Goal: Task Accomplishment & Management: Manage account settings

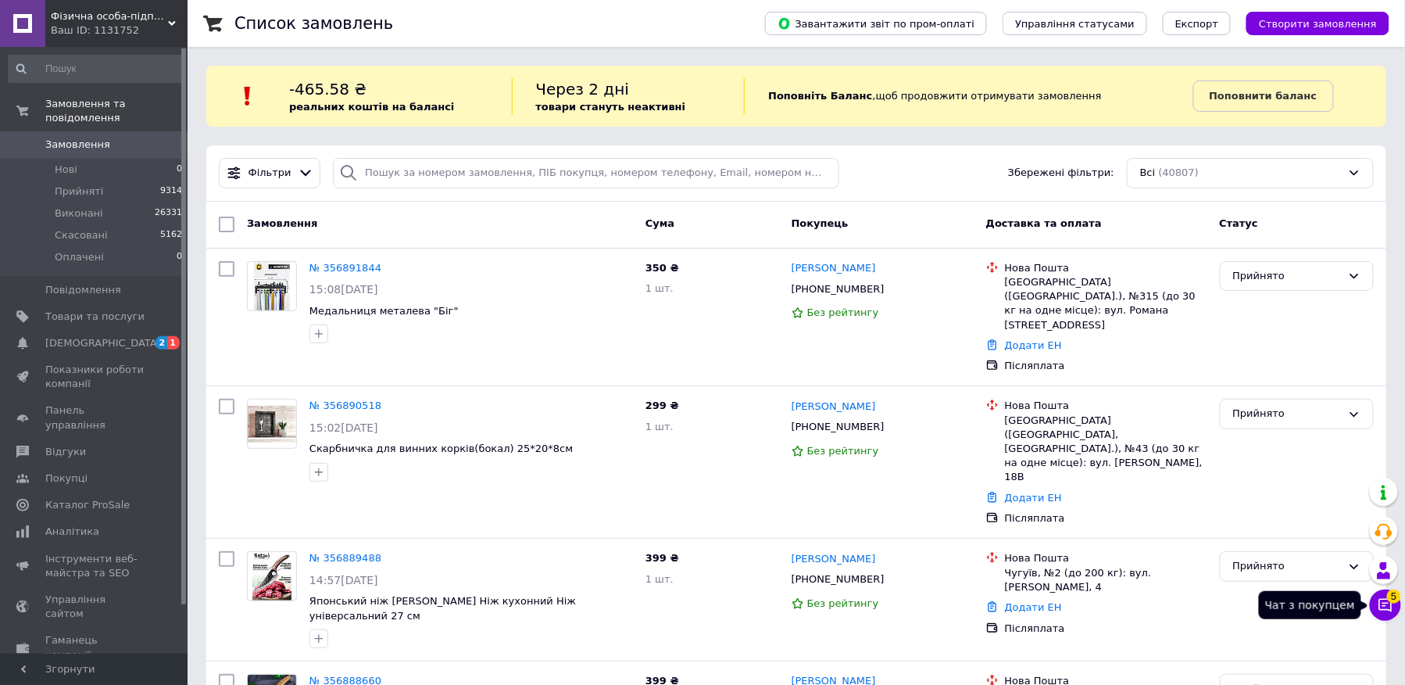
click at [1375, 613] on button "Чат з покупцем 5" at bounding box center [1385, 604] width 31 height 31
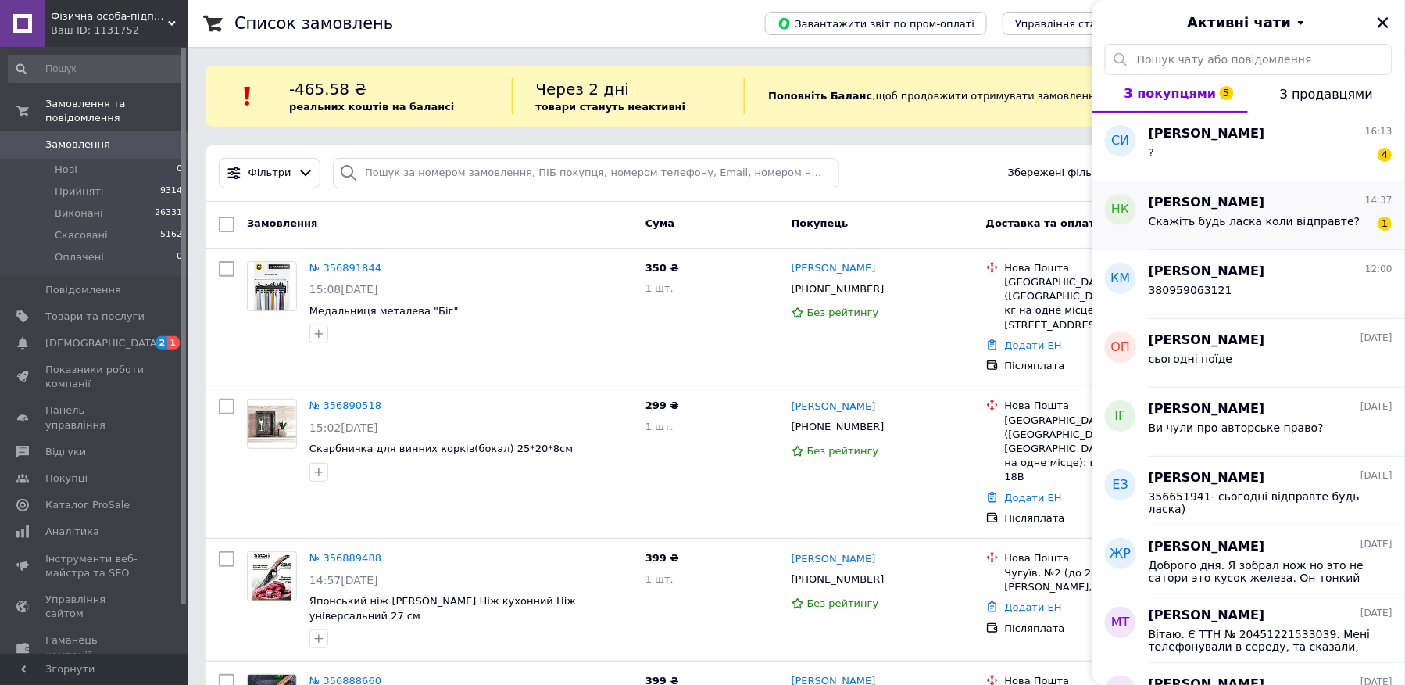
click at [1298, 216] on span "Скажіть будь ласка коли відправте?" at bounding box center [1255, 221] width 212 height 13
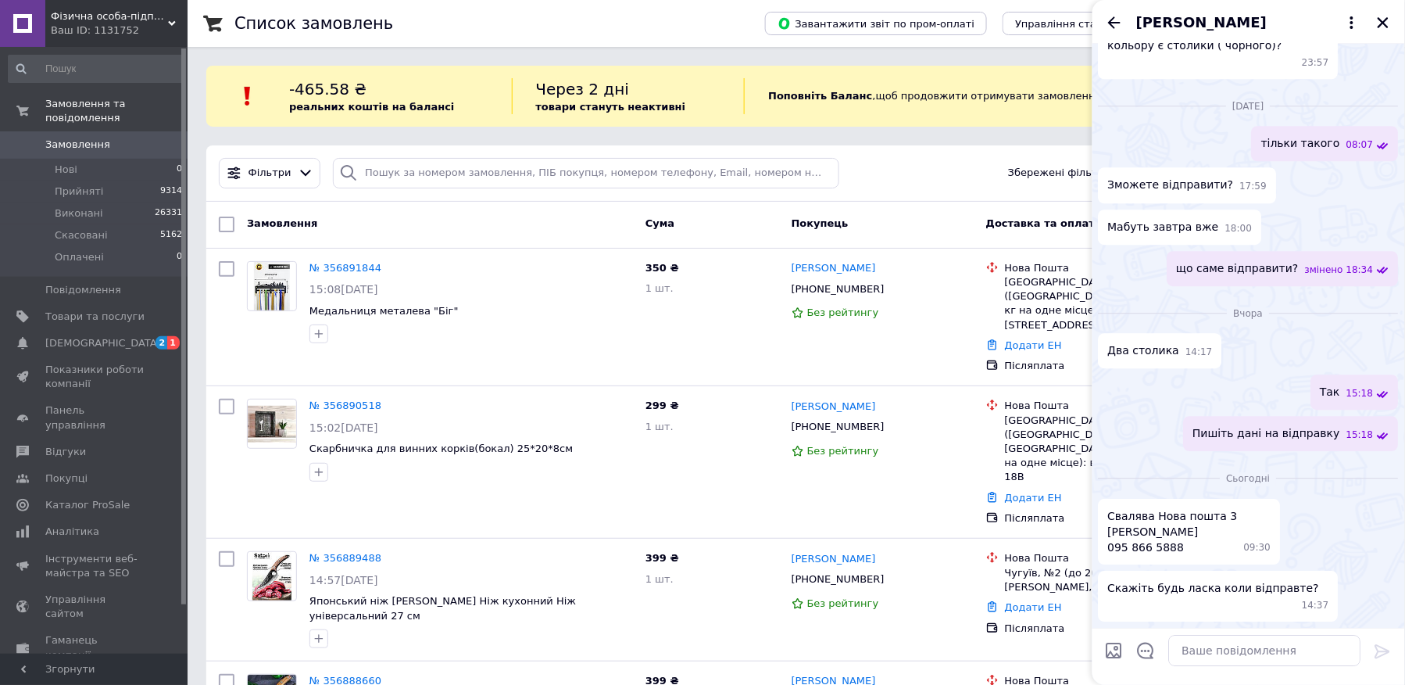
scroll to position [1657, 0]
click at [1224, 646] on textarea at bounding box center [1265, 650] width 192 height 31
type textarea "C"
type textarea "Сьогодні"
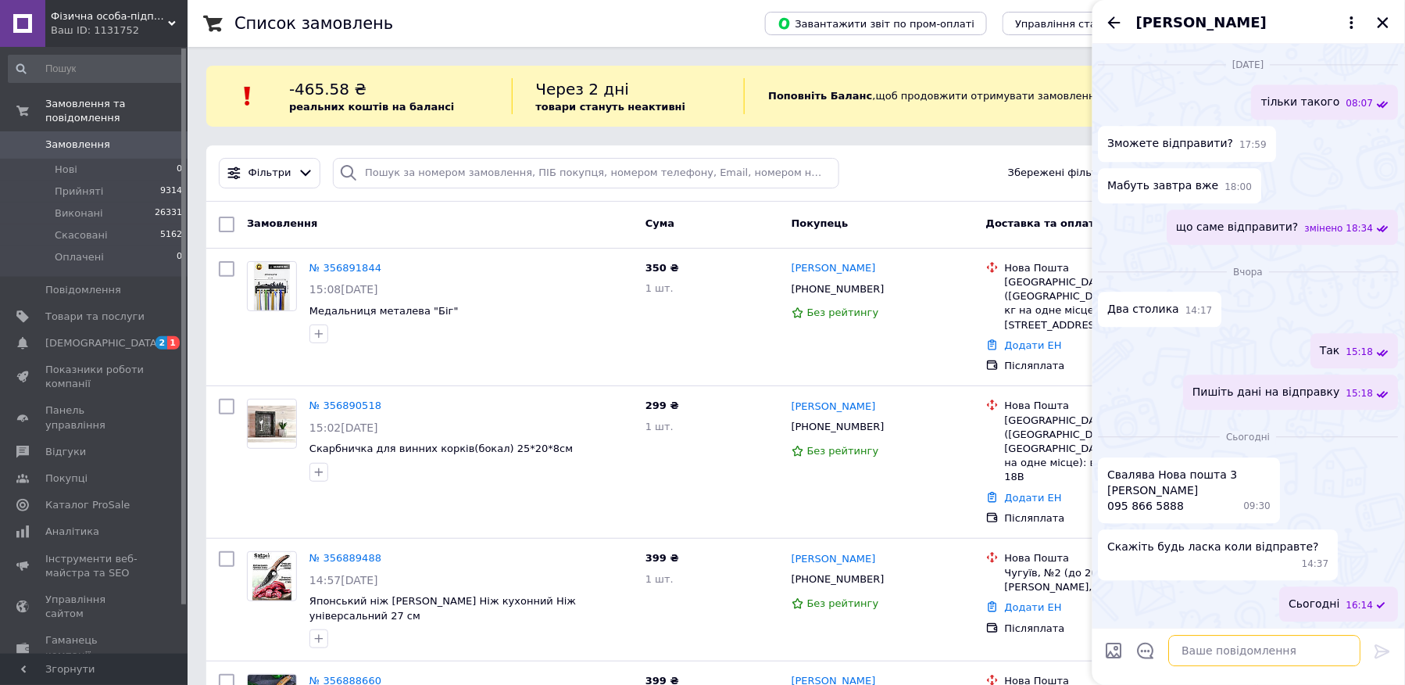
scroll to position [1698, 0]
click at [1103, 19] on div "[PERSON_NAME]" at bounding box center [1249, 22] width 313 height 44
click at [1105, 16] on icon "Назад" at bounding box center [1114, 22] width 19 height 19
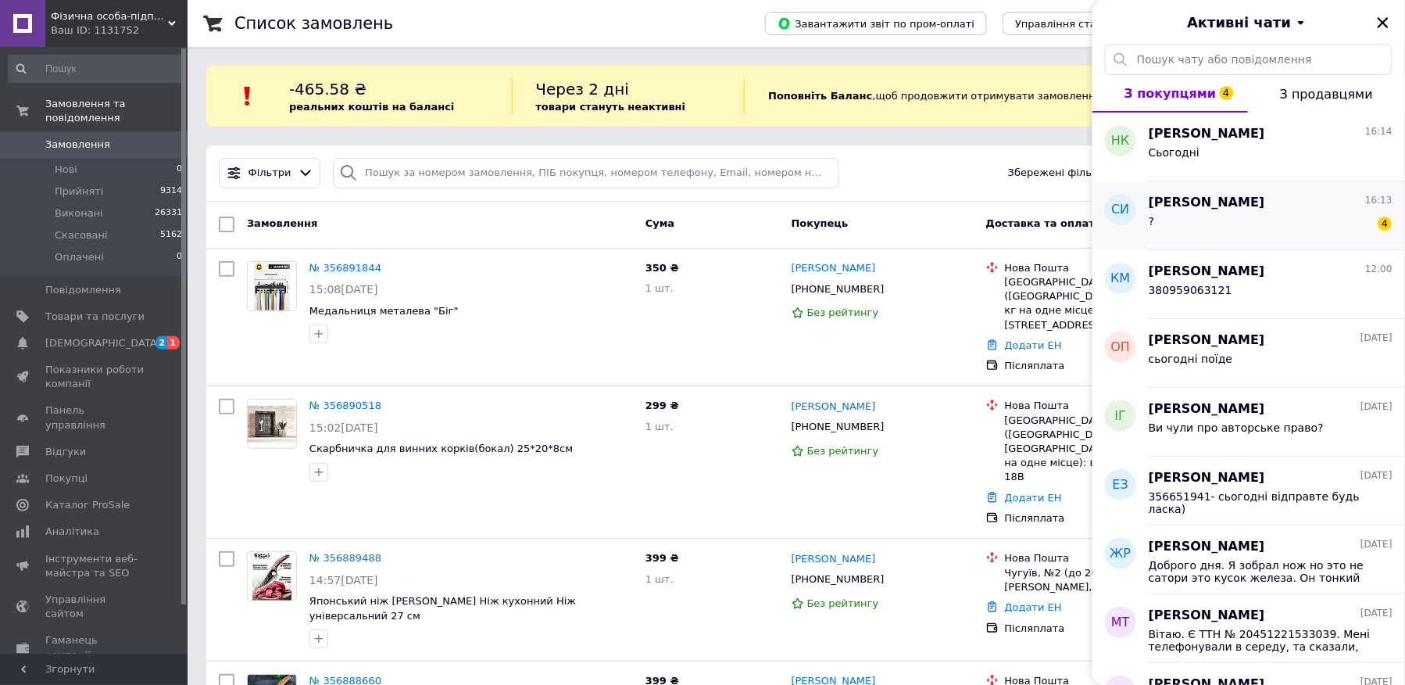
click at [1164, 198] on span "[PERSON_NAME]" at bounding box center [1207, 203] width 116 height 18
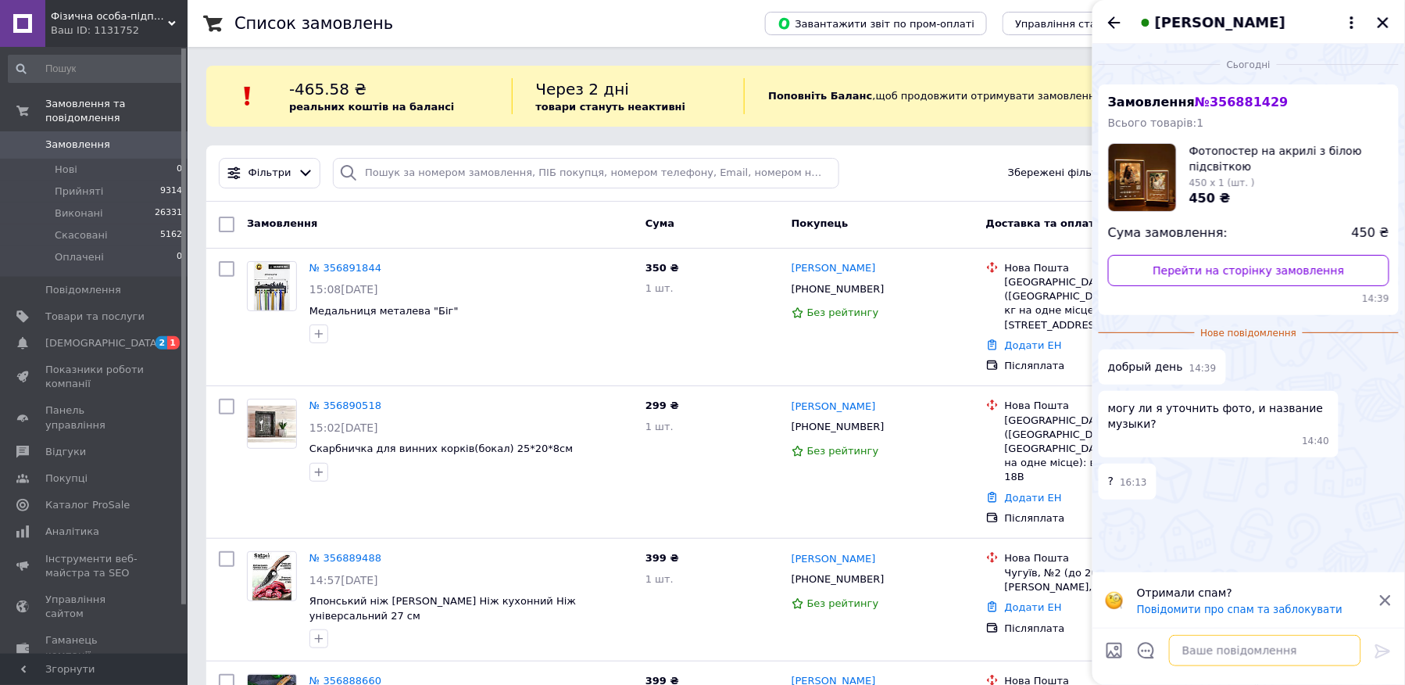
click at [1189, 655] on textarea at bounding box center [1265, 650] width 192 height 31
type textarea "Добрий день"
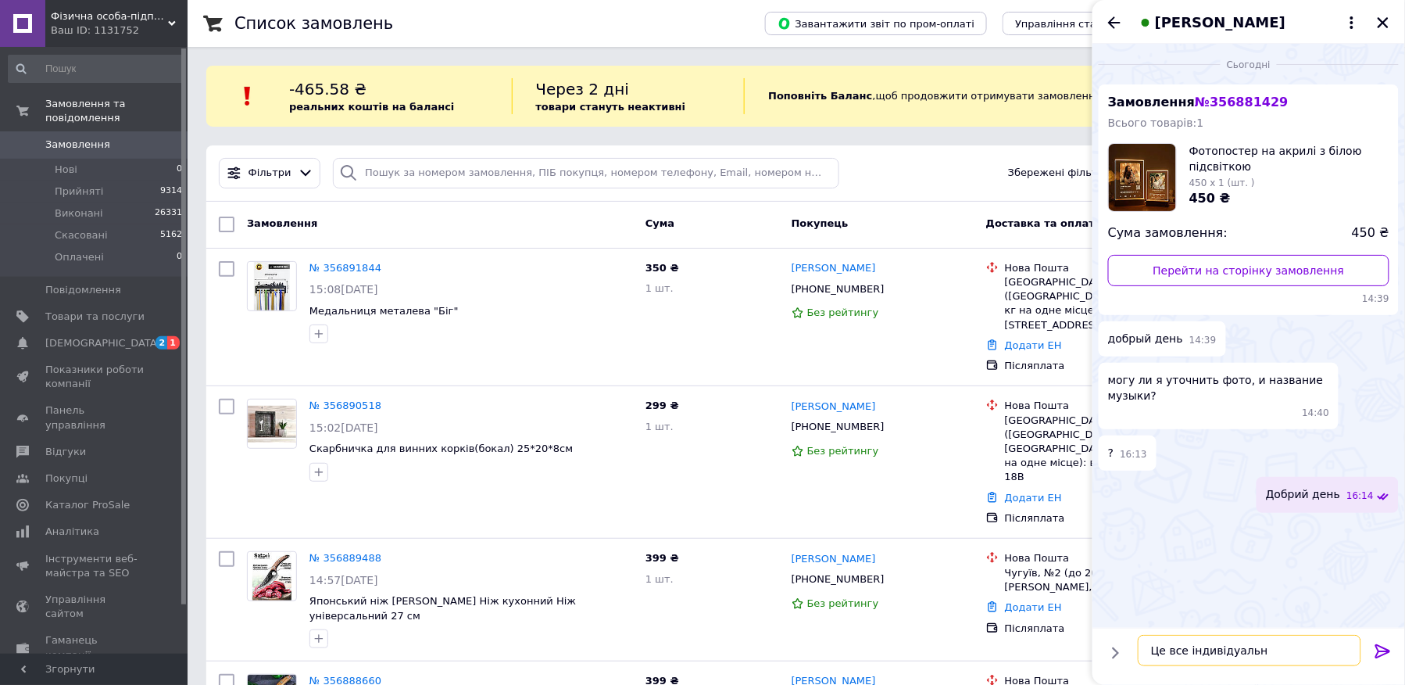
type textarea "Це все індивідуальне"
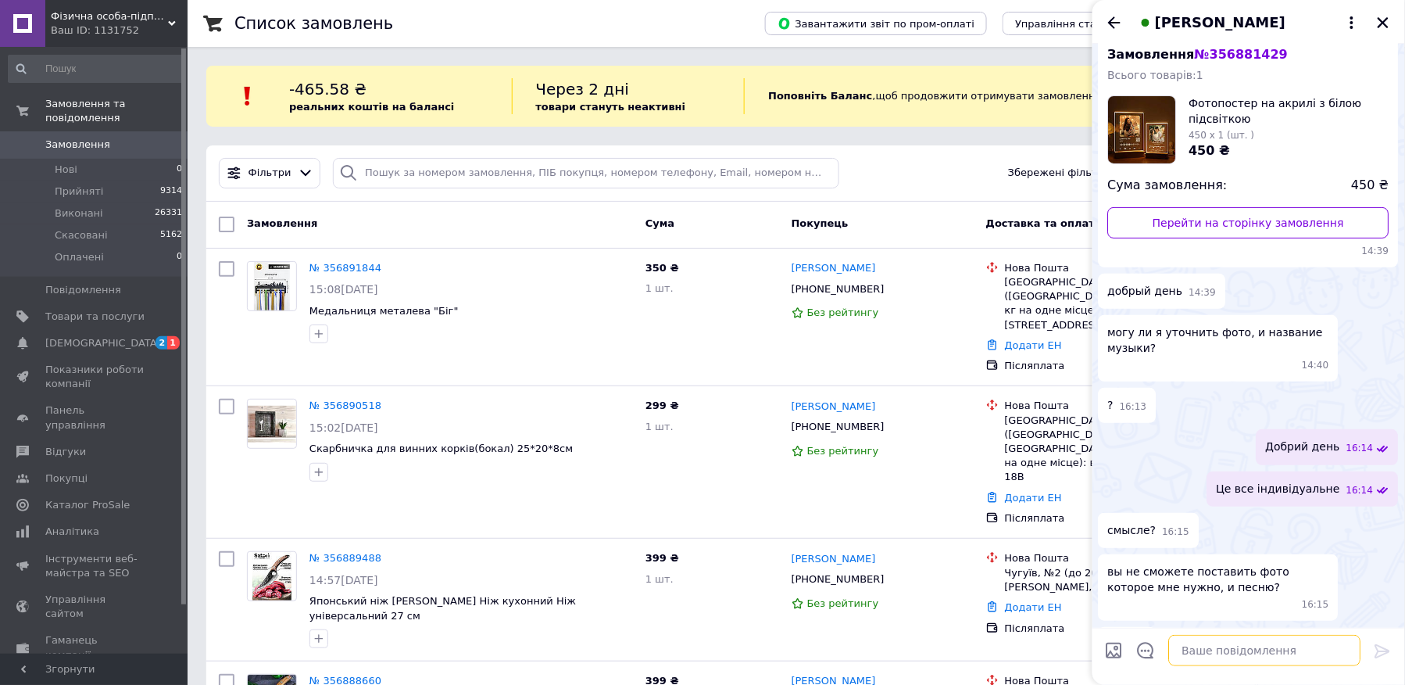
scroll to position [89, 0]
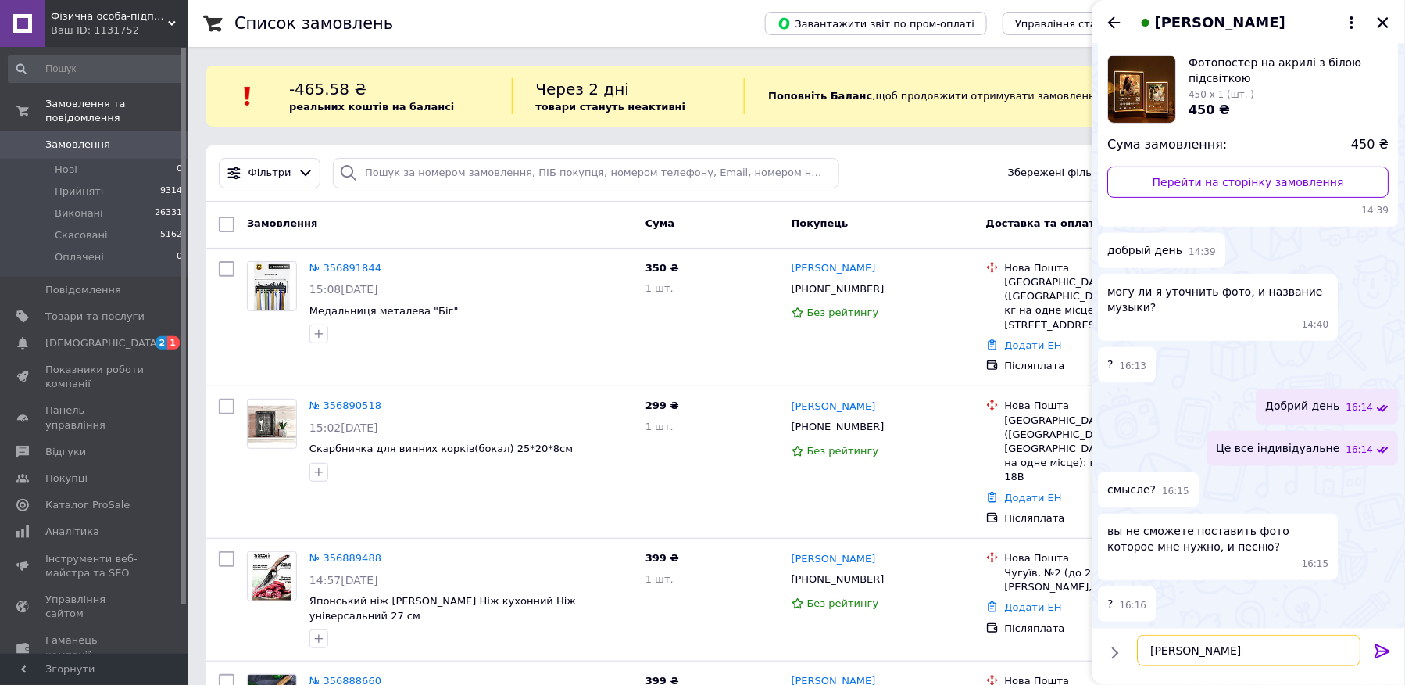
type textarea "Так"
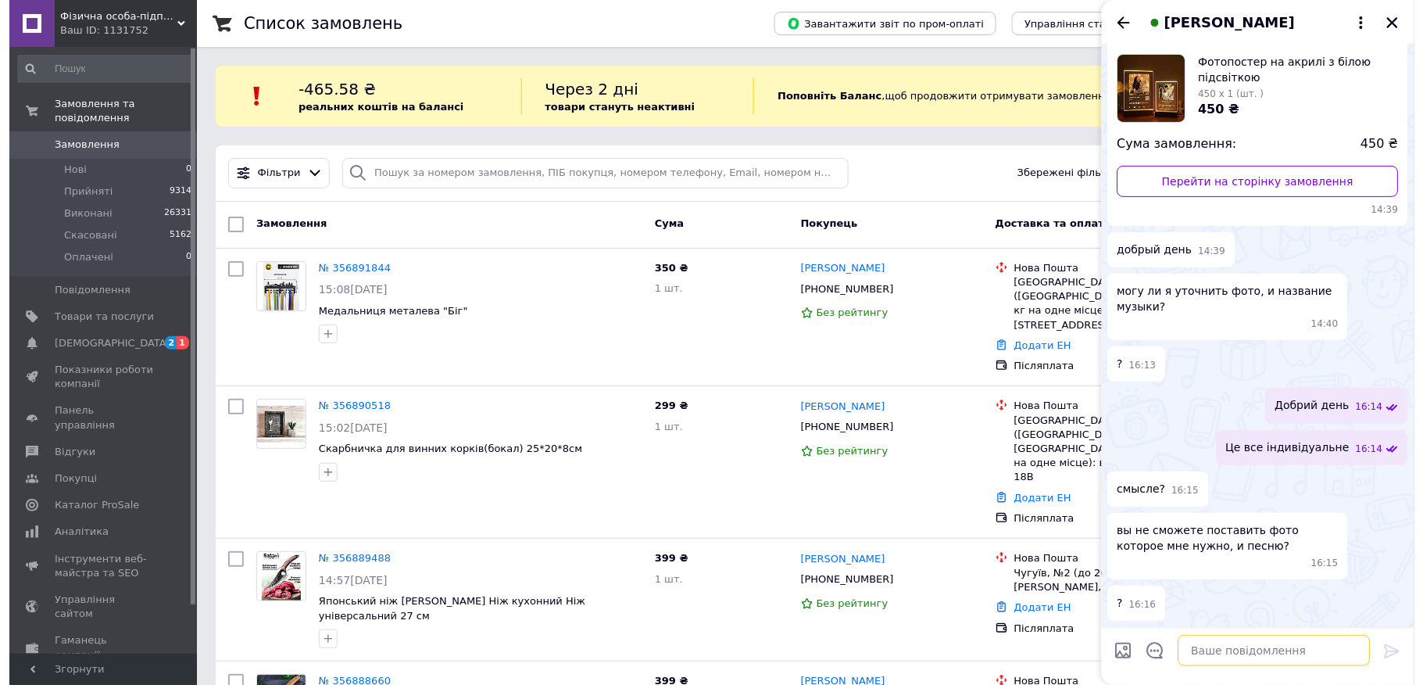
scroll to position [130, 0]
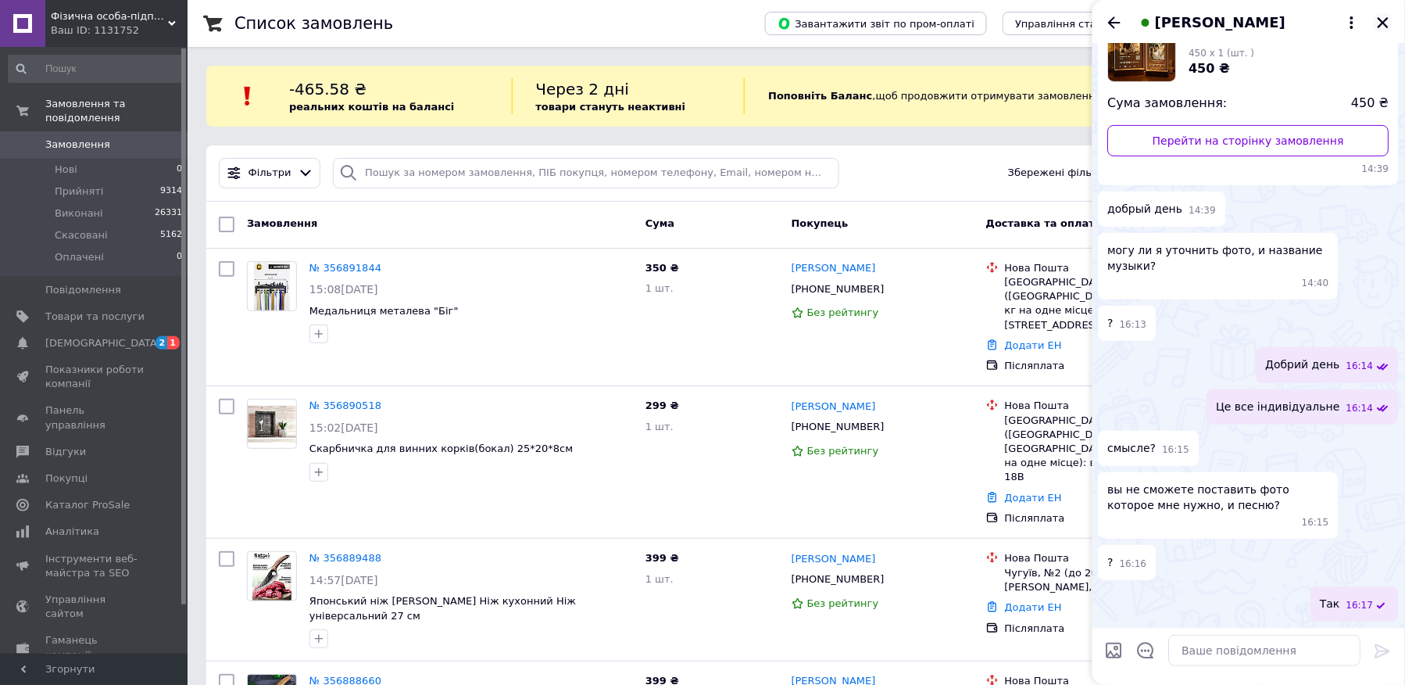
click at [1391, 16] on button "Закрити" at bounding box center [1383, 22] width 19 height 19
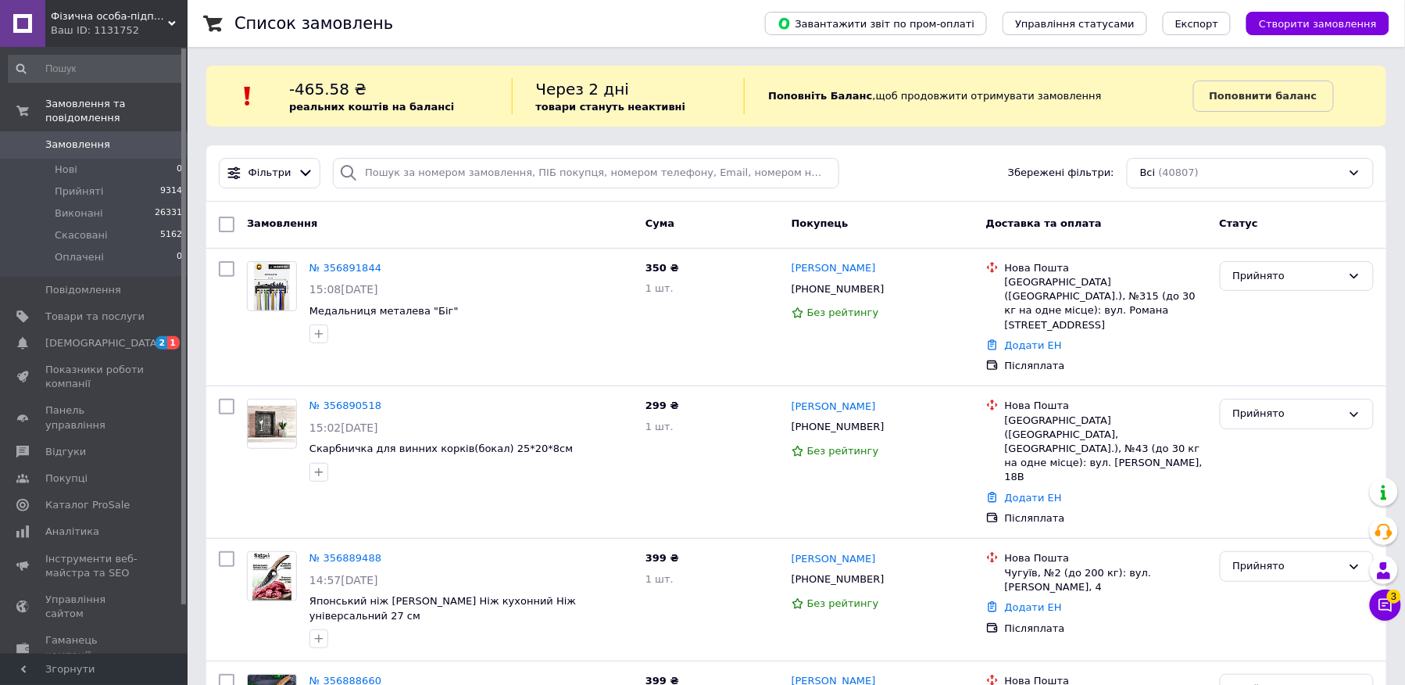
click at [1311, 13] on button "Створити замовлення" at bounding box center [1317, 23] width 143 height 23
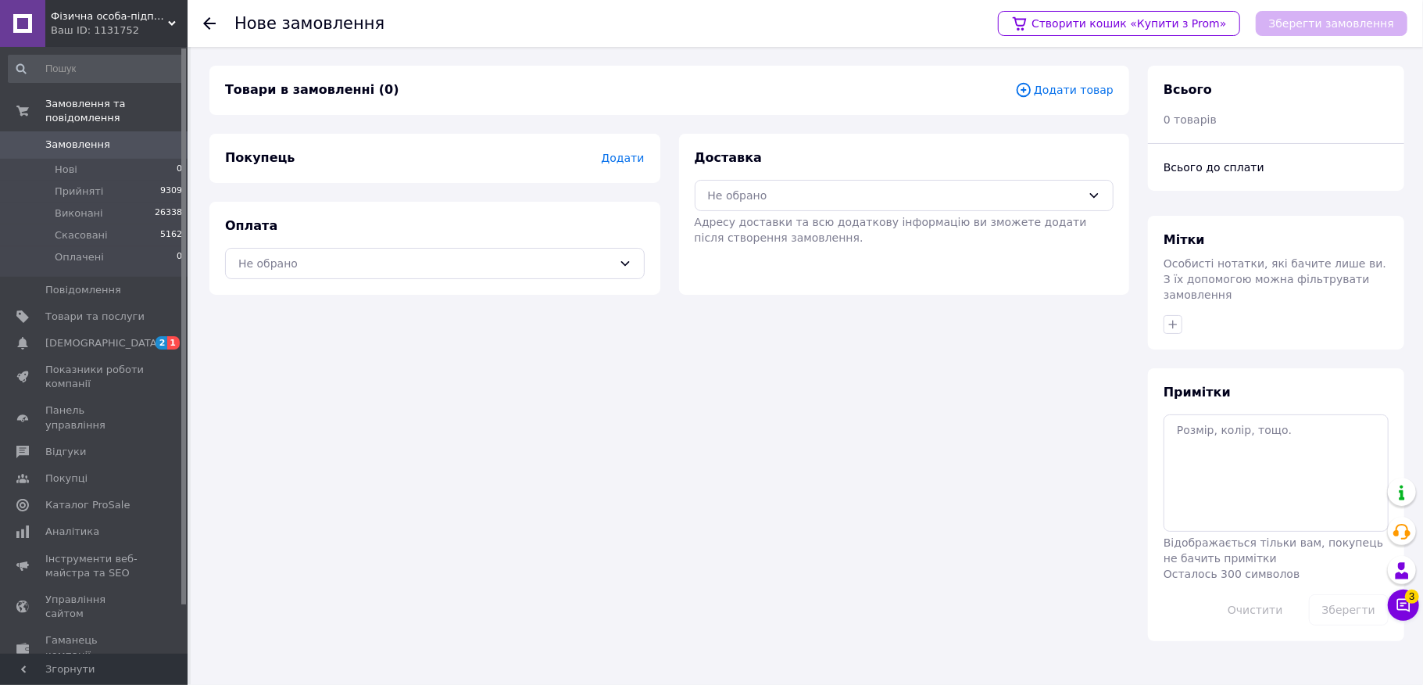
click at [316, 245] on div "Оплата Не обрано" at bounding box center [434, 248] width 451 height 93
click at [309, 261] on div "Не обрано" at bounding box center [425, 263] width 374 height 17
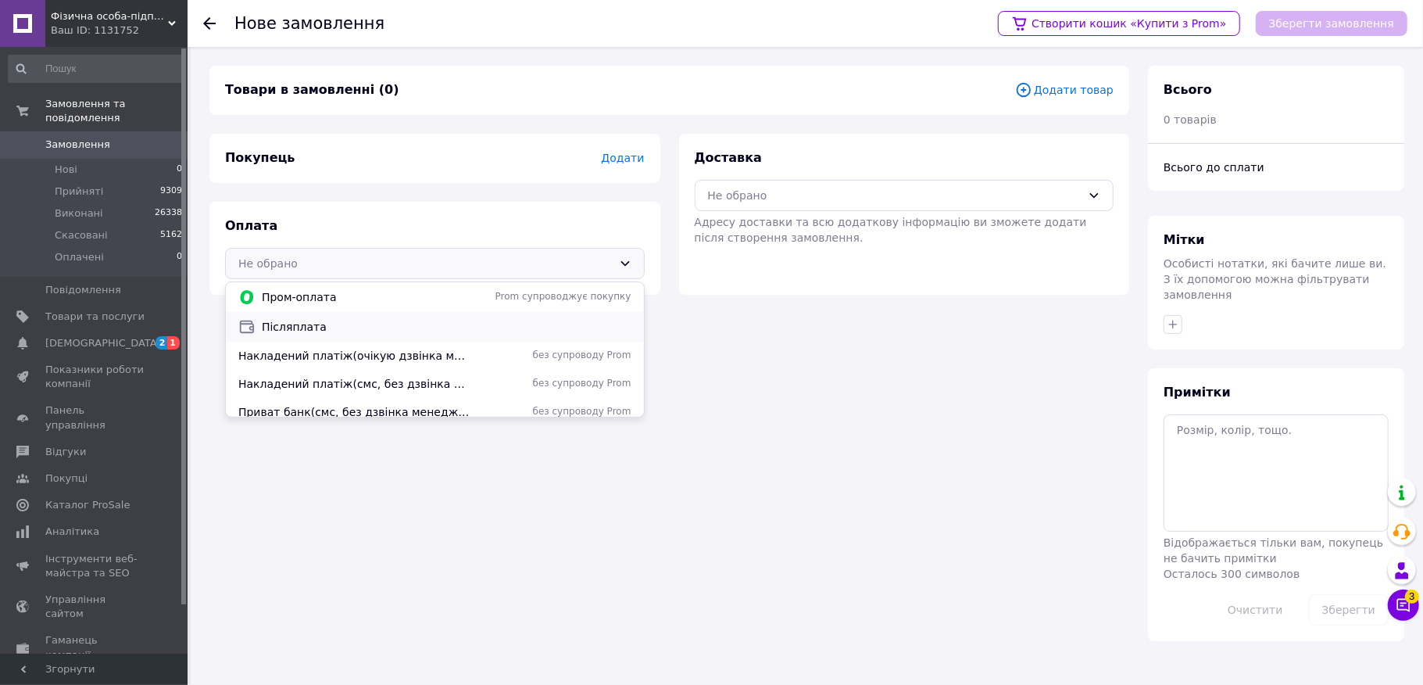
click at [297, 326] on span "Післяплата" at bounding box center [447, 327] width 370 height 16
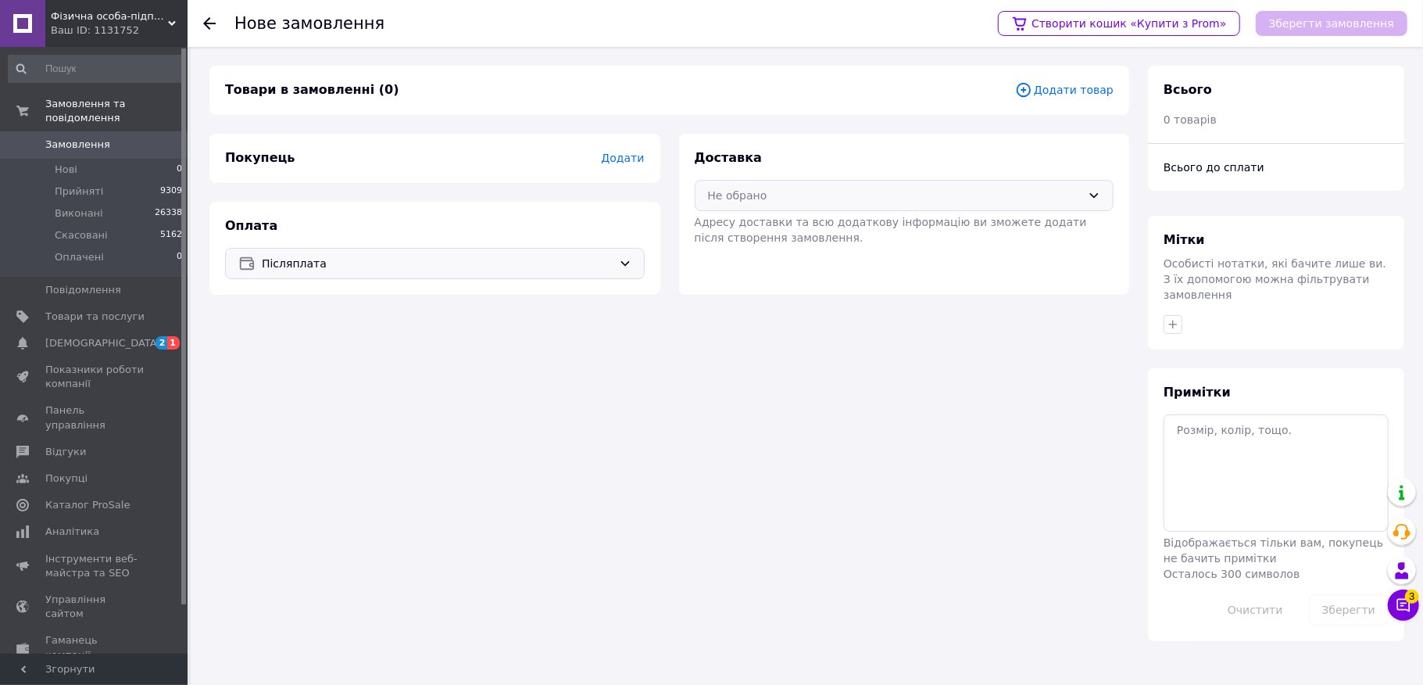
click at [713, 205] on div "Не обрано" at bounding box center [905, 195] width 420 height 31
click at [746, 250] on div "Нова Пошта (платна)" at bounding box center [904, 258] width 399 height 17
click at [614, 142] on div "Покупець Додати" at bounding box center [434, 158] width 451 height 49
click at [617, 152] on span "Додати" at bounding box center [622, 158] width 43 height 13
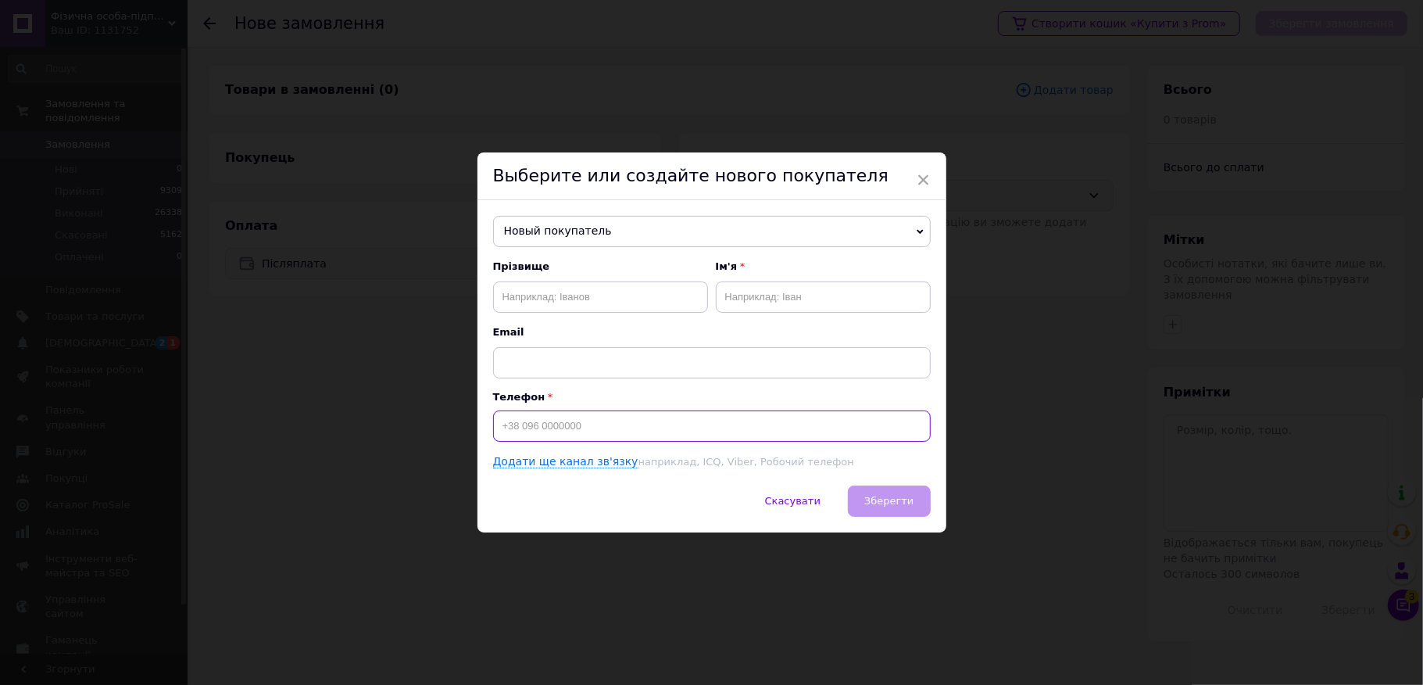
click at [547, 430] on input at bounding box center [712, 425] width 438 height 31
type input "[PHONE_NUMBER]"
click at [591, 284] on input "text" at bounding box center [600, 296] width 215 height 31
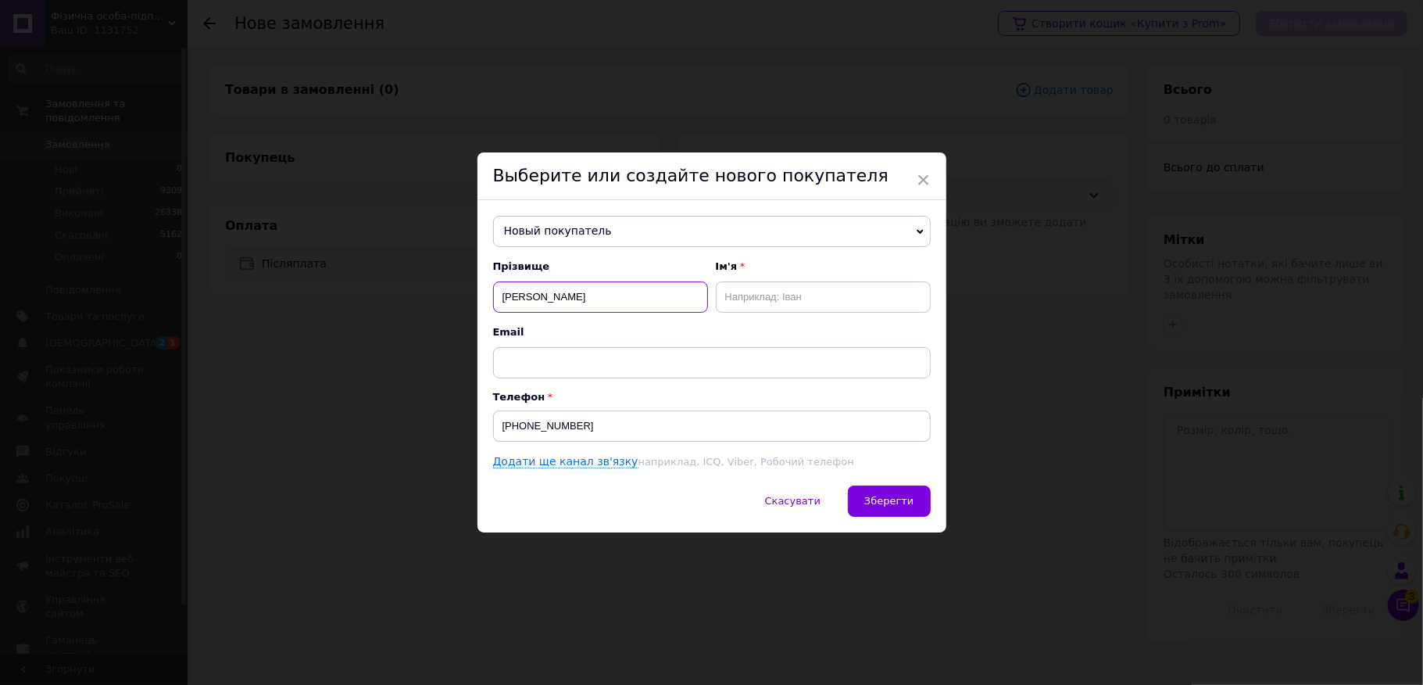
type input "[PERSON_NAME]"
type input "Мар'яна"
click at [885, 499] on span "Зберегти" at bounding box center [888, 501] width 49 height 12
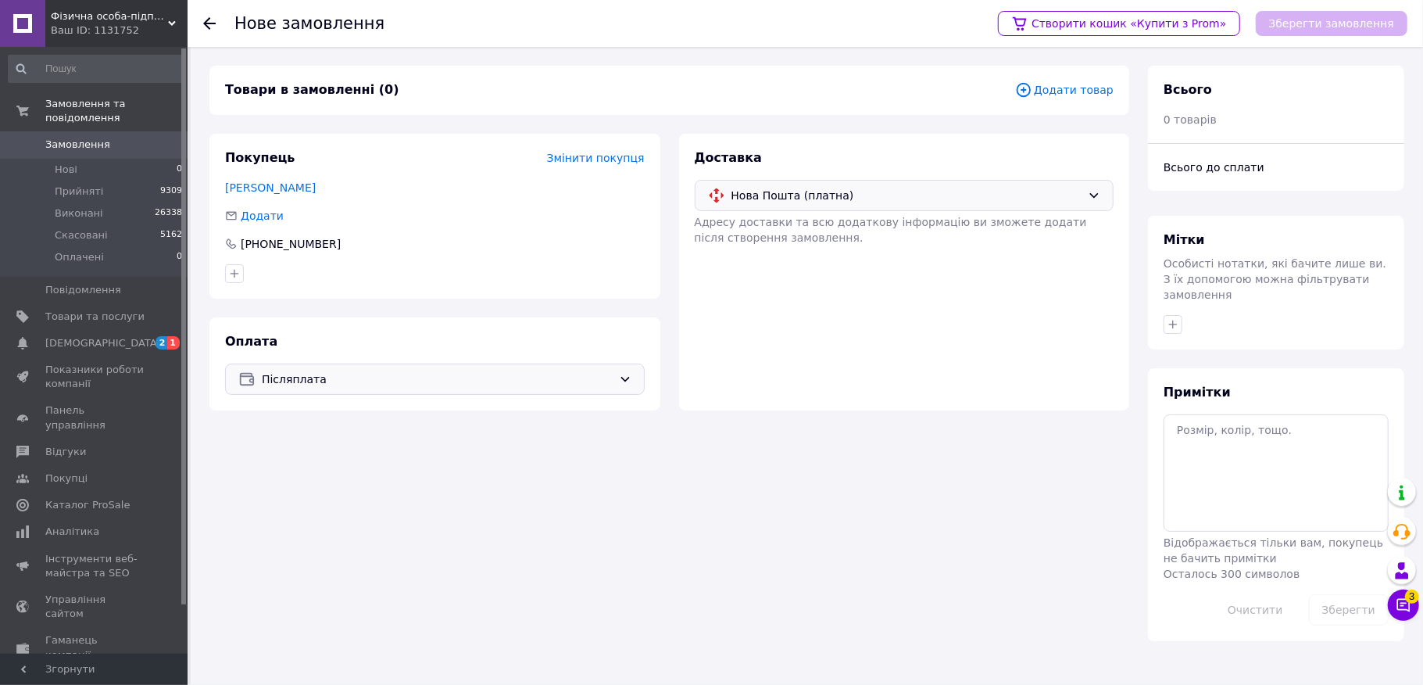
click at [1049, 85] on span "Додати товар" at bounding box center [1064, 89] width 98 height 17
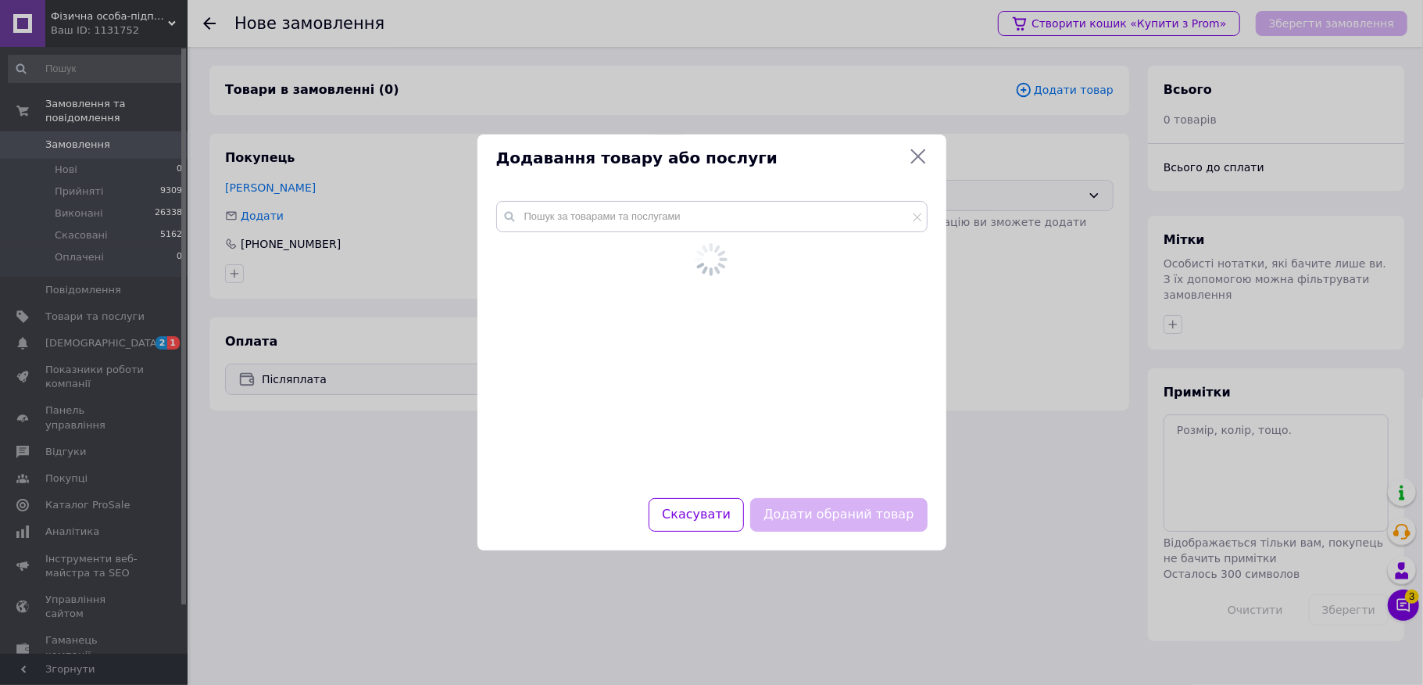
click at [692, 198] on div at bounding box center [711, 340] width 469 height 316
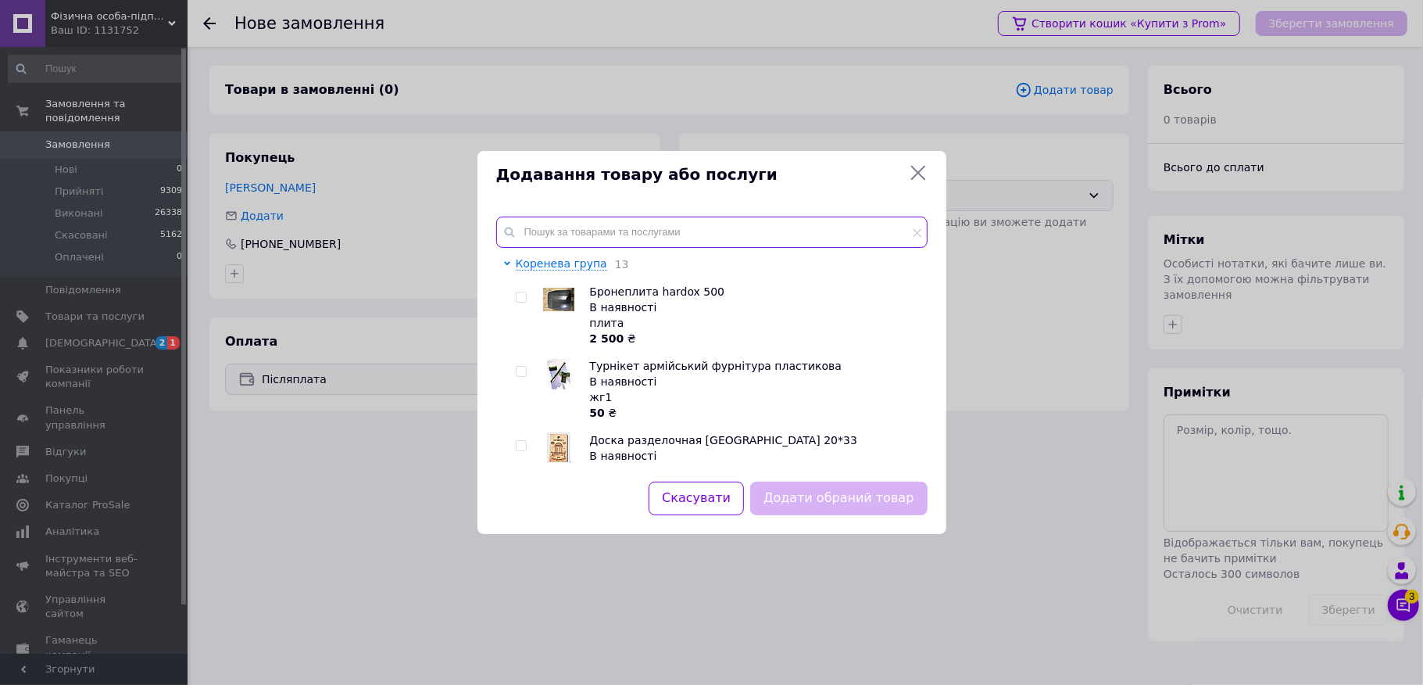
click at [601, 241] on input "text" at bounding box center [711, 231] width 431 height 31
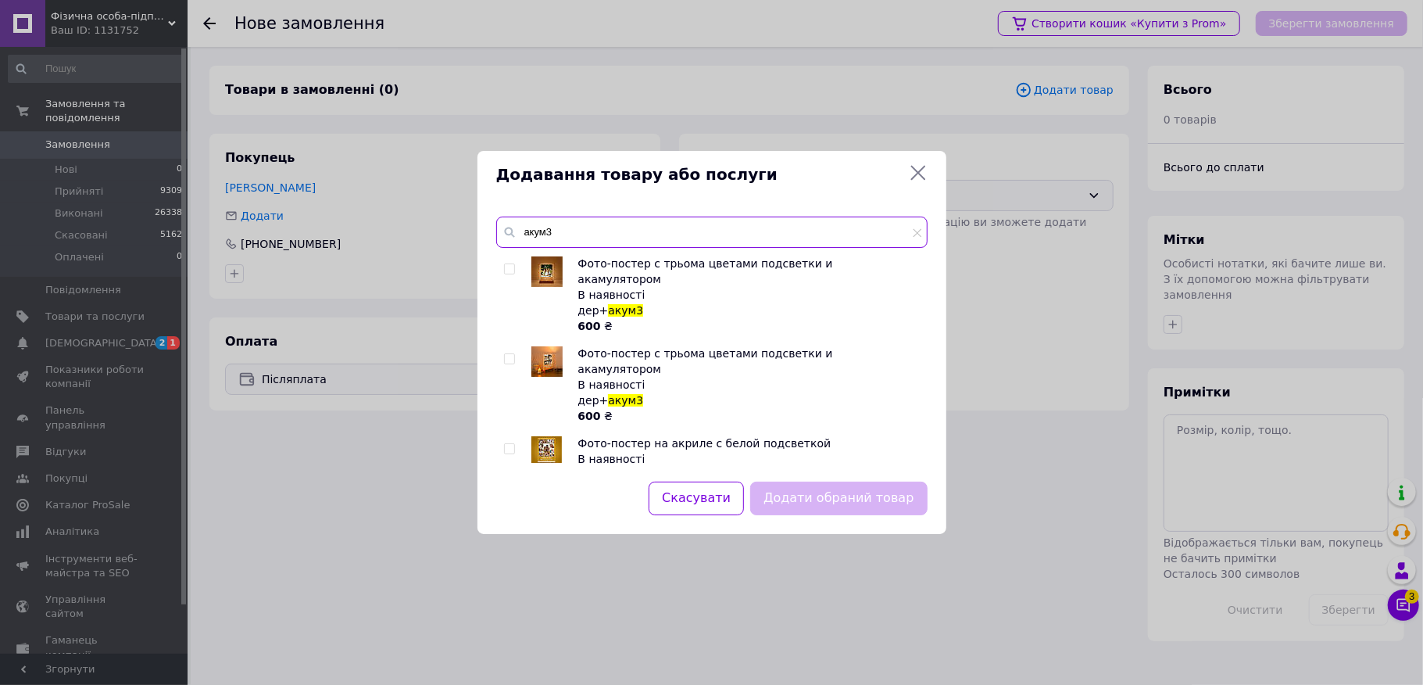
type input "акум3"
click at [504, 444] on input "checkbox" at bounding box center [509, 449] width 10 height 10
checkbox input "true"
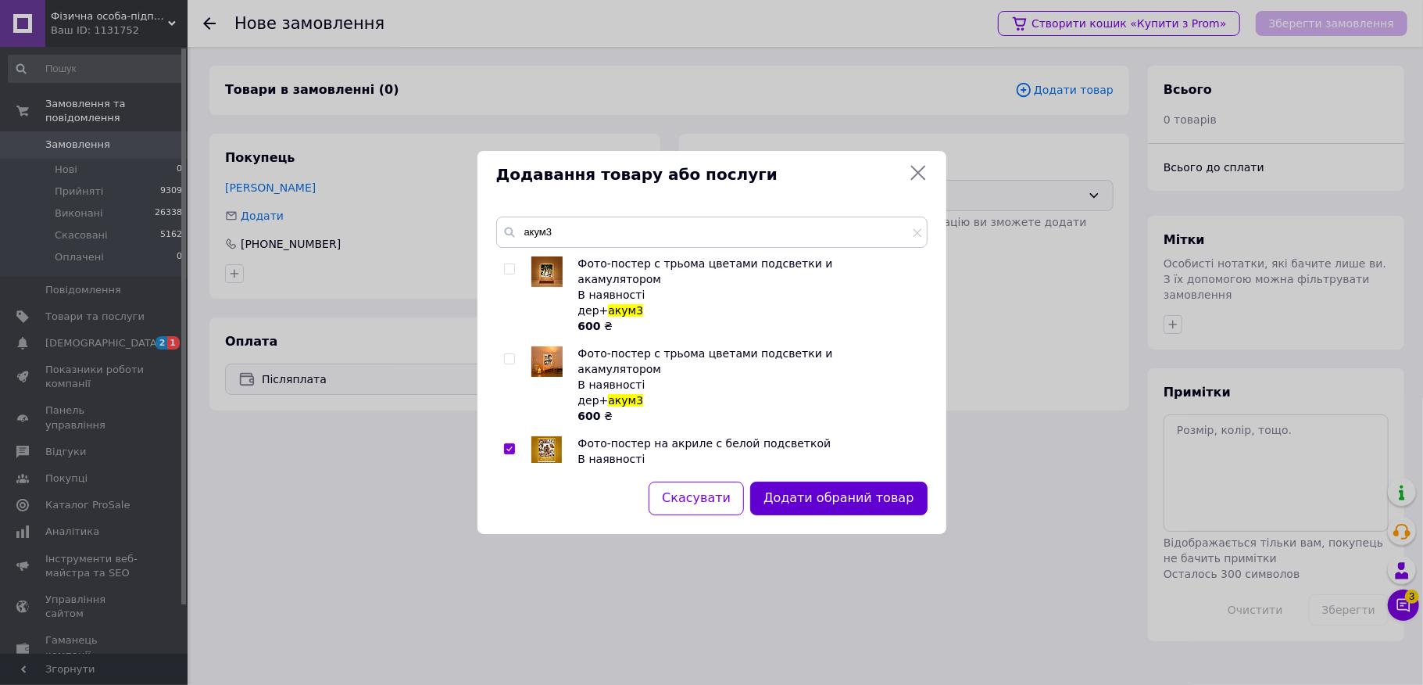
click at [821, 497] on button "Додати обраний товар" at bounding box center [838, 498] width 177 height 34
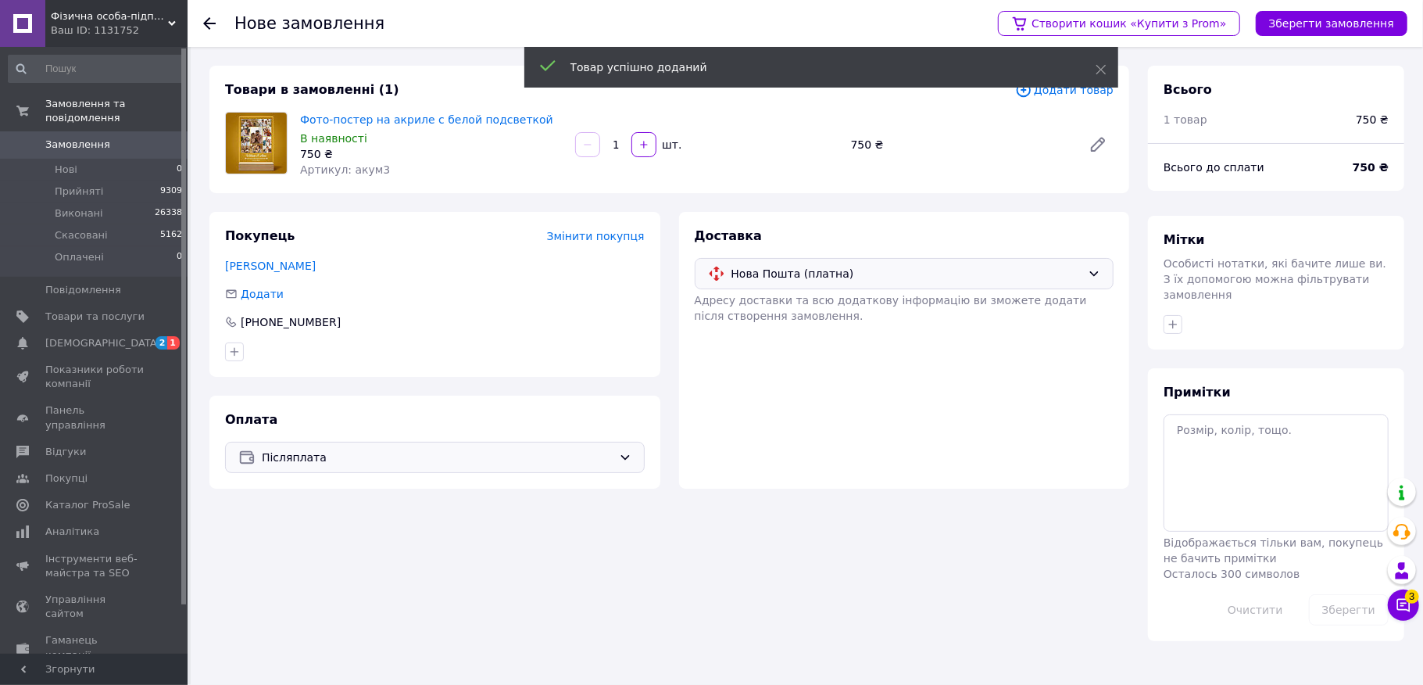
click at [1344, 1] on div "Створити кошик «Купити з Prom» Зберегти замовлення" at bounding box center [1194, 23] width 425 height 47
click at [1343, 25] on button "Зберегти замовлення" at bounding box center [1332, 23] width 152 height 25
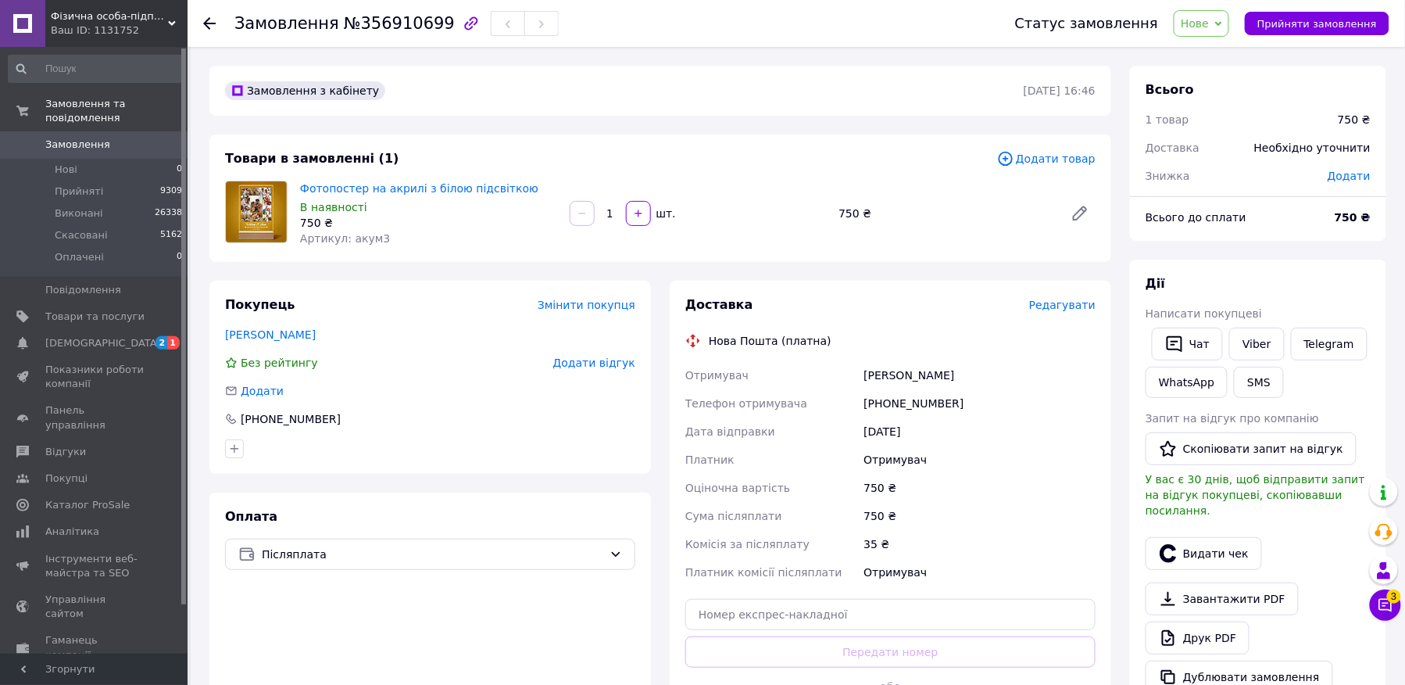
click at [1063, 313] on div "Редагувати" at bounding box center [1062, 305] width 66 height 16
click at [1066, 305] on span "Редагувати" at bounding box center [1062, 305] width 66 height 13
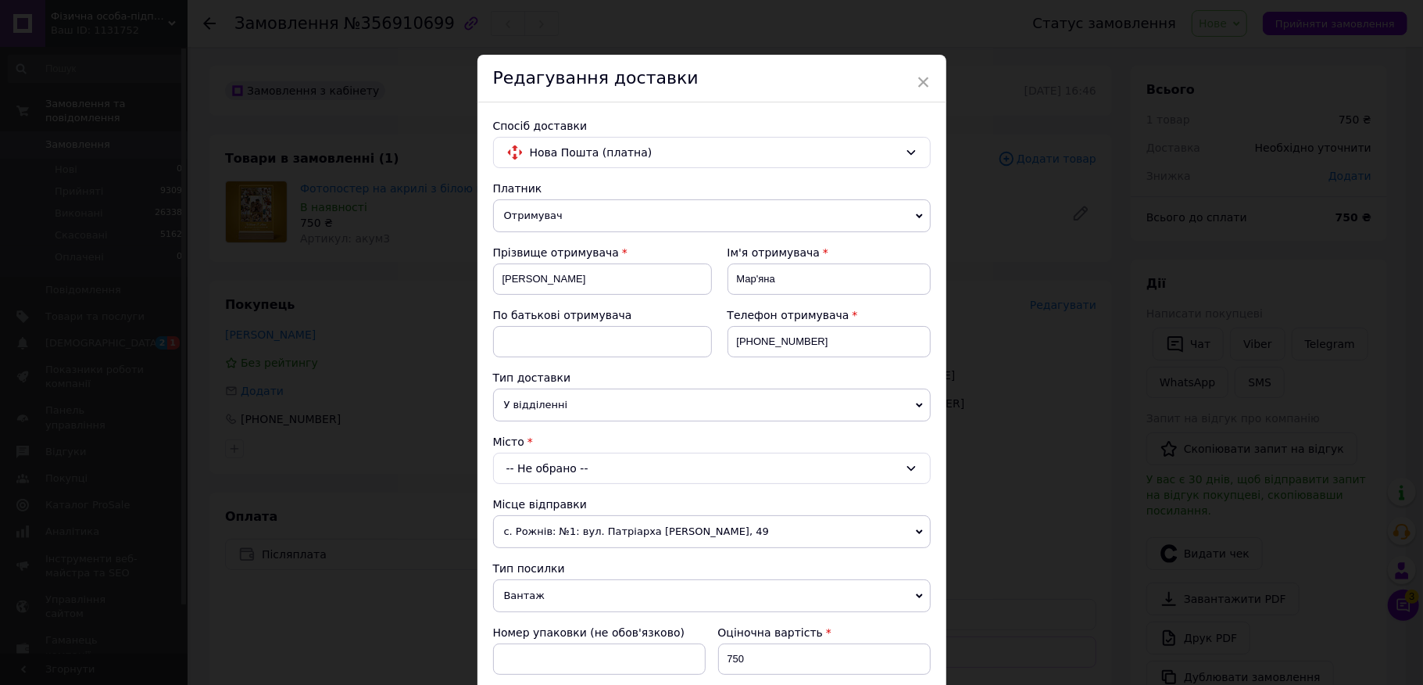
click at [623, 458] on div "-- Не обрано --" at bounding box center [712, 467] width 438 height 31
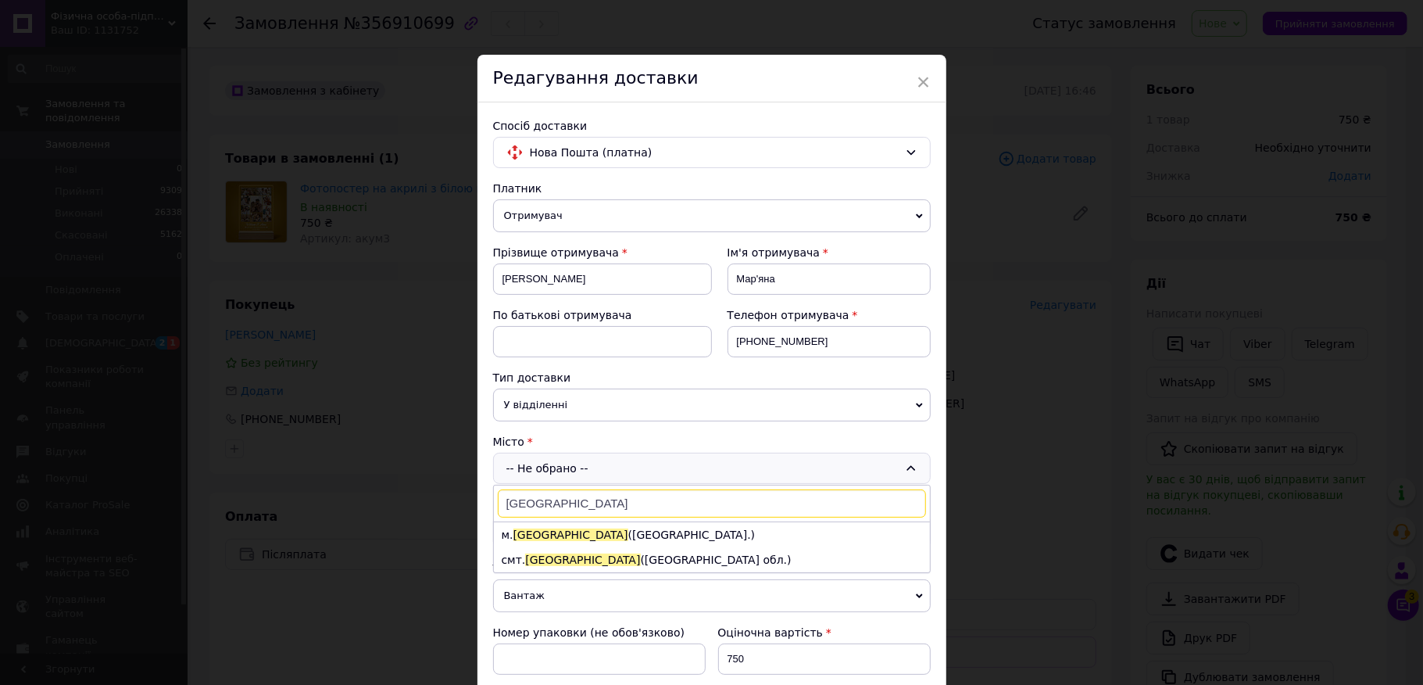
type input "[GEOGRAPHIC_DATA]"
click at [622, 531] on li "м. [GEOGRAPHIC_DATA] ([GEOGRAPHIC_DATA].)" at bounding box center [712, 534] width 436 height 25
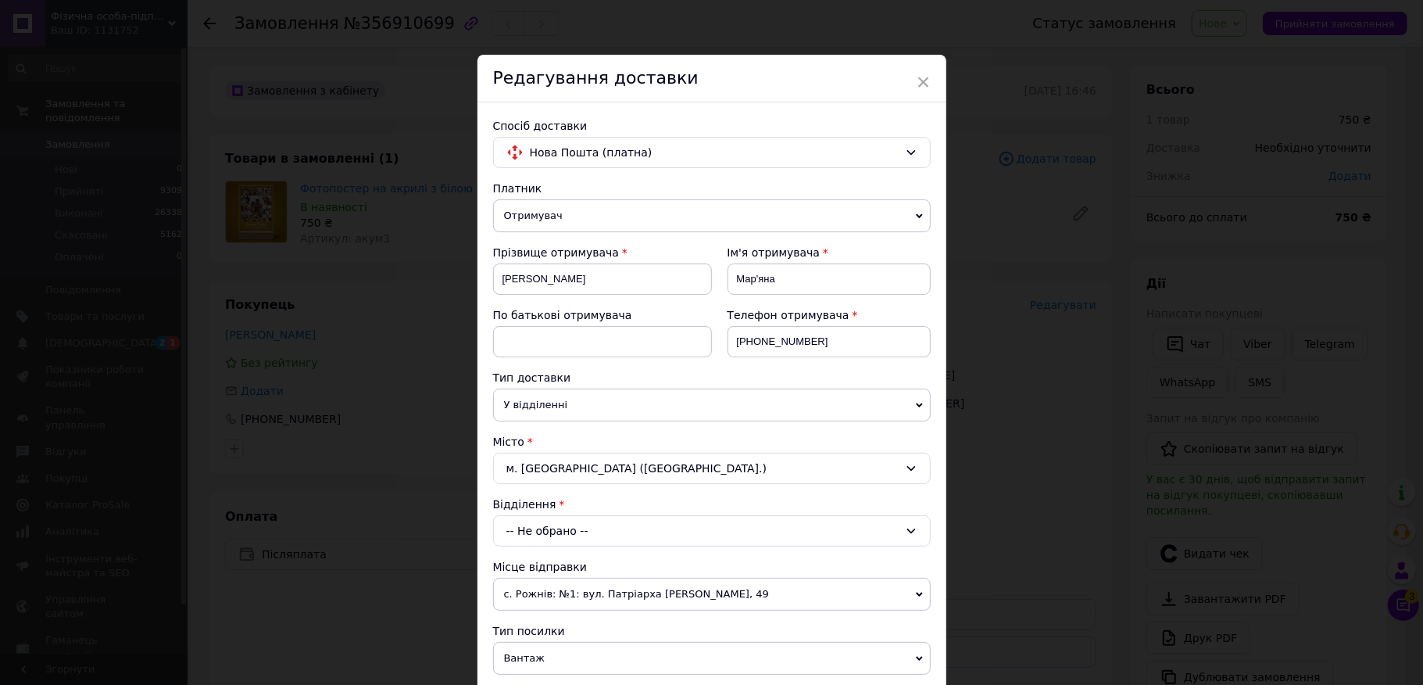
click at [622, 531] on div "-- Не обрано --" at bounding box center [712, 530] width 438 height 31
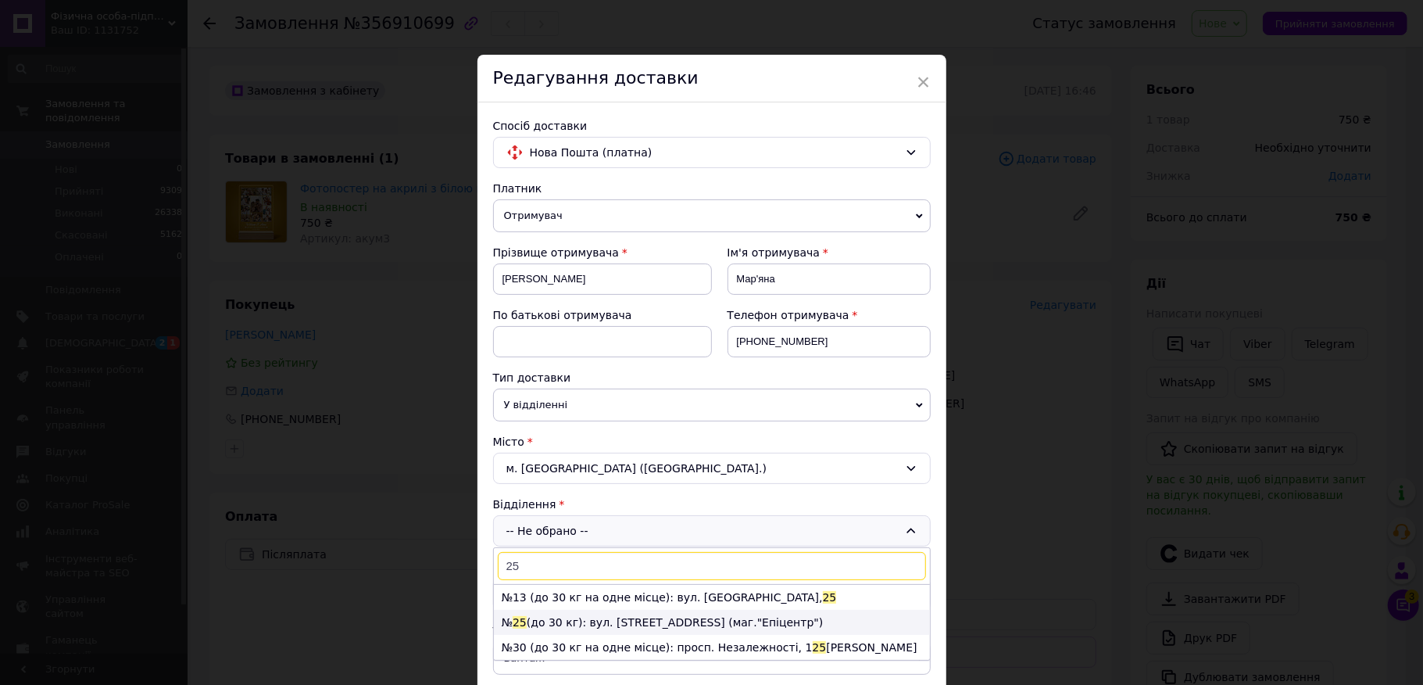
type input "25"
click at [585, 620] on li "№ 25 (до 30 кг): вул. [STREET_ADDRESS] (маг."Епіцентр")" at bounding box center [712, 622] width 436 height 25
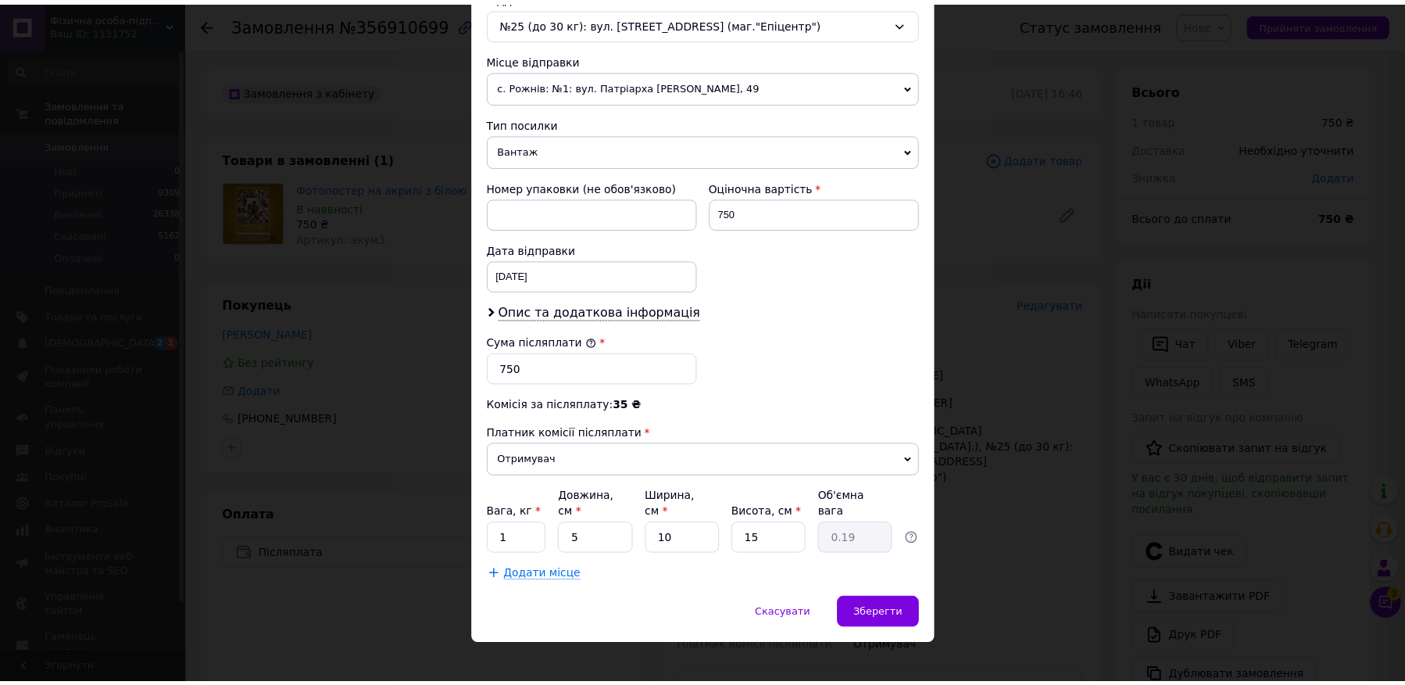
scroll to position [516, 0]
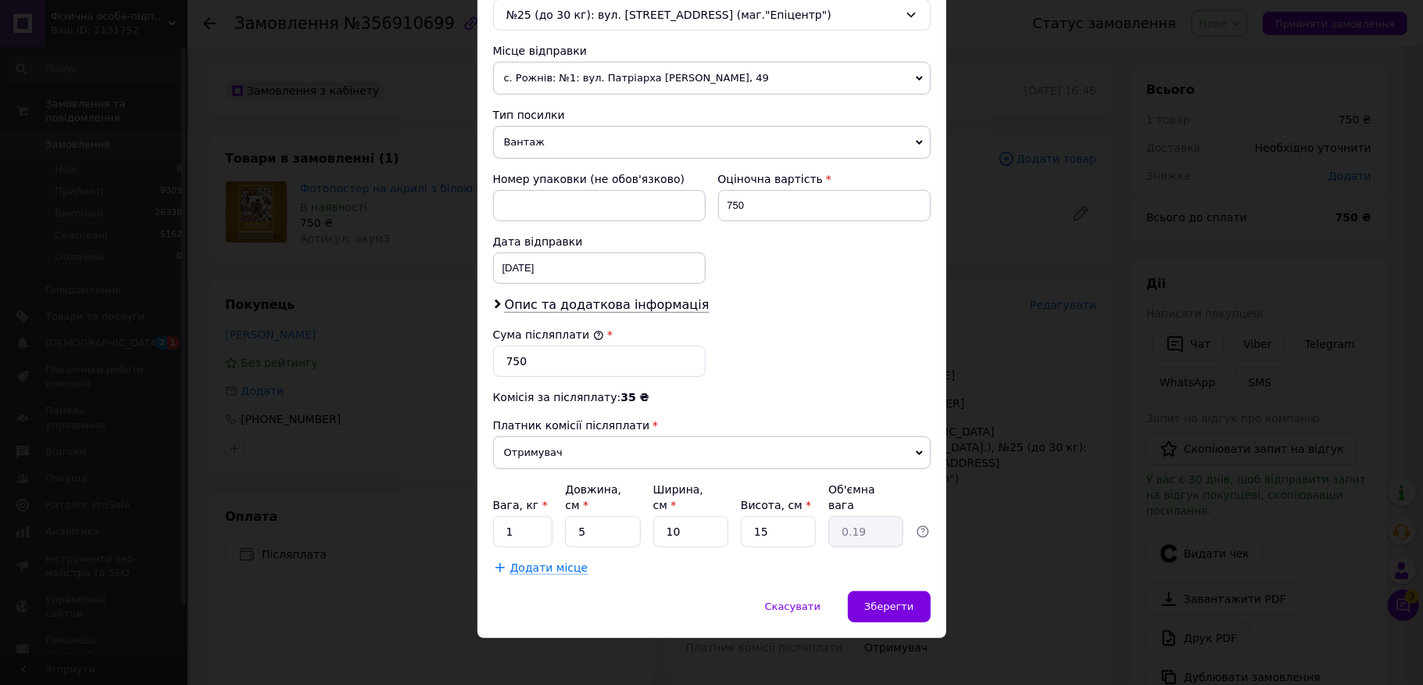
click at [910, 577] on div "Спосіб доставки Нова Пошта (платна) Платник Отримувач Відправник Прізвище отрим…" at bounding box center [711, 89] width 469 height 1004
click at [889, 613] on div "Зберегти" at bounding box center [889, 606] width 82 height 31
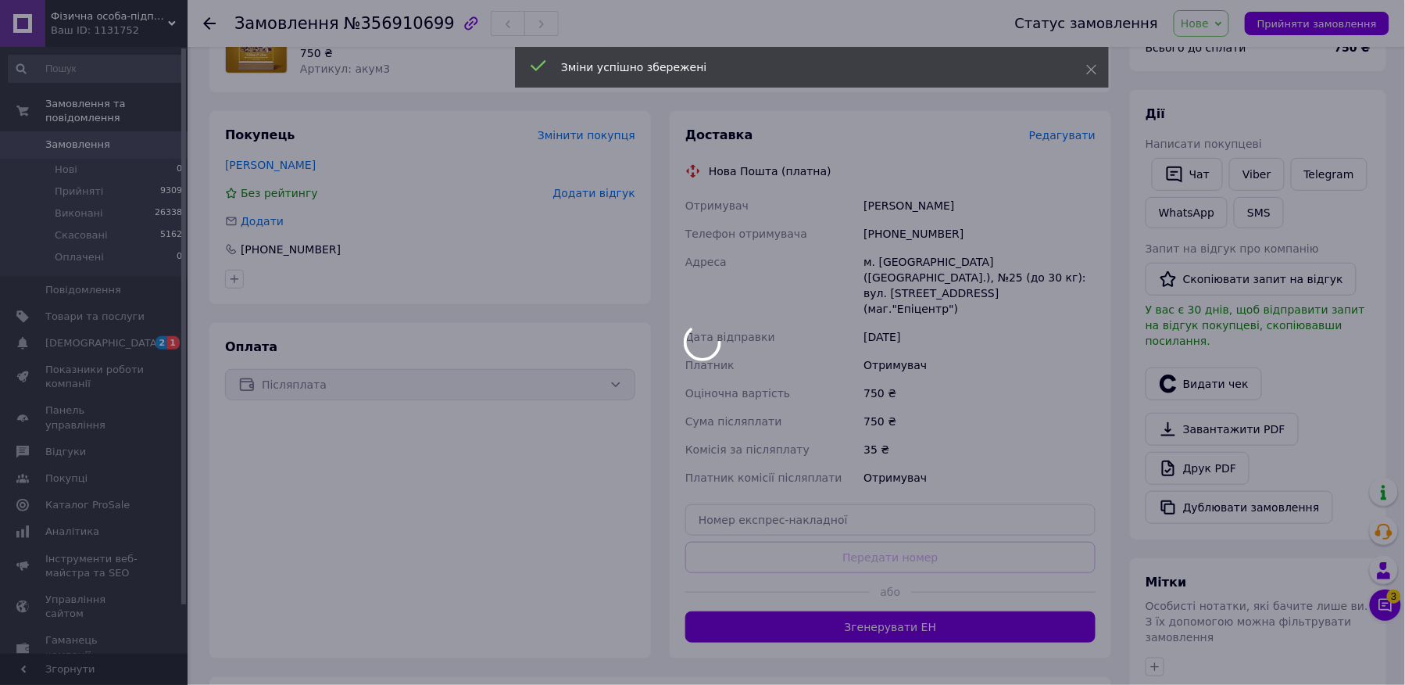
scroll to position [208, 0]
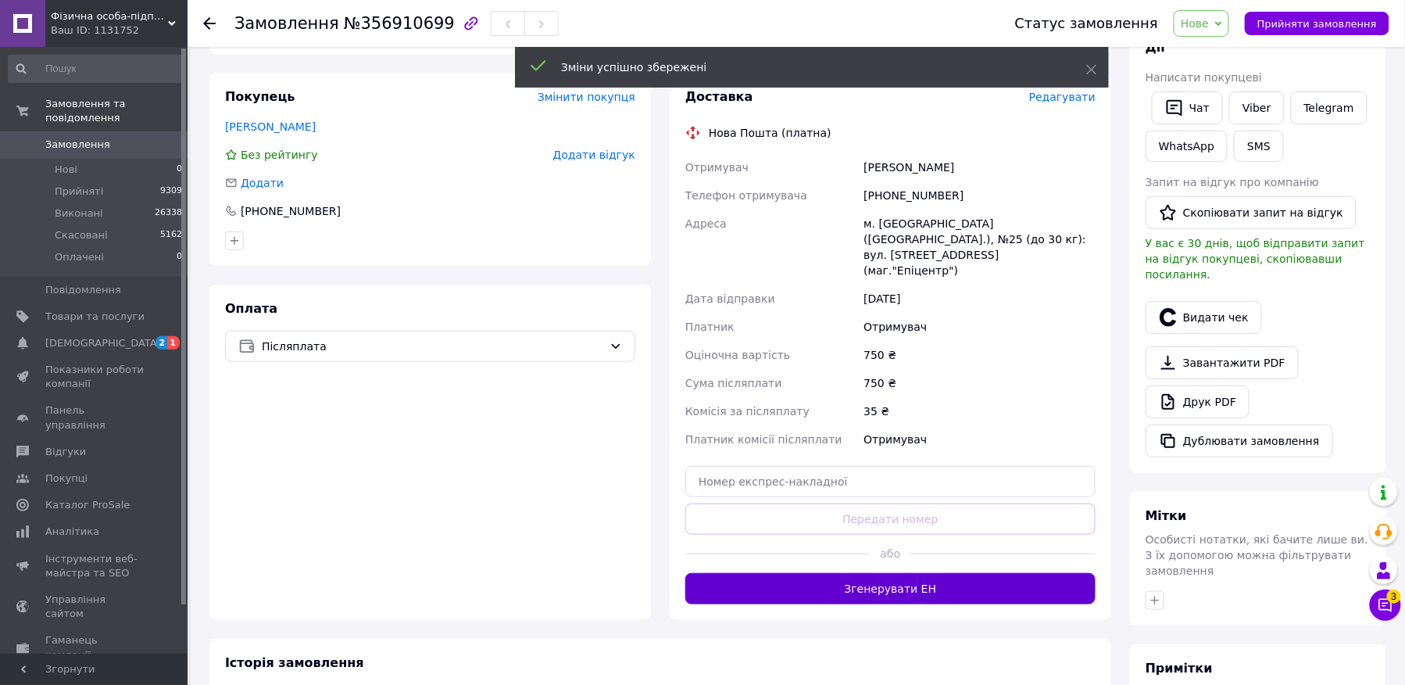
click at [892, 573] on button "Згенерувати ЕН" at bounding box center [890, 588] width 410 height 31
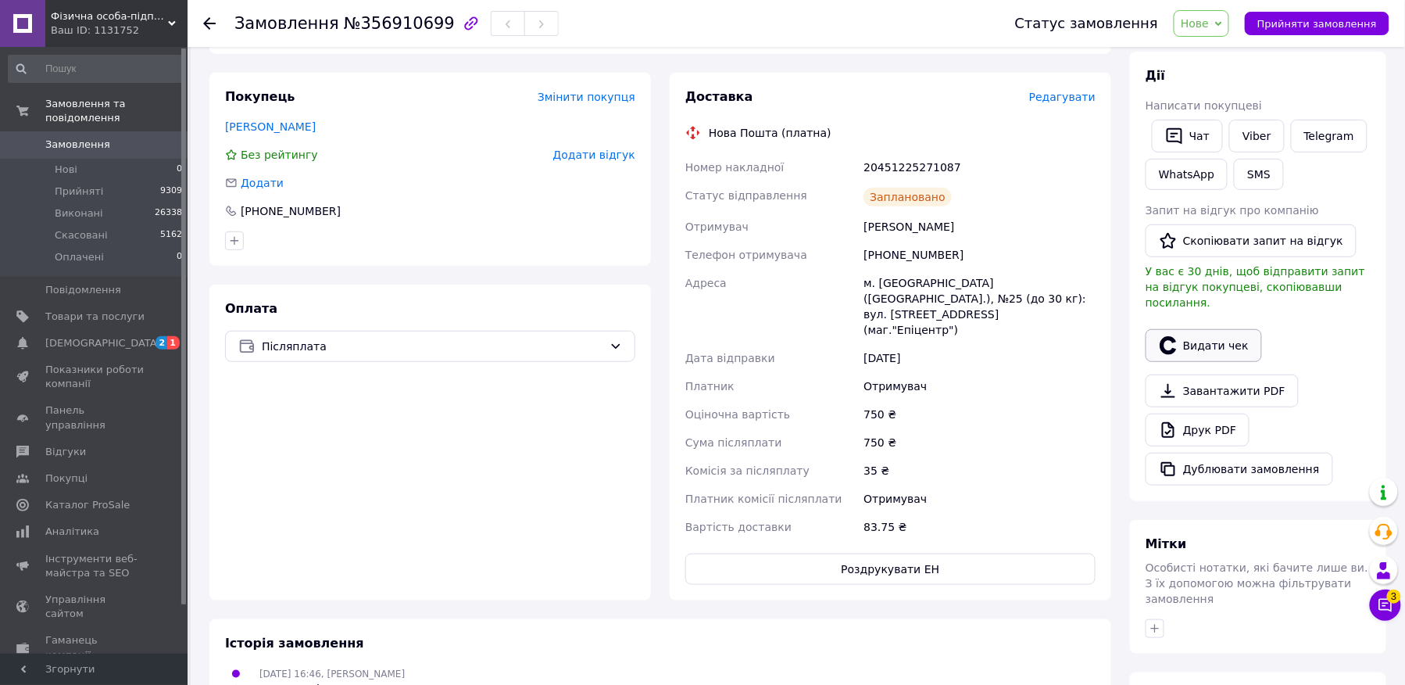
click at [1169, 338] on icon "button" at bounding box center [1168, 345] width 16 height 18
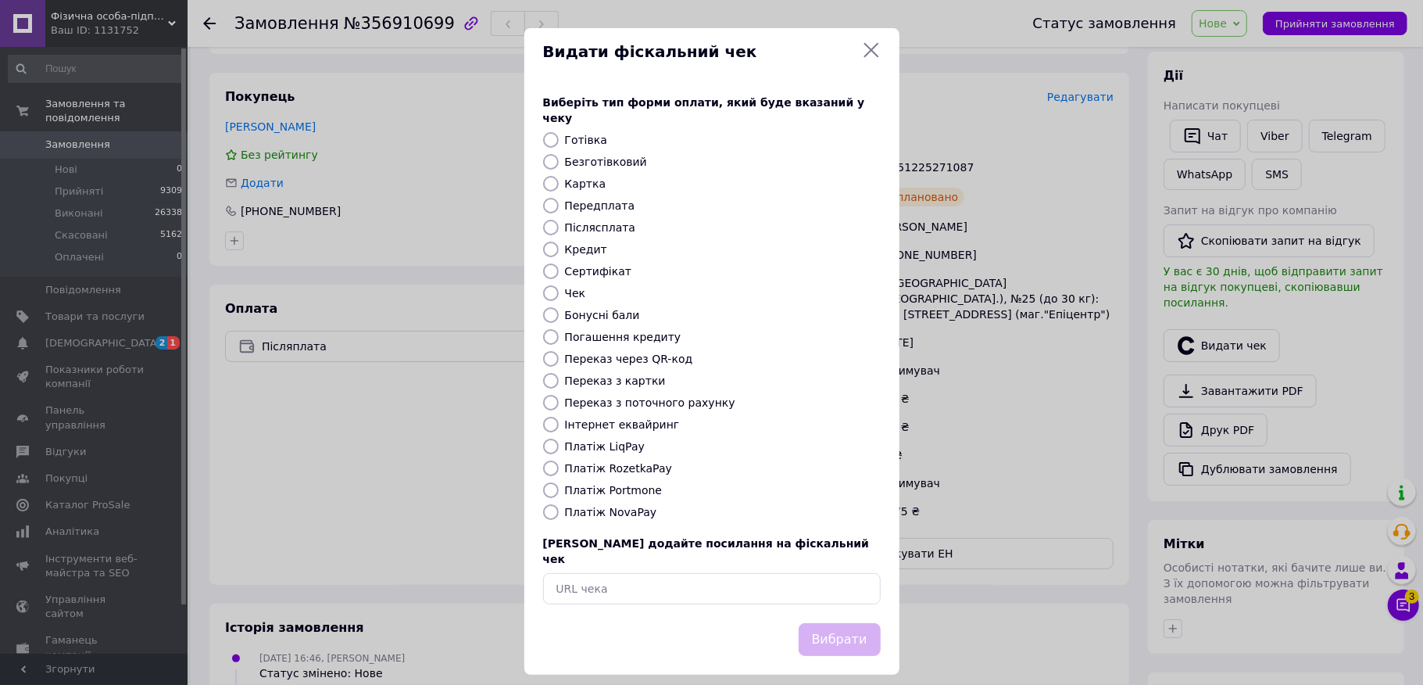
click at [562, 158] on div "Безготівковий" at bounding box center [723, 162] width 322 height 16
click at [580, 156] on label "Безготівковий" at bounding box center [606, 162] width 82 height 13
click at [559, 154] on input "Безготівковий" at bounding box center [551, 162] width 16 height 16
radio input "true"
click at [820, 623] on button "Вибрати" at bounding box center [840, 640] width 82 height 34
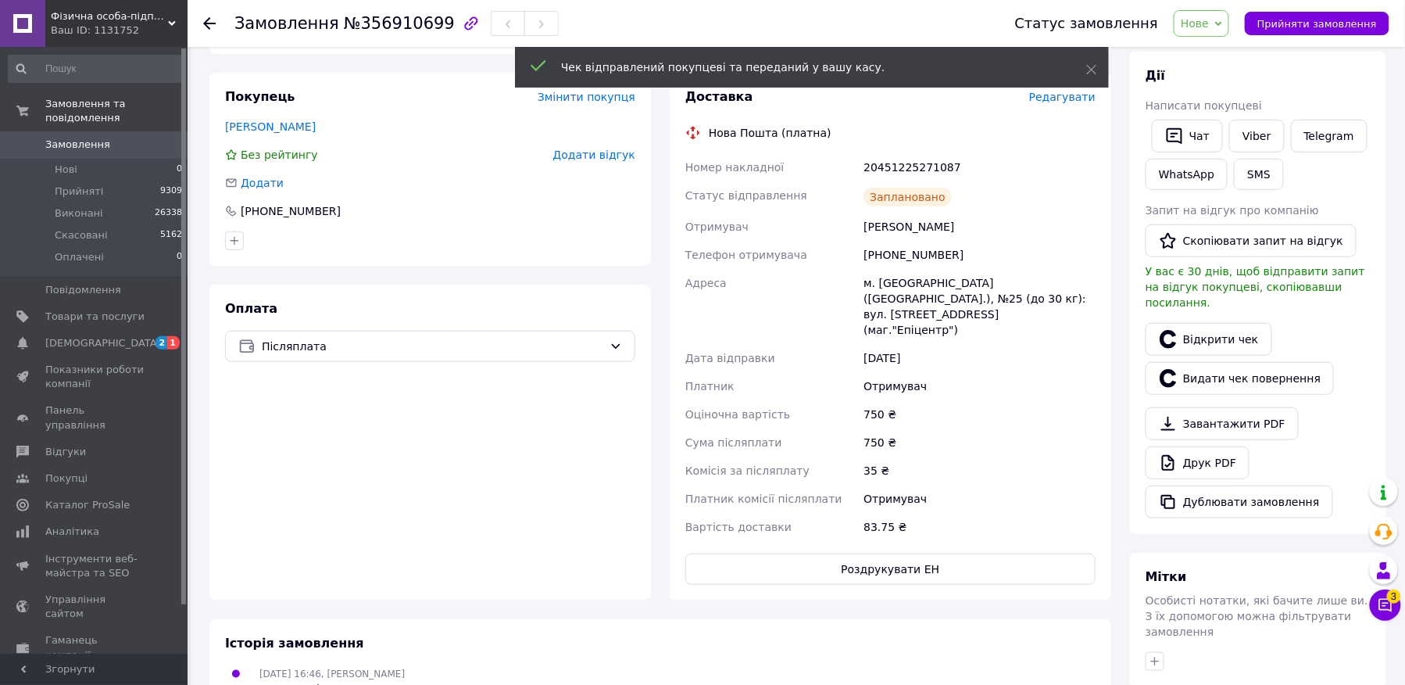
click at [1279, 10] on div "Статус замовлення Нове Прийнято Виконано Скасовано Оплачено Прийняти замовлення" at bounding box center [1195, 23] width 390 height 27
click at [1291, 25] on span "Прийняти замовлення" at bounding box center [1317, 24] width 120 height 12
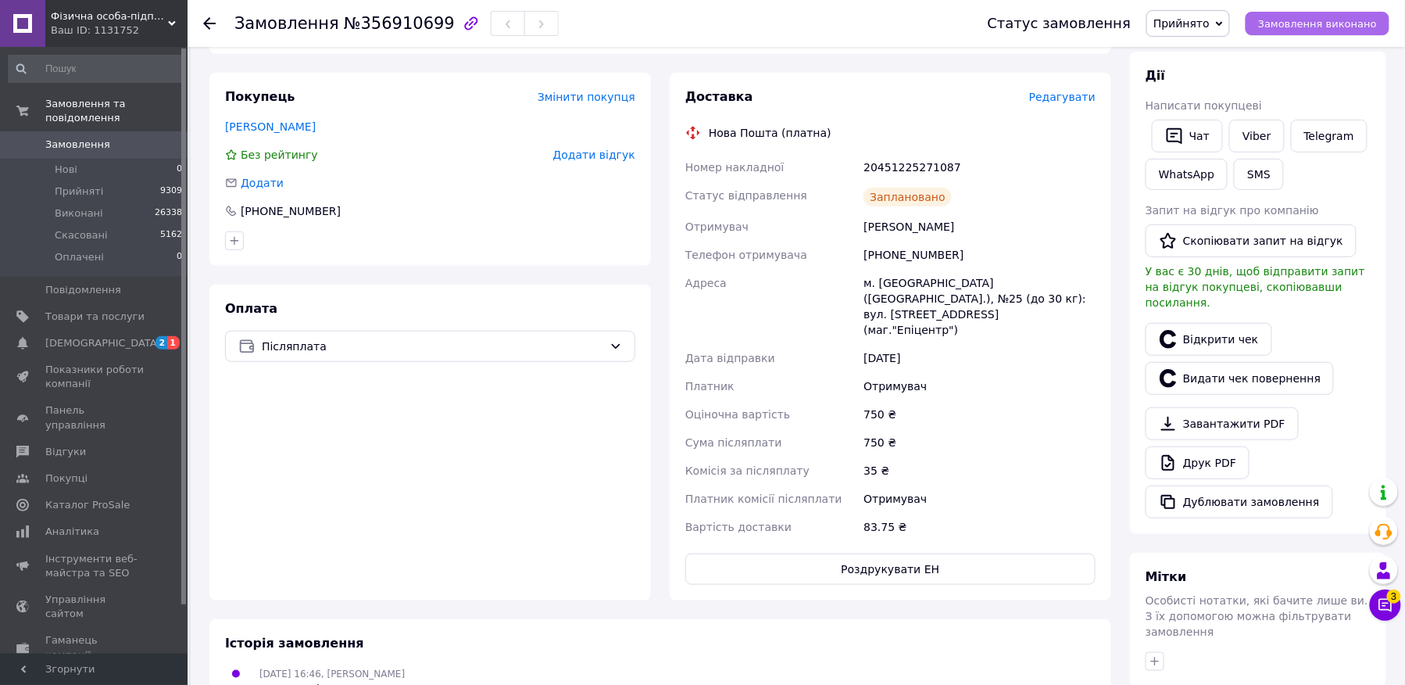
click at [1291, 25] on span "Замовлення виконано" at bounding box center [1317, 24] width 119 height 12
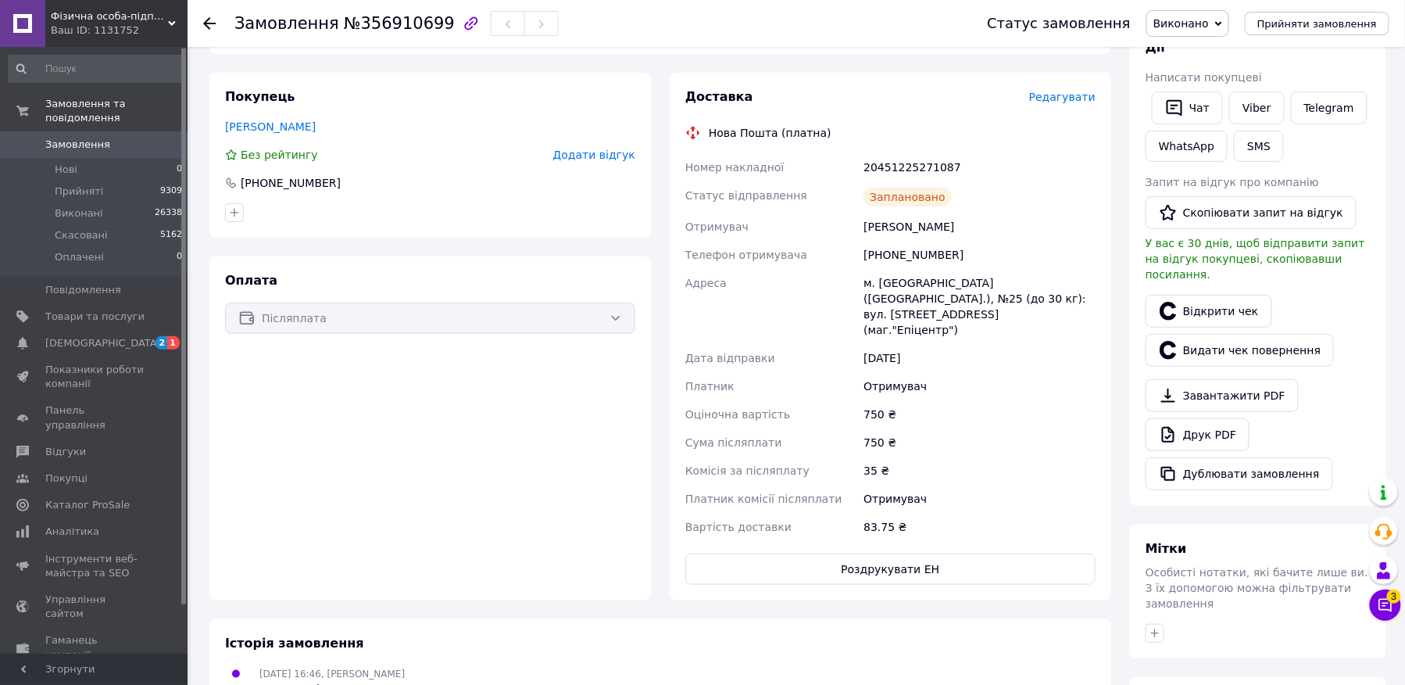
click at [48, 138] on span "Замовлення" at bounding box center [77, 145] width 65 height 14
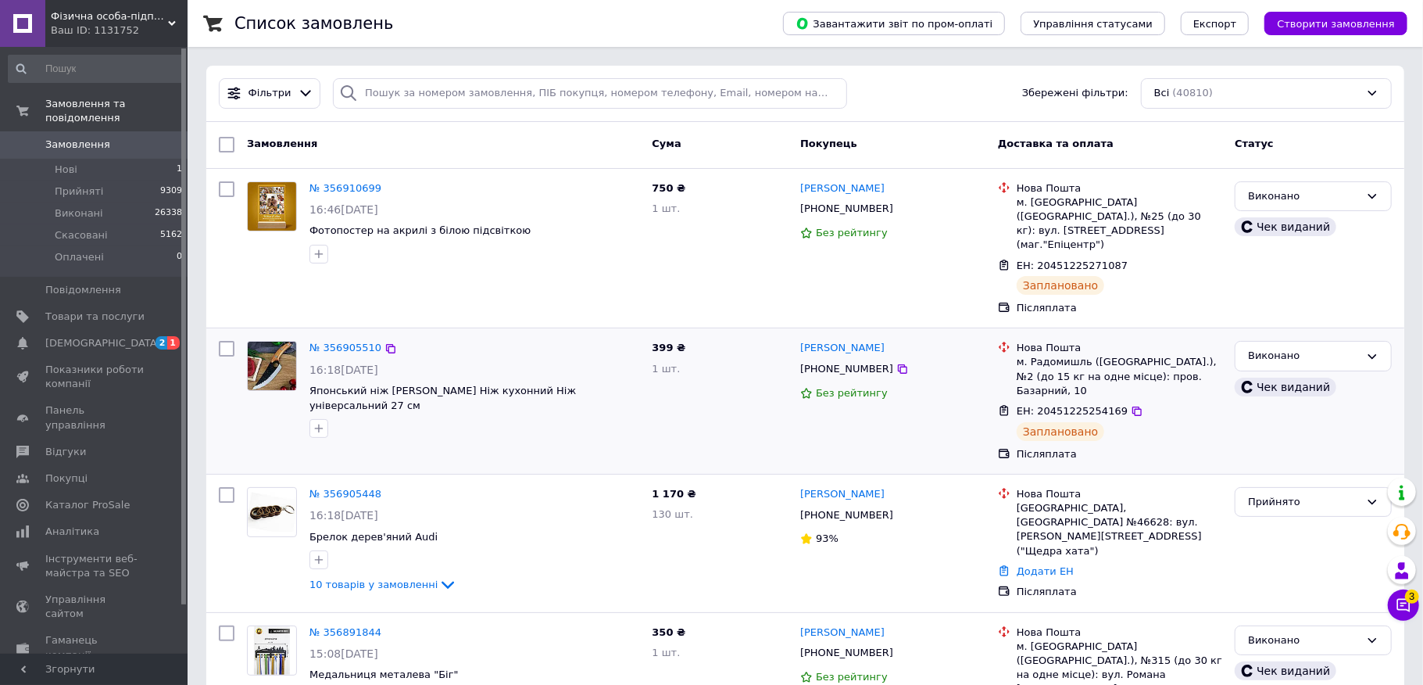
click at [329, 444] on div "№ 356905510 16:18[DATE] Японський ніж Satori Ніж кухонний Ніж універсальний 27 …" at bounding box center [474, 388] width 342 height 109
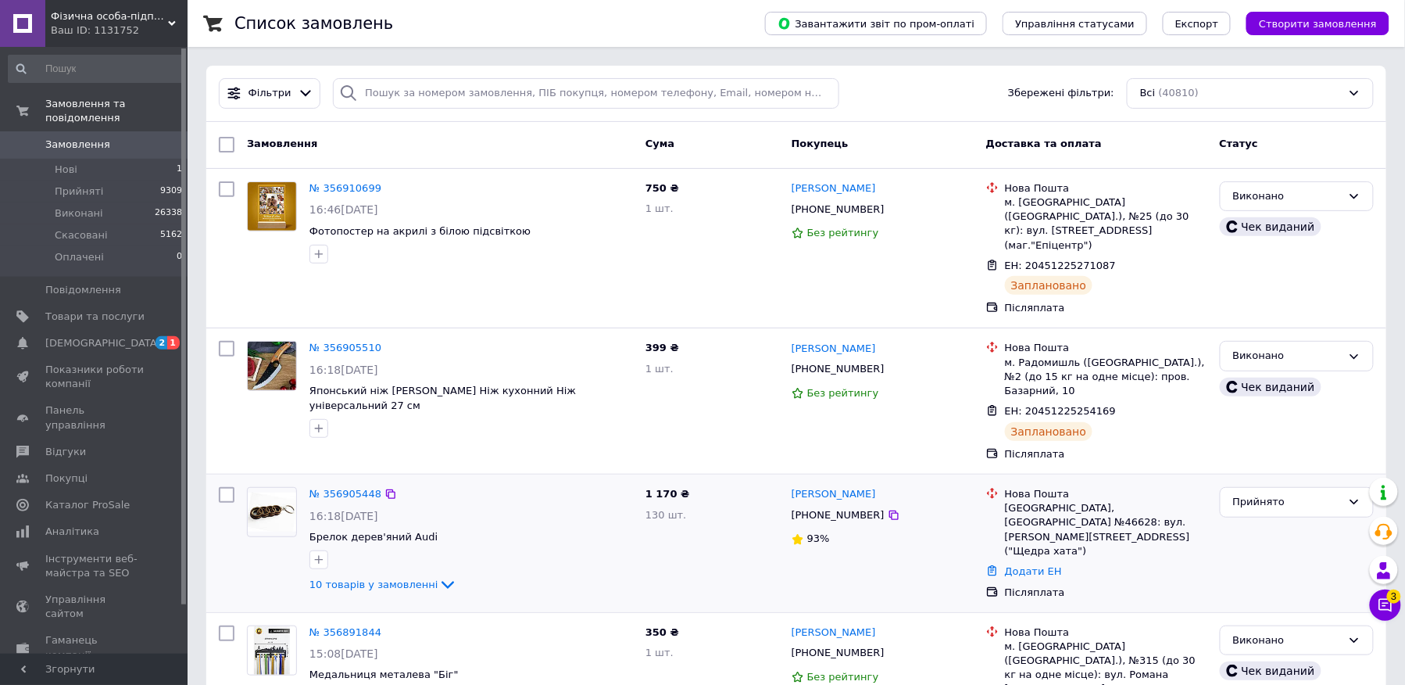
scroll to position [104, 0]
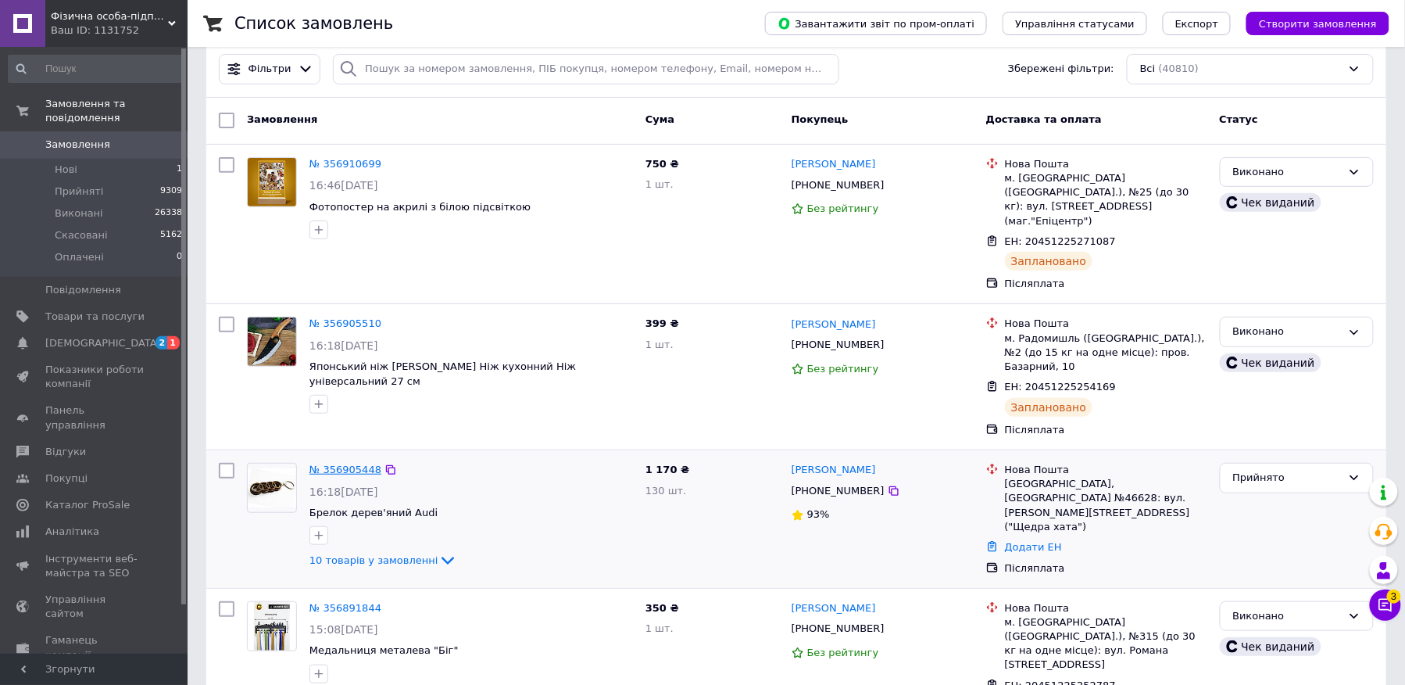
click at [358, 463] on link "№ 356905448" at bounding box center [345, 469] width 72 height 12
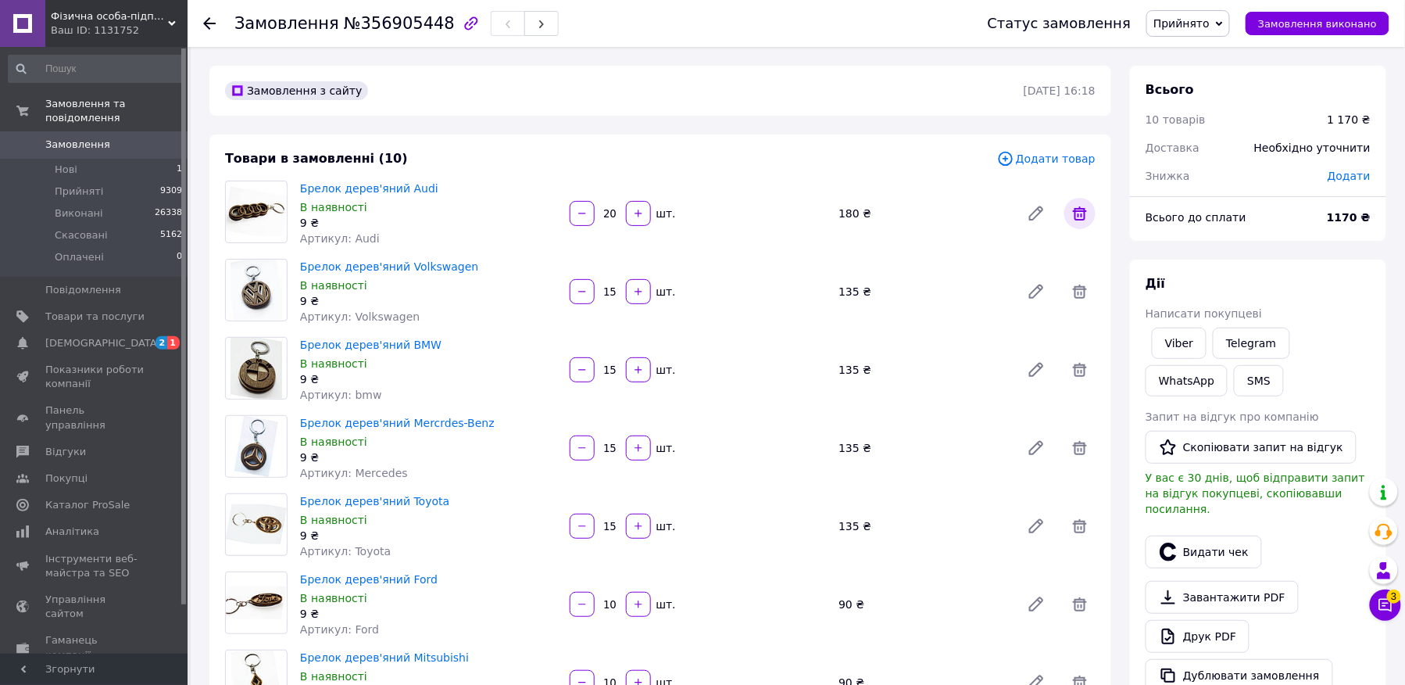
click at [1080, 209] on icon at bounding box center [1080, 213] width 19 height 19
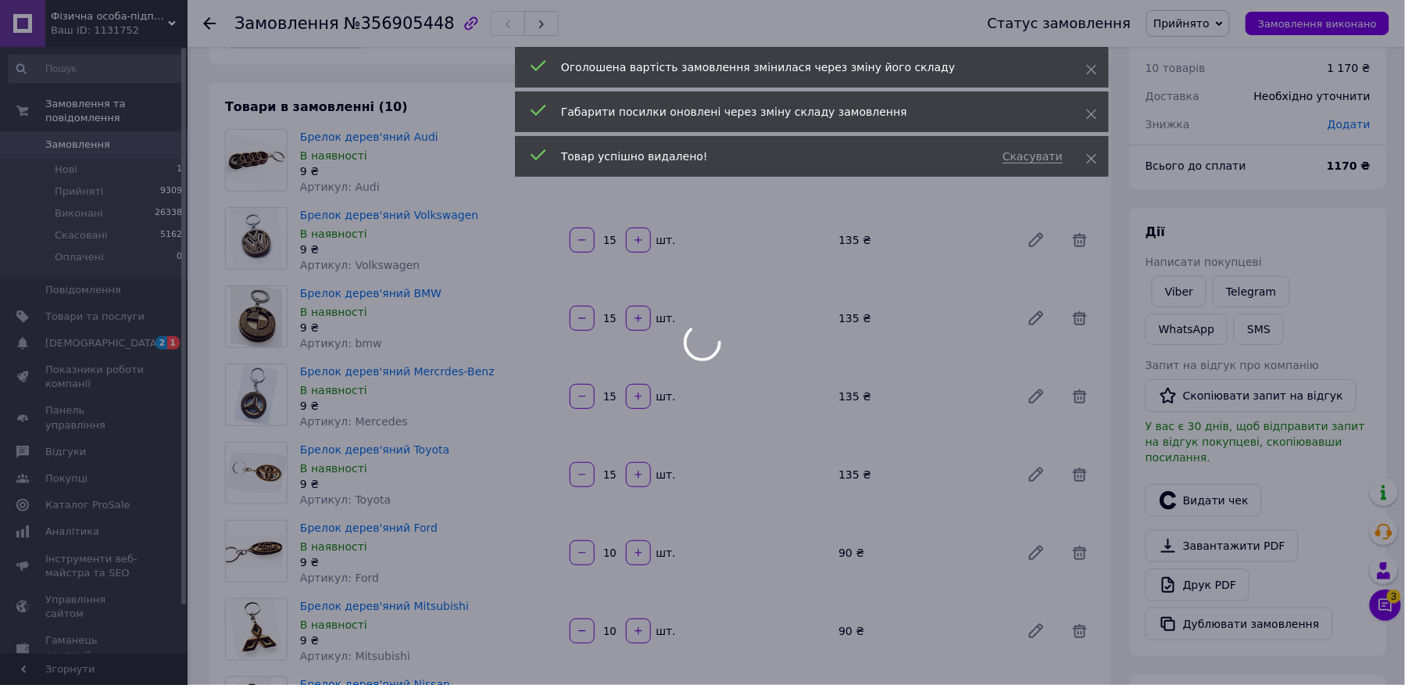
type input "15"
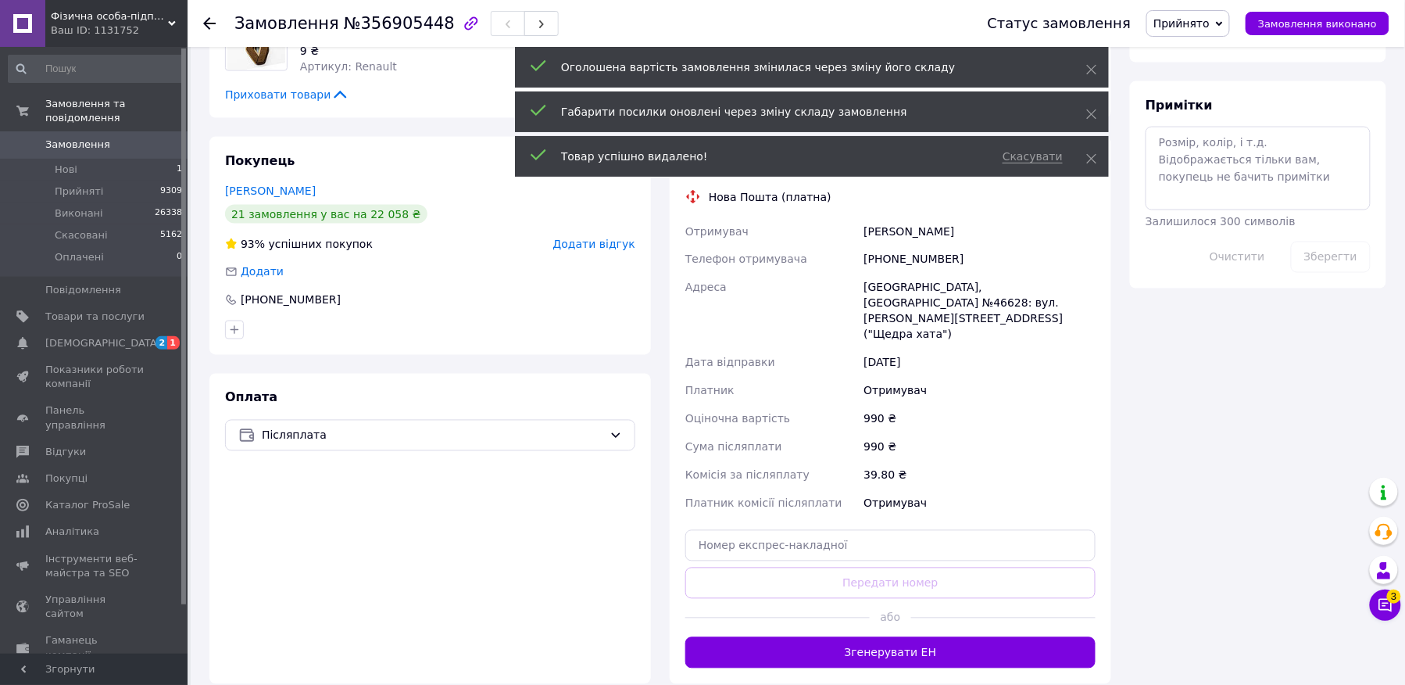
scroll to position [833, 0]
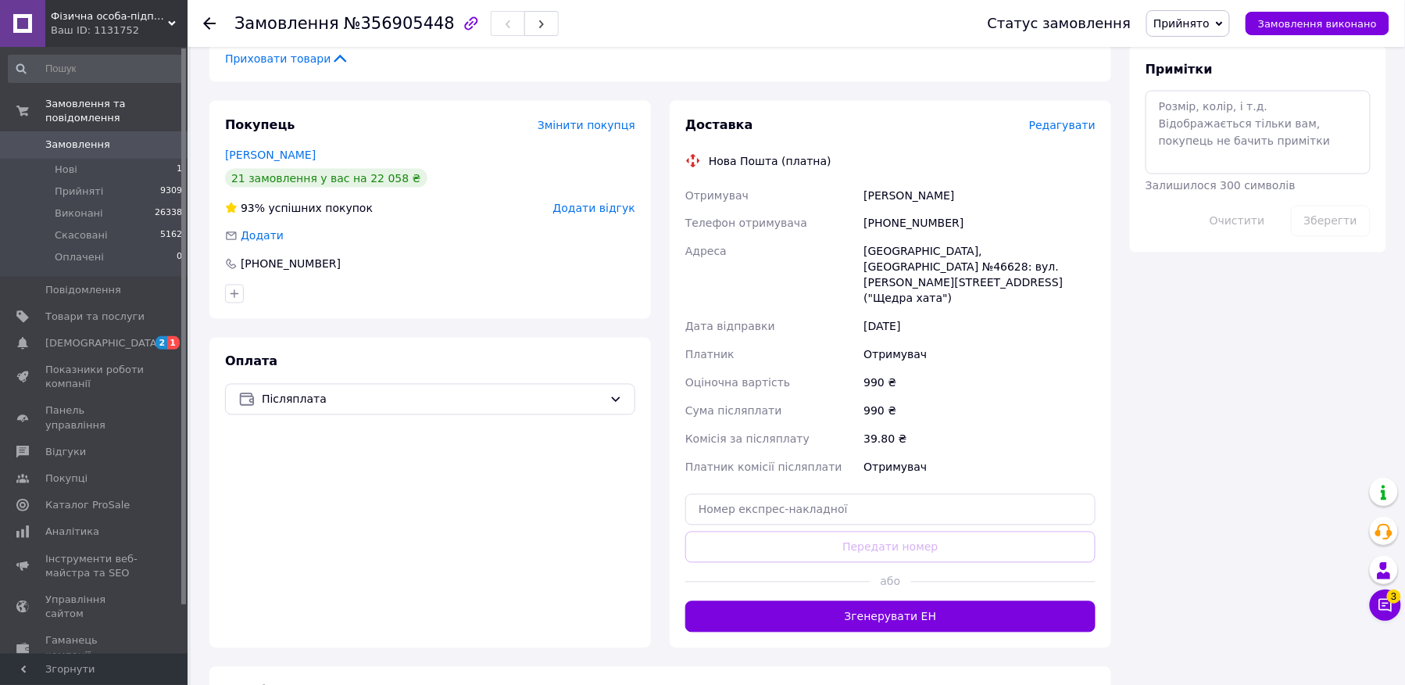
click at [969, 563] on div at bounding box center [1003, 582] width 184 height 38
click at [974, 601] on button "Згенерувати ЕН" at bounding box center [890, 616] width 410 height 31
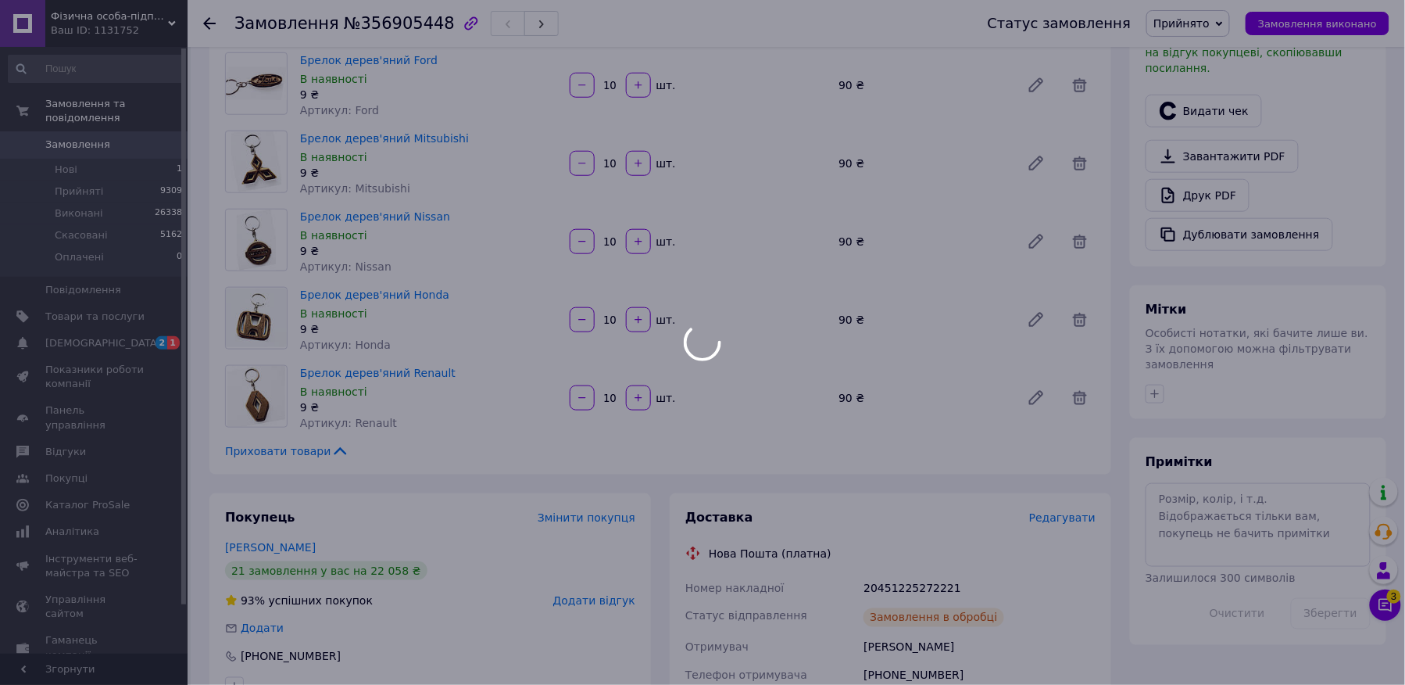
scroll to position [417, 0]
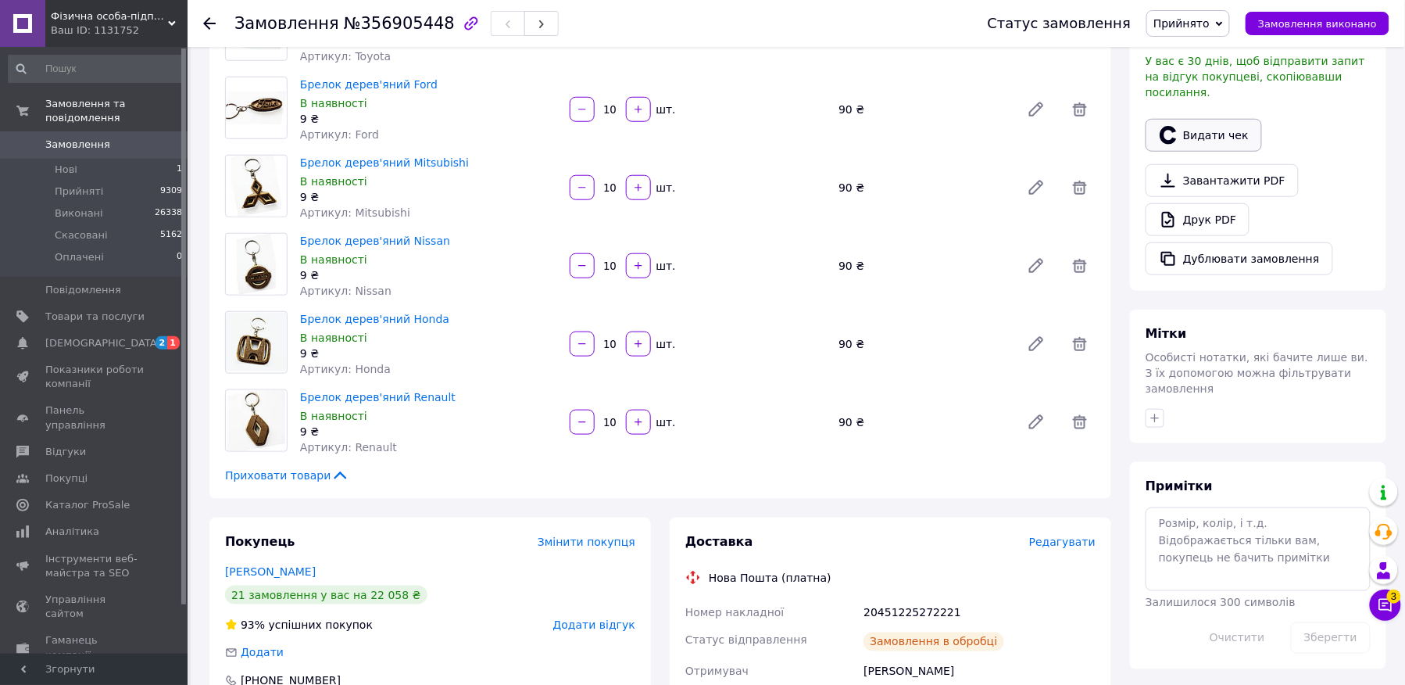
click at [1211, 122] on button "Видати чек" at bounding box center [1204, 135] width 116 height 33
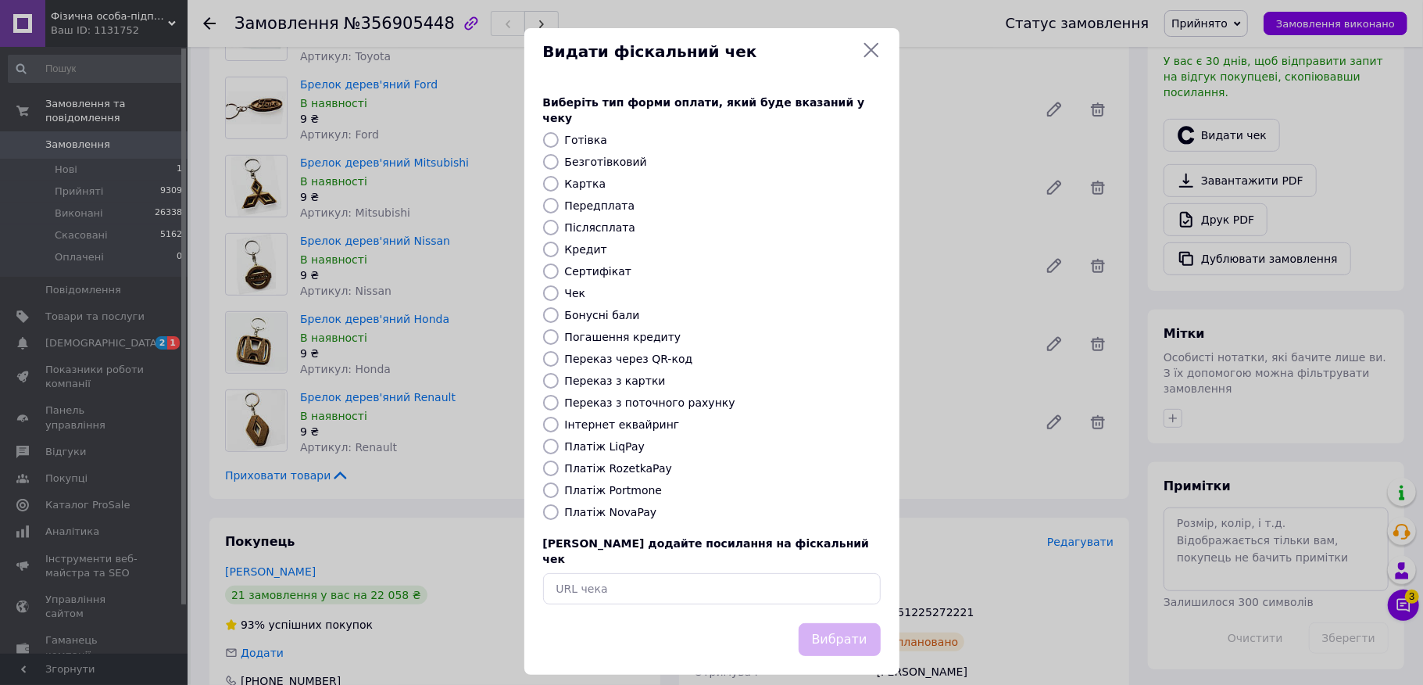
click at [607, 156] on label "Безготівковий" at bounding box center [606, 162] width 82 height 13
click at [559, 154] on input "Безготівковий" at bounding box center [551, 162] width 16 height 16
radio input "true"
click at [822, 623] on button "Вибрати" at bounding box center [840, 640] width 82 height 34
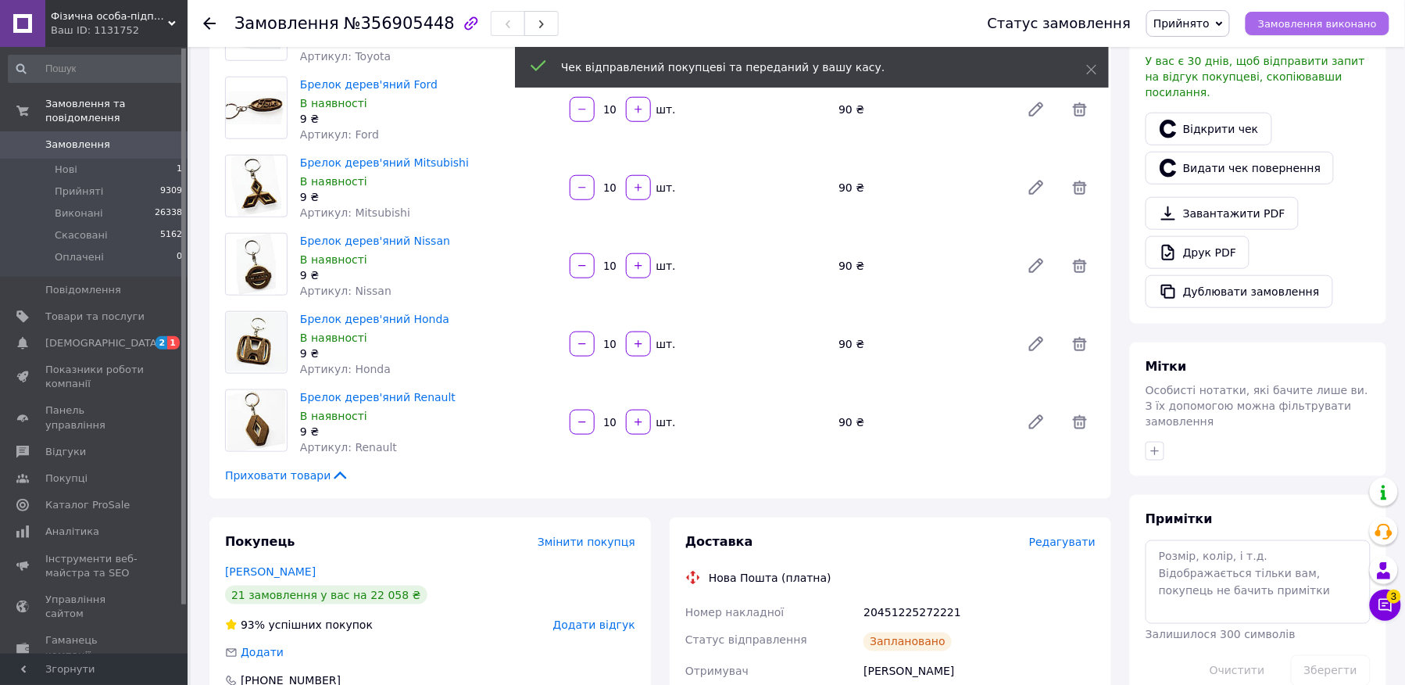
click at [1332, 25] on span "Замовлення виконано" at bounding box center [1317, 24] width 119 height 12
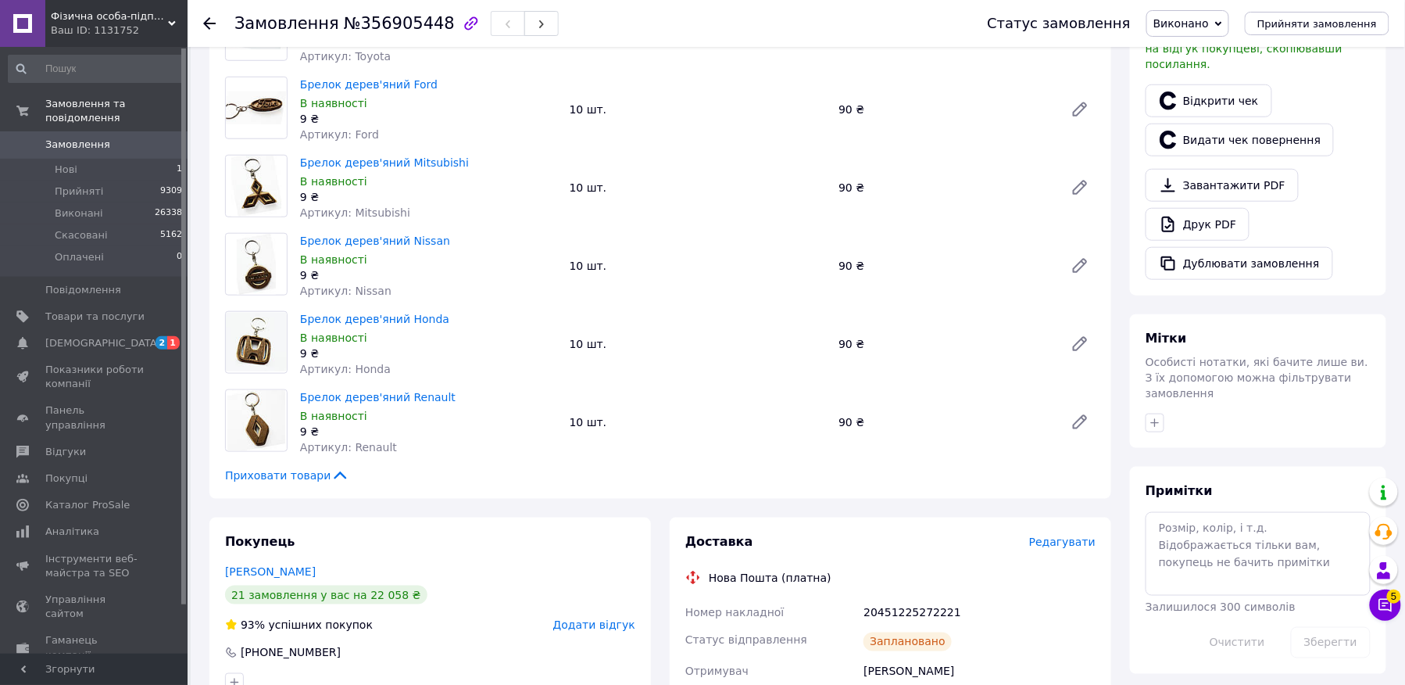
click at [209, 22] on icon at bounding box center [209, 23] width 13 height 13
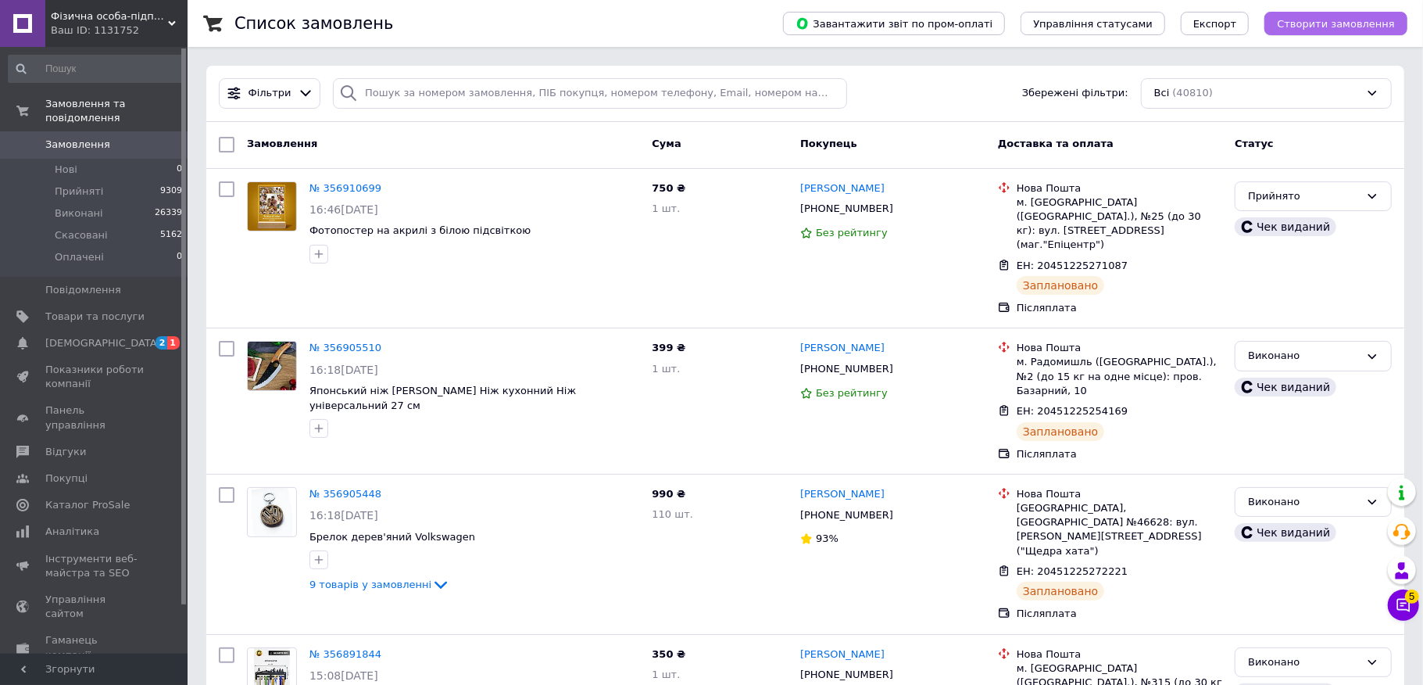
click at [1316, 20] on span "Створити замовлення" at bounding box center [1336, 24] width 118 height 12
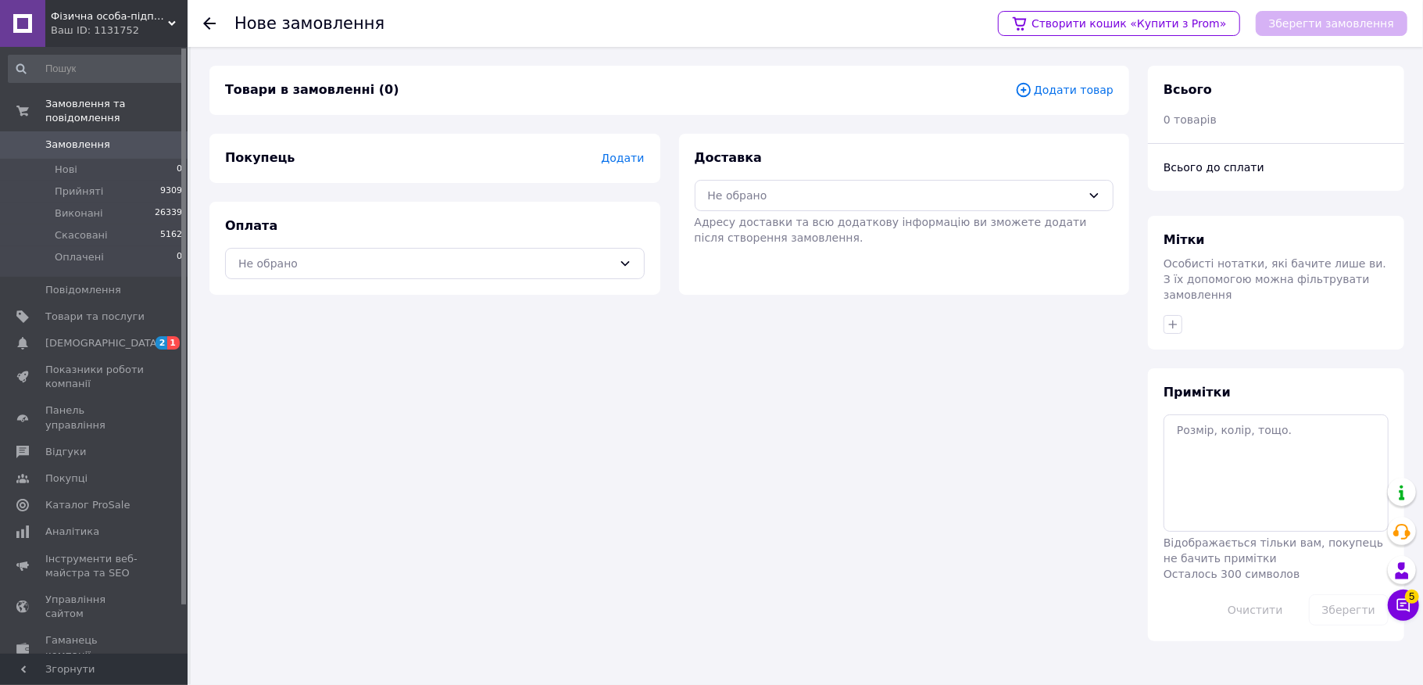
click at [278, 283] on div "Оплата Не обрано" at bounding box center [434, 248] width 451 height 93
click at [263, 270] on div "Не обрано" at bounding box center [425, 263] width 374 height 17
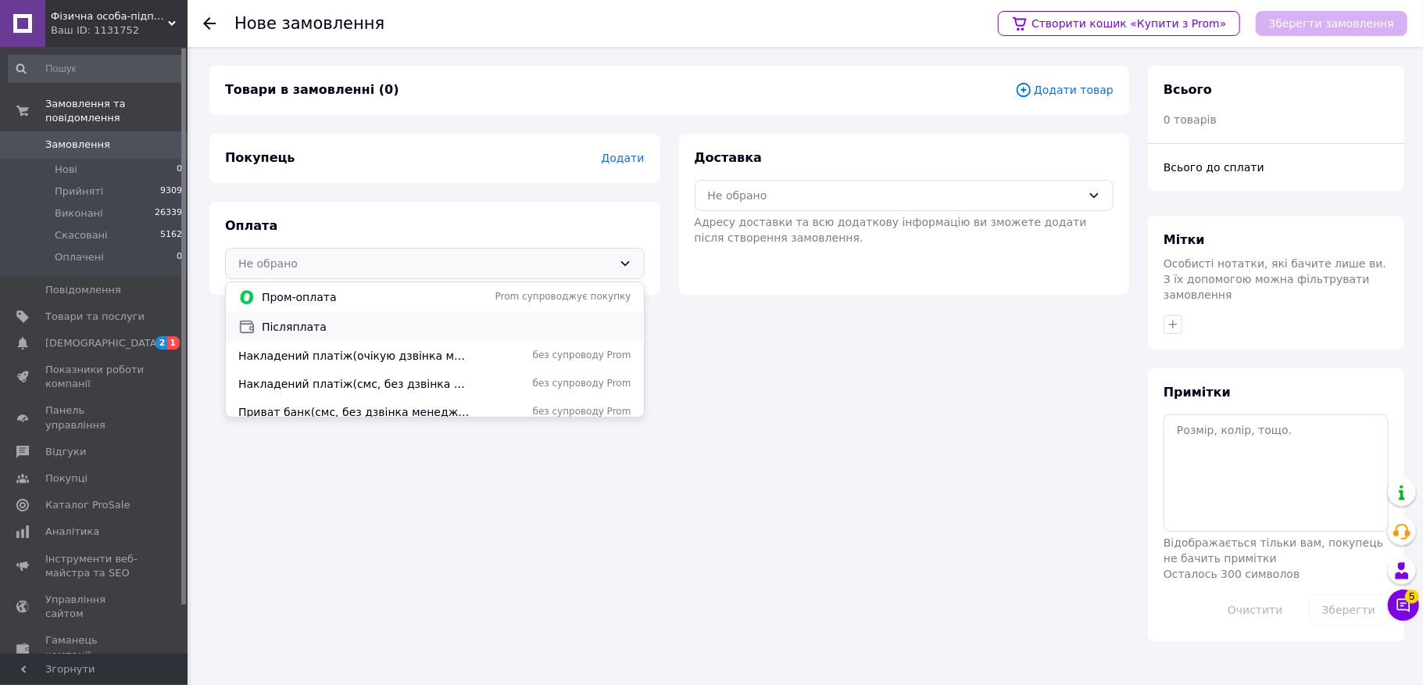
click at [292, 314] on div "Післяплата" at bounding box center [435, 327] width 418 height 30
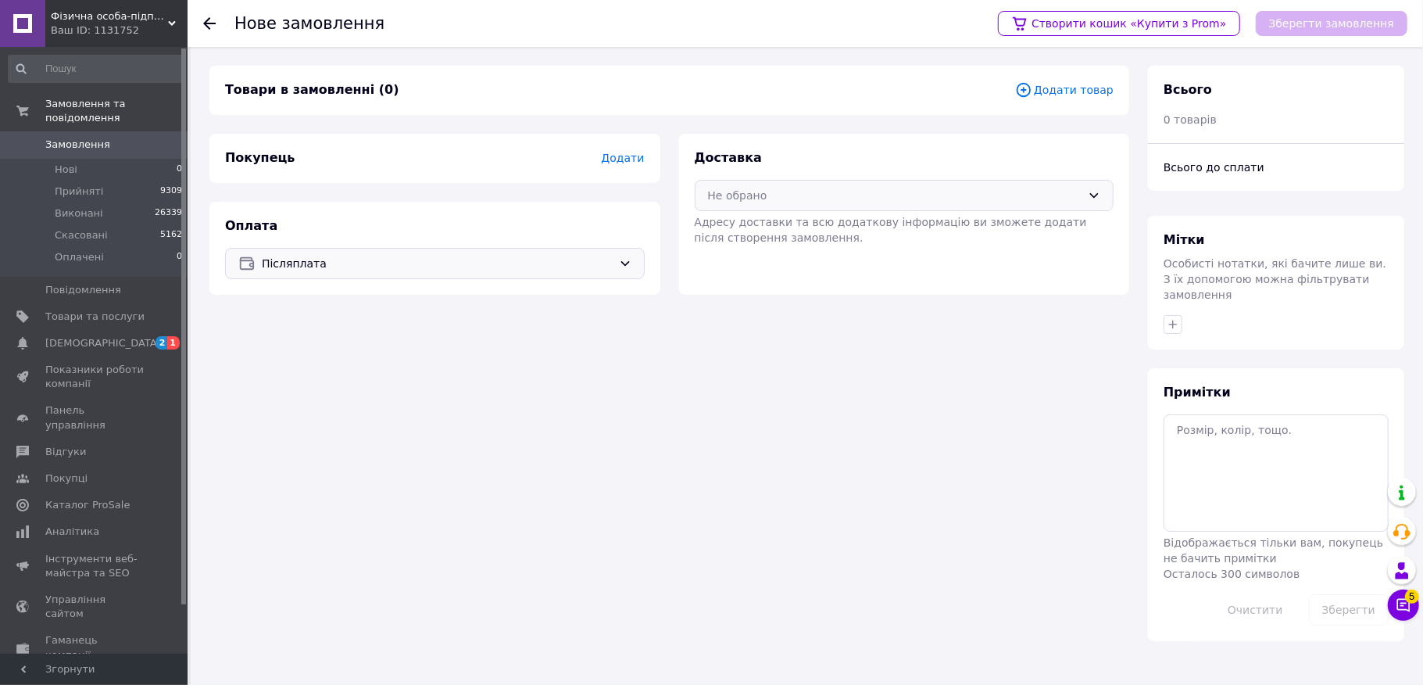
click at [910, 180] on div "Не обрано" at bounding box center [905, 195] width 420 height 31
click at [785, 258] on span "Нова Пошта (платна)" at bounding box center [916, 259] width 370 height 16
click at [648, 153] on div "Покупець Додати" at bounding box center [434, 158] width 451 height 49
click at [648, 155] on div "Покупець Додати" at bounding box center [434, 158] width 451 height 49
click at [628, 155] on span "Додати" at bounding box center [622, 158] width 43 height 13
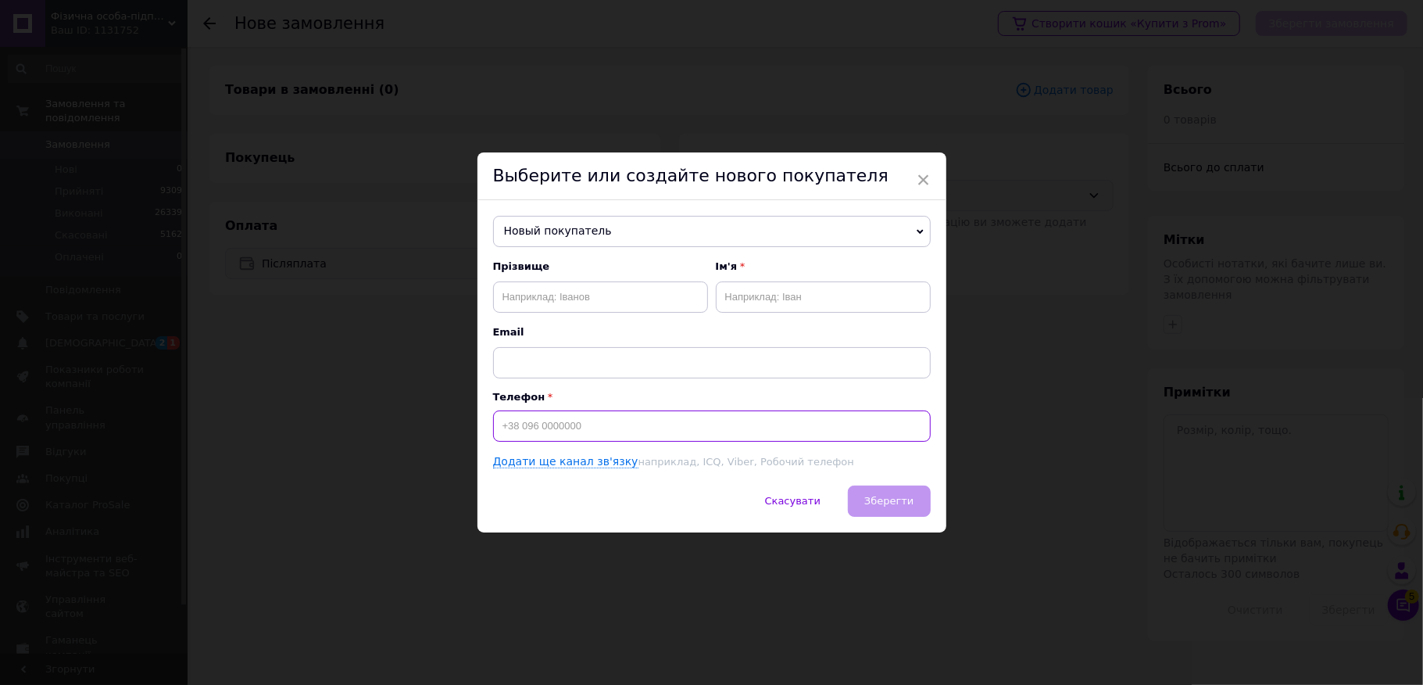
click at [530, 430] on input at bounding box center [712, 425] width 438 height 31
type input "[PHONE_NUMBER]"
click at [570, 316] on div "Прізвище Ім'я Email" at bounding box center [712, 318] width 438 height 119
click at [579, 308] on input "text" at bounding box center [600, 296] width 215 height 31
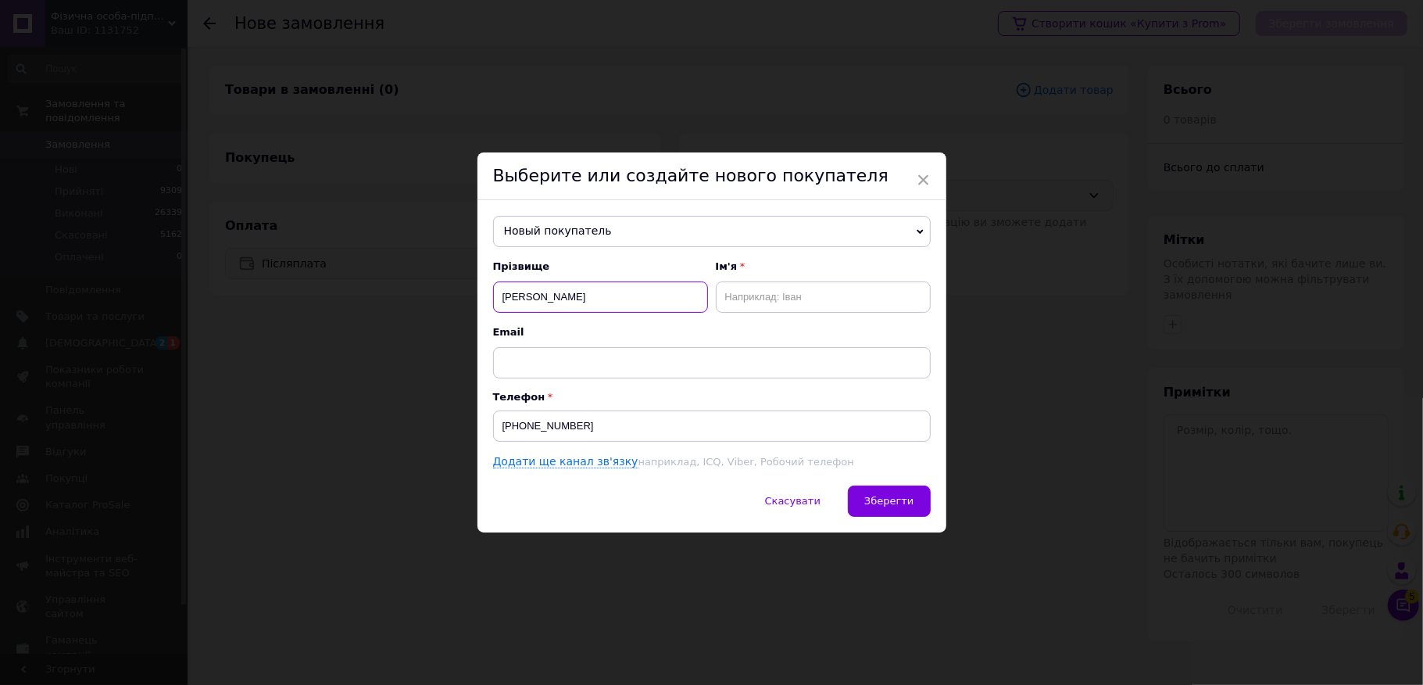
type input "[PERSON_NAME]"
click at [892, 482] on div "Новый покупатель [PERSON_NAME] [PHONE_NUMBER] [PERSON_NAME] [PHONE_NUMBER] [PER…" at bounding box center [711, 342] width 469 height 285
click at [898, 480] on div "Новый покупатель [PERSON_NAME] [PHONE_NUMBER] [PERSON_NAME] [PHONE_NUMBER] [PER…" at bounding box center [711, 342] width 469 height 285
click at [901, 482] on div "Новый покупатель [PERSON_NAME] [PHONE_NUMBER] [PERSON_NAME] [PHONE_NUMBER] [PER…" at bounding box center [711, 342] width 469 height 285
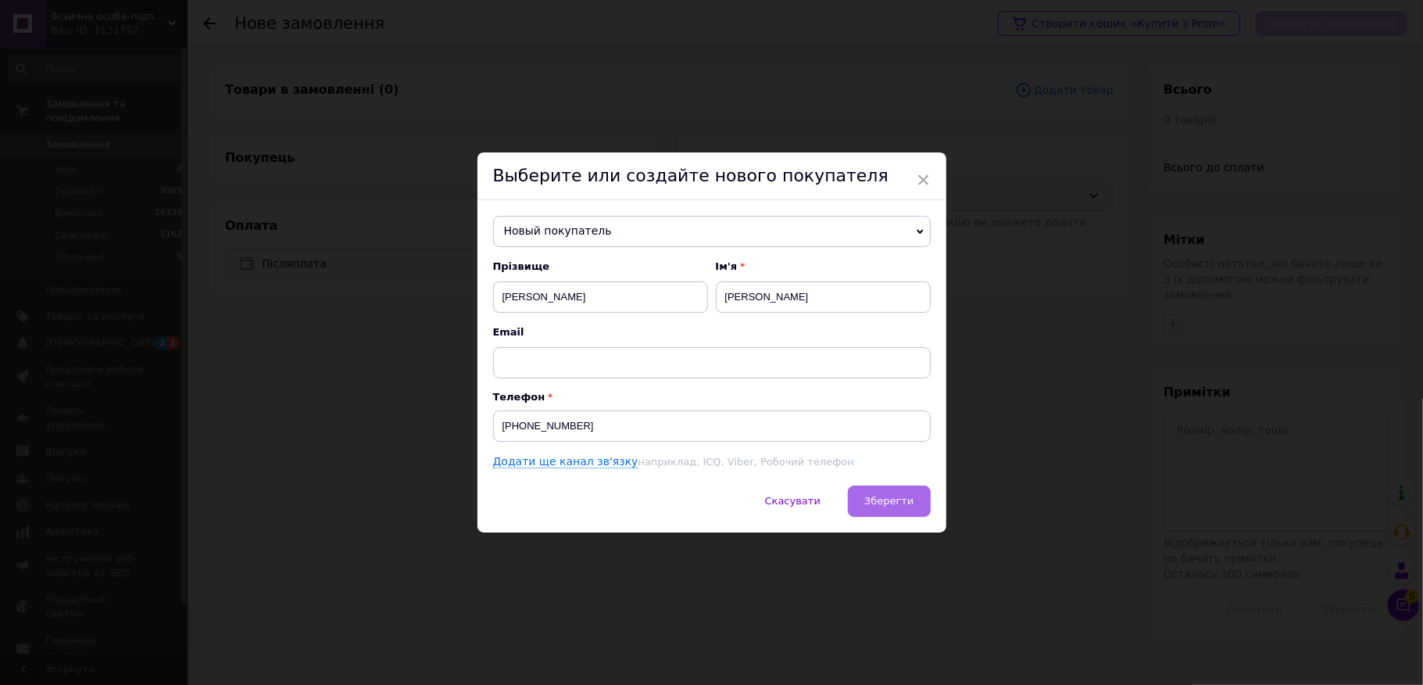
click at [897, 503] on span "Зберегти" at bounding box center [888, 501] width 49 height 12
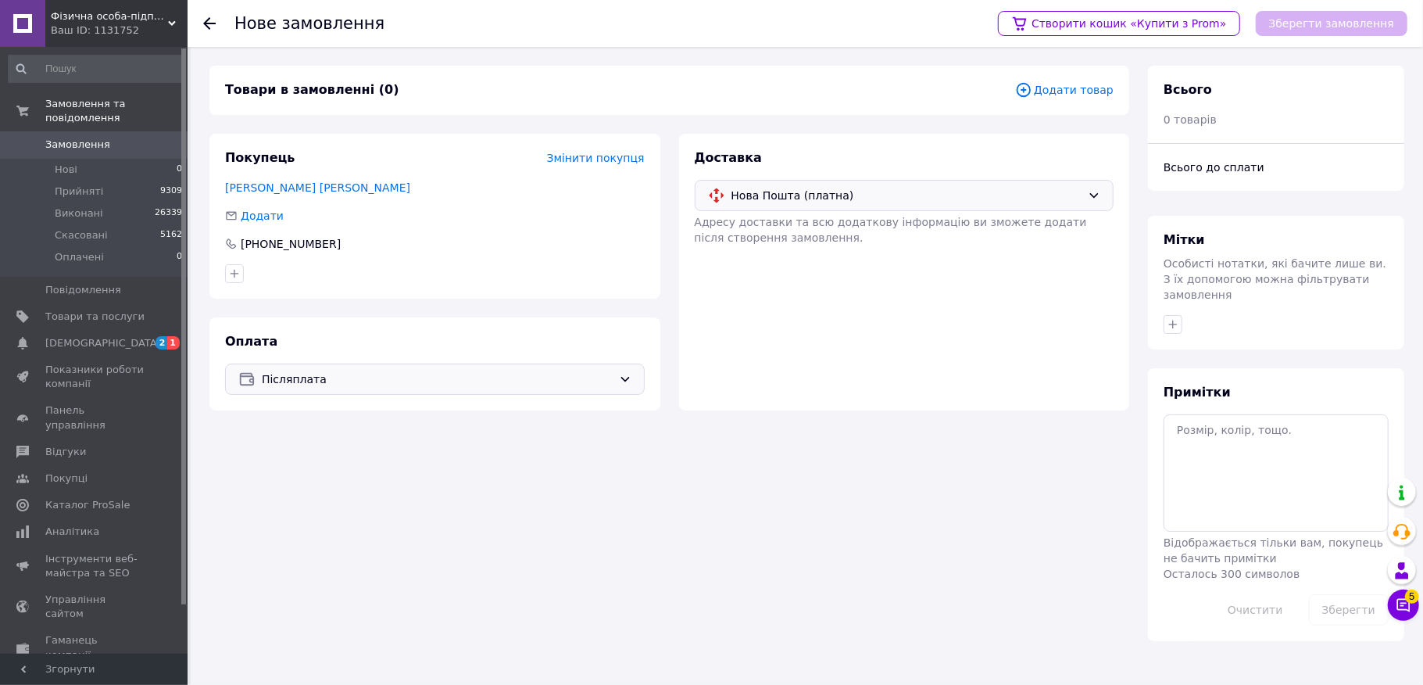
click at [1032, 83] on icon at bounding box center [1023, 89] width 17 height 17
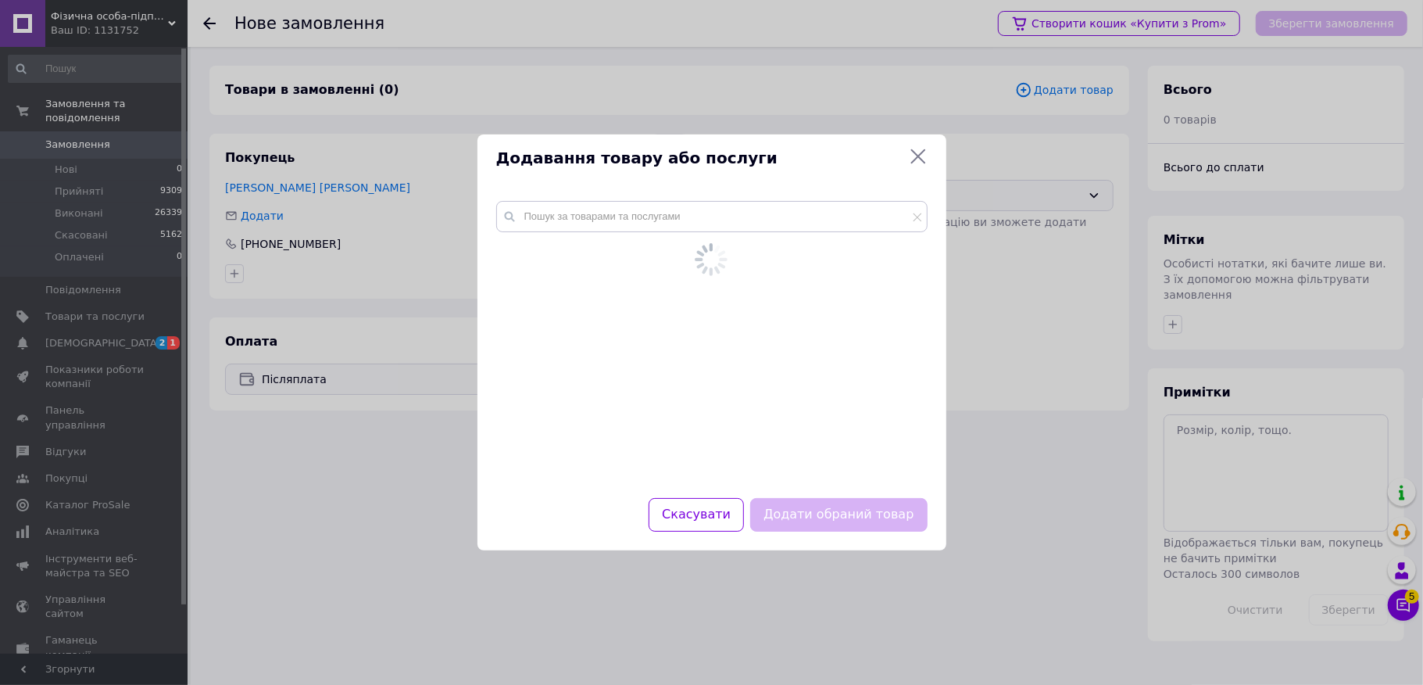
click at [720, 170] on div "Додавання товару або послуги" at bounding box center [711, 158] width 469 height 48
click at [670, 222] on input "text" at bounding box center [711, 216] width 431 height 31
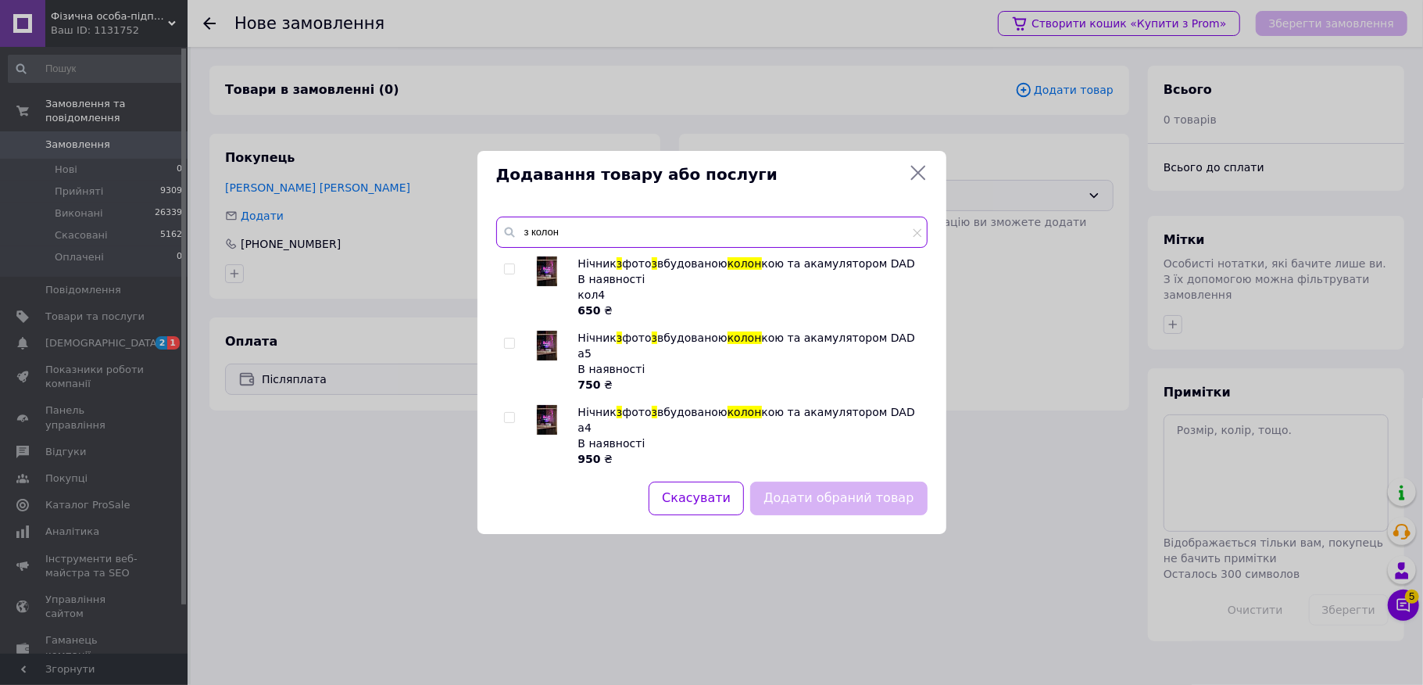
type input "з колон"
click at [517, 405] on div at bounding box center [512, 435] width 16 height 63
click at [508, 413] on input "checkbox" at bounding box center [509, 418] width 10 height 10
checkbox input "true"
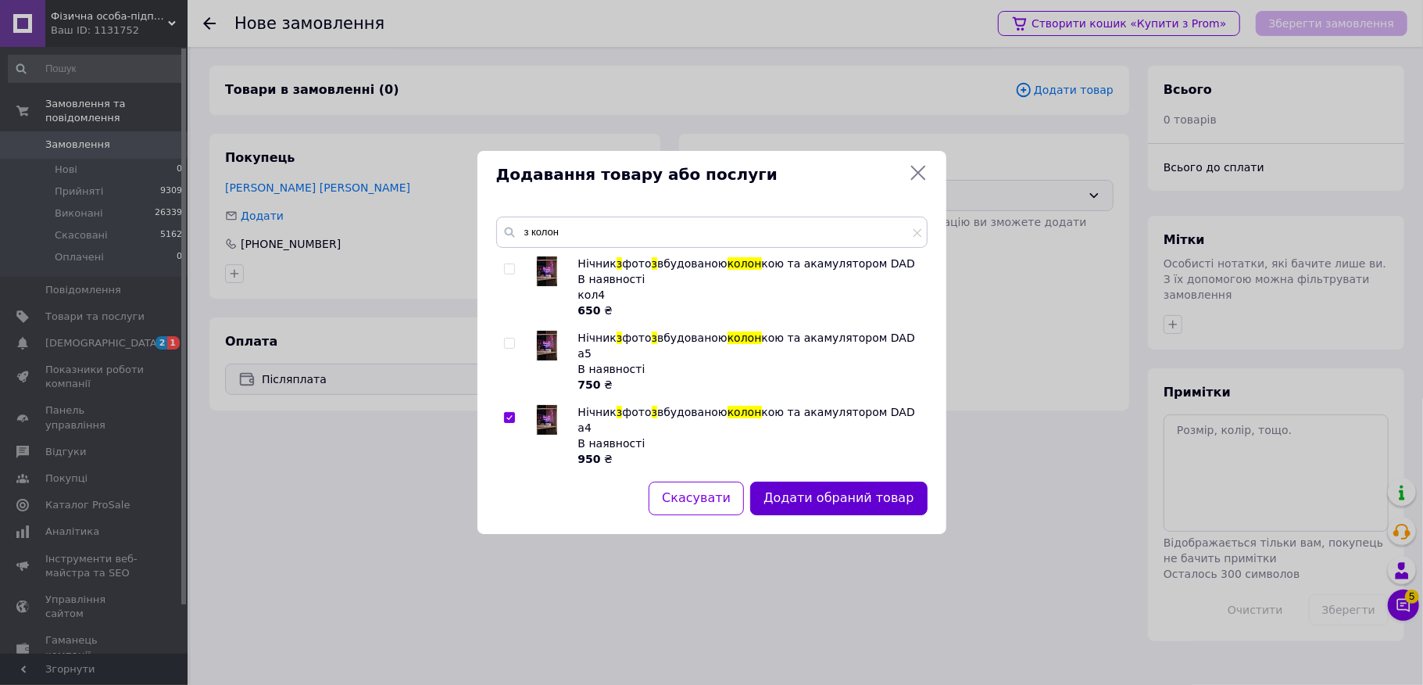
click at [800, 499] on button "Додати обраний товар" at bounding box center [838, 498] width 177 height 34
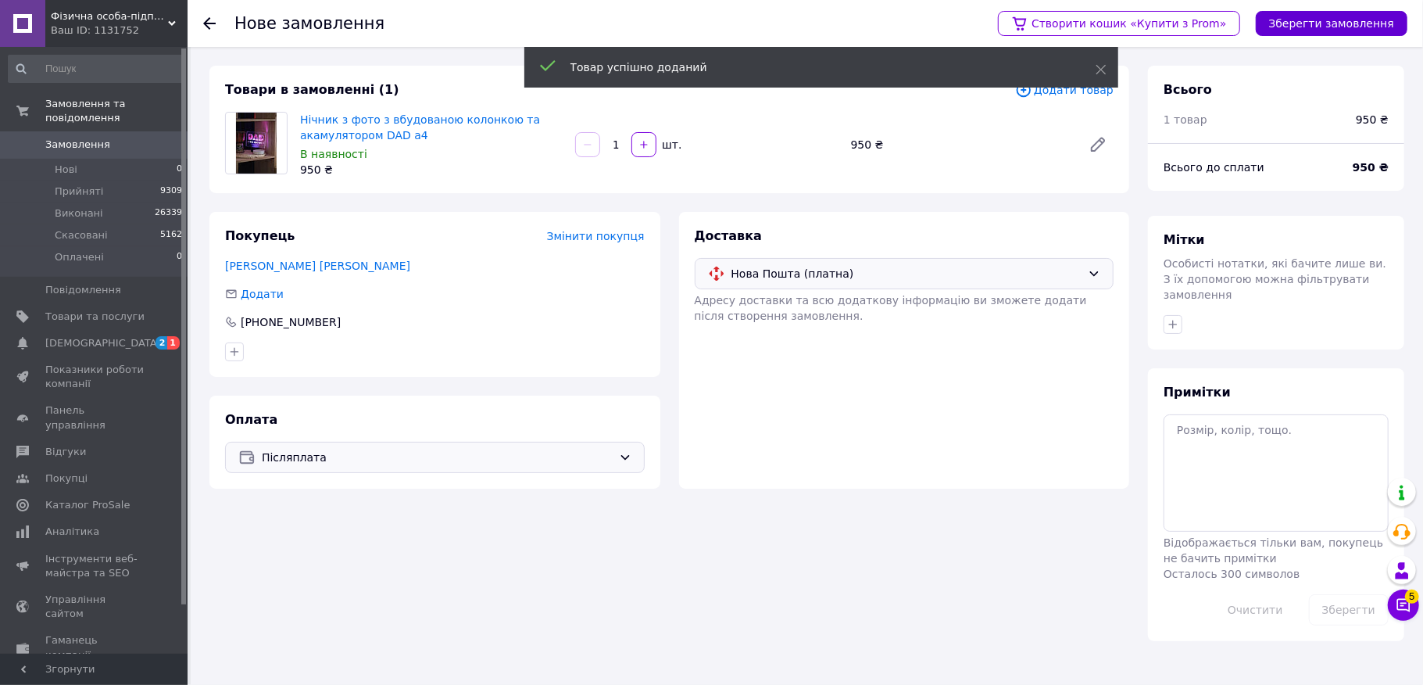
click at [1346, 13] on button "Зберегти замовлення" at bounding box center [1332, 23] width 152 height 25
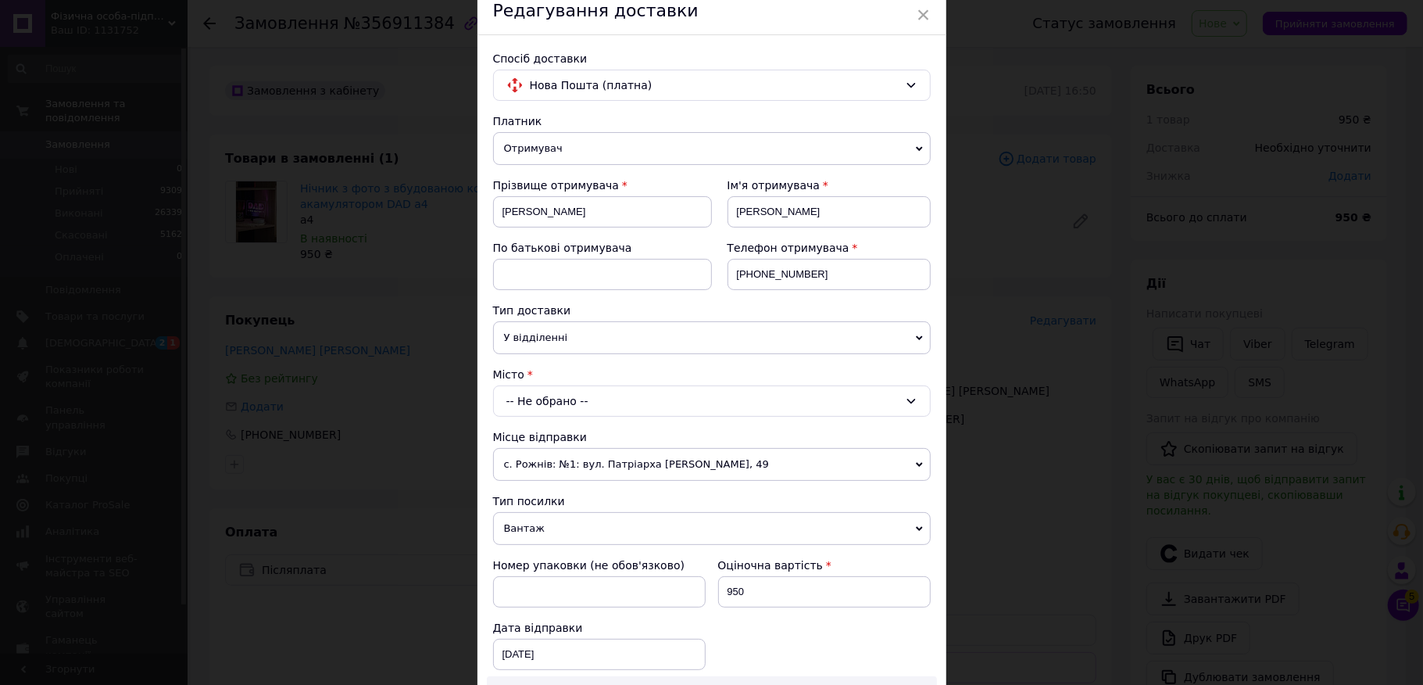
scroll to position [104, 0]
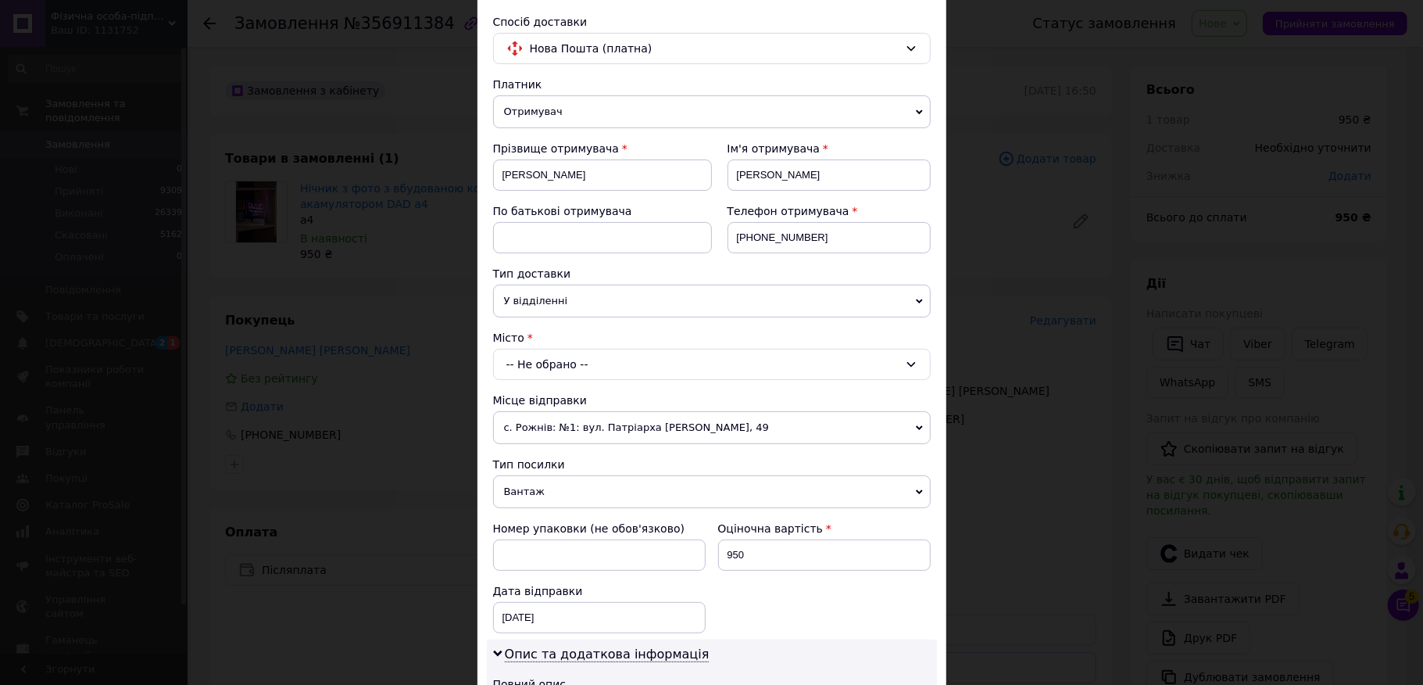
click at [558, 373] on div "-- Не обрано --" at bounding box center [712, 364] width 438 height 31
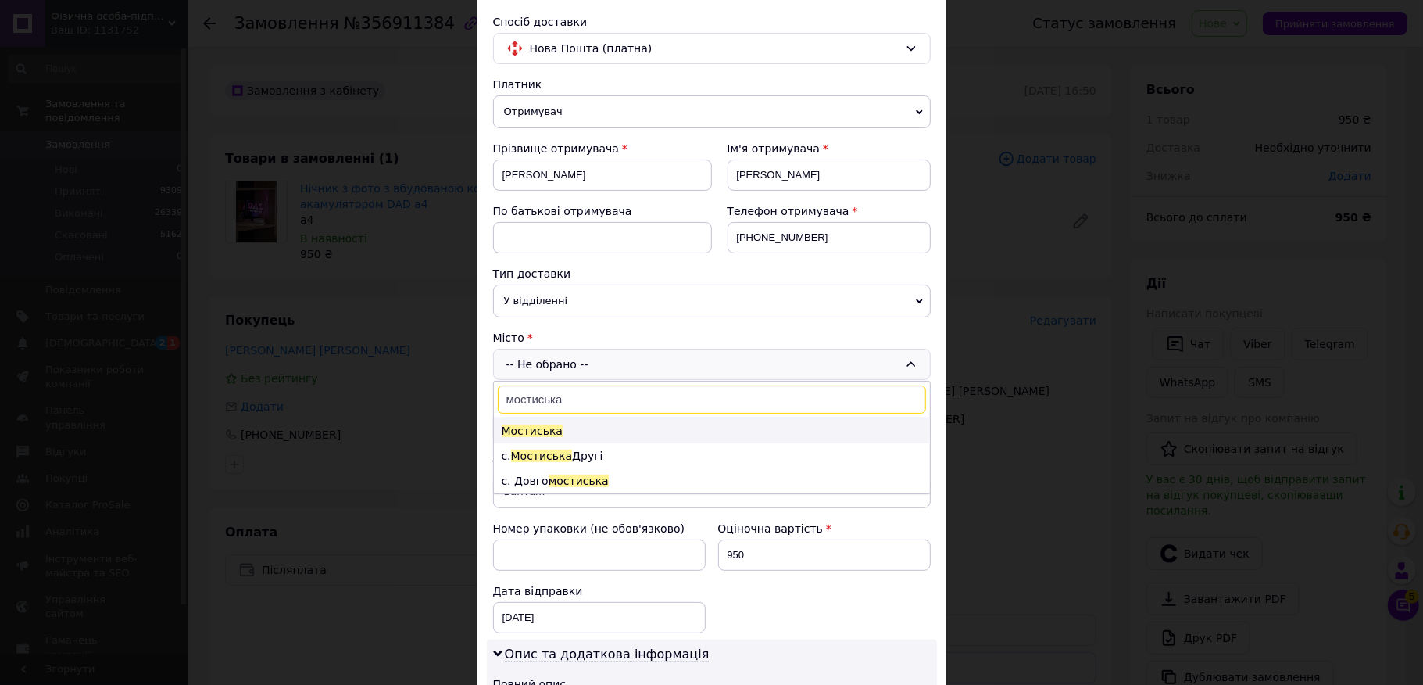
type input "мостиська"
click at [604, 429] on li "Мостиська" at bounding box center [712, 430] width 436 height 25
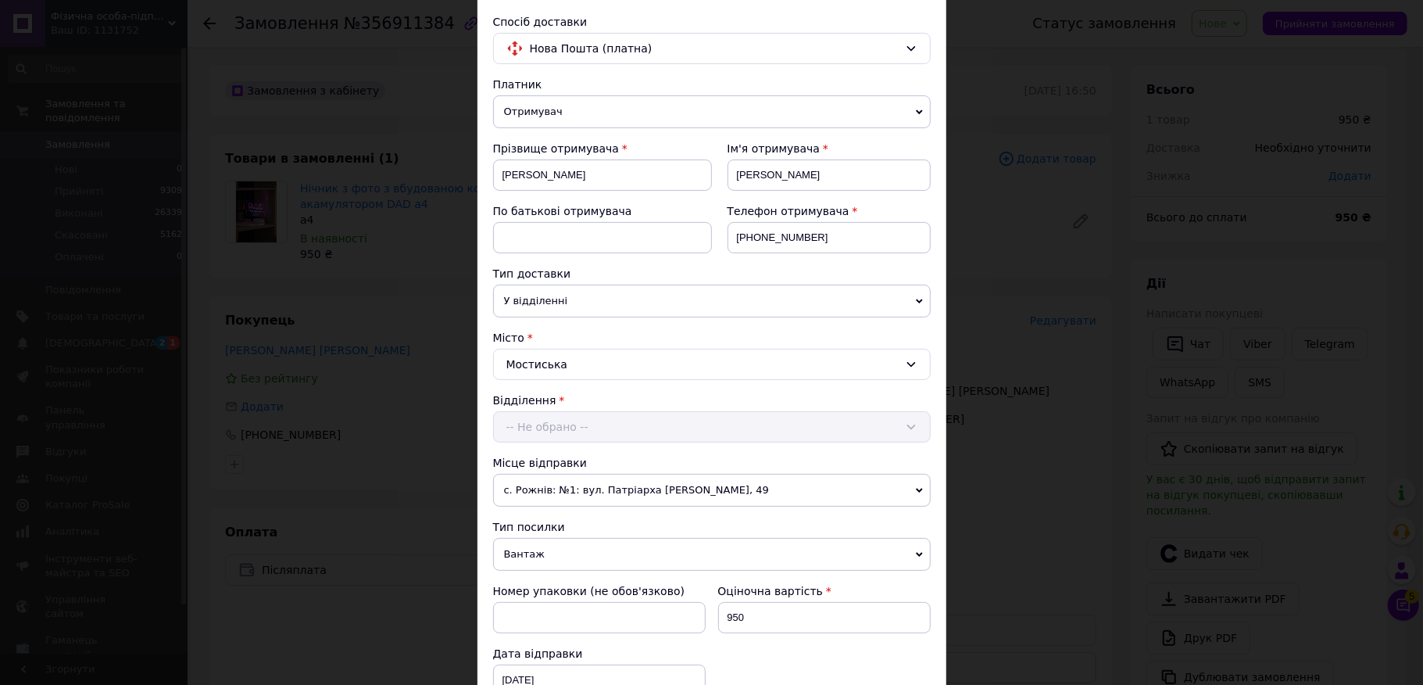
click at [598, 432] on div "Відділення -- Не обрано --" at bounding box center [712, 417] width 438 height 50
click at [616, 423] on div "-- Не обрано --" at bounding box center [712, 426] width 438 height 31
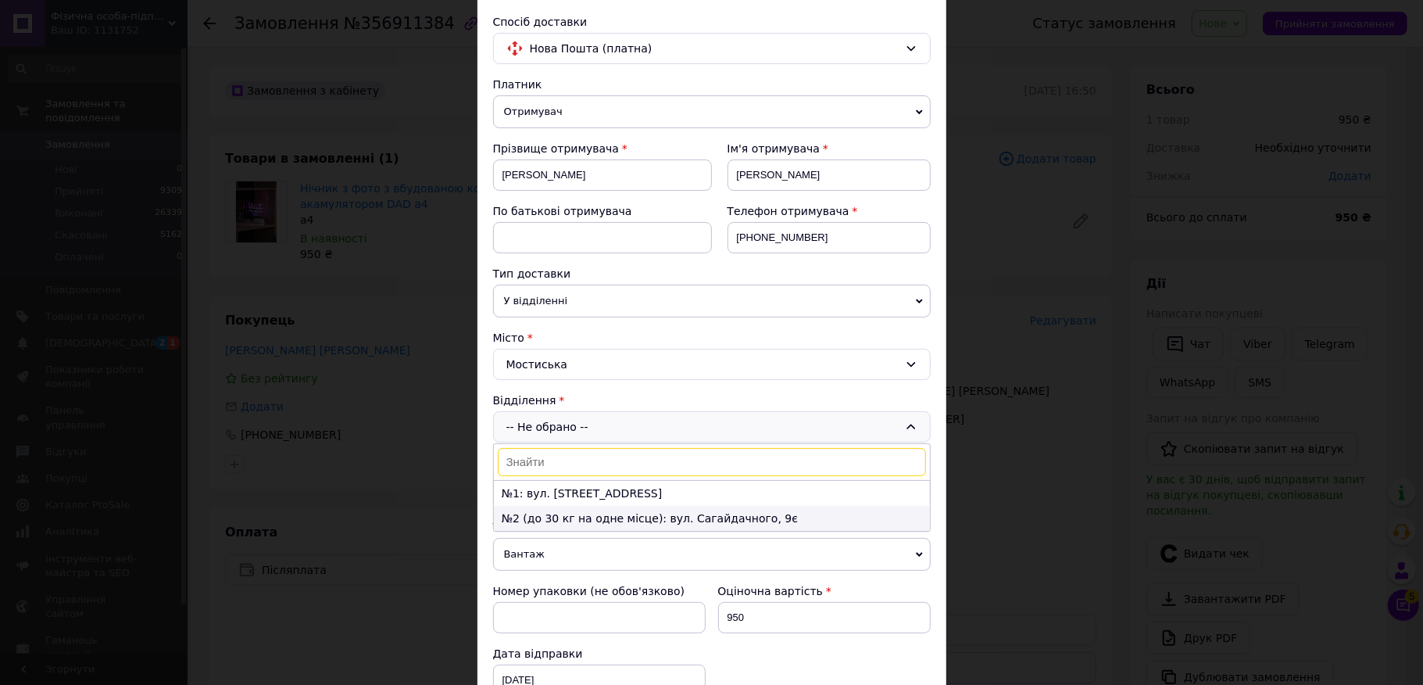
click at [583, 514] on li "№2 (до 30 кг на одне місце): вул. Сагайдачного, 9є" at bounding box center [712, 518] width 436 height 25
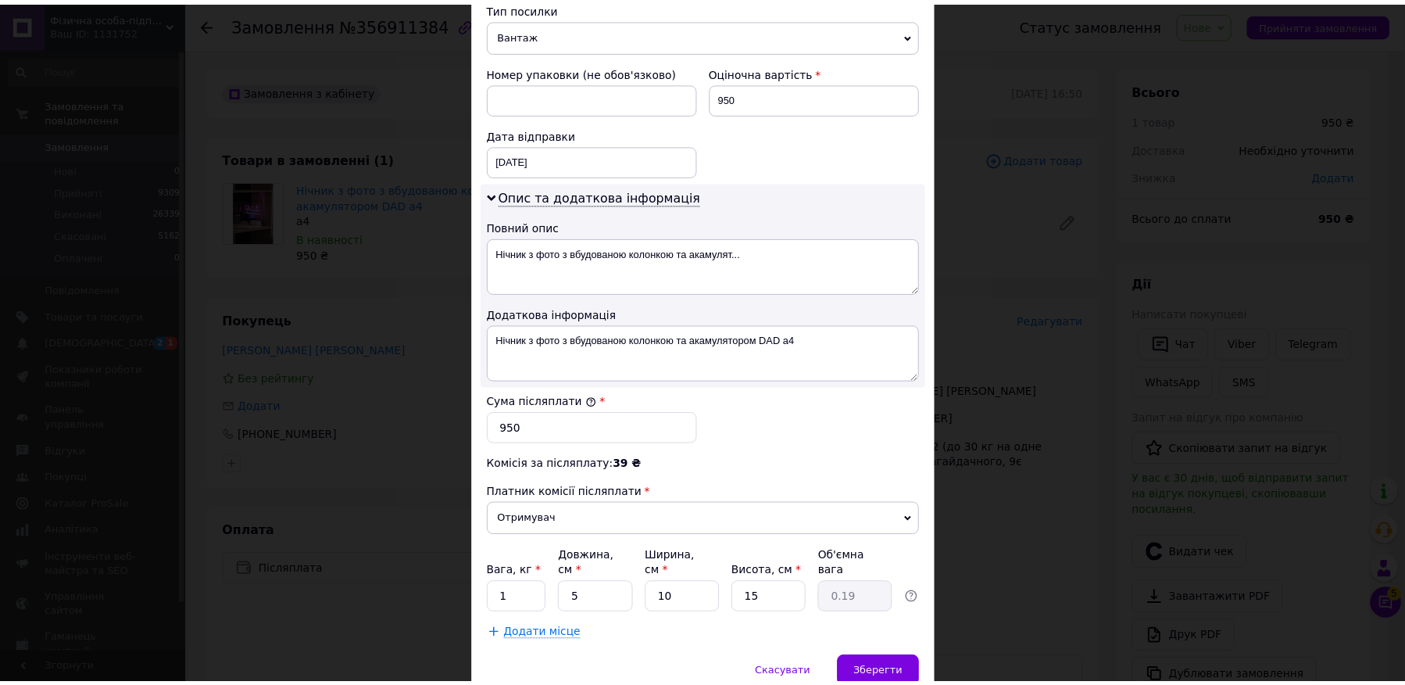
scroll to position [625, 0]
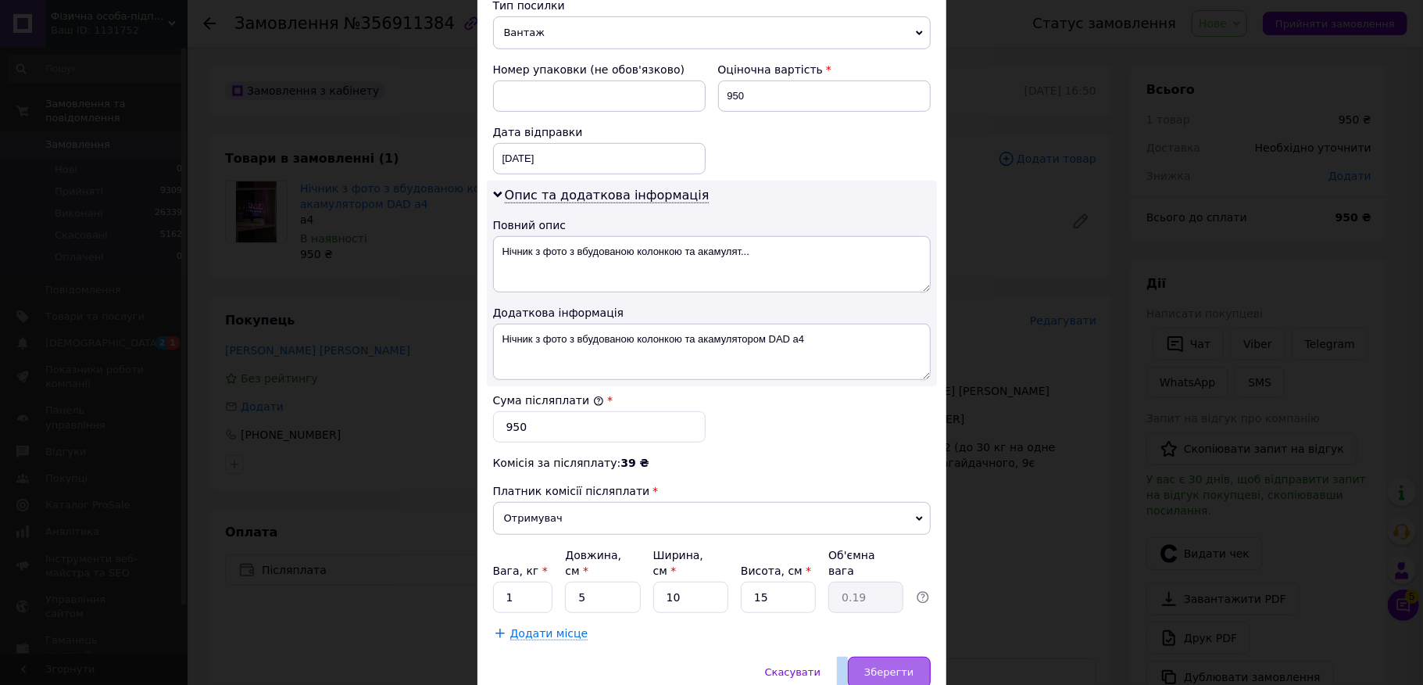
click at [886, 649] on div "× Редагування доставки Спосіб доставки Нова Пошта (платна) Платник Отримувач Ві…" at bounding box center [711, 67] width 469 height 1274
click at [885, 666] on span "Зберегти" at bounding box center [888, 672] width 49 height 12
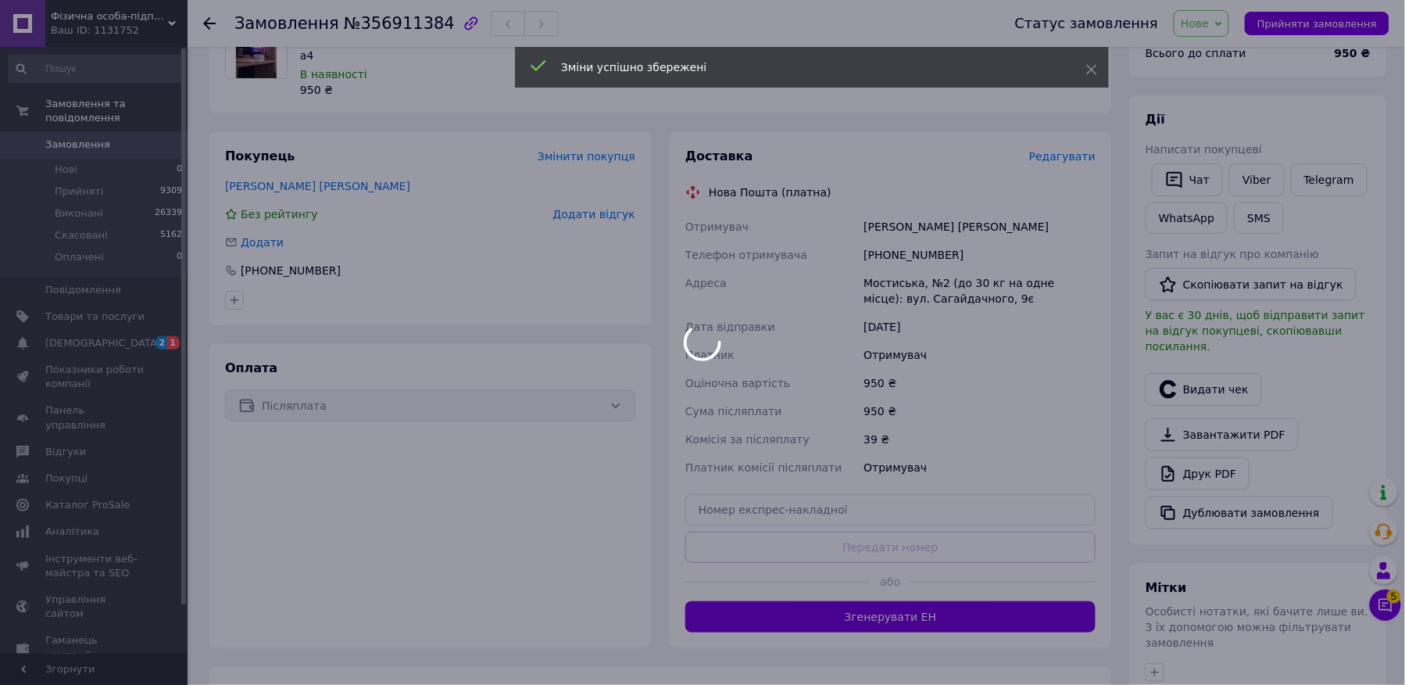
scroll to position [208, 0]
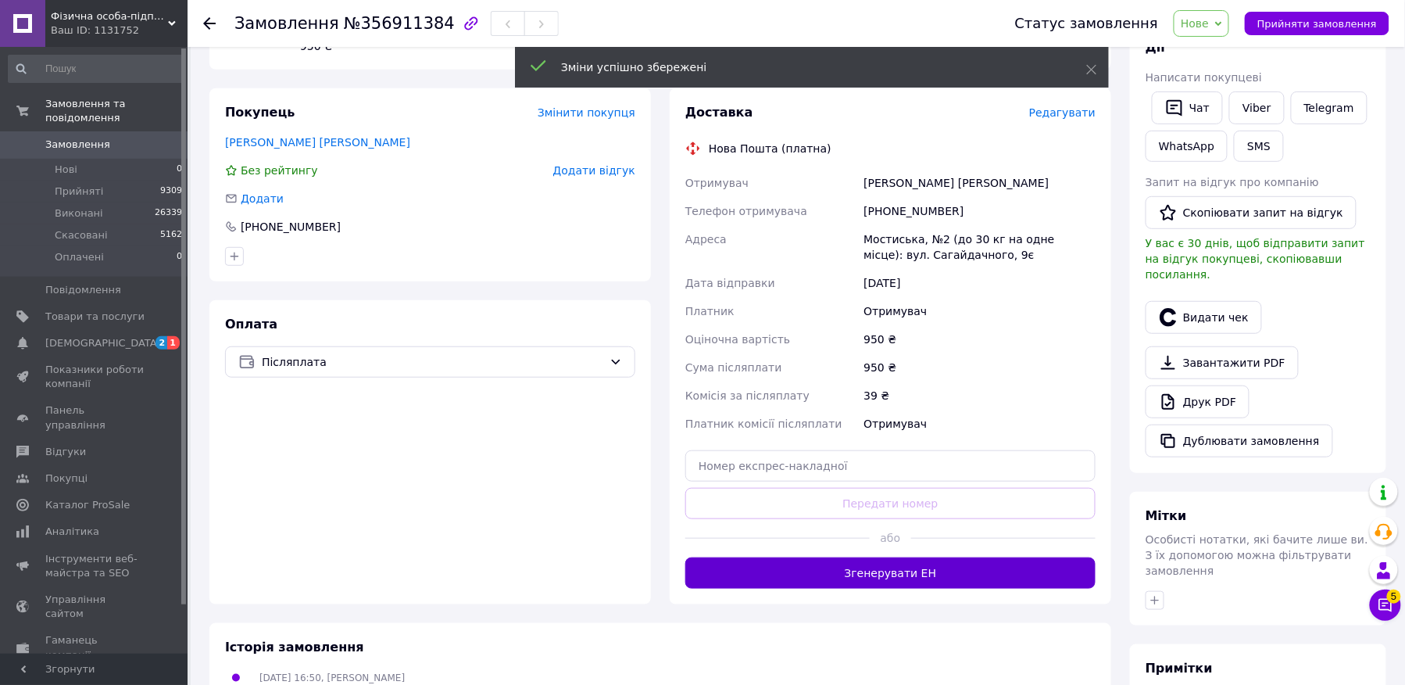
click at [896, 575] on button "Згенерувати ЕН" at bounding box center [890, 572] width 410 height 31
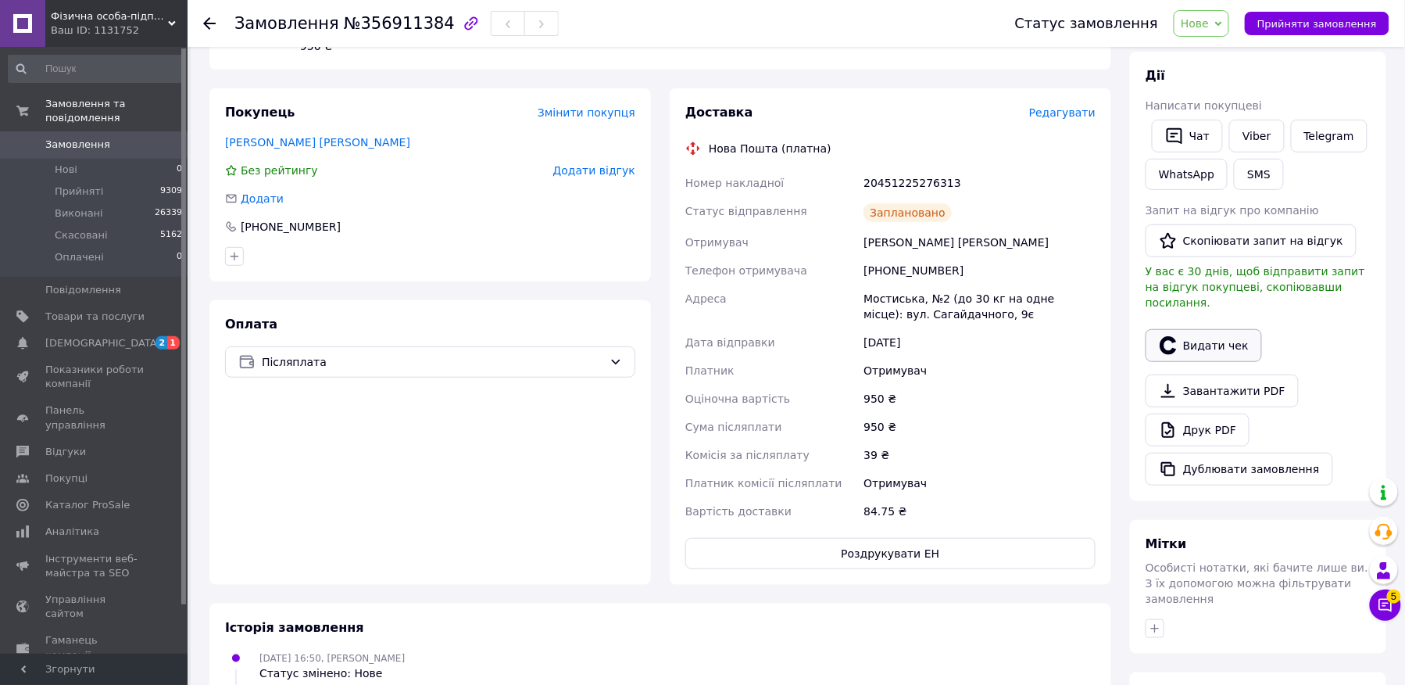
click at [1185, 335] on button "Видати чек" at bounding box center [1204, 345] width 116 height 33
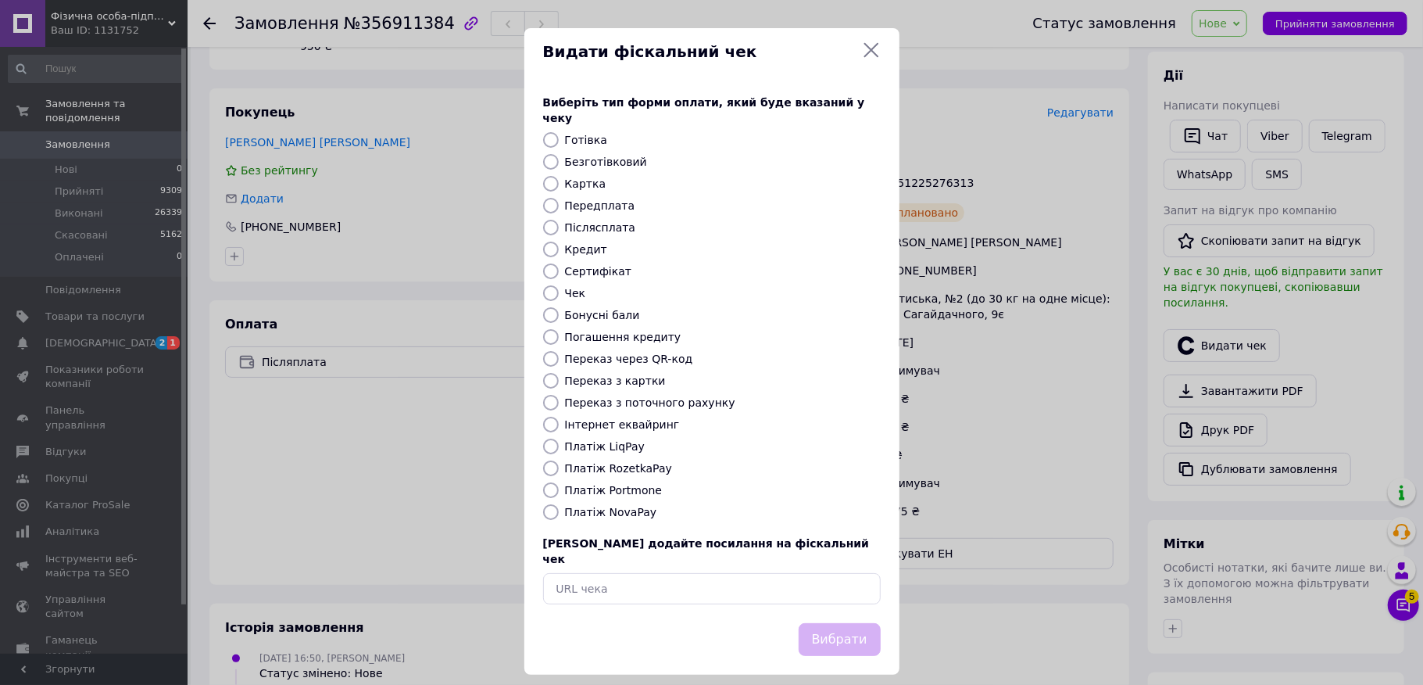
click at [610, 156] on label "Безготівковий" at bounding box center [606, 162] width 82 height 13
click at [559, 154] on input "Безготівковий" at bounding box center [551, 162] width 16 height 16
radio input "true"
click at [827, 629] on button "Вибрати" at bounding box center [840, 640] width 82 height 34
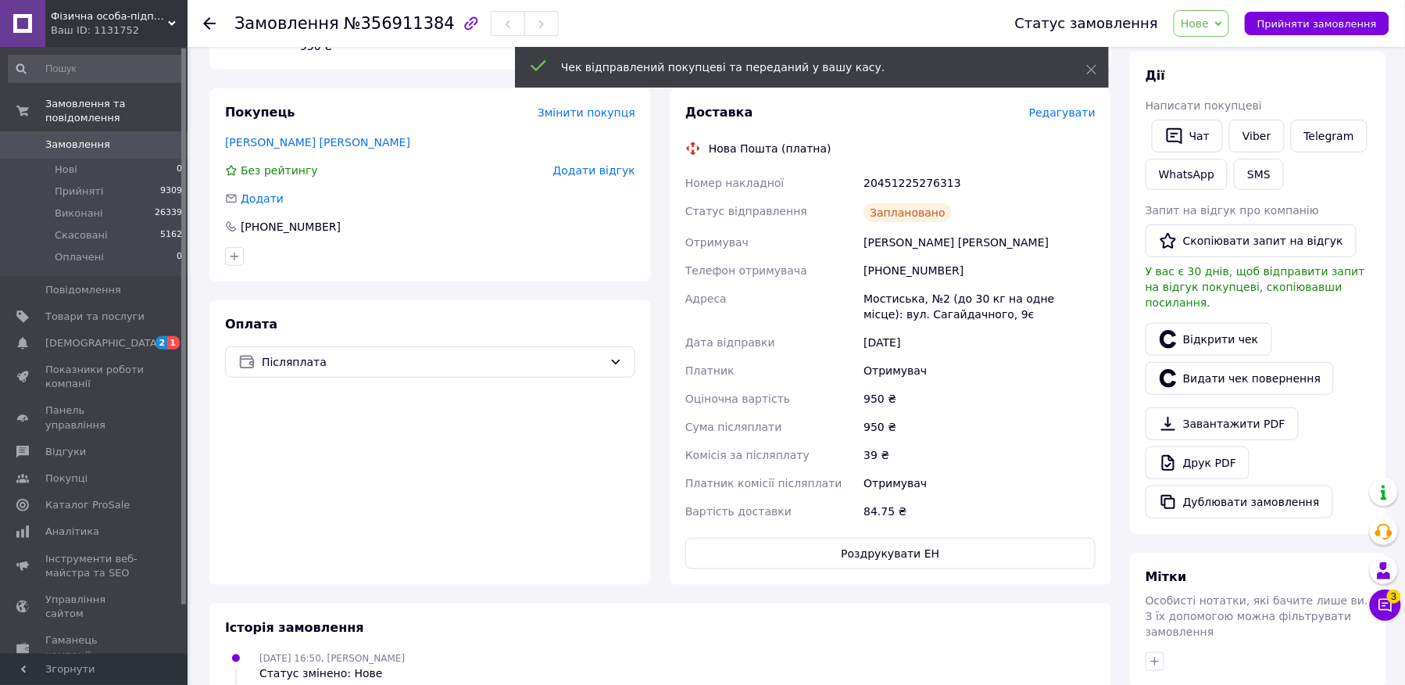
click at [1323, 41] on div "Статус замовлення Нове Прийнято Виконано Скасовано Оплачено Прийняти замовлення" at bounding box center [1187, 23] width 406 height 47
click at [1338, 36] on div "Статус замовлення Нове Прийнято Виконано Скасовано Оплачено Прийняти замовлення" at bounding box center [1195, 23] width 390 height 27
click at [1323, 4] on div "Статус замовлення Нове Прийнято Виконано Скасовано Оплачено Прийняти замовлення" at bounding box center [1187, 23] width 406 height 47
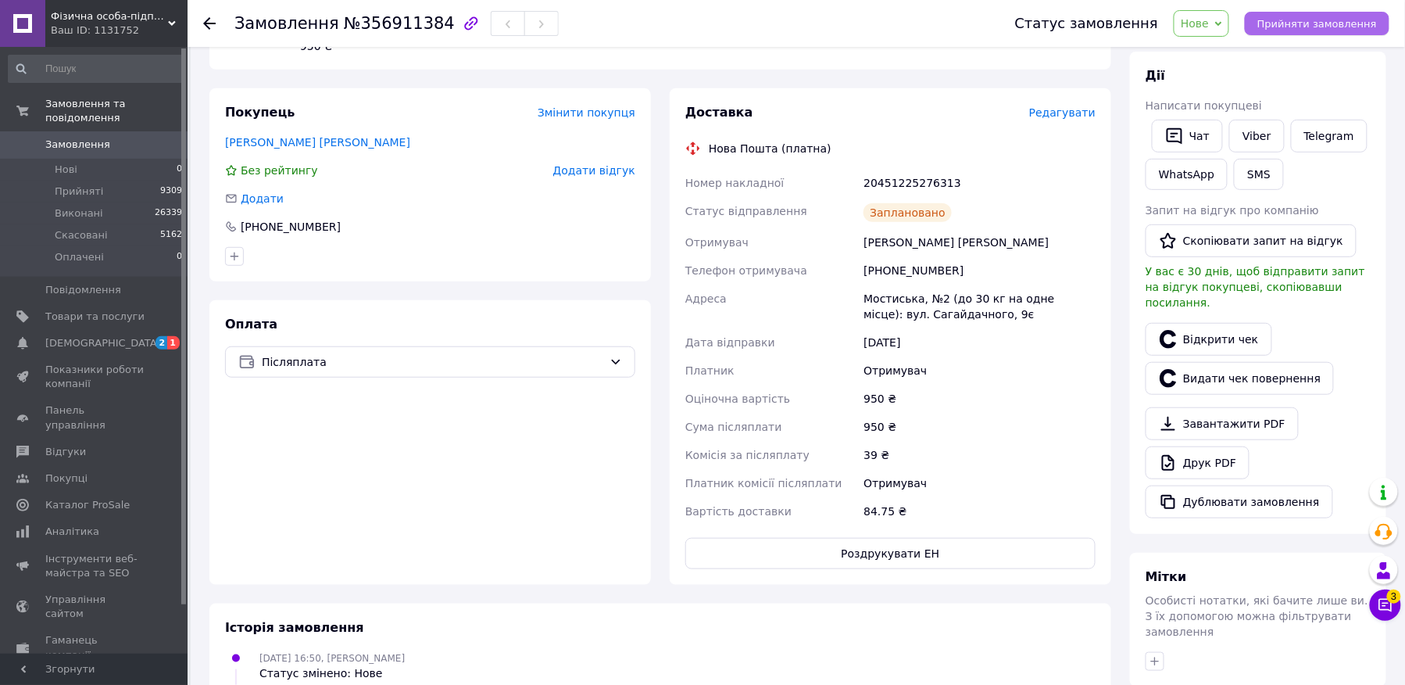
click at [1301, 26] on span "Прийняти замовлення" at bounding box center [1317, 24] width 120 height 12
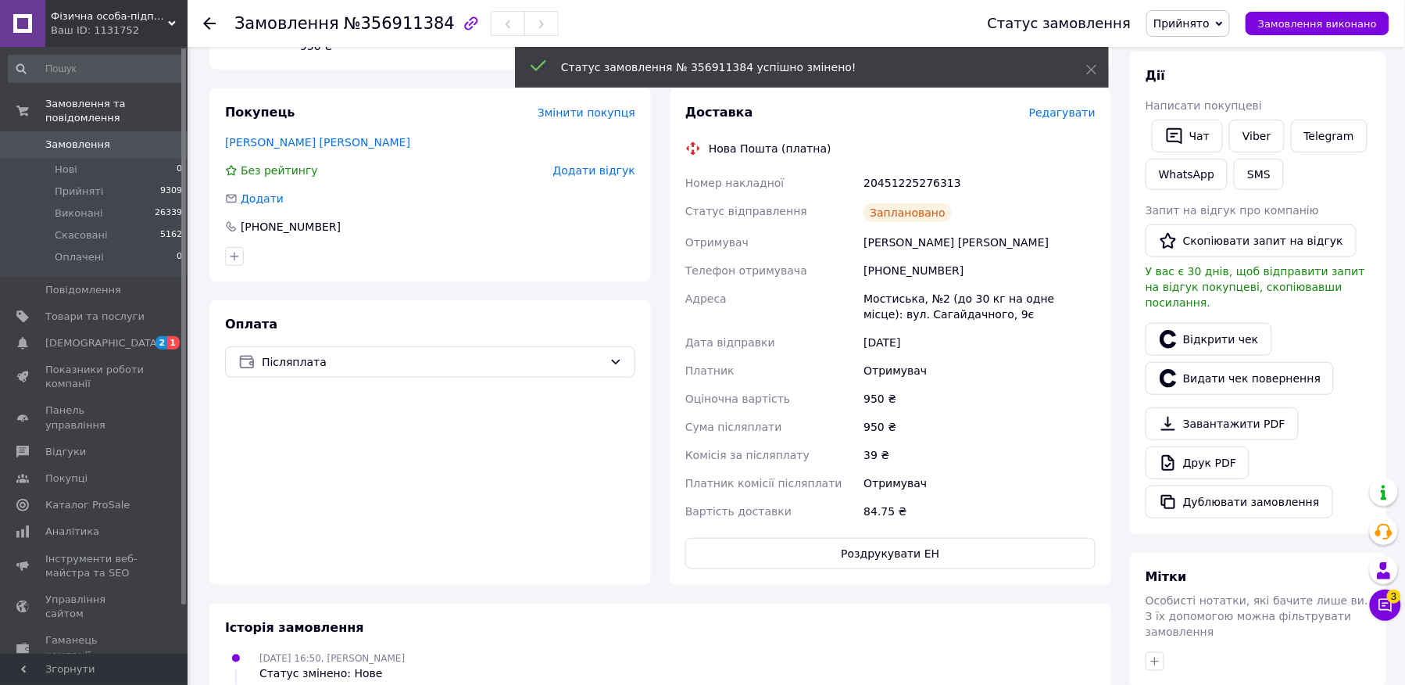
click at [1304, 23] on span "Замовлення виконано" at bounding box center [1317, 24] width 119 height 12
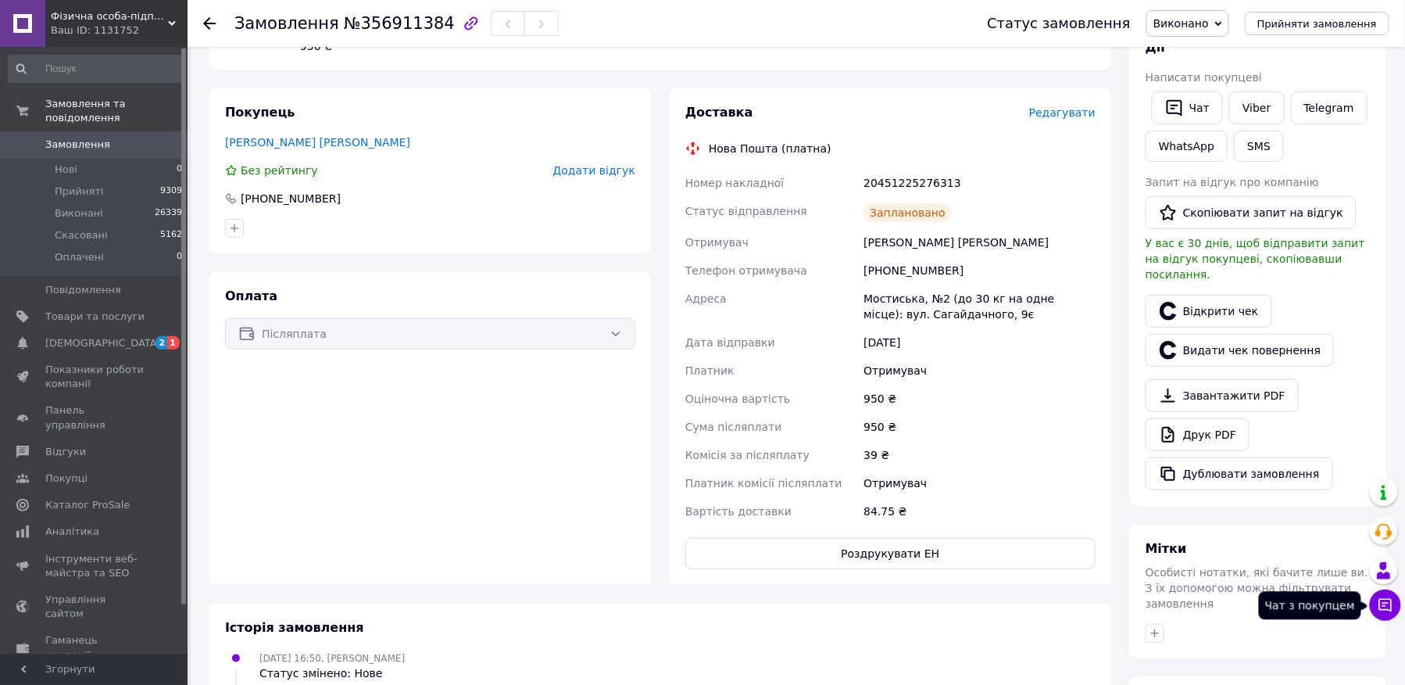
click at [1379, 605] on icon at bounding box center [1385, 605] width 13 height 13
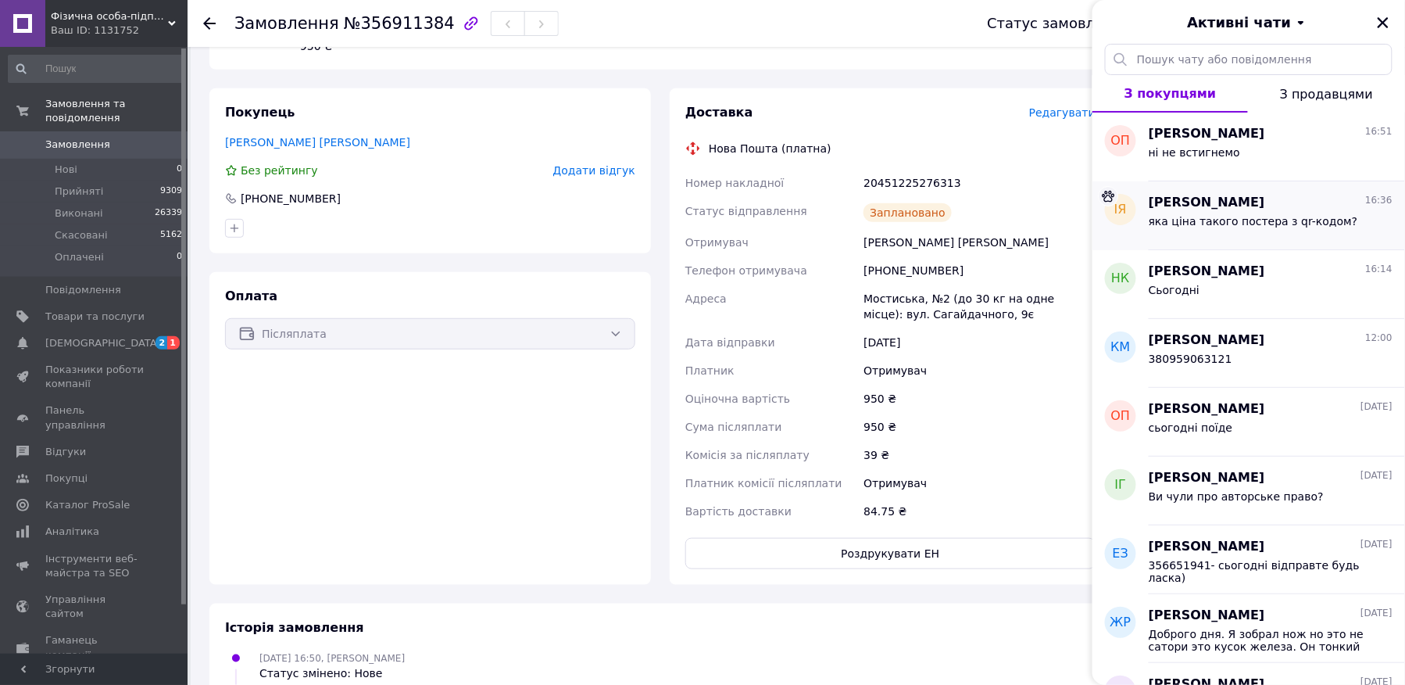
click at [1216, 228] on div "яка ціна такого постера з qr-кодом?" at bounding box center [1253, 226] width 209 height 22
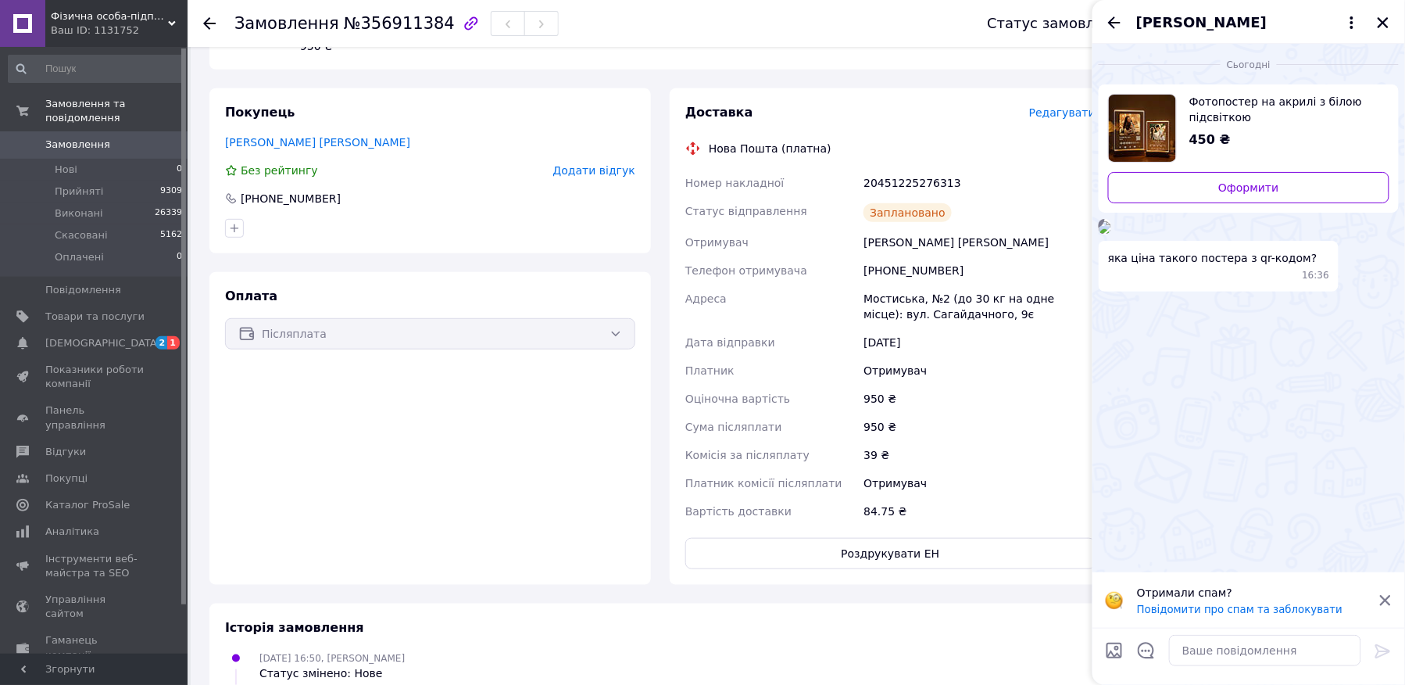
click at [1111, 234] on img at bounding box center [1105, 227] width 13 height 13
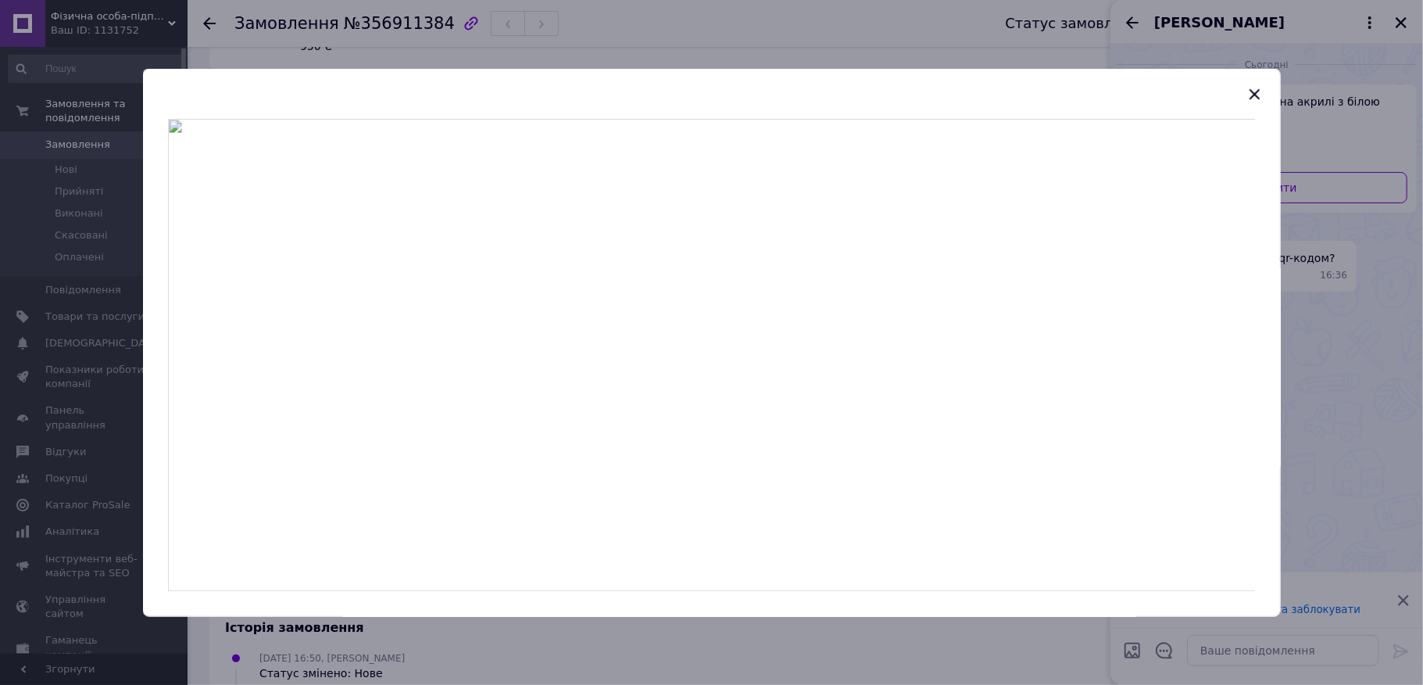
click at [1368, 339] on div at bounding box center [711, 342] width 1423 height 685
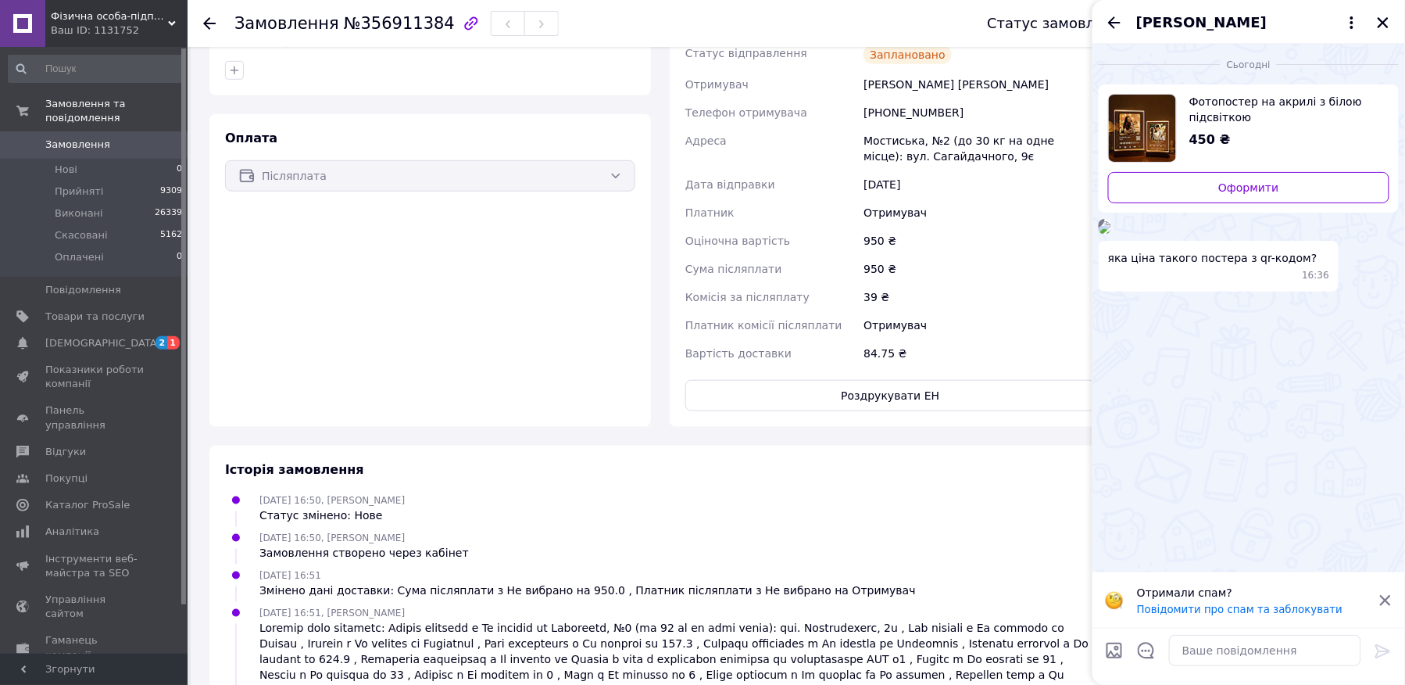
scroll to position [417, 0]
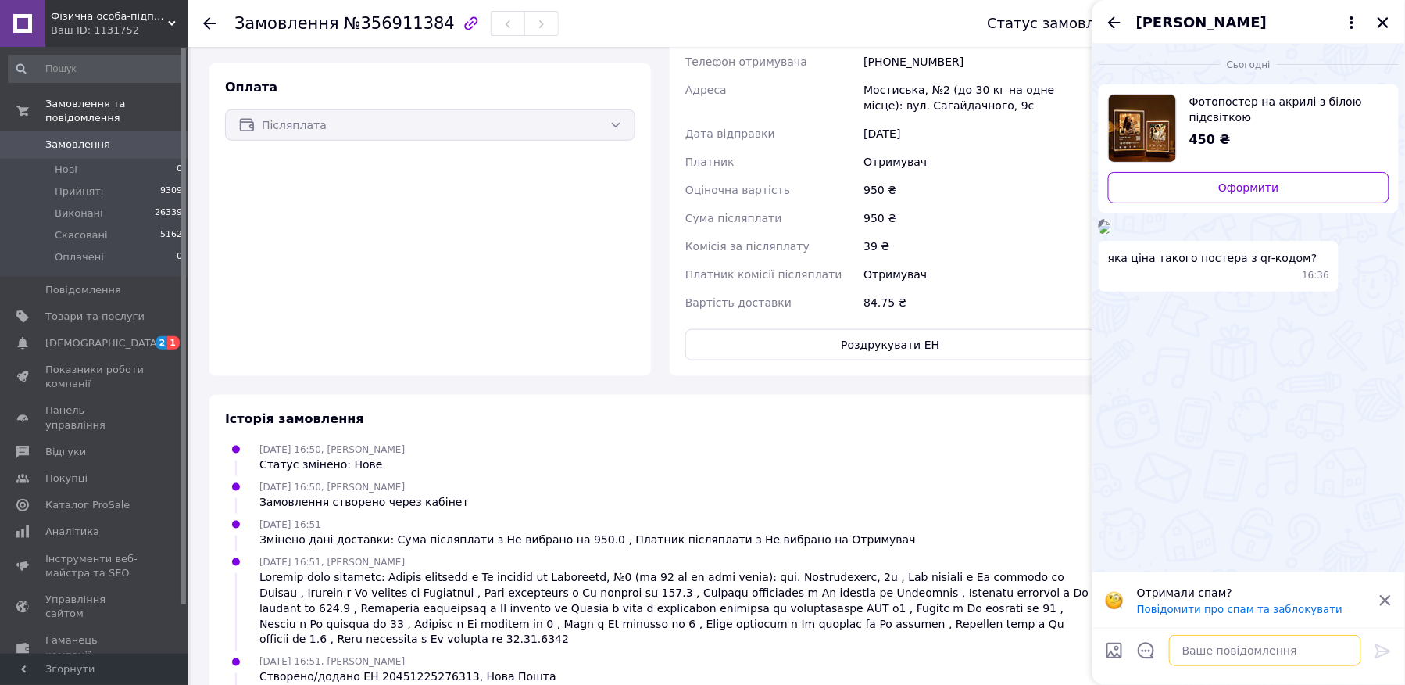
click at [1261, 655] on textarea at bounding box center [1265, 650] width 192 height 31
type textarea "а6-525 грн"
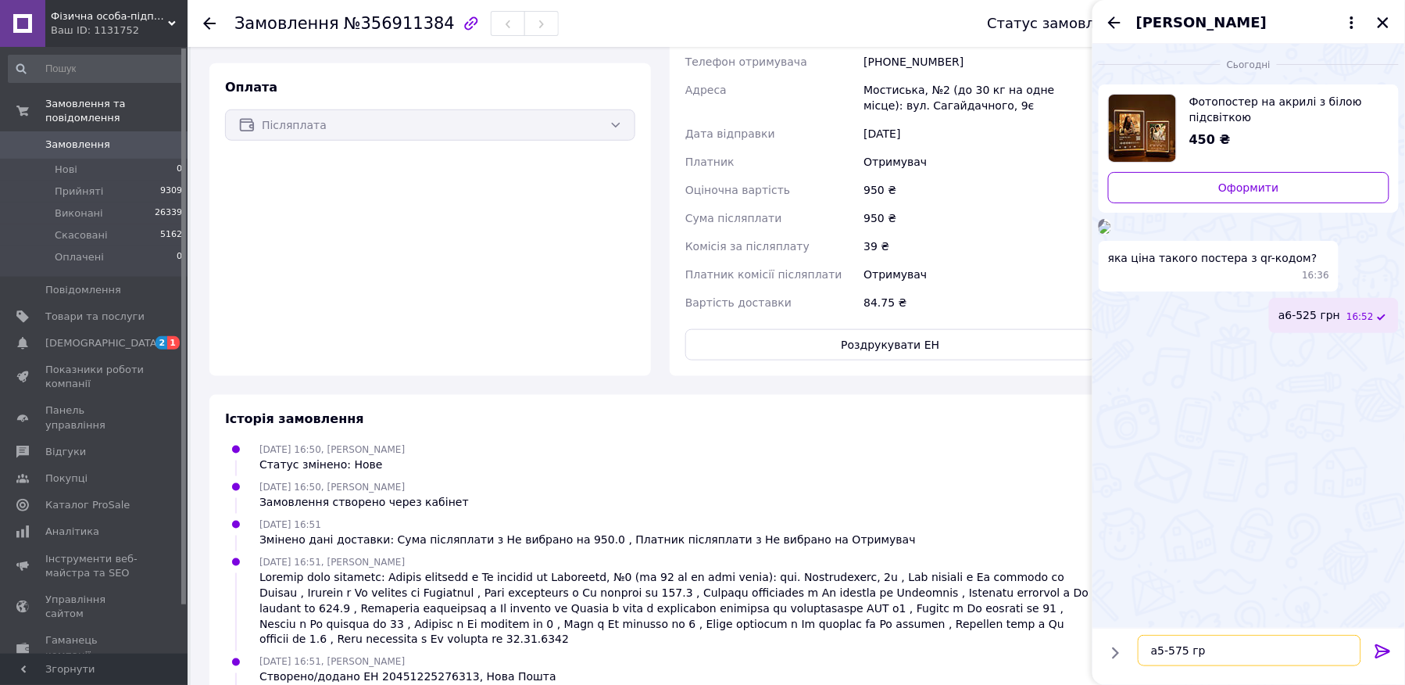
type textarea "а5-575 грн"
type textarea "а4-675 грн"
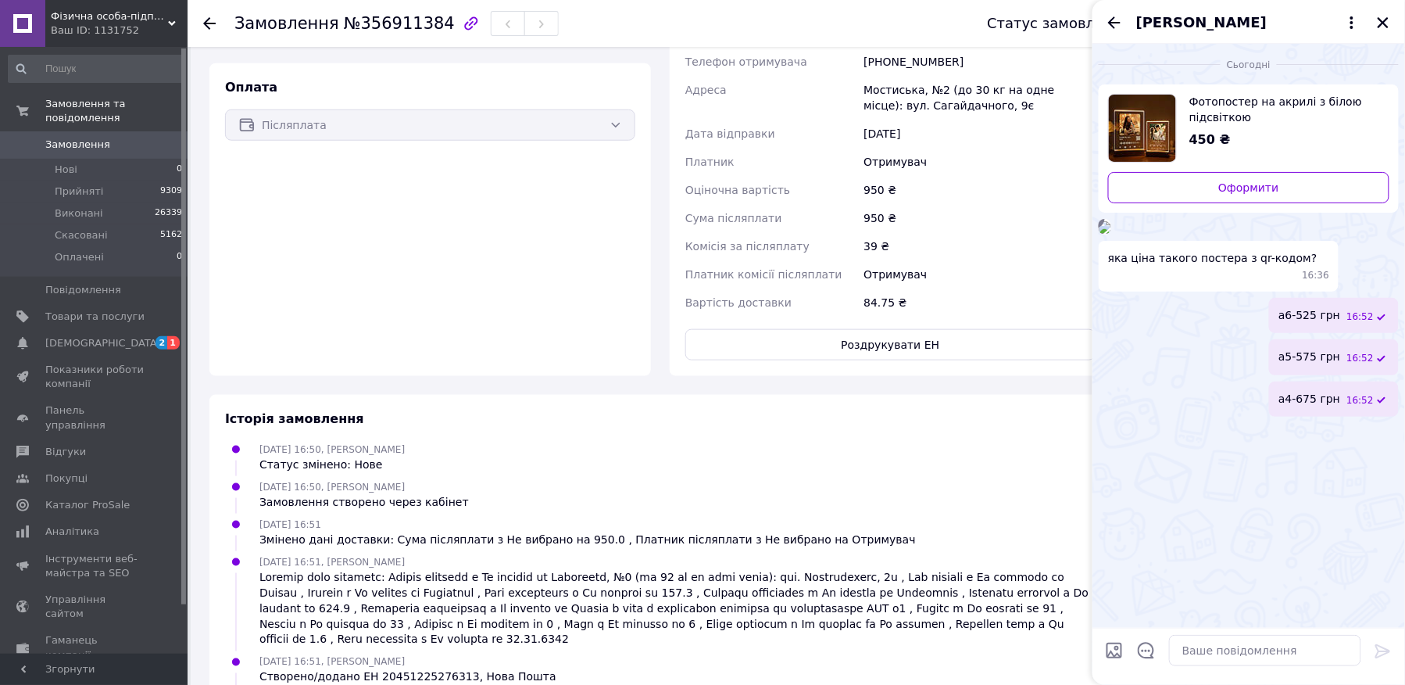
click at [504, 382] on div "Замовлення з кабінету [DATE] 16:50 Товари в замовленні (1) Нічник з фото з вбуд…" at bounding box center [660, 231] width 921 height 1164
click at [83, 136] on link "Замовлення 0" at bounding box center [95, 144] width 191 height 27
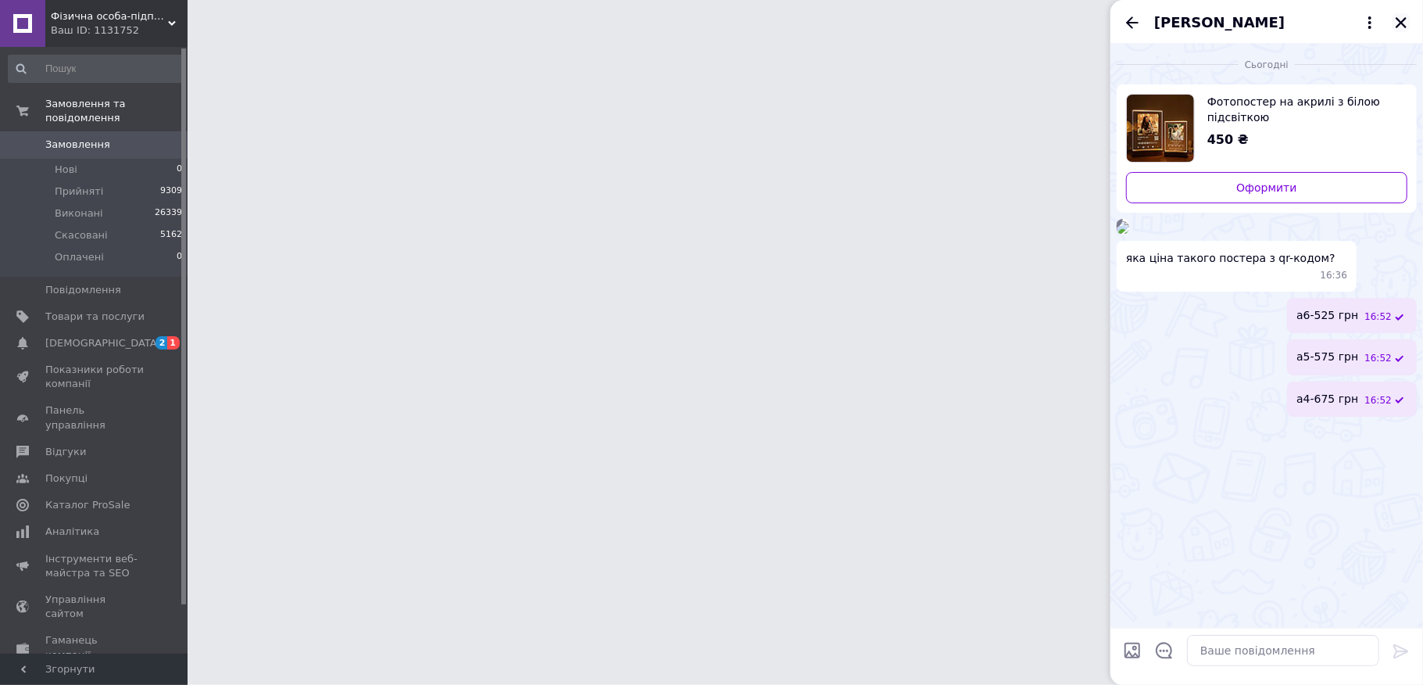
click at [1399, 23] on icon "Закрити" at bounding box center [1401, 22] width 11 height 11
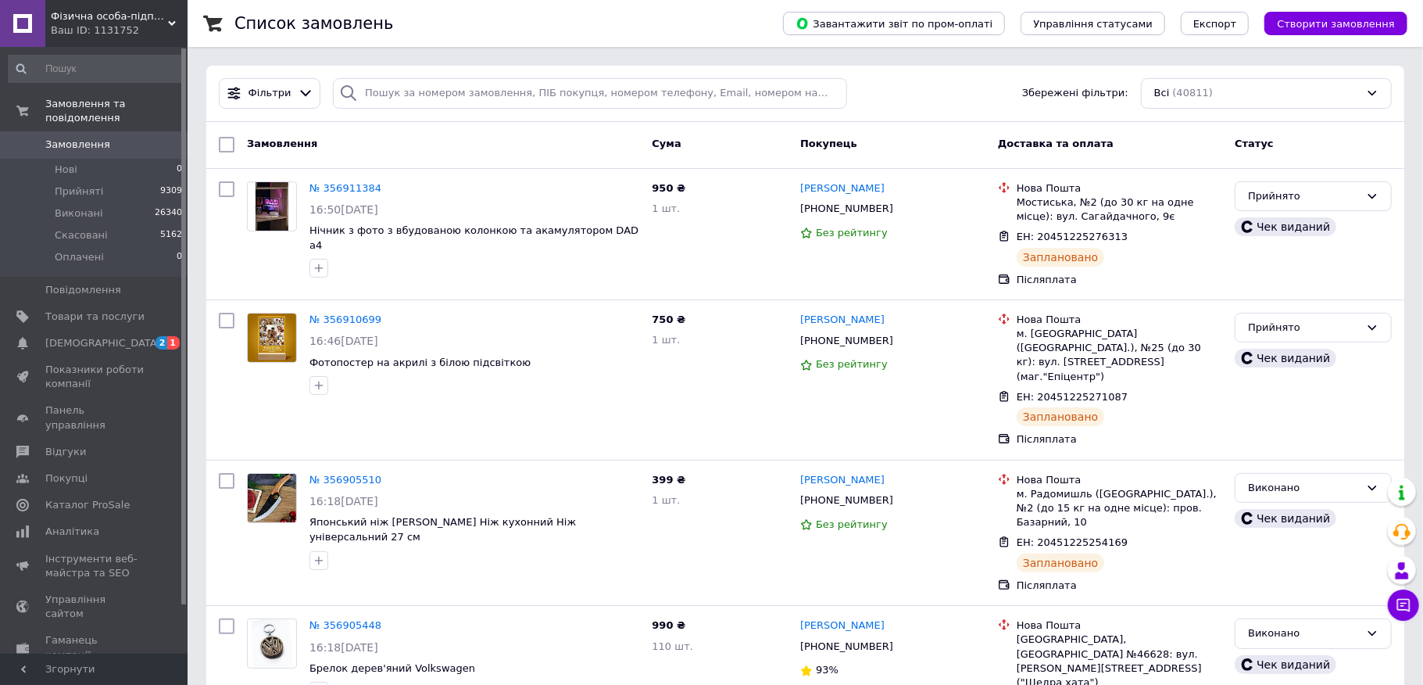
click at [1341, 39] on div "Завантажити звіт по пром-оплаті Управління статусами Експорт Створити замовлення" at bounding box center [1080, 23] width 656 height 47
click at [1349, 25] on span "Створити замовлення" at bounding box center [1336, 24] width 118 height 12
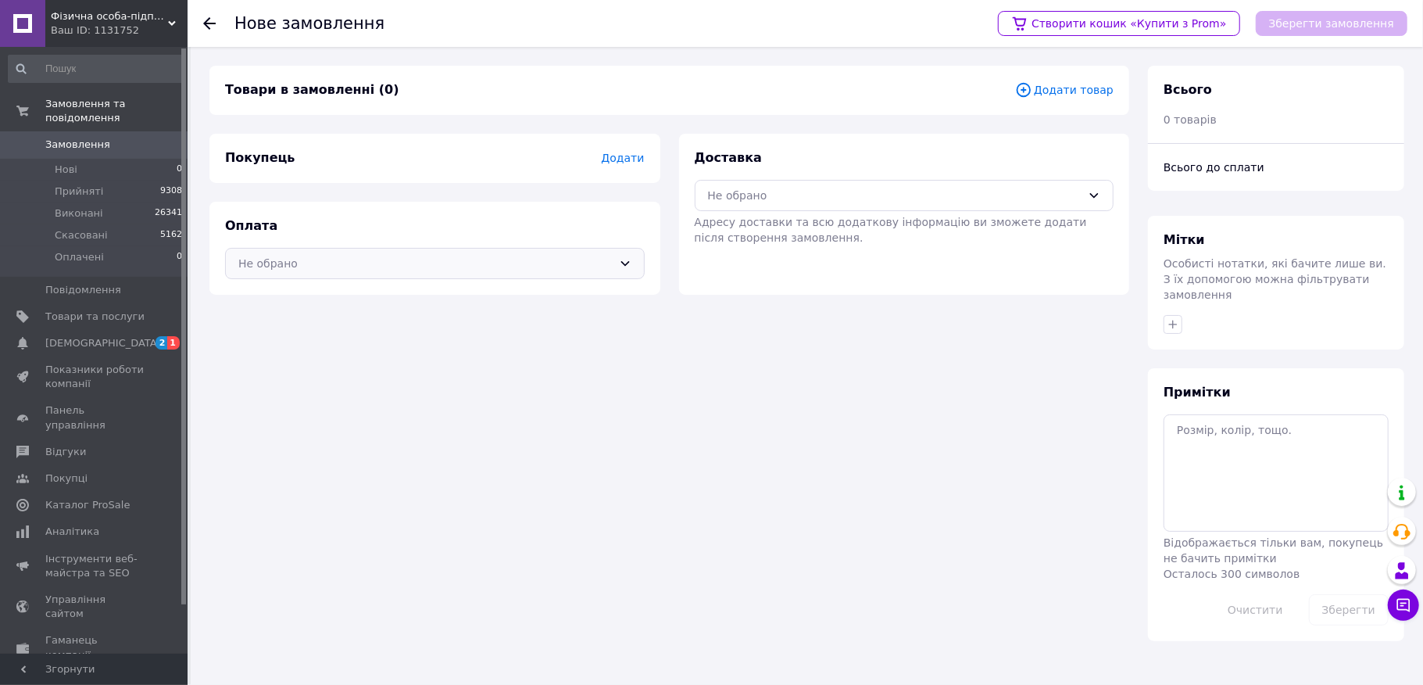
click at [300, 274] on div "Не обрано" at bounding box center [435, 263] width 420 height 31
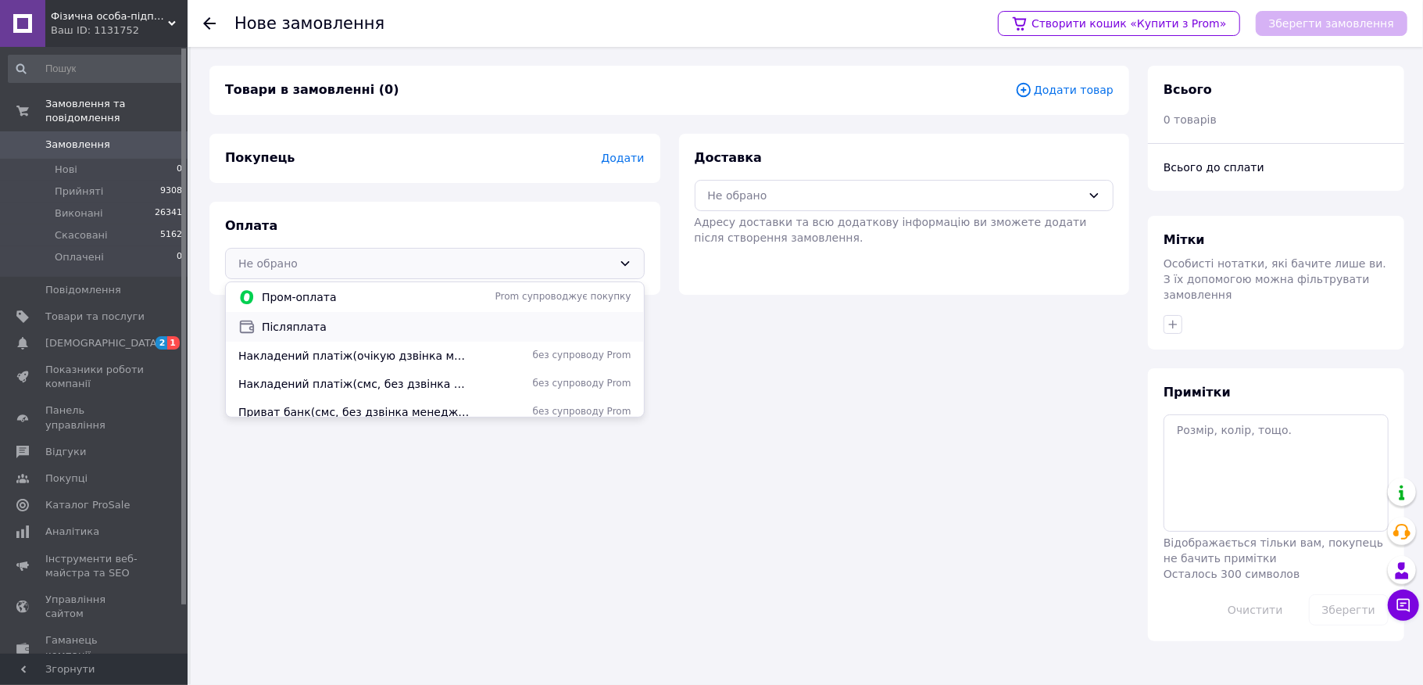
click at [288, 316] on div "Післяплата" at bounding box center [435, 327] width 418 height 30
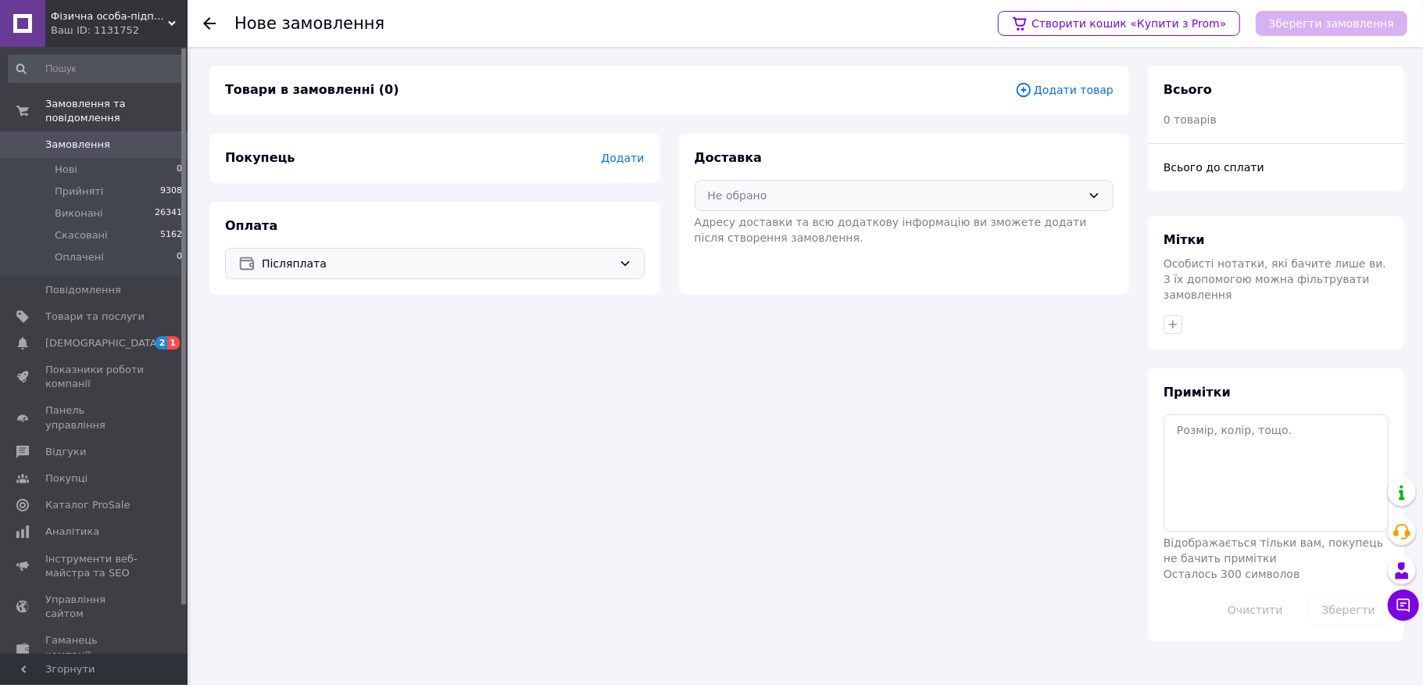
click at [738, 206] on div "Не обрано" at bounding box center [905, 195] width 420 height 31
click at [735, 252] on span "Нова Пошта (платна)" at bounding box center [916, 259] width 370 height 16
click at [626, 173] on div "Покупець Додати" at bounding box center [434, 158] width 451 height 49
click at [626, 163] on span "Додати" at bounding box center [622, 158] width 43 height 13
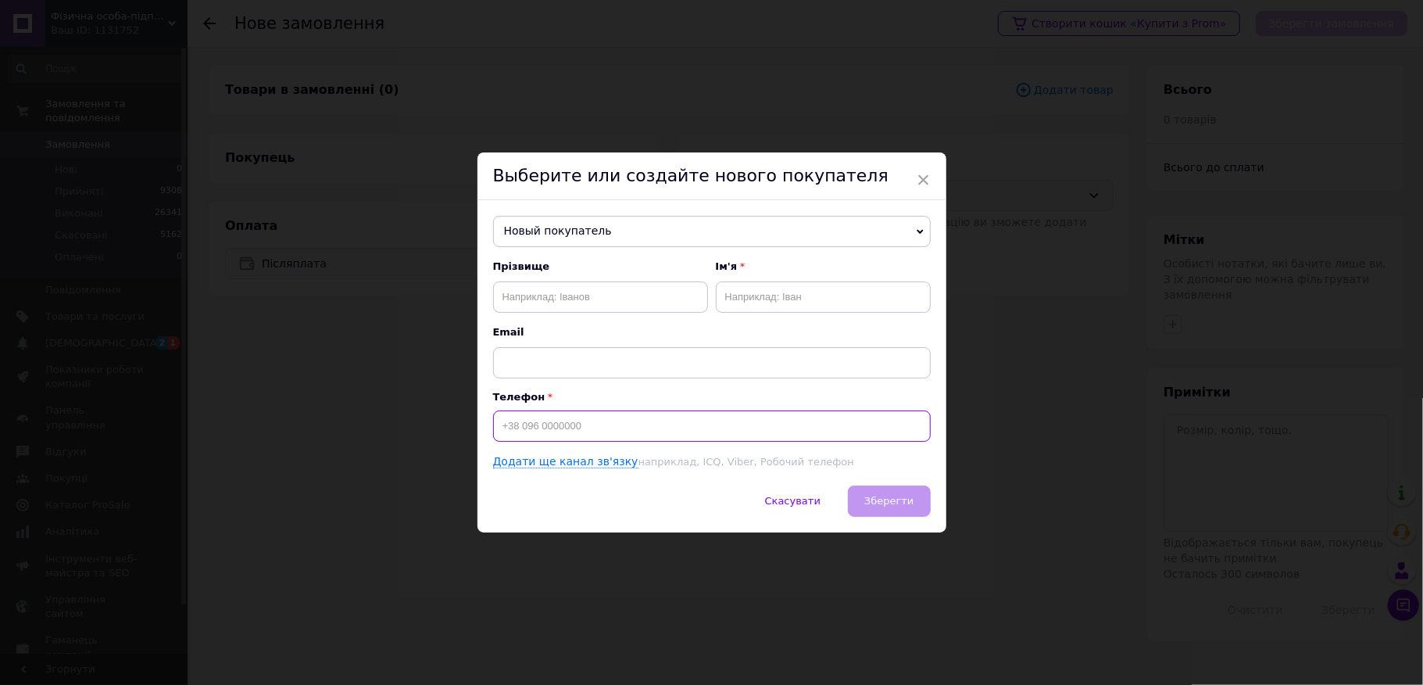
click at [557, 420] on input at bounding box center [712, 425] width 438 height 31
type input "[PHONE_NUMBER]"
click at [585, 327] on span "Email" at bounding box center [712, 332] width 438 height 14
click at [589, 303] on input "text" at bounding box center [600, 296] width 215 height 31
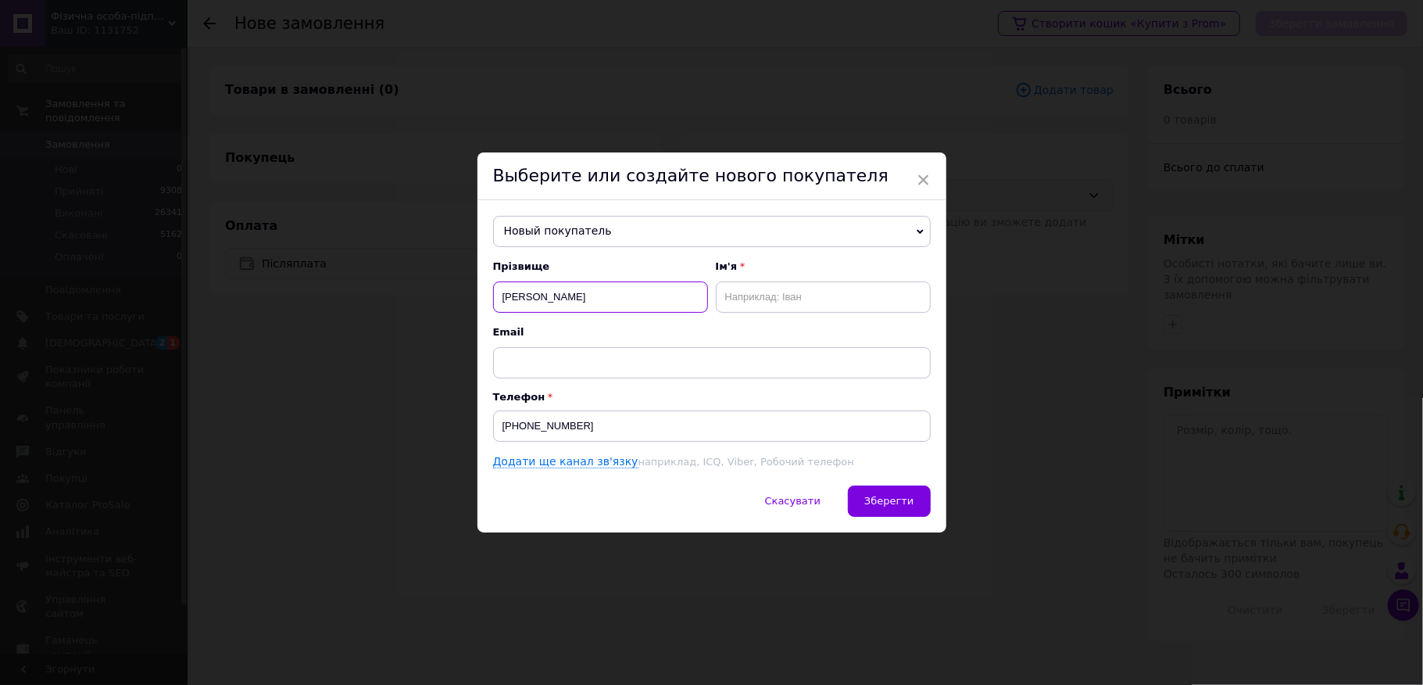
type input "[PERSON_NAME]"
type input "[DEMOGRAPHIC_DATA]"
click at [889, 520] on div "Скасувати   Зберегти" at bounding box center [711, 508] width 469 height 47
click at [894, 513] on button "Зберегти" at bounding box center [889, 500] width 82 height 31
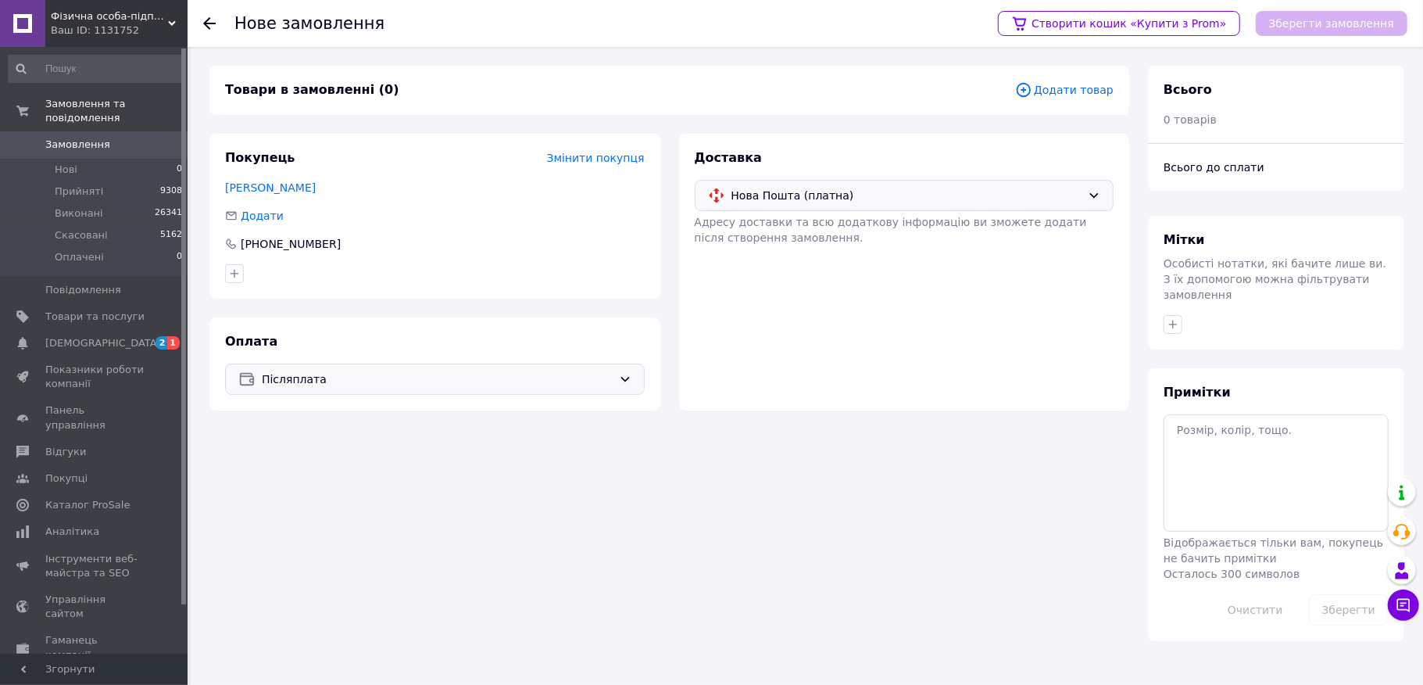
click at [1055, 98] on div "Товари в замовленні (0) Додати товар" at bounding box center [669, 90] width 920 height 49
click at [1060, 92] on span "Додати товар" at bounding box center [1064, 89] width 98 height 17
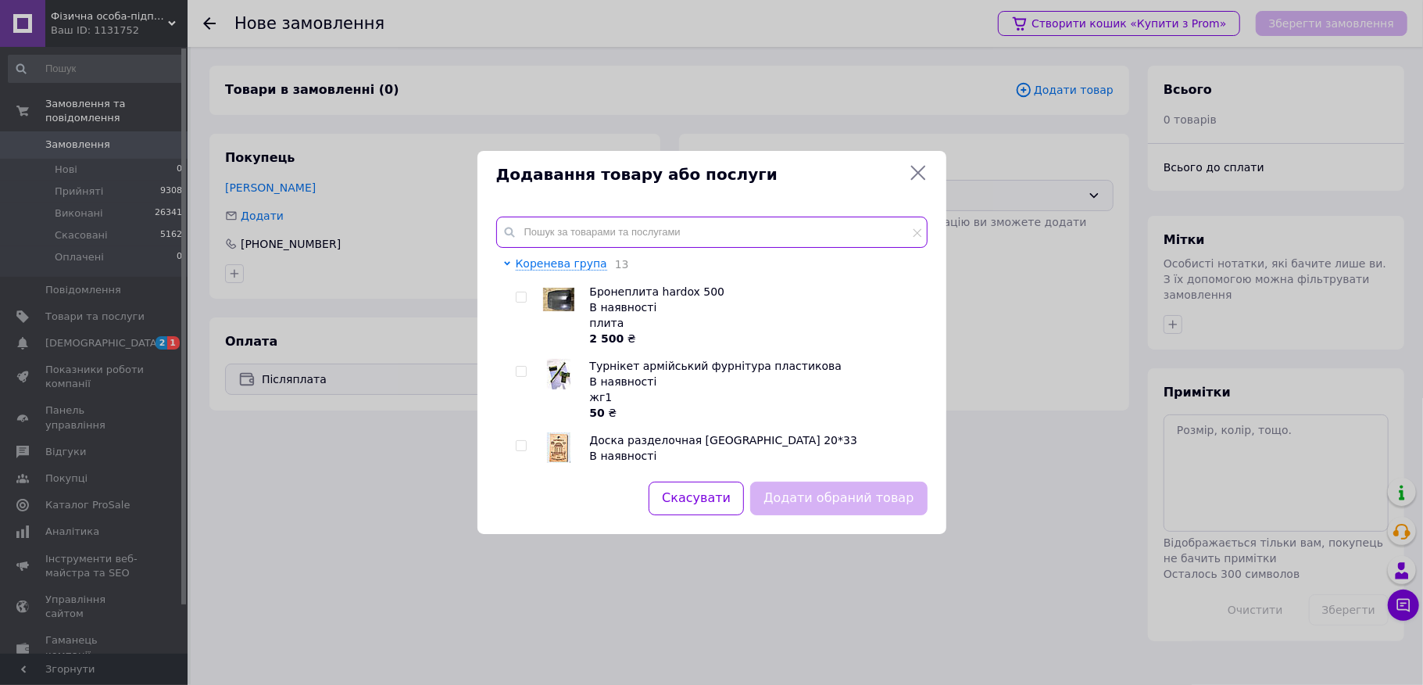
click at [594, 224] on input "text" at bounding box center [711, 231] width 431 height 31
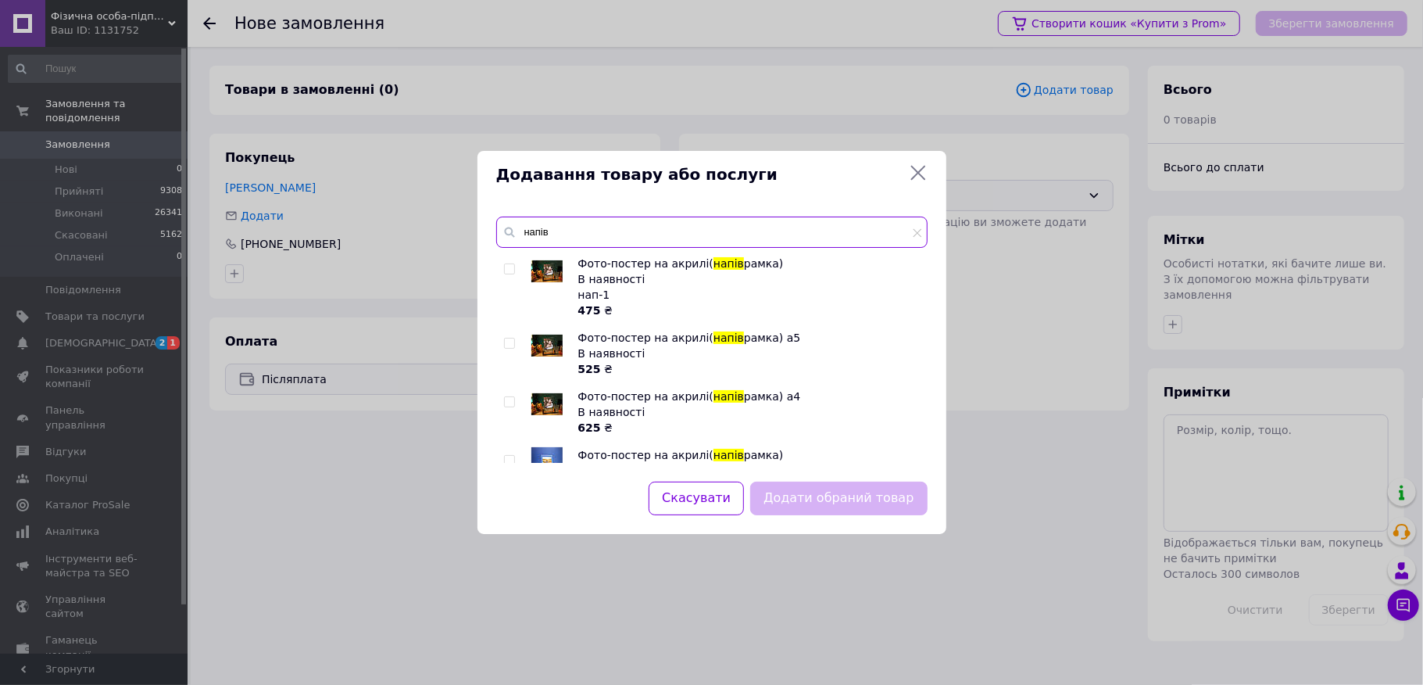
scroll to position [104, 0]
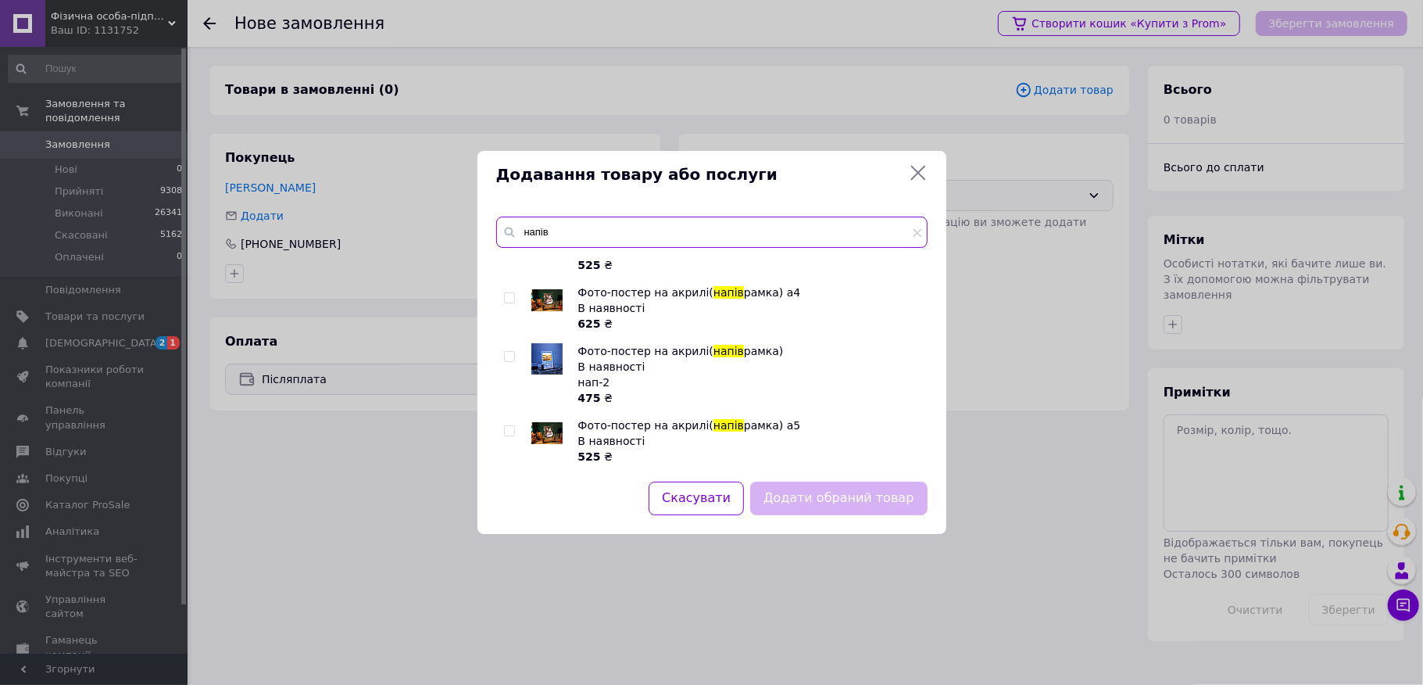
type input "напів"
click at [507, 294] on input "checkbox" at bounding box center [509, 298] width 10 height 10
checkbox input "true"
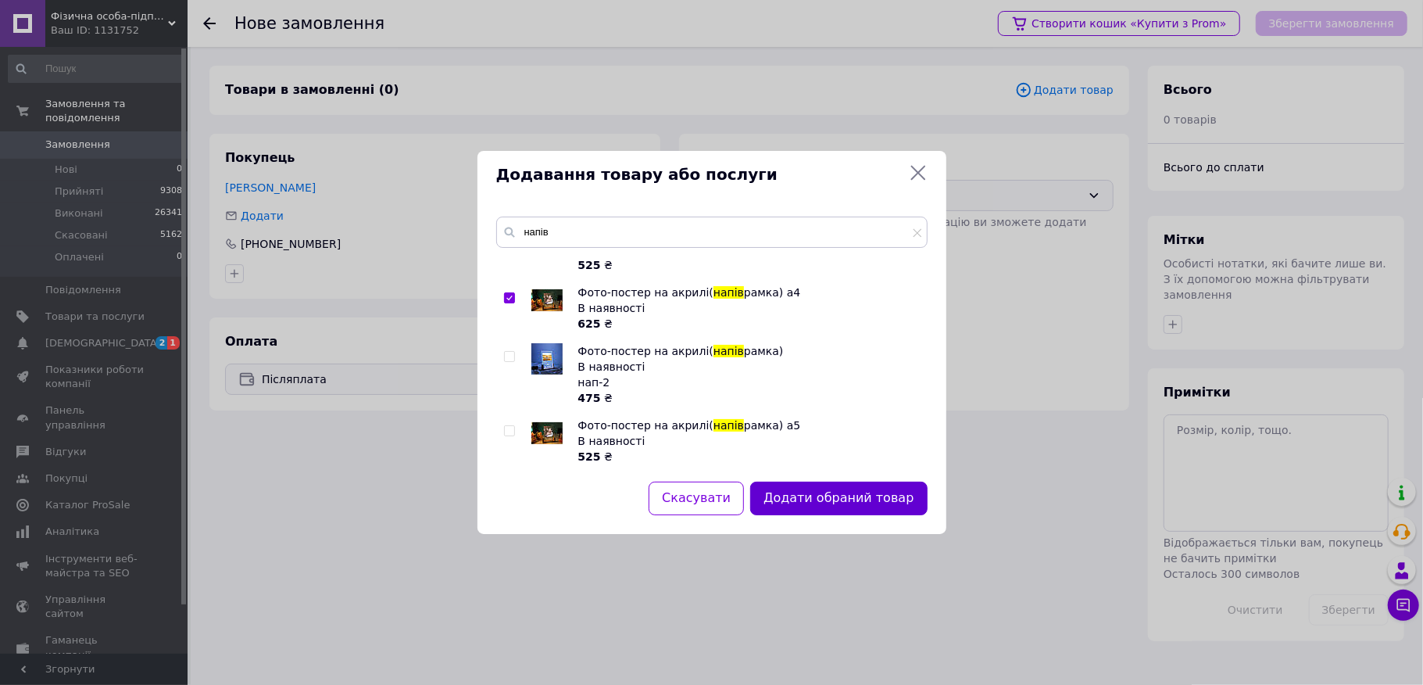
click at [800, 492] on button "Додати обраний товар" at bounding box center [838, 498] width 177 height 34
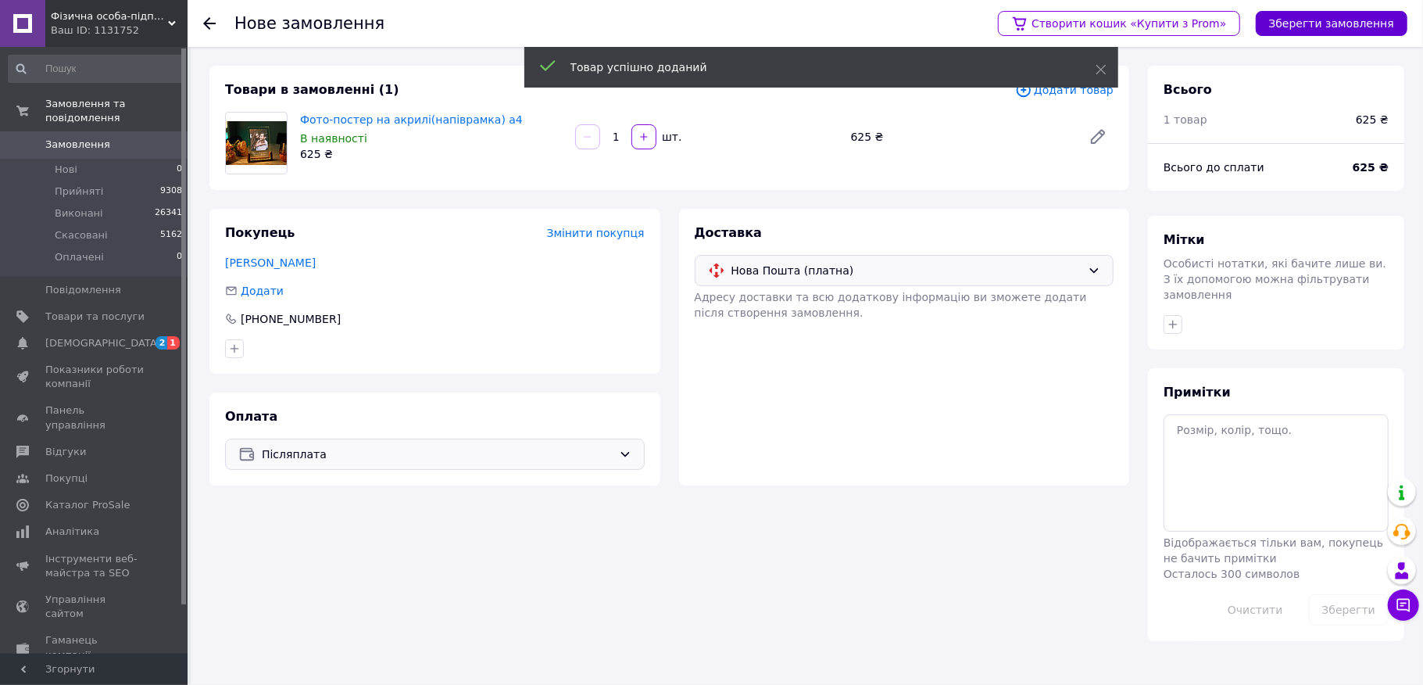
click at [1342, 25] on button "Зберегти замовлення" at bounding box center [1332, 23] width 152 height 25
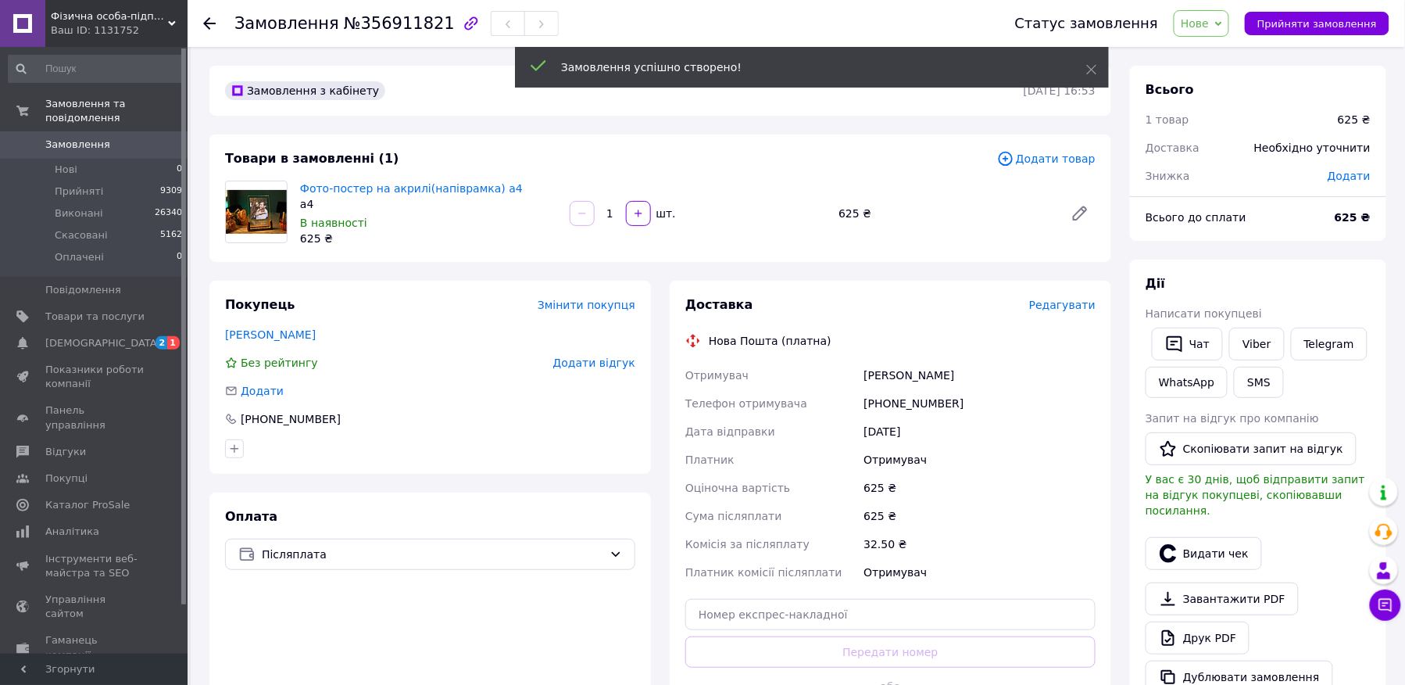
click at [1076, 305] on span "Редагувати" at bounding box center [1062, 305] width 66 height 13
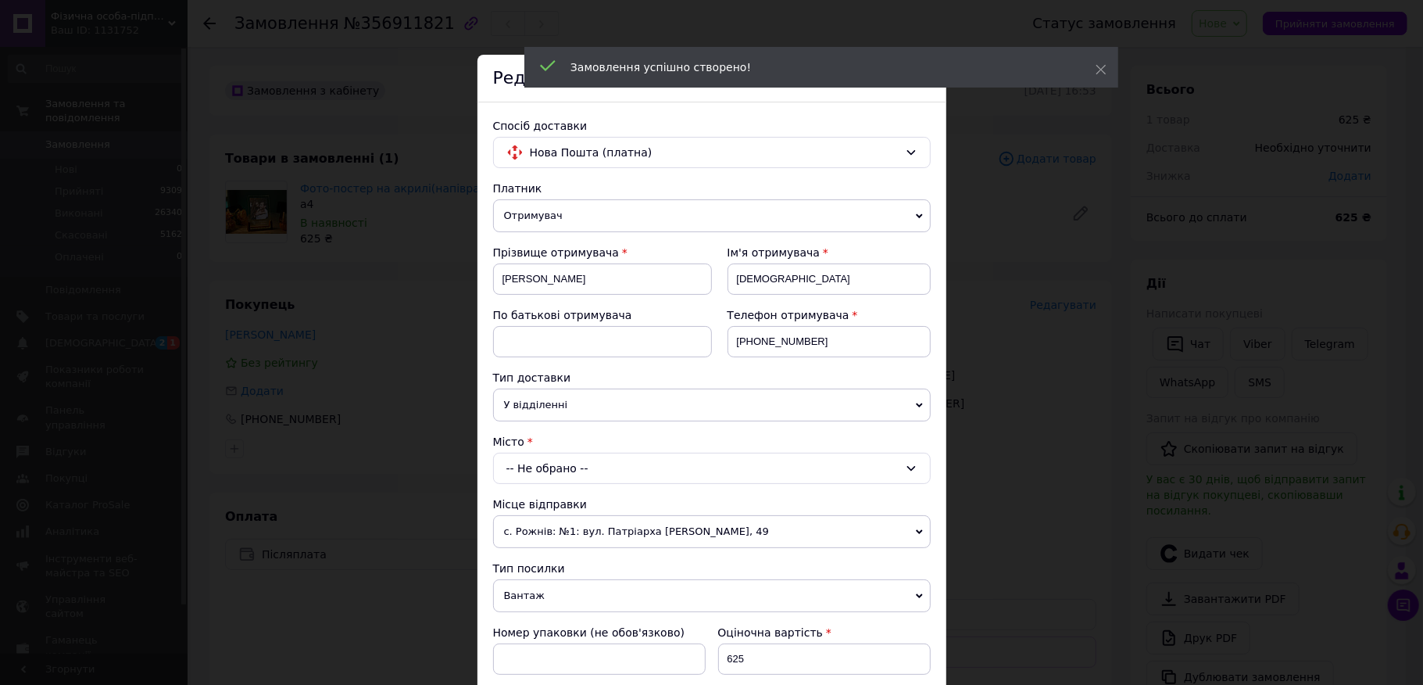
click at [566, 477] on div "-- Не обрано --" at bounding box center [712, 467] width 438 height 31
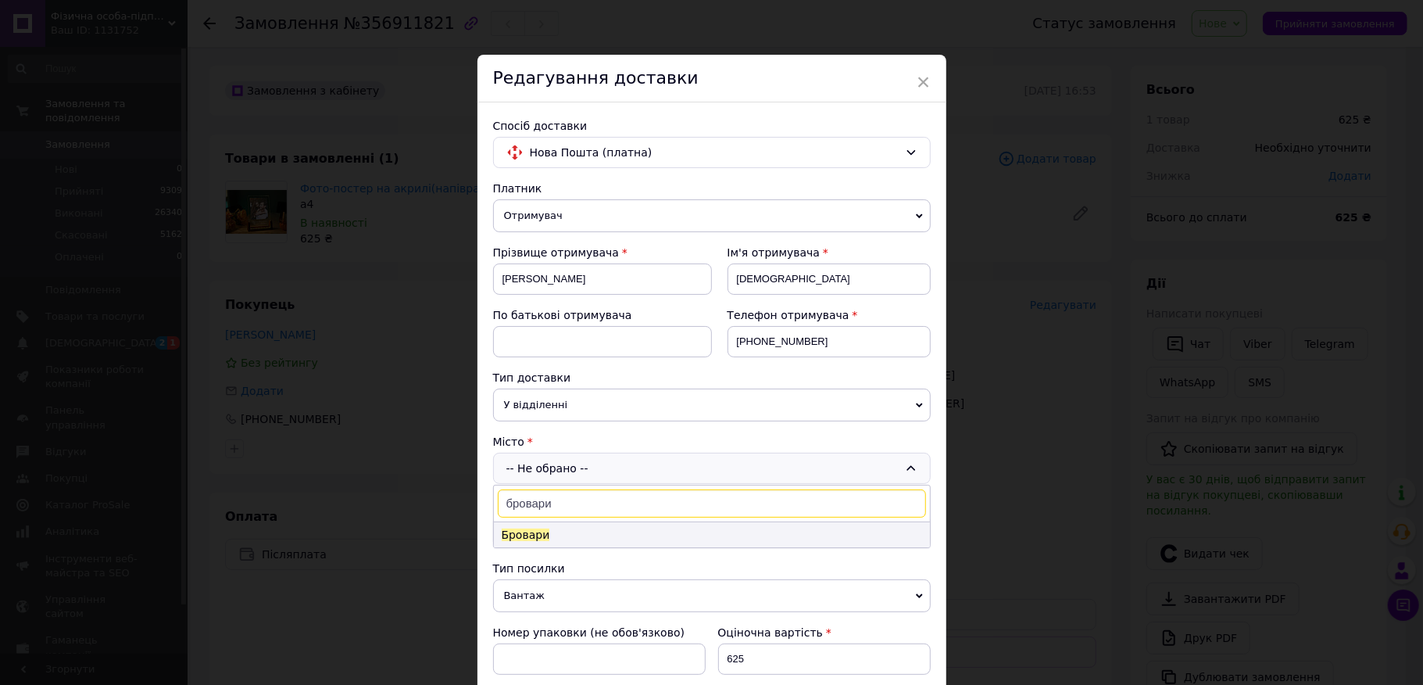
type input "бровари"
click at [544, 535] on li "Бровари" at bounding box center [712, 534] width 436 height 25
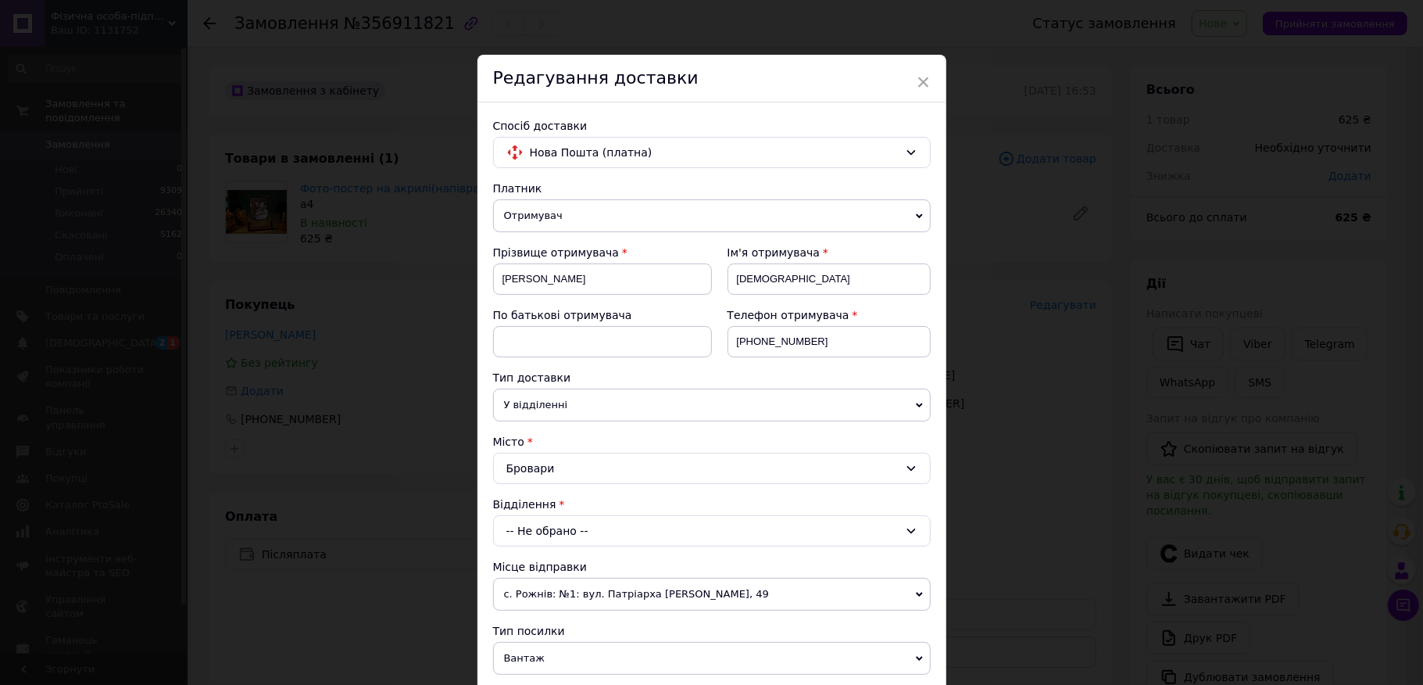
click at [545, 535] on div "-- Не обрано --" at bounding box center [712, 530] width 438 height 31
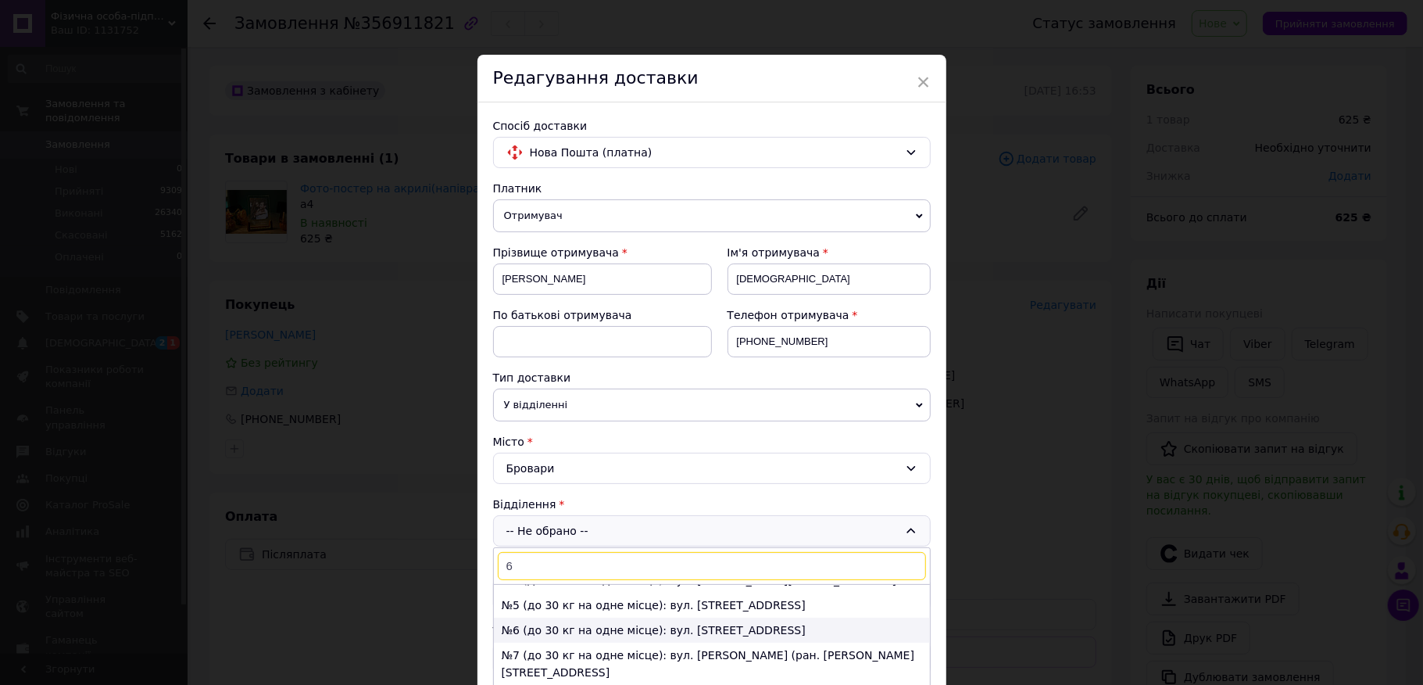
scroll to position [104, 0]
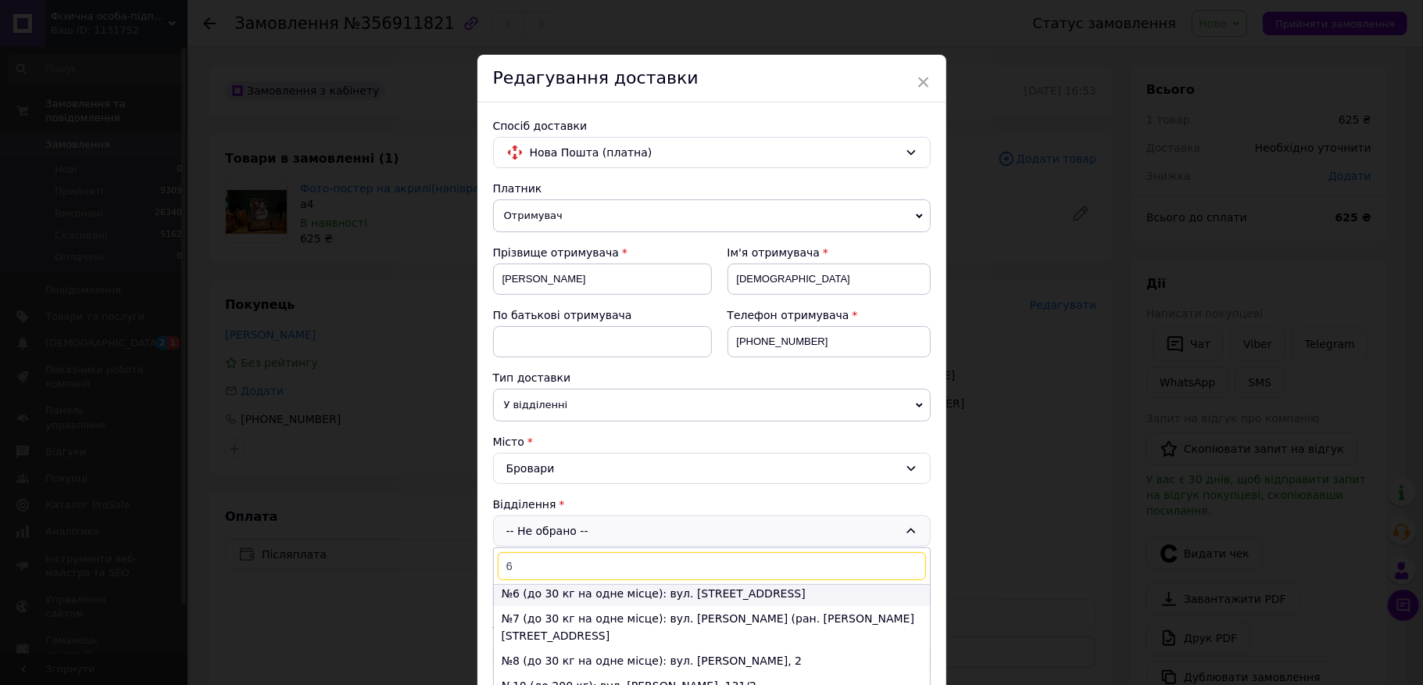
type input "6"
click at [588, 599] on li "№6 (до 30 кг на одне місце): вул. [STREET_ADDRESS]" at bounding box center [712, 593] width 436 height 25
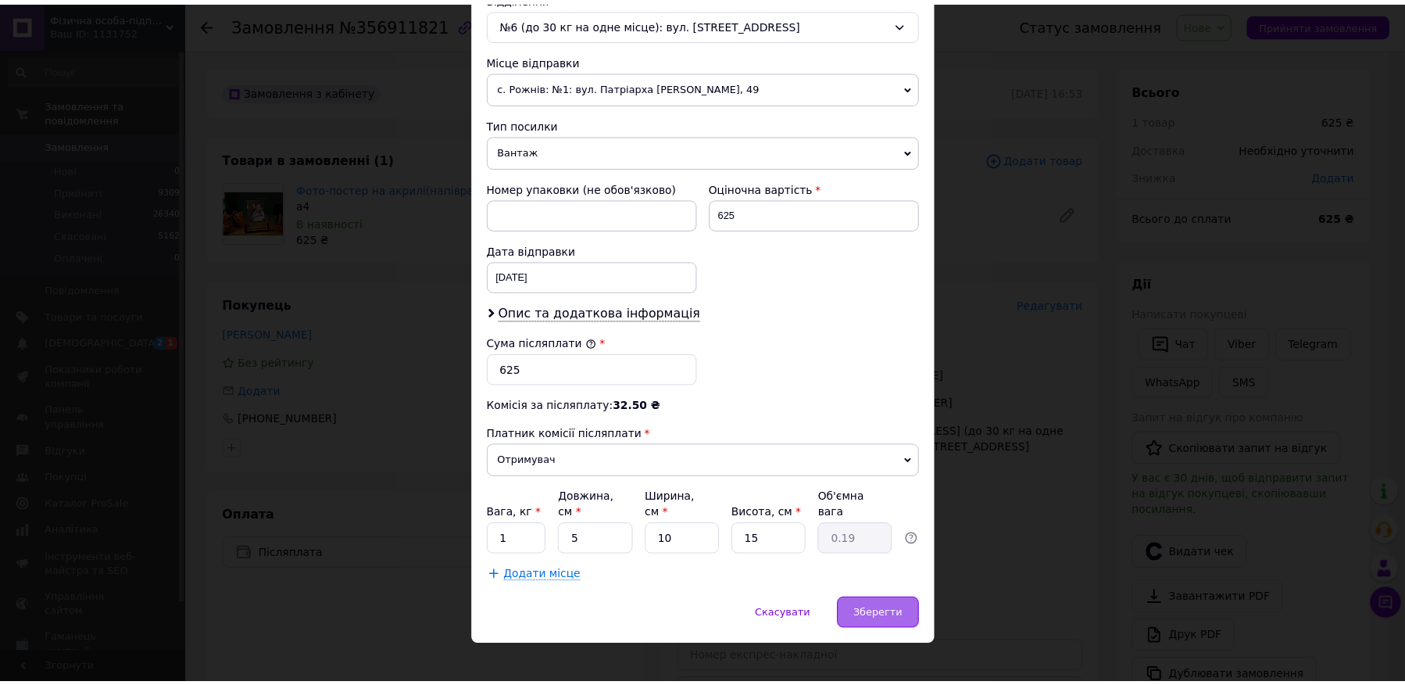
scroll to position [516, 0]
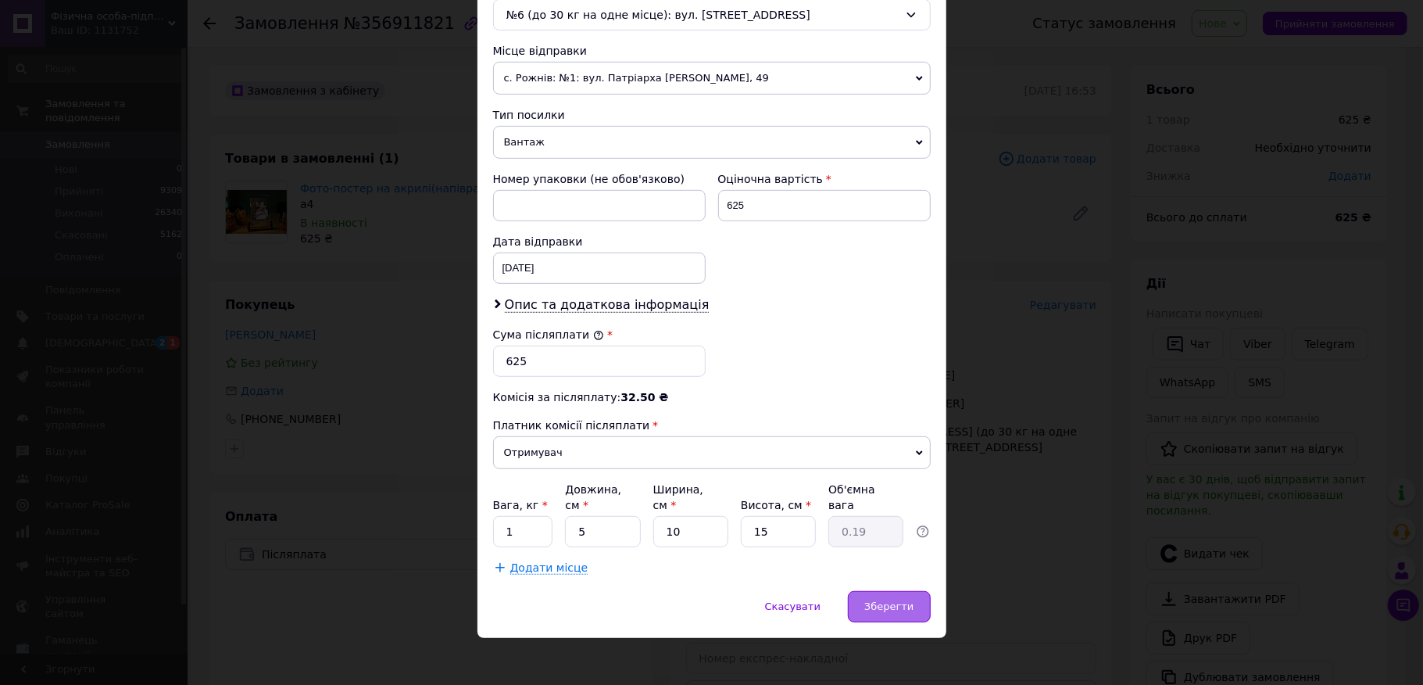
click at [875, 600] on span "Зберегти" at bounding box center [888, 606] width 49 height 12
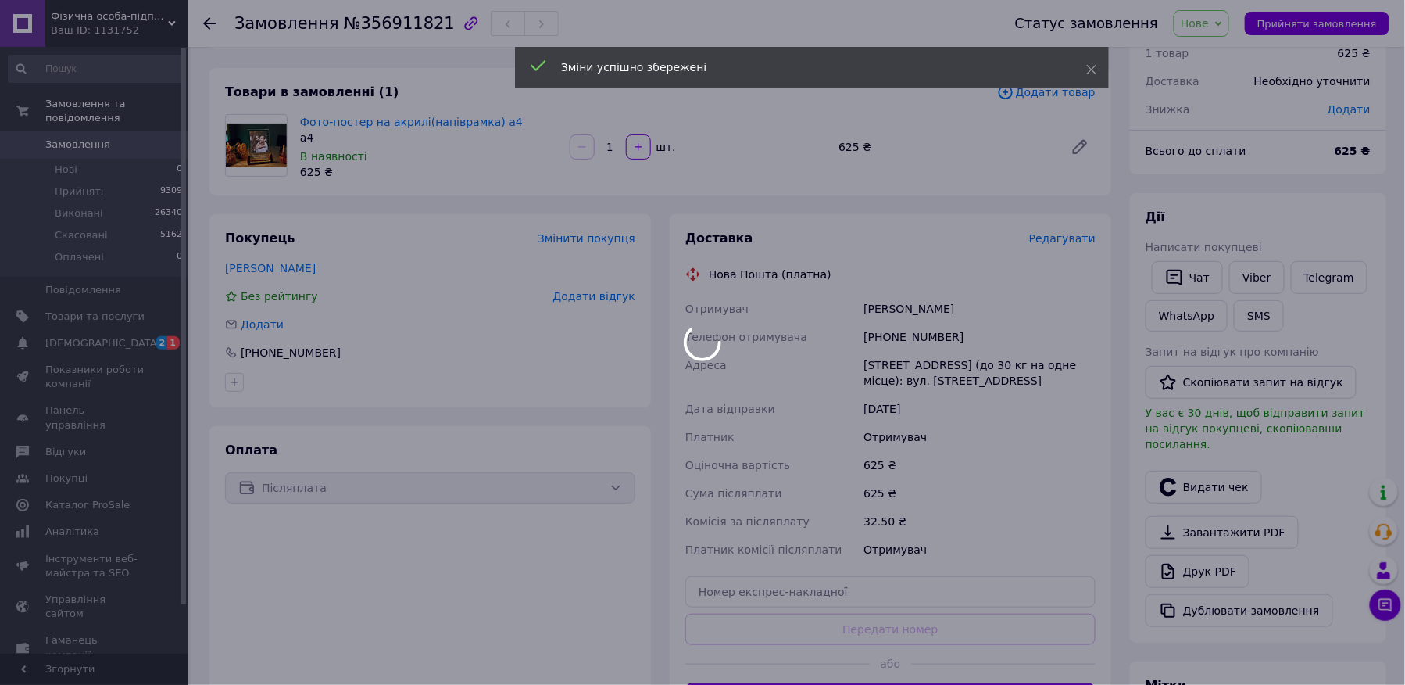
scroll to position [104, 0]
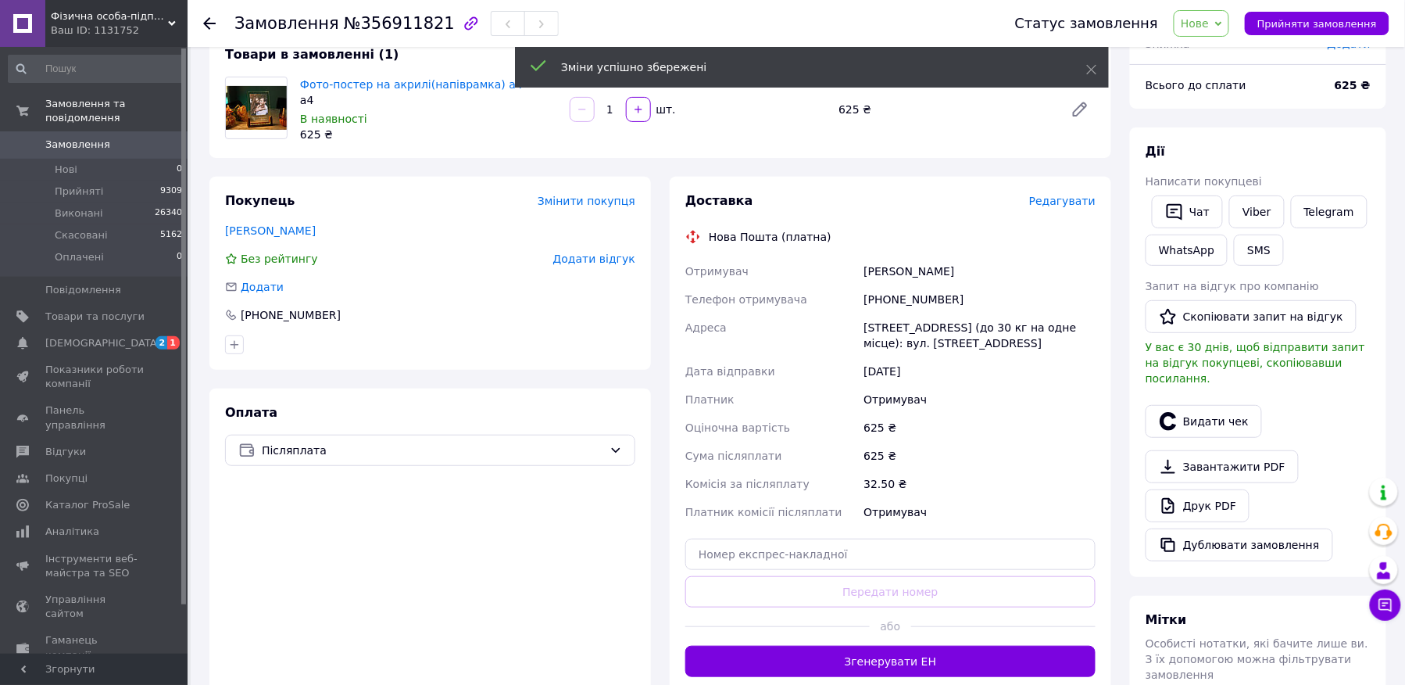
click at [857, 644] on div at bounding box center [777, 626] width 184 height 38
click at [852, 647] on button "Згенерувати ЕН" at bounding box center [890, 661] width 410 height 31
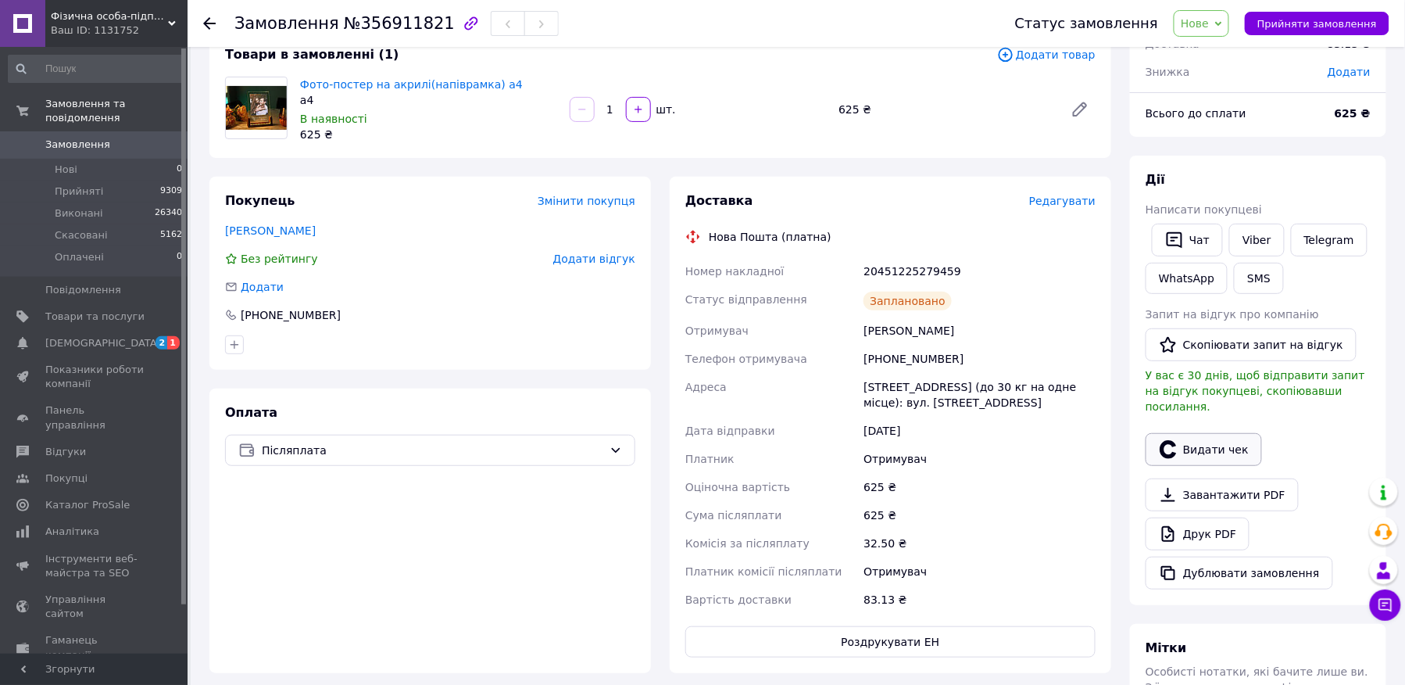
click at [1205, 436] on button "Видати чек" at bounding box center [1204, 449] width 116 height 33
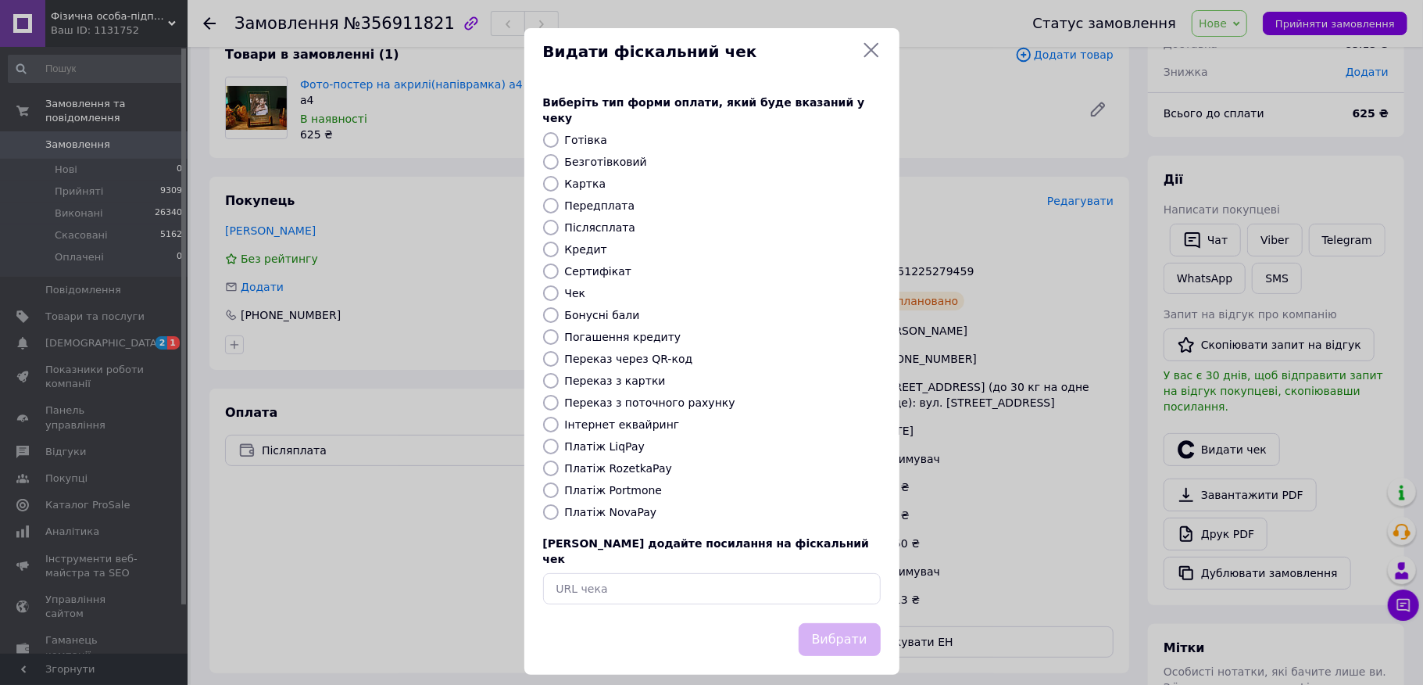
click at [614, 159] on div "Безготівковий" at bounding box center [723, 162] width 322 height 16
click at [614, 157] on label "Безготівковий" at bounding box center [606, 162] width 82 height 13
click at [559, 157] on input "Безготівковий" at bounding box center [551, 162] width 16 height 16
radio input "true"
click at [810, 623] on button "Вибрати" at bounding box center [840, 640] width 82 height 34
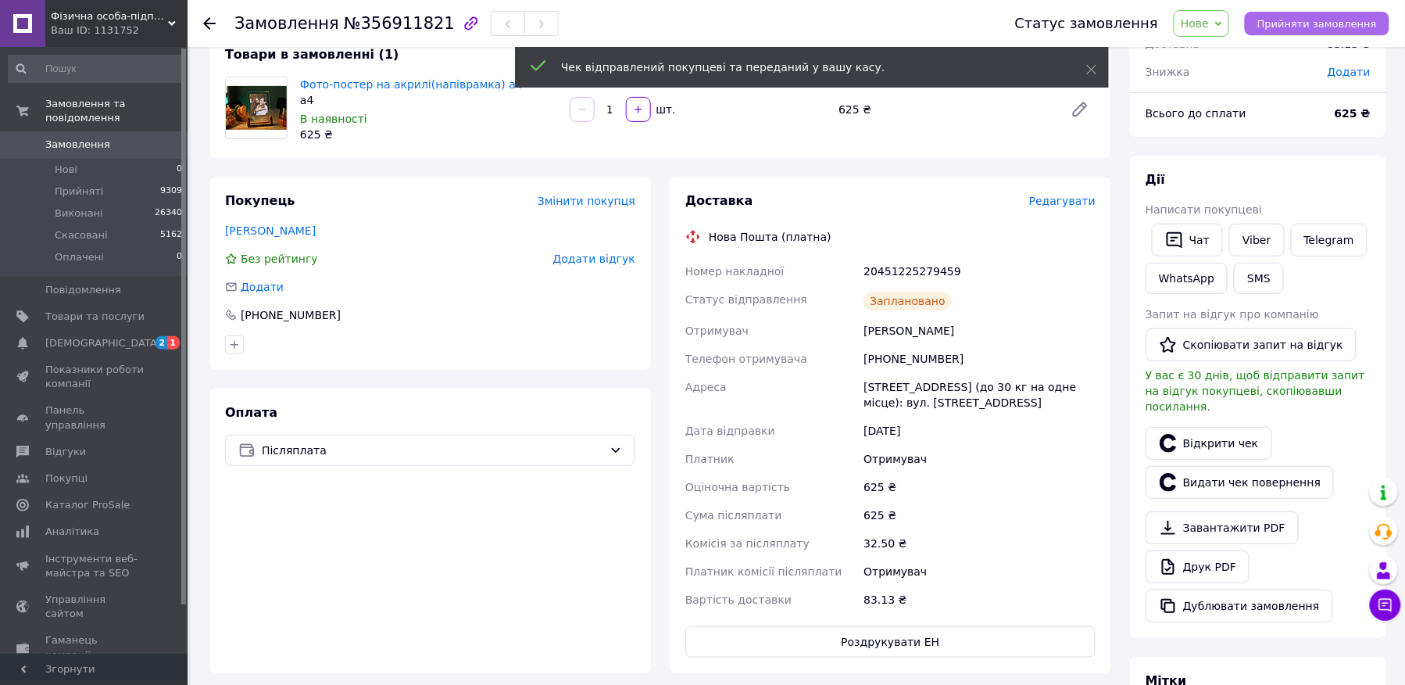
click at [1336, 29] on span "Прийняти замовлення" at bounding box center [1317, 24] width 120 height 12
click at [1336, 29] on span "Замовлення виконано" at bounding box center [1317, 24] width 119 height 12
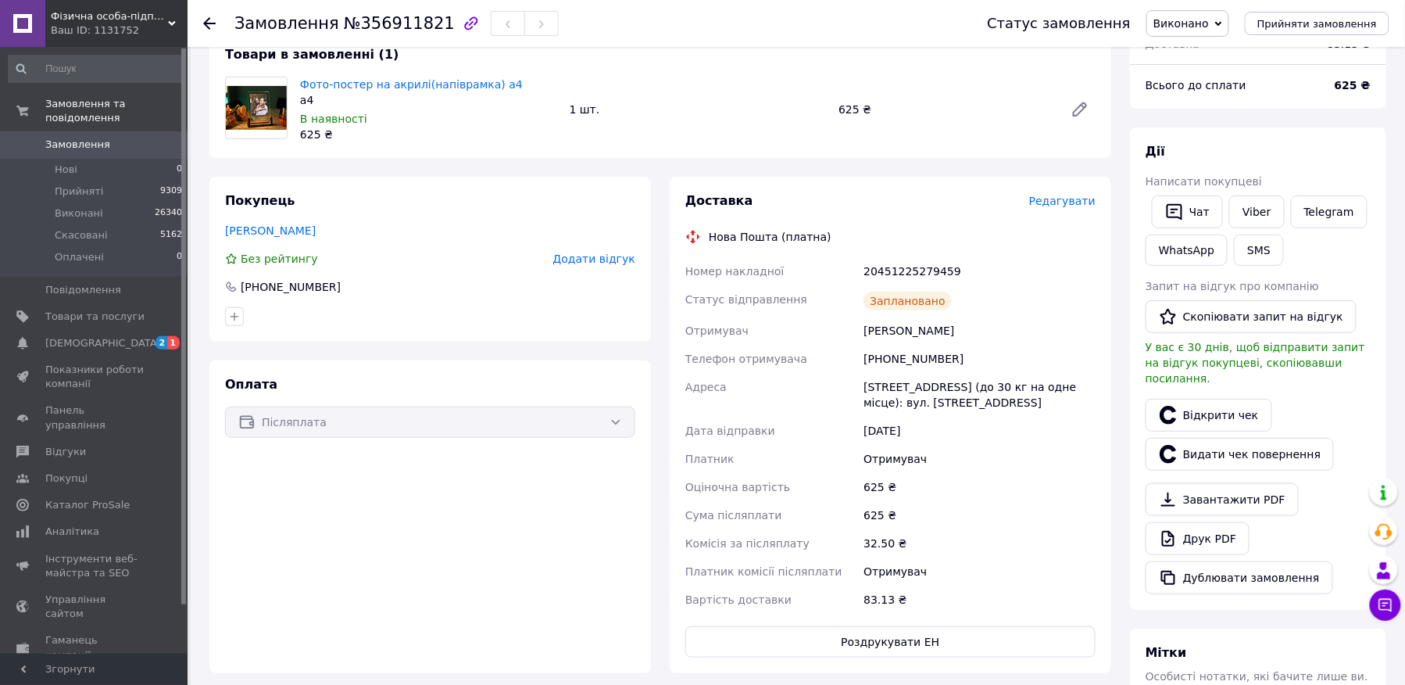
click at [213, 20] on icon at bounding box center [209, 23] width 13 height 13
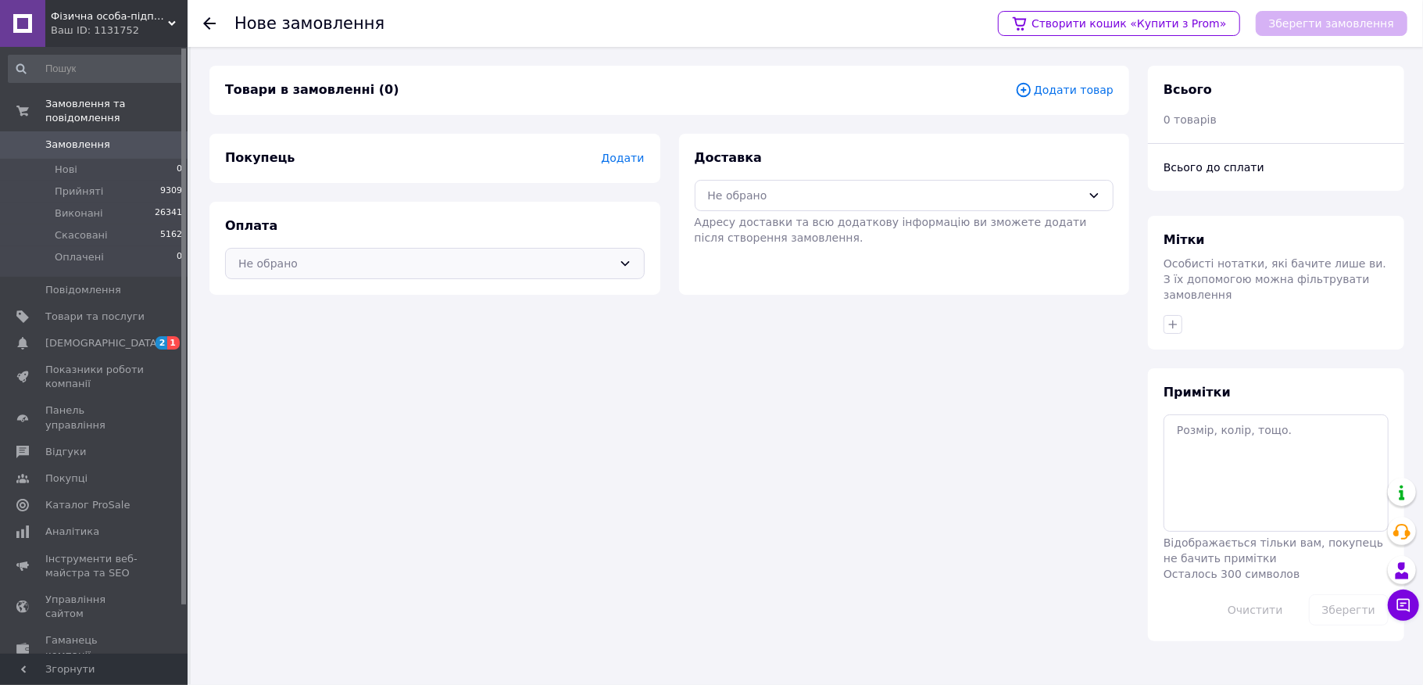
click at [298, 266] on div "Не обрано" at bounding box center [425, 263] width 374 height 17
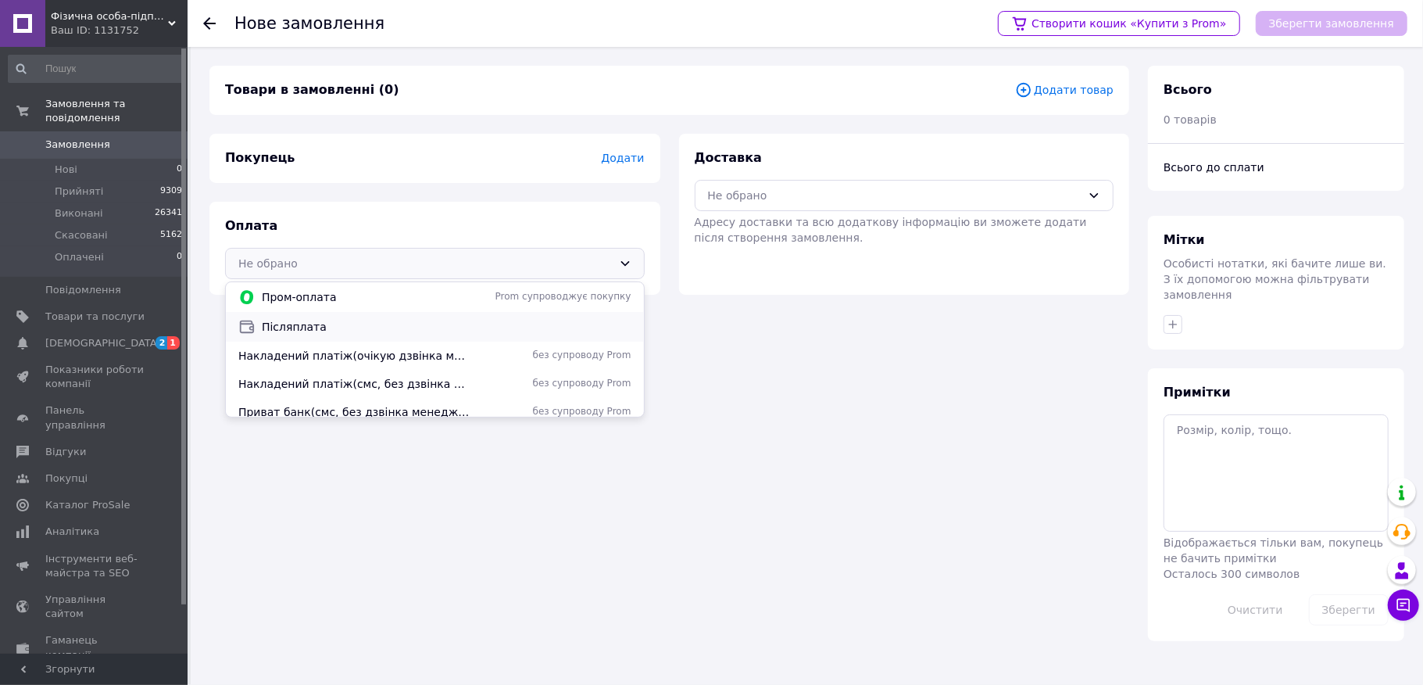
click at [304, 333] on span "Післяплата" at bounding box center [447, 327] width 370 height 16
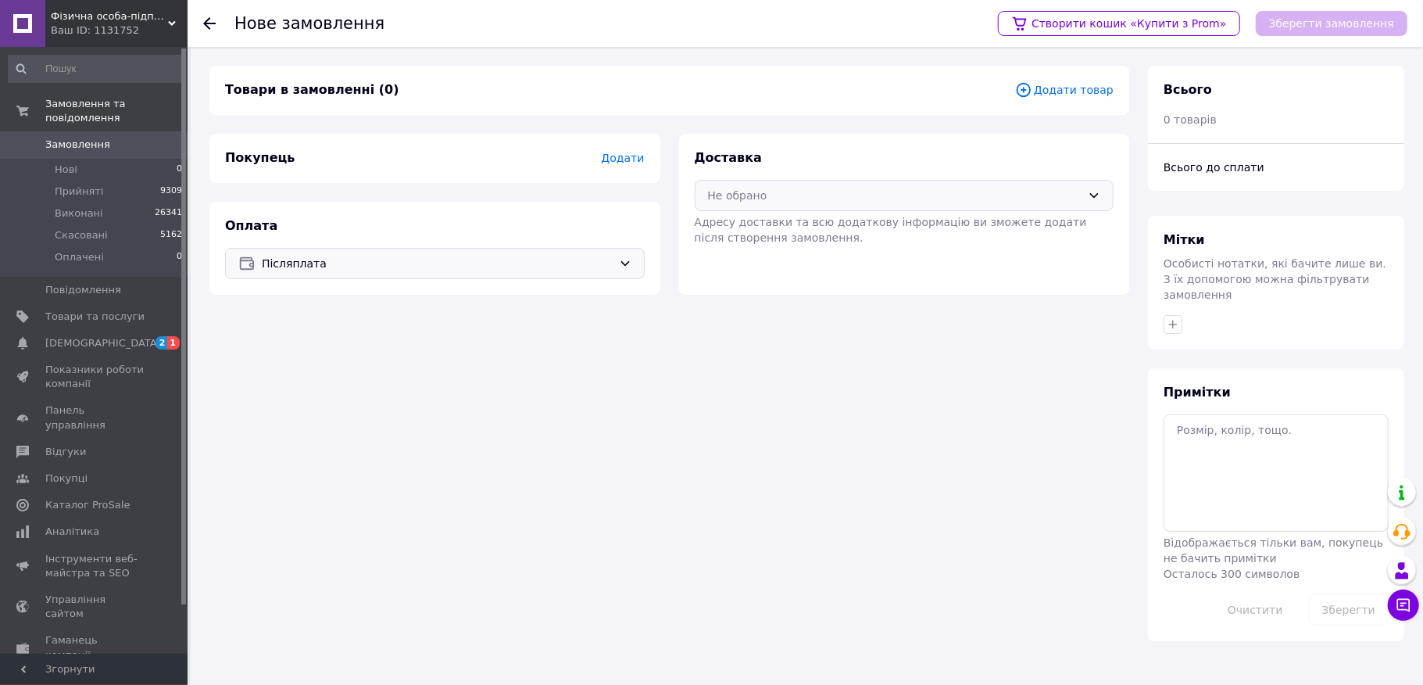
click at [766, 195] on div "Не обрано" at bounding box center [895, 195] width 374 height 17
click at [749, 260] on span "Нова Пошта (платна)" at bounding box center [916, 259] width 370 height 16
click at [622, 147] on div "Покупець Додати" at bounding box center [434, 158] width 451 height 49
click at [620, 170] on div "Покупець Додати" at bounding box center [434, 158] width 451 height 49
click at [622, 170] on div "Покупець Додати" at bounding box center [434, 158] width 451 height 49
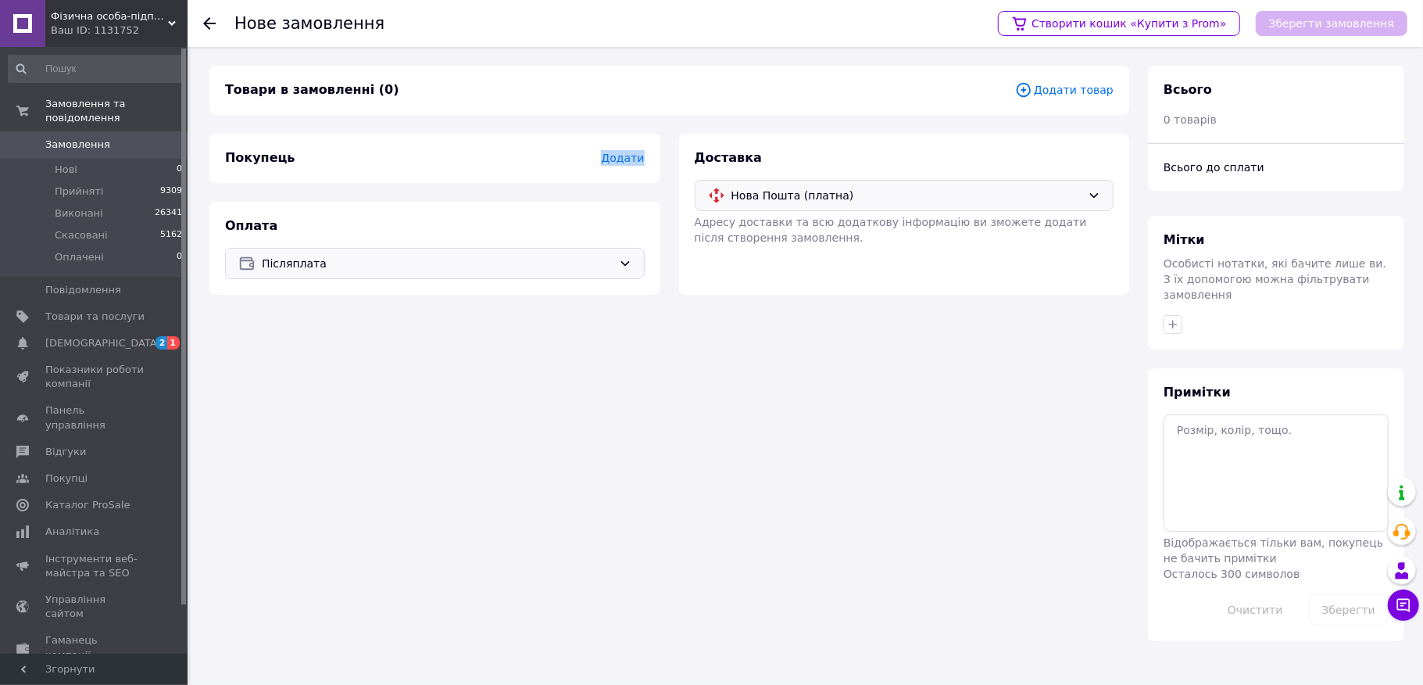
click at [630, 157] on span "Додати" at bounding box center [622, 158] width 43 height 13
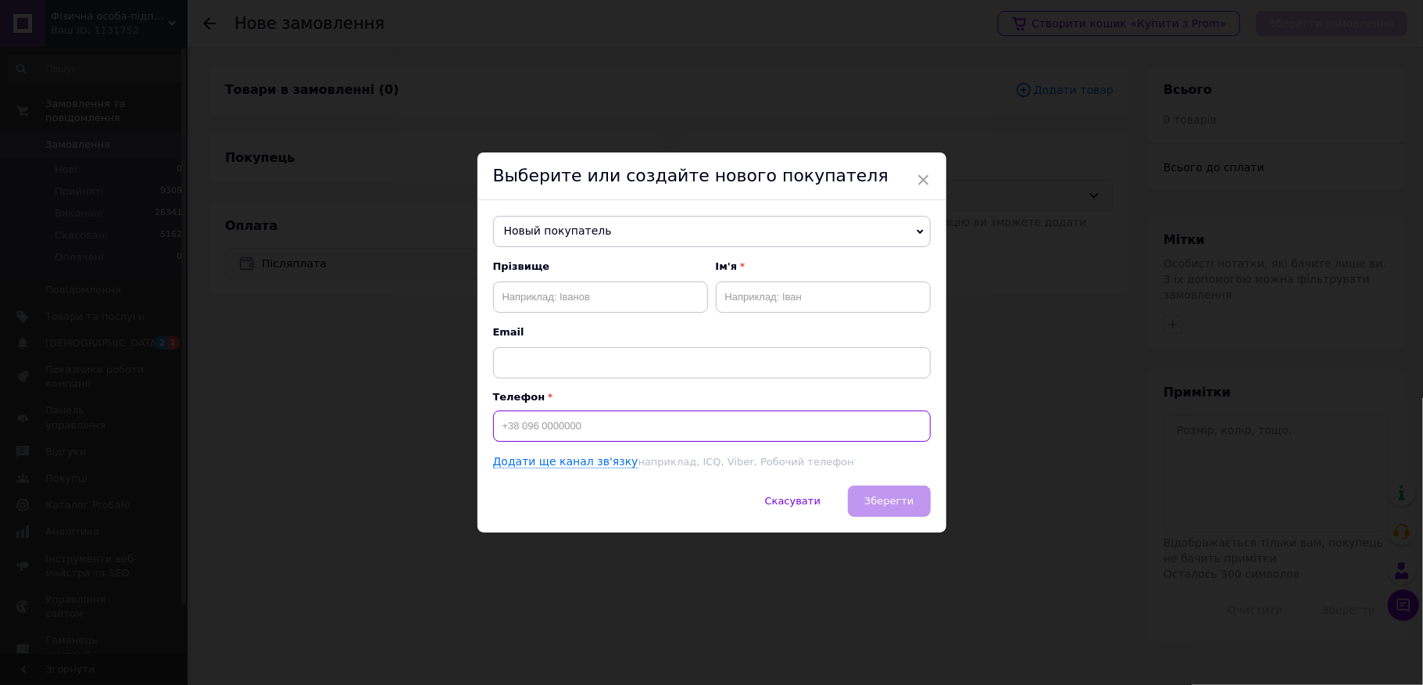
click at [563, 438] on input at bounding box center [712, 425] width 438 height 31
type input "[PHONE_NUMBER]"
click at [572, 286] on input "text" at bounding box center [600, 296] width 215 height 31
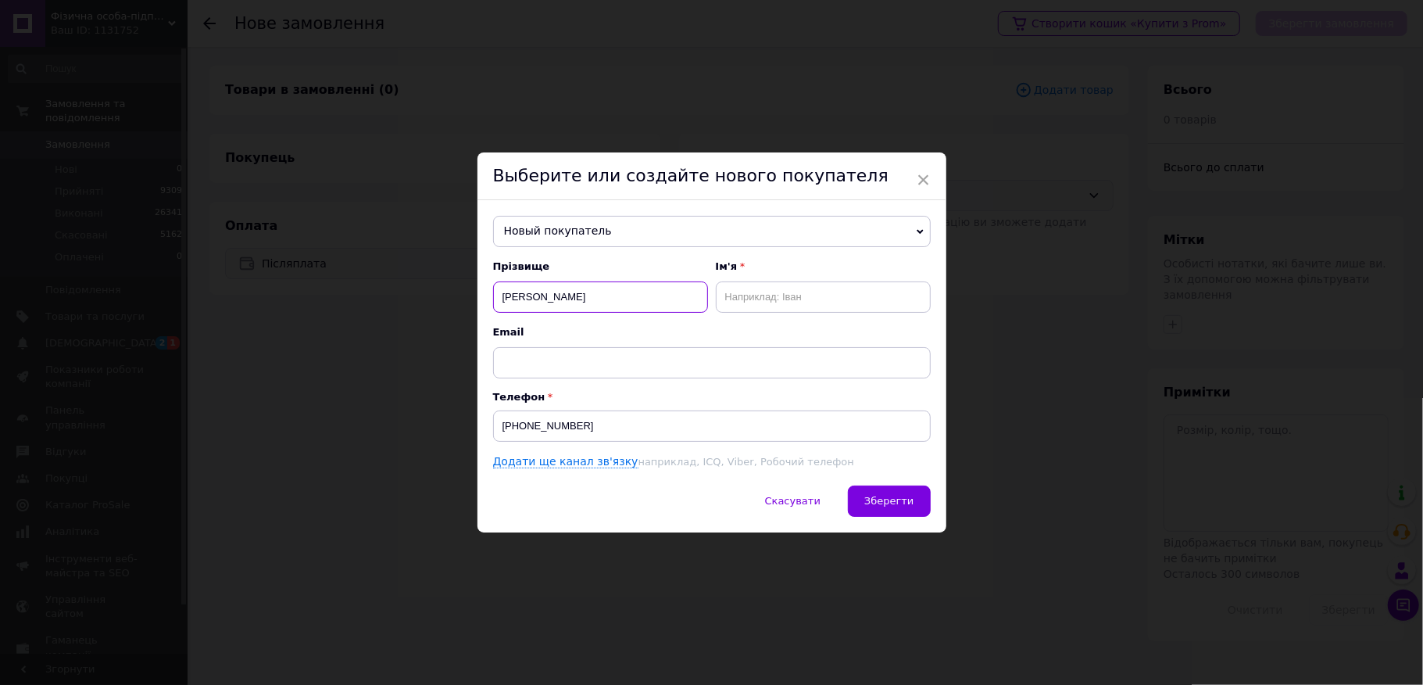
type input "[PERSON_NAME]"
click at [895, 460] on div "Додати ще канал зв'язку наприклад, ICQ, Viber, Робочий телефон" at bounding box center [712, 462] width 438 height 16
click at [911, 502] on button "Зберегти" at bounding box center [889, 500] width 82 height 31
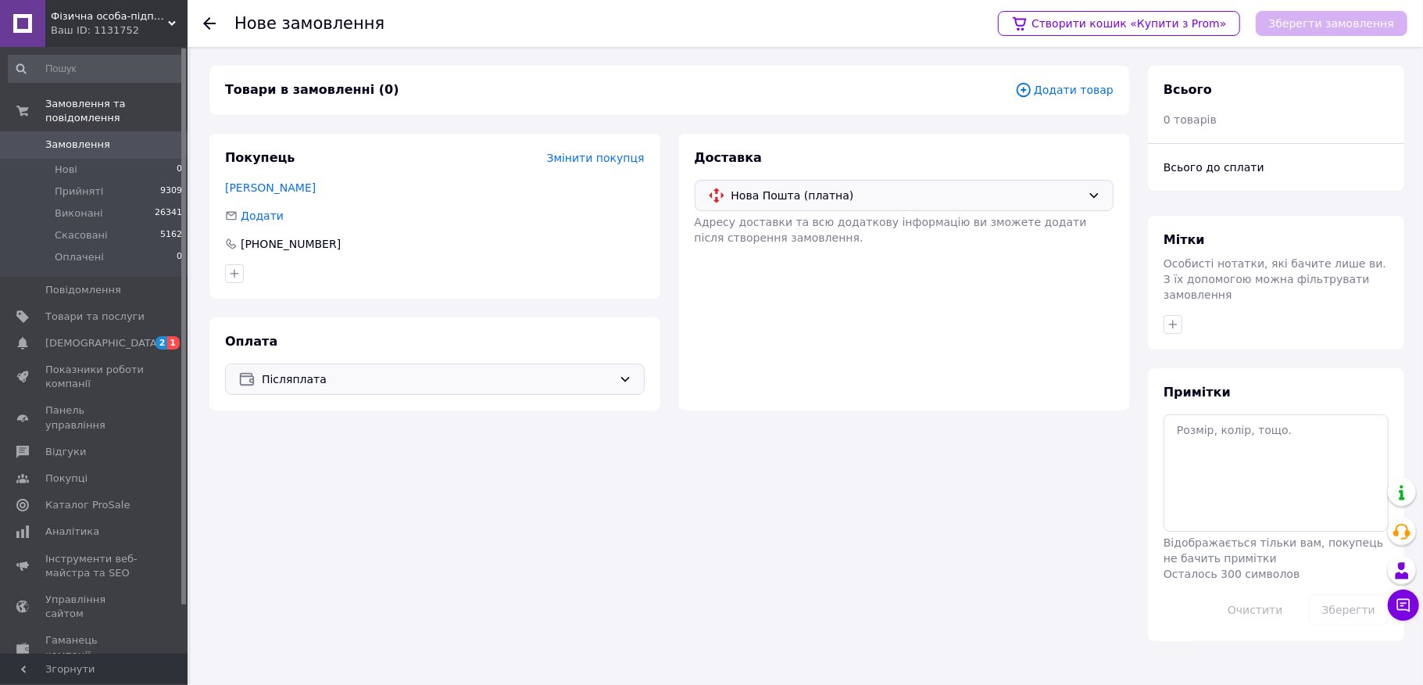
click at [1055, 98] on span "Додати товар" at bounding box center [1064, 89] width 98 height 17
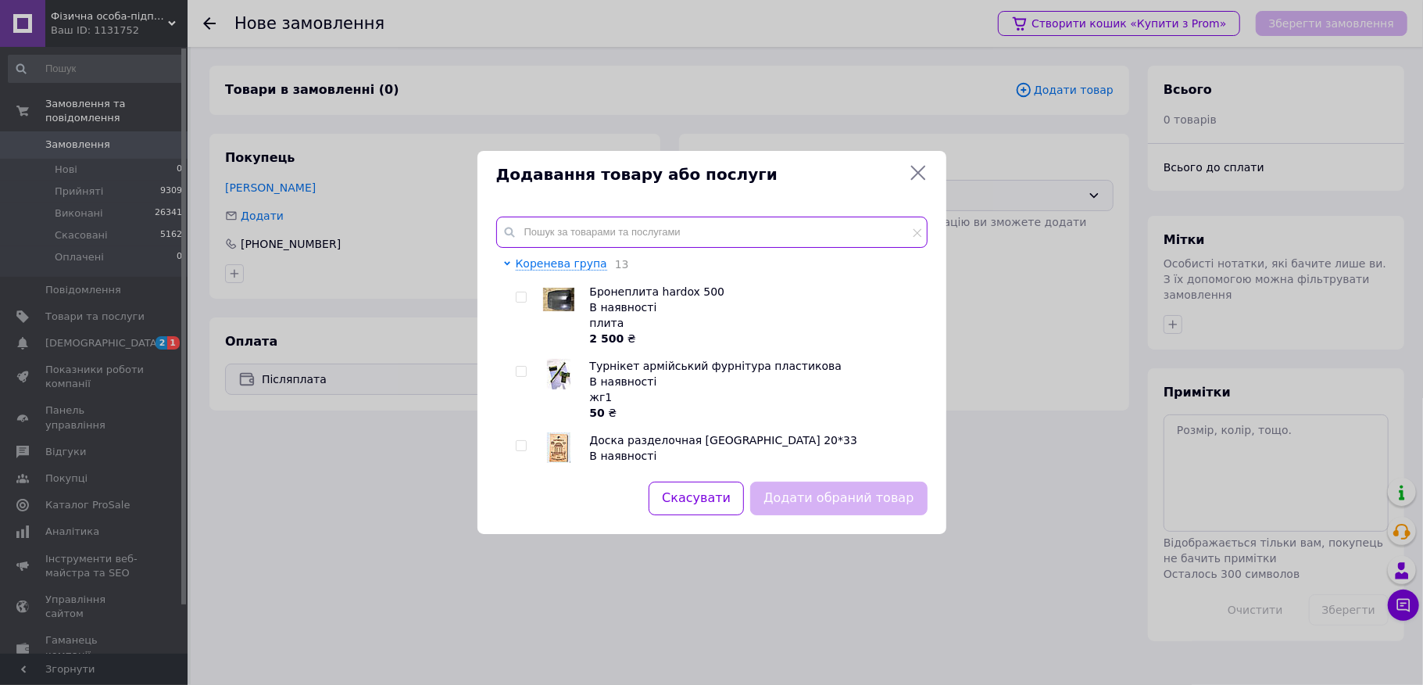
click at [560, 241] on input "text" at bounding box center [711, 231] width 431 height 31
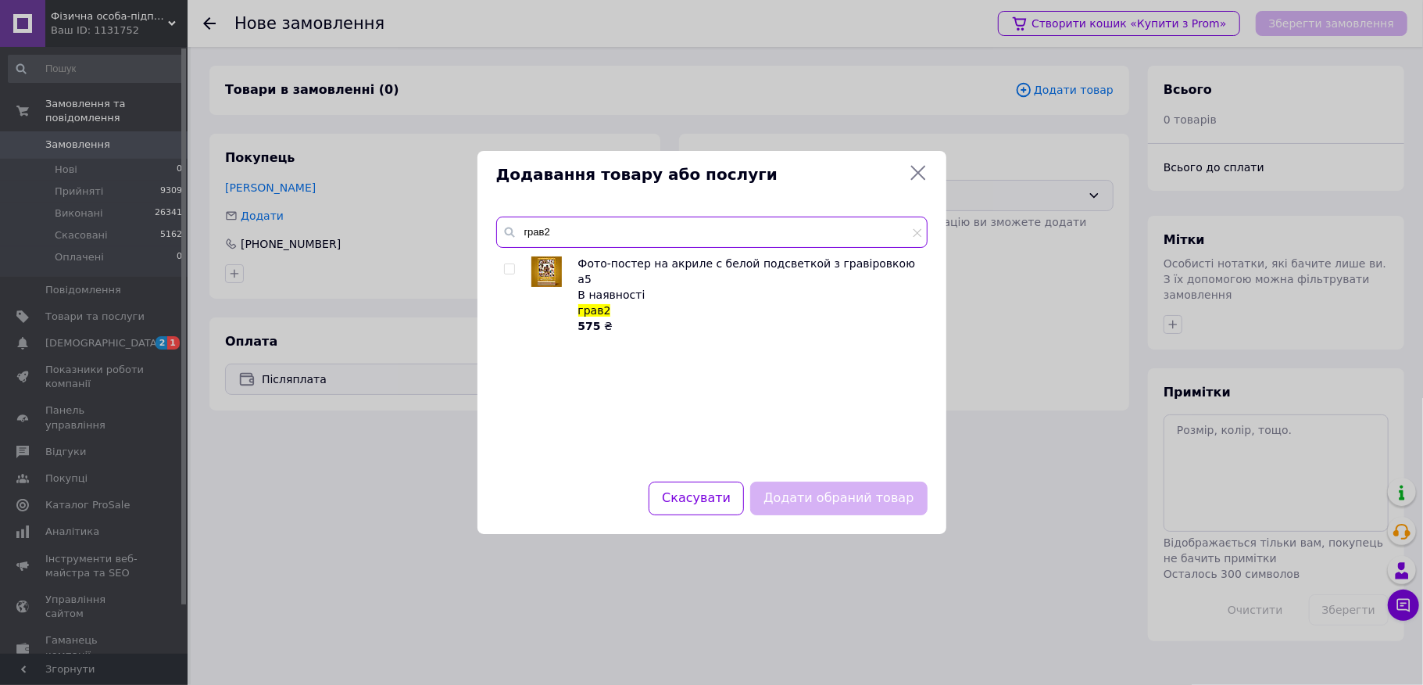
type input "грав2"
click at [508, 267] on input "checkbox" at bounding box center [509, 269] width 10 height 10
checkbox input "true"
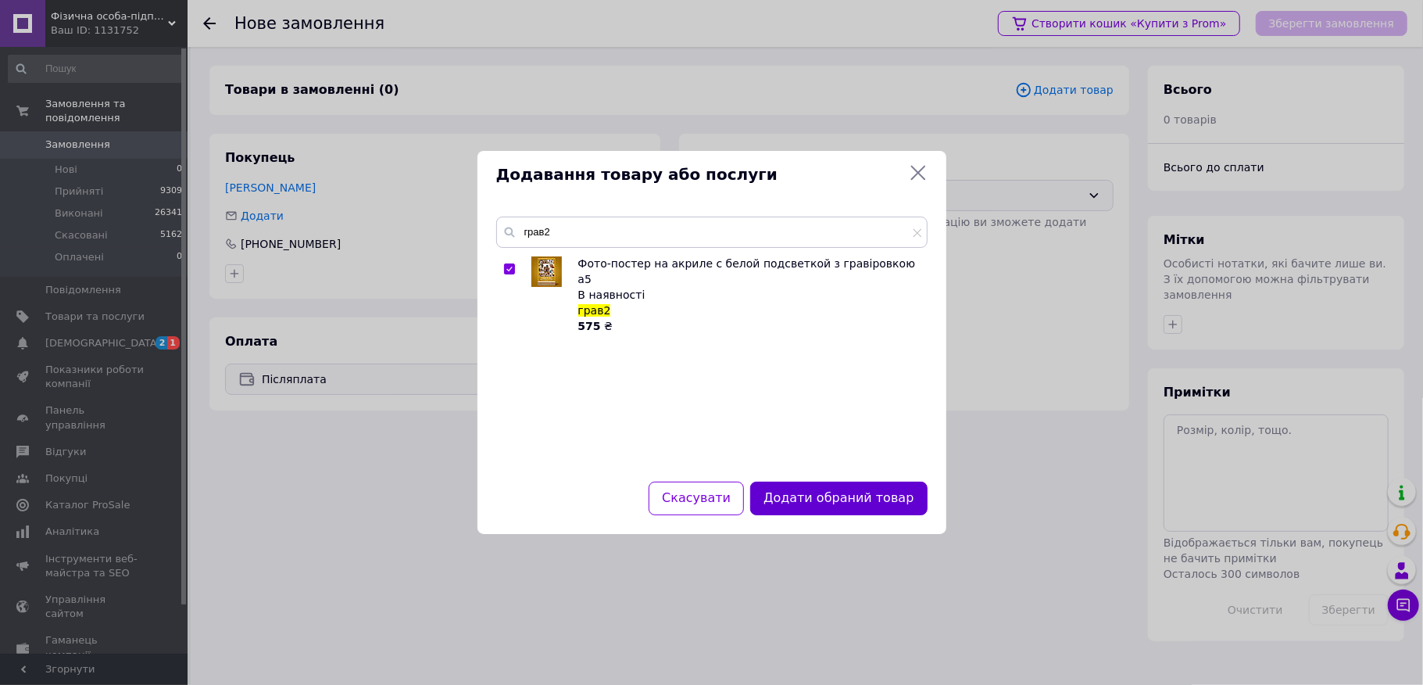
click at [816, 492] on button "Додати обраний товар" at bounding box center [838, 498] width 177 height 34
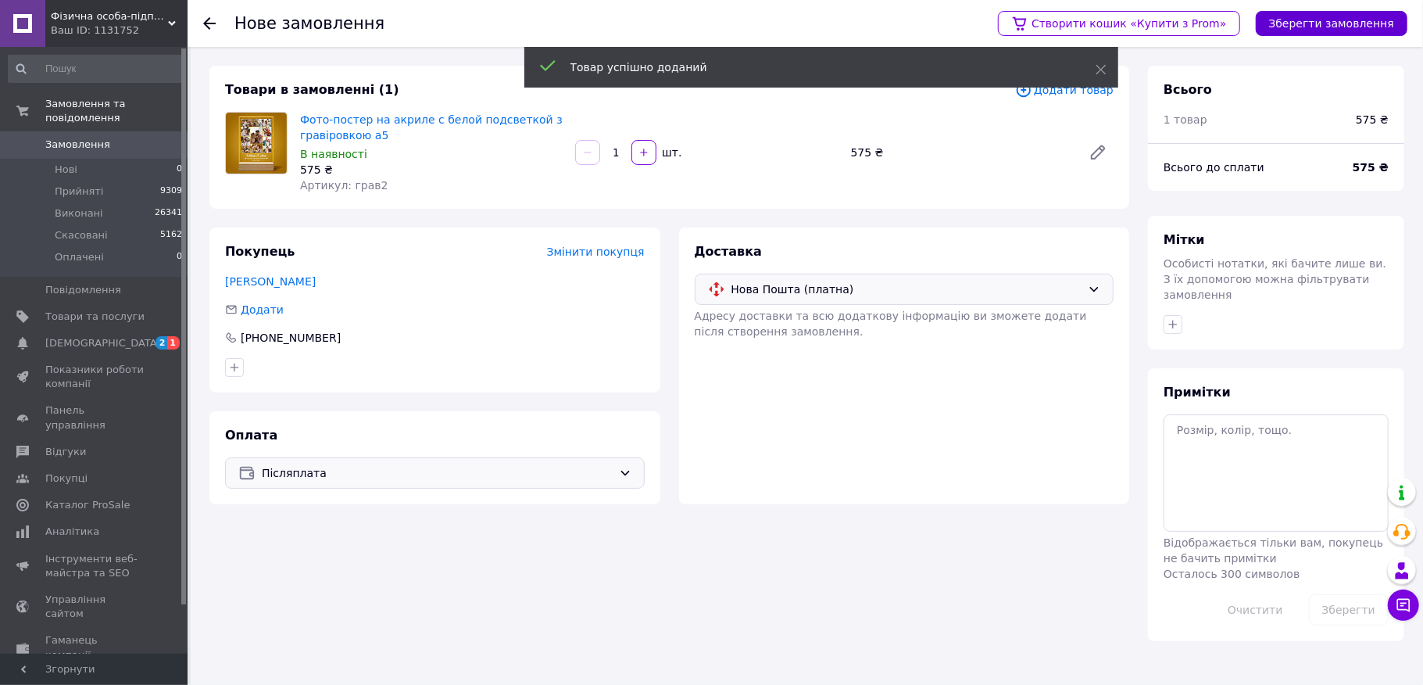
click at [1354, 23] on button "Зберегти замовлення" at bounding box center [1332, 23] width 152 height 25
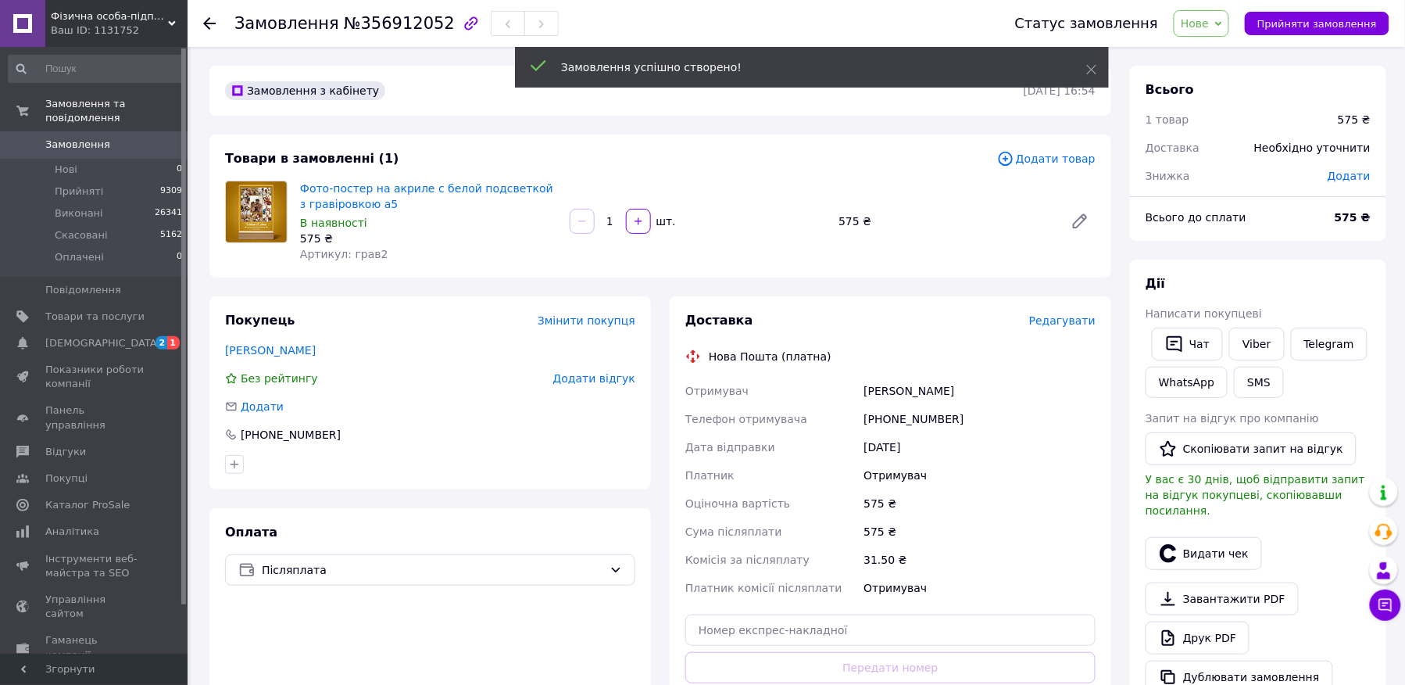
click at [1029, 322] on div "Доставка" at bounding box center [857, 321] width 344 height 18
click at [1042, 320] on span "Редагувати" at bounding box center [1062, 320] width 66 height 13
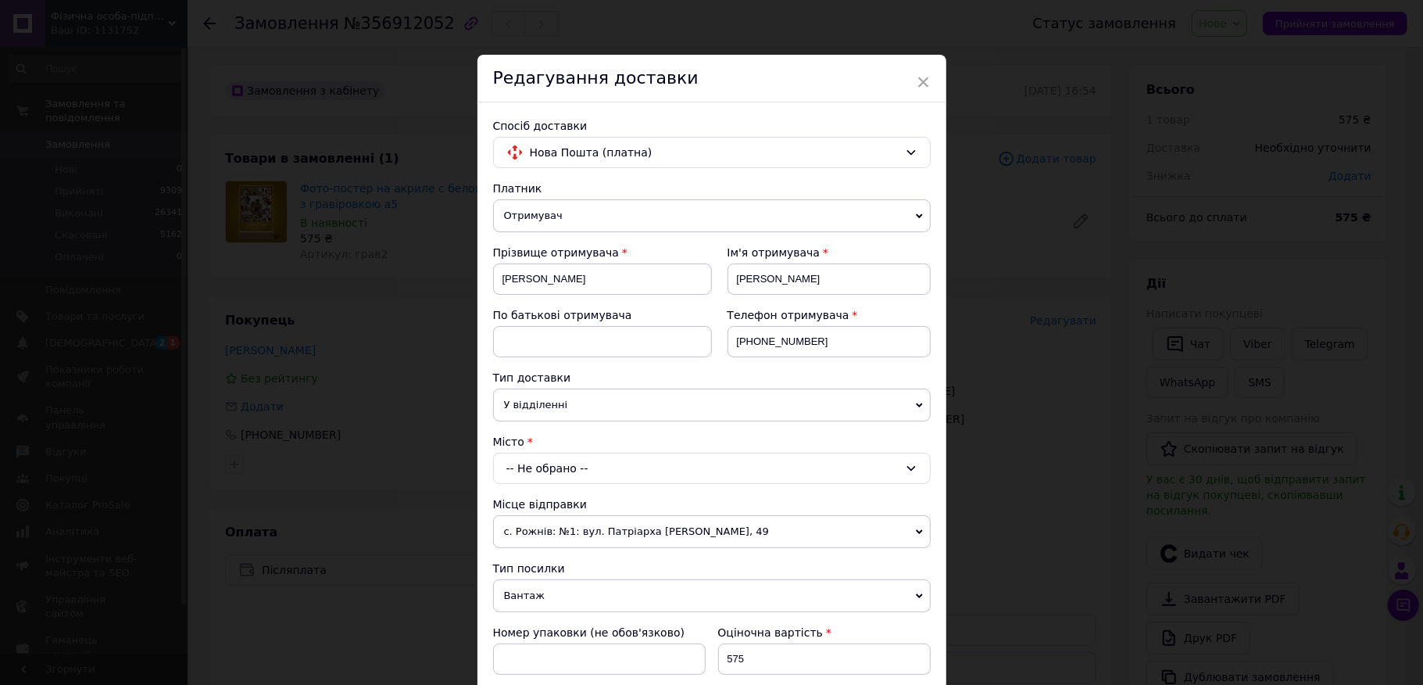
click at [556, 470] on div "-- Не обрано --" at bounding box center [712, 467] width 438 height 31
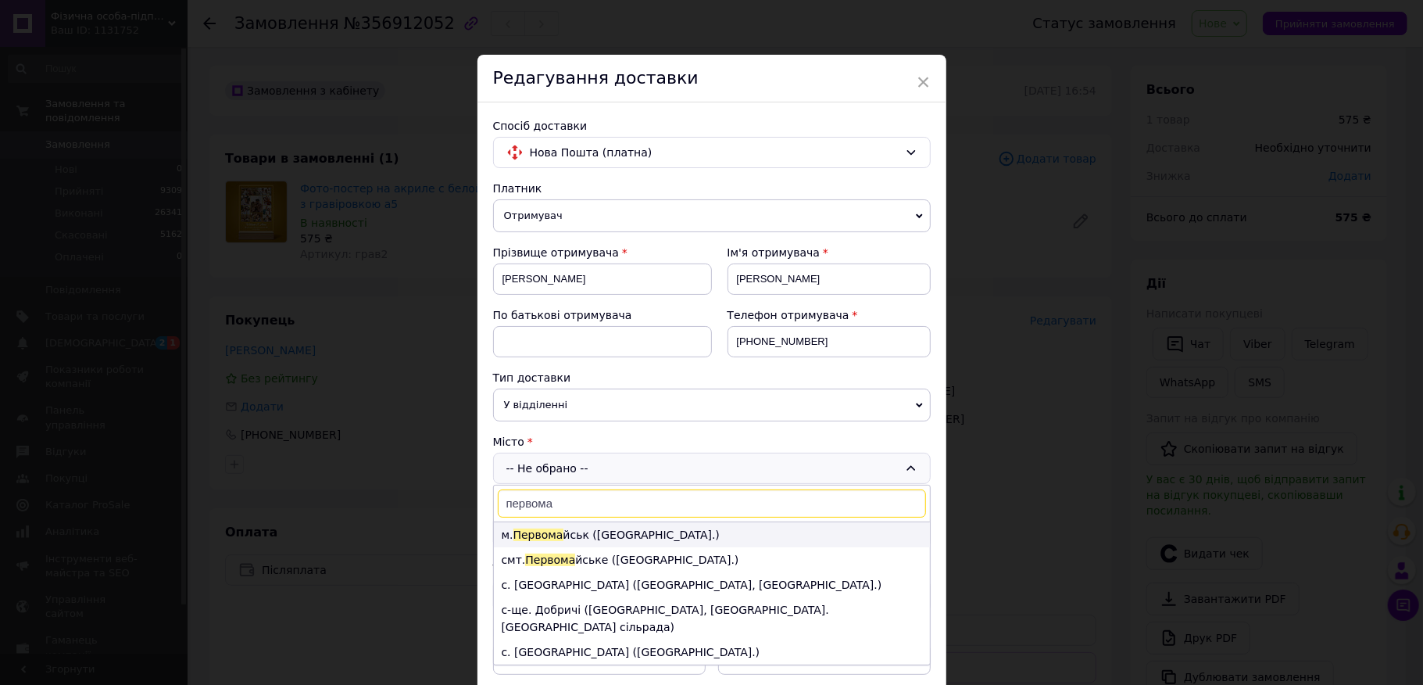
type input "первома"
click at [569, 536] on li "м. [GEOGRAPHIC_DATA] йськ ([GEOGRAPHIC_DATA].)" at bounding box center [712, 534] width 436 height 25
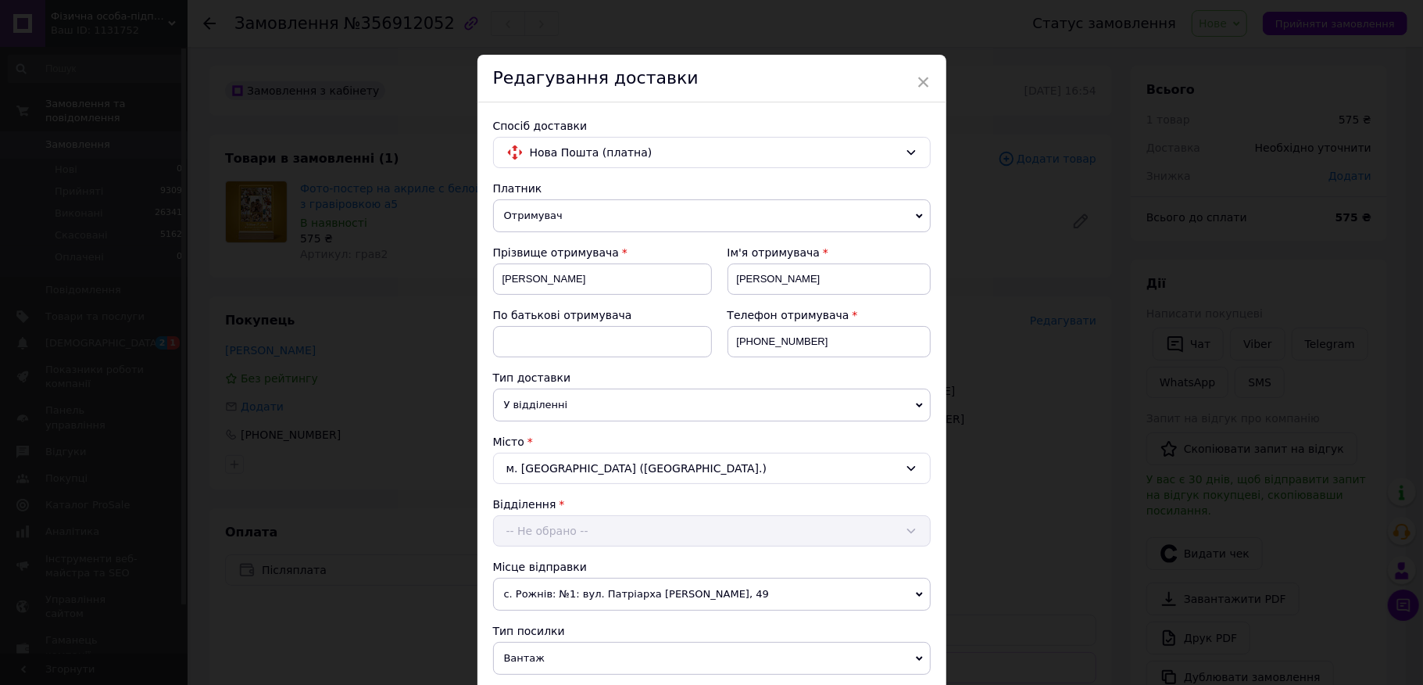
click at [563, 525] on div "-- Не обрано --" at bounding box center [712, 530] width 438 height 31
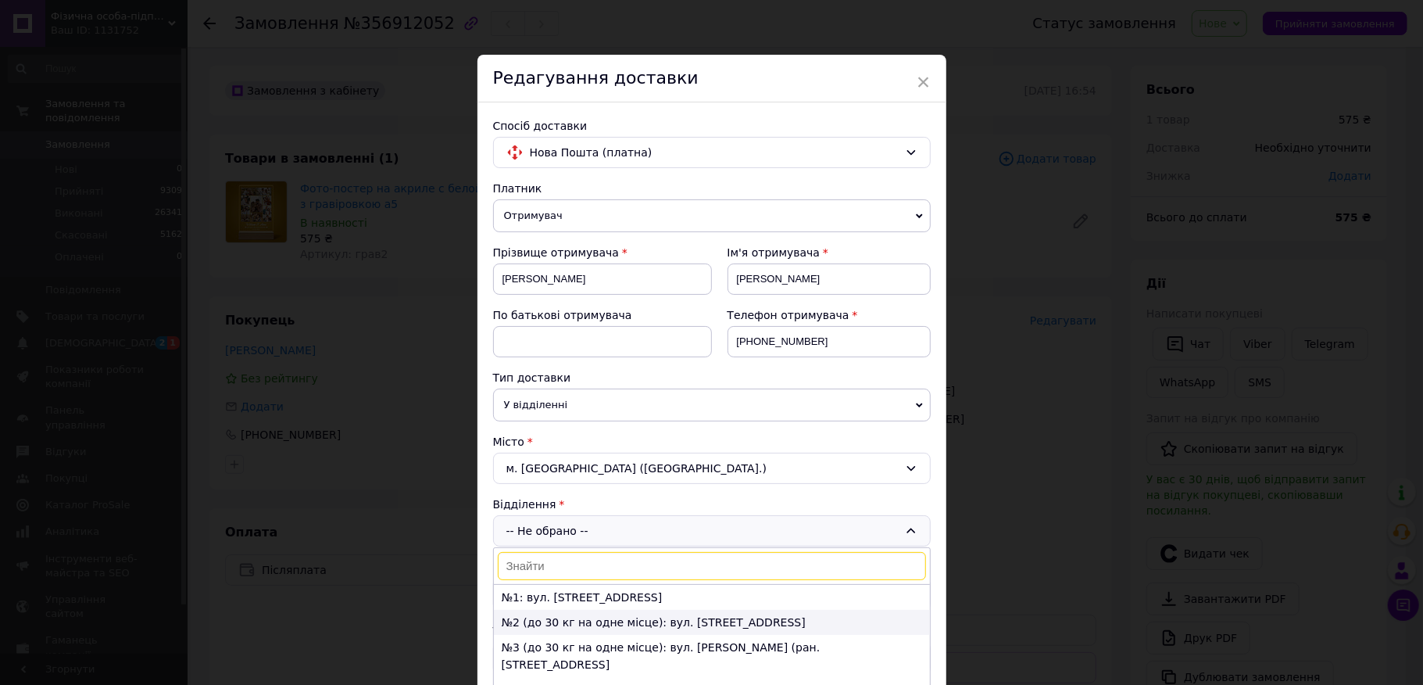
click at [566, 613] on li "№2 (до 30 кг на одне місце): вул. [STREET_ADDRESS]" at bounding box center [712, 622] width 436 height 25
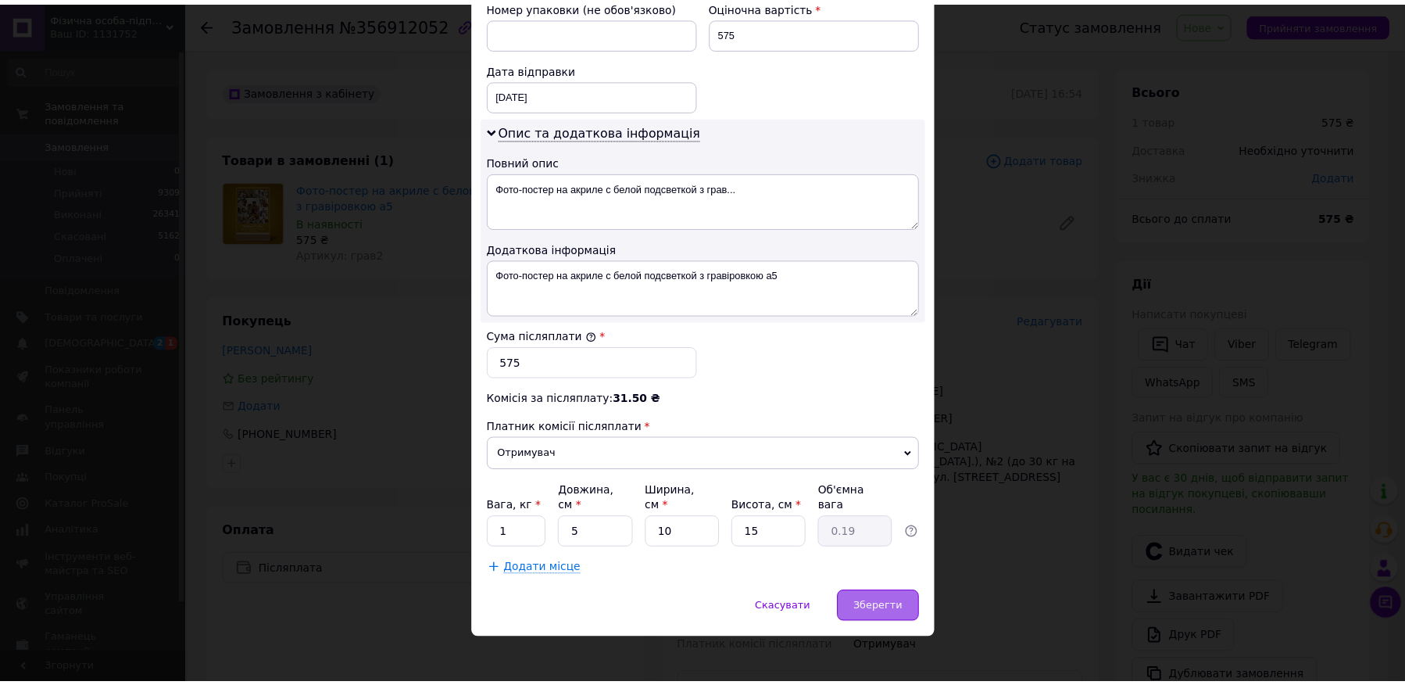
scroll to position [692, 0]
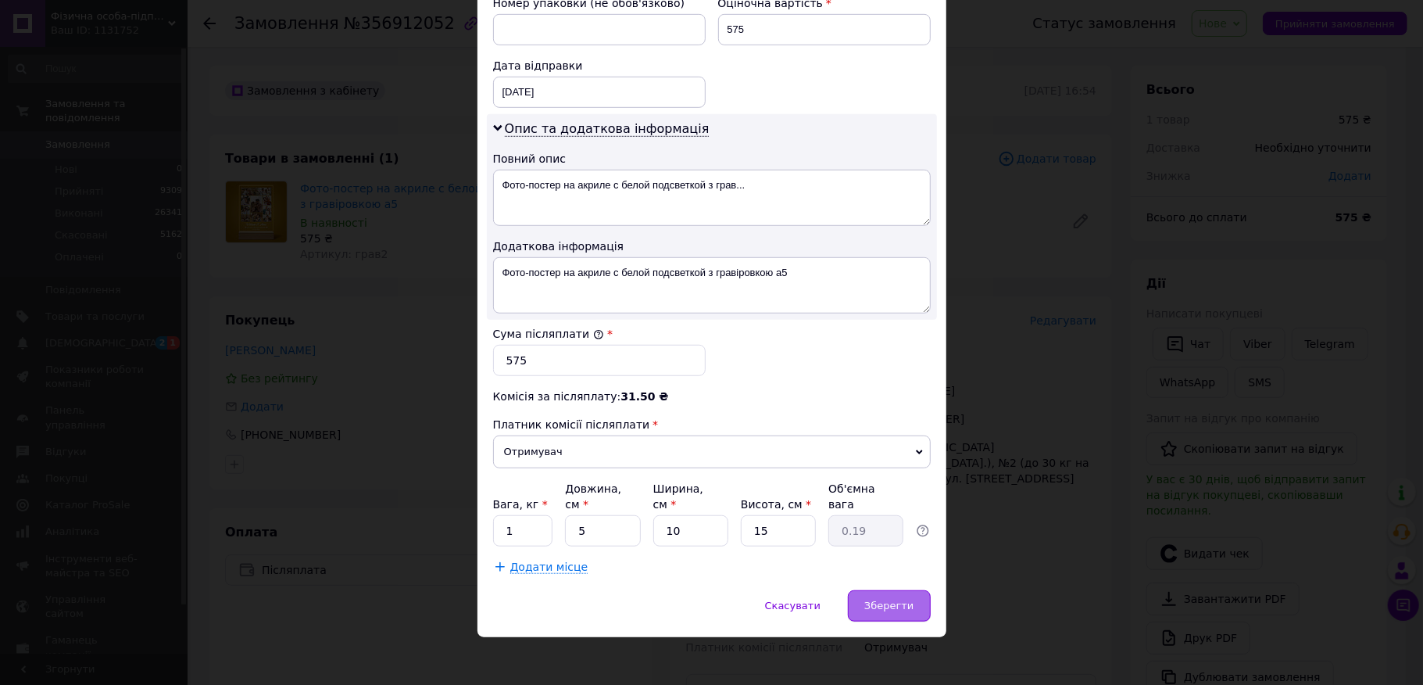
click at [895, 599] on span "Зберегти" at bounding box center [888, 605] width 49 height 12
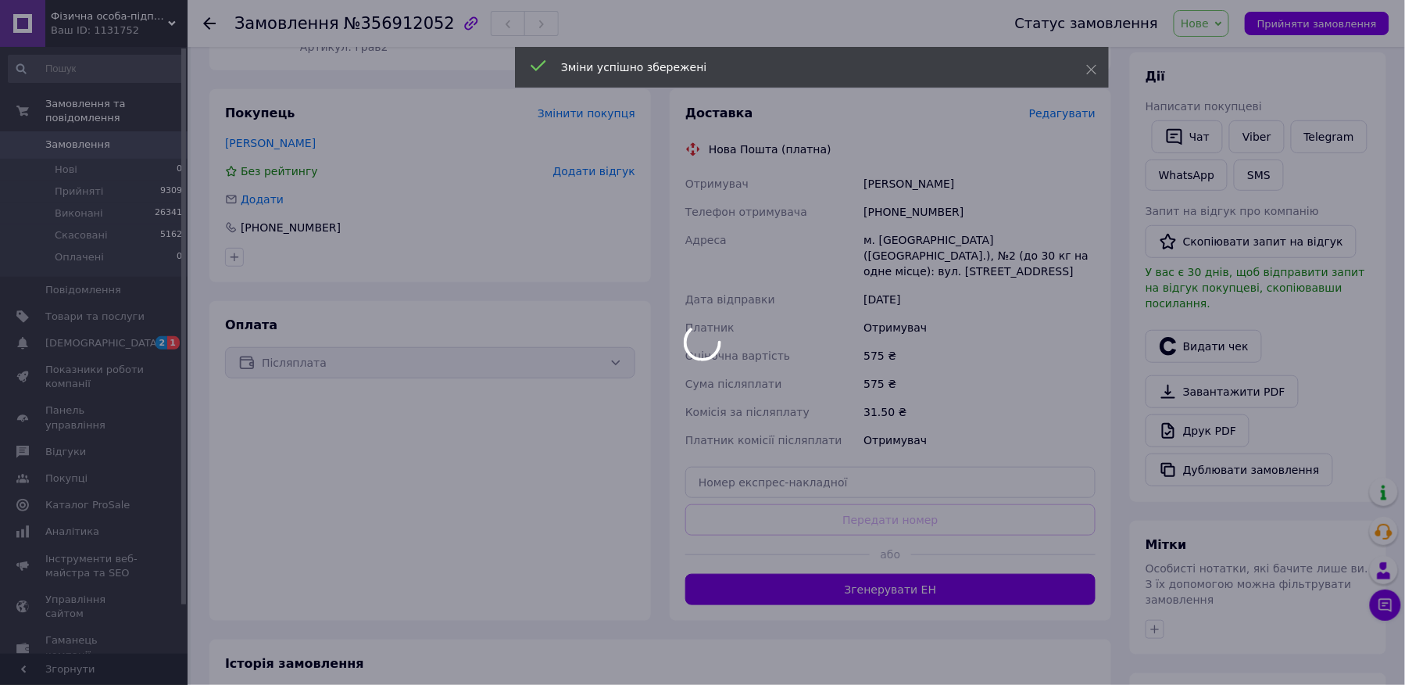
scroll to position [208, 0]
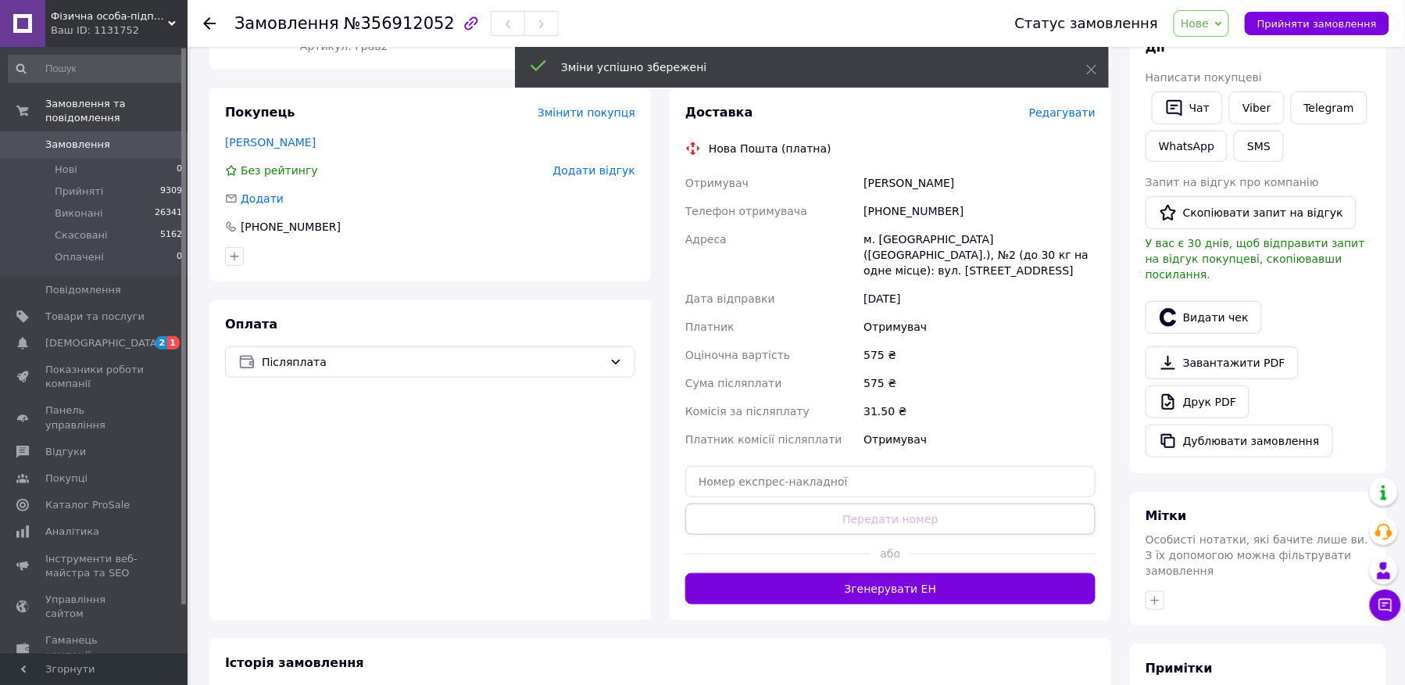
click at [899, 576] on button "Згенерувати ЕН" at bounding box center [890, 588] width 410 height 31
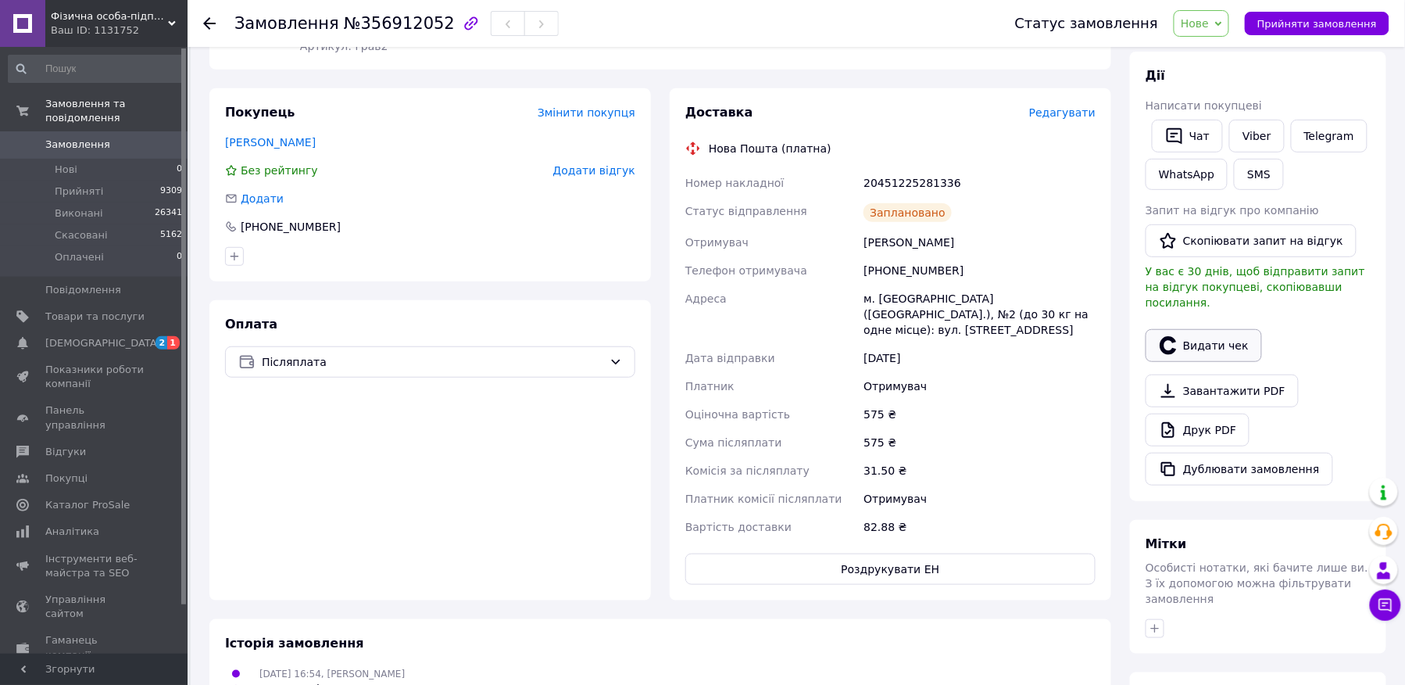
click at [1203, 329] on button "Видати чек" at bounding box center [1204, 345] width 116 height 33
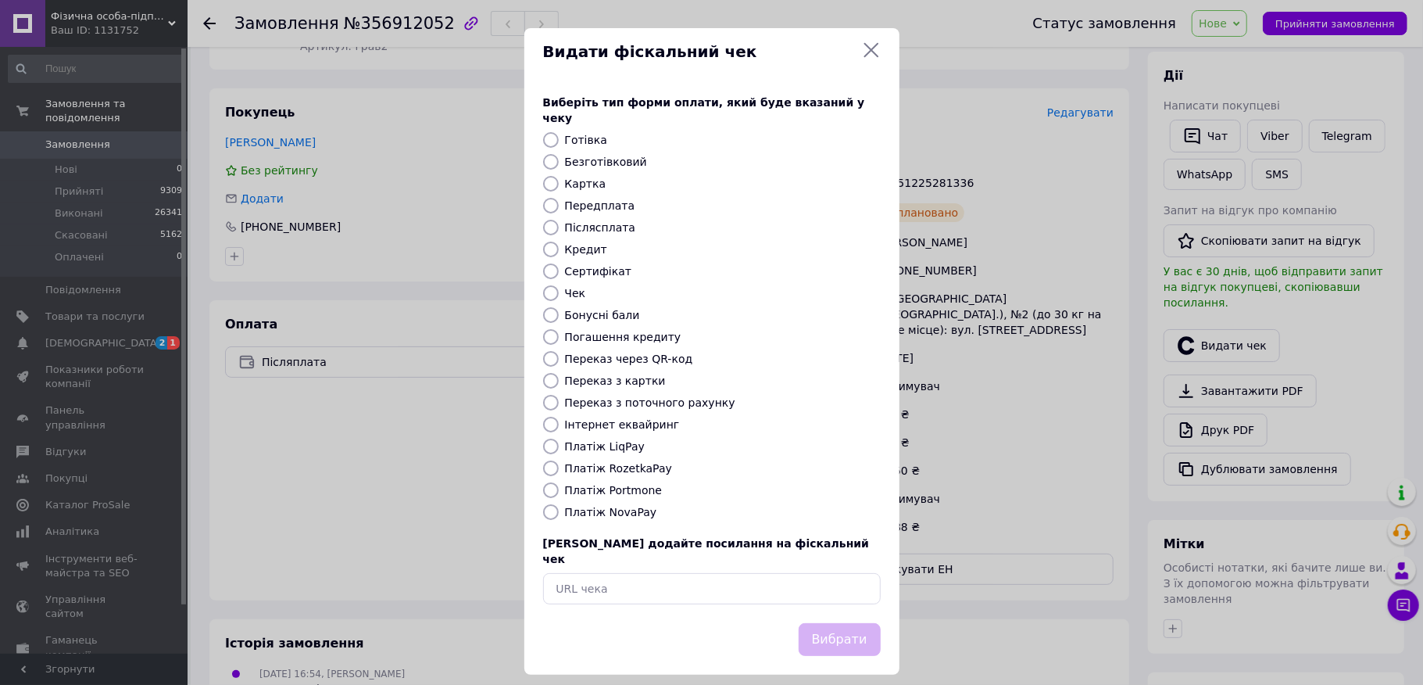
click at [610, 156] on label "Безготівковий" at bounding box center [606, 162] width 82 height 13
click at [559, 154] on input "Безготівковий" at bounding box center [551, 162] width 16 height 16
radio input "true"
click at [832, 636] on div "Вибрати" at bounding box center [711, 649] width 375 height 52
click at [829, 623] on button "Вибрати" at bounding box center [840, 640] width 82 height 34
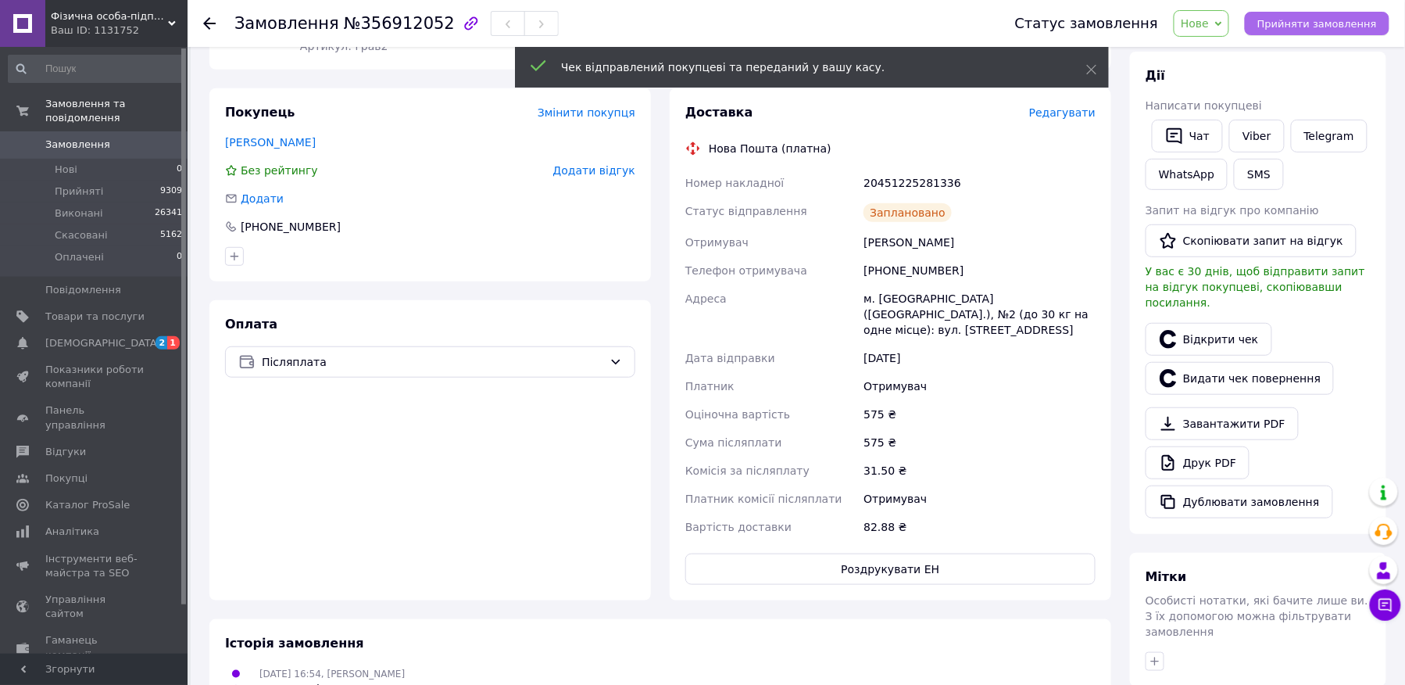
click at [1361, 27] on span "Прийняти замовлення" at bounding box center [1317, 24] width 120 height 12
click at [1361, 27] on span "Замовлення виконано" at bounding box center [1317, 24] width 119 height 12
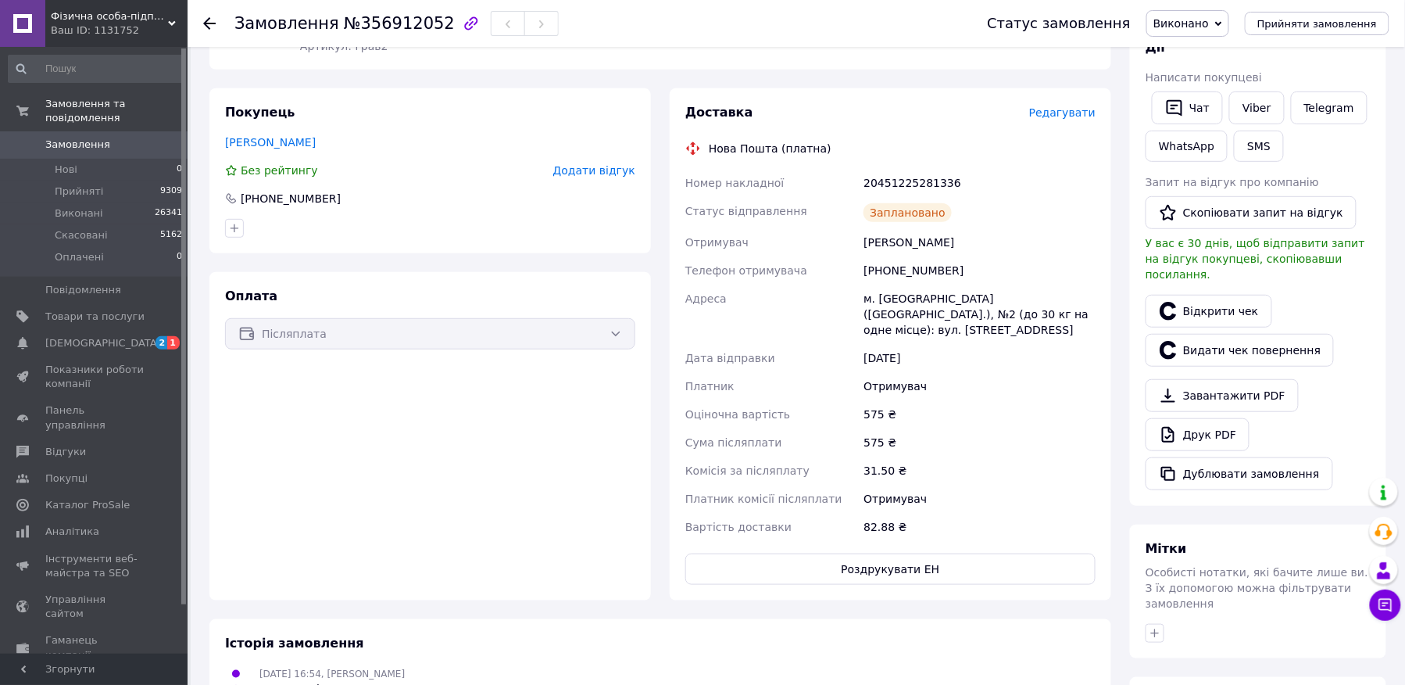
click at [211, 13] on div at bounding box center [218, 23] width 31 height 47
click at [214, 27] on icon at bounding box center [209, 23] width 13 height 13
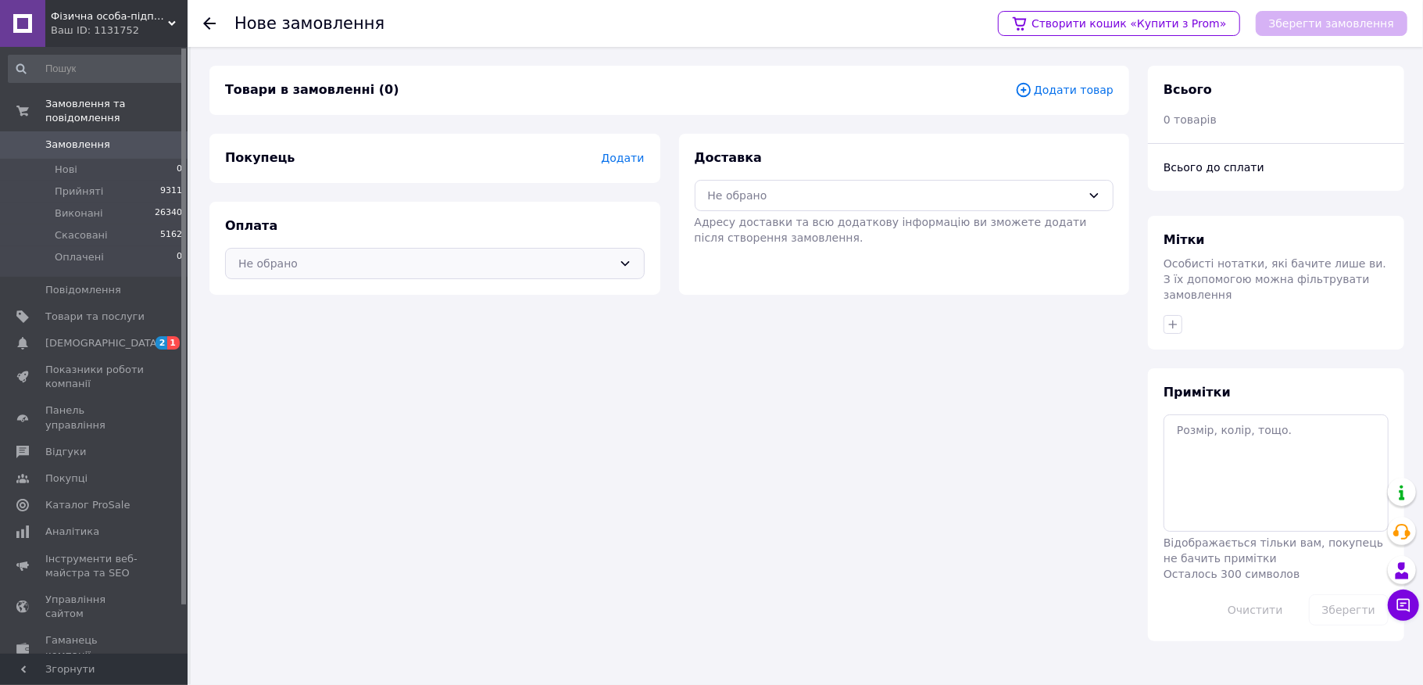
drag, startPoint x: 374, startPoint y: 261, endPoint x: 372, endPoint y: 272, distance: 11.1
click at [374, 263] on div "Не обрано" at bounding box center [425, 263] width 374 height 17
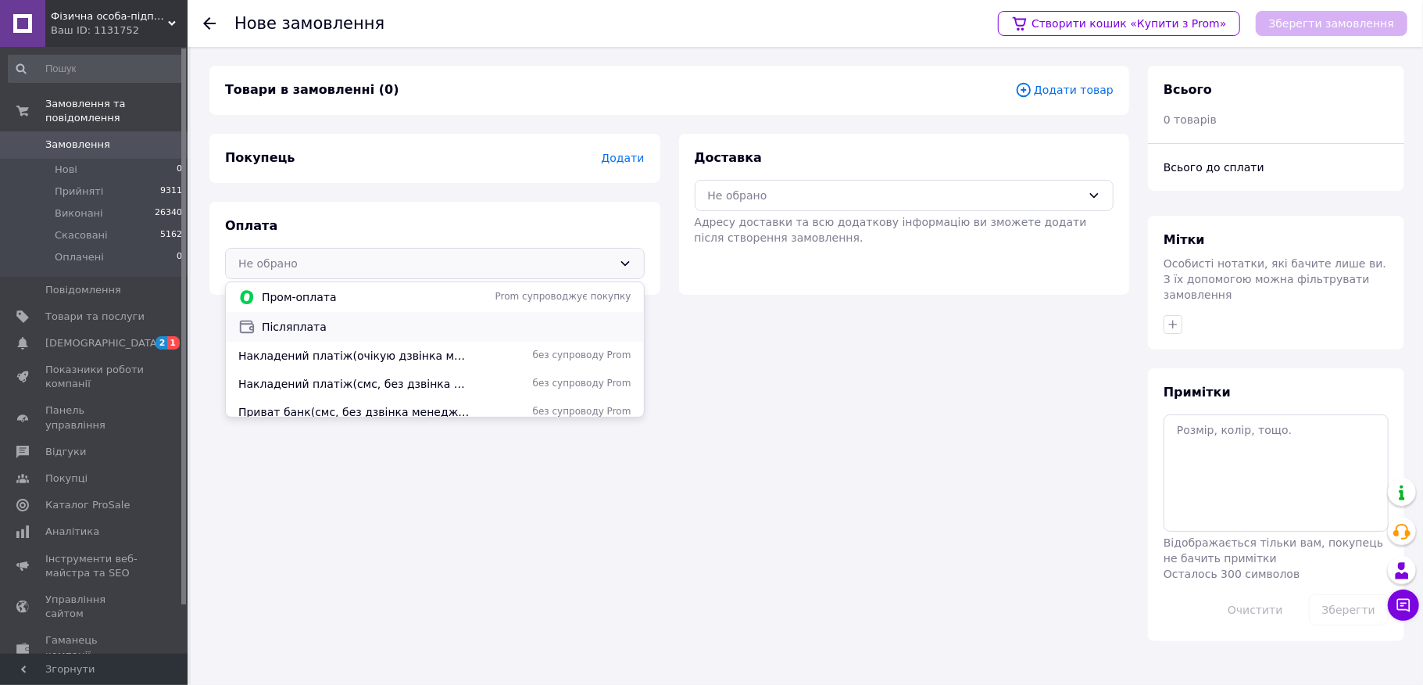
click at [367, 323] on span "Післяплата" at bounding box center [447, 327] width 370 height 16
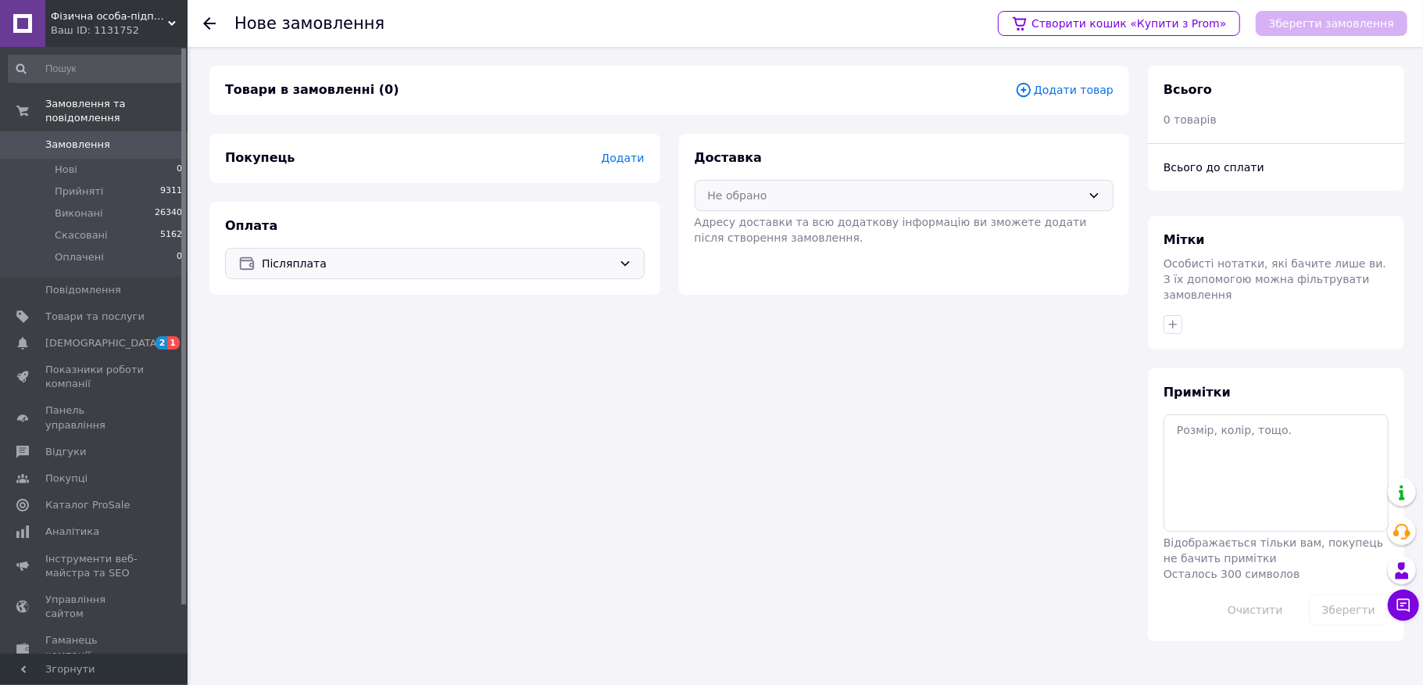
click at [966, 197] on div "Не обрано" at bounding box center [895, 195] width 374 height 17
click at [763, 269] on div "Нова Пошта (платна)" at bounding box center [905, 259] width 418 height 30
click at [629, 169] on div "Покупець Додати" at bounding box center [434, 158] width 451 height 49
click at [610, 147] on div "Покупець Додати" at bounding box center [434, 158] width 451 height 49
click at [620, 157] on span "Додати" at bounding box center [622, 158] width 43 height 13
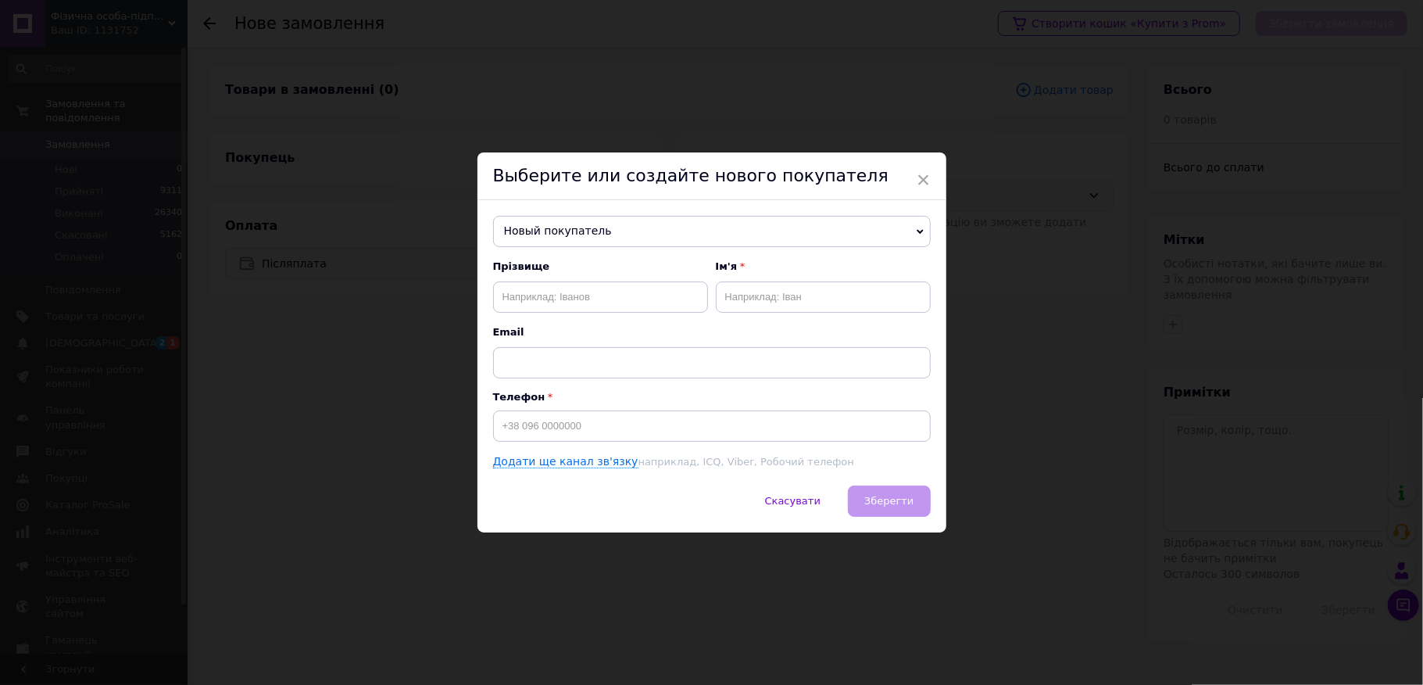
click at [552, 399] on p "Телефон" at bounding box center [712, 397] width 438 height 12
click at [550, 433] on input at bounding box center [712, 425] width 438 height 31
type input "[PHONE_NUMBER]"
click at [563, 314] on div "Прізвище Ім'я Email" at bounding box center [712, 318] width 438 height 119
click at [561, 306] on input "text" at bounding box center [600, 296] width 215 height 31
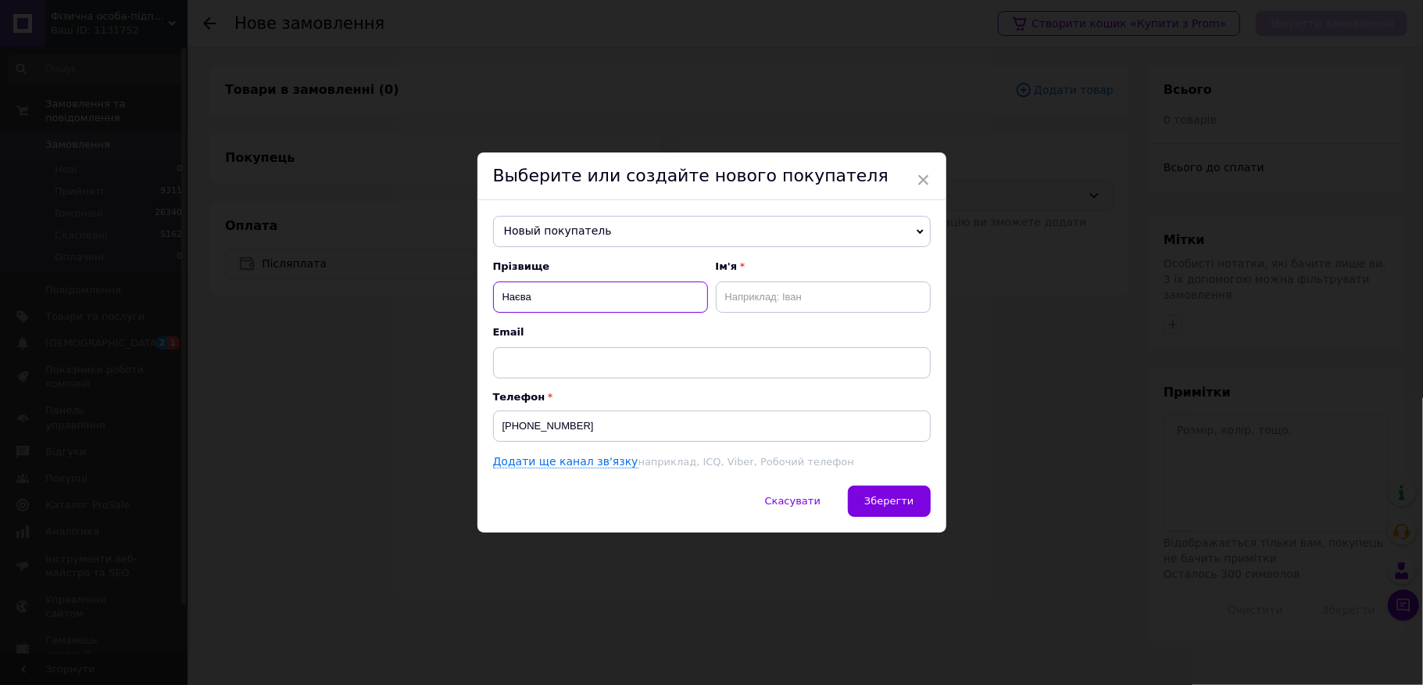
type input "Наєва"
type input "Вікторія"
click at [616, 284] on input "Наєва" at bounding box center [600, 296] width 215 height 31
type input "[PERSON_NAME]"
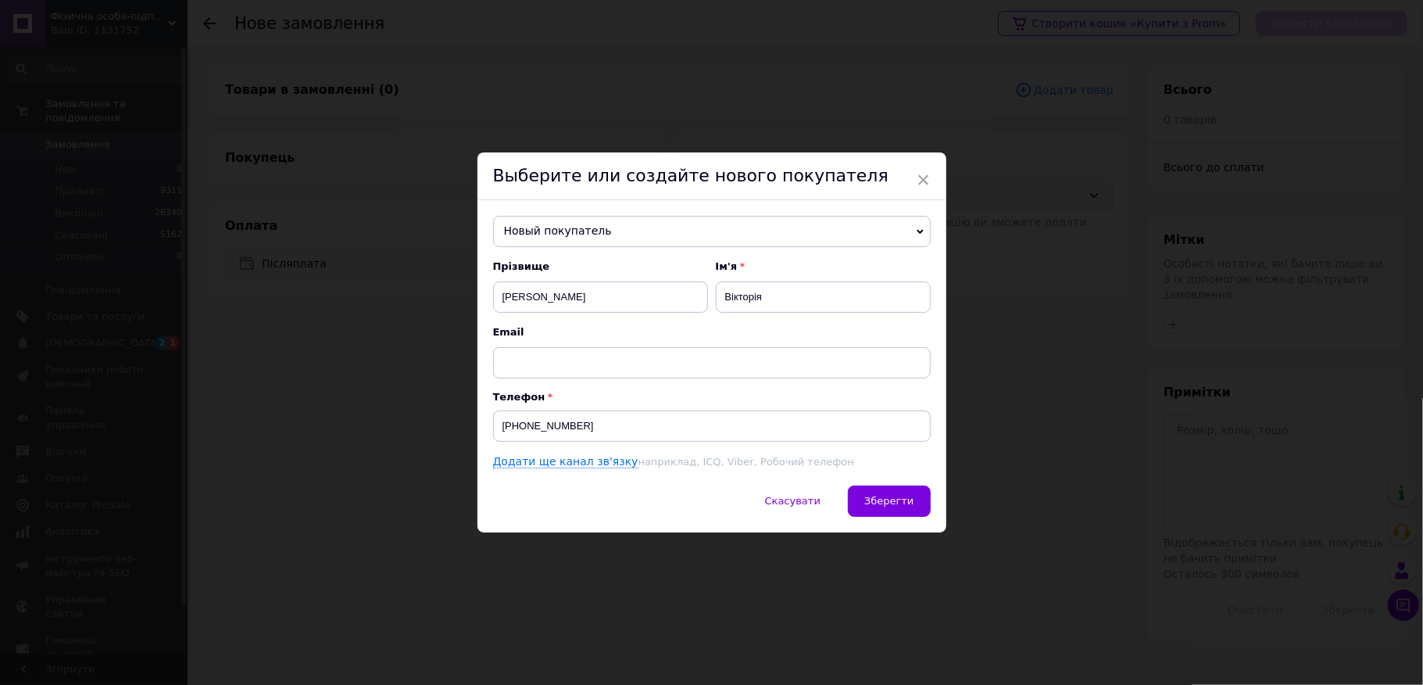
click at [892, 482] on div "Новый покупатель [PERSON_NAME] [PHONE_NUMBER] [PERSON_NAME] [PHONE_NUMBER] [PER…" at bounding box center [711, 342] width 469 height 285
click at [895, 485] on div "Новый покупатель [PERSON_NAME] [PHONE_NUMBER] [PERSON_NAME] [PHONE_NUMBER] [PER…" at bounding box center [711, 342] width 469 height 285
click at [892, 497] on span "Зберегти" at bounding box center [888, 501] width 49 height 12
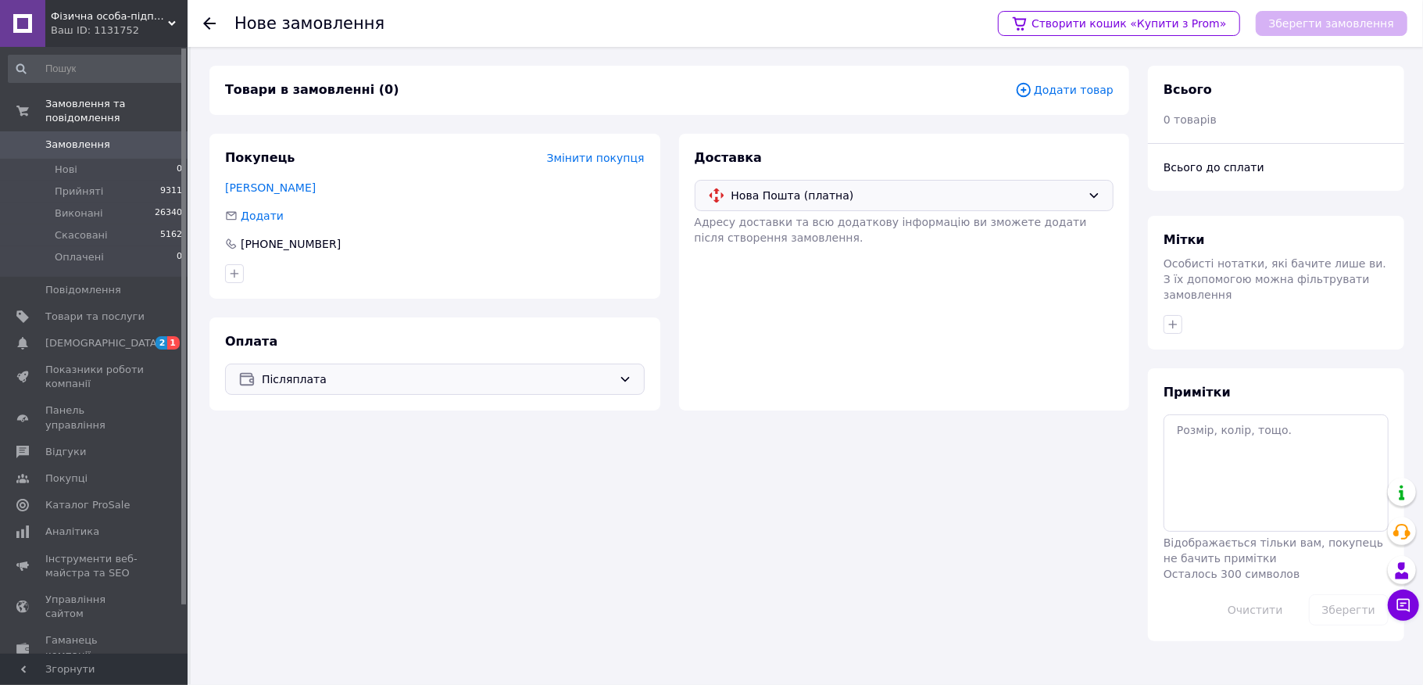
click at [1032, 85] on icon at bounding box center [1023, 89] width 17 height 17
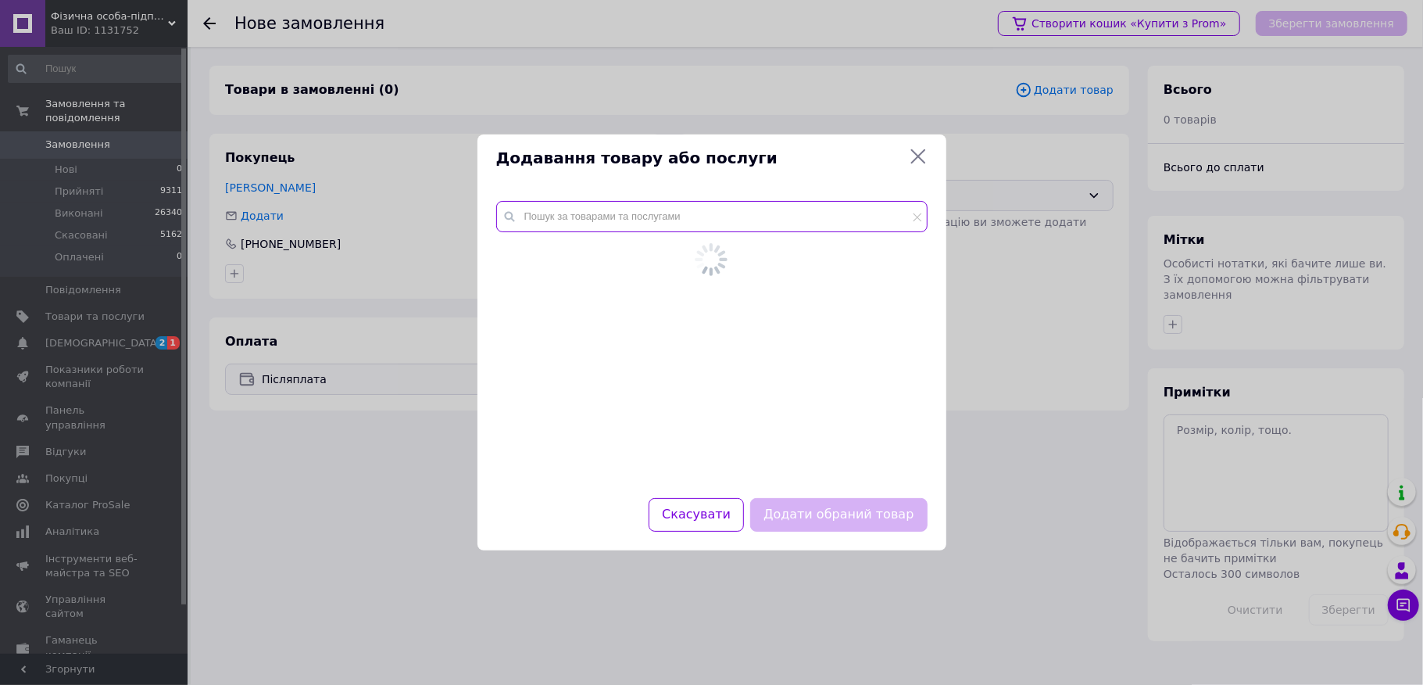
click at [735, 211] on input "text" at bounding box center [711, 216] width 431 height 31
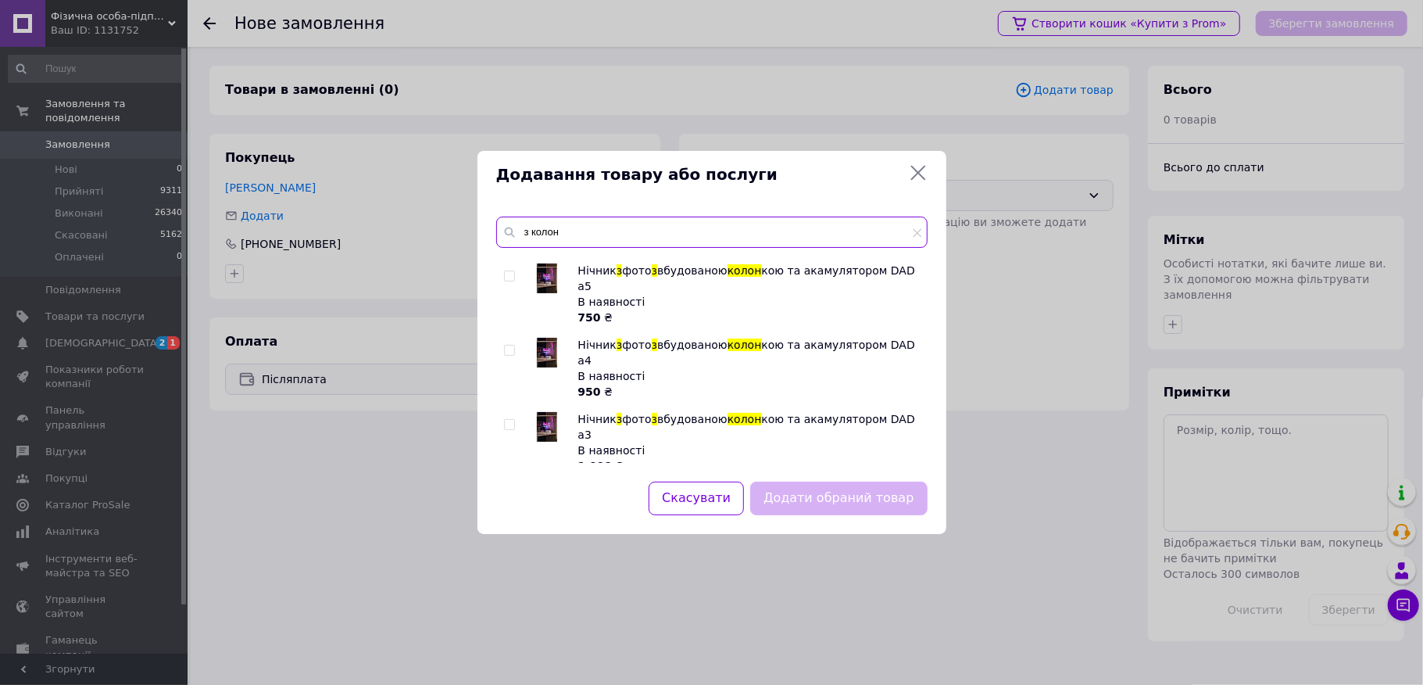
scroll to position [104, 0]
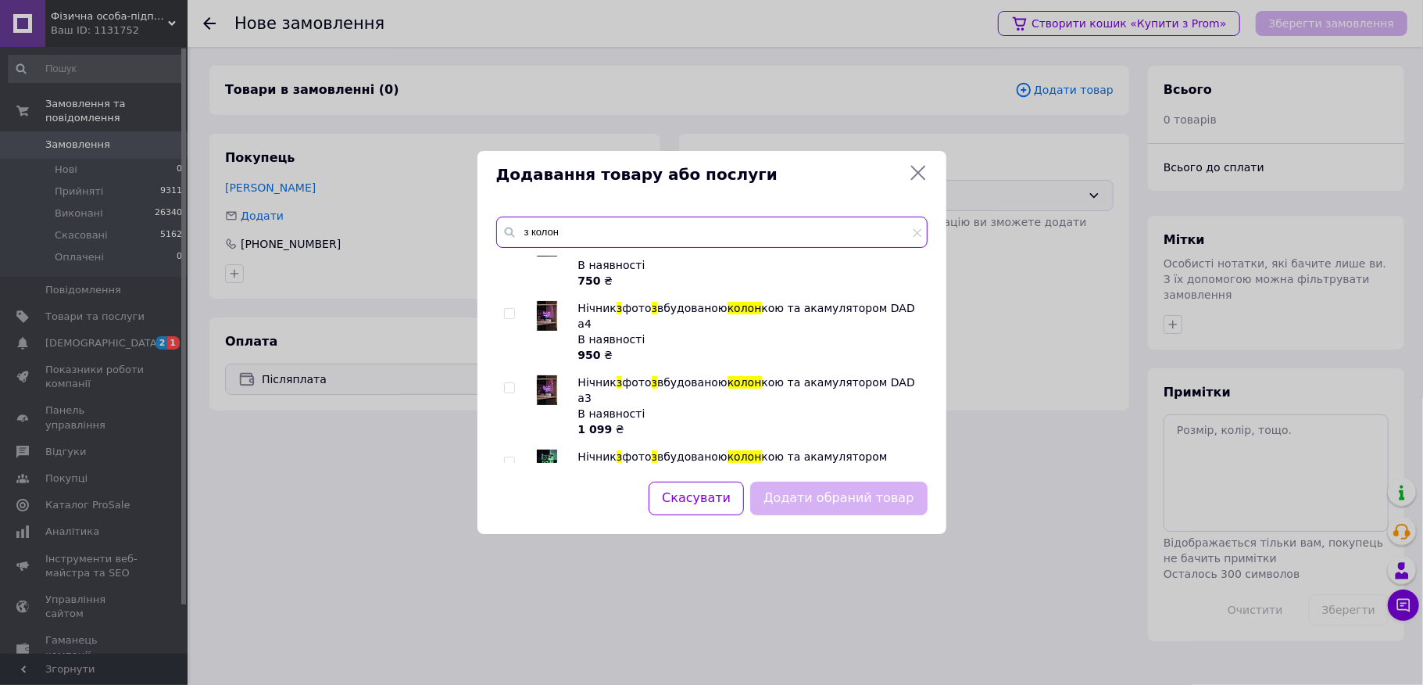
type input "з колон"
click at [510, 309] on input "checkbox" at bounding box center [509, 314] width 10 height 10
checkbox input "true"
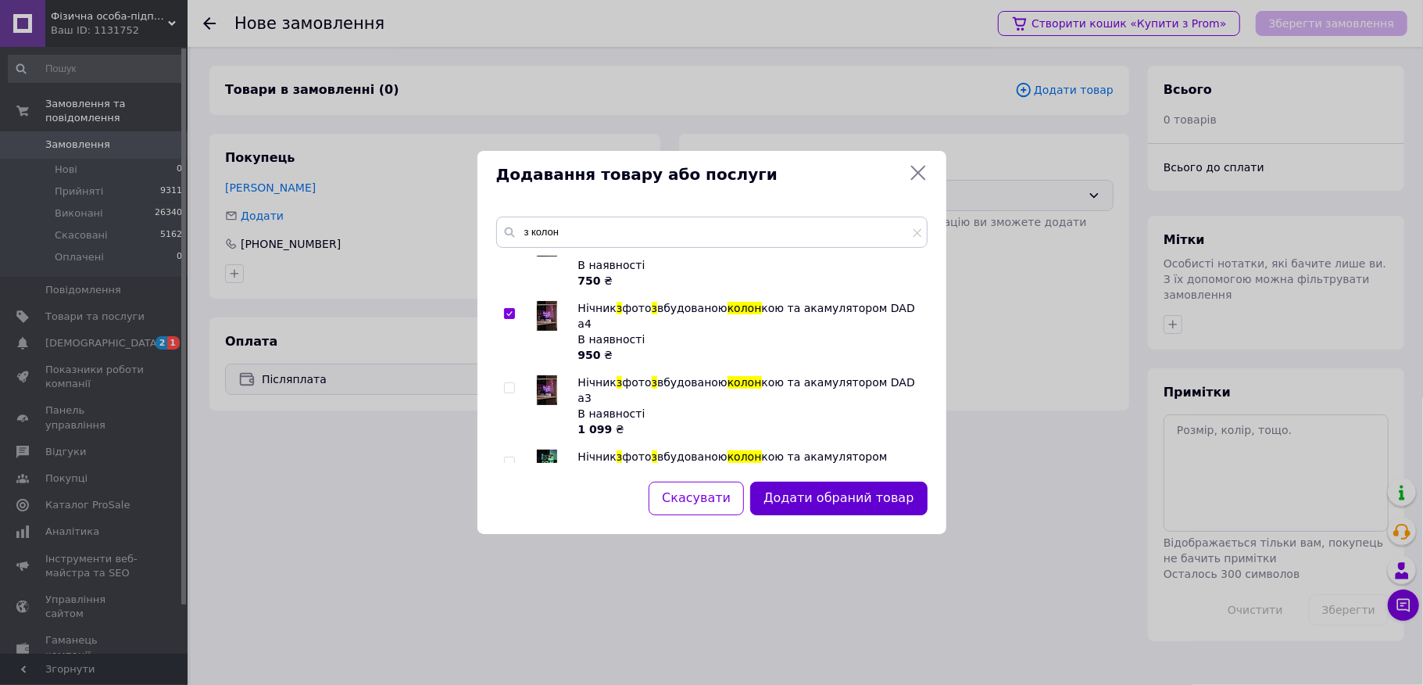
drag, startPoint x: 835, startPoint y: 466, endPoint x: 836, endPoint y: 489, distance: 23.5
click at [835, 473] on div "з колон Нічник з фото з вбудованою колон кою та акамулятором DAD В наявності ко…" at bounding box center [711, 340] width 469 height 284
click at [839, 494] on button "Додати обраний товар" at bounding box center [838, 498] width 177 height 34
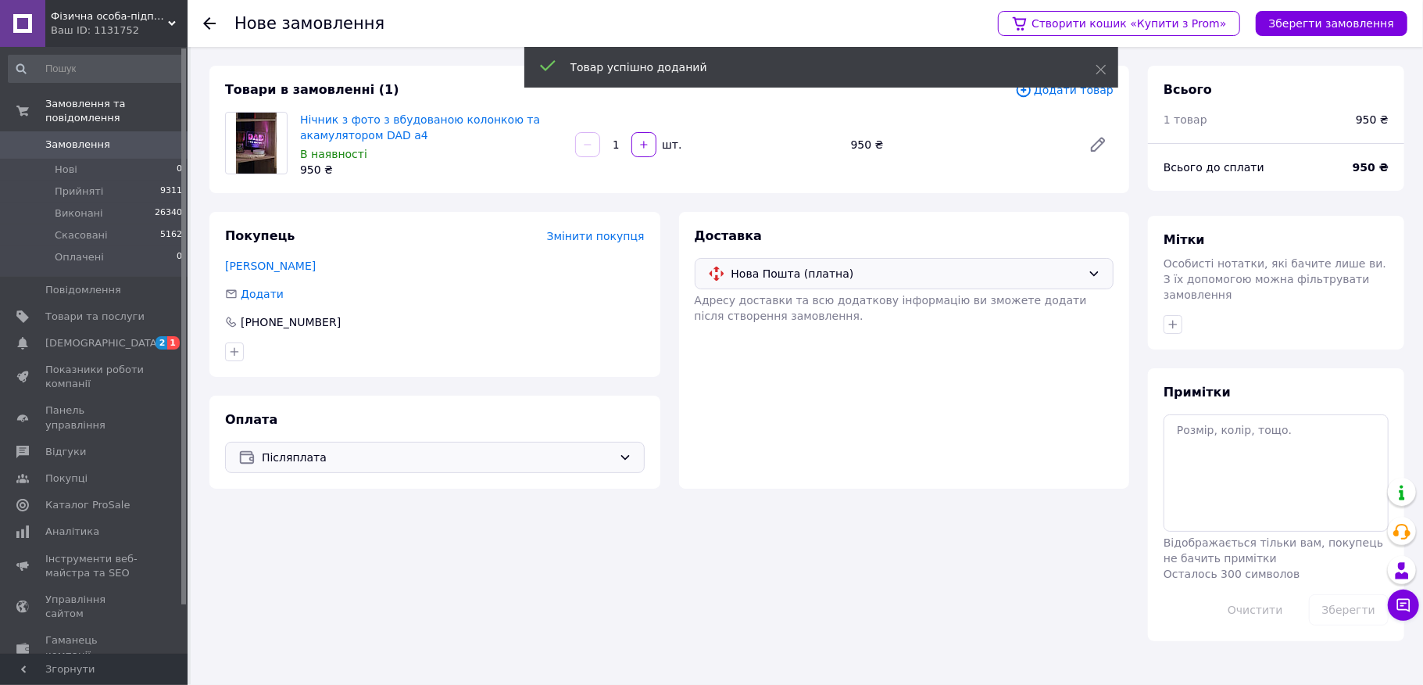
click at [1343, 23] on button "Зберегти замовлення" at bounding box center [1332, 23] width 152 height 25
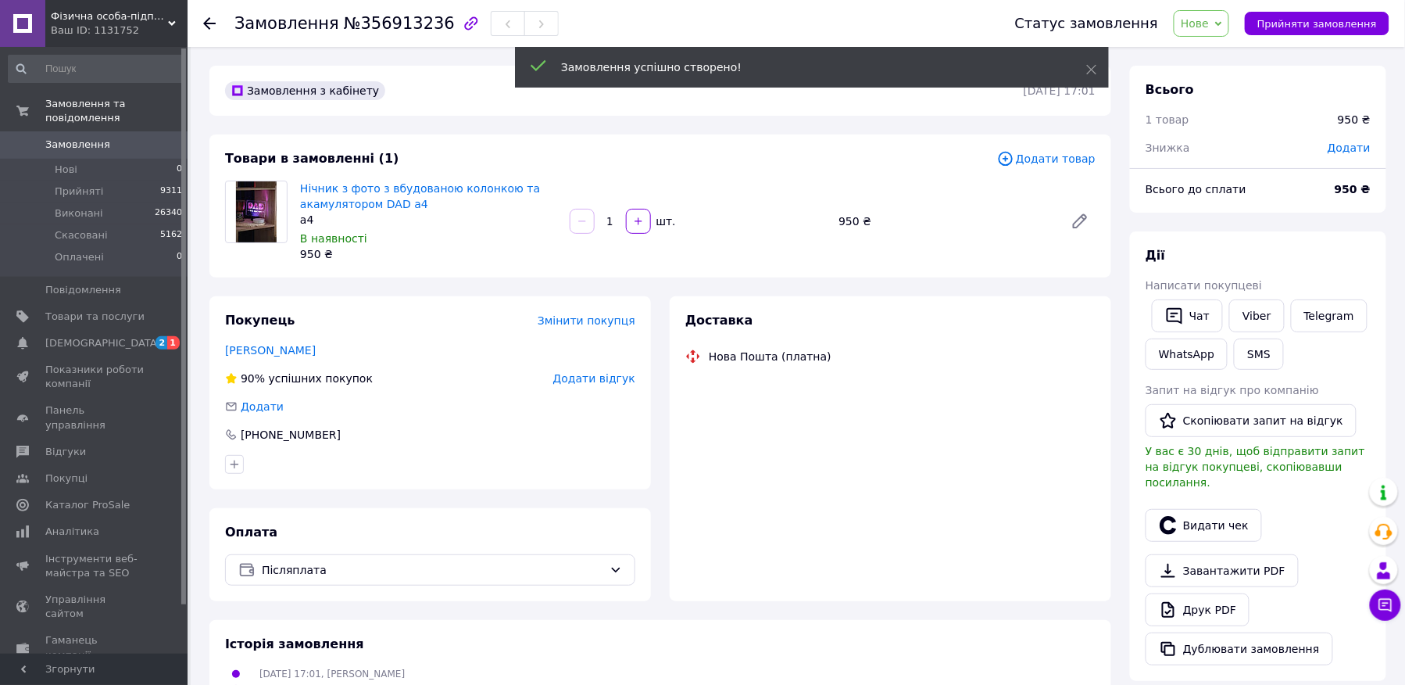
click at [1078, 316] on div "Доставка" at bounding box center [890, 321] width 410 height 18
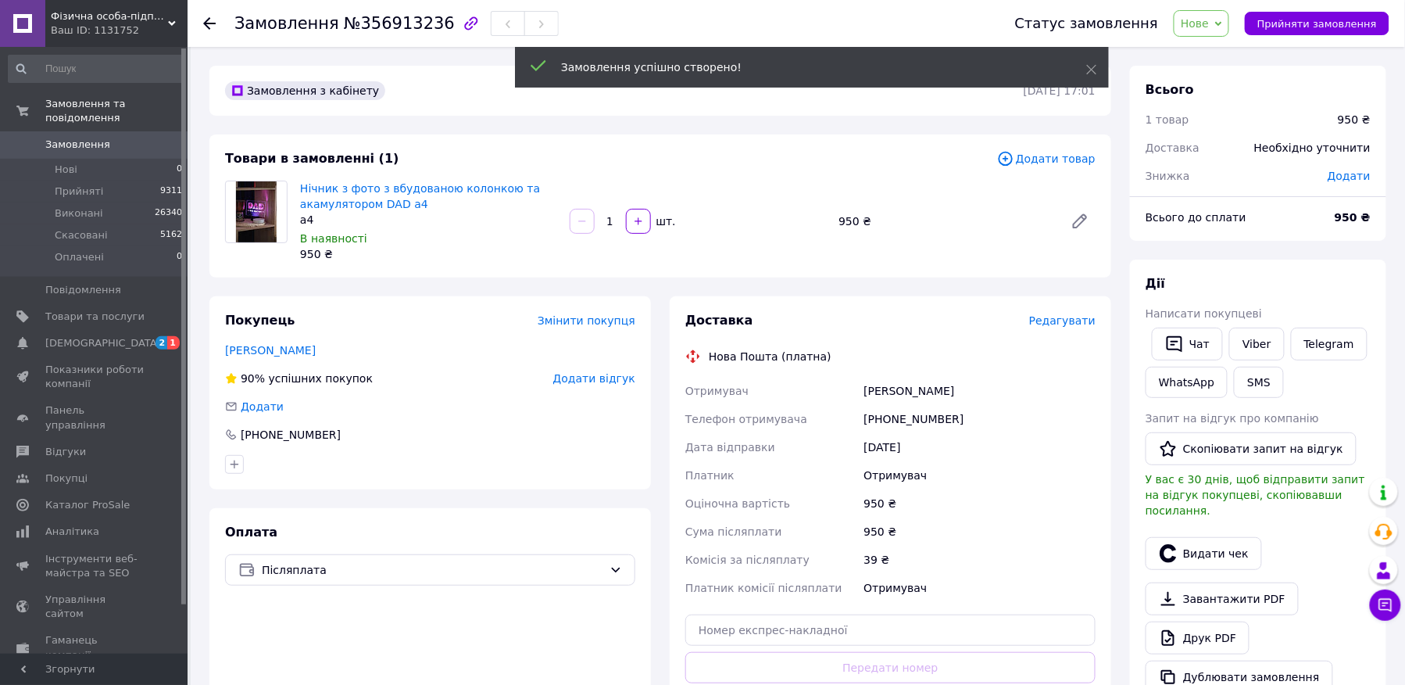
click at [1073, 317] on span "Редагувати" at bounding box center [1062, 320] width 66 height 13
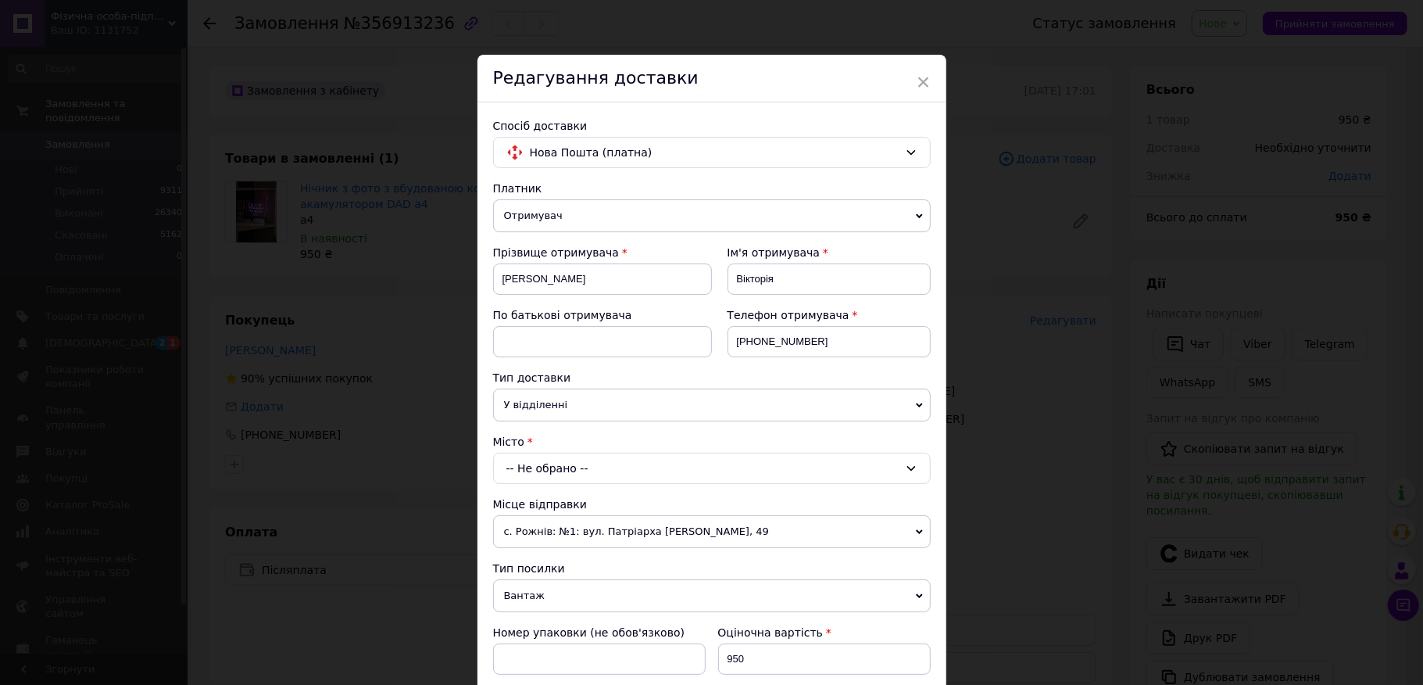
click at [527, 467] on div "-- Не обрано --" at bounding box center [712, 467] width 438 height 31
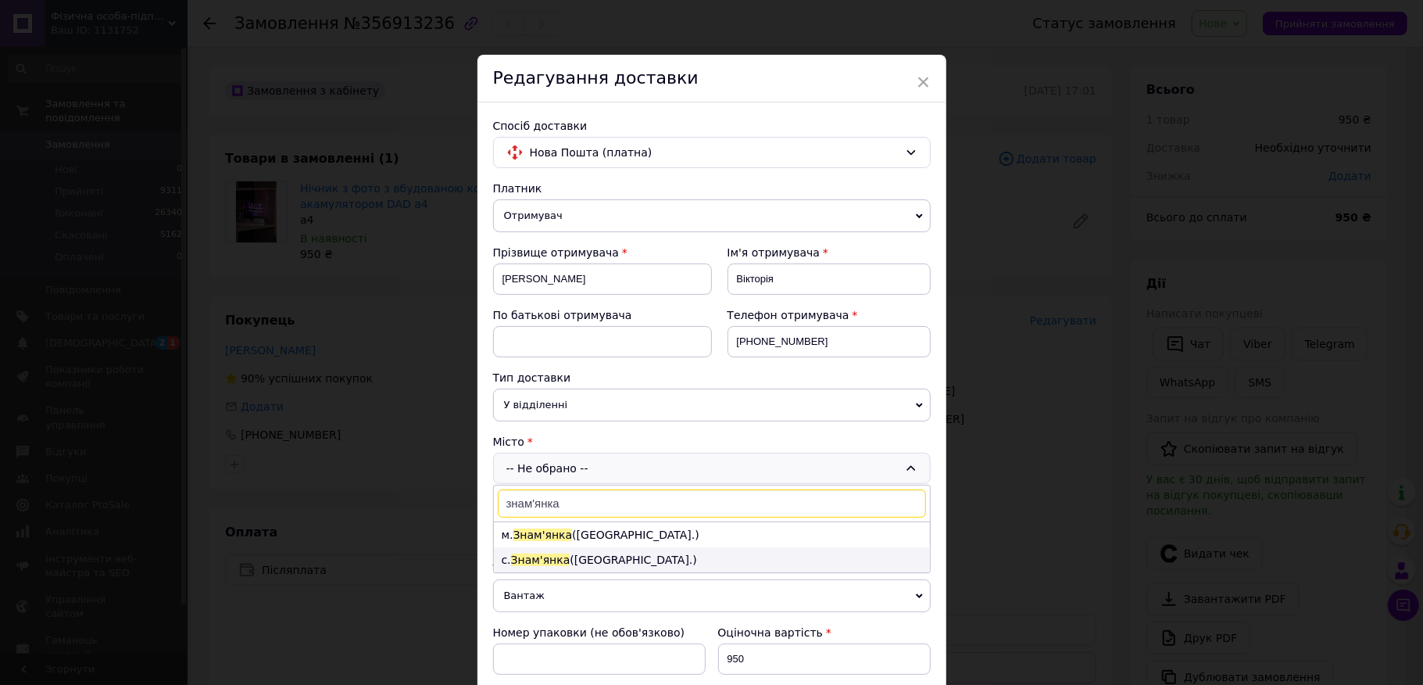
type input "знам'янка"
click at [647, 554] on li "с. [GEOGRAPHIC_DATA] ([GEOGRAPHIC_DATA].)" at bounding box center [712, 559] width 436 height 25
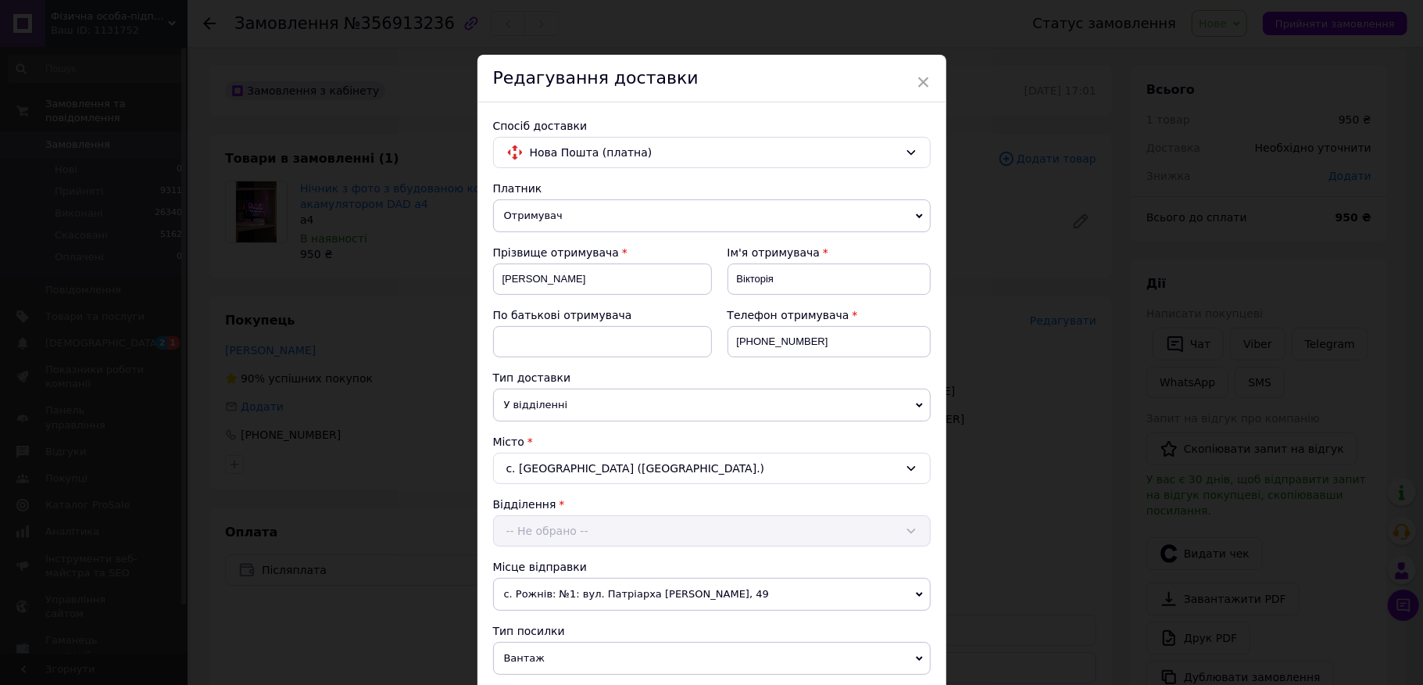
click at [646, 538] on div "-- Не обрано --" at bounding box center [712, 530] width 438 height 31
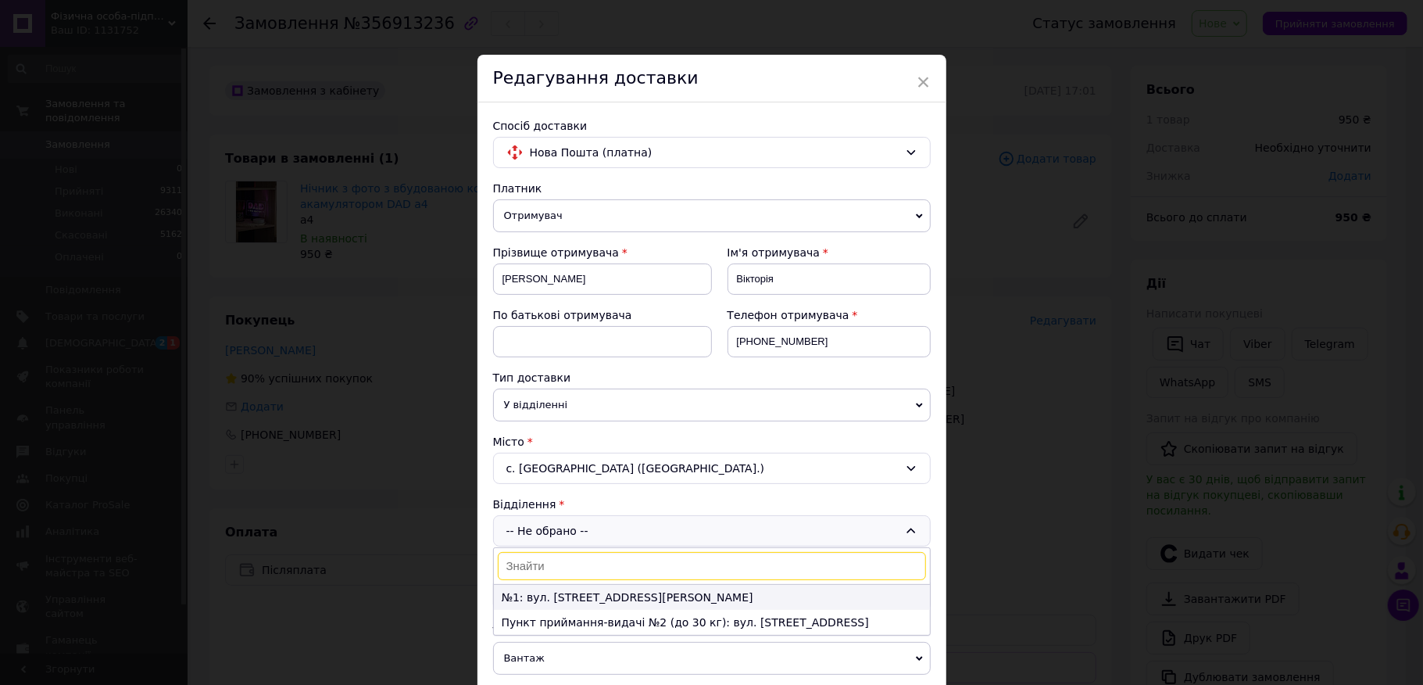
click at [642, 603] on li "№1: вул. [STREET_ADDRESS][PERSON_NAME]" at bounding box center [712, 597] width 436 height 25
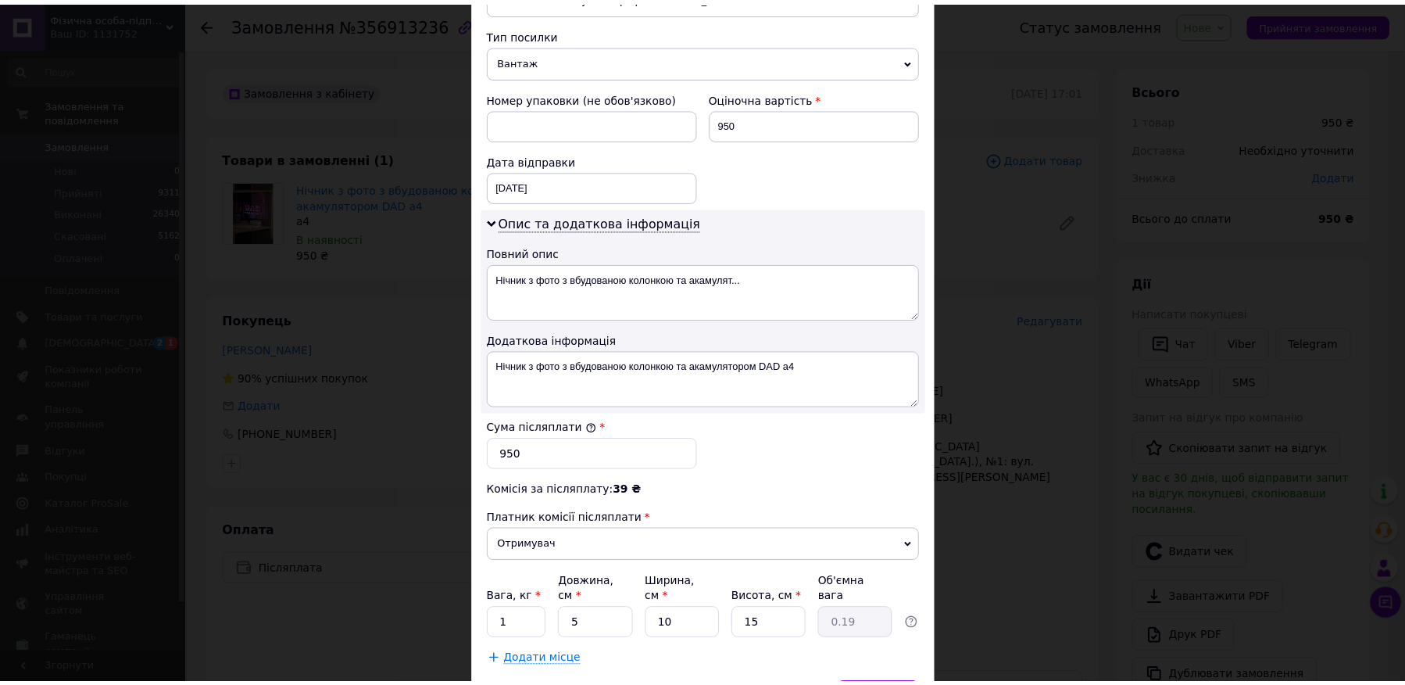
scroll to position [625, 0]
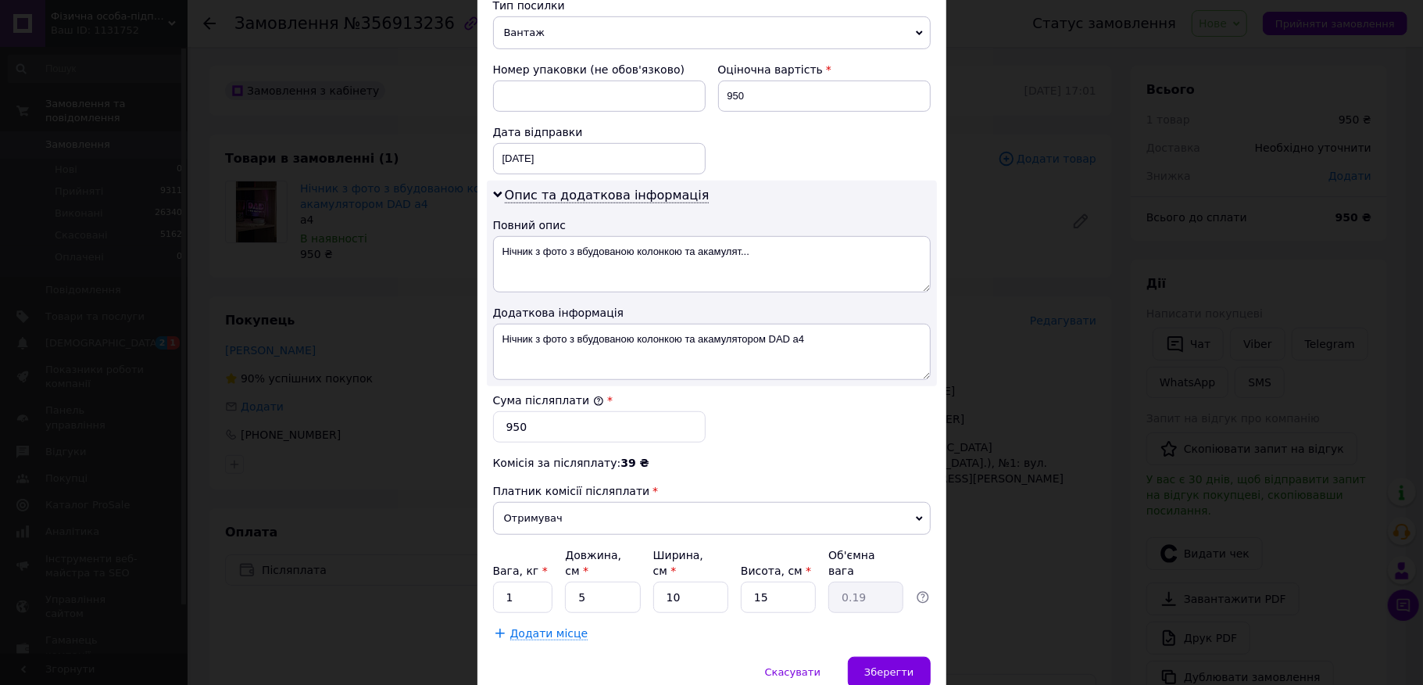
click at [892, 638] on div "Спосіб доставки Нова Пошта (платна) Платник Отримувач Відправник Прізвище отрим…" at bounding box center [711, 66] width 469 height 1179
click at [883, 656] on div "Зберегти" at bounding box center [889, 671] width 82 height 31
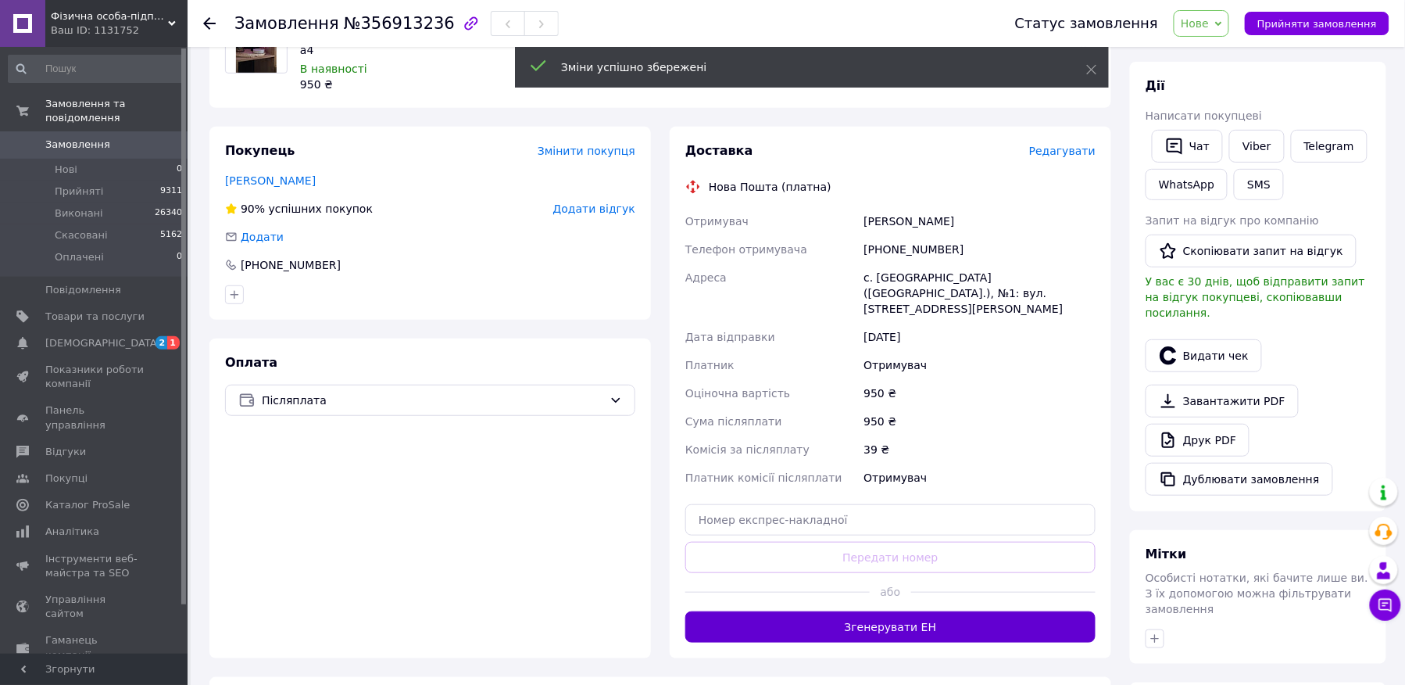
scroll to position [208, 0]
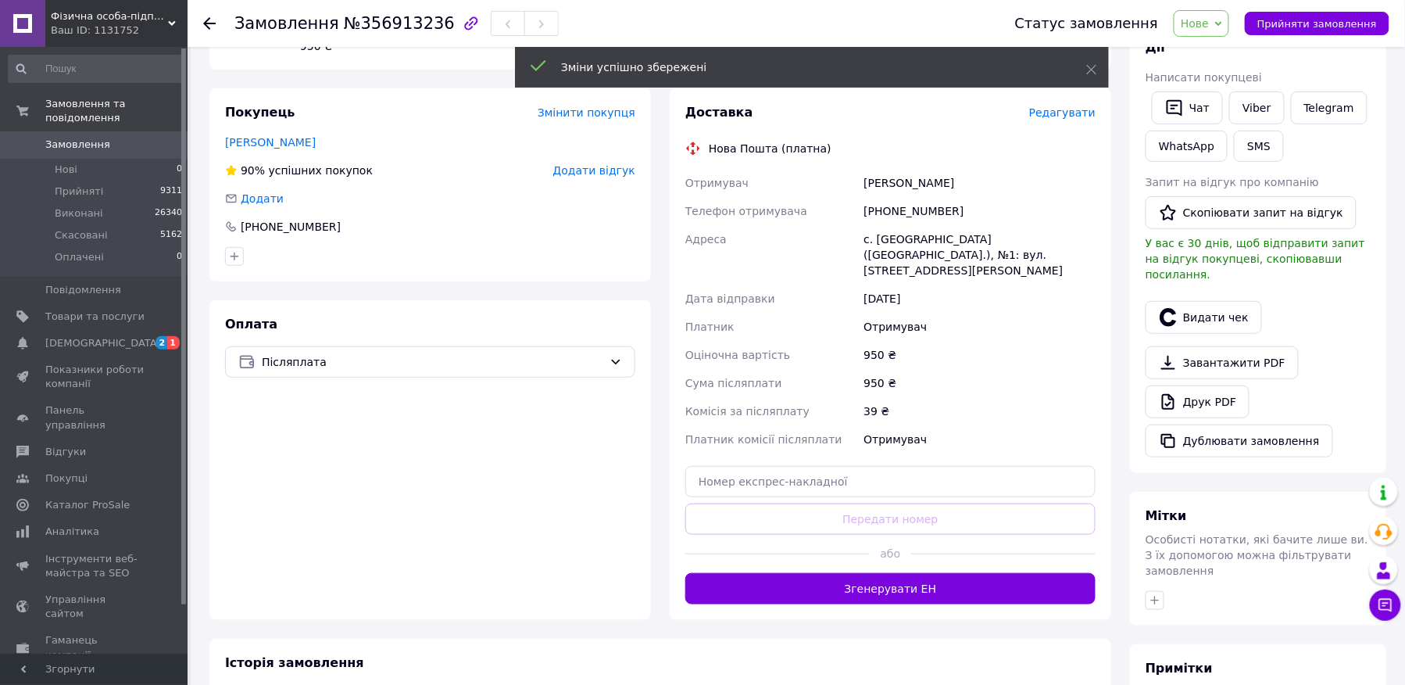
click at [876, 585] on button "Згенерувати ЕН" at bounding box center [890, 588] width 410 height 31
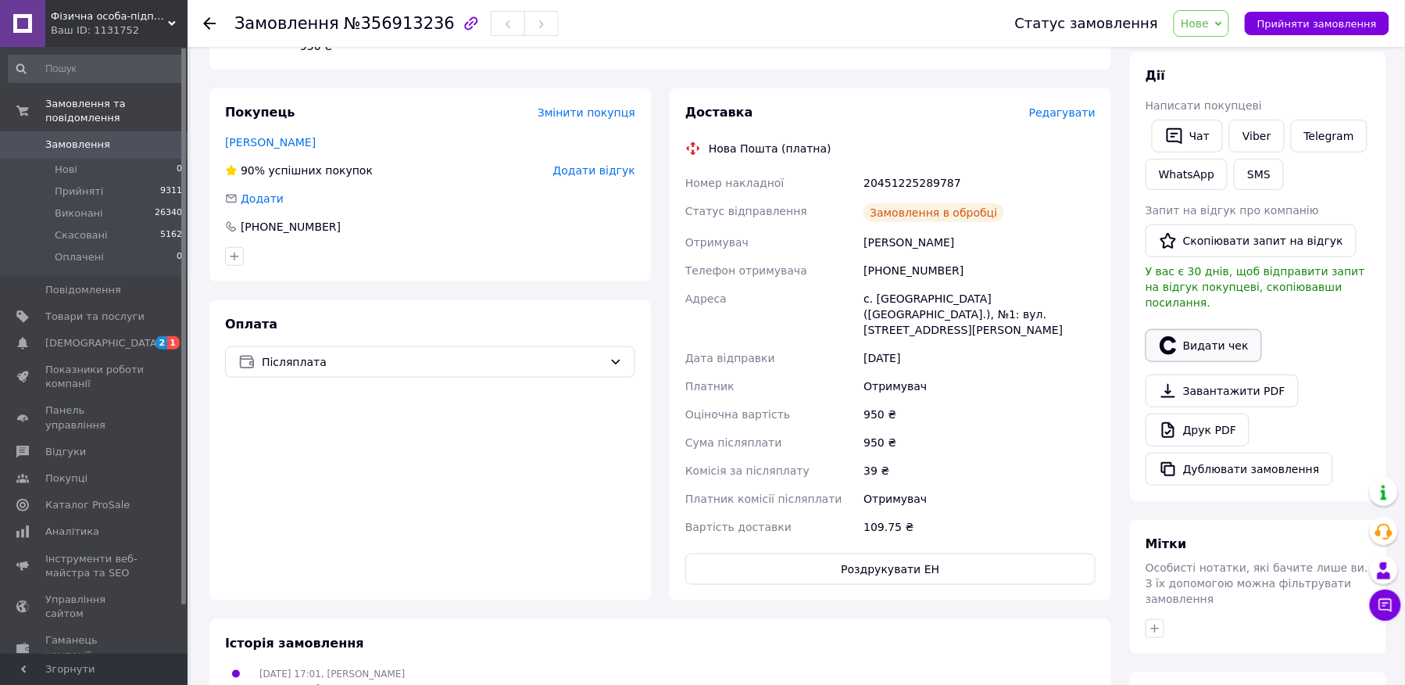
click at [1173, 336] on icon "button" at bounding box center [1168, 345] width 16 height 18
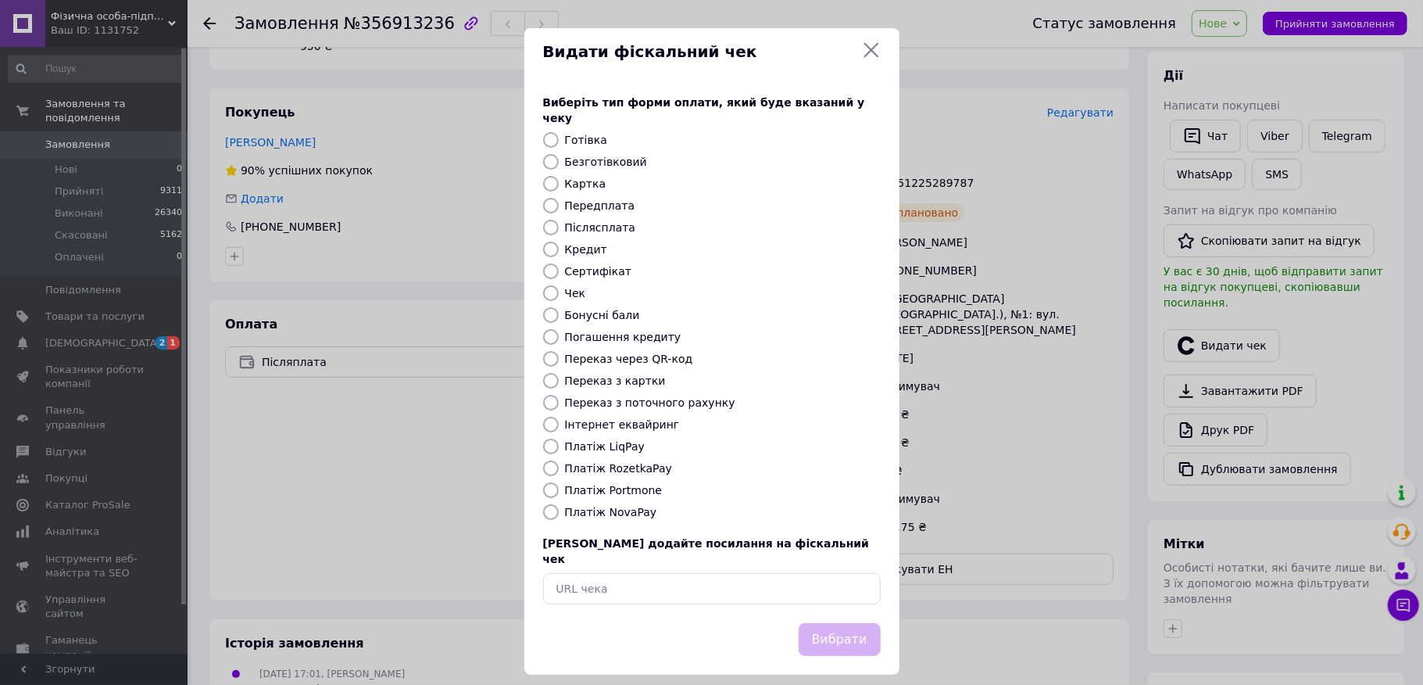
click at [591, 156] on label "Безготівковий" at bounding box center [606, 162] width 82 height 13
click at [559, 154] on input "Безготівковий" at bounding box center [551, 162] width 16 height 16
radio input "true"
click at [839, 627] on button "Вибрати" at bounding box center [840, 640] width 82 height 34
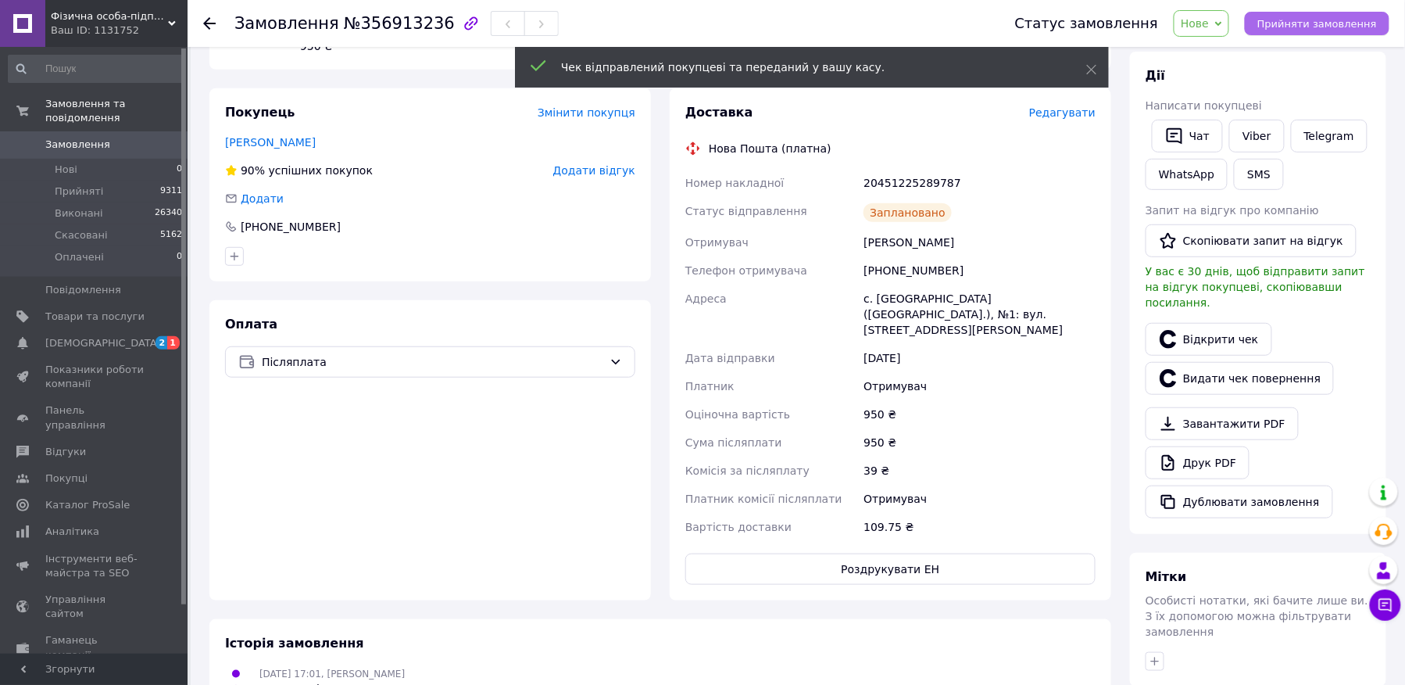
click at [1293, 13] on button "Прийняти замовлення" at bounding box center [1317, 23] width 145 height 23
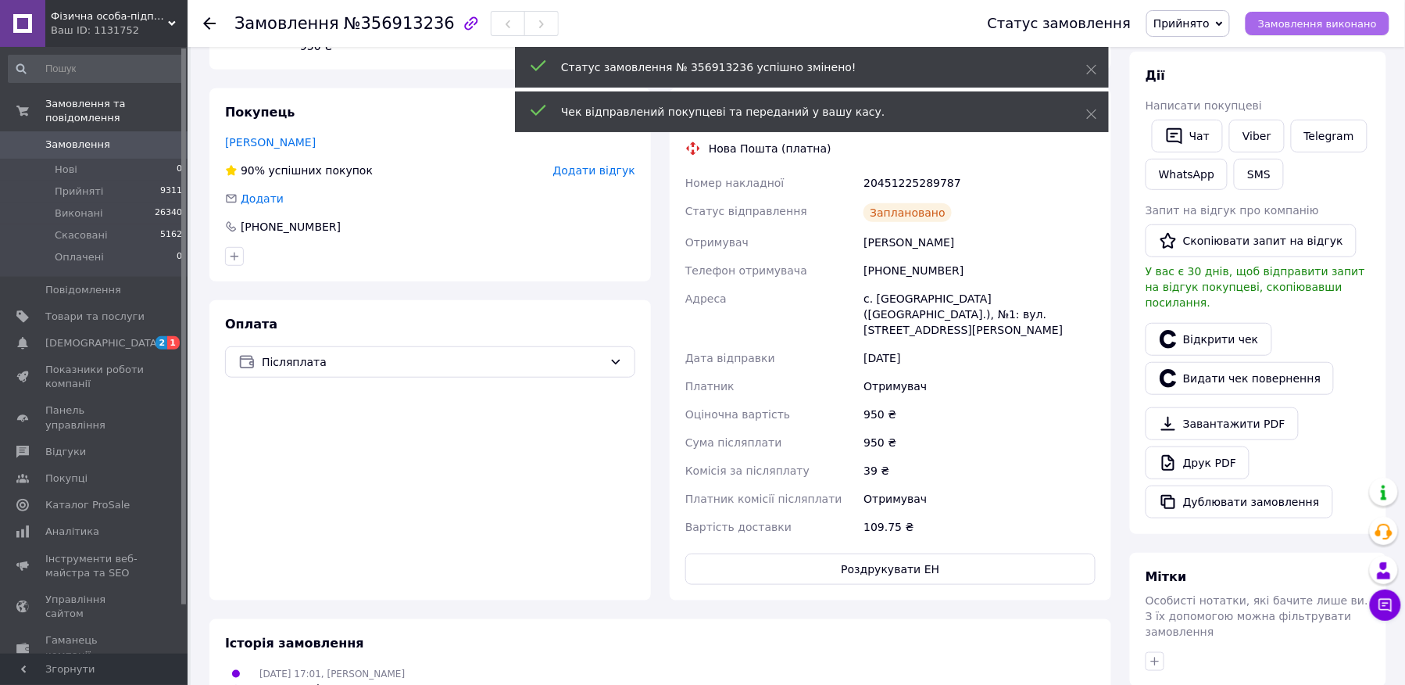
click at [1293, 13] on button "Замовлення виконано" at bounding box center [1318, 23] width 144 height 23
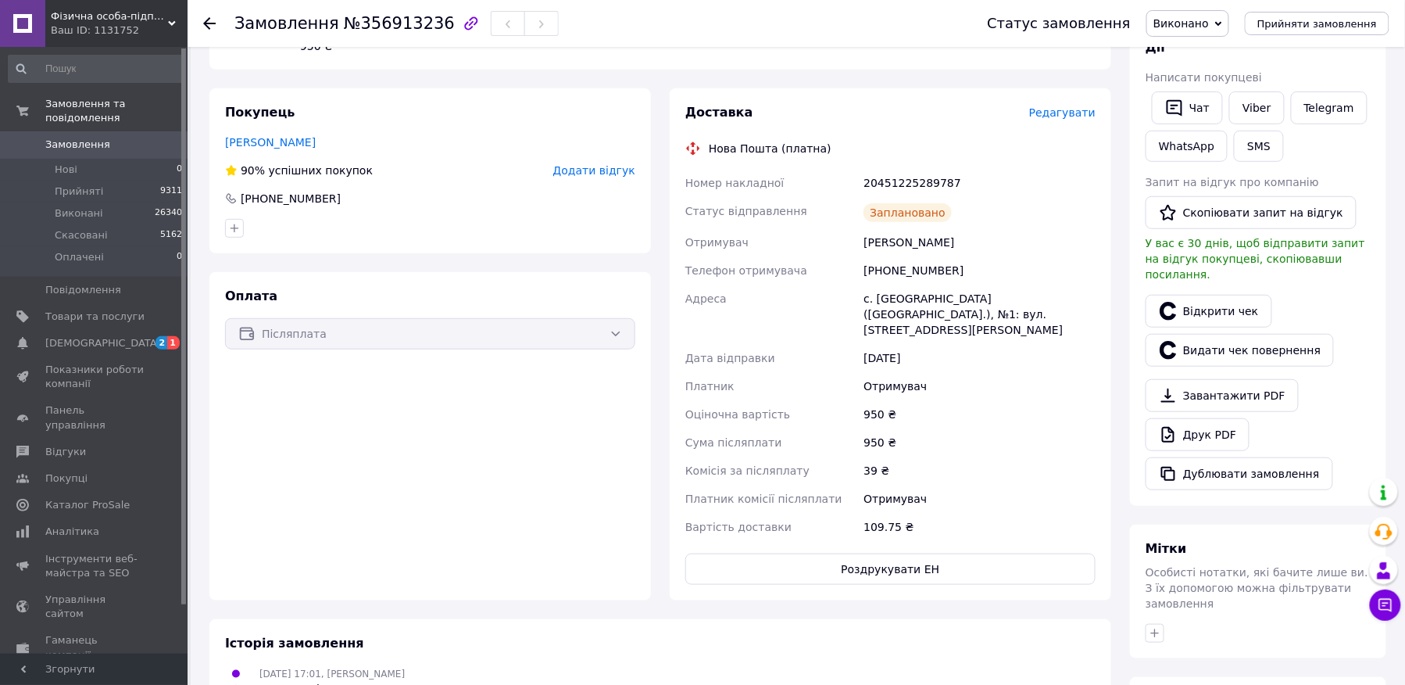
click at [214, 17] on icon at bounding box center [209, 23] width 13 height 13
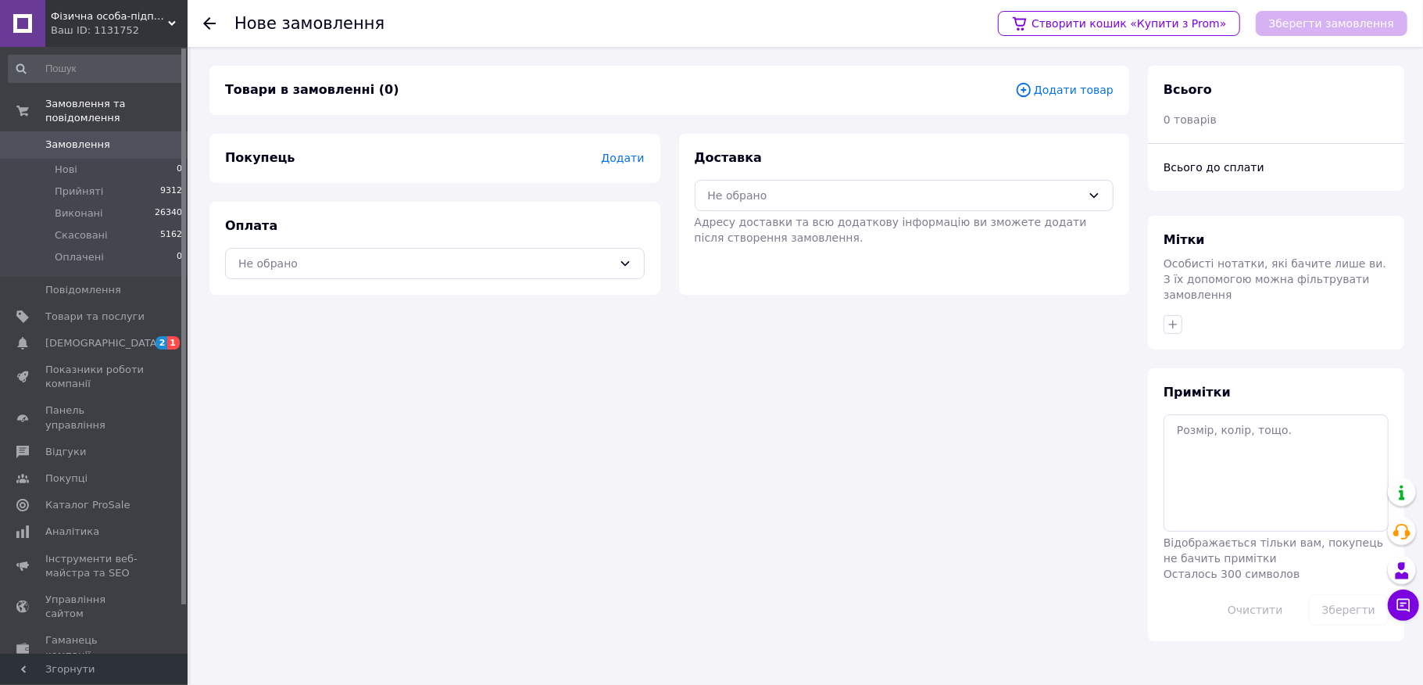
click at [317, 227] on div "Оплата Не обрано" at bounding box center [434, 248] width 451 height 93
drag, startPoint x: 324, startPoint y: 241, endPoint x: 335, endPoint y: 270, distance: 30.5
click at [325, 241] on div "Оплата Не обрано" at bounding box center [434, 248] width 451 height 93
click at [339, 291] on div "Оплата Не обрано" at bounding box center [434, 248] width 451 height 93
click at [331, 288] on div "Оплата Не обрано" at bounding box center [434, 248] width 451 height 93
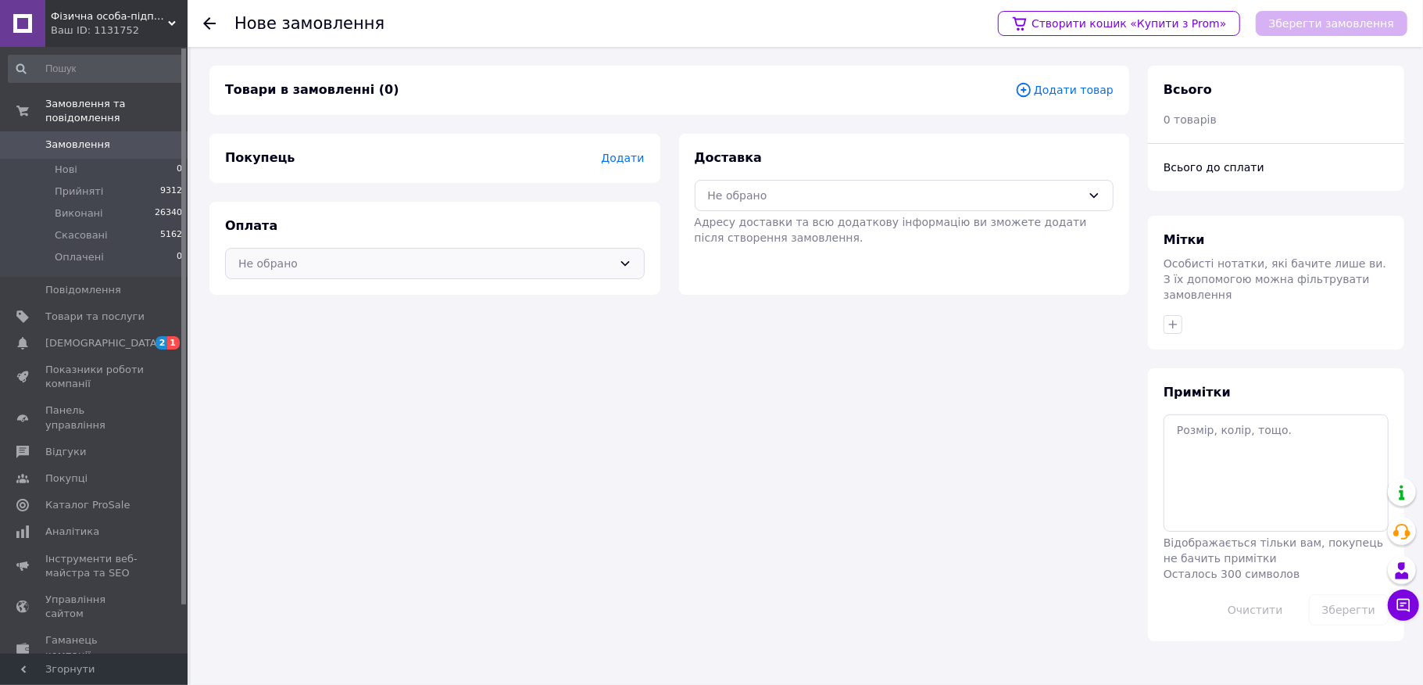
click at [309, 267] on div "Не обрано" at bounding box center [425, 263] width 374 height 17
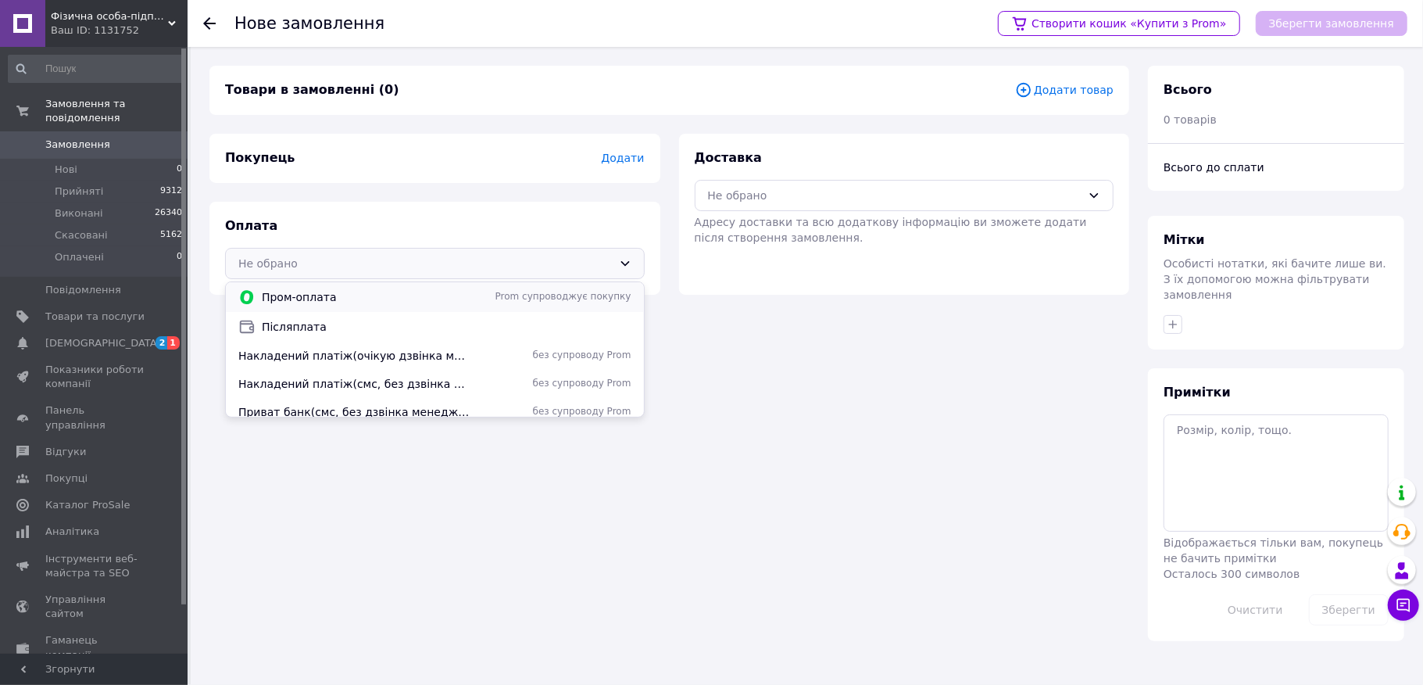
click at [281, 306] on div "Пром-оплата Prom супроводжує покупку" at bounding box center [435, 297] width 418 height 30
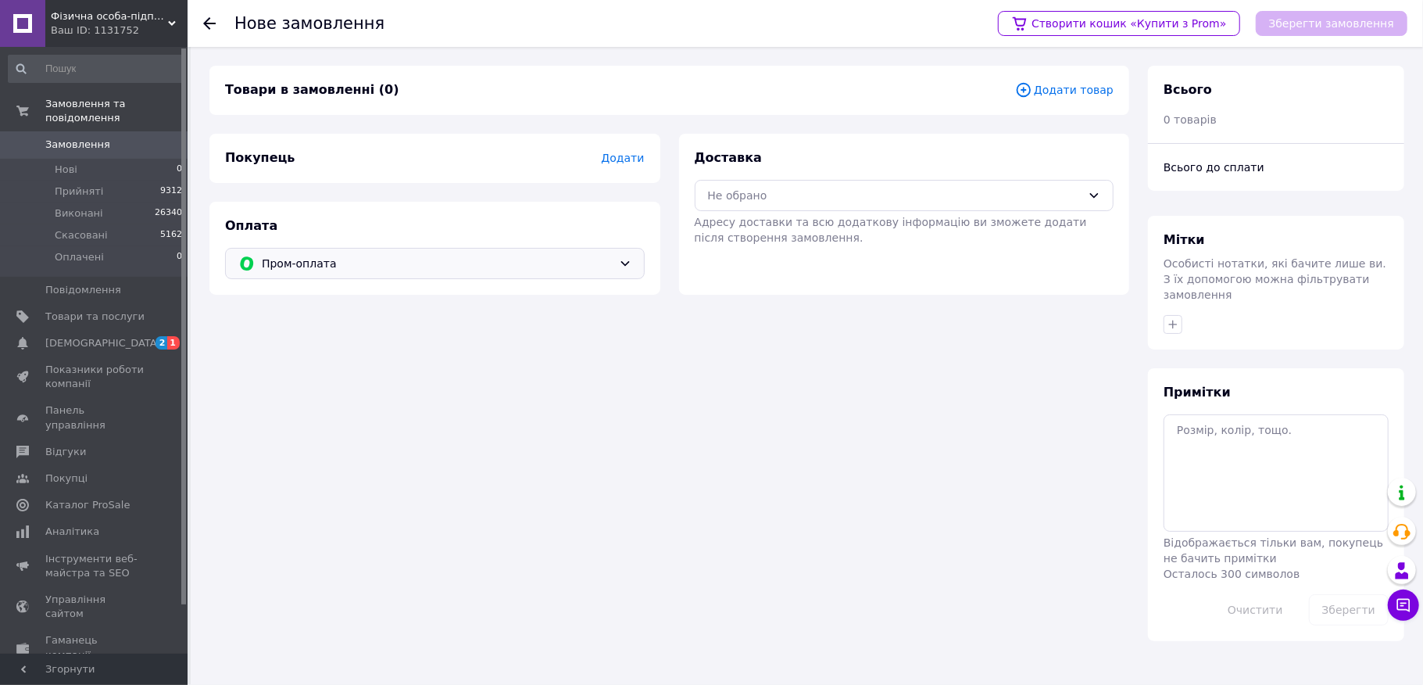
click at [303, 270] on span "Пром-оплата" at bounding box center [437, 263] width 351 height 17
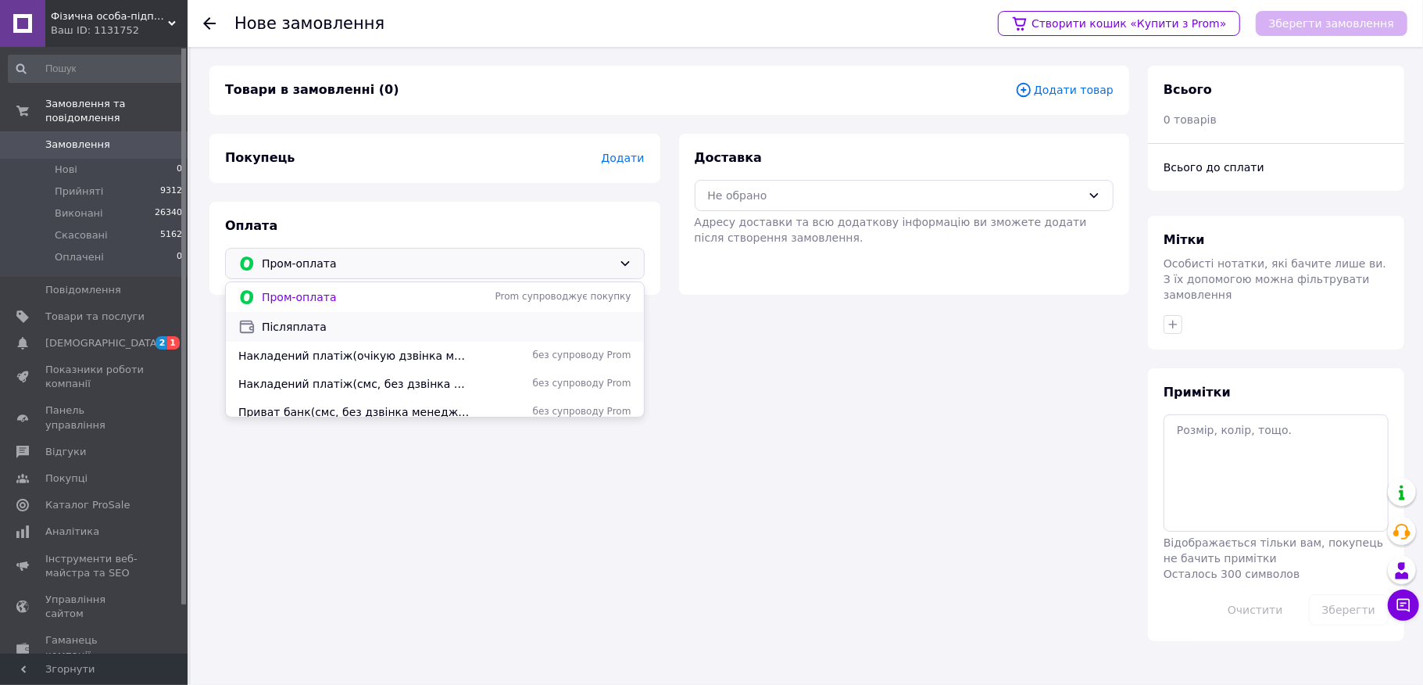
click at [292, 316] on div "Післяплата" at bounding box center [435, 327] width 418 height 30
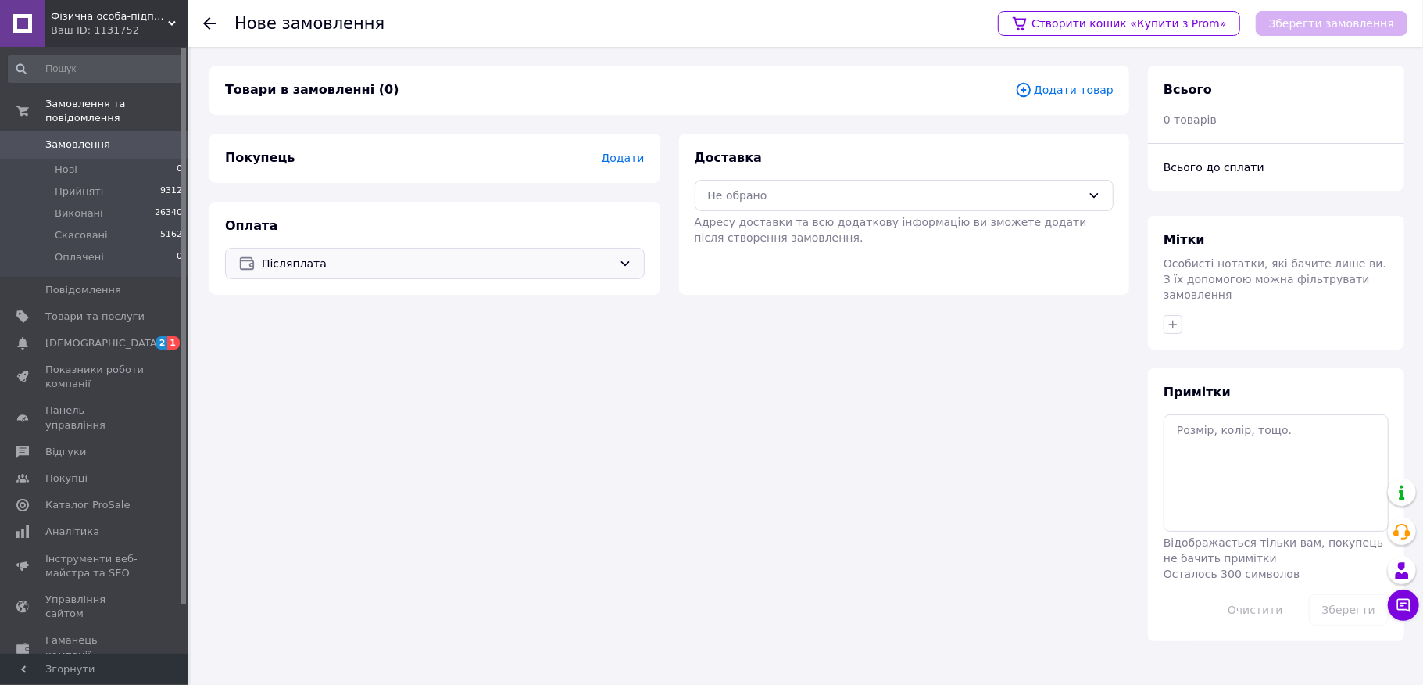
click at [704, 222] on span "Адресу доставки та всю додаткову інформацію ви зможете додати після створення з…" at bounding box center [891, 230] width 392 height 28
click at [800, 200] on div "Не обрано" at bounding box center [895, 195] width 374 height 17
click at [764, 252] on span "Нова Пошта (платна)" at bounding box center [916, 259] width 370 height 16
click at [632, 161] on span "Додати" at bounding box center [622, 158] width 43 height 13
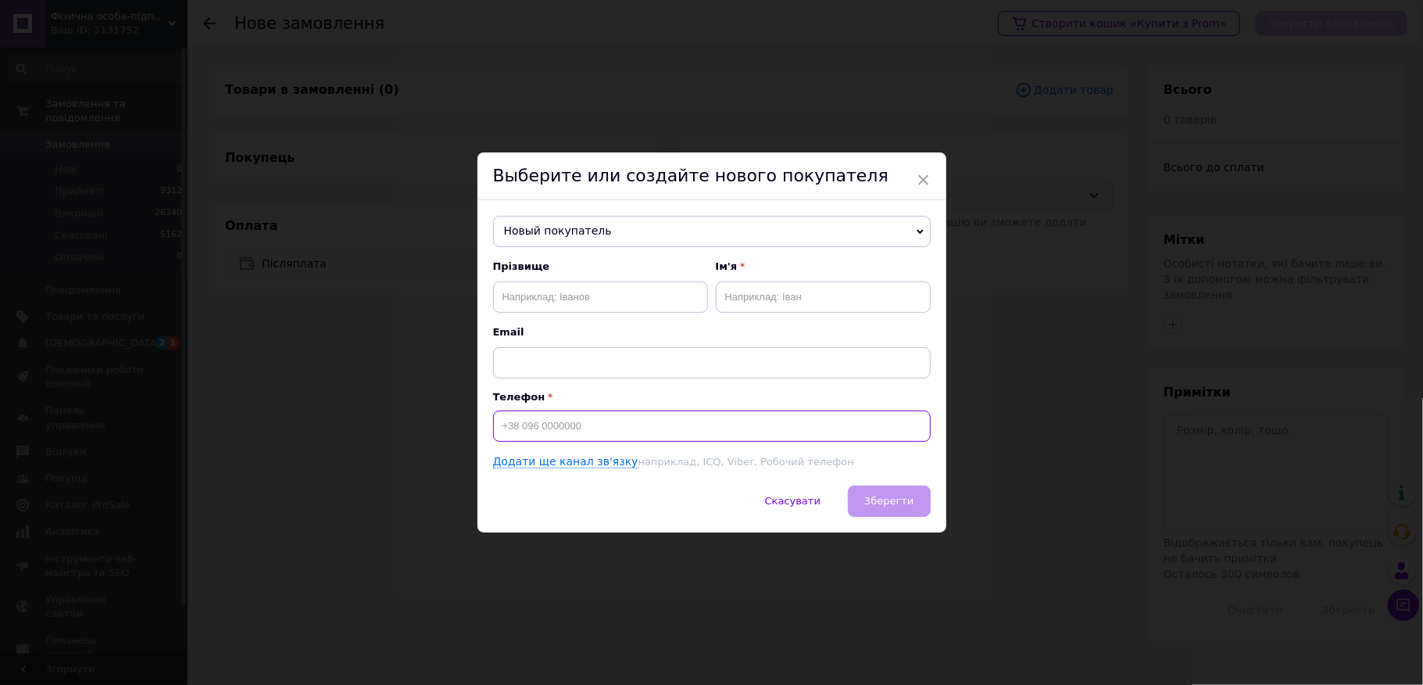
click at [550, 414] on input at bounding box center [712, 425] width 438 height 31
type input "[PHONE_NUMBER]"
click at [574, 274] on div "Прізвище" at bounding box center [600, 285] width 215 height 53
click at [563, 284] on input "text" at bounding box center [600, 296] width 215 height 31
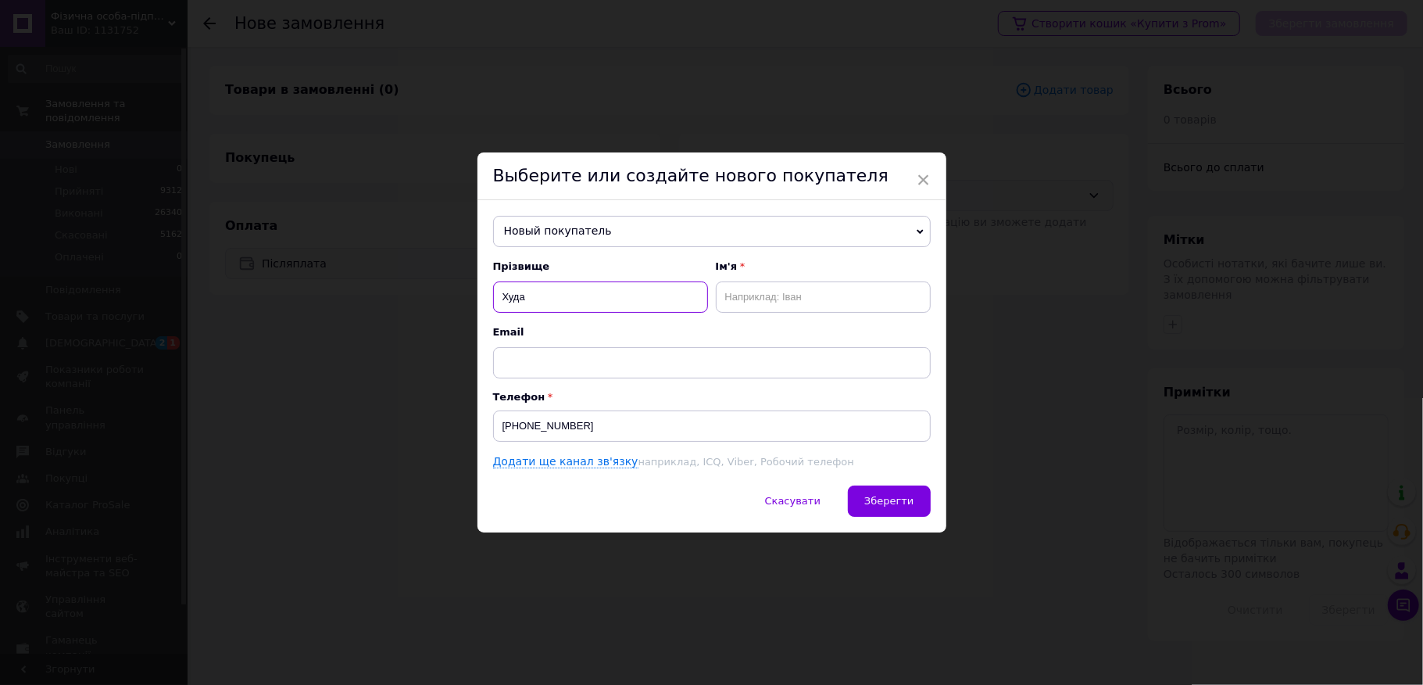
type input "Худа"
type input "[PERSON_NAME]"
click at [894, 506] on span "Зберегти" at bounding box center [888, 501] width 49 height 12
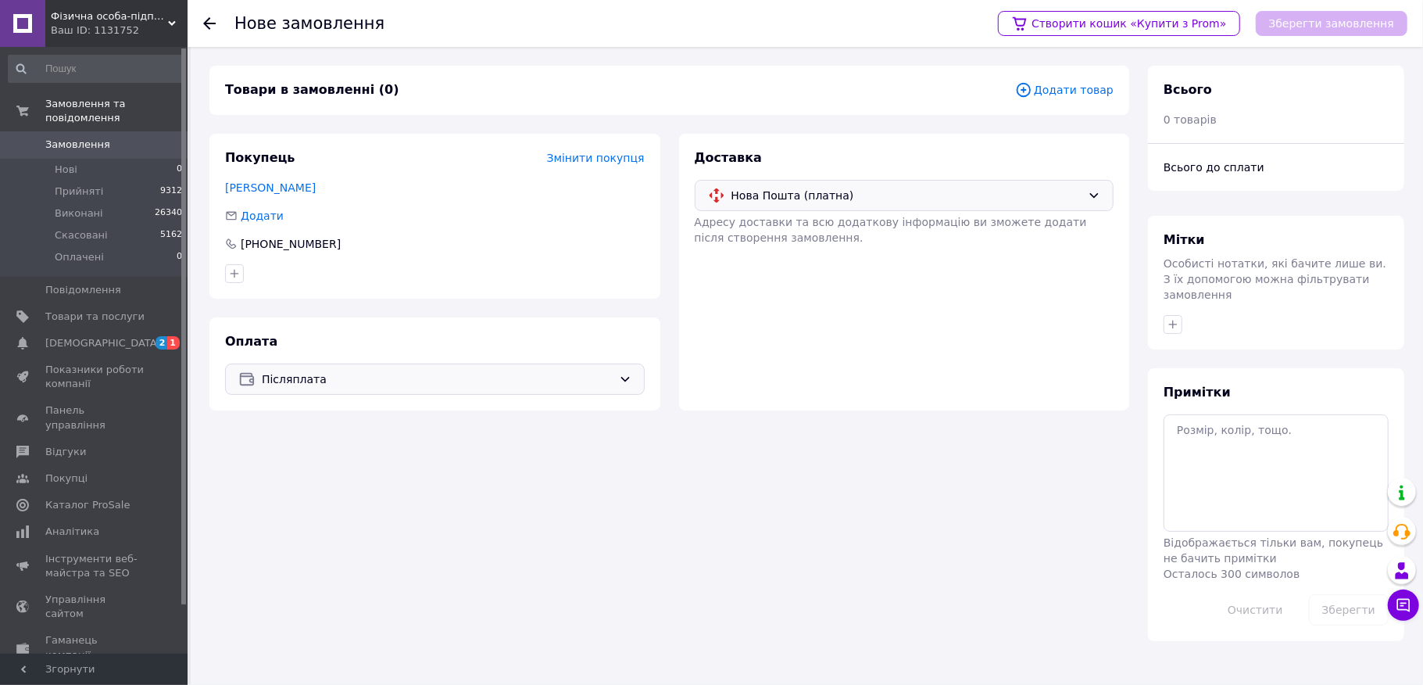
click at [1032, 88] on icon at bounding box center [1023, 89] width 17 height 17
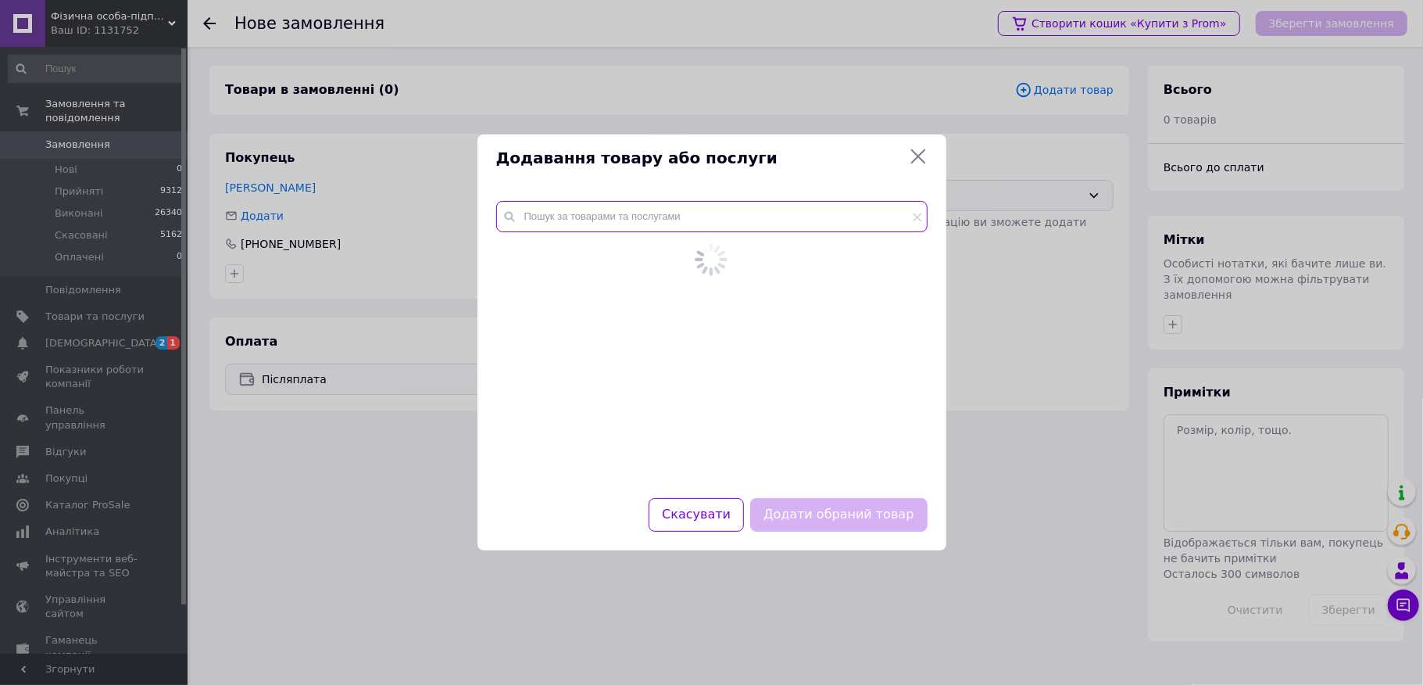
click at [670, 231] on input "text" at bounding box center [711, 216] width 431 height 31
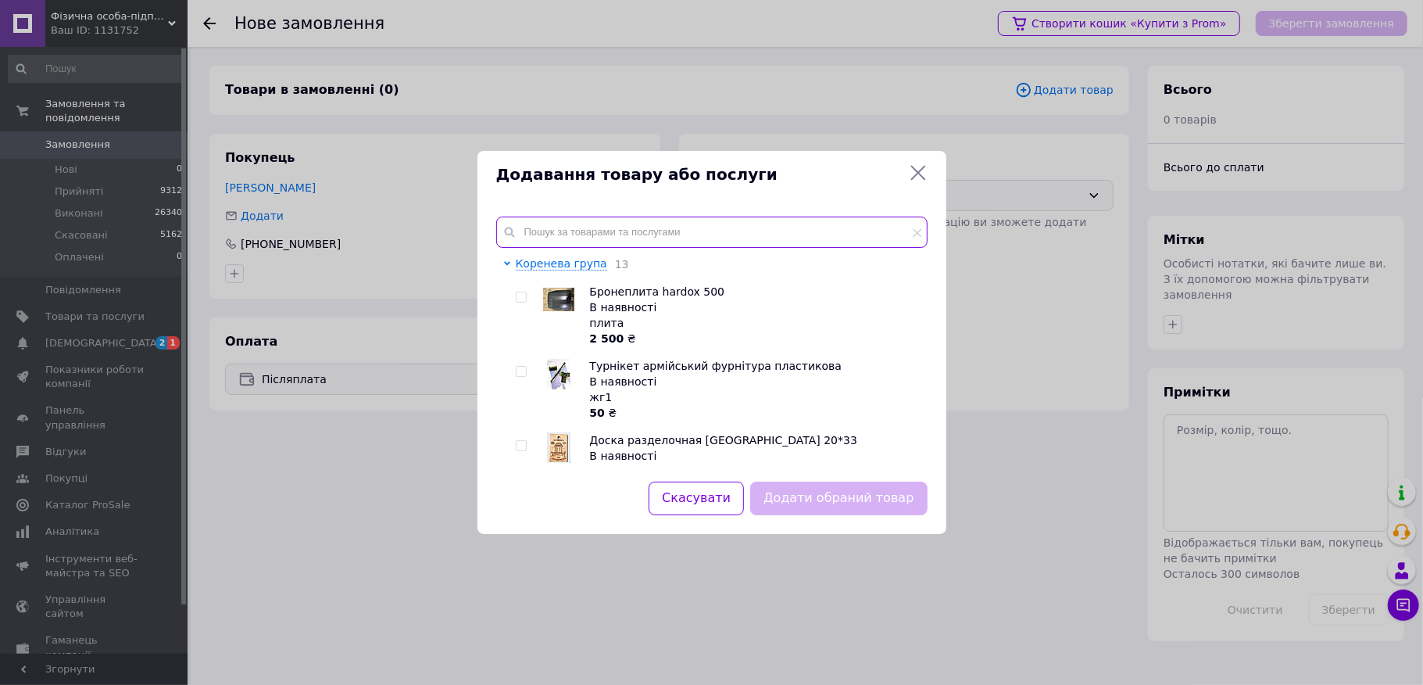
type input "[PERSON_NAME]"
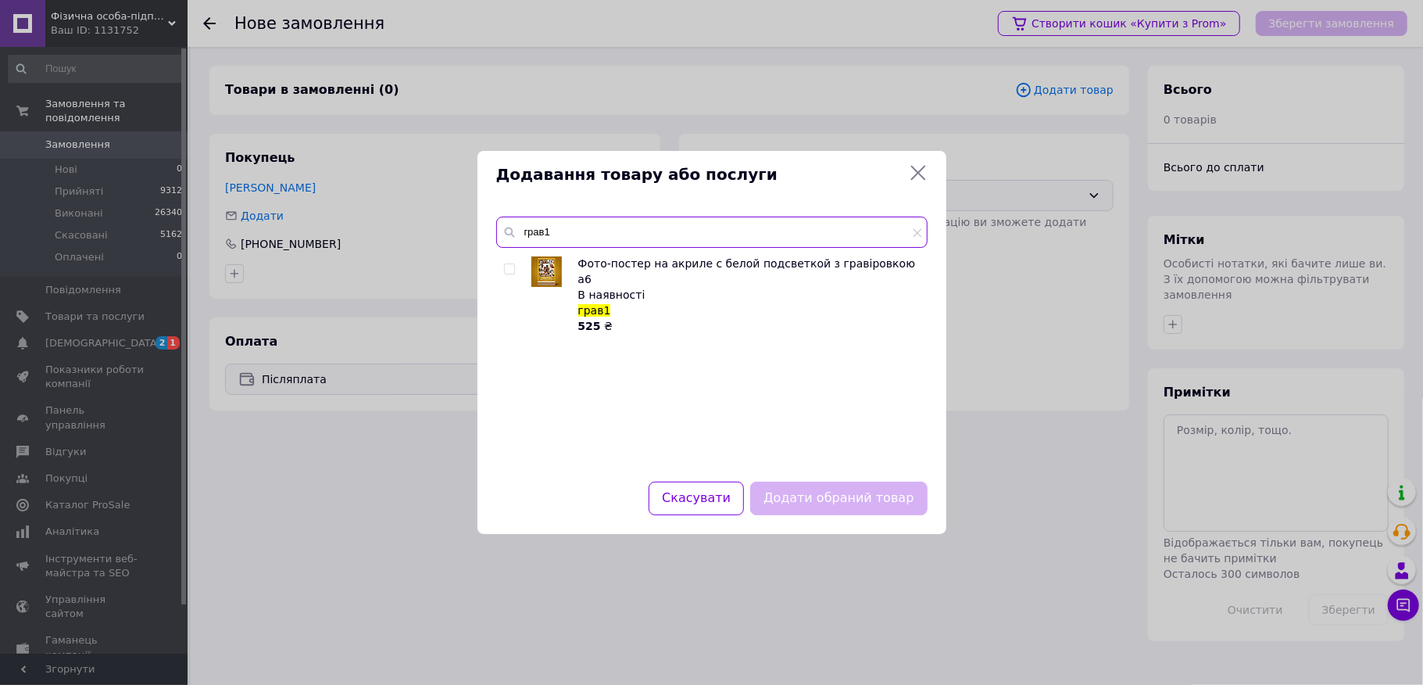
type input "грав1"
click at [504, 276] on div at bounding box center [512, 295] width 16 height 78
click at [504, 266] on input "checkbox" at bounding box center [509, 269] width 10 height 10
checkbox input "true"
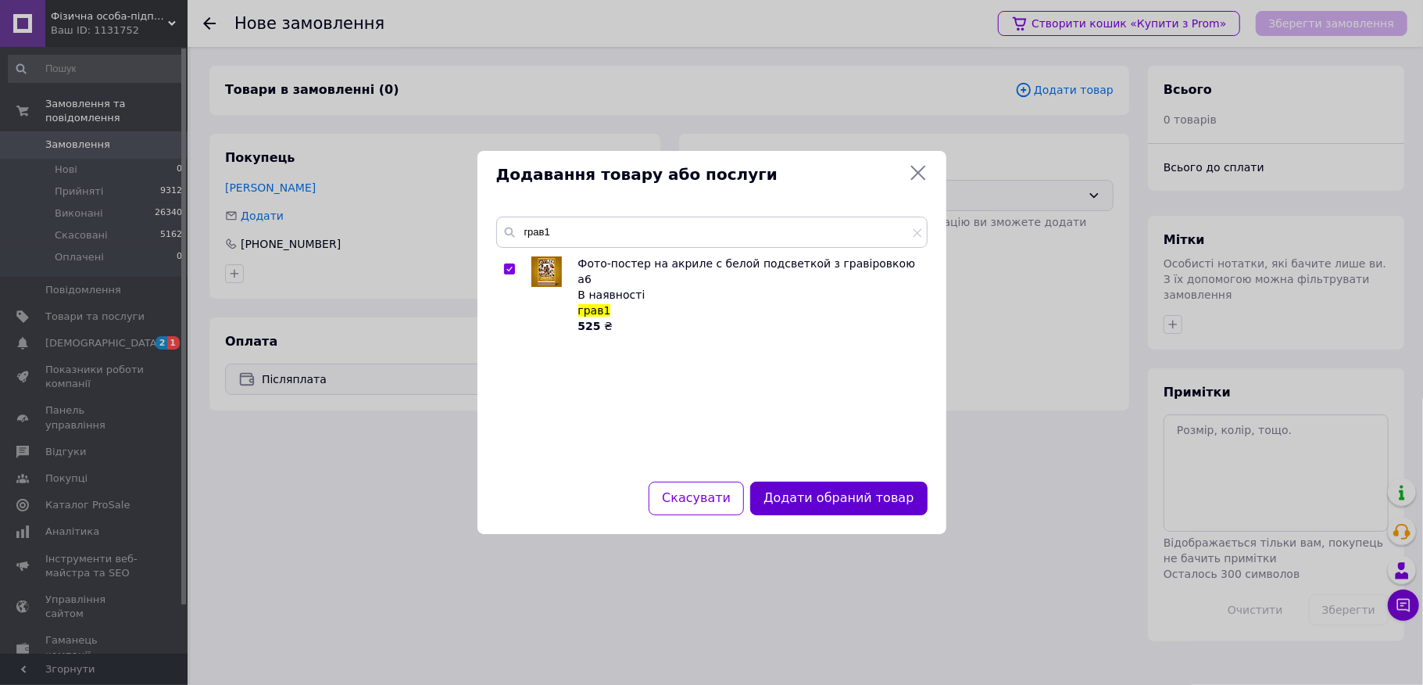
click at [792, 483] on button "Додати обраний товар" at bounding box center [838, 498] width 177 height 34
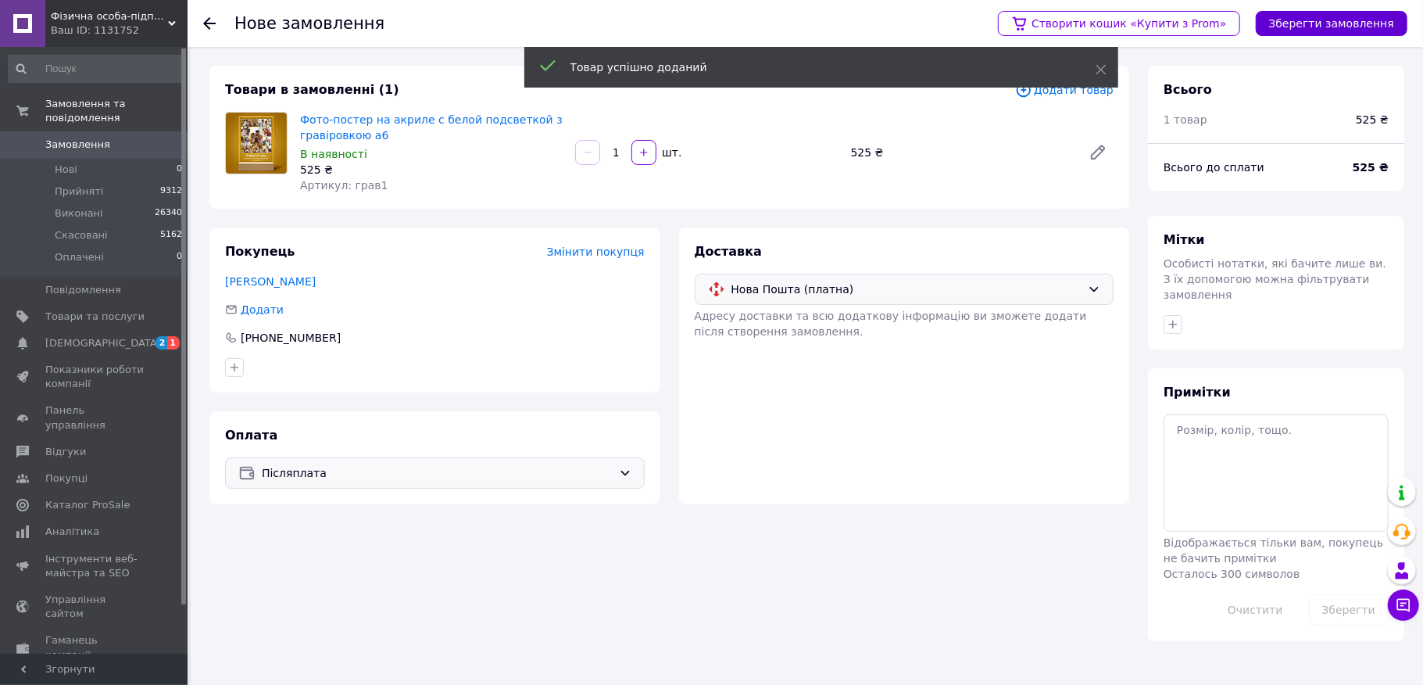
click at [1338, 16] on button "Зберегти замовлення" at bounding box center [1332, 23] width 152 height 25
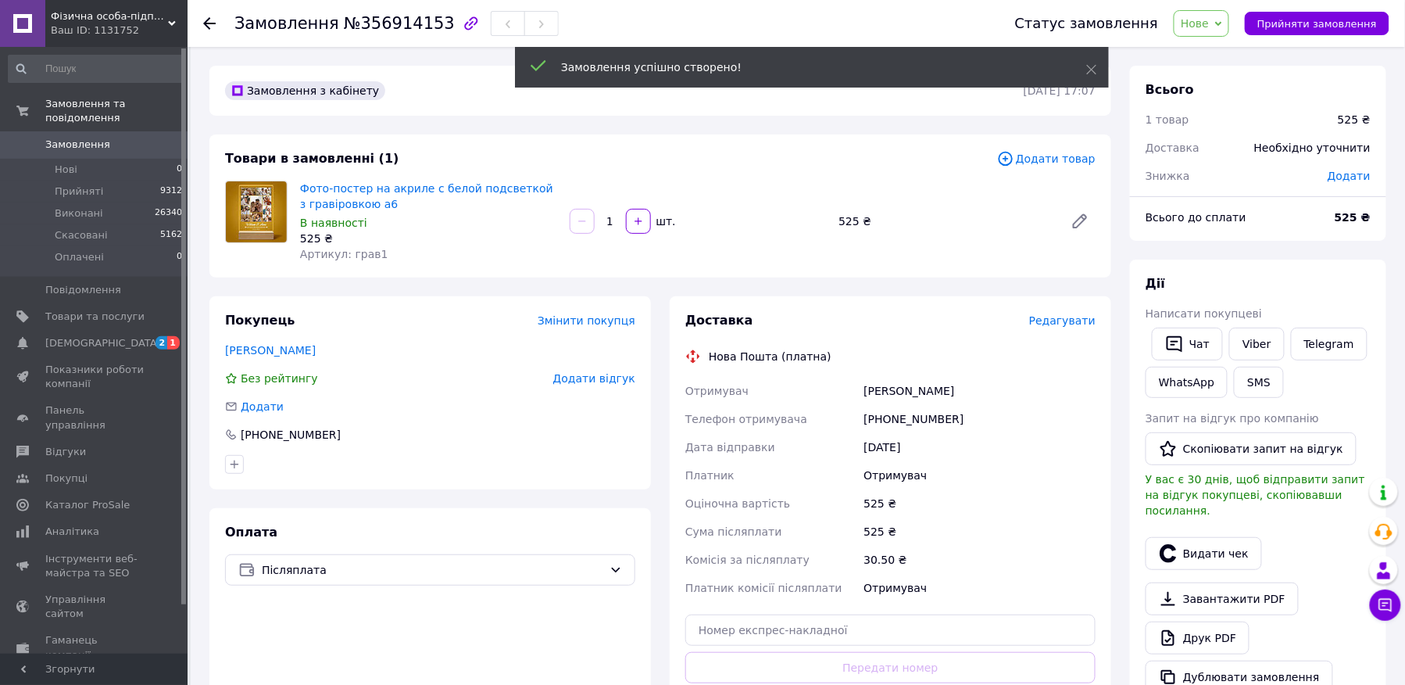
click at [1069, 323] on span "Редагувати" at bounding box center [1062, 320] width 66 height 13
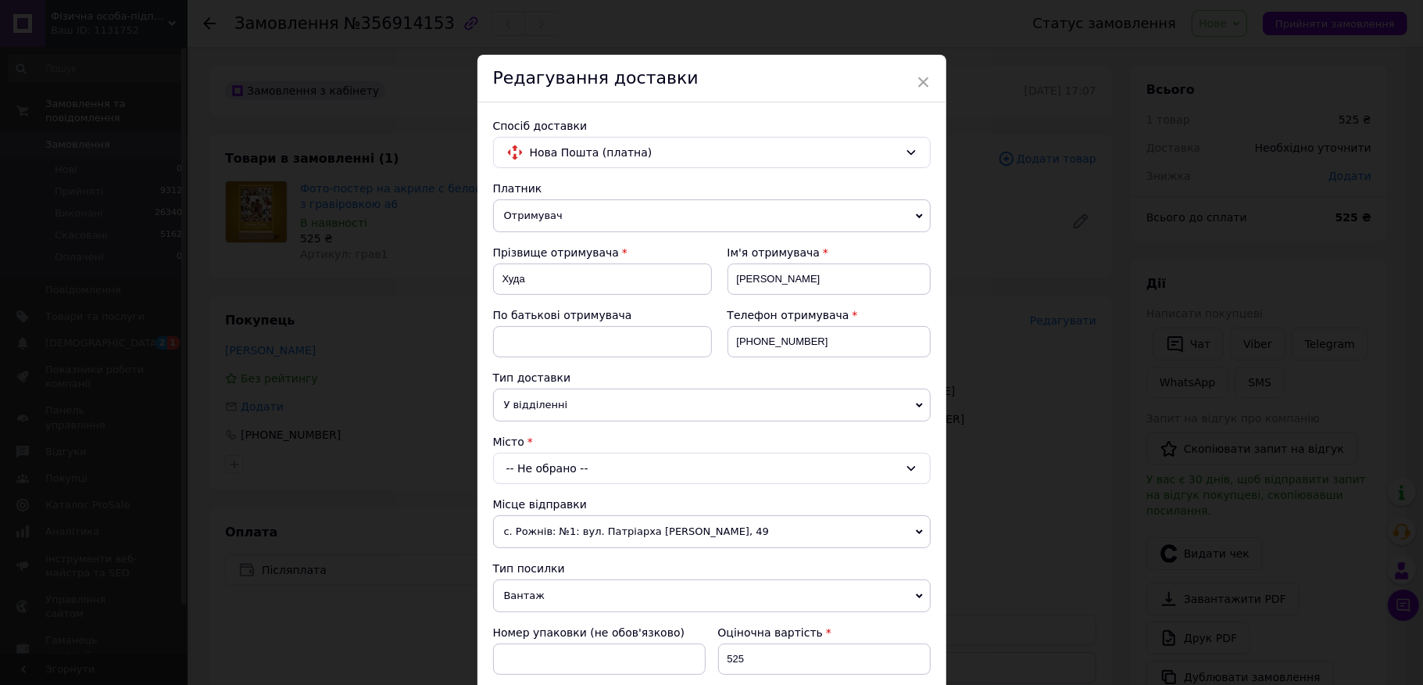
click at [620, 477] on div "-- Не обрано --" at bounding box center [712, 467] width 438 height 31
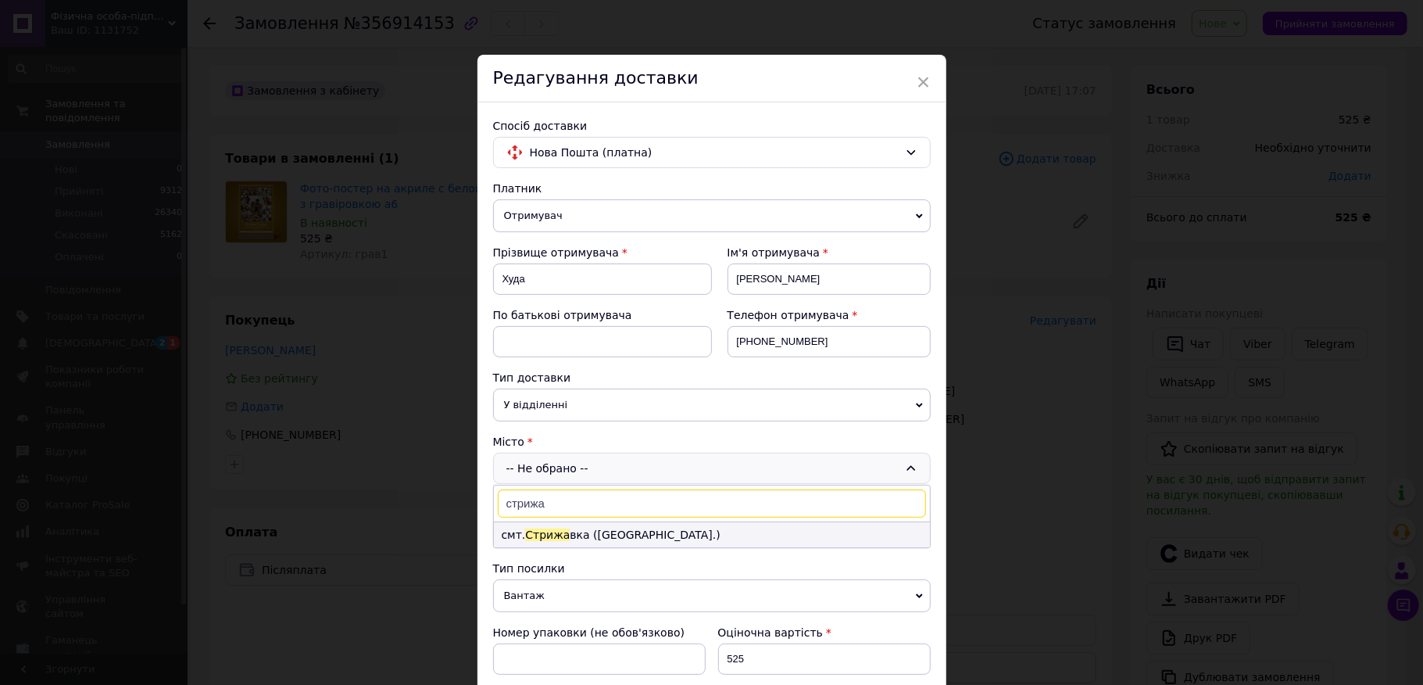
type input "стрижа"
click at [569, 536] on li "смт. Стрижа вка ([GEOGRAPHIC_DATA] обл.)" at bounding box center [712, 534] width 436 height 25
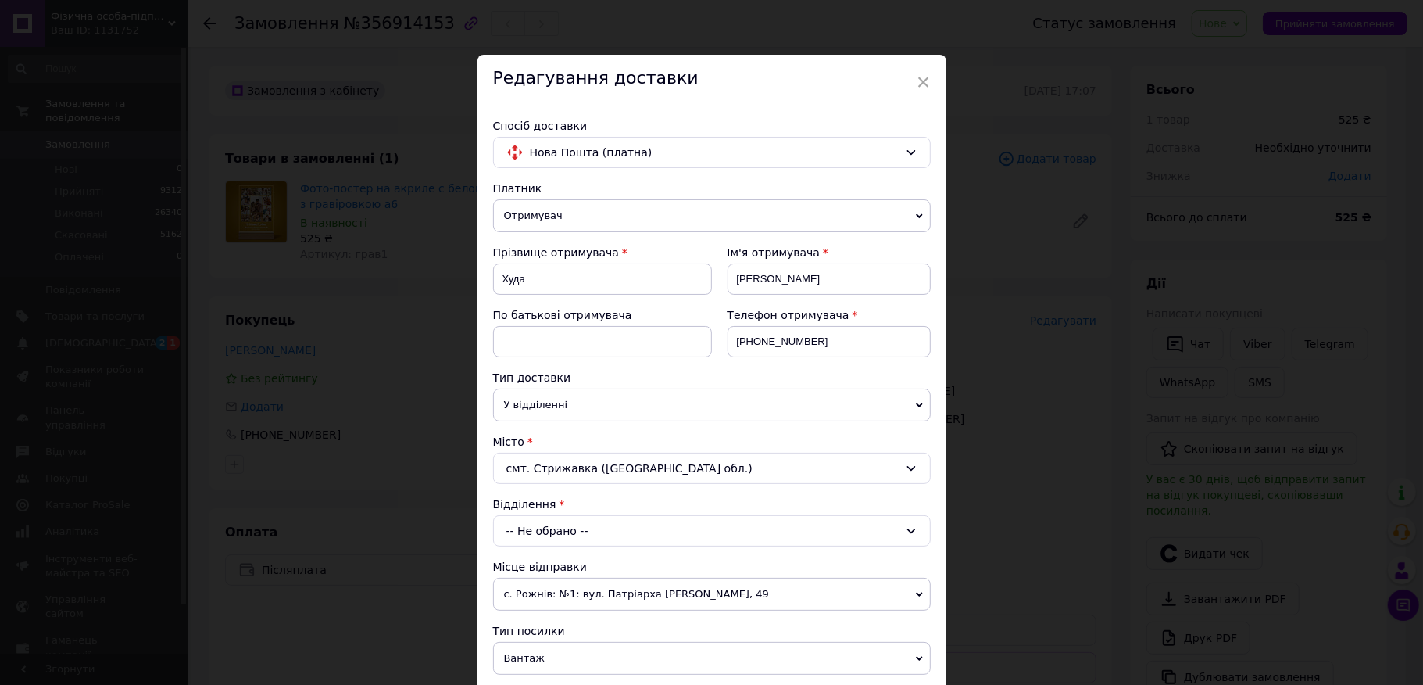
click at [575, 532] on div "-- Не обрано --" at bounding box center [712, 530] width 438 height 31
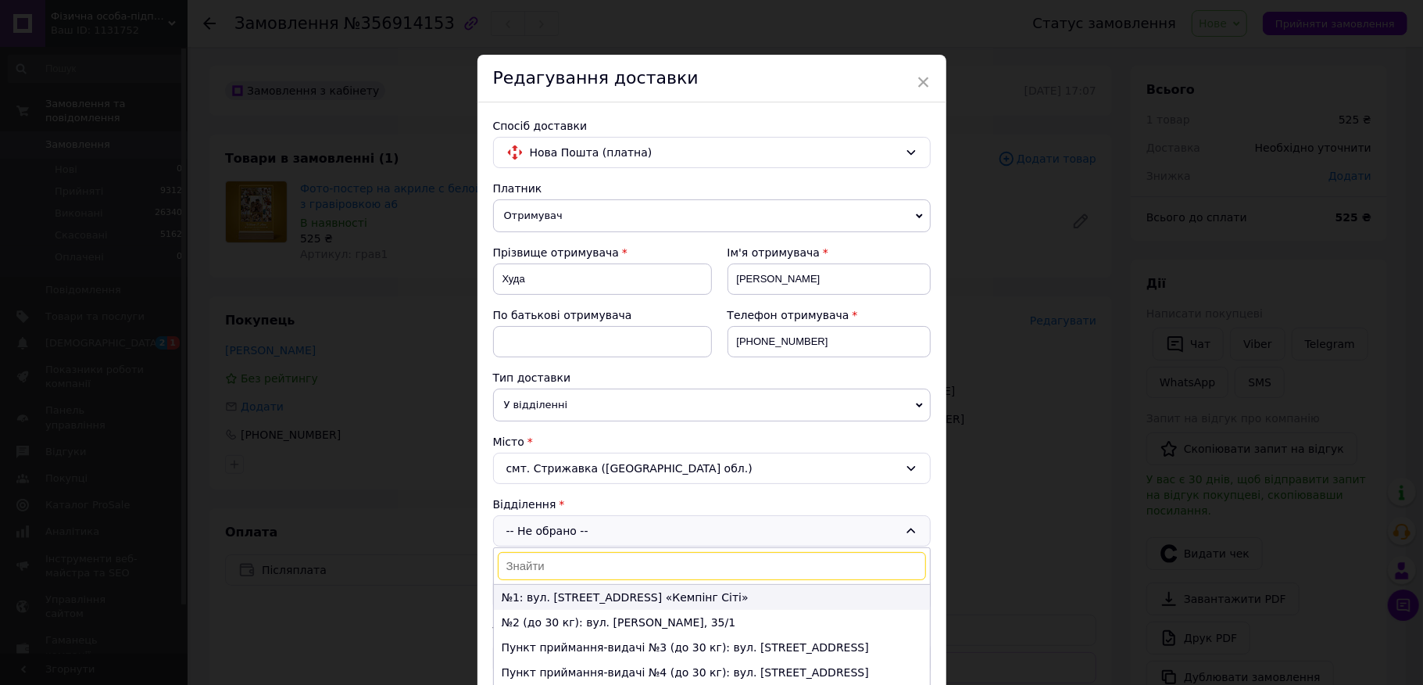
click at [579, 595] on li "№1: вул. [STREET_ADDRESS] «Кемпінг Сіті»" at bounding box center [712, 597] width 436 height 25
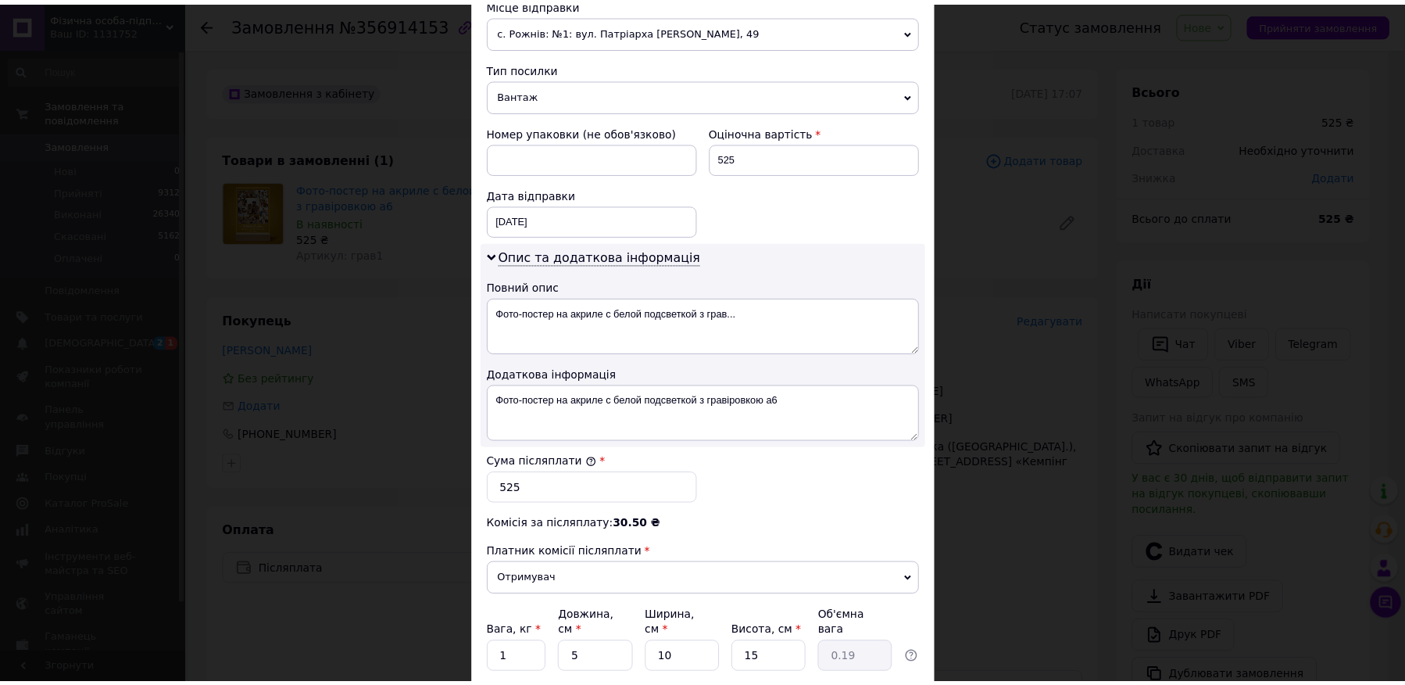
scroll to position [625, 0]
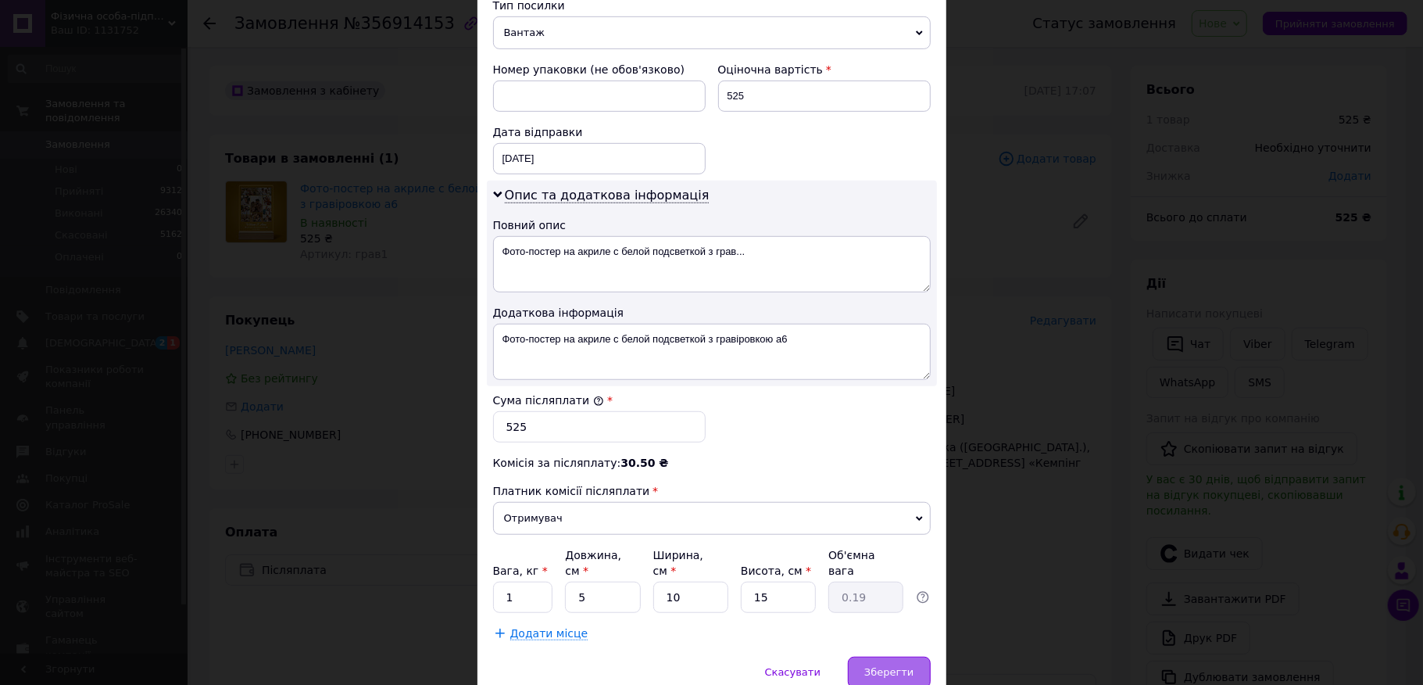
click at [885, 666] on span "Зберегти" at bounding box center [888, 672] width 49 height 12
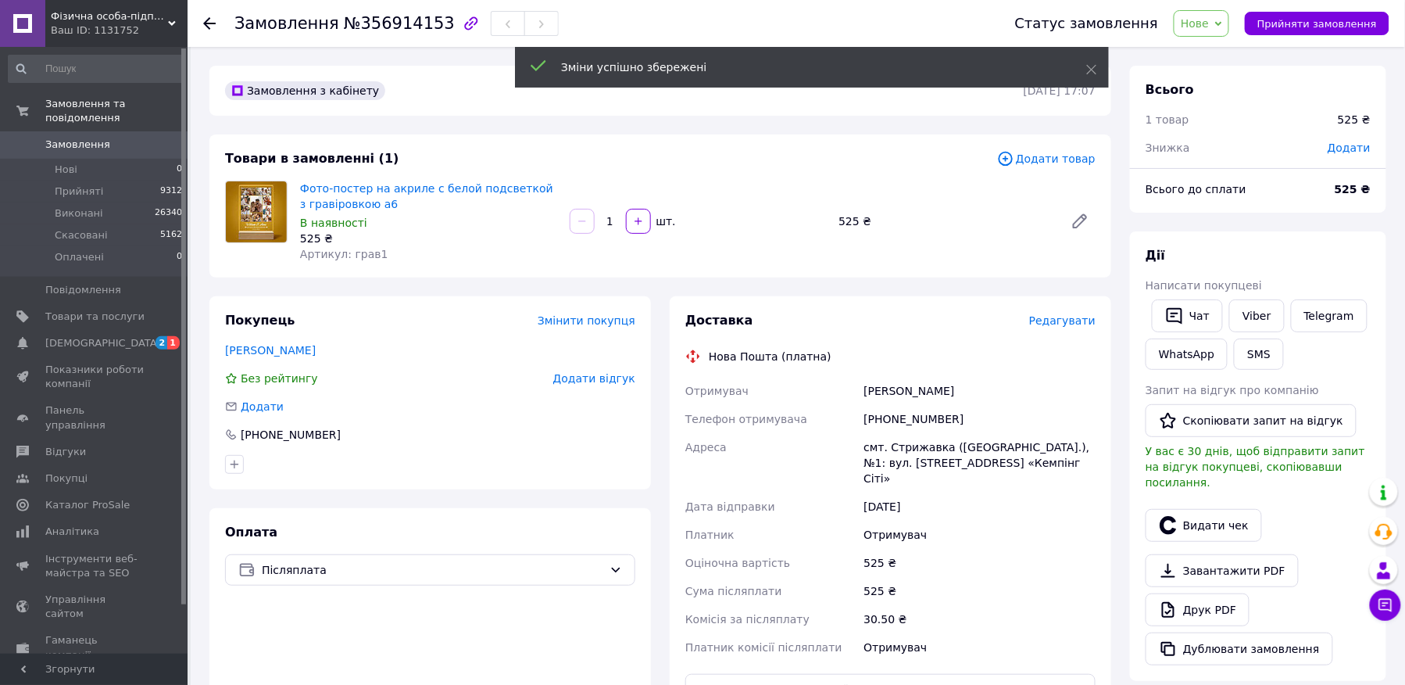
scroll to position [208, 0]
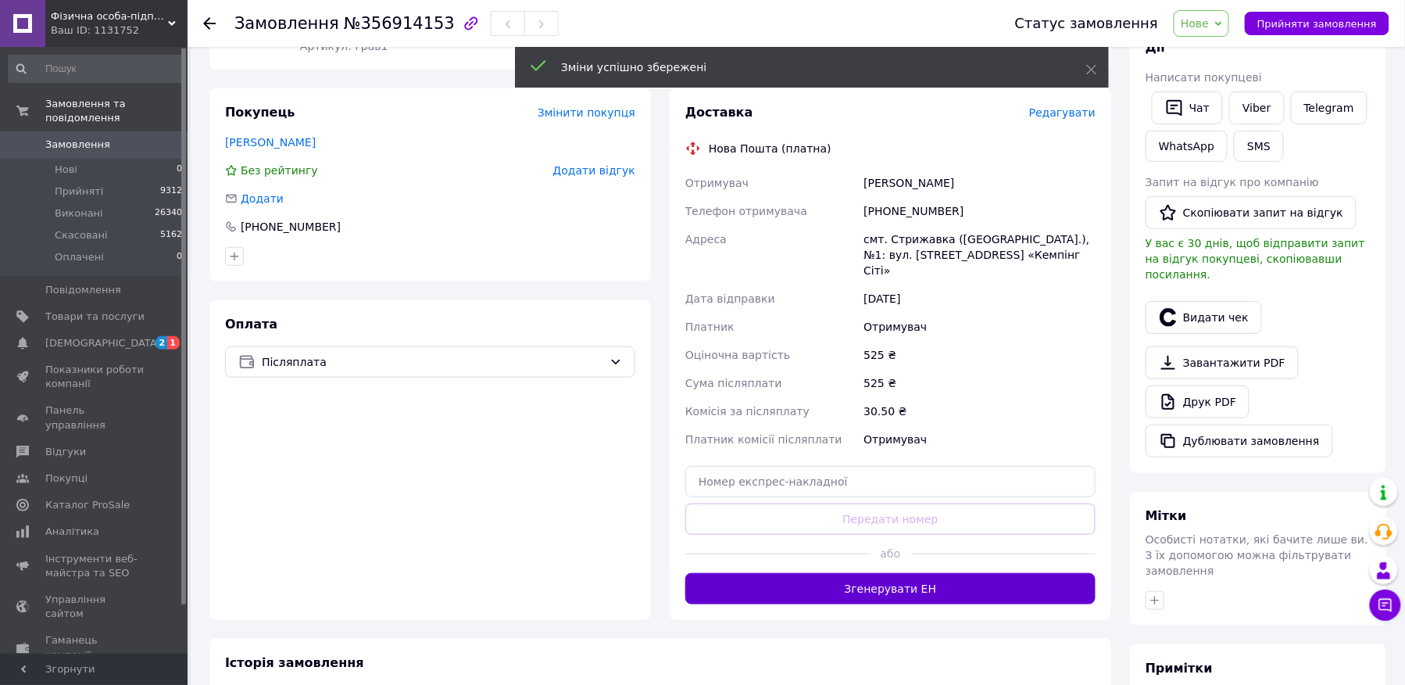
click at [895, 573] on button "Згенерувати ЕН" at bounding box center [890, 588] width 410 height 31
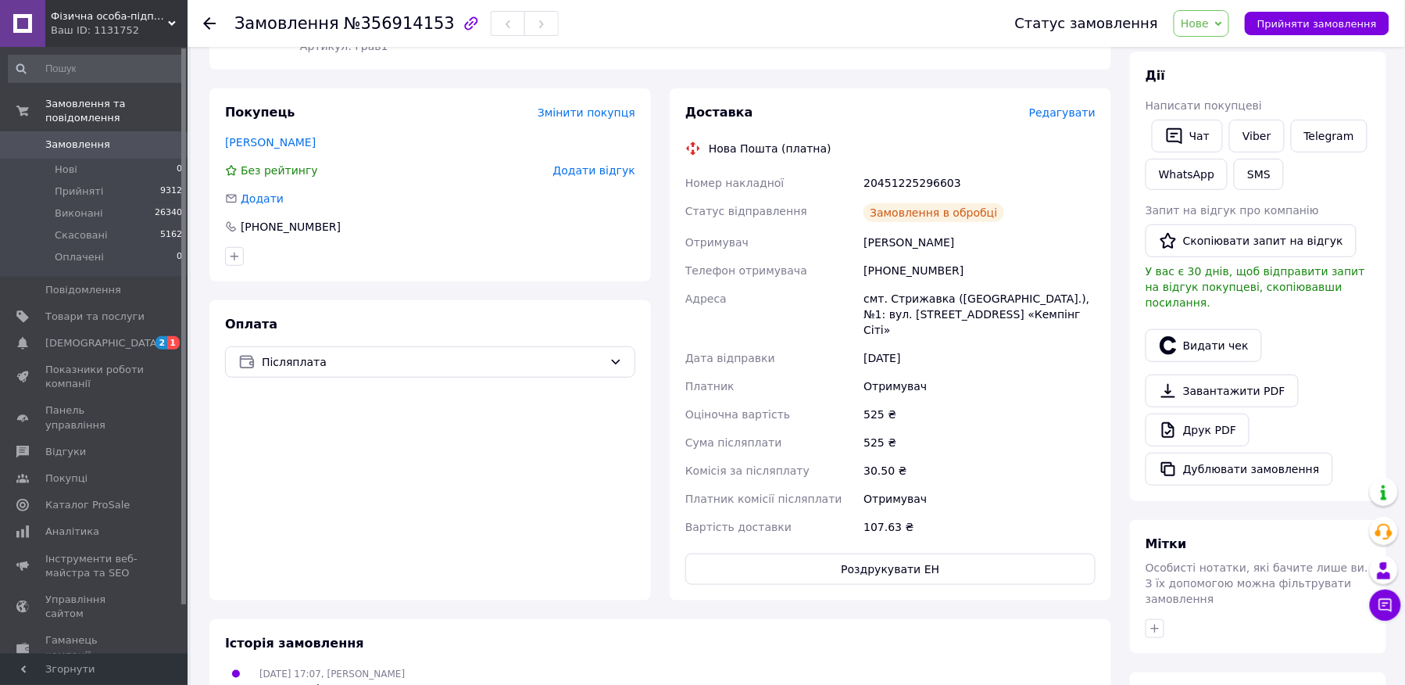
click at [1192, 330] on button "Видати чек" at bounding box center [1204, 345] width 116 height 33
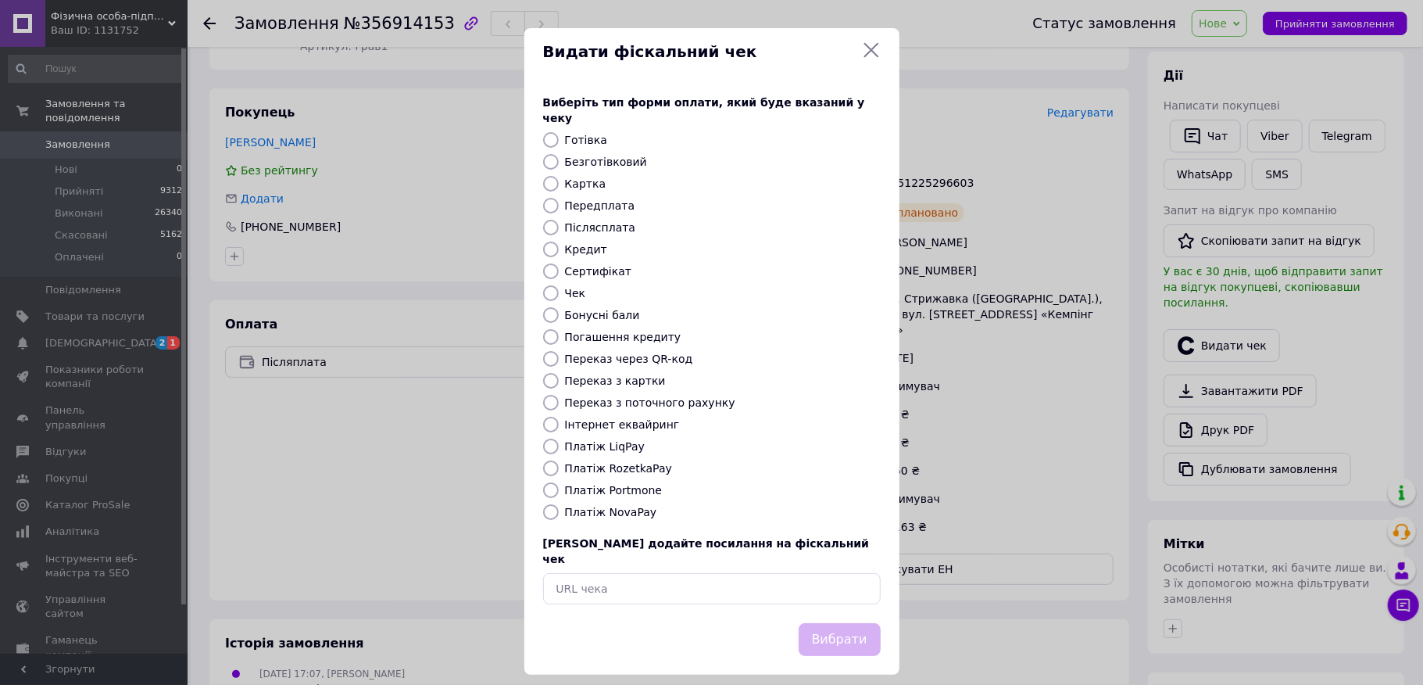
click at [610, 158] on label "Безготівковий" at bounding box center [606, 162] width 82 height 13
click at [559, 158] on input "Безготівковий" at bounding box center [551, 162] width 16 height 16
radio input "true"
click at [854, 642] on div "Вибрати" at bounding box center [711, 649] width 375 height 52
click at [857, 641] on div "Вибрати" at bounding box center [711, 649] width 375 height 52
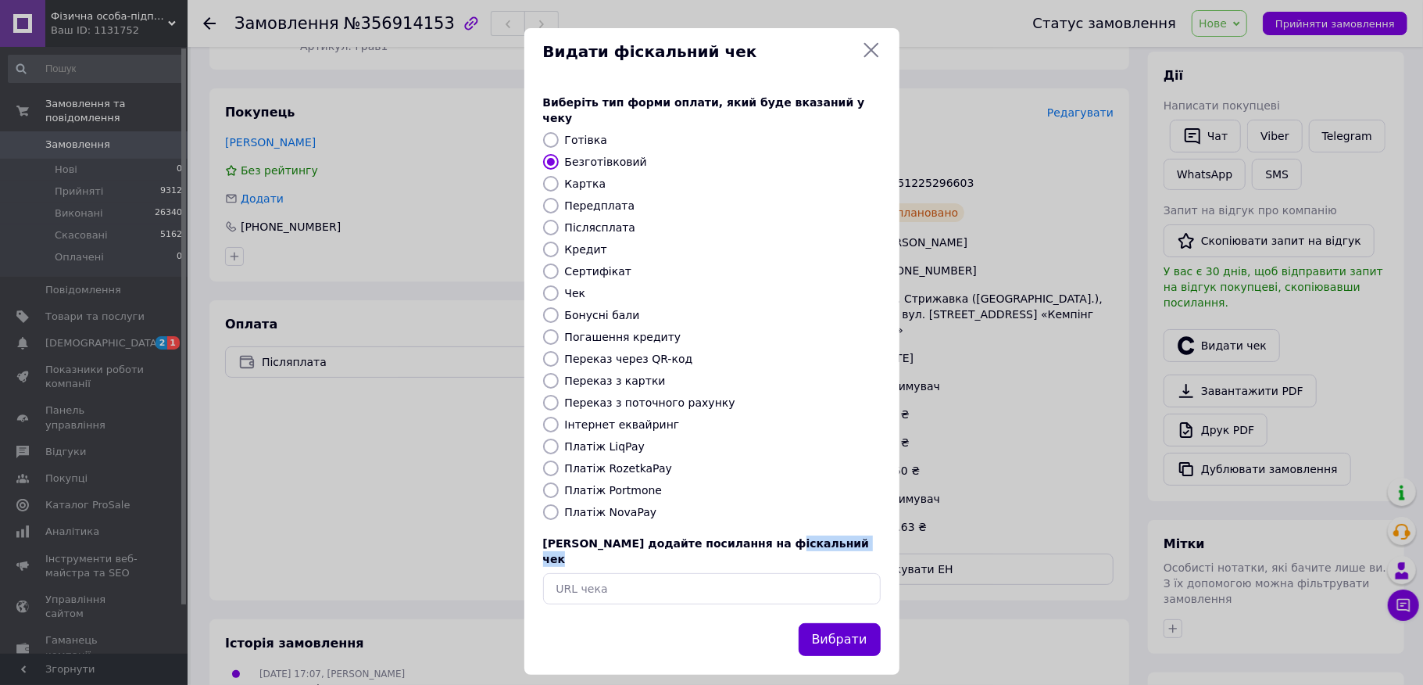
click at [850, 623] on button "Вибрати" at bounding box center [840, 640] width 82 height 34
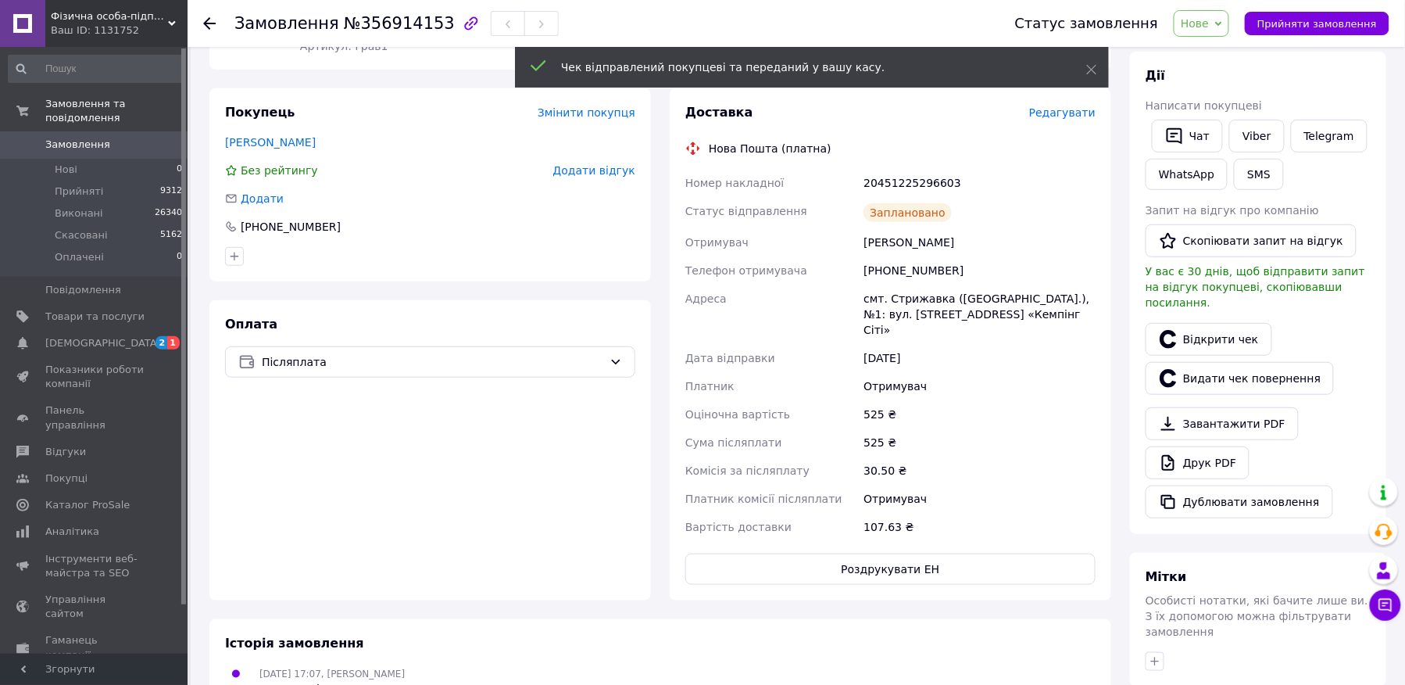
click at [1299, 25] on span "Прийняти замовлення" at bounding box center [1317, 24] width 120 height 12
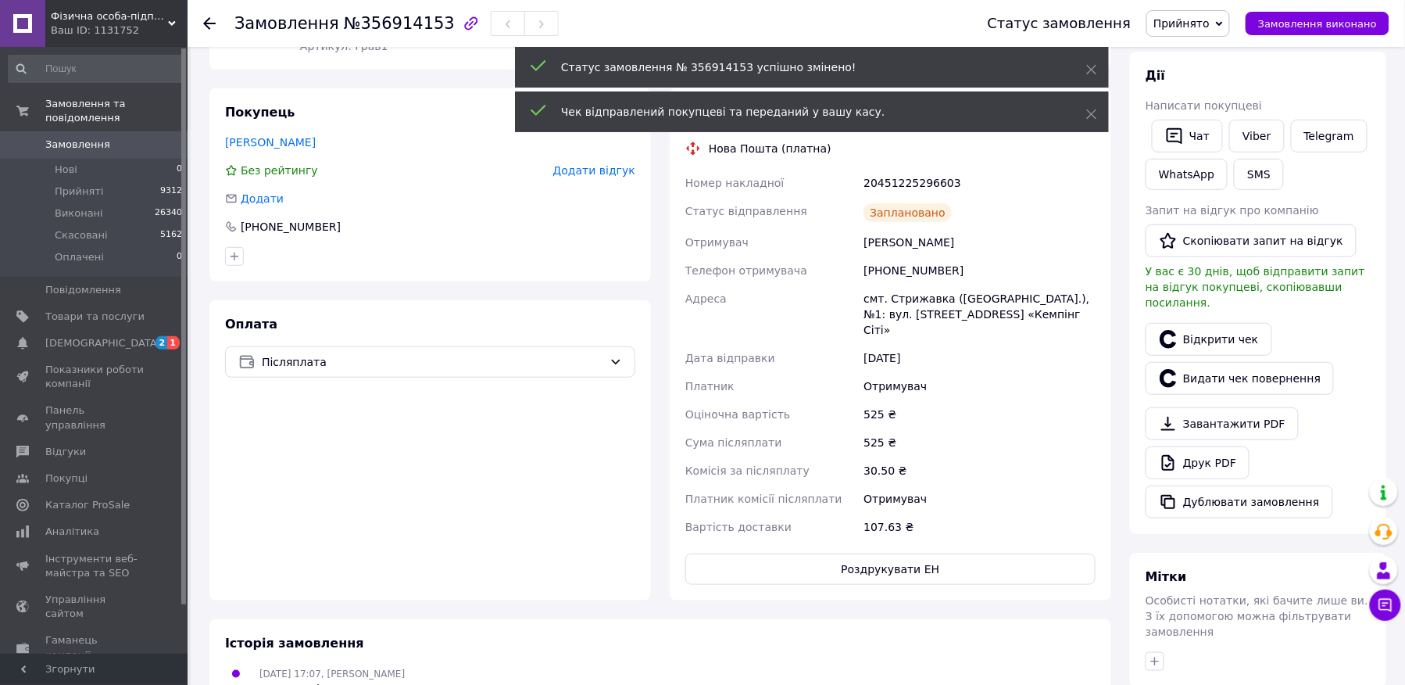
click at [1299, 25] on span "Замовлення виконано" at bounding box center [1317, 24] width 119 height 12
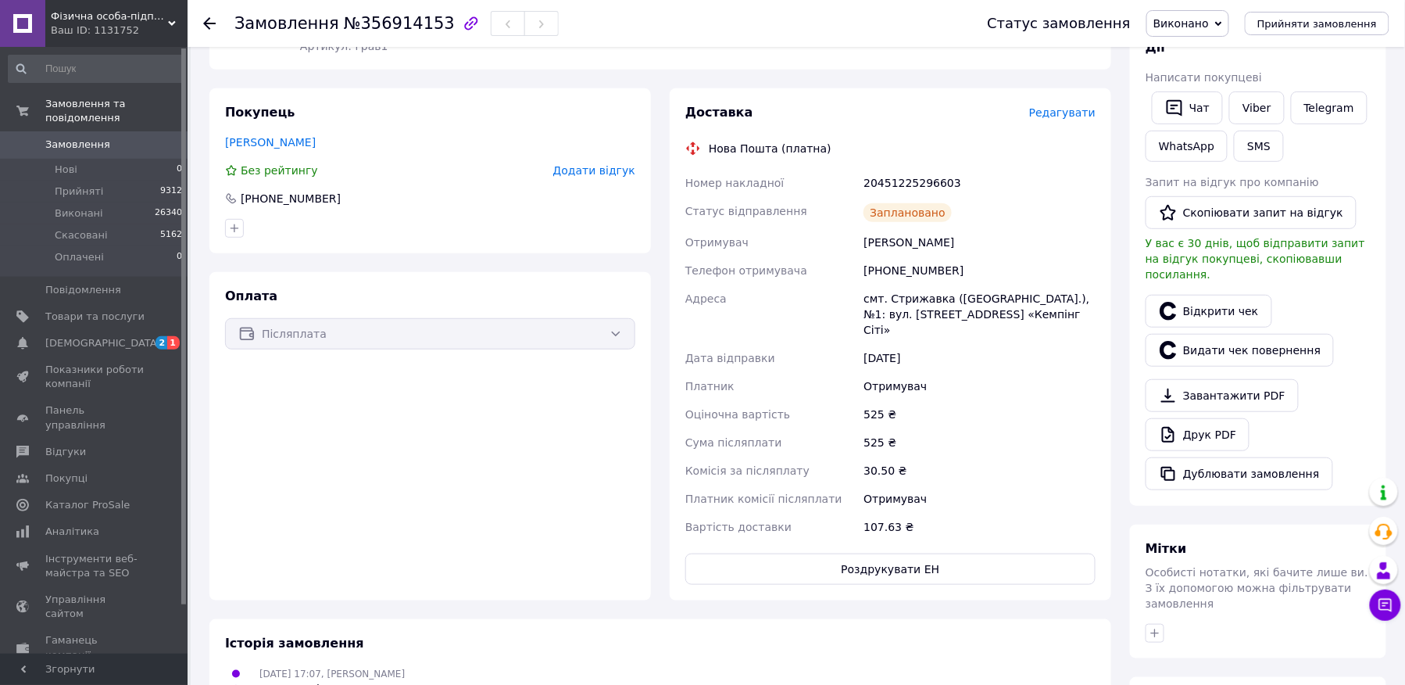
click at [207, 20] on icon at bounding box center [209, 23] width 13 height 13
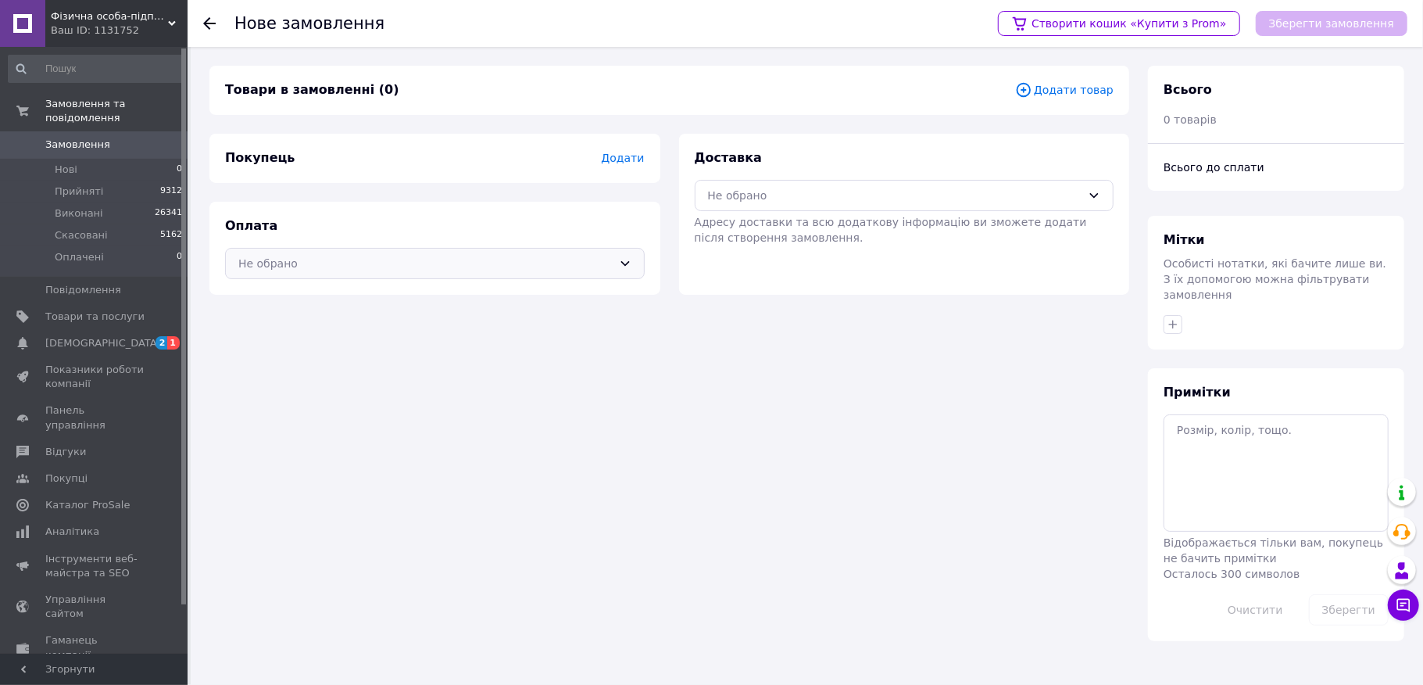
click at [329, 267] on div "Не обрано" at bounding box center [425, 263] width 374 height 17
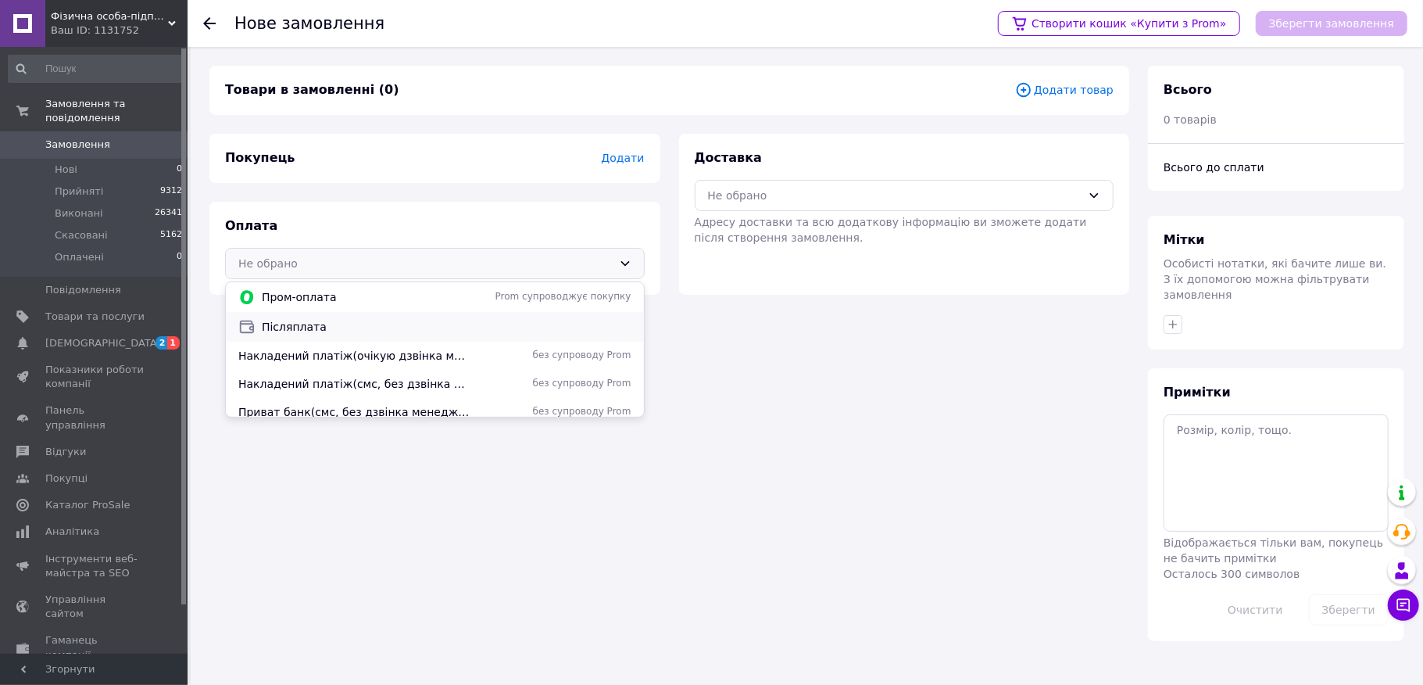
click at [302, 333] on span "Післяплата" at bounding box center [447, 327] width 370 height 16
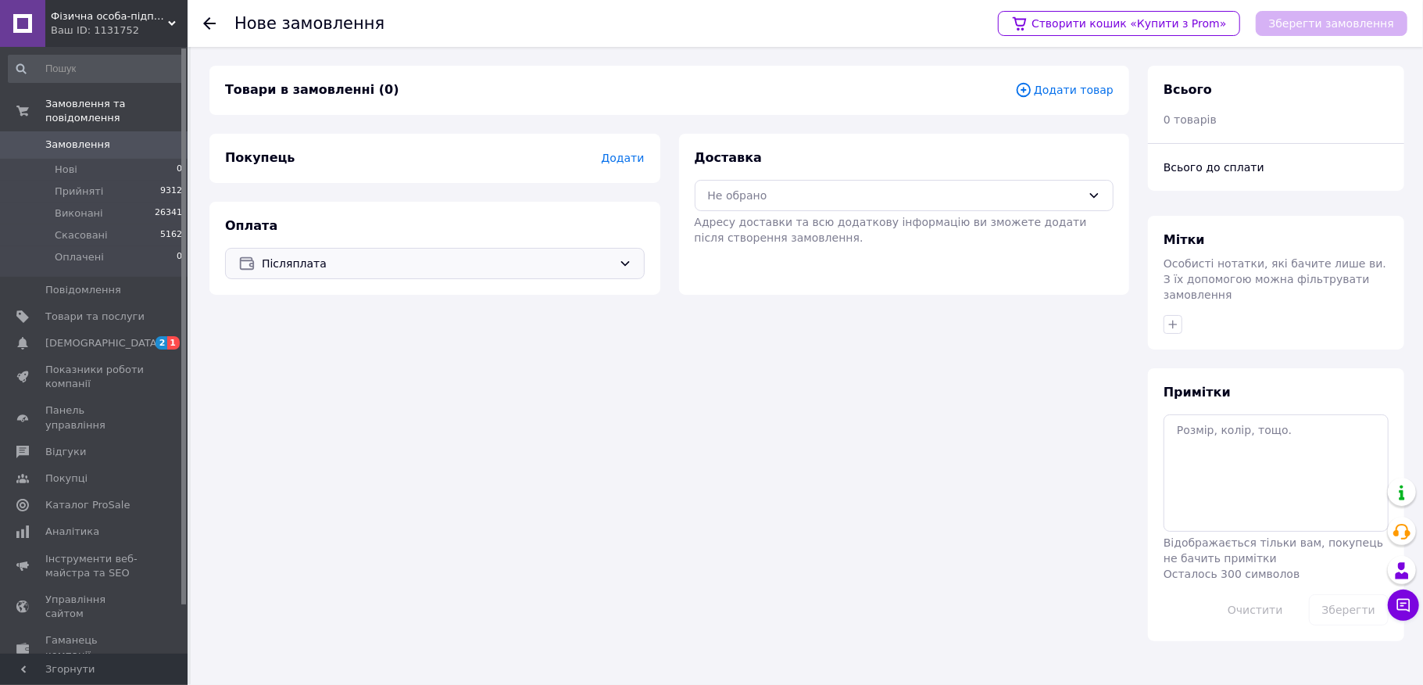
click at [789, 230] on div "Адресу доставки та всю додаткову інформацію ви зможете додати після створення з…" at bounding box center [905, 229] width 420 height 31
click at [795, 177] on div "Доставка Не обрано Адресу доставки та всю додаткову інформацію ви зможете додат…" at bounding box center [905, 197] width 420 height 96
click at [774, 204] on div "Не обрано" at bounding box center [905, 195] width 420 height 31
click at [751, 266] on span "Нова Пошта (платна)" at bounding box center [916, 259] width 370 height 16
click at [653, 182] on div "Покупець Додати" at bounding box center [434, 158] width 451 height 49
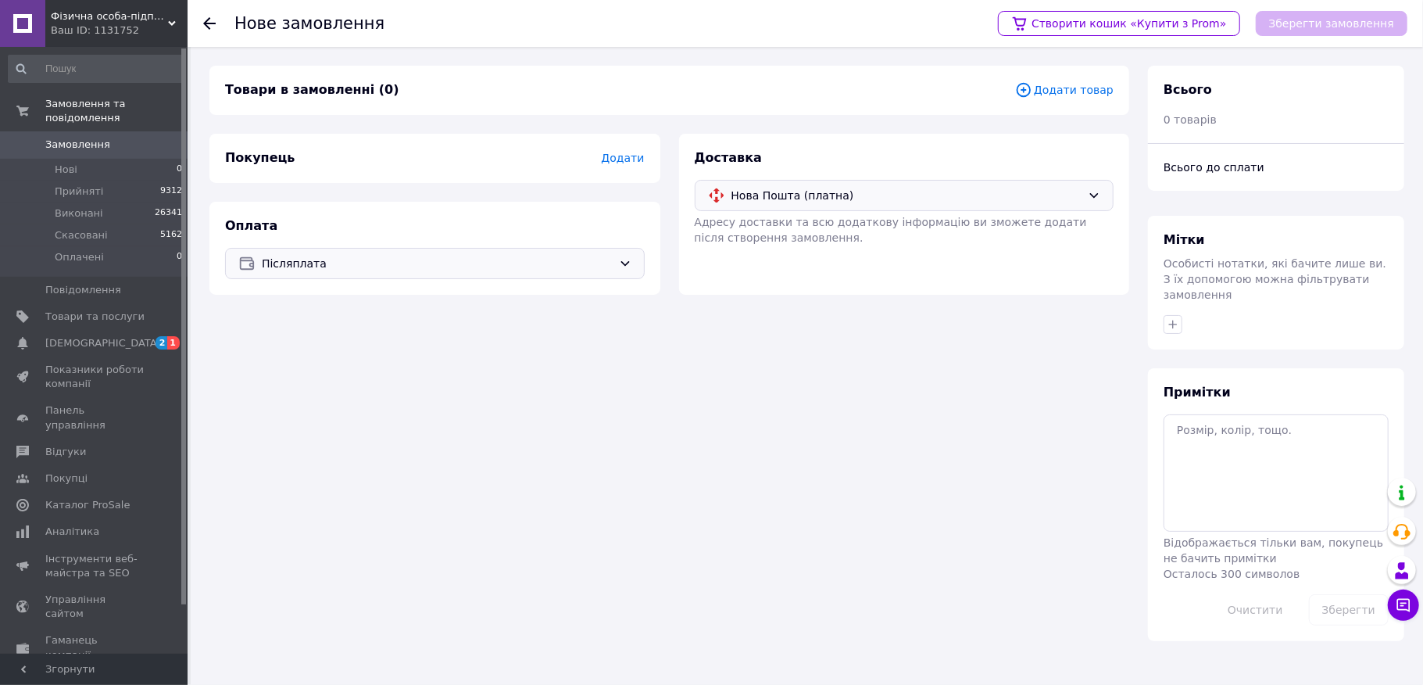
click at [624, 160] on span "Додати" at bounding box center [622, 158] width 43 height 13
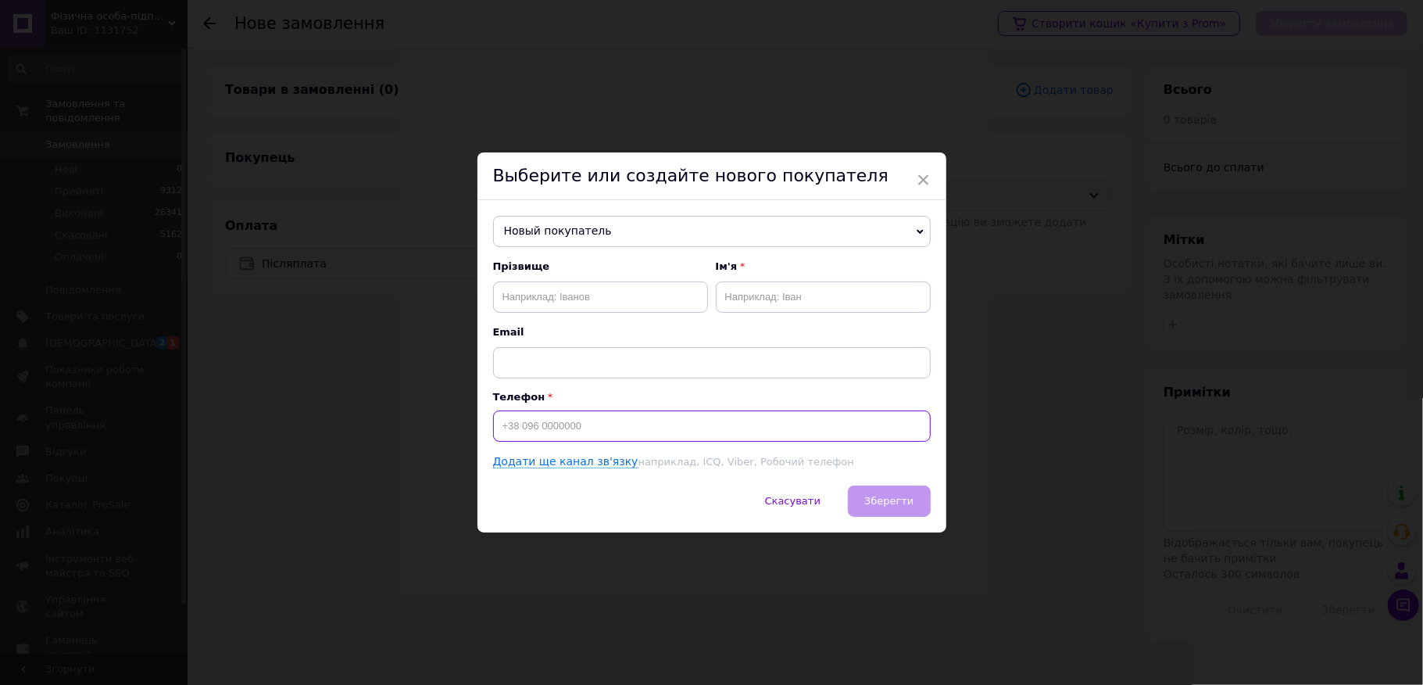
click at [542, 420] on input at bounding box center [712, 425] width 438 height 31
type input "[PHONE_NUMBER]"
click at [564, 259] on span "Прізвище" at bounding box center [600, 266] width 215 height 14
click at [567, 303] on input "text" at bounding box center [600, 296] width 215 height 31
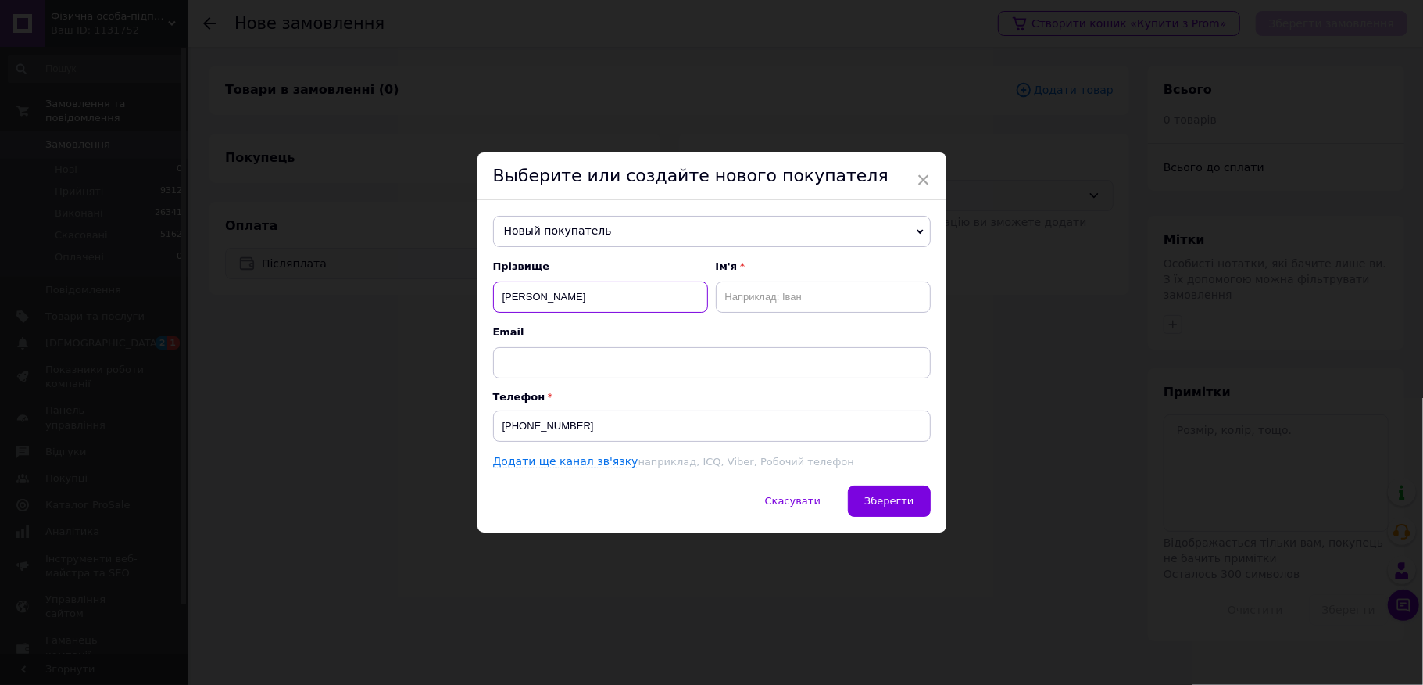
type input "[PERSON_NAME]"
click at [900, 516] on button "Зберегти" at bounding box center [889, 500] width 82 height 31
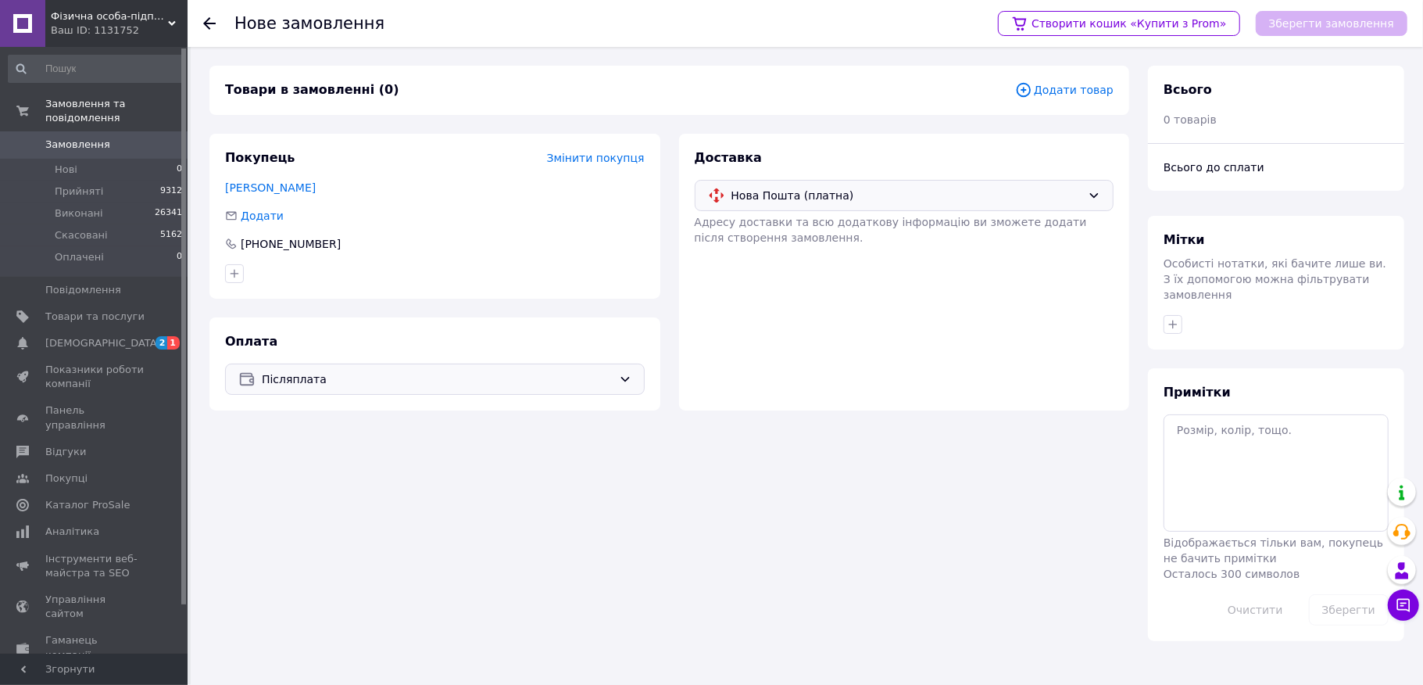
click at [1055, 76] on div "Товари в замовленні (0) Додати товар" at bounding box center [669, 90] width 920 height 49
click at [1055, 88] on span "Додати товар" at bounding box center [1064, 89] width 98 height 17
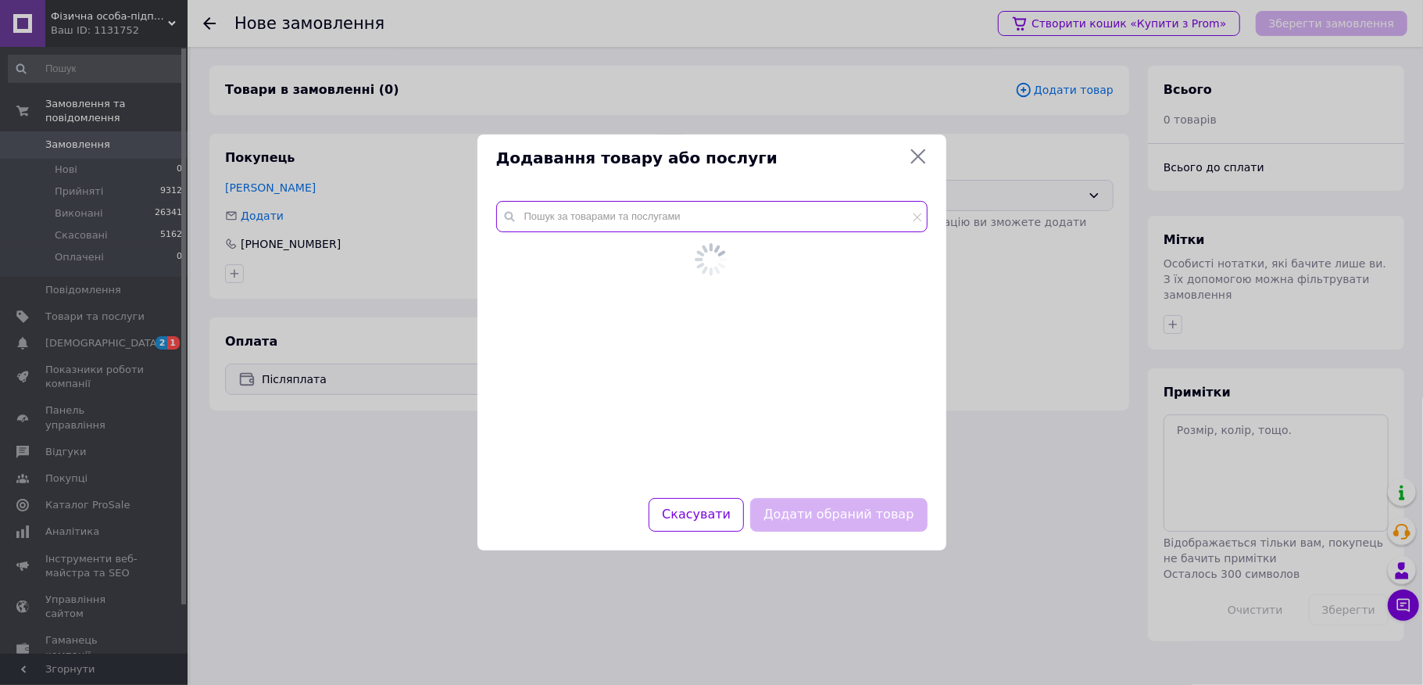
click at [664, 219] on input "text" at bounding box center [711, 216] width 431 height 31
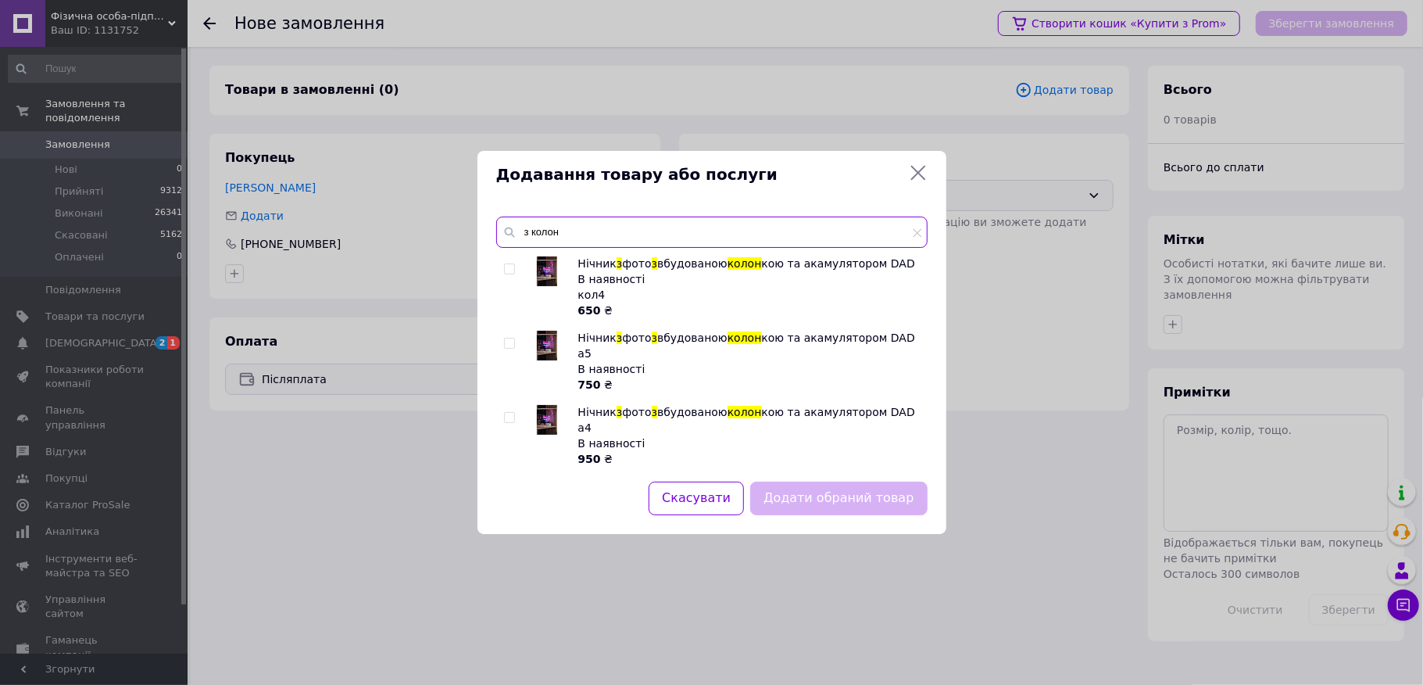
type input "з колон"
click at [510, 339] on input "checkbox" at bounding box center [509, 343] width 10 height 10
checkbox input "true"
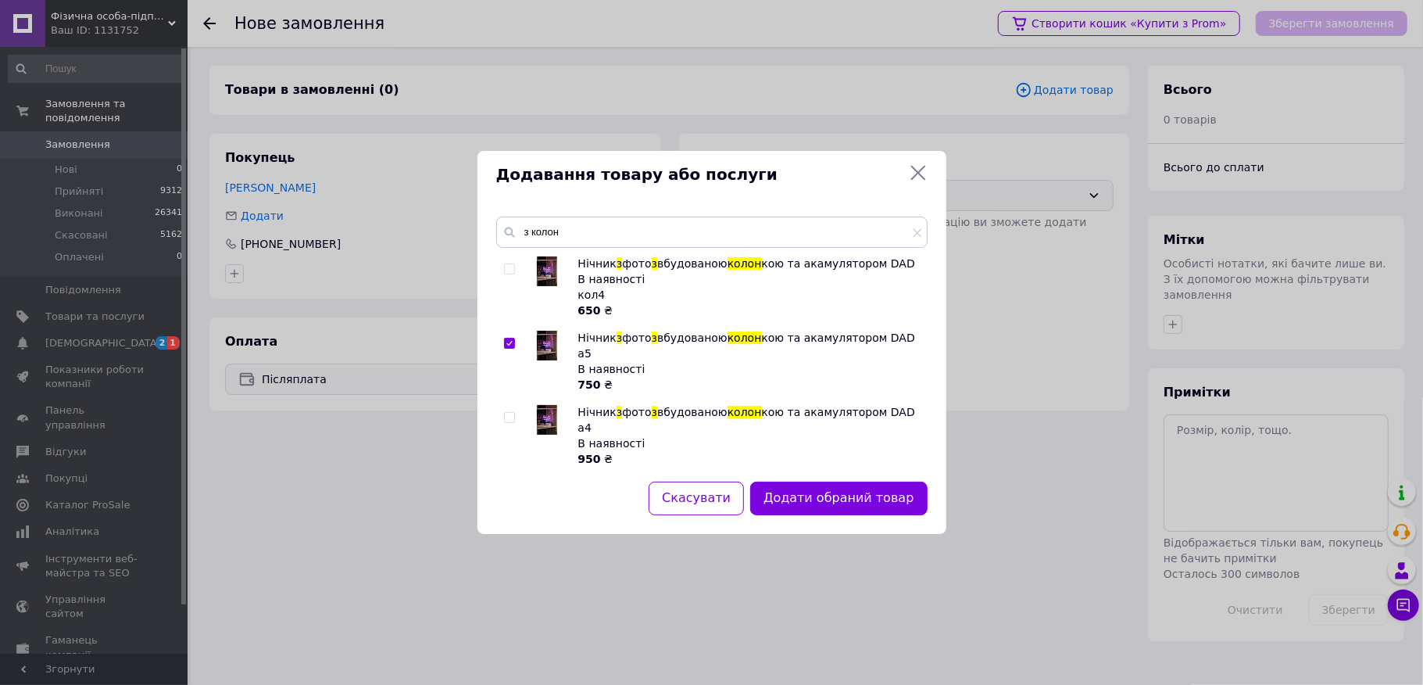
click at [835, 517] on div "Додати обраний товар" at bounding box center [838, 498] width 183 height 40
click at [817, 506] on button "Додати обраний товар" at bounding box center [838, 498] width 177 height 34
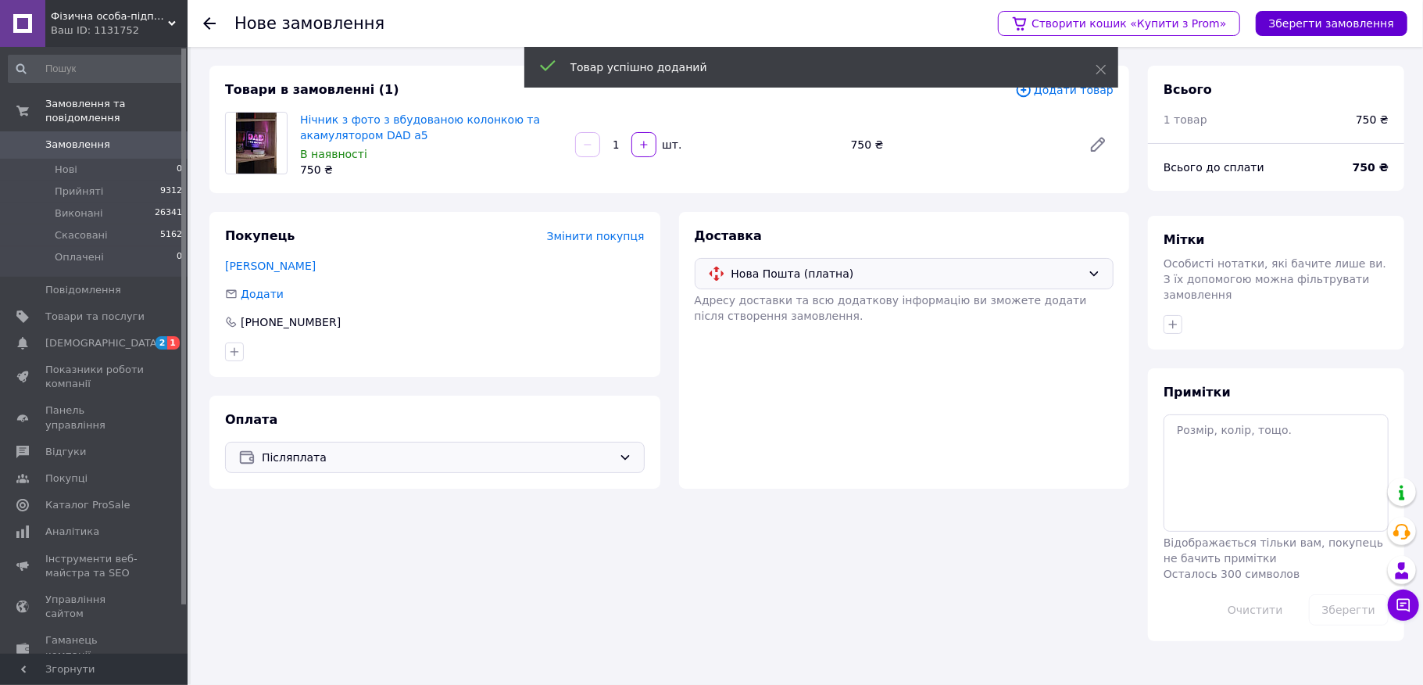
click at [1300, 17] on button "Зберегти замовлення" at bounding box center [1332, 23] width 152 height 25
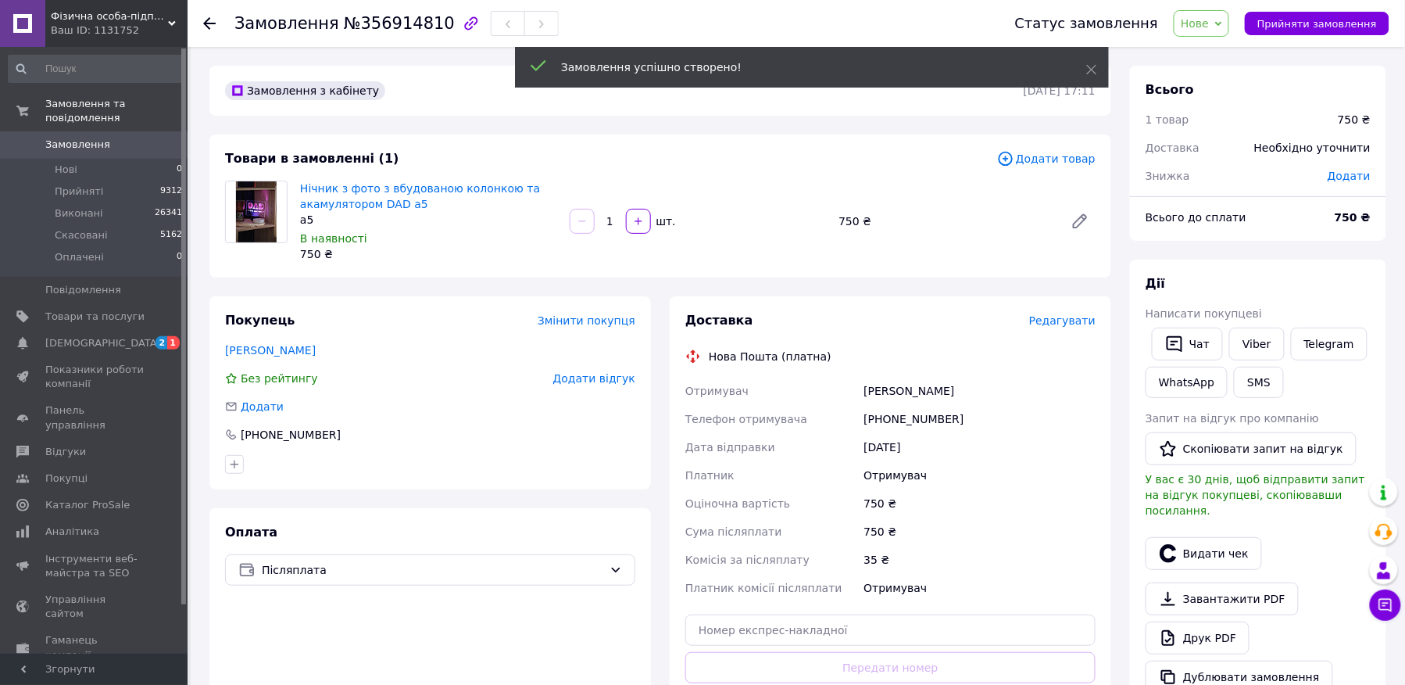
click at [1070, 320] on span "Редагувати" at bounding box center [1062, 320] width 66 height 13
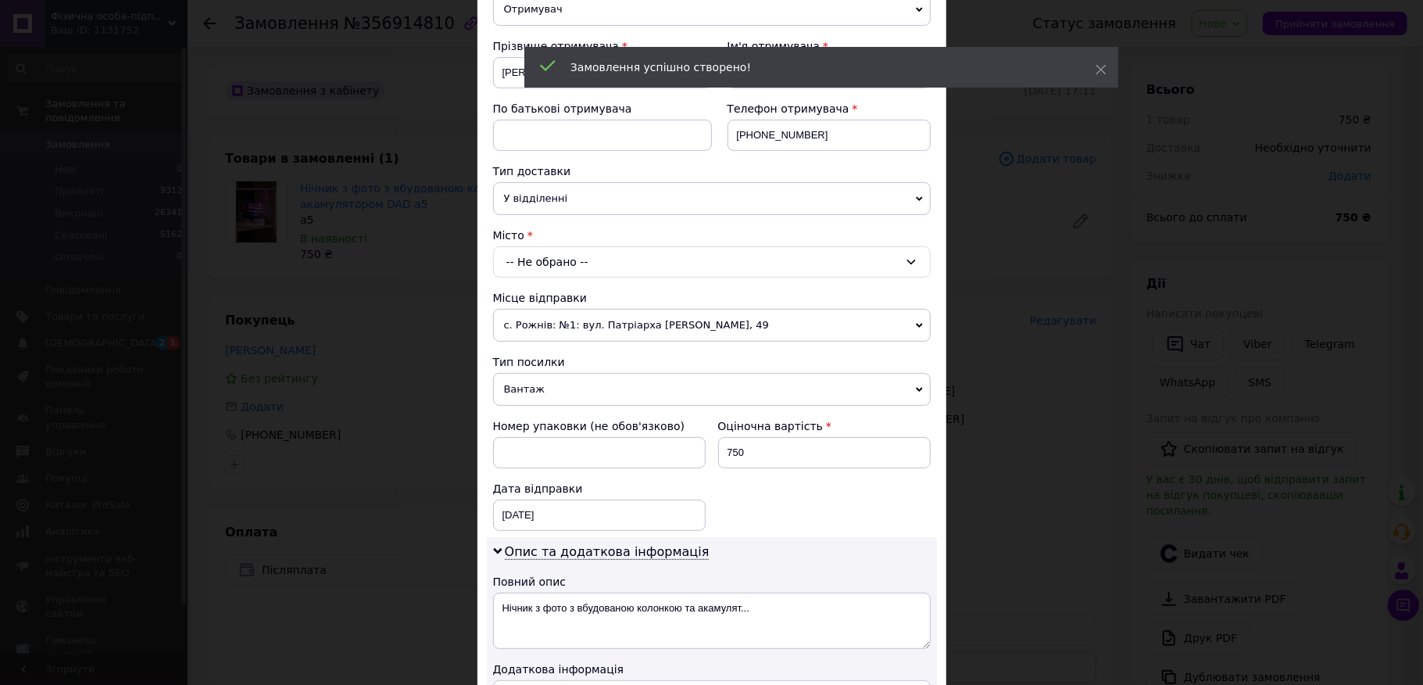
scroll to position [208, 0]
drag, startPoint x: 524, startPoint y: 231, endPoint x: 530, endPoint y: 250, distance: 19.8
click at [527, 231] on span at bounding box center [529, 233] width 5 height 13
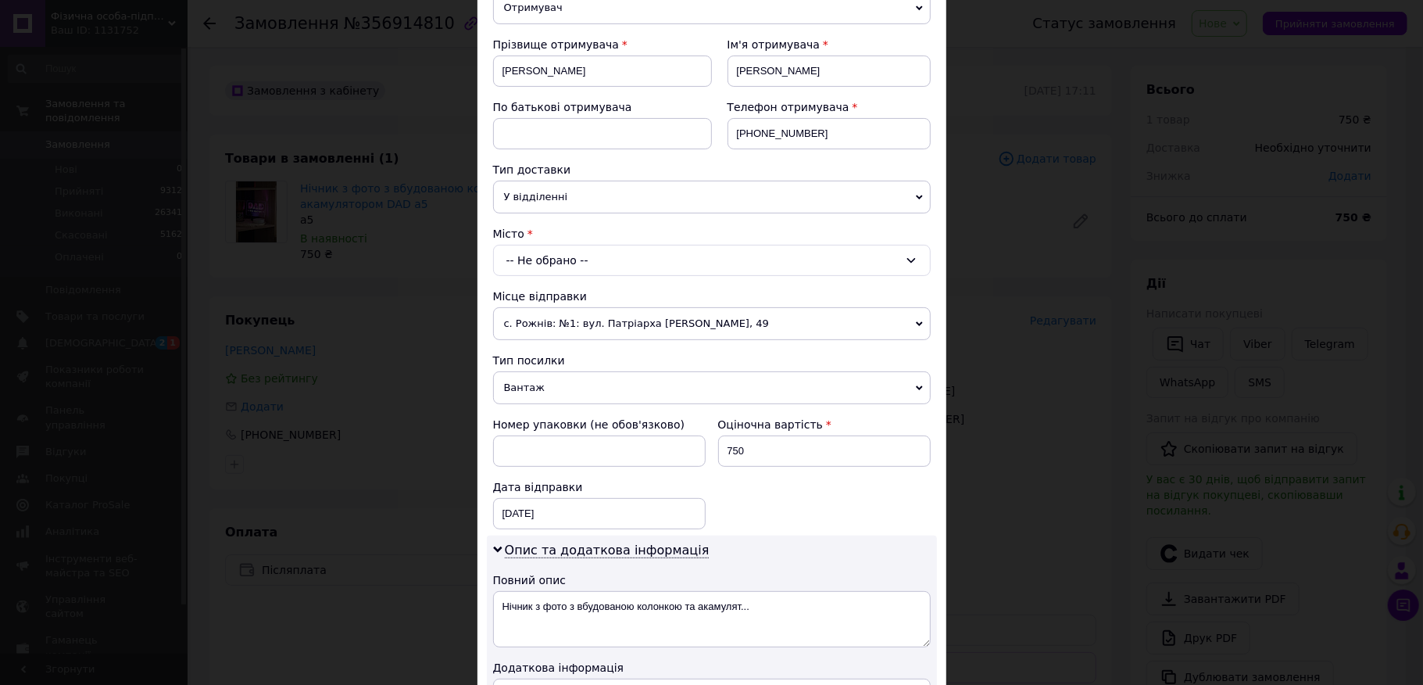
click at [530, 255] on div "-- Не обрано --" at bounding box center [712, 260] width 438 height 31
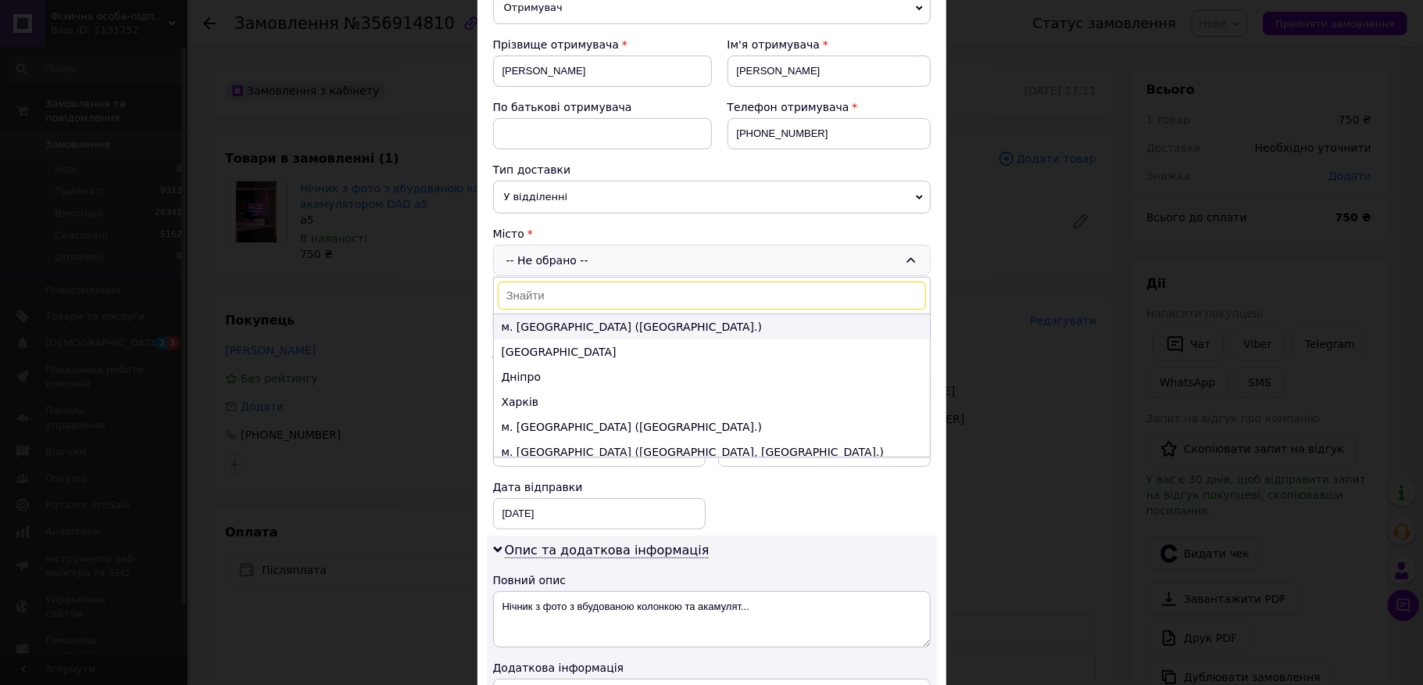
click at [566, 323] on li "м. [GEOGRAPHIC_DATA] ([GEOGRAPHIC_DATA].)" at bounding box center [712, 326] width 436 height 25
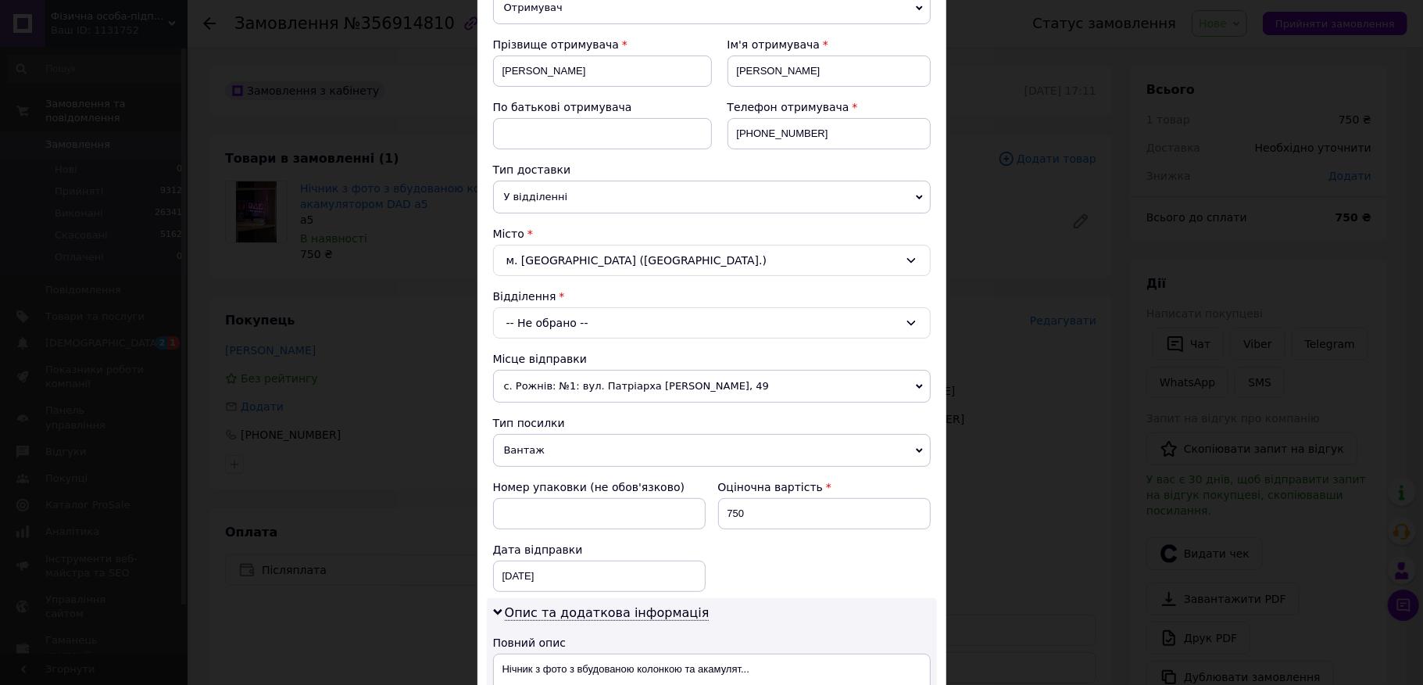
click at [561, 328] on div "-- Не обрано --" at bounding box center [712, 322] width 438 height 31
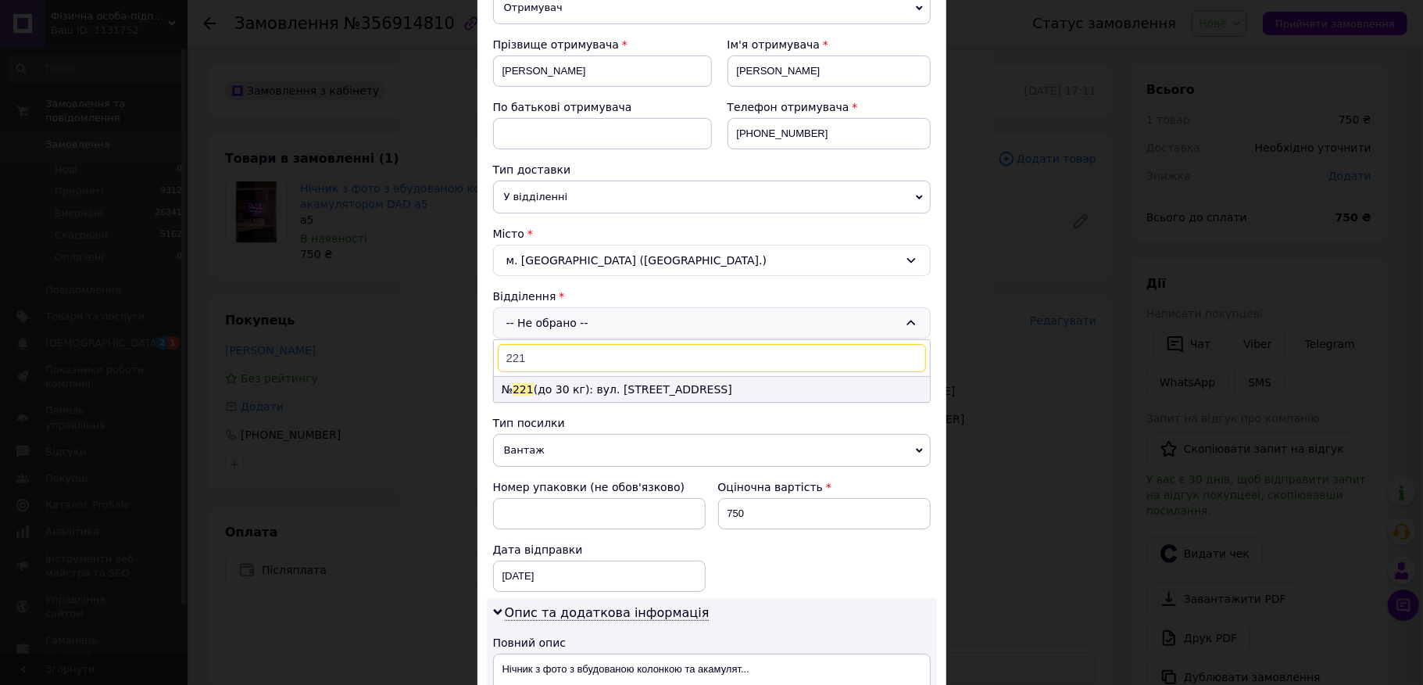
type input "221"
click at [547, 388] on li "№ 221 (до 30 кг): вул. [STREET_ADDRESS]" at bounding box center [712, 389] width 436 height 25
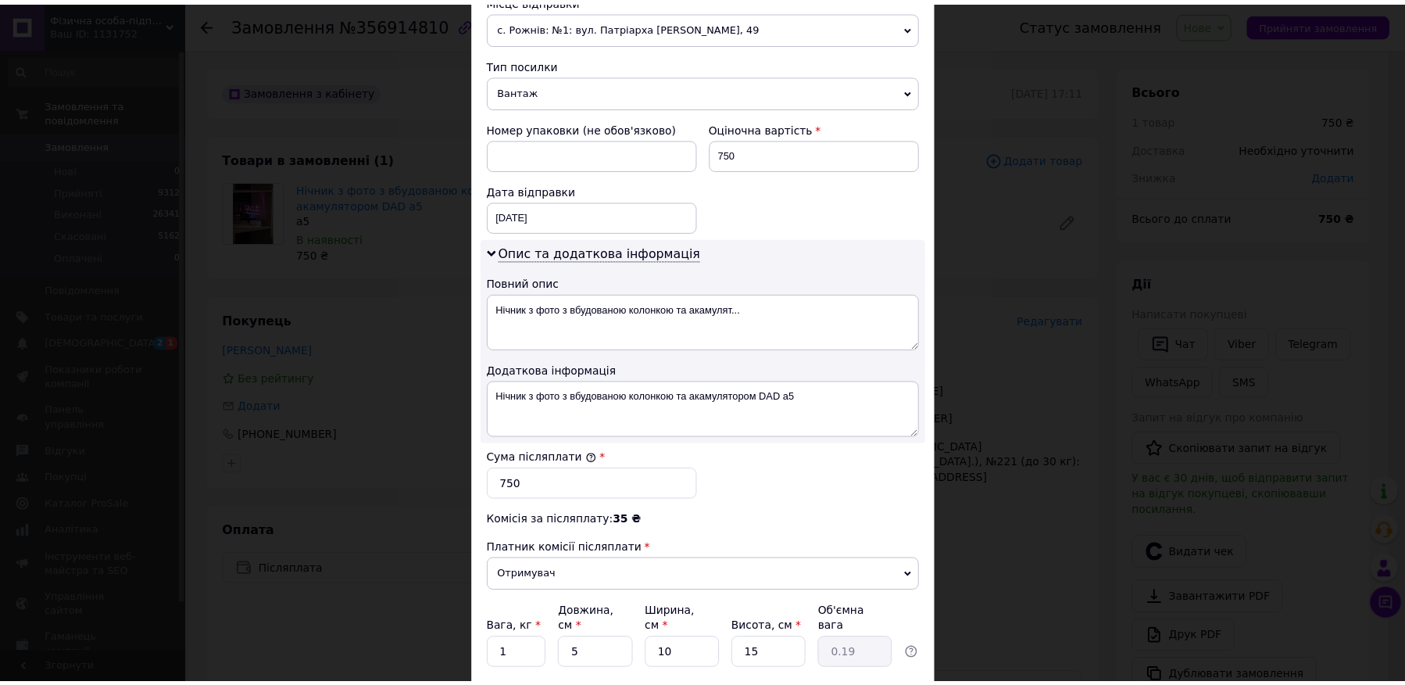
scroll to position [692, 0]
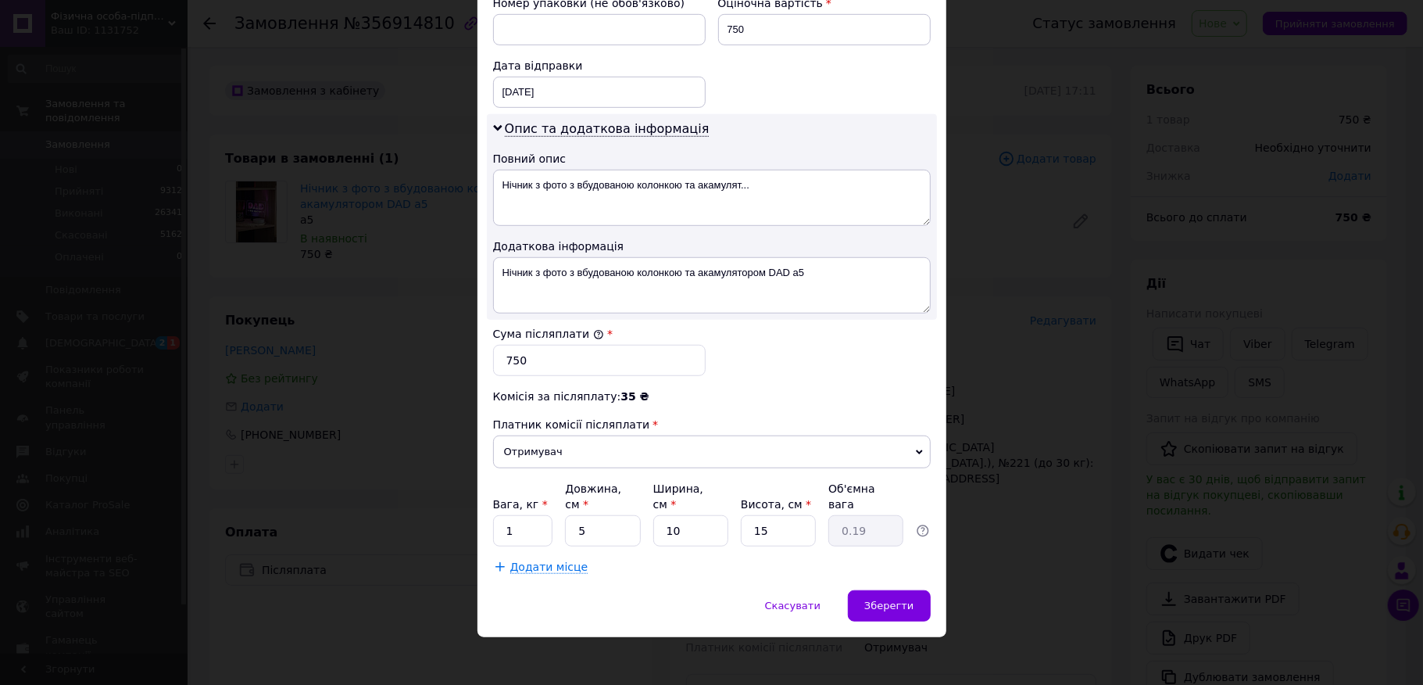
click at [891, 577] on div "Спосіб доставки Нова Пошта (платна) Платник Отримувач Відправник Прізвище отрим…" at bounding box center [711, 0] width 469 height 1179
click at [899, 607] on div "Зберегти" at bounding box center [889, 605] width 82 height 31
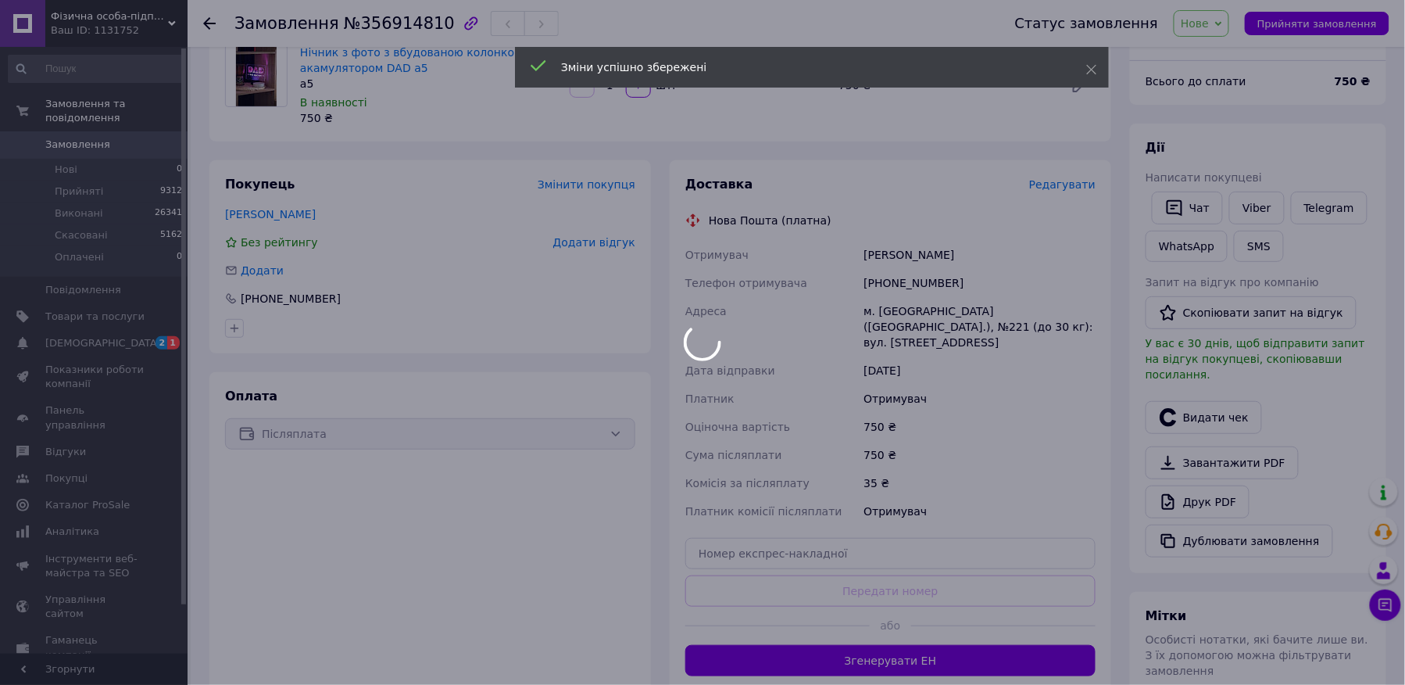
scroll to position [208, 0]
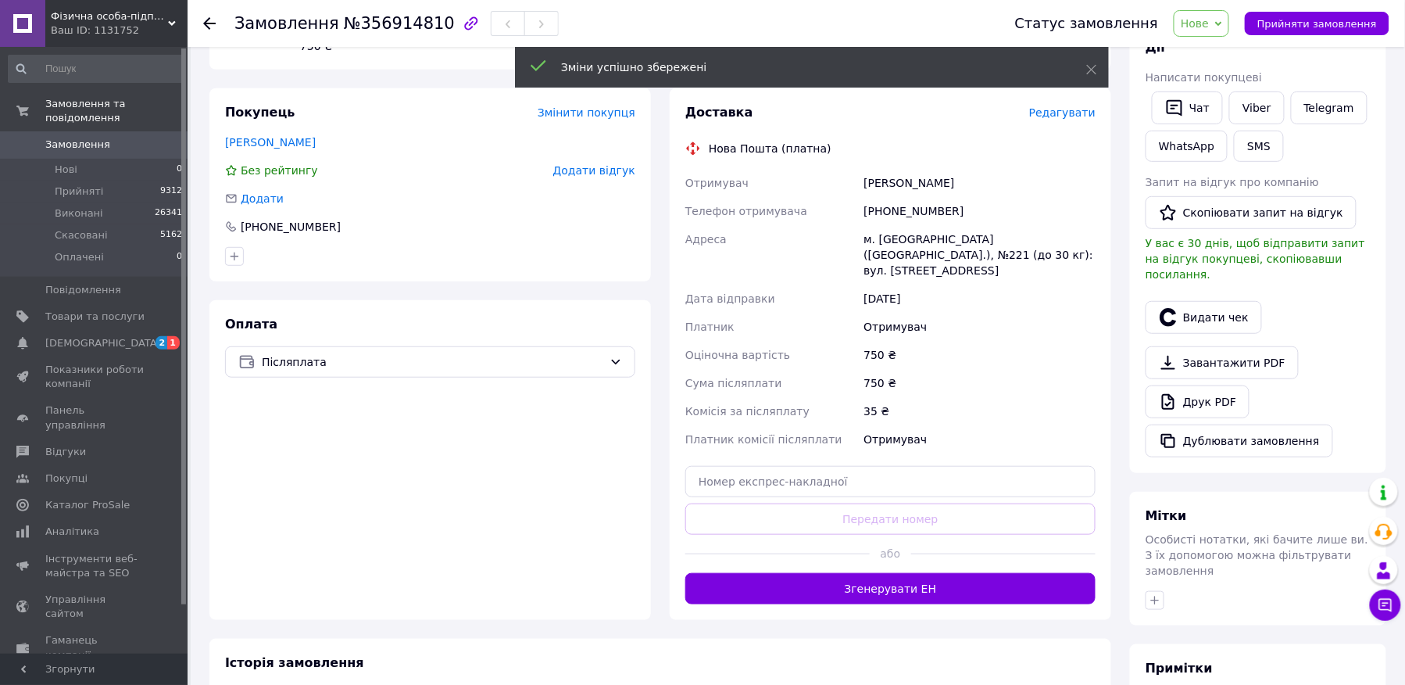
drag, startPoint x: 902, startPoint y: 566, endPoint x: 945, endPoint y: 531, distance: 55.0
click at [901, 573] on button "Згенерувати ЕН" at bounding box center [890, 588] width 410 height 31
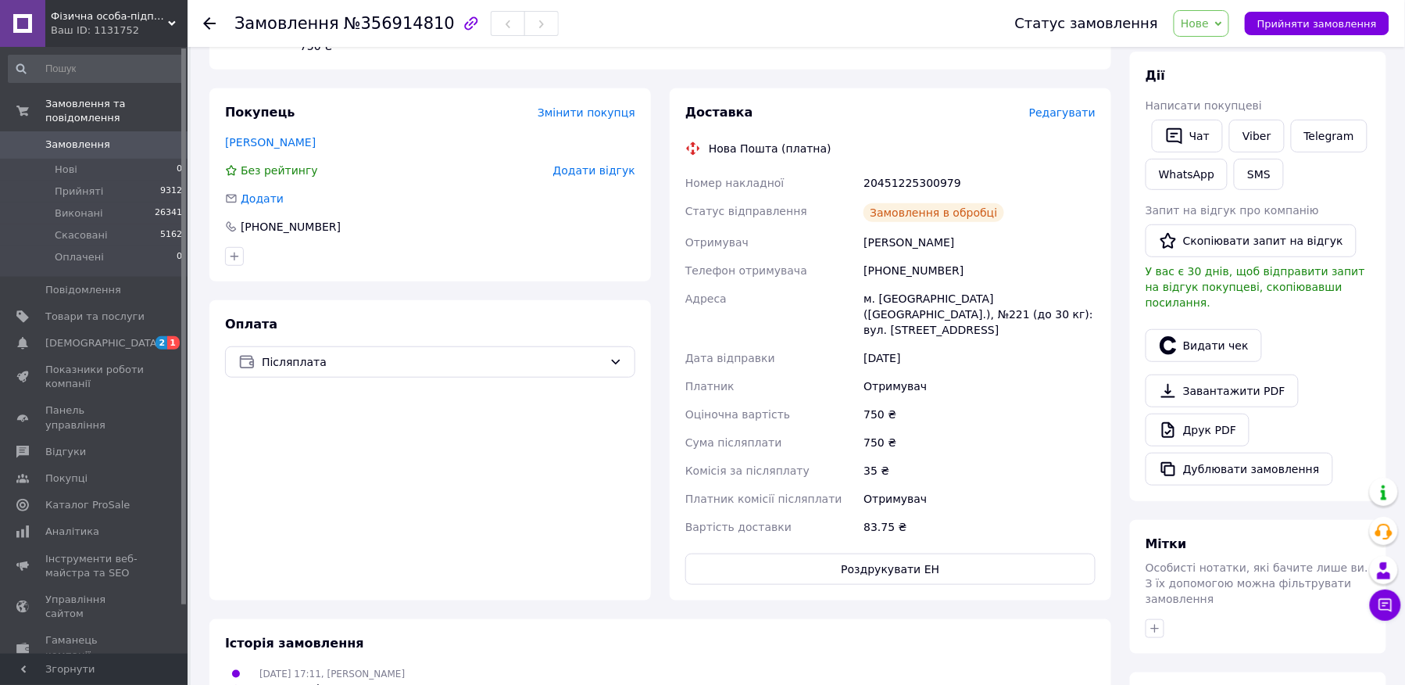
click at [1204, 329] on button "Видати чек" at bounding box center [1204, 345] width 116 height 33
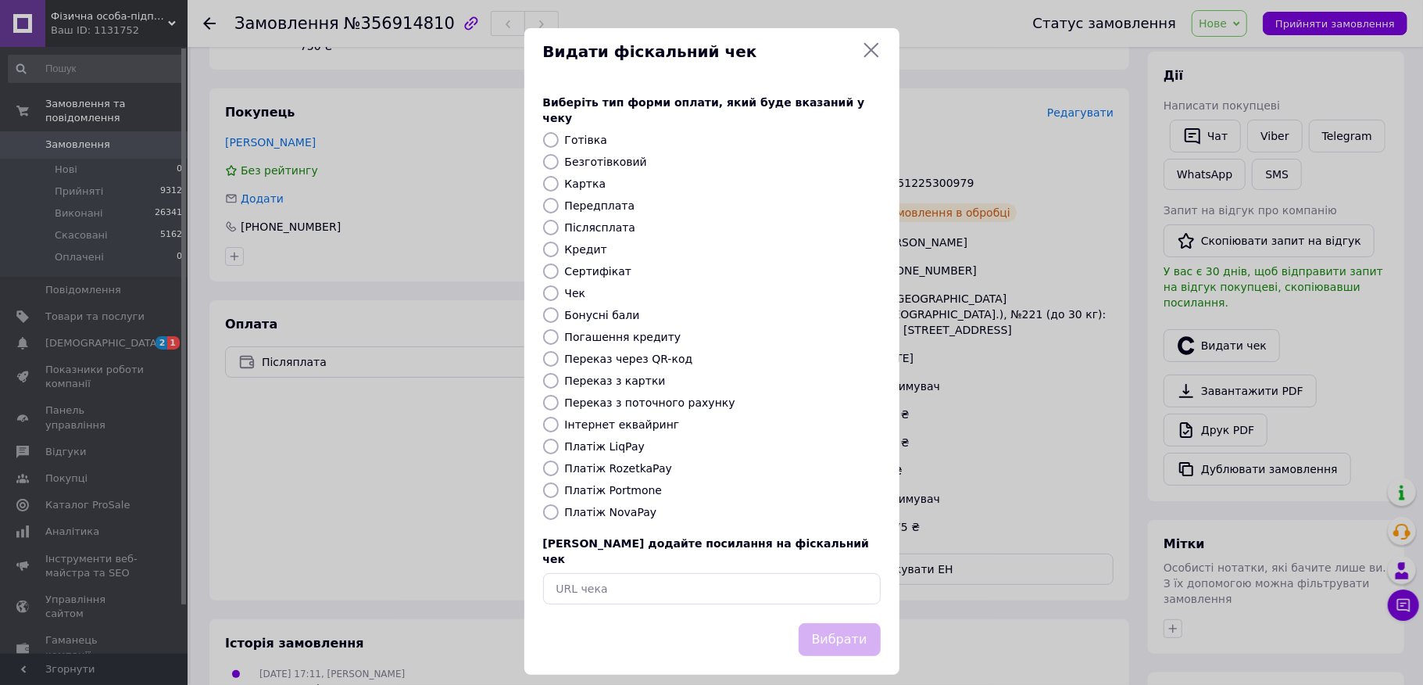
click at [632, 156] on label "Безготівковий" at bounding box center [606, 162] width 82 height 13
click at [559, 155] on input "Безготівковий" at bounding box center [551, 162] width 16 height 16
radio input "true"
click at [852, 623] on button "Вибрати" at bounding box center [840, 640] width 82 height 34
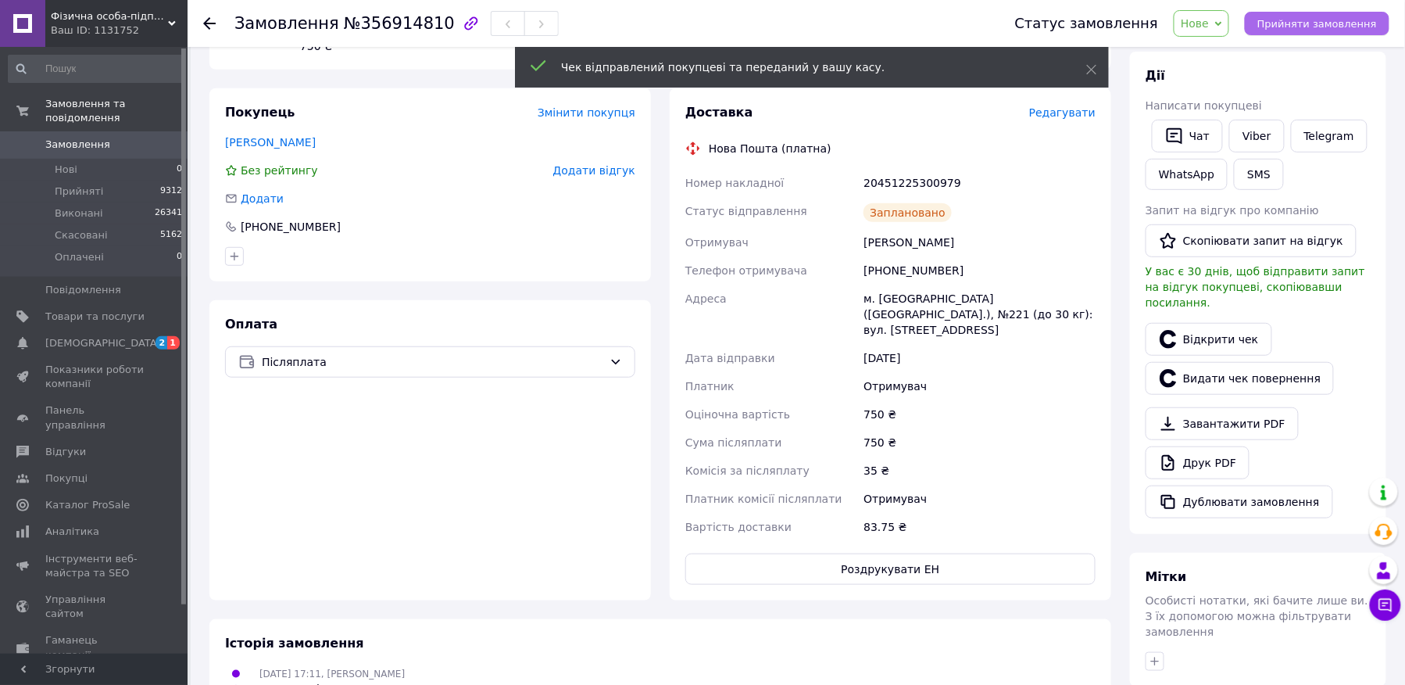
click at [1289, 34] on button "Прийняти замовлення" at bounding box center [1317, 23] width 145 height 23
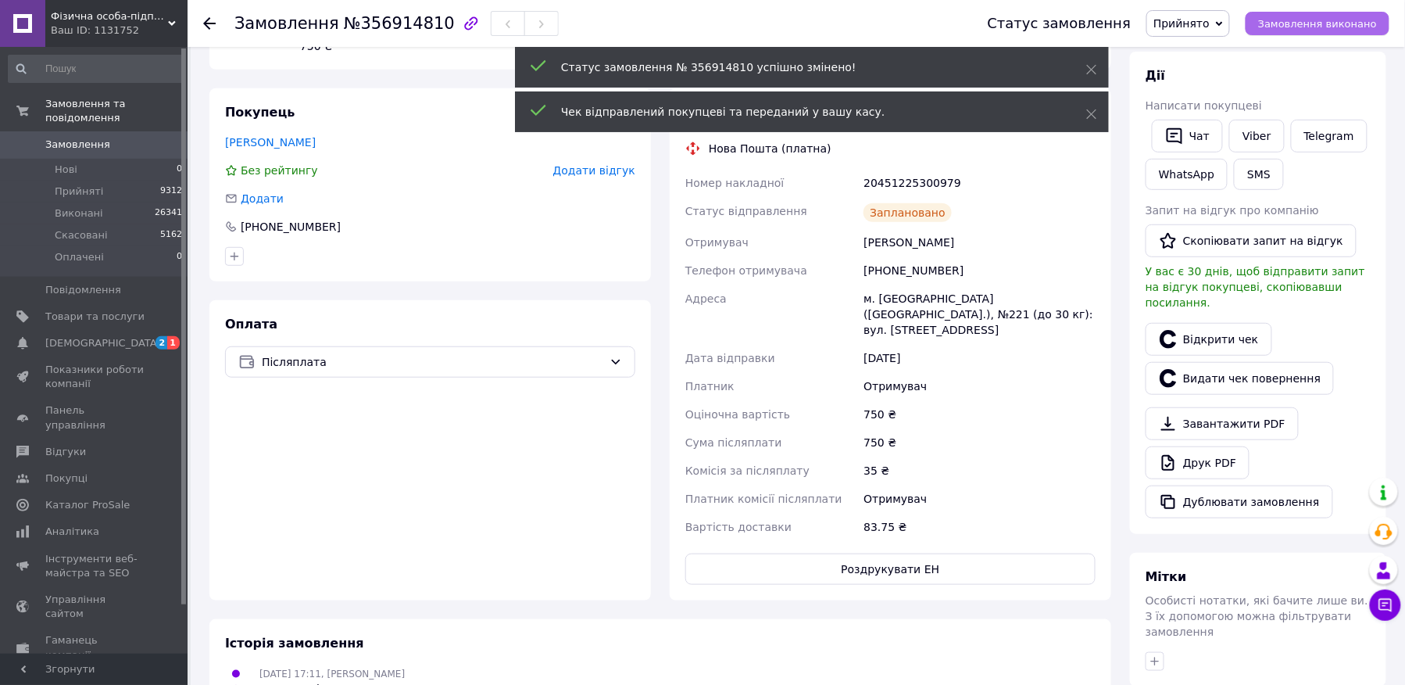
click at [1294, 29] on span "Замовлення виконано" at bounding box center [1317, 24] width 119 height 12
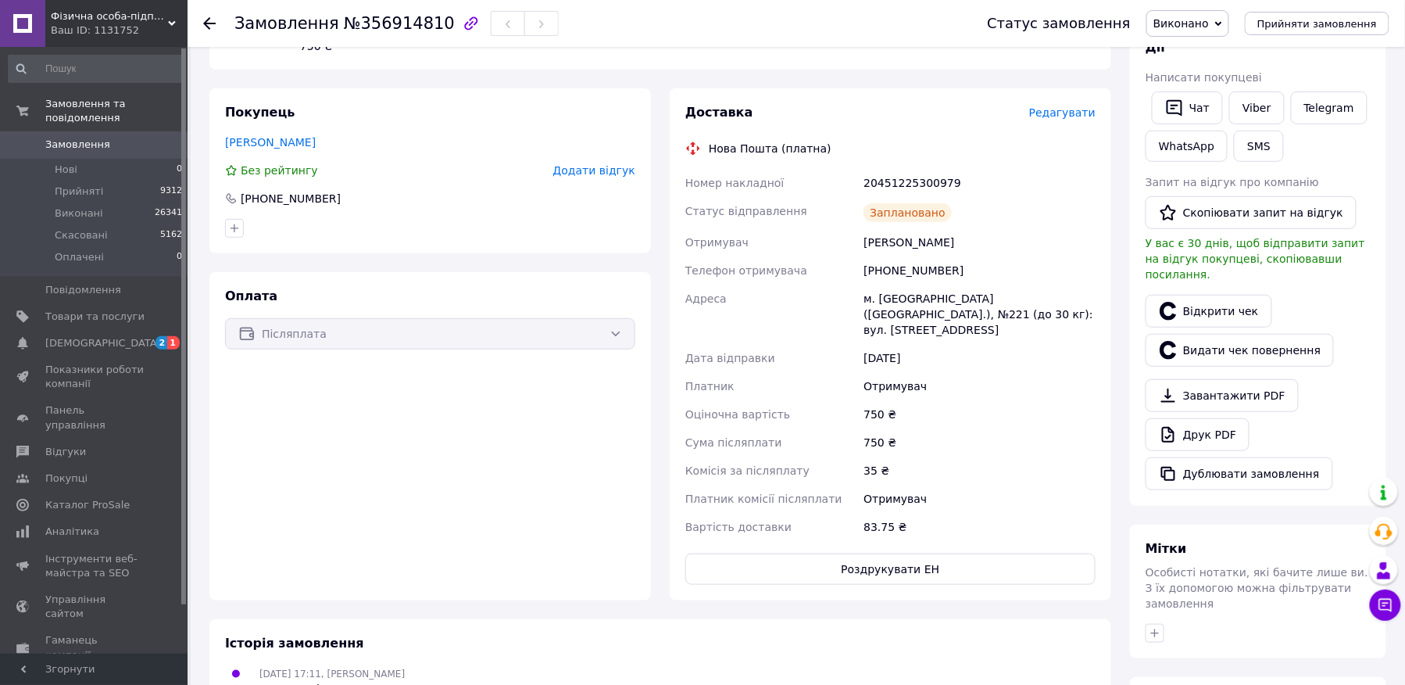
click at [206, 25] on use at bounding box center [209, 23] width 13 height 13
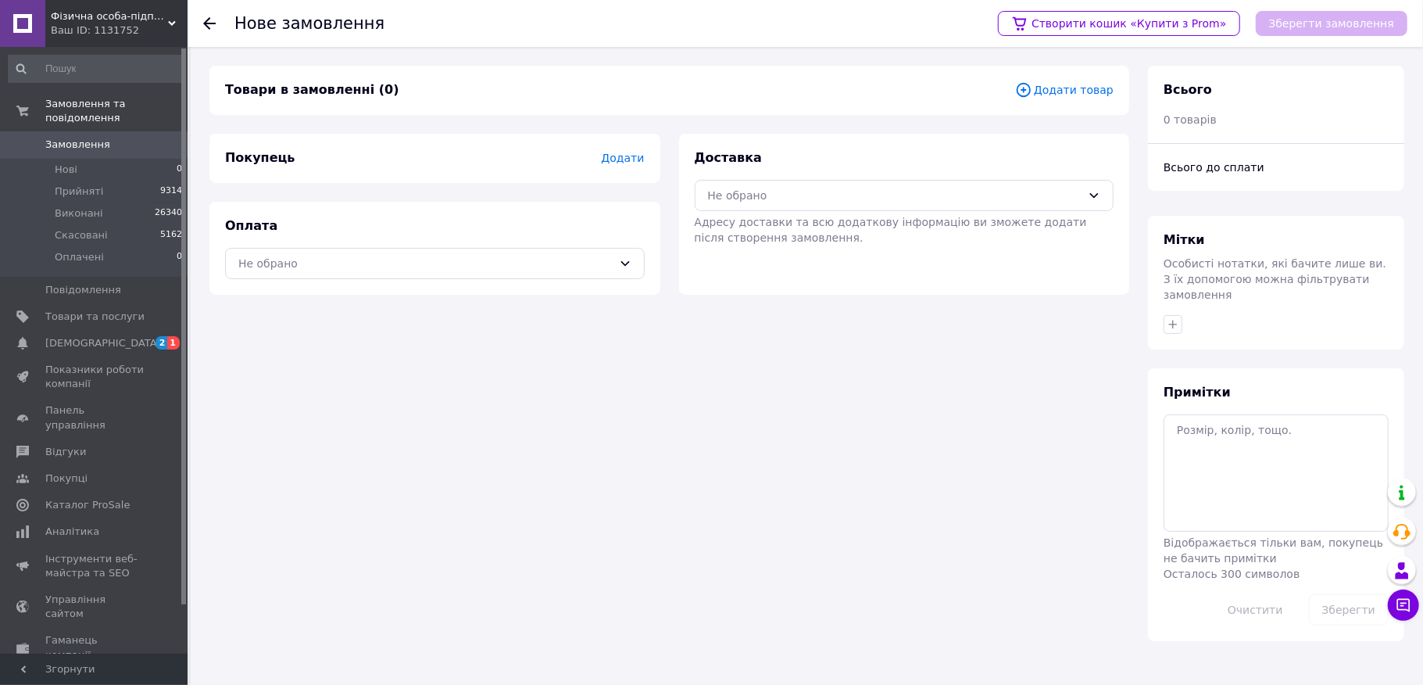
click at [410, 238] on div "Оплата Не обрано" at bounding box center [434, 248] width 451 height 93
click at [413, 238] on div "Оплата Не обрано" at bounding box center [434, 248] width 451 height 93
click at [394, 278] on div "Не обрано" at bounding box center [435, 263] width 420 height 31
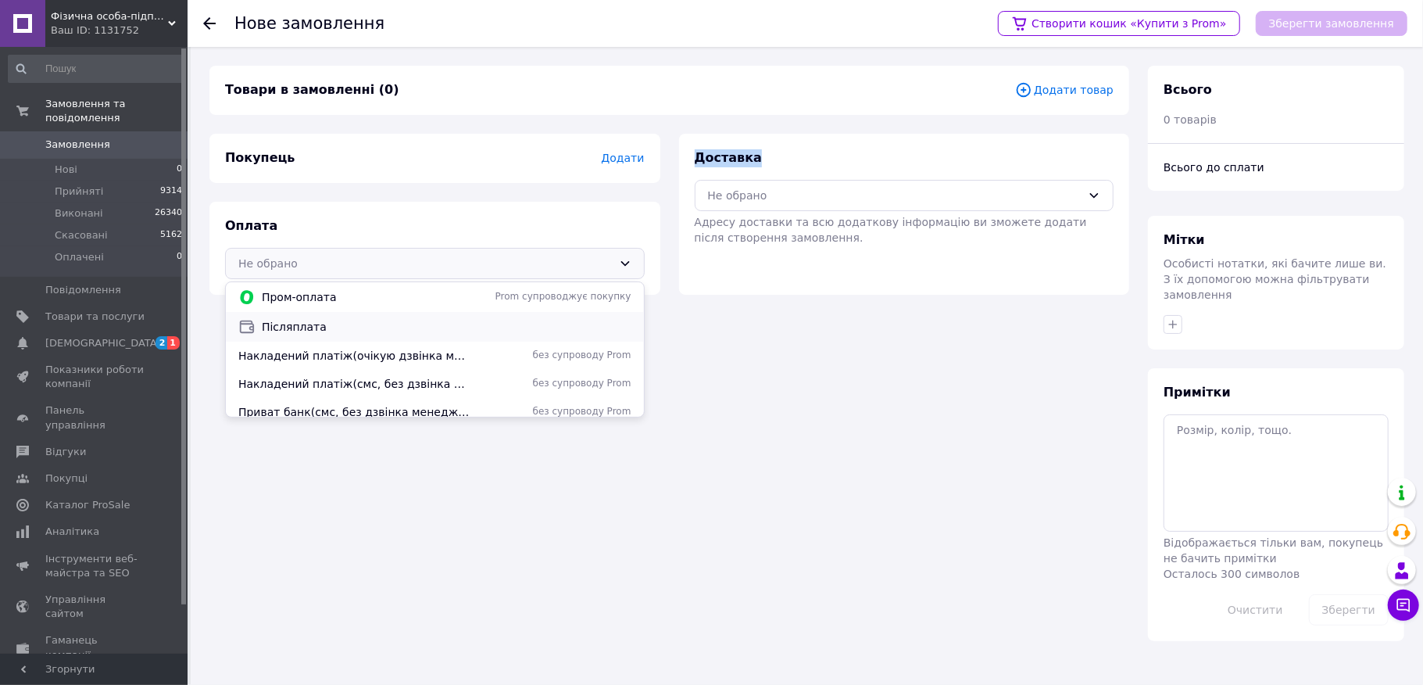
click at [361, 316] on div "Післяплата" at bounding box center [435, 327] width 418 height 30
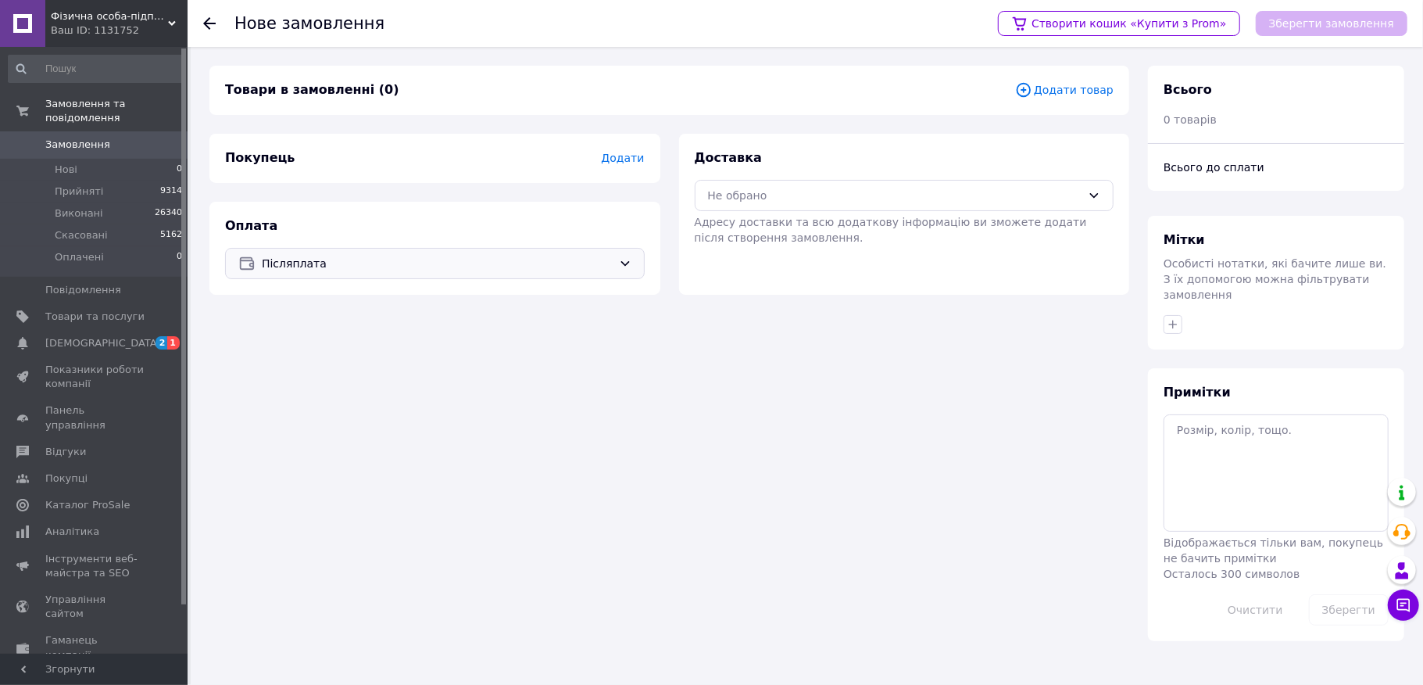
click at [885, 216] on span "Адресу доставки та всю додаткову інформацію ви зможете додати після створення з…" at bounding box center [891, 230] width 392 height 28
click at [857, 200] on div "Не обрано" at bounding box center [895, 195] width 374 height 17
click at [826, 270] on div "Нова Пошта (платна)" at bounding box center [905, 259] width 418 height 30
click at [607, 145] on div "Покупець Додати" at bounding box center [434, 158] width 451 height 49
click at [620, 155] on span "Додати" at bounding box center [622, 158] width 43 height 13
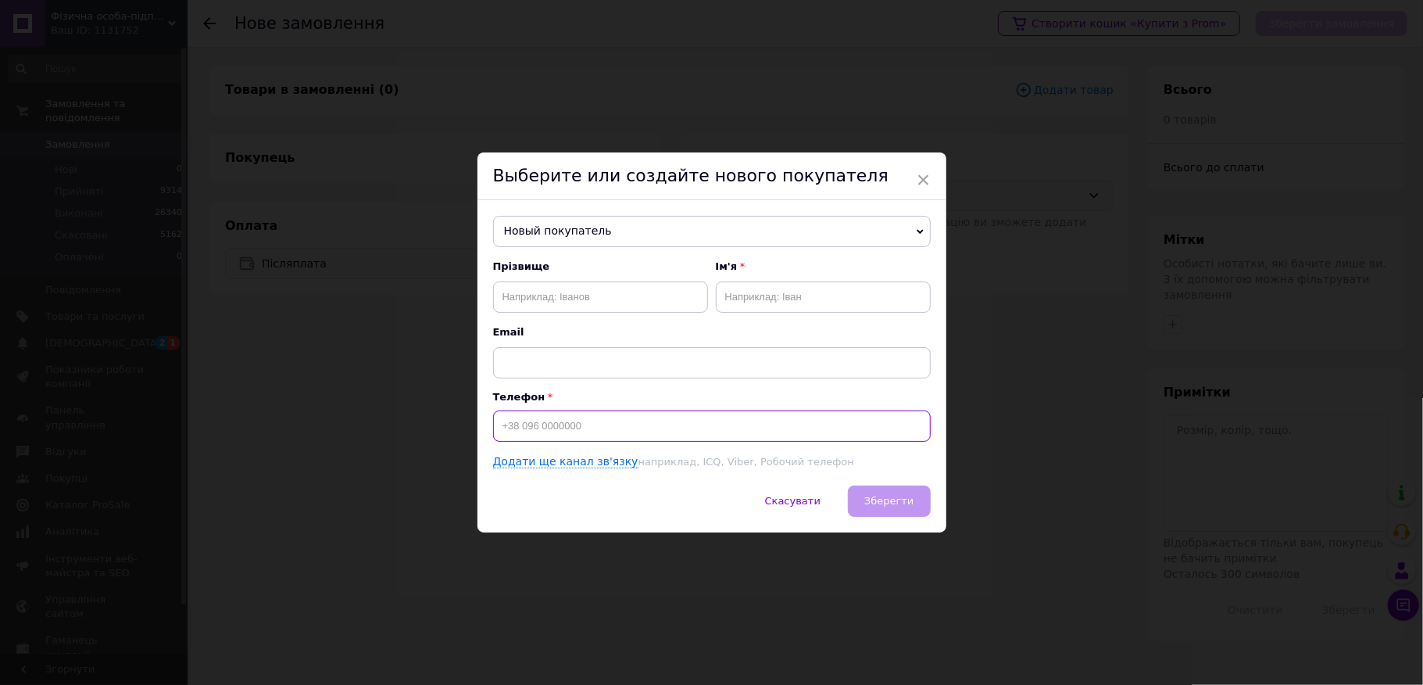
click at [603, 414] on input at bounding box center [712, 425] width 438 height 31
click at [1118, 151] on div "× Выберите или создайте нового покупателя Новый покупатель [PERSON_NAME] [PHONE…" at bounding box center [711, 342] width 1423 height 685
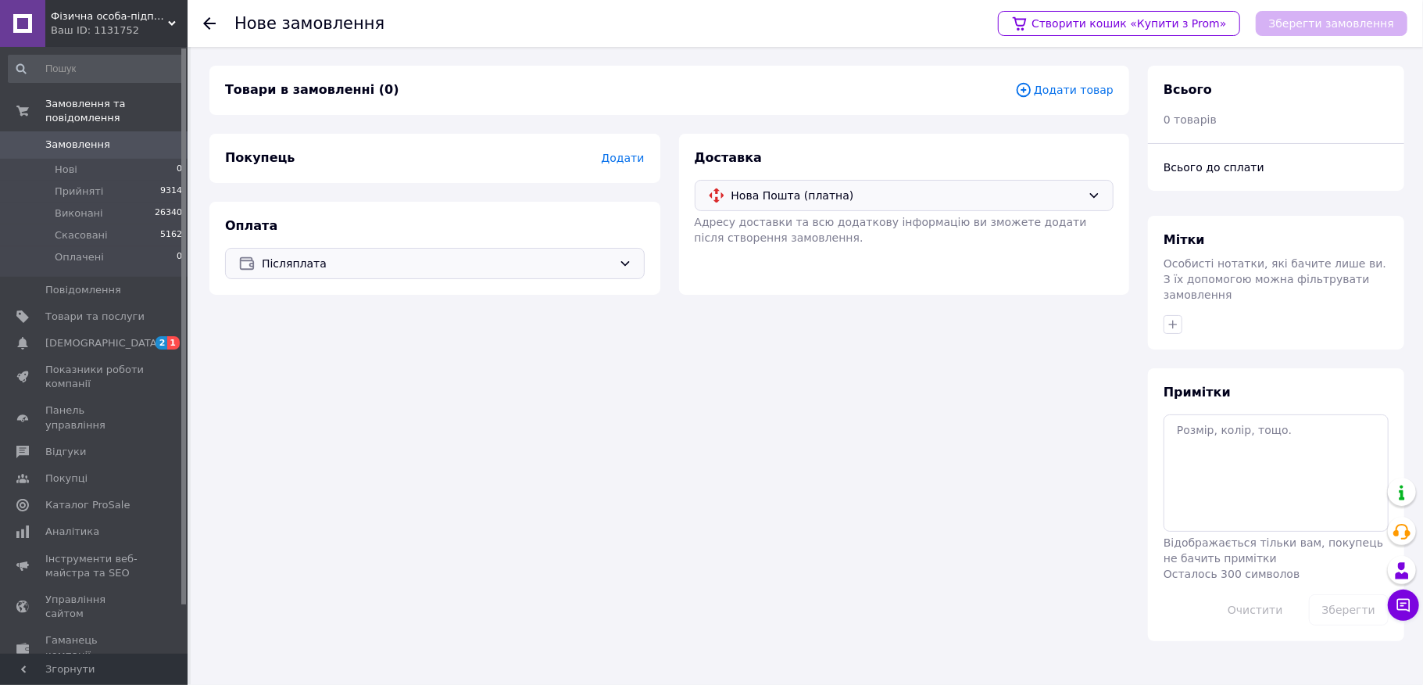
click at [1053, 103] on div "Товари в замовленні (0) Додати товар" at bounding box center [669, 90] width 920 height 49
click at [1063, 102] on div "Товари в замовленні (0) Додати товар" at bounding box center [669, 90] width 920 height 49
click at [1063, 94] on span "Додати товар" at bounding box center [1064, 89] width 98 height 17
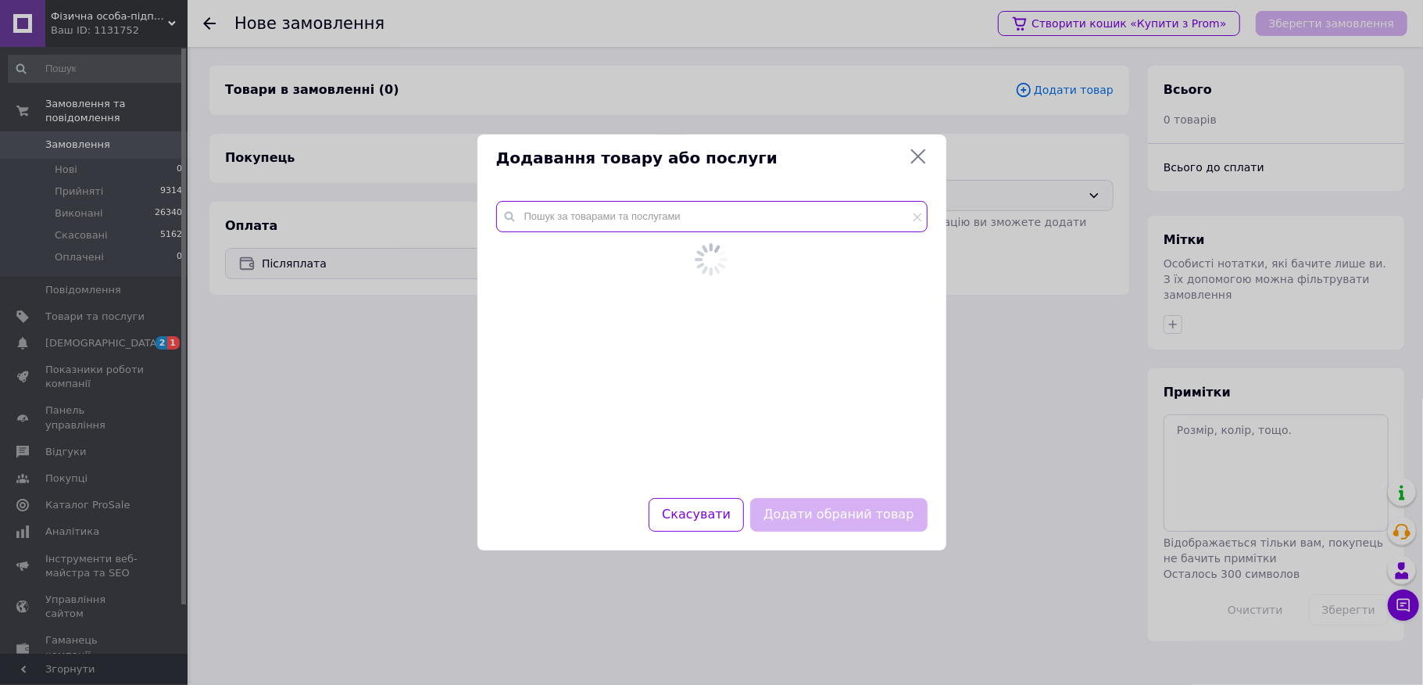
click at [677, 217] on input "text" at bounding box center [711, 216] width 431 height 31
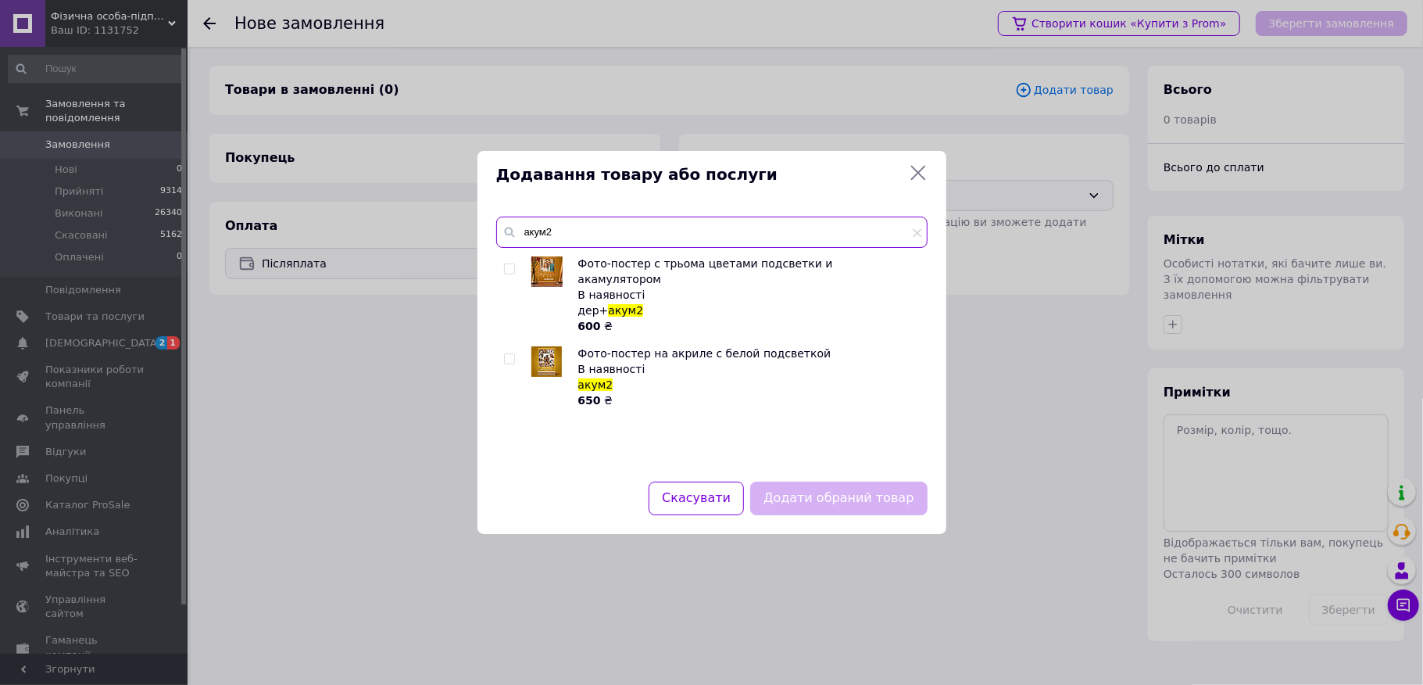
type input "акум2"
click at [520, 345] on div at bounding box center [526, 376] width 12 height 63
click at [513, 354] on input "checkbox" at bounding box center [509, 359] width 10 height 10
checkbox input "true"
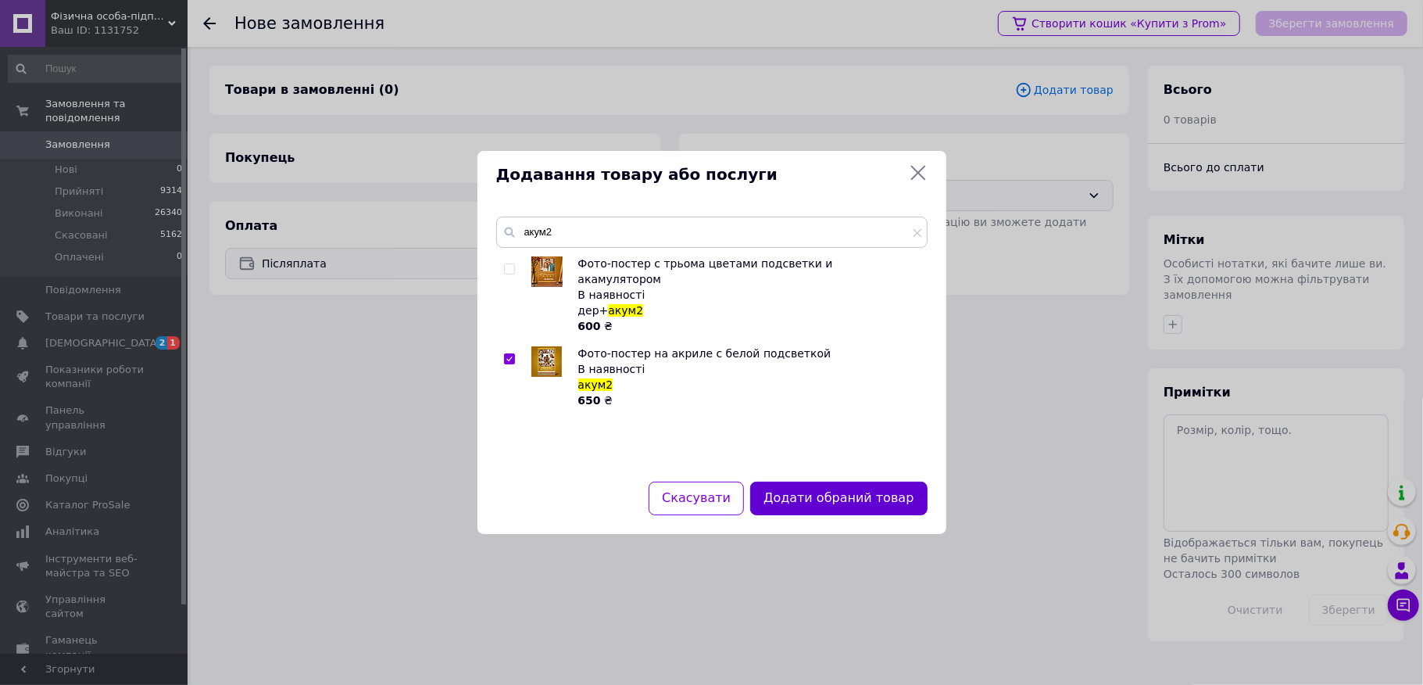
click at [814, 510] on button "Додати обраний товар" at bounding box center [838, 498] width 177 height 34
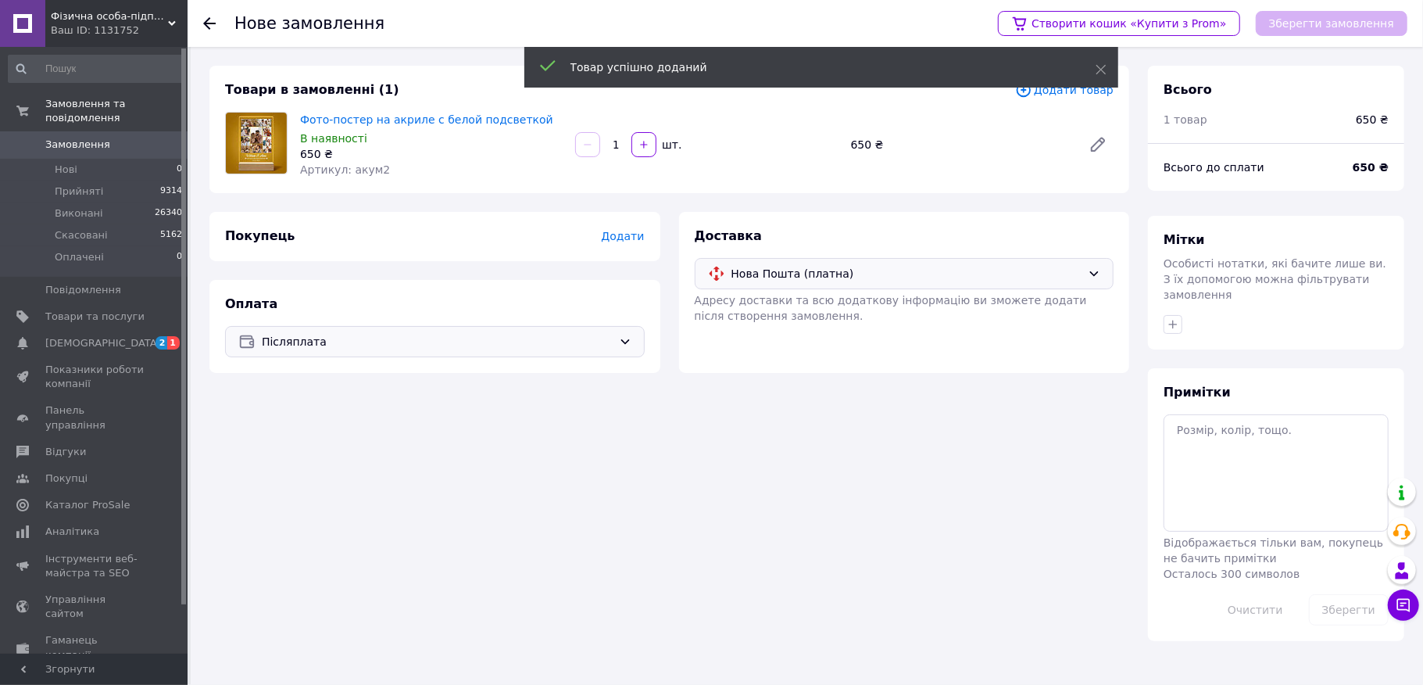
click at [1332, 11] on div "Зберегти замовлення" at bounding box center [1332, 23] width 152 height 25
click at [630, 238] on span "Додати" at bounding box center [622, 236] width 43 height 13
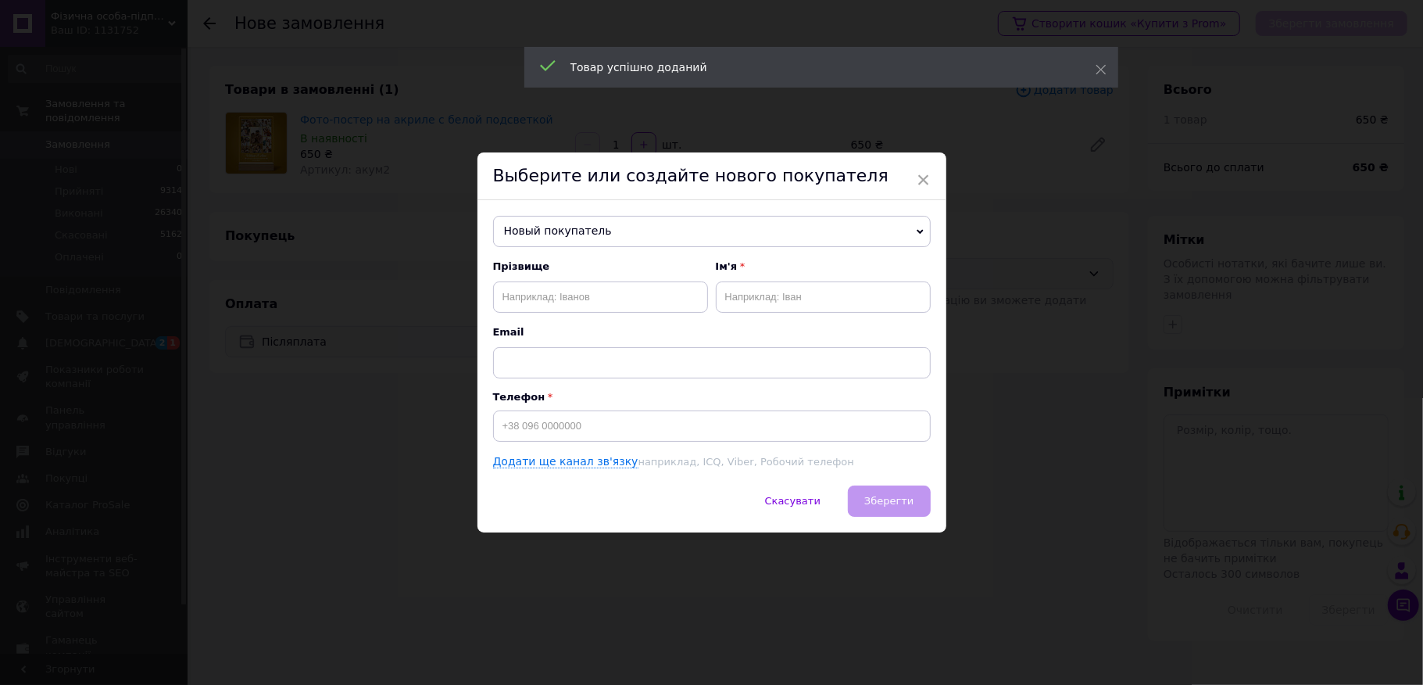
click at [538, 444] on div "Прізвище Ім'я Email Телефон Додати ще канал зв'язку наприклад, ICQ, Viber, Робо…" at bounding box center [712, 364] width 438 height 210
click at [544, 438] on input at bounding box center [712, 425] width 438 height 31
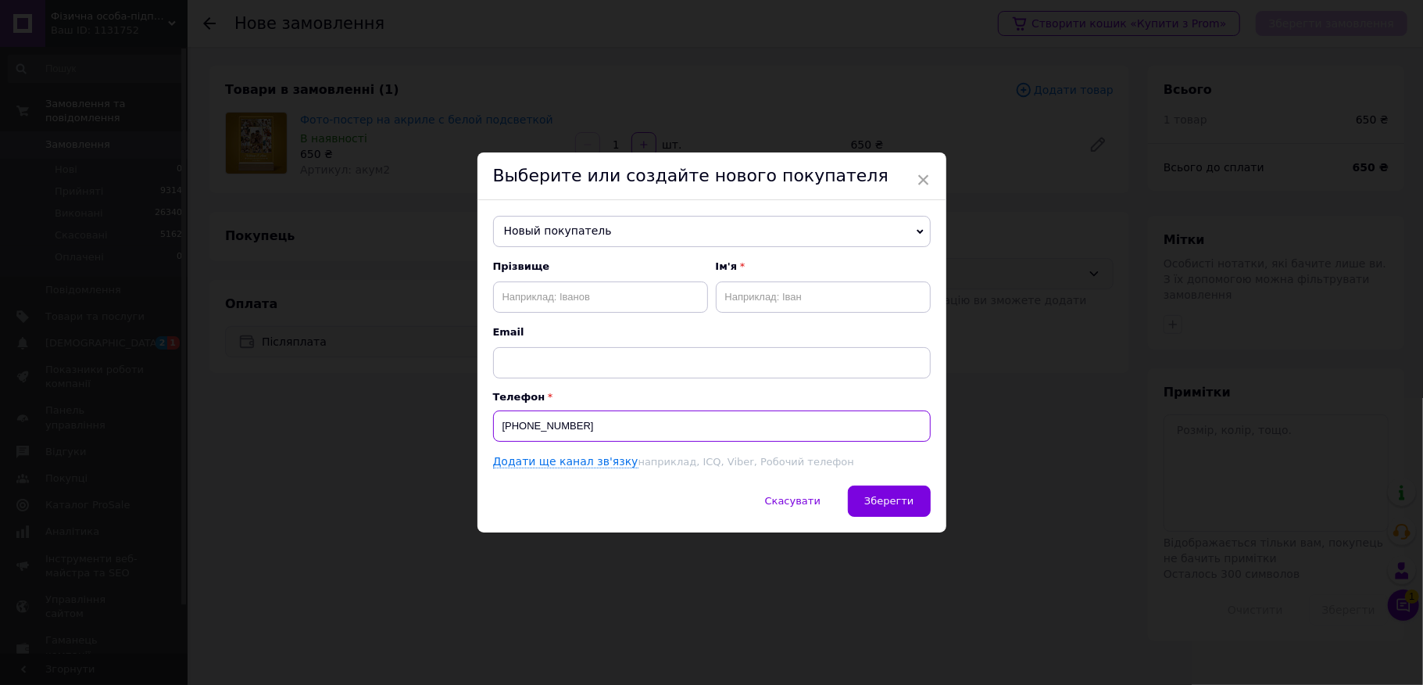
type input "[PHONE_NUMBER]"
click at [517, 313] on div "Прізвище Ім'я Email" at bounding box center [712, 318] width 438 height 119
click at [519, 314] on div "Прізвище Ім'я Email" at bounding box center [712, 318] width 438 height 119
click at [509, 302] on div at bounding box center [509, 302] width 0 height 0
click at [541, 300] on input "text" at bounding box center [600, 296] width 215 height 31
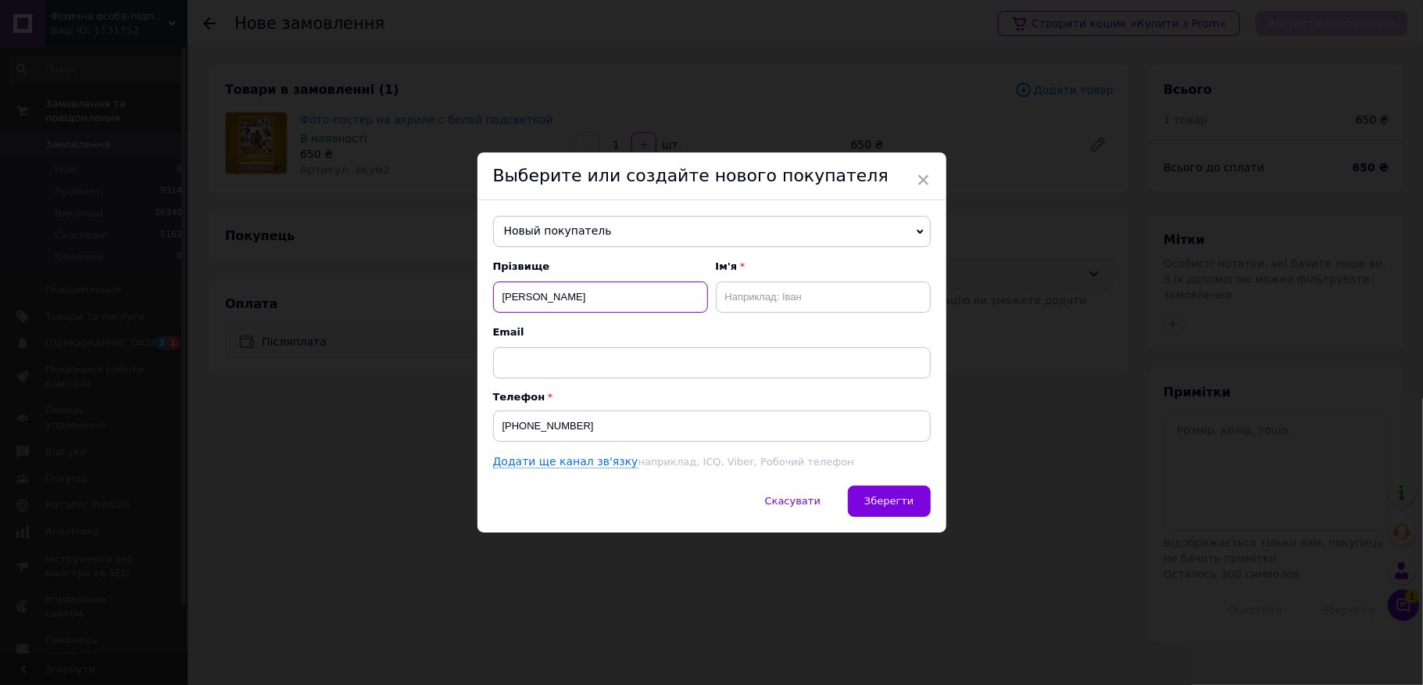
type input "[PERSON_NAME]"
click at [842, 498] on div "Скасувати   Зберегти" at bounding box center [711, 508] width 469 height 47
click at [871, 491] on button "Зберегти" at bounding box center [889, 500] width 82 height 31
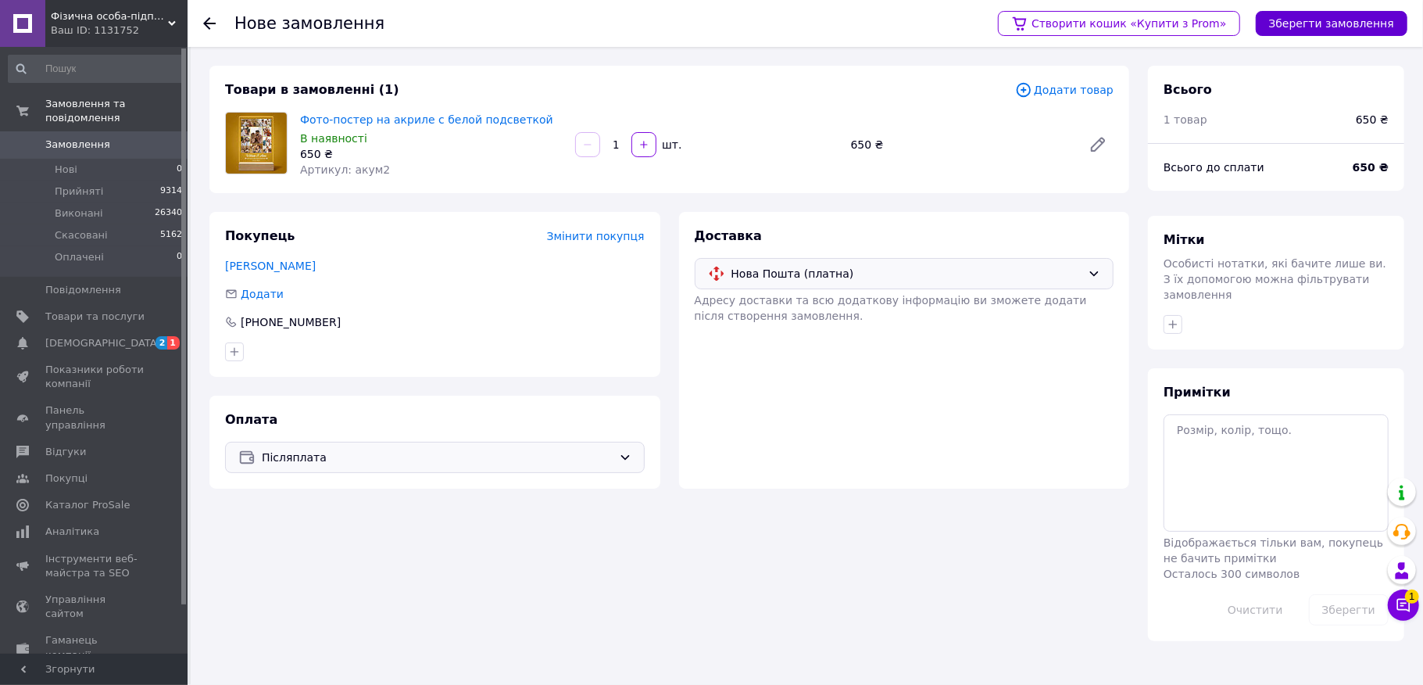
click at [1289, 26] on button "Зберегти замовлення" at bounding box center [1332, 23] width 152 height 25
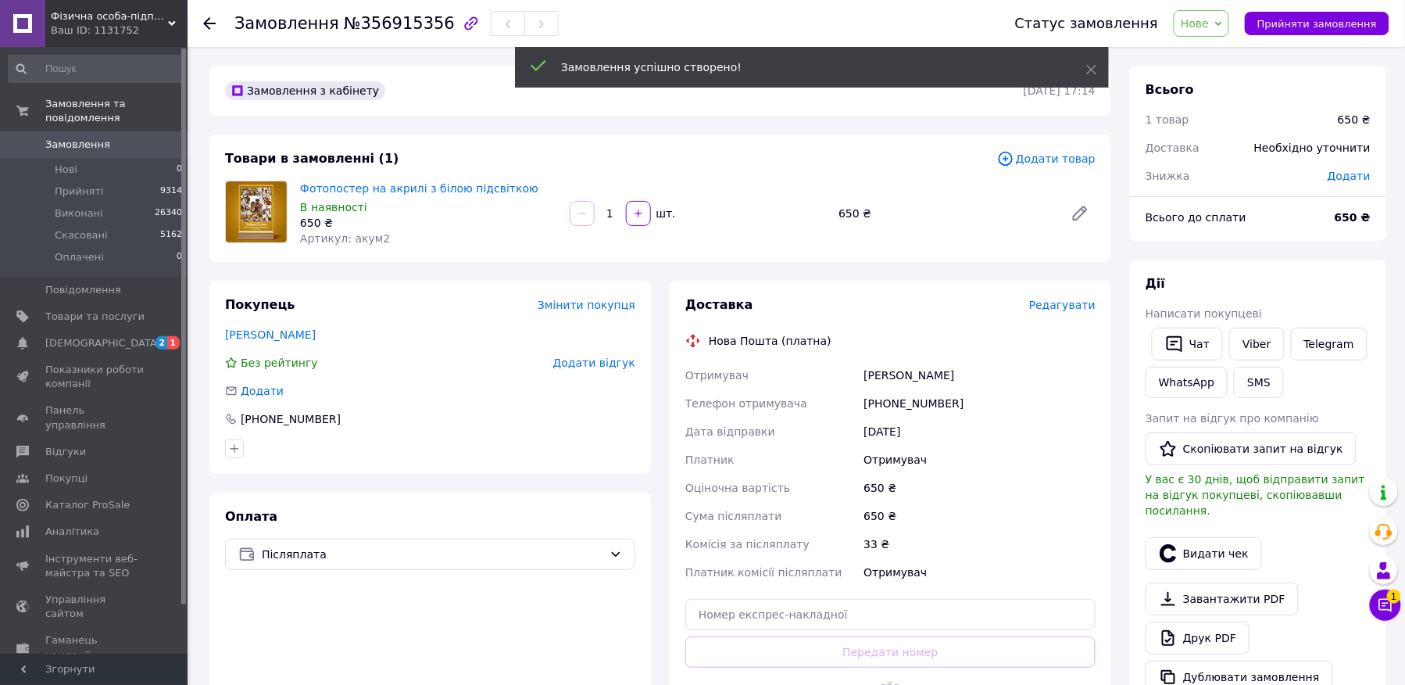
click at [1042, 301] on div "Доставка Редагувати" at bounding box center [890, 305] width 410 height 18
click at [1013, 307] on div "Доставка" at bounding box center [857, 305] width 344 height 18
click at [1045, 314] on div "Доставка Редагувати Нова Пошта (платна) Отримувач [PERSON_NAME] Телефон отримув…" at bounding box center [890, 516] width 410 height 441
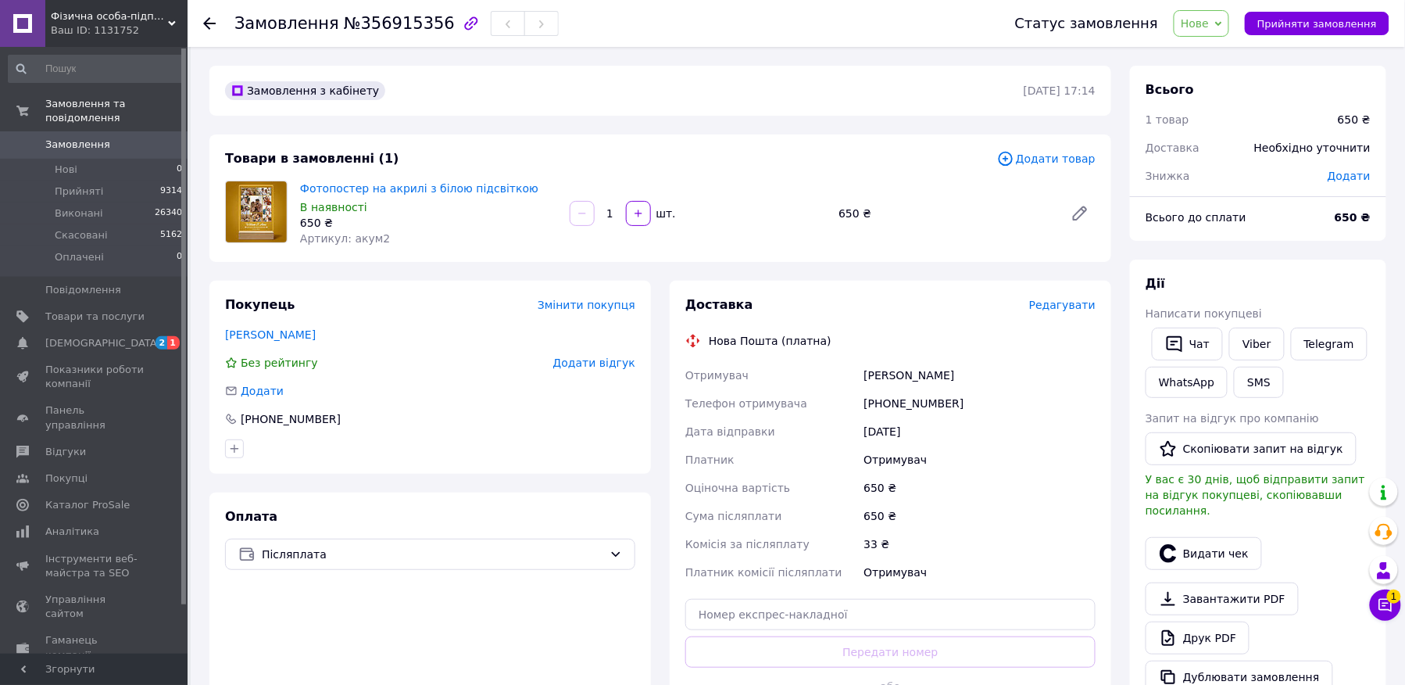
click at [1053, 310] on span "Редагувати" at bounding box center [1062, 305] width 66 height 13
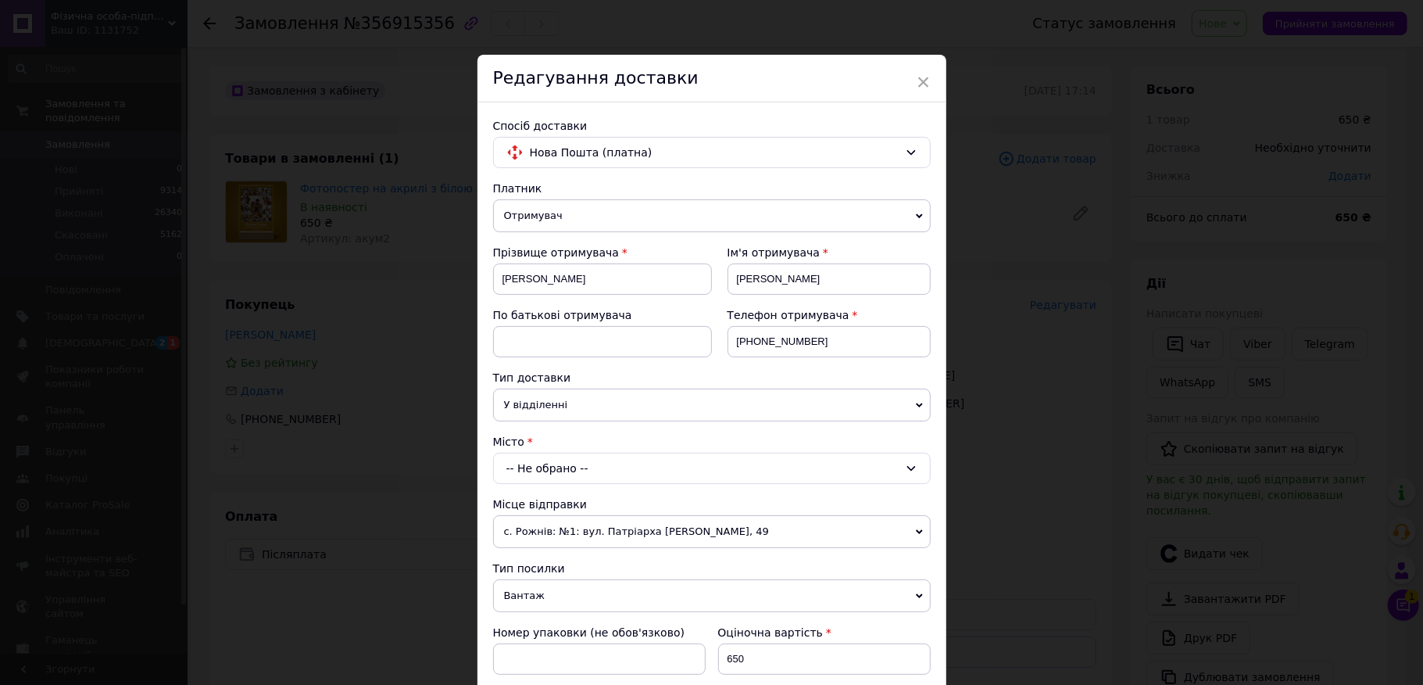
click at [530, 488] on div "Платник Отримувач Відправник Прізвище отримувача [PERSON_NAME] Ім'я отримувача …" at bounding box center [712, 605] width 438 height 848
click at [533, 472] on div "-- Не обрано --" at bounding box center [712, 467] width 438 height 31
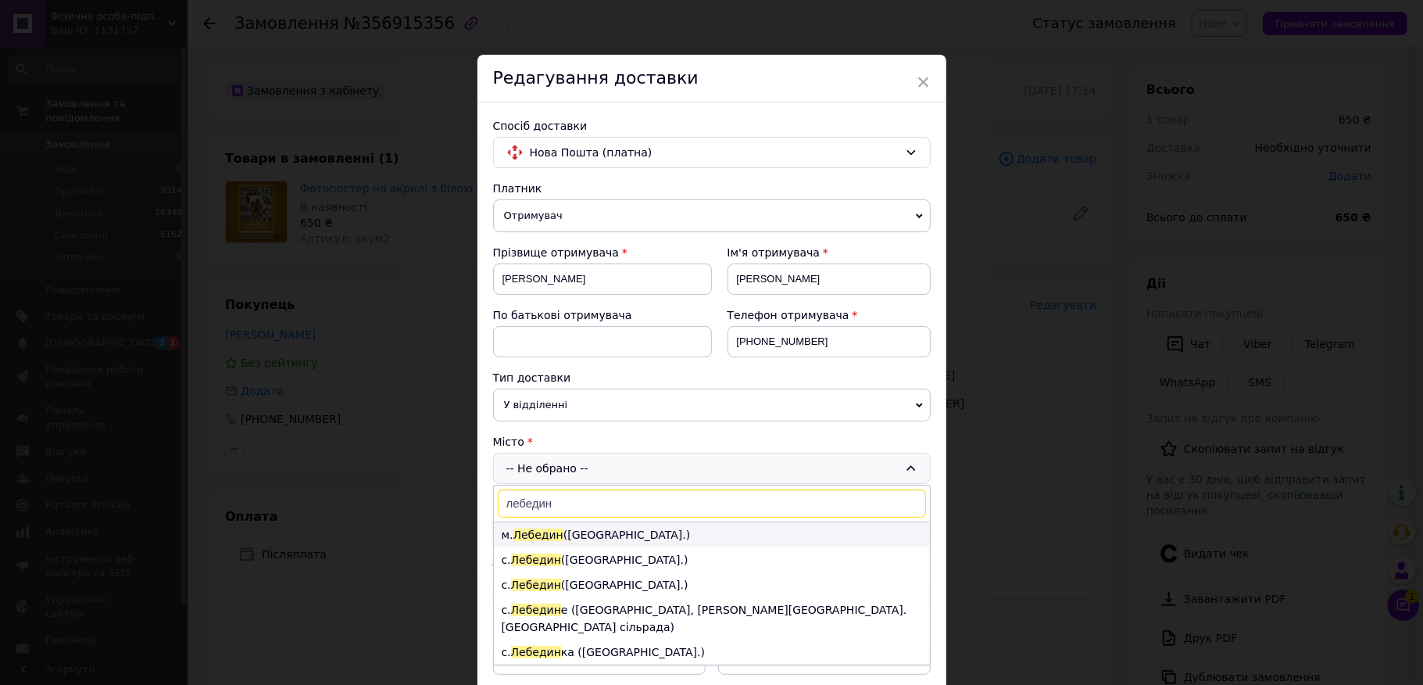
type input "лебедин"
click at [595, 531] on li "м. [GEOGRAPHIC_DATA] ([GEOGRAPHIC_DATA].)" at bounding box center [712, 534] width 436 height 25
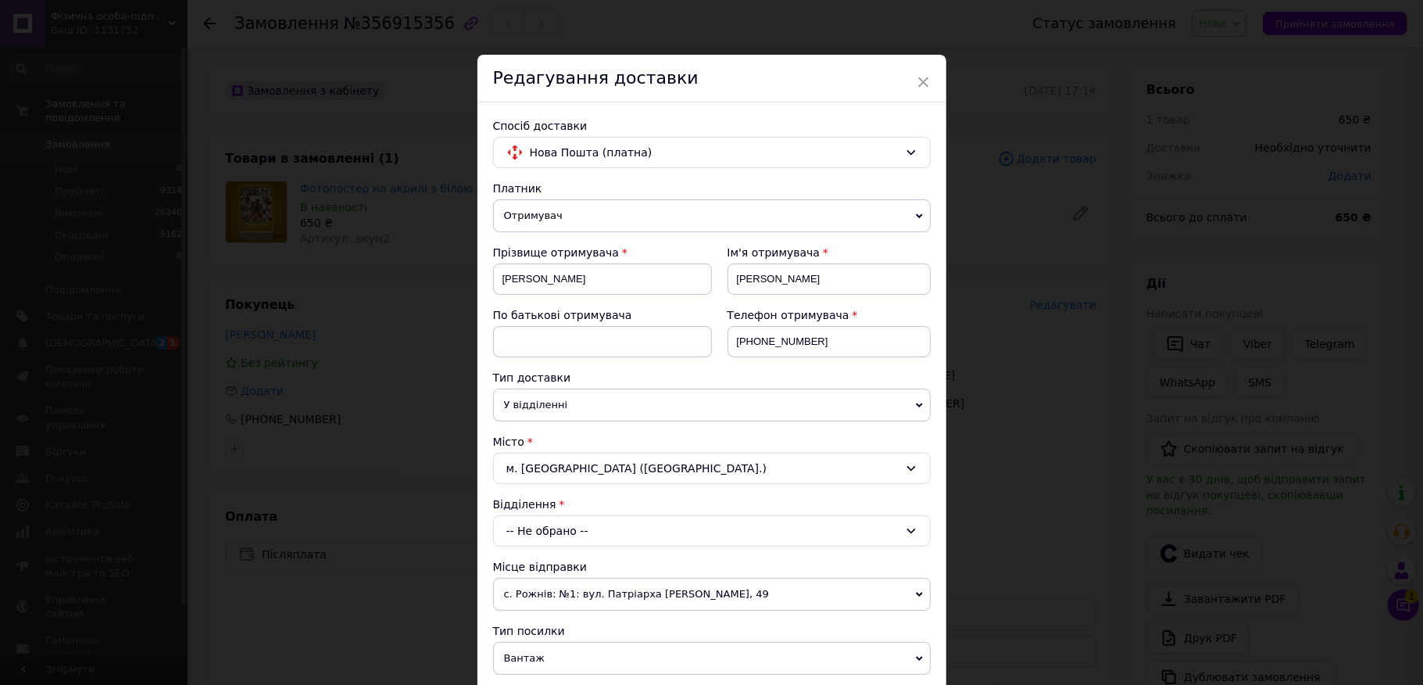
click at [563, 554] on div "Платник Отримувач Відправник Прізвище отримувача [PERSON_NAME] Ім'я отримувача …" at bounding box center [712, 636] width 438 height 910
click at [570, 538] on div "-- Не обрано --" at bounding box center [712, 530] width 438 height 31
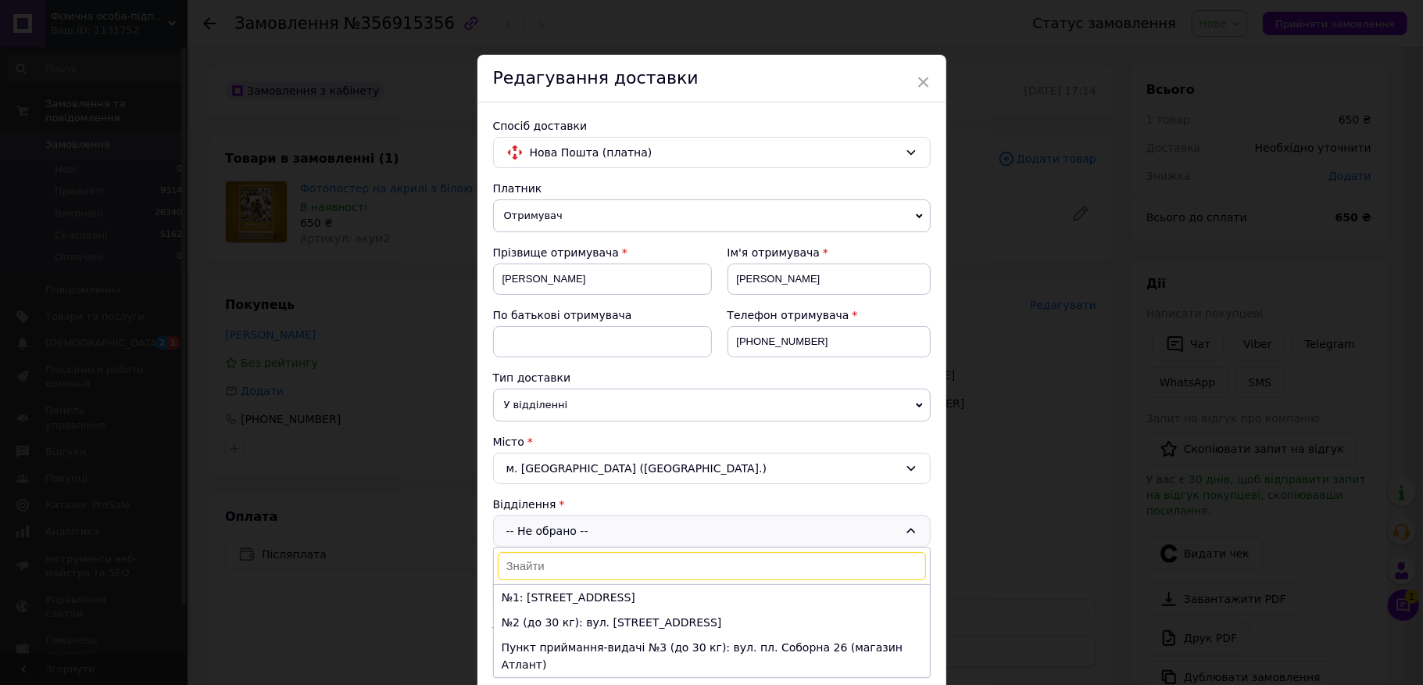
click at [556, 572] on input at bounding box center [712, 566] width 428 height 28
click at [556, 598] on li "№1: [STREET_ADDRESS]" at bounding box center [712, 597] width 436 height 25
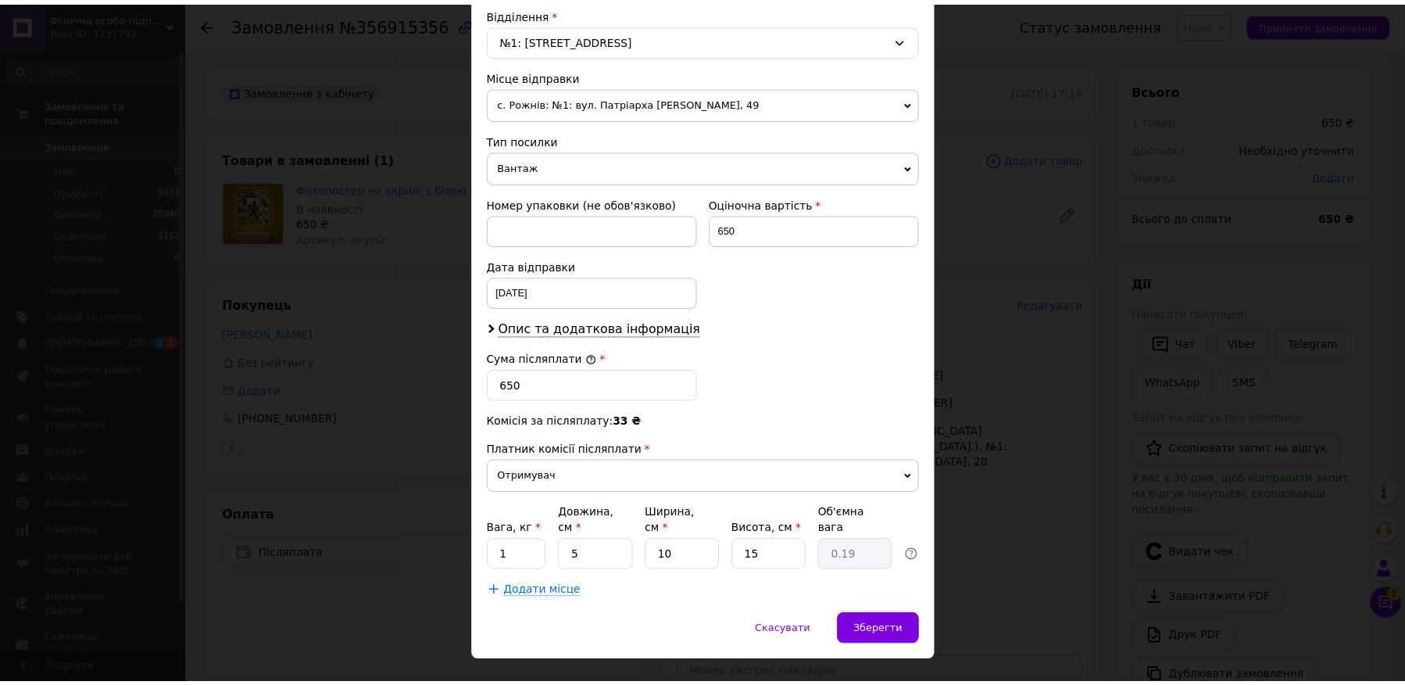
scroll to position [516, 0]
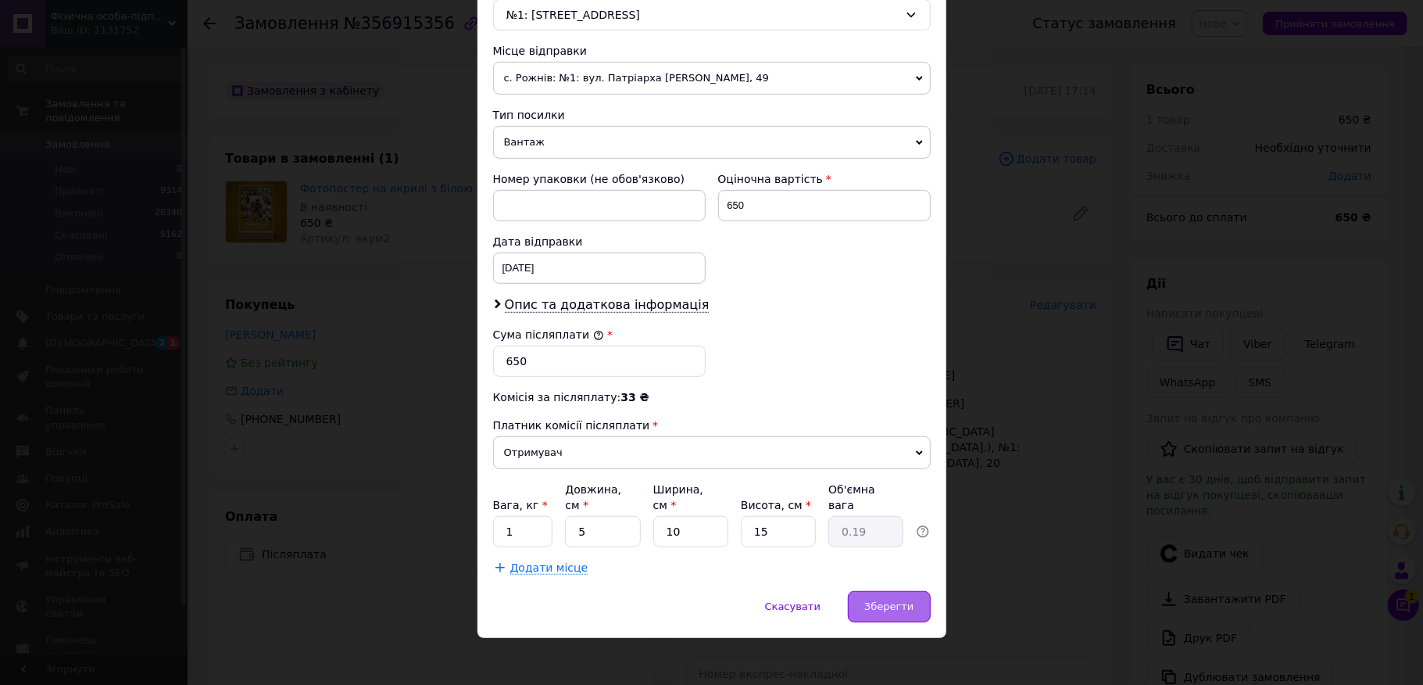
click at [872, 607] on div "Зберегти" at bounding box center [889, 606] width 82 height 31
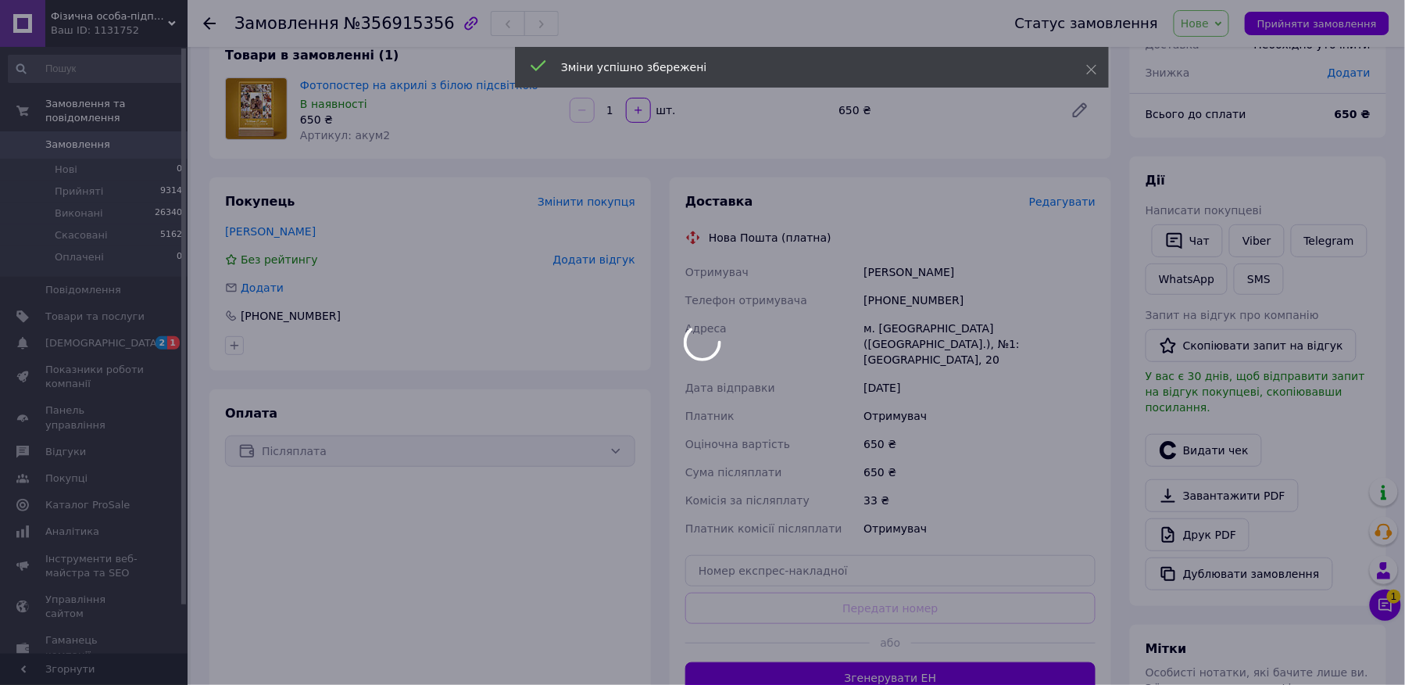
scroll to position [104, 0]
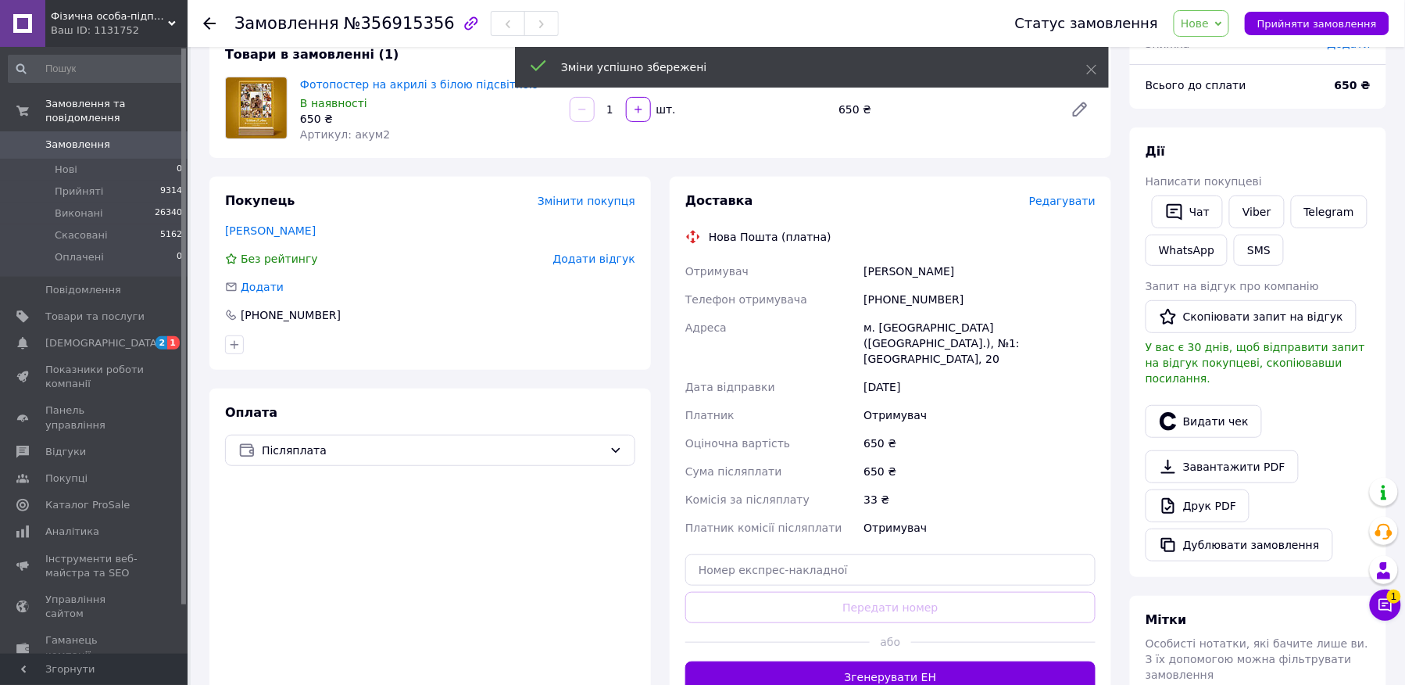
click at [889, 661] on button "Згенерувати ЕН" at bounding box center [890, 676] width 410 height 31
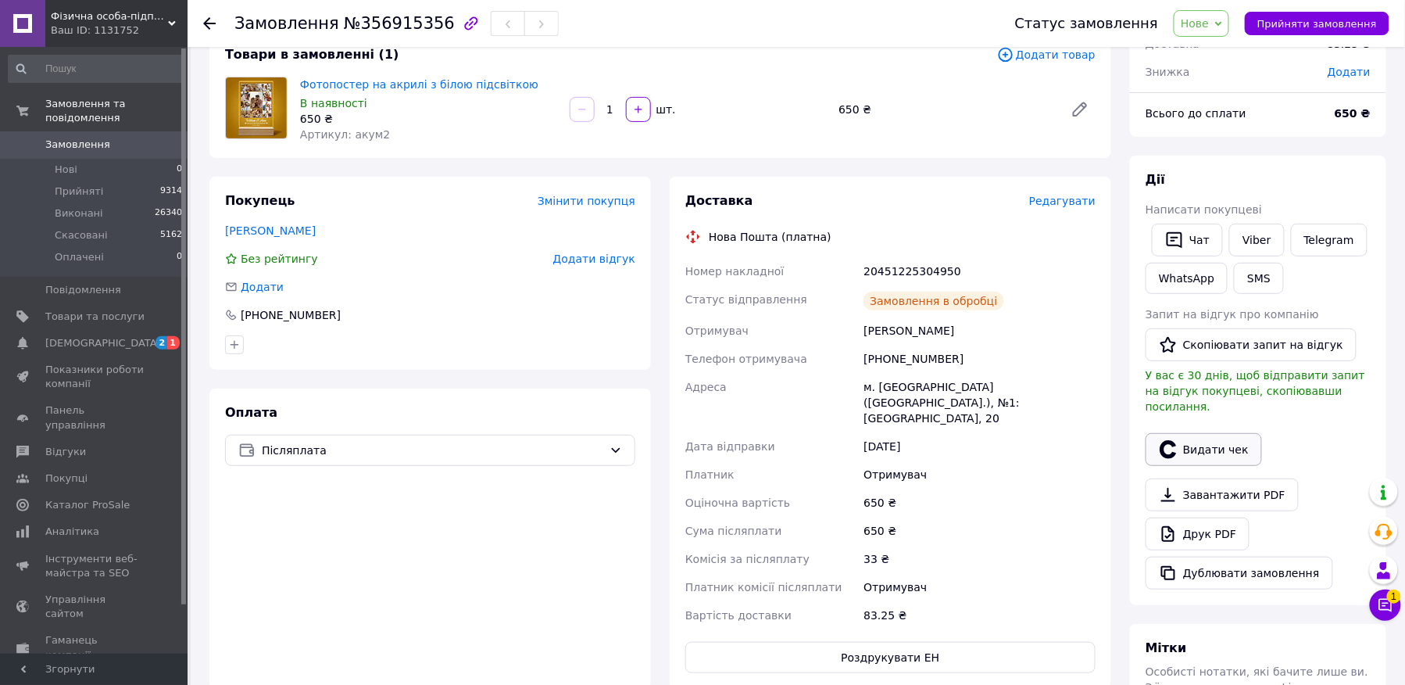
click at [1182, 433] on button "Видати чек" at bounding box center [1204, 449] width 116 height 33
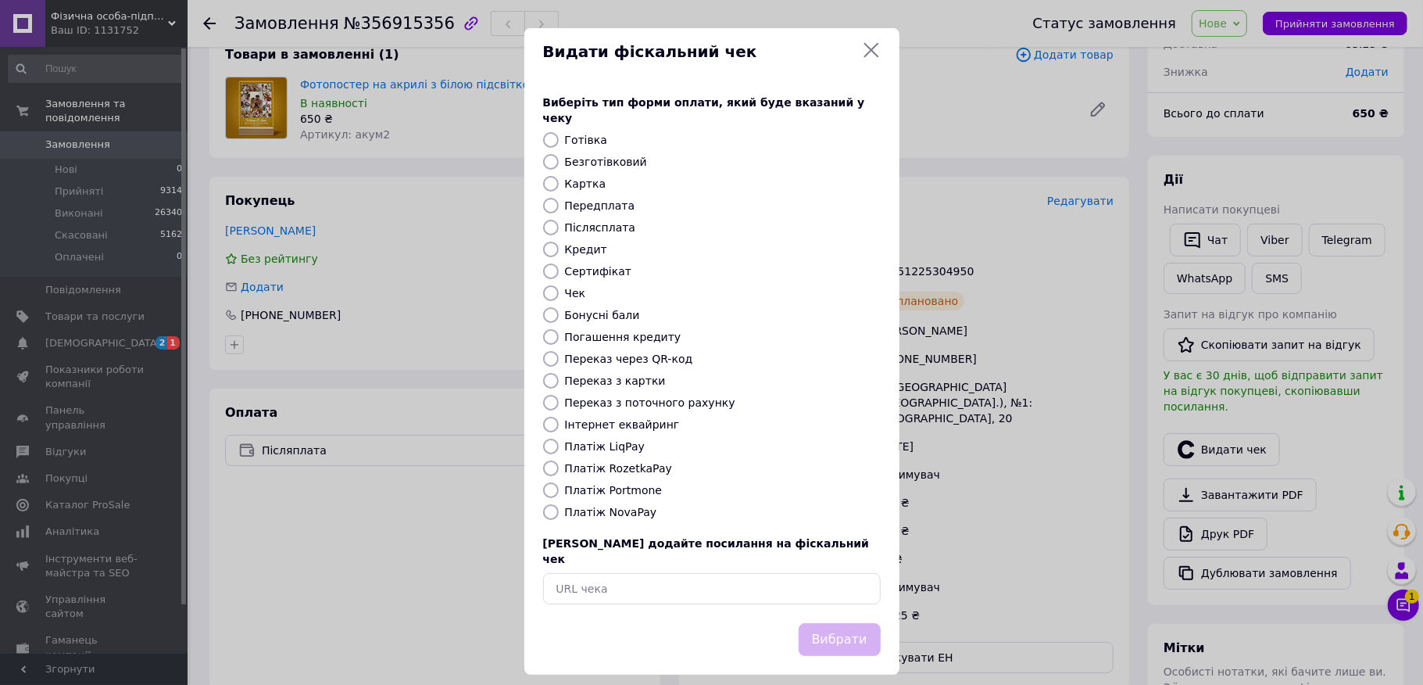
click at [565, 158] on label "Безготівковий" at bounding box center [606, 162] width 82 height 13
click at [559, 158] on input "Безготівковий" at bounding box center [551, 162] width 16 height 16
radio input "true"
click at [576, 156] on label "Безготівковий" at bounding box center [606, 162] width 82 height 13
click at [559, 154] on input "Безготівковий" at bounding box center [551, 162] width 16 height 16
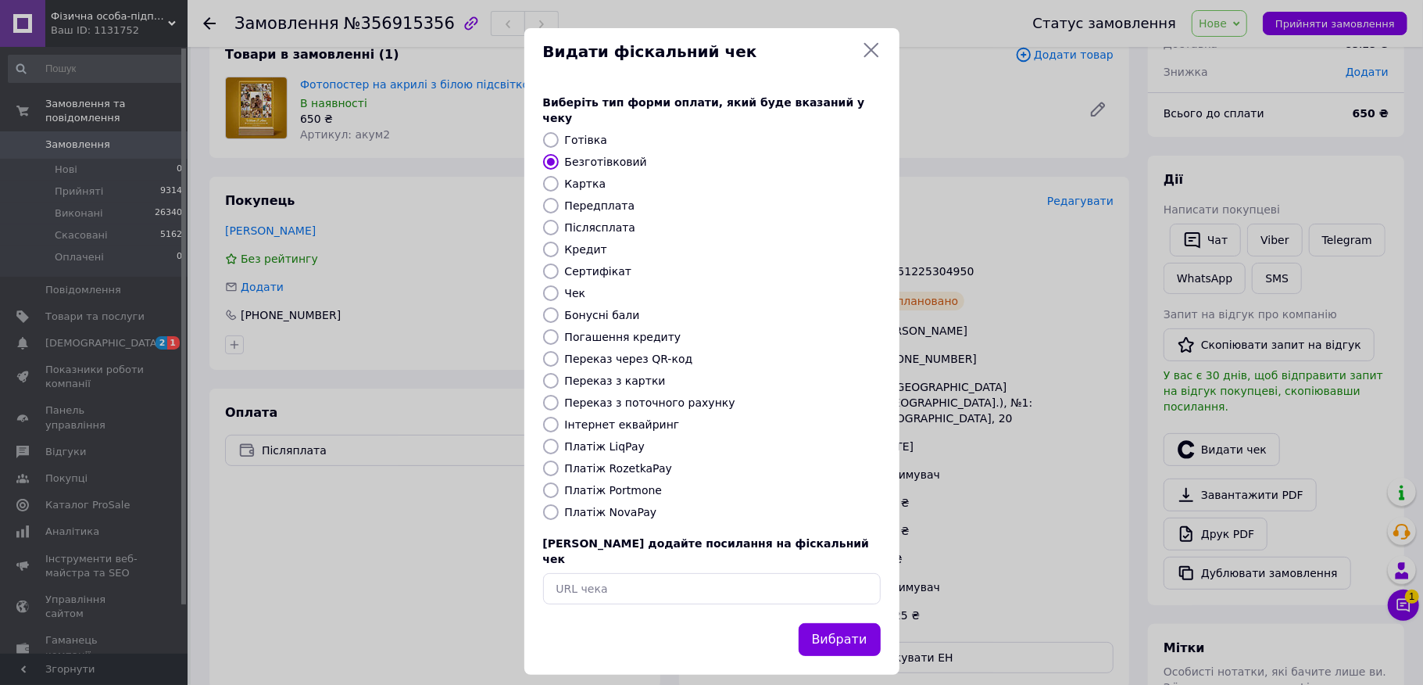
click at [855, 592] on div "Виберіть тип форми оплати, який буде вказаний у чеку Готівка Безготівковий Карт…" at bounding box center [711, 349] width 375 height 547
click at [855, 623] on button "Вибрати" at bounding box center [840, 640] width 82 height 34
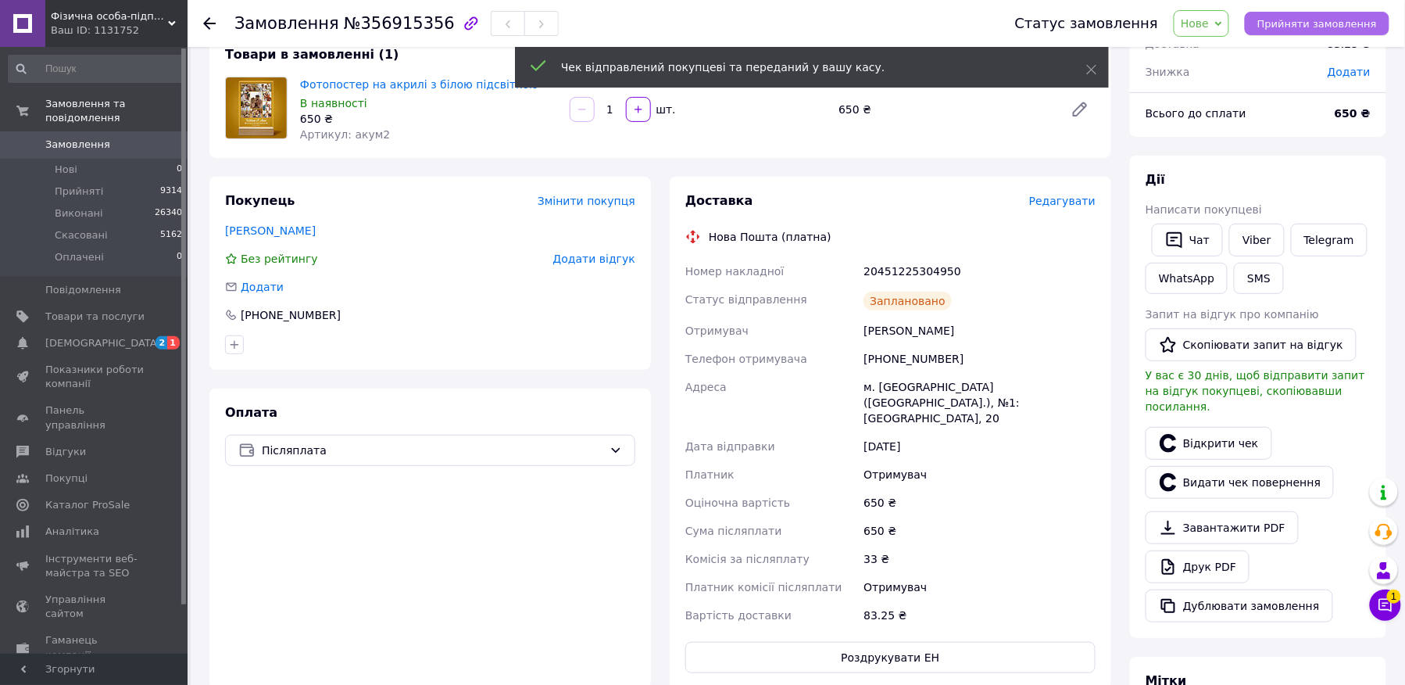
click at [1304, 25] on span "Прийняти замовлення" at bounding box center [1317, 24] width 120 height 12
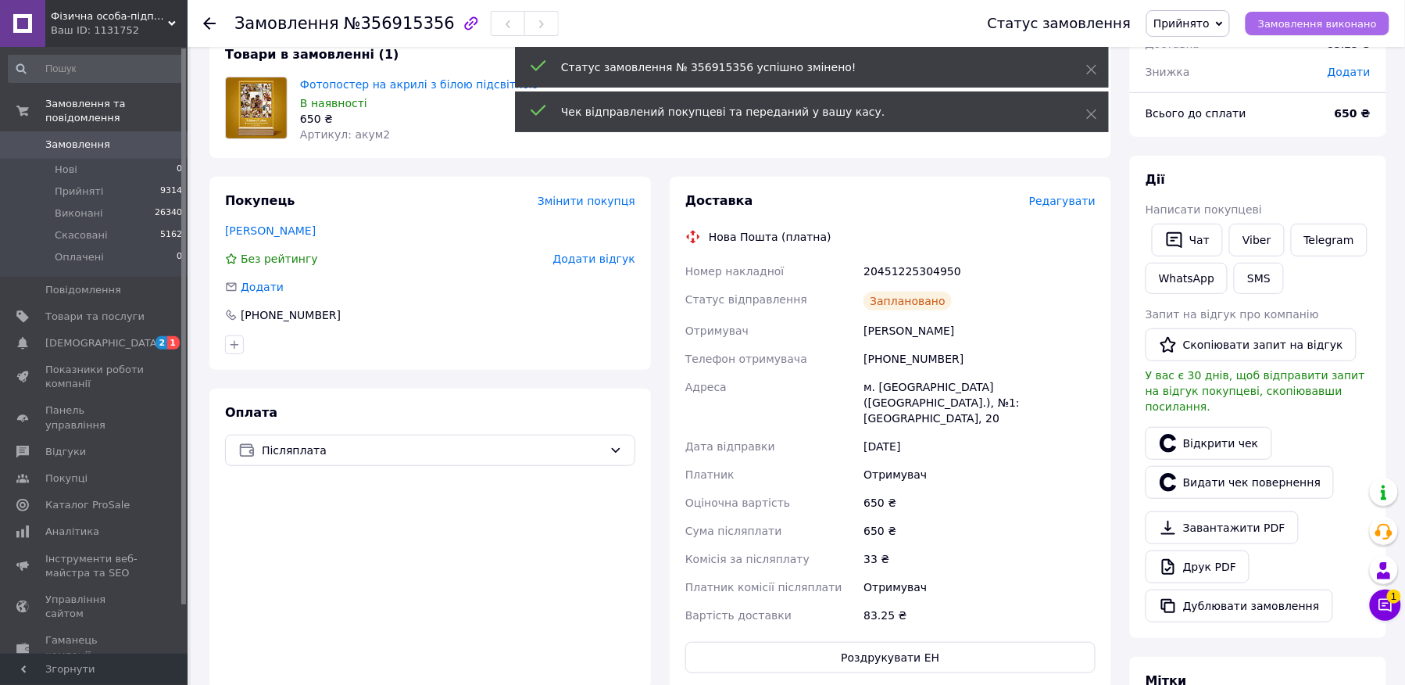
click at [1304, 25] on span "Замовлення виконано" at bounding box center [1317, 24] width 119 height 12
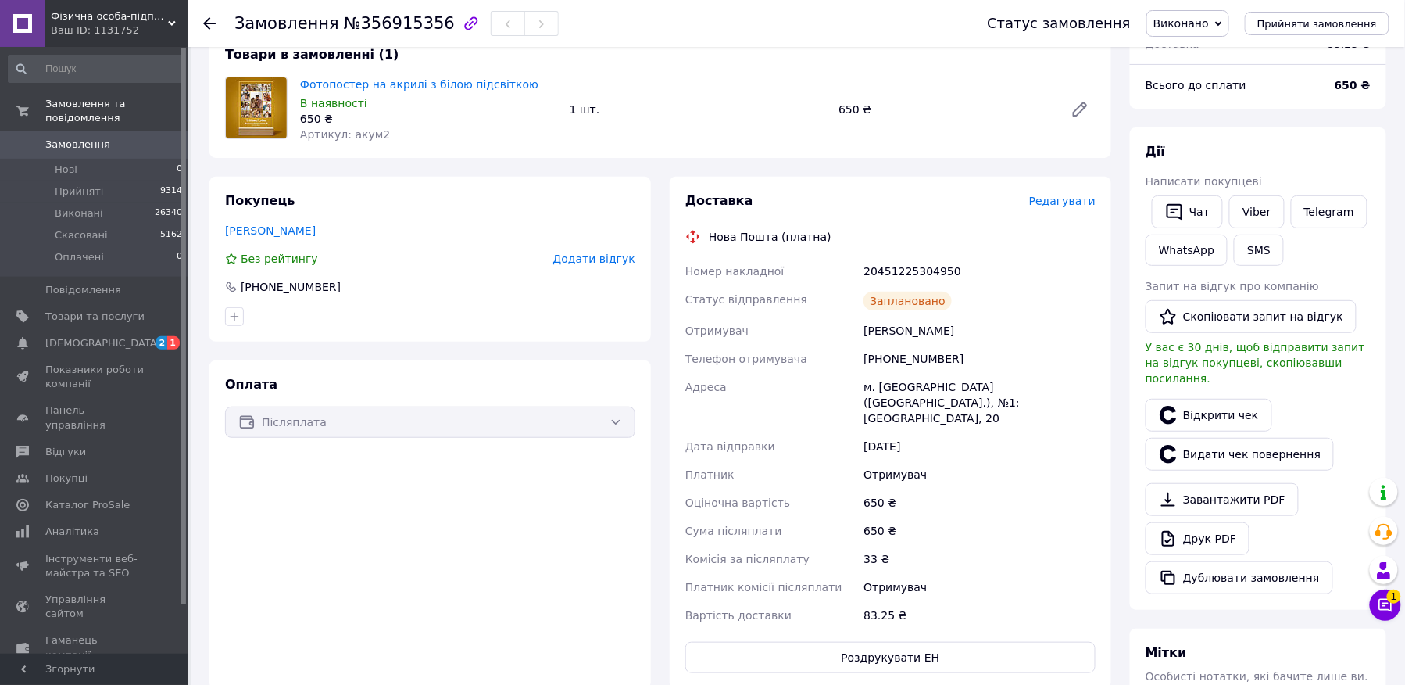
click at [206, 20] on use at bounding box center [209, 23] width 13 height 13
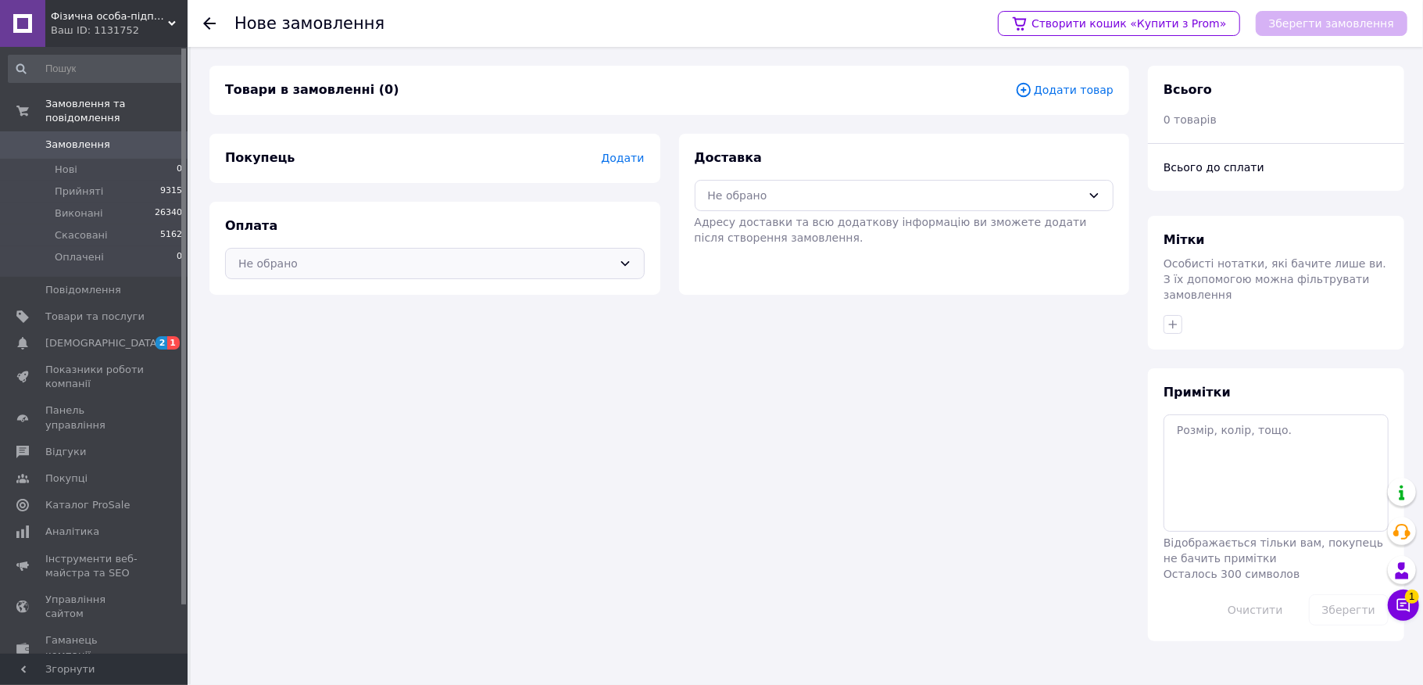
click at [298, 258] on div "Не обрано" at bounding box center [425, 263] width 374 height 17
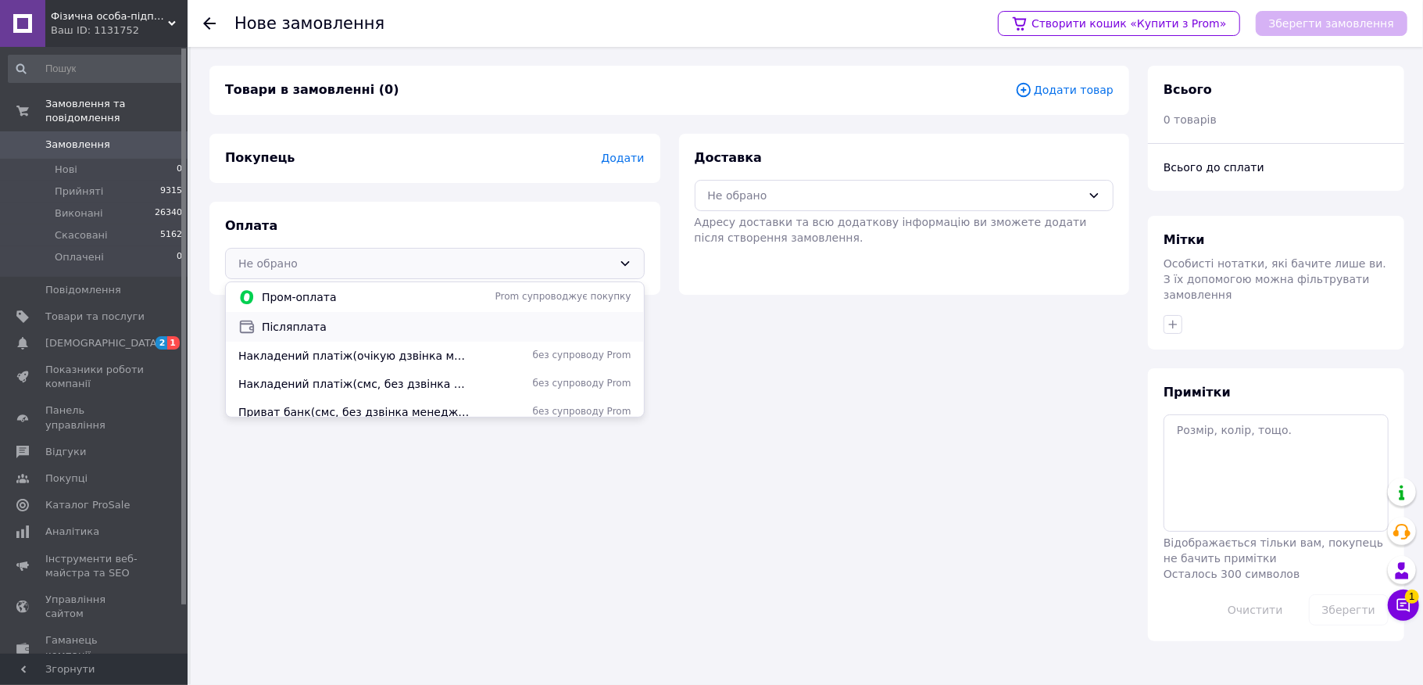
click at [298, 318] on div "Післяплата" at bounding box center [434, 326] width 399 height 17
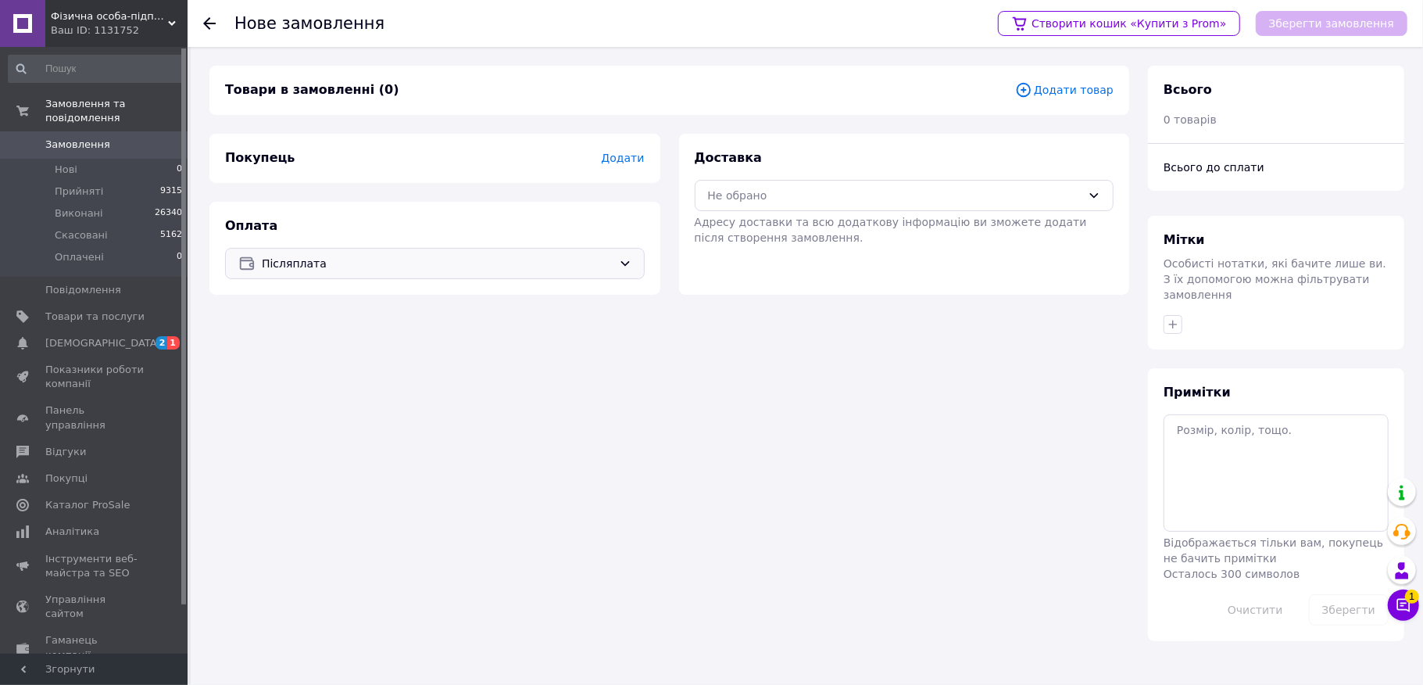
click at [705, 177] on div "Доставка Не обрано Адресу доставки та всю додаткову інформацію ви зможете додат…" at bounding box center [905, 197] width 420 height 96
click at [753, 191] on div "Не обрано" at bounding box center [895, 195] width 374 height 17
click at [750, 248] on div "Нова Пошта (платна)" at bounding box center [905, 259] width 418 height 30
click at [638, 167] on div "Покупець Додати" at bounding box center [434, 158] width 451 height 49
click at [630, 159] on span "Додати" at bounding box center [622, 158] width 43 height 13
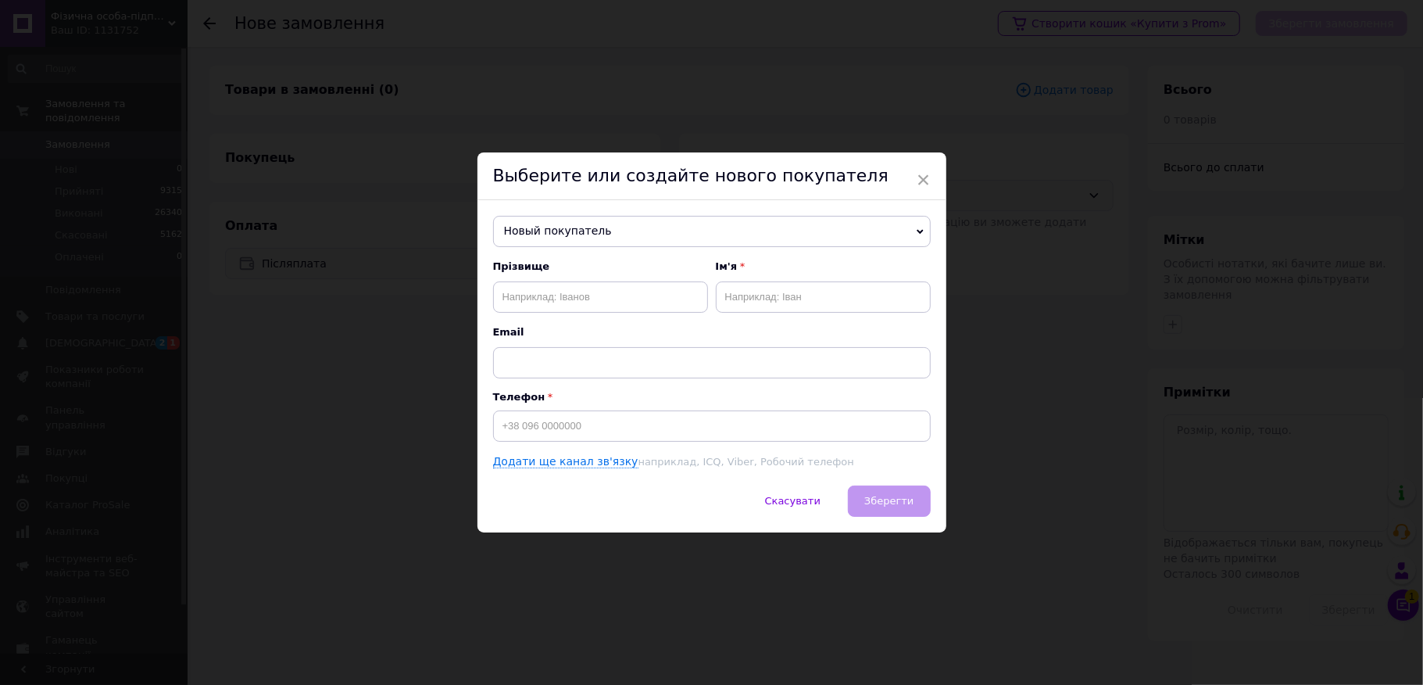
drag, startPoint x: 533, startPoint y: 451, endPoint x: 531, endPoint y: 428, distance: 22.7
click at [531, 451] on div "Прізвище Ім'я Email Телефон Додати ще канал зв'язку наприклад, ICQ, Viber, Робо…" at bounding box center [712, 364] width 438 height 210
click at [531, 426] on input at bounding box center [712, 425] width 438 height 31
type input "[PHONE_NUMBER]"
click at [572, 274] on div "Прізвище" at bounding box center [600, 285] width 215 height 53
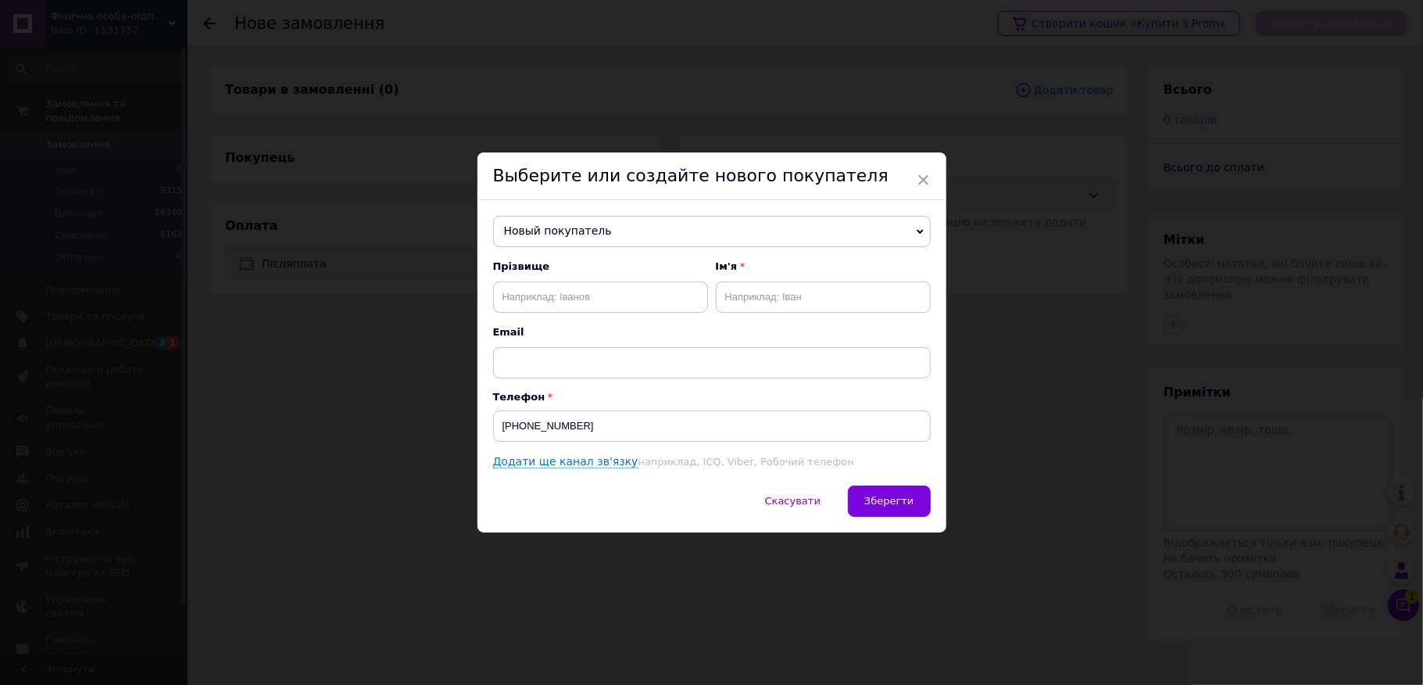
click at [577, 269] on span "Прізвище" at bounding box center [600, 266] width 215 height 14
click at [586, 291] on input "text" at bounding box center [600, 296] width 215 height 31
type input "[PERSON_NAME]"
click at [910, 506] on span "Зберегти" at bounding box center [888, 501] width 49 height 12
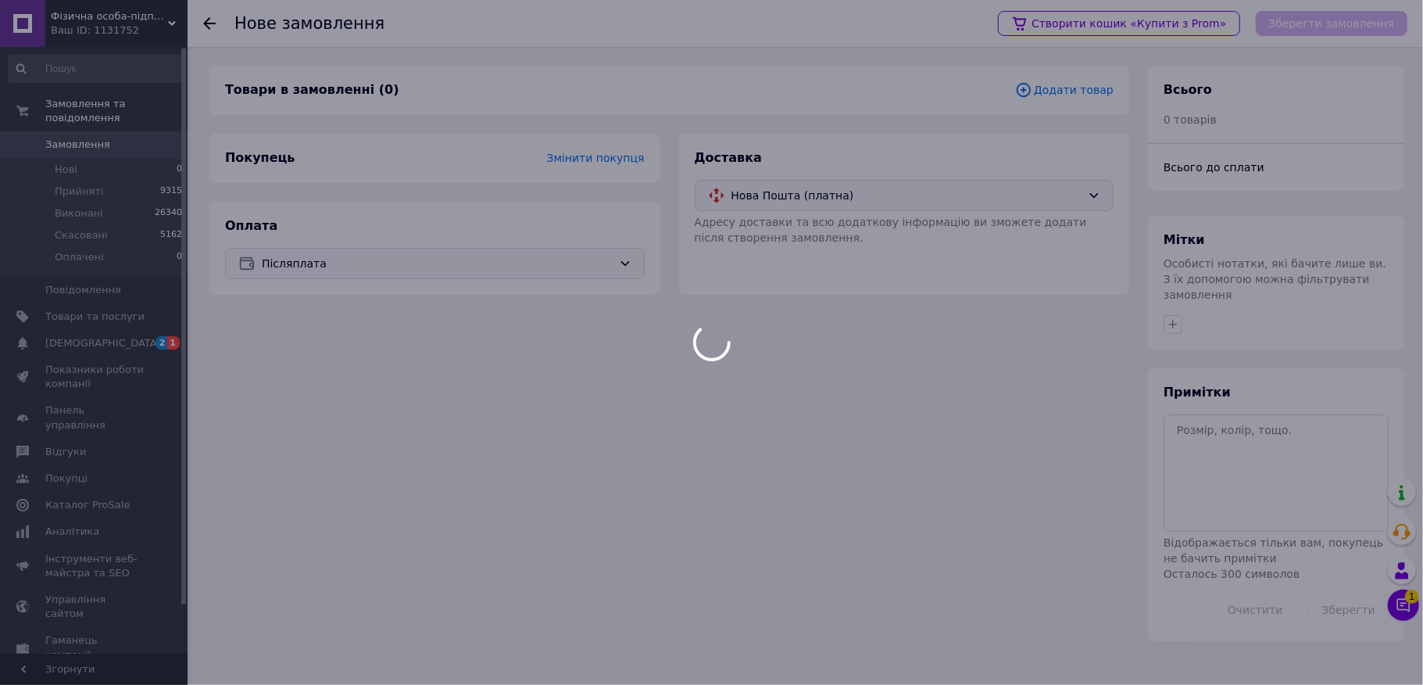
click at [1048, 86] on span "Додати товар" at bounding box center [1064, 89] width 98 height 17
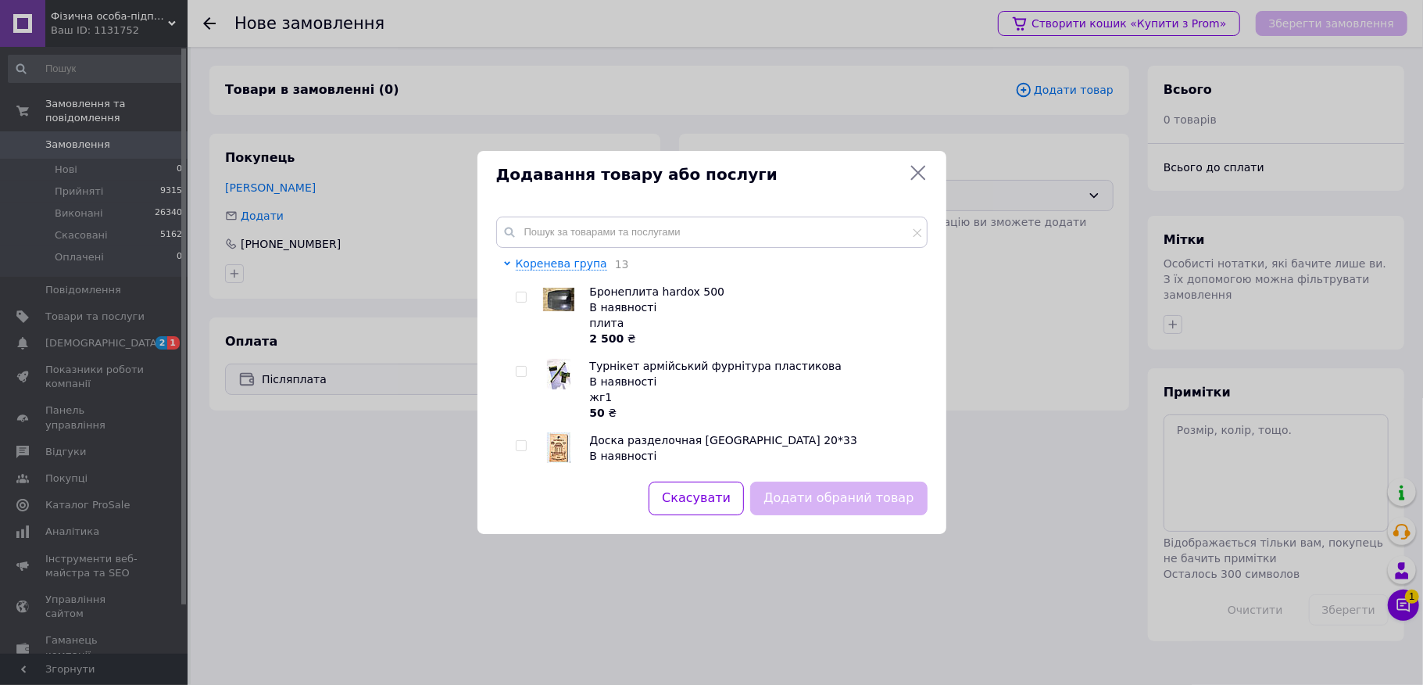
click at [586, 214] on div "Коренева група 13 Бронеплита hardox 500 В наявності плита 2 500 ₴ Турнікет армі…" at bounding box center [711, 340] width 469 height 284
click at [581, 232] on input "text" at bounding box center [711, 231] width 431 height 31
click at [579, 252] on div "Коренева група 13 Бронеплита hardox 500 В наявності плита 2 500 ₴ Турнікет армі…" at bounding box center [711, 339] width 431 height 246
click at [585, 231] on input "text" at bounding box center [711, 231] width 431 height 31
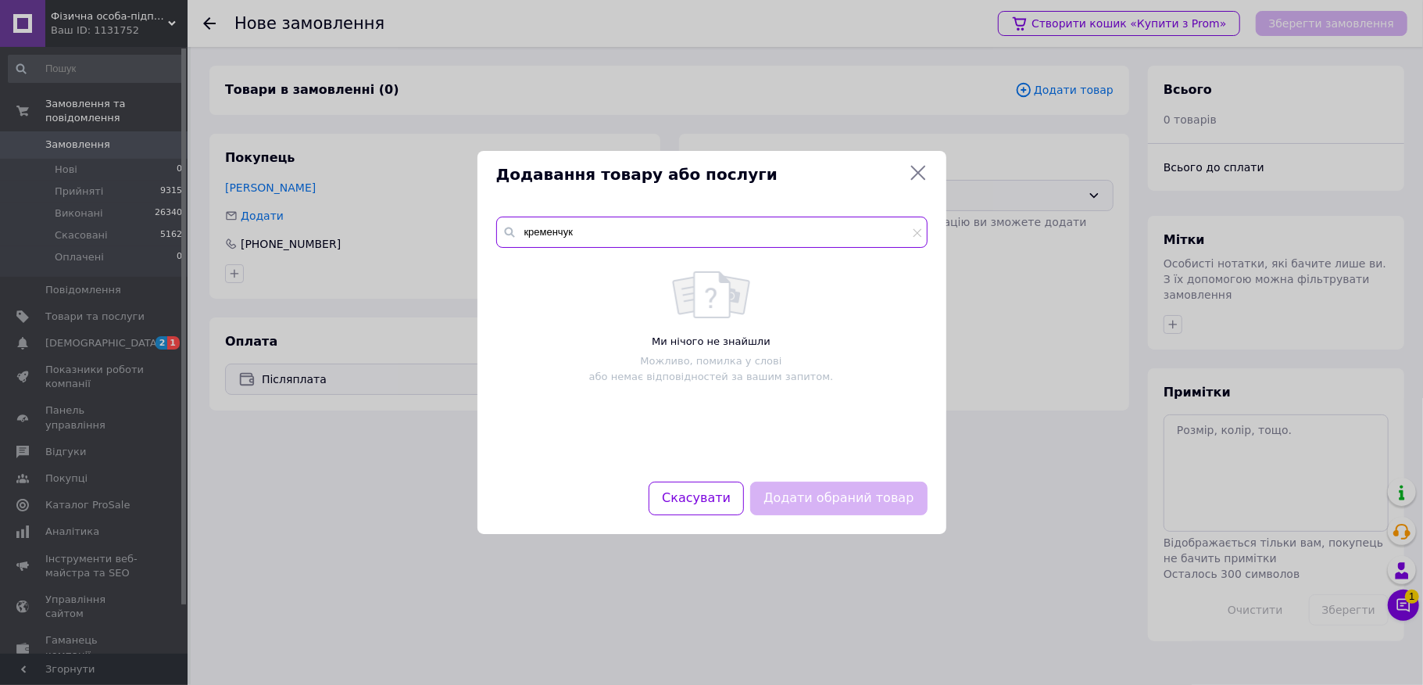
click at [542, 244] on input "кременчук" at bounding box center [711, 231] width 431 height 31
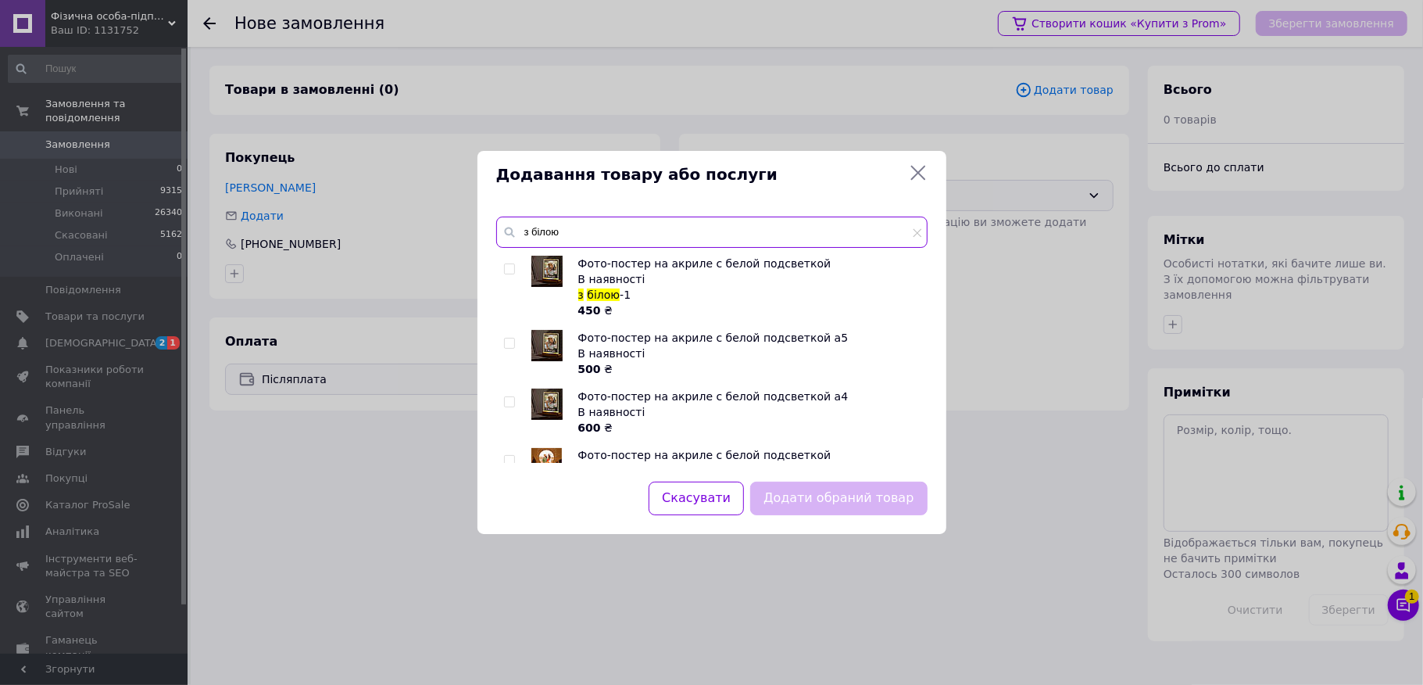
type input "з білою"
click at [510, 394] on div at bounding box center [512, 411] width 16 height 47
click at [508, 404] on input "checkbox" at bounding box center [509, 402] width 10 height 10
checkbox input "true"
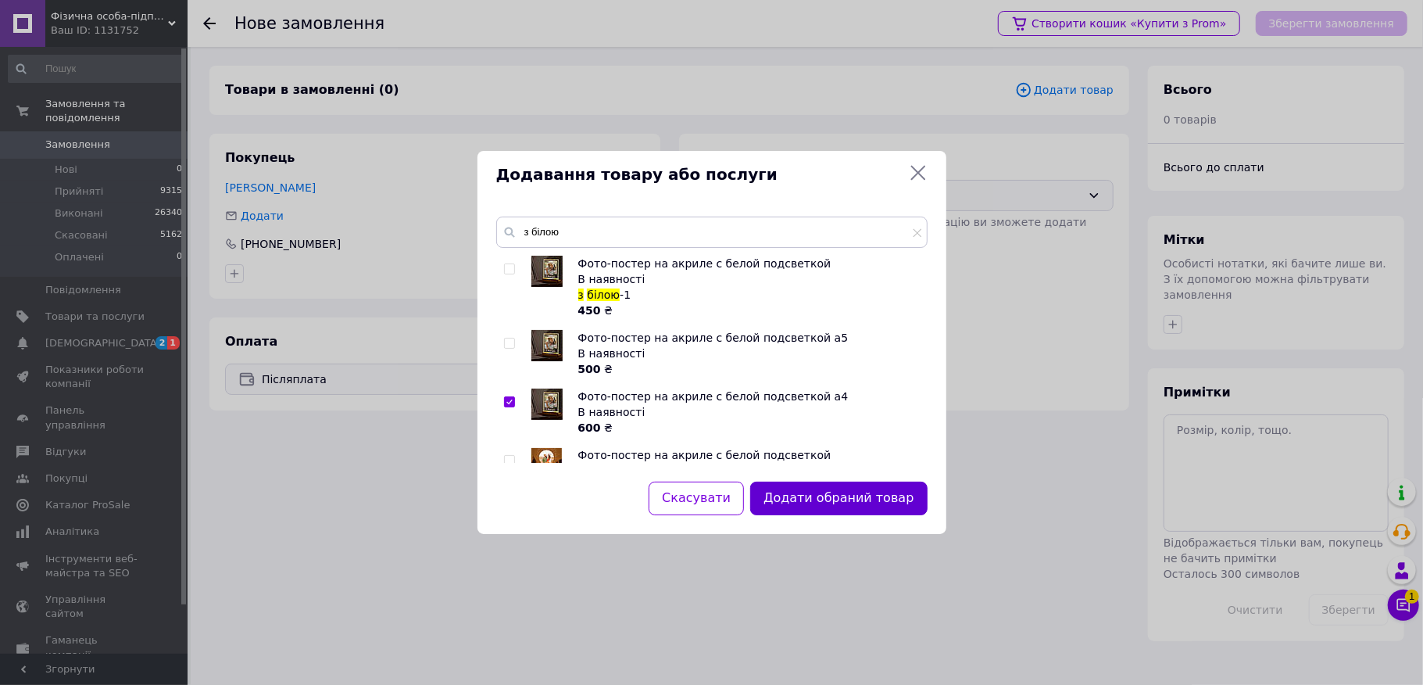
click at [825, 510] on button "Додати обраний товар" at bounding box center [838, 498] width 177 height 34
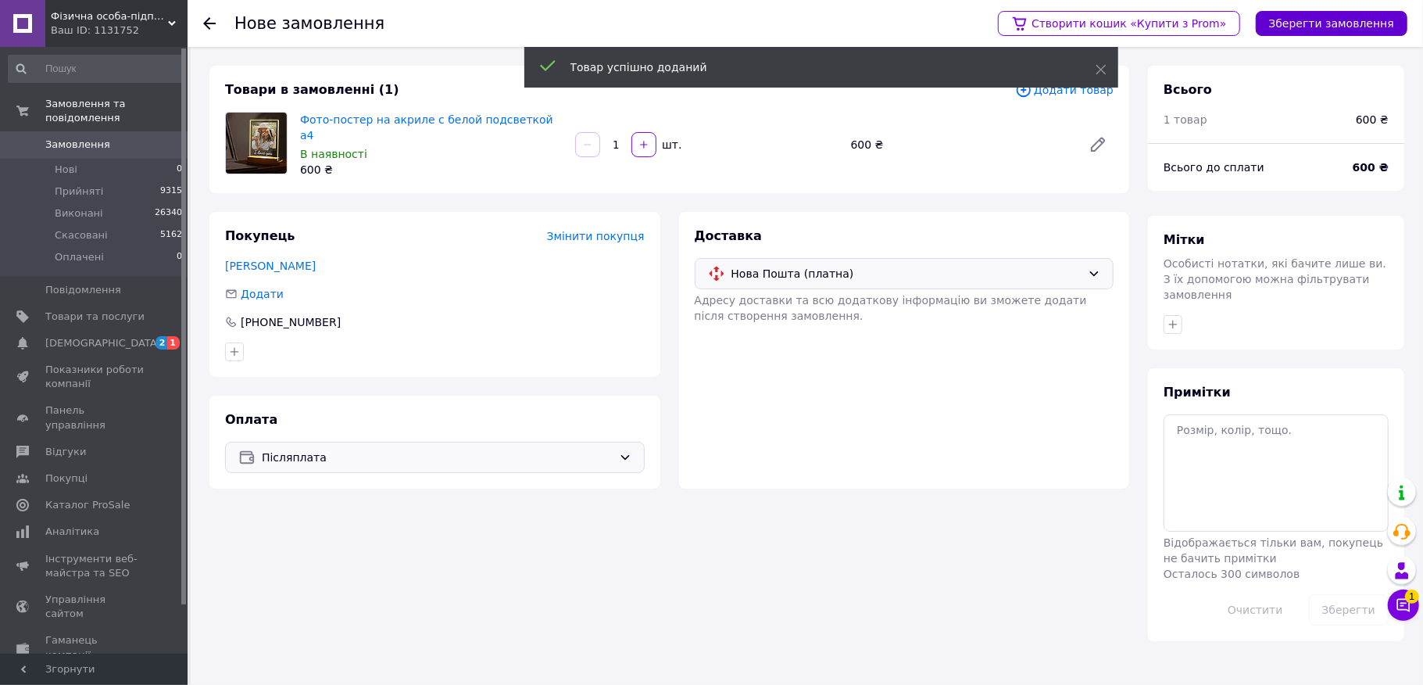
click at [1332, 23] on button "Зберегти замовлення" at bounding box center [1332, 23] width 152 height 25
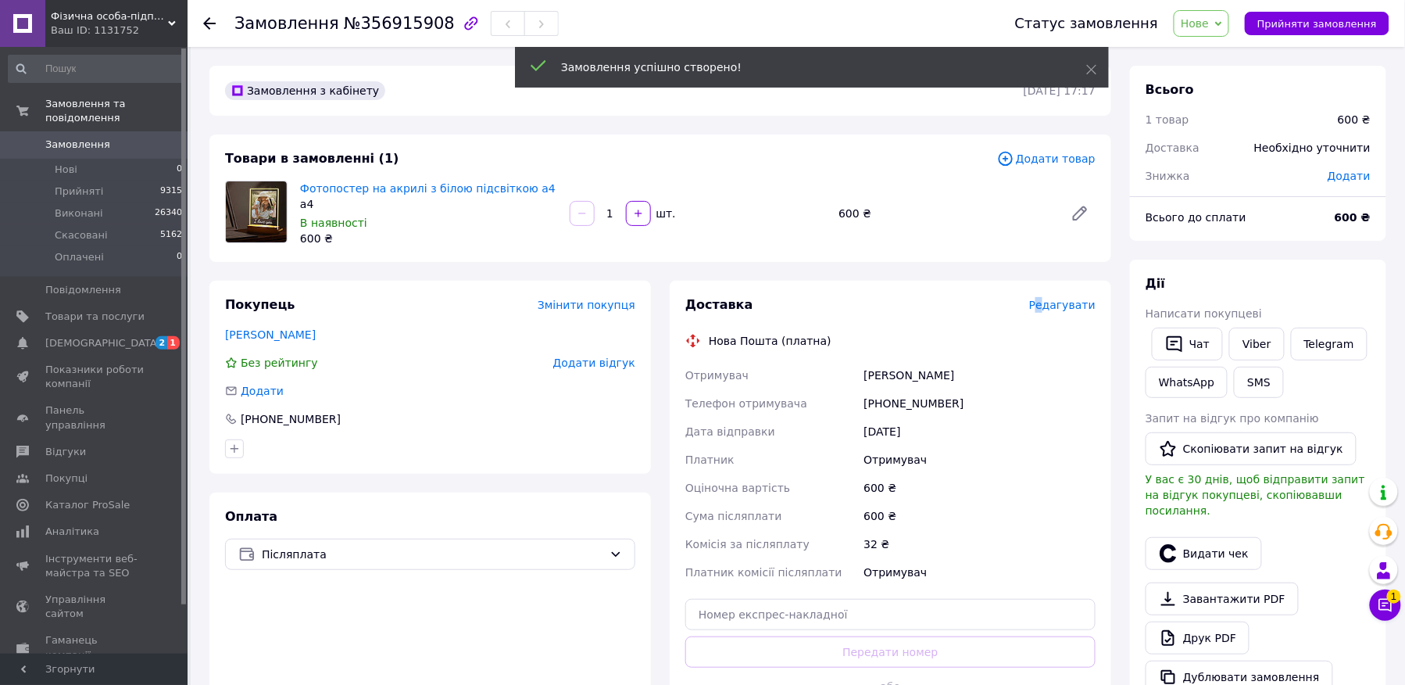
click at [1051, 299] on span "Редагувати" at bounding box center [1062, 305] width 66 height 13
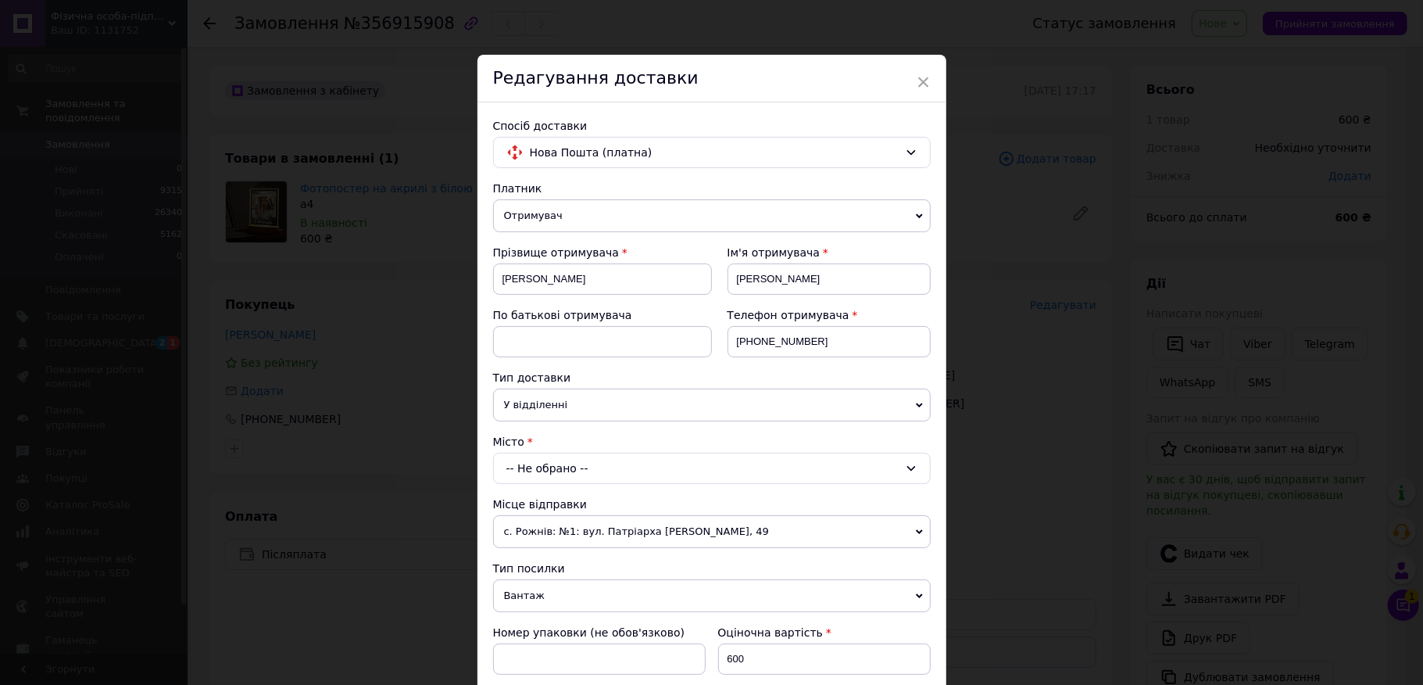
click at [579, 457] on div "-- Не обрано --" at bounding box center [712, 467] width 438 height 31
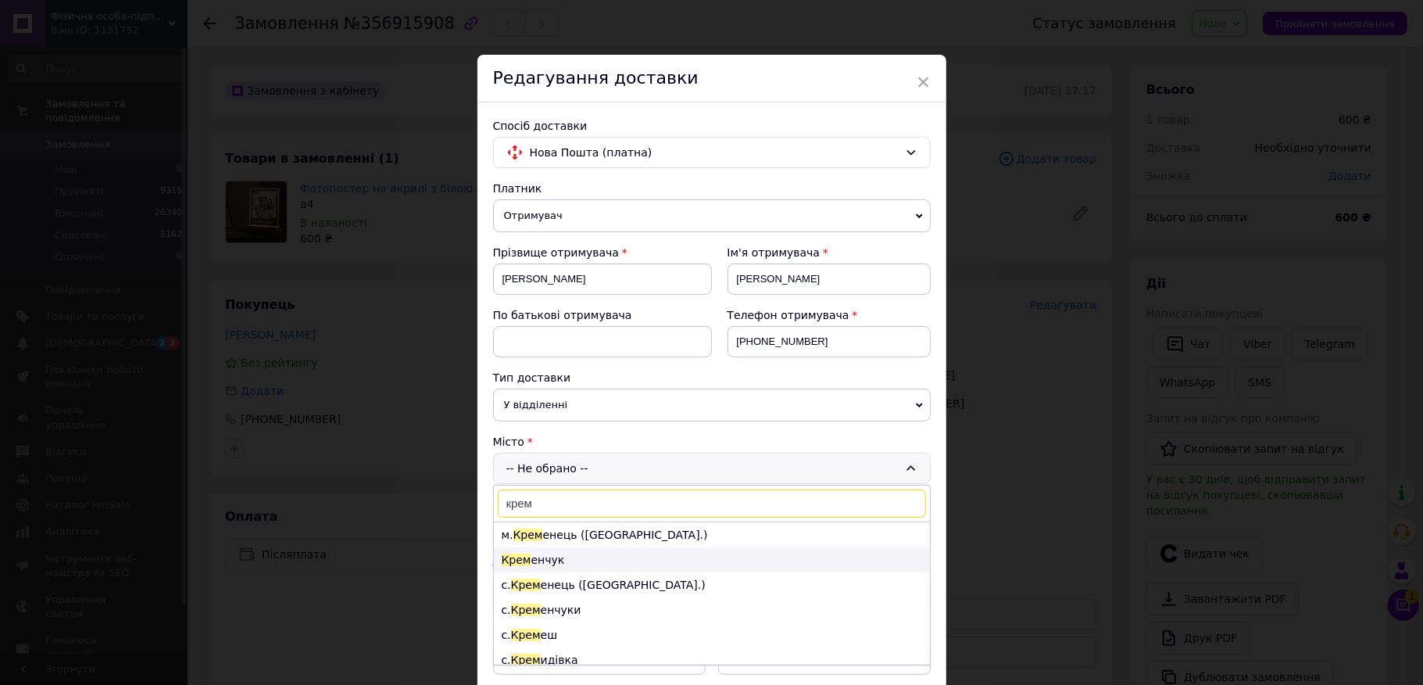
type input "крем"
click at [557, 552] on li "Крем енчук" at bounding box center [712, 559] width 436 height 25
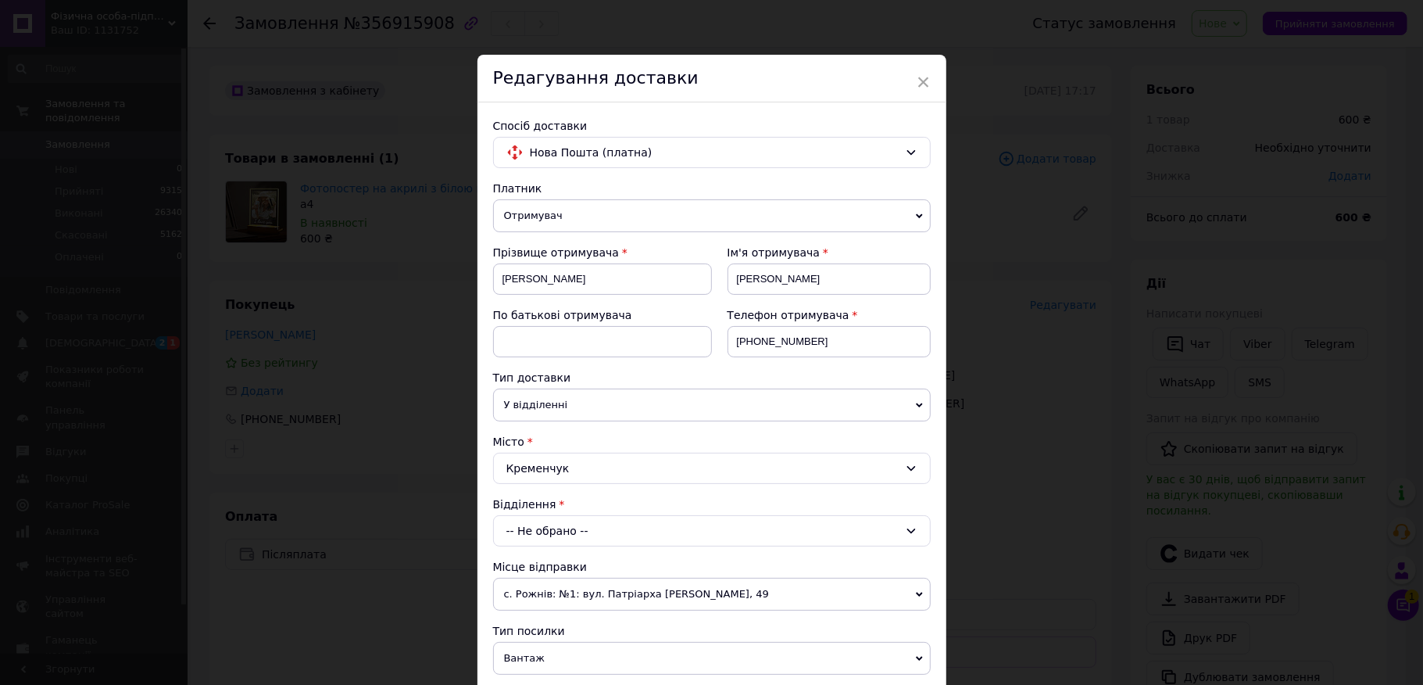
click at [558, 539] on div "-- Не обрано --" at bounding box center [712, 530] width 438 height 31
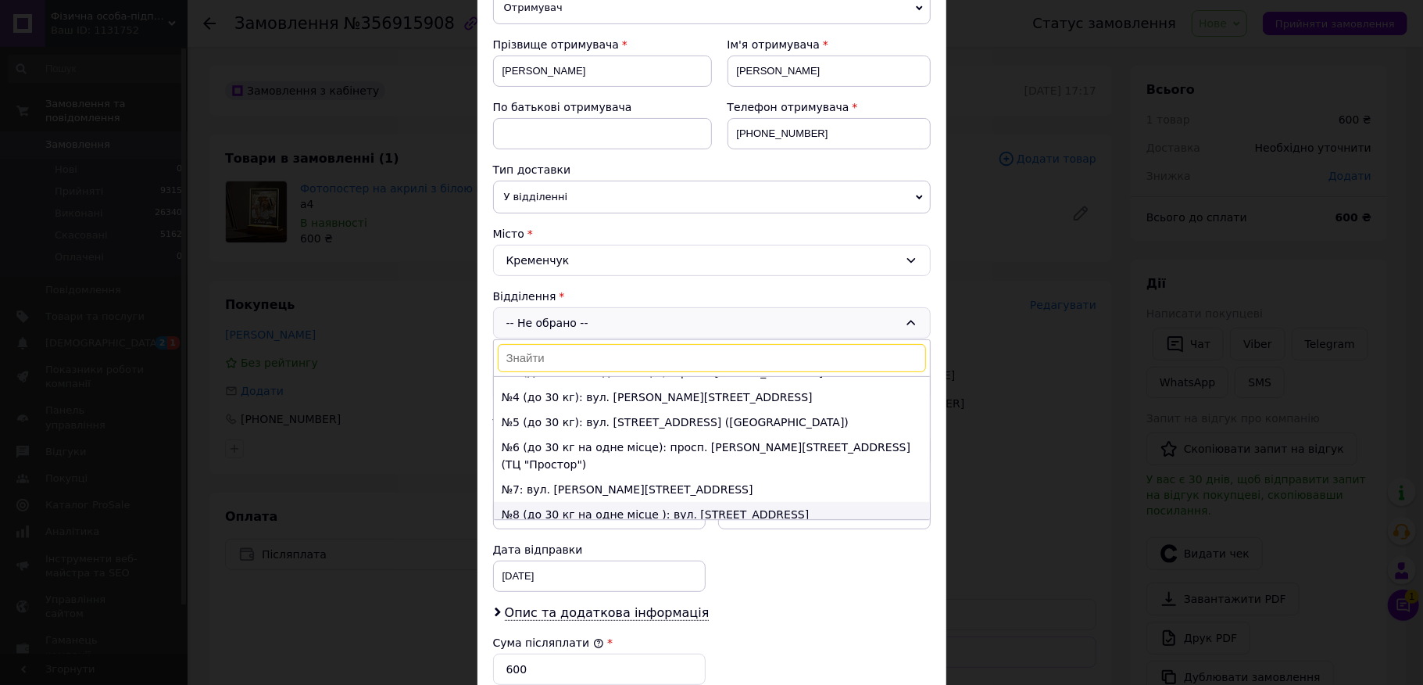
scroll to position [104, 0]
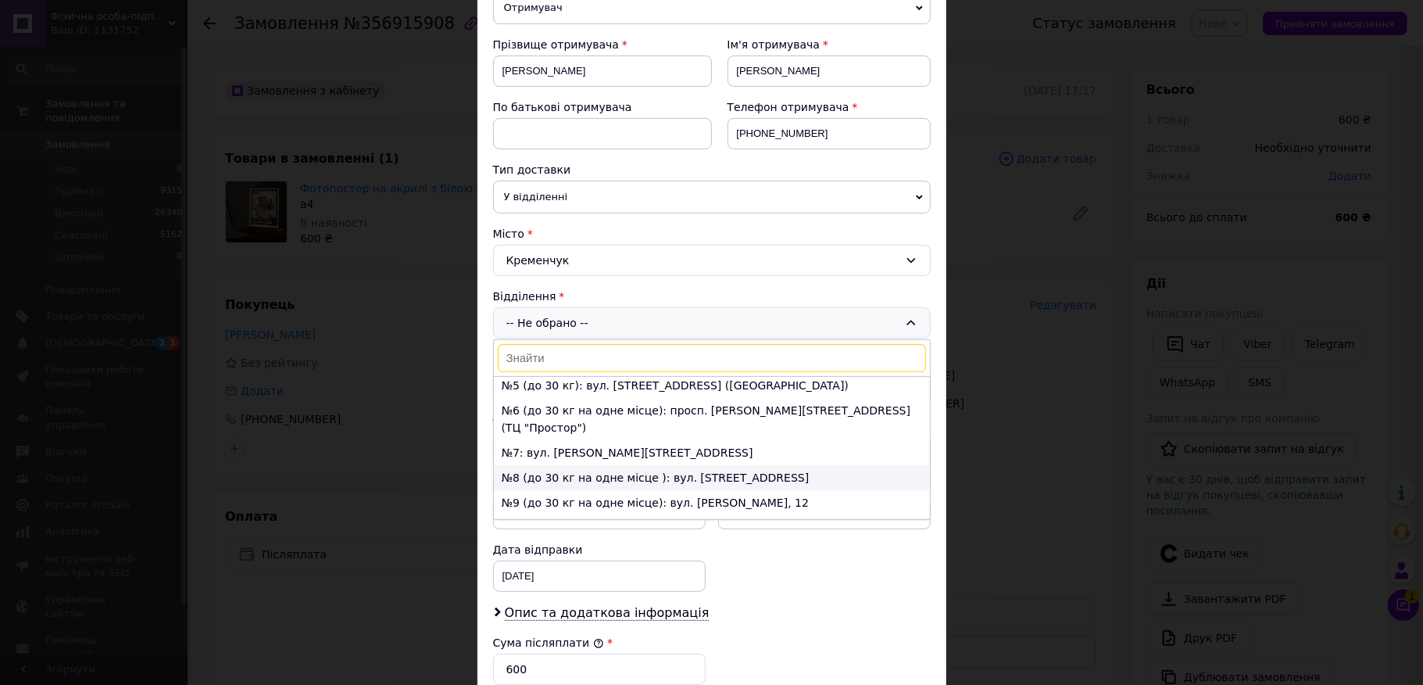
click at [570, 465] on li "№8 (до 30 кг на одне місце ): вул. [STREET_ADDRESS]" at bounding box center [712, 477] width 436 height 25
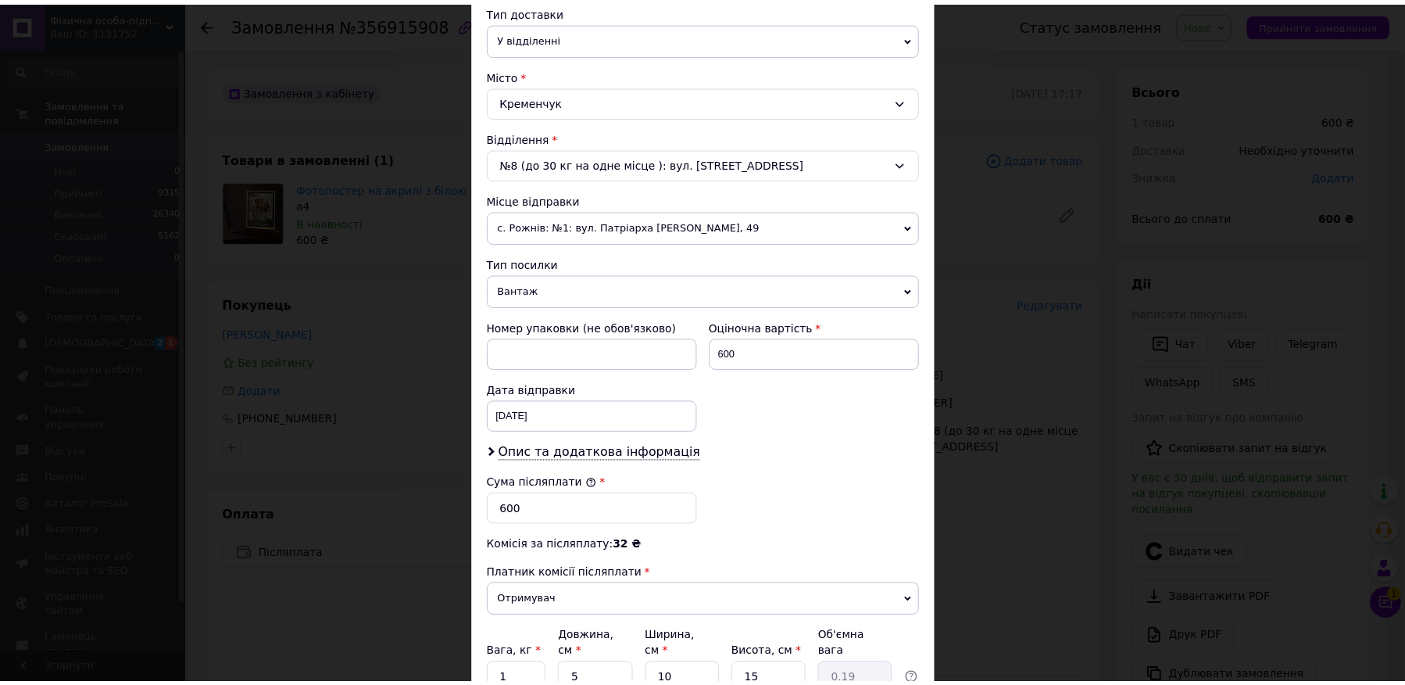
scroll to position [516, 0]
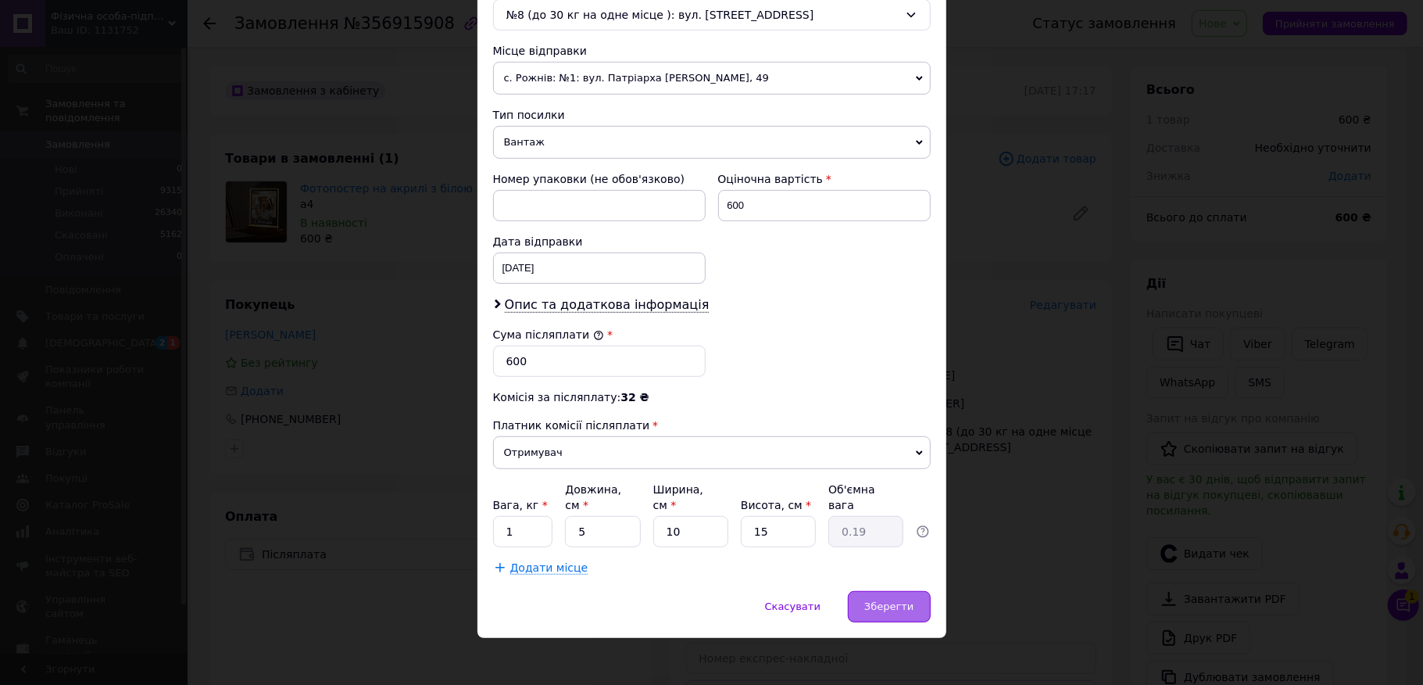
click at [880, 613] on div "Зберегти" at bounding box center [889, 606] width 82 height 31
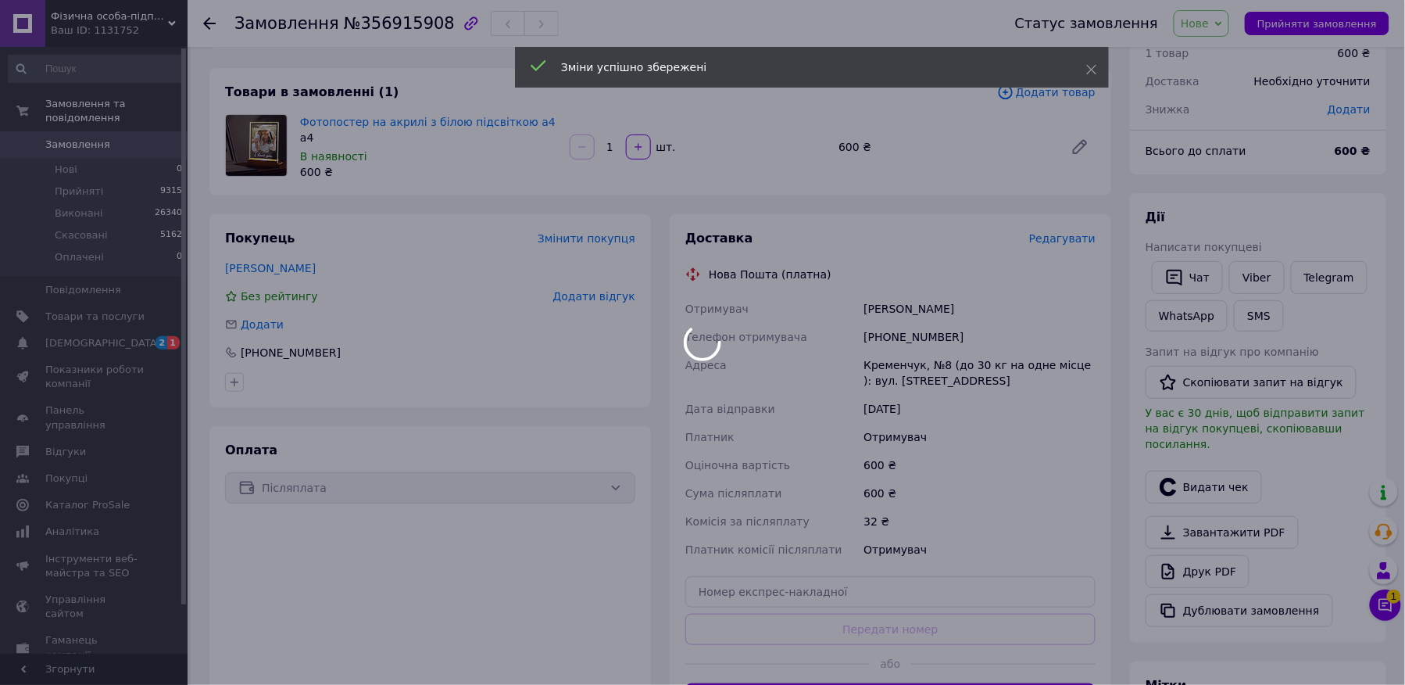
scroll to position [104, 0]
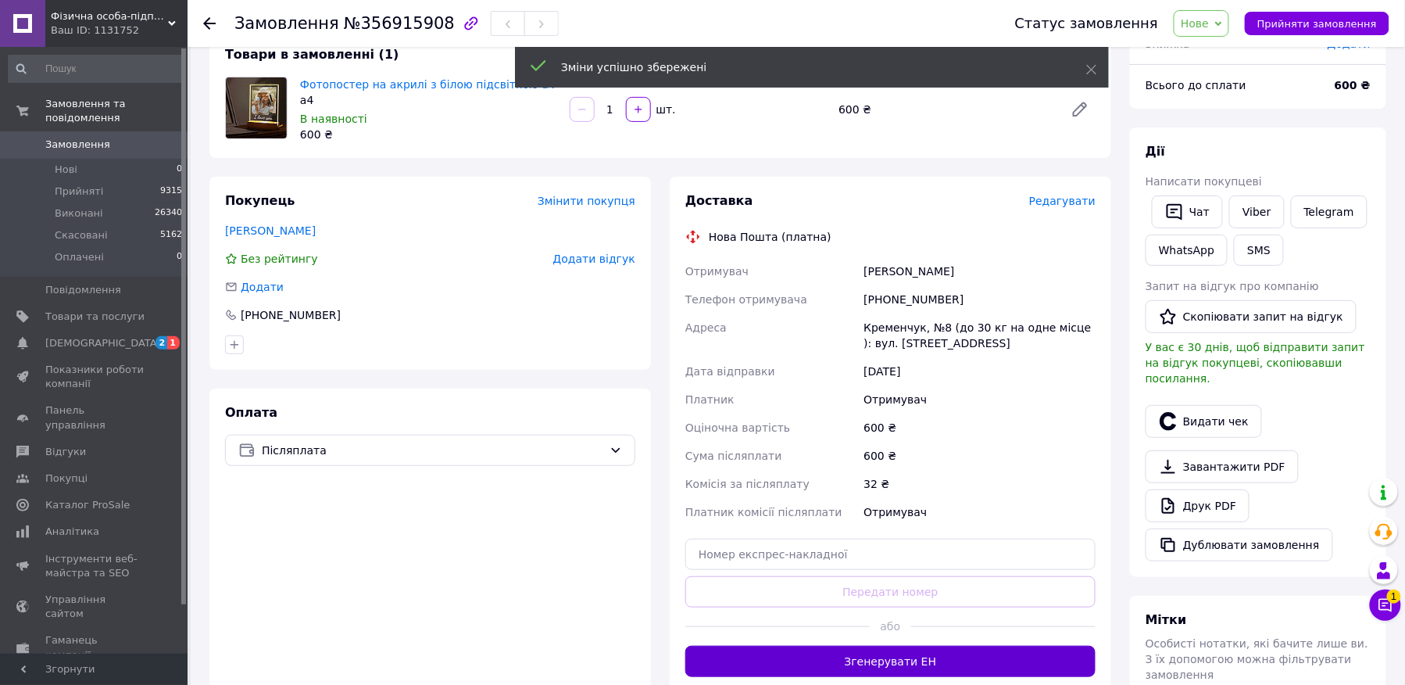
click at [897, 660] on button "Згенерувати ЕН" at bounding box center [890, 661] width 410 height 31
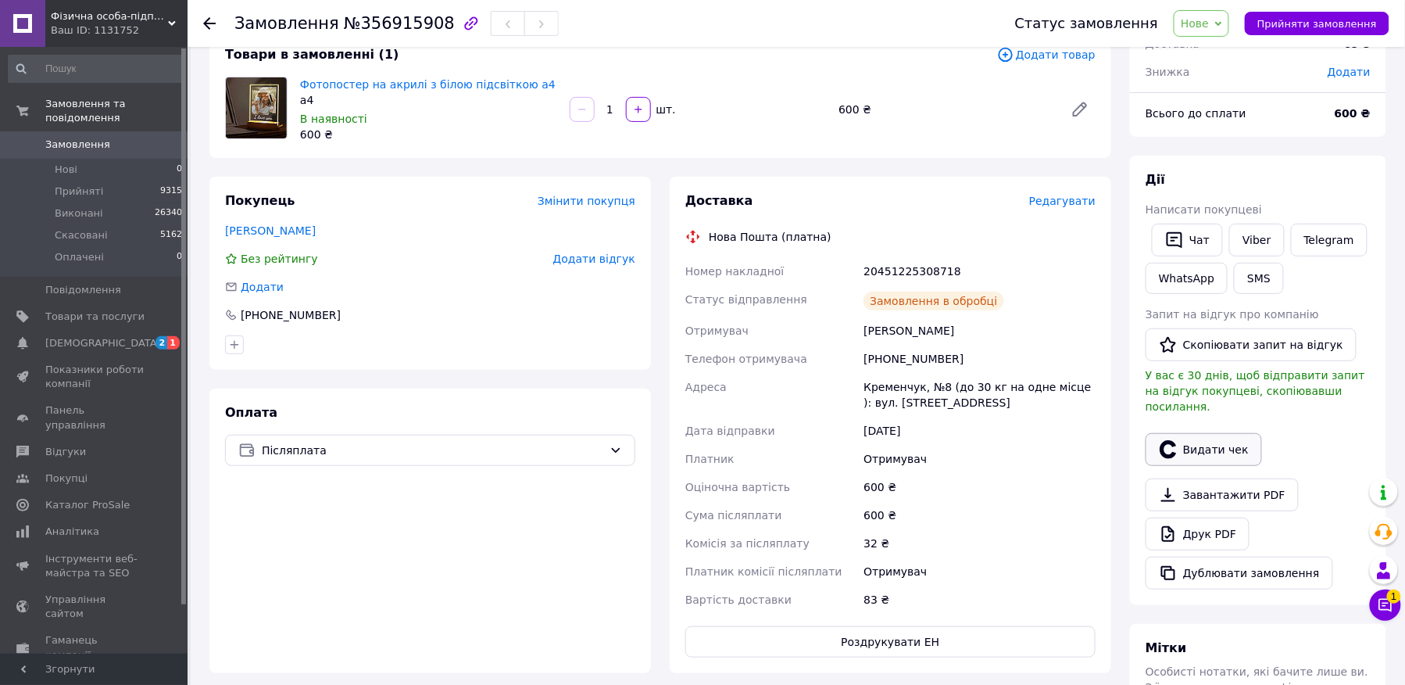
click at [1191, 438] on button "Видати чек" at bounding box center [1204, 449] width 116 height 33
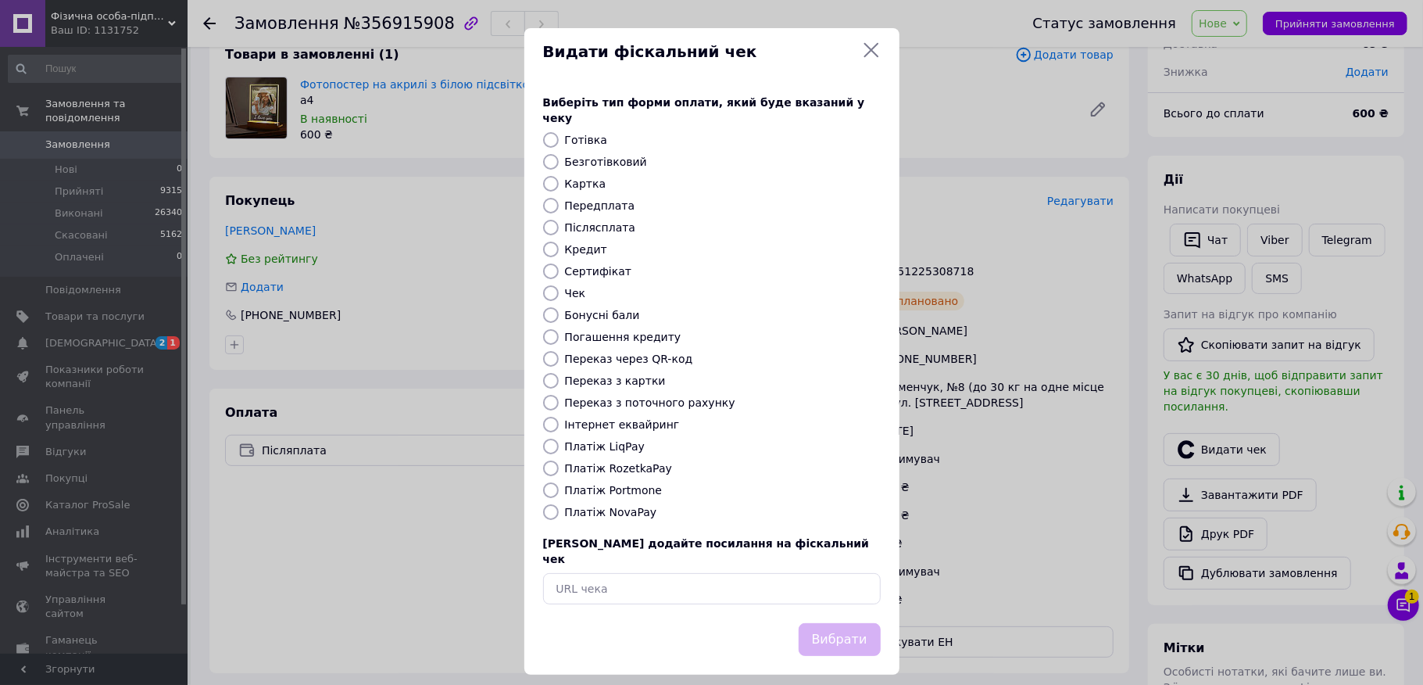
click at [588, 156] on label "Безготівковий" at bounding box center [606, 162] width 82 height 13
click at [559, 154] on input "Безготівковий" at bounding box center [551, 162] width 16 height 16
radio input "true"
click at [839, 631] on button "Вибрати" at bounding box center [840, 640] width 82 height 34
click at [833, 620] on div "Вибрати" at bounding box center [840, 640] width 88 height 40
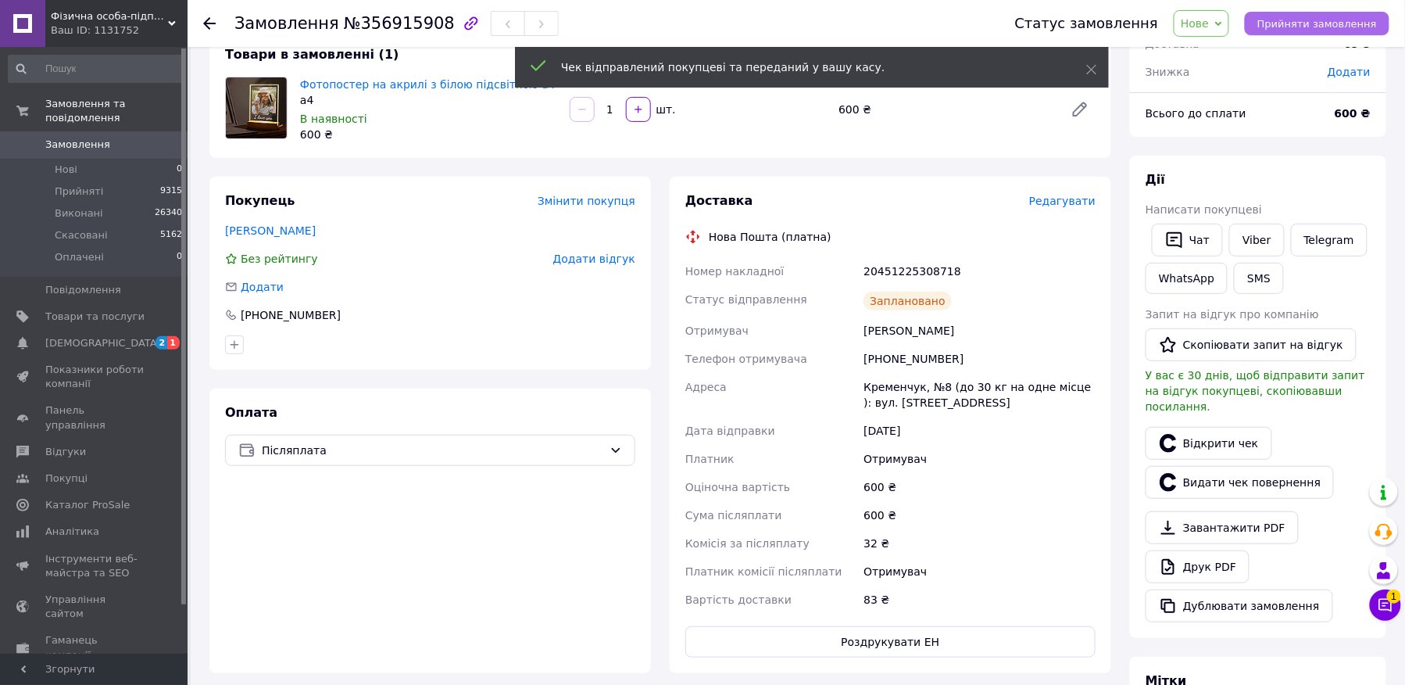
click at [1294, 22] on span "Прийняти замовлення" at bounding box center [1317, 24] width 120 height 12
click at [1294, 22] on span "Замовлення виконано" at bounding box center [1317, 24] width 119 height 12
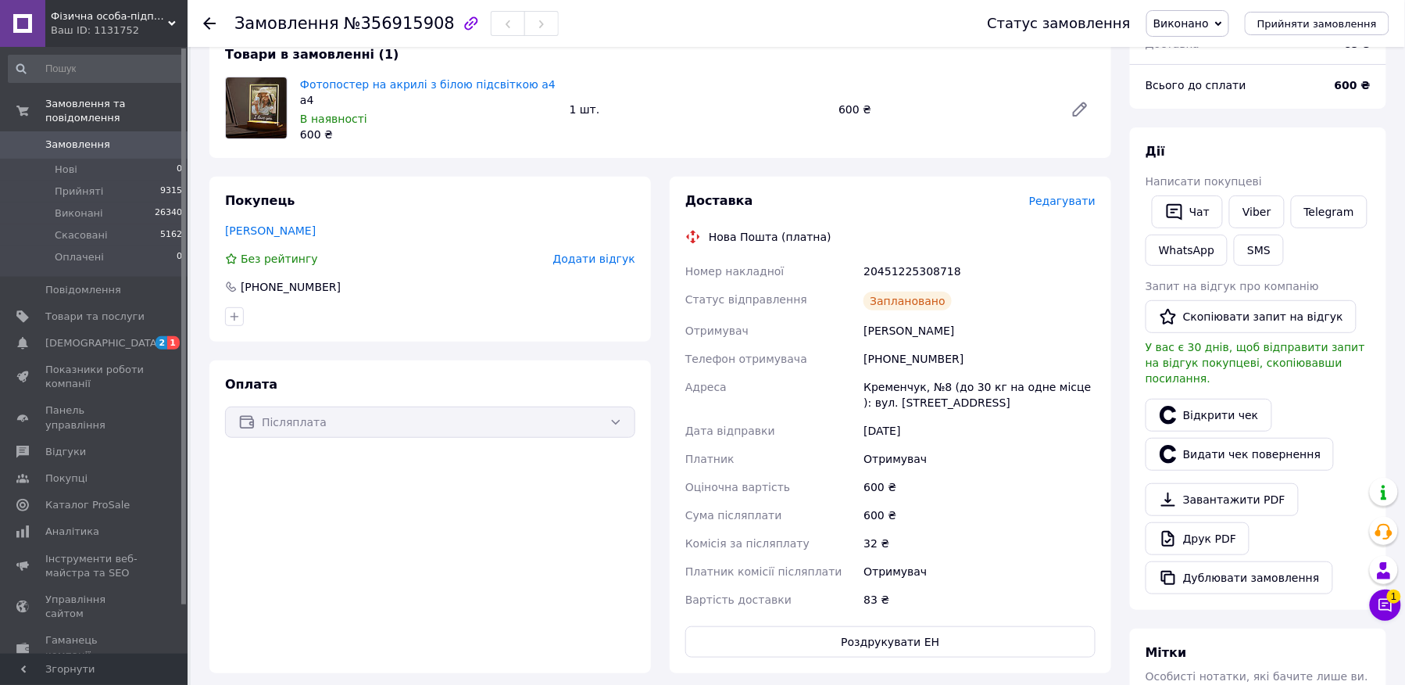
click at [220, 16] on div at bounding box center [218, 23] width 31 height 47
click at [219, 20] on div at bounding box center [218, 23] width 31 height 47
click at [209, 22] on use at bounding box center [209, 23] width 13 height 13
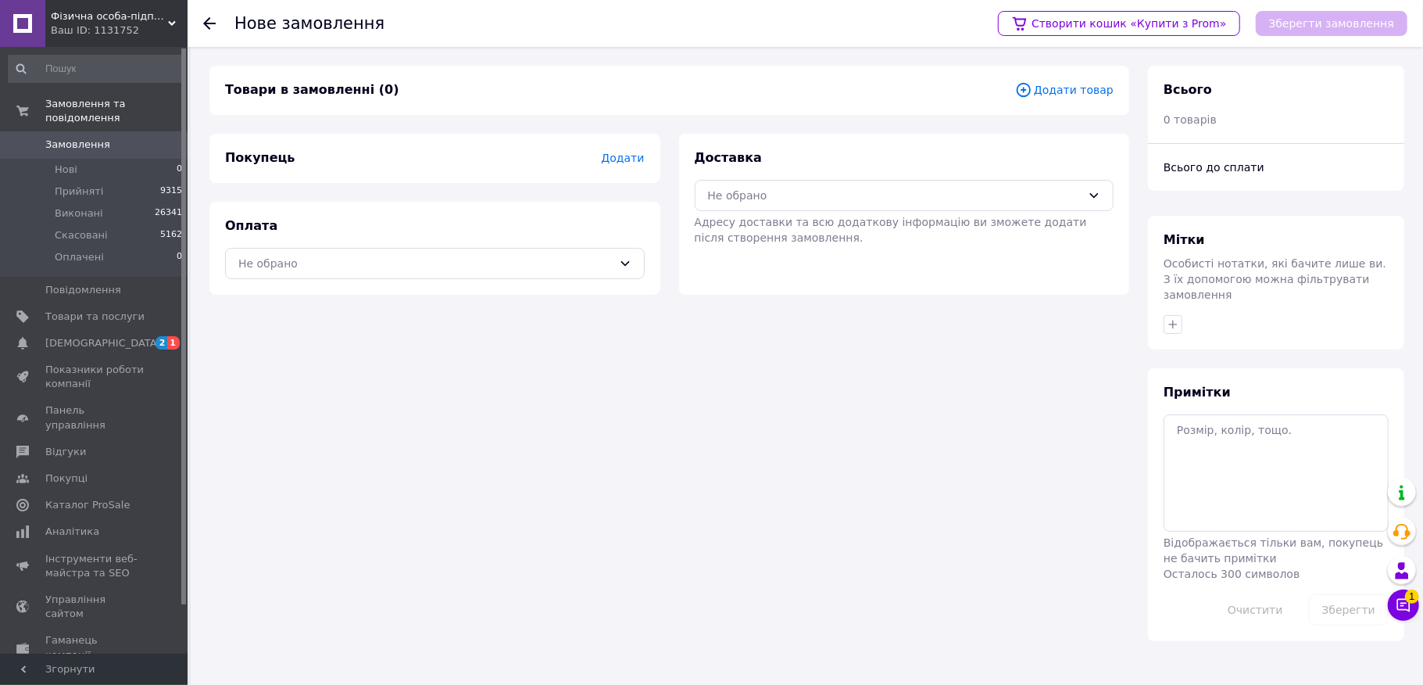
click at [358, 255] on div "Не обрано" at bounding box center [425, 263] width 374 height 17
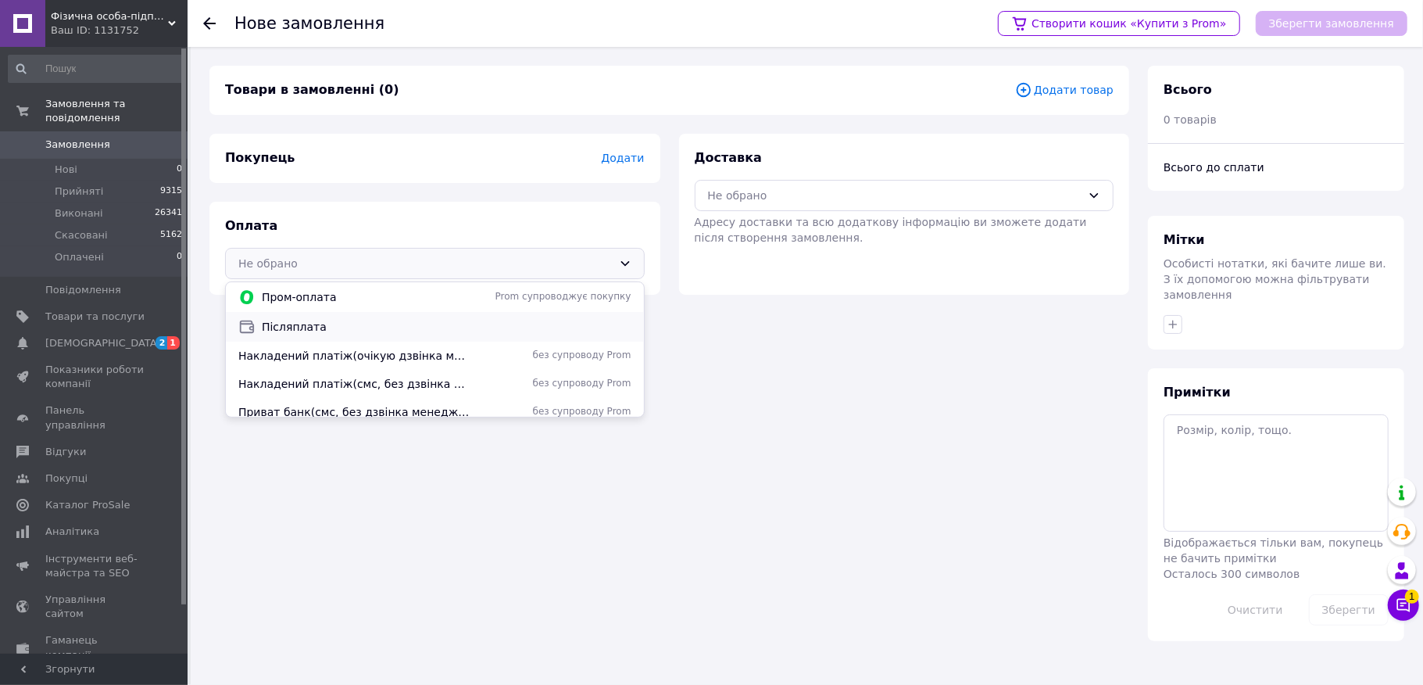
click at [356, 320] on span "Післяплата" at bounding box center [447, 327] width 370 height 16
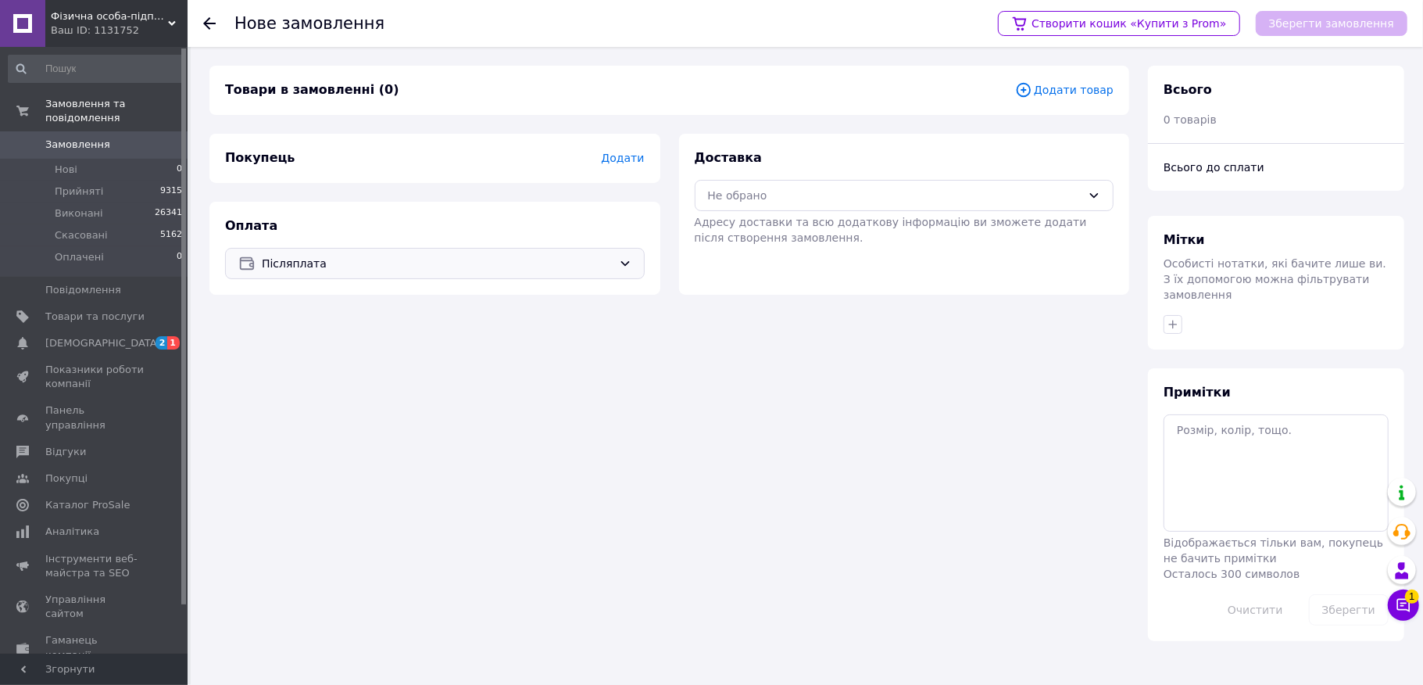
click at [896, 156] on div "Доставка Не обрано Адресу доставки та всю додаткову інформацію ви зможете додат…" at bounding box center [905, 197] width 420 height 96
click at [873, 185] on div "Не обрано" at bounding box center [905, 195] width 420 height 31
click at [752, 256] on span "Нова Пошта (платна)" at bounding box center [916, 259] width 370 height 16
click at [636, 178] on div "Покупець Додати" at bounding box center [434, 158] width 451 height 49
click at [626, 156] on span "Додати" at bounding box center [622, 158] width 43 height 13
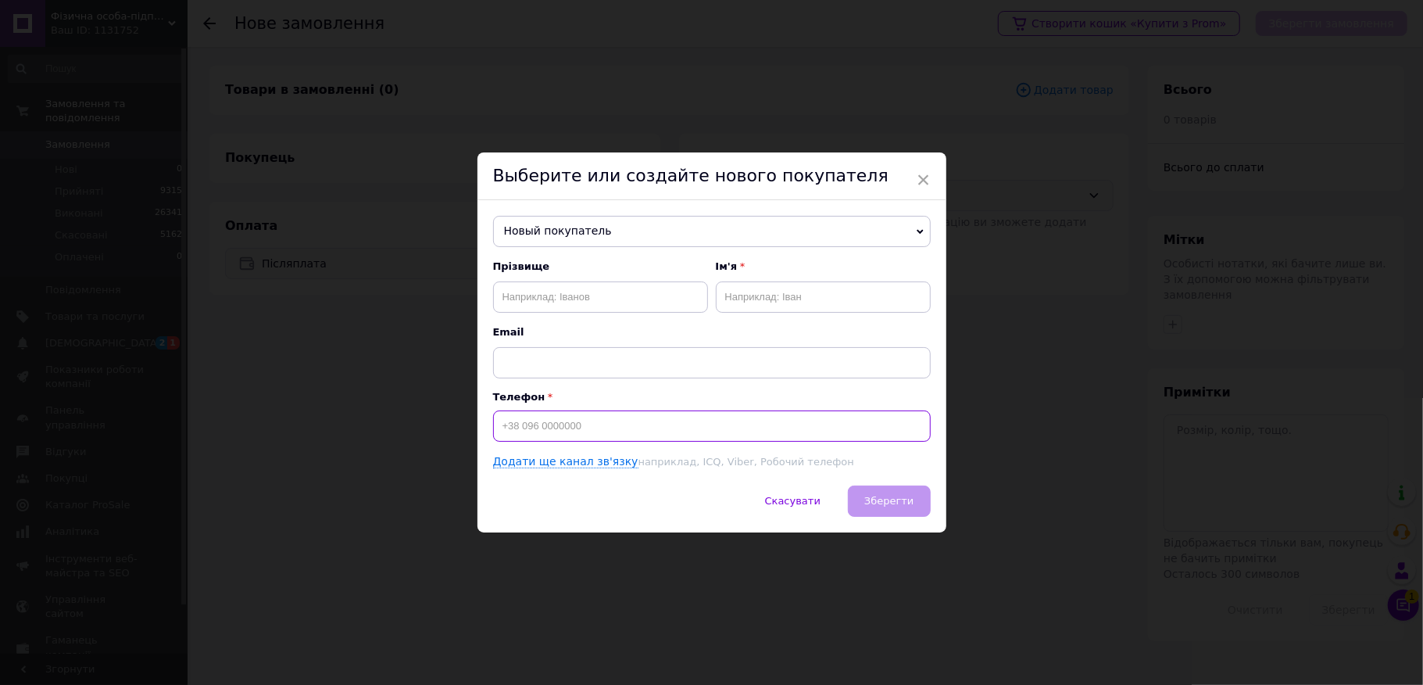
click at [535, 435] on input at bounding box center [712, 425] width 438 height 31
type input "[PHONE_NUMBER]"
click at [580, 301] on input "text" at bounding box center [600, 296] width 215 height 31
type input "Уманців"
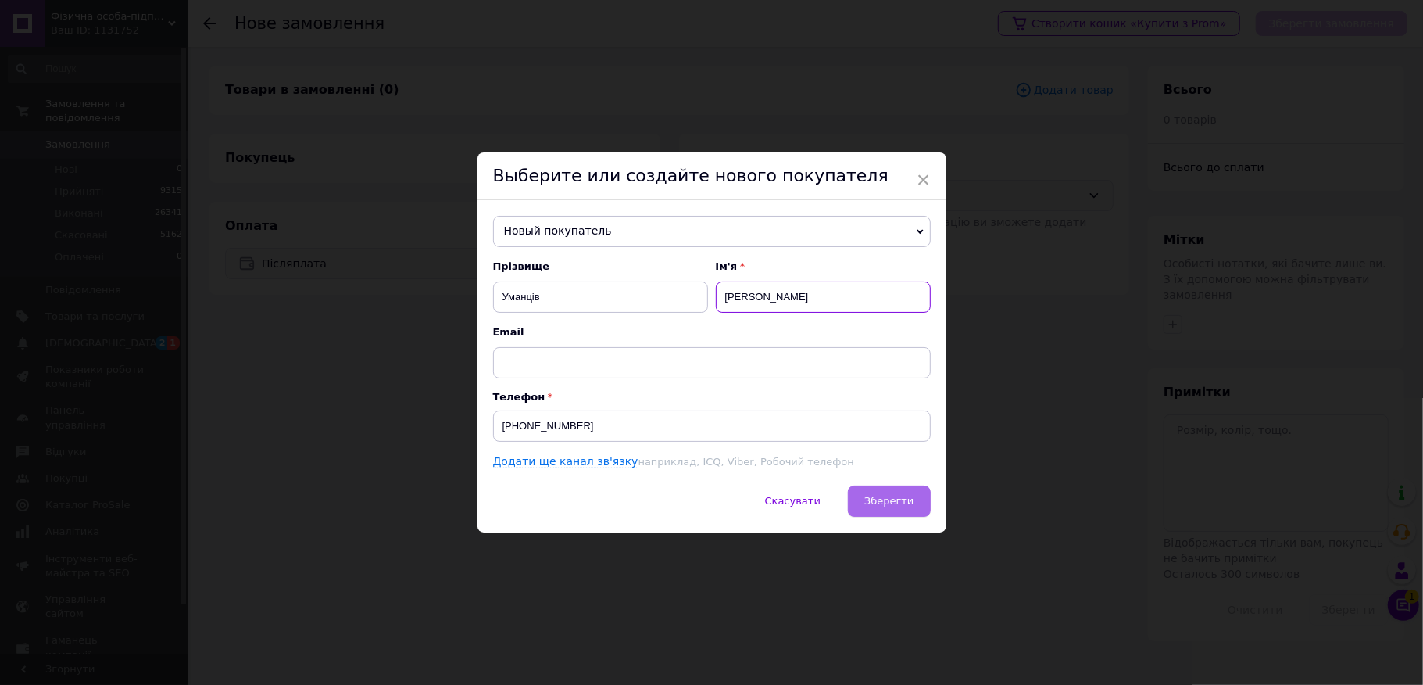
type input "[PERSON_NAME]"
click at [878, 500] on span "Зберегти" at bounding box center [888, 501] width 49 height 12
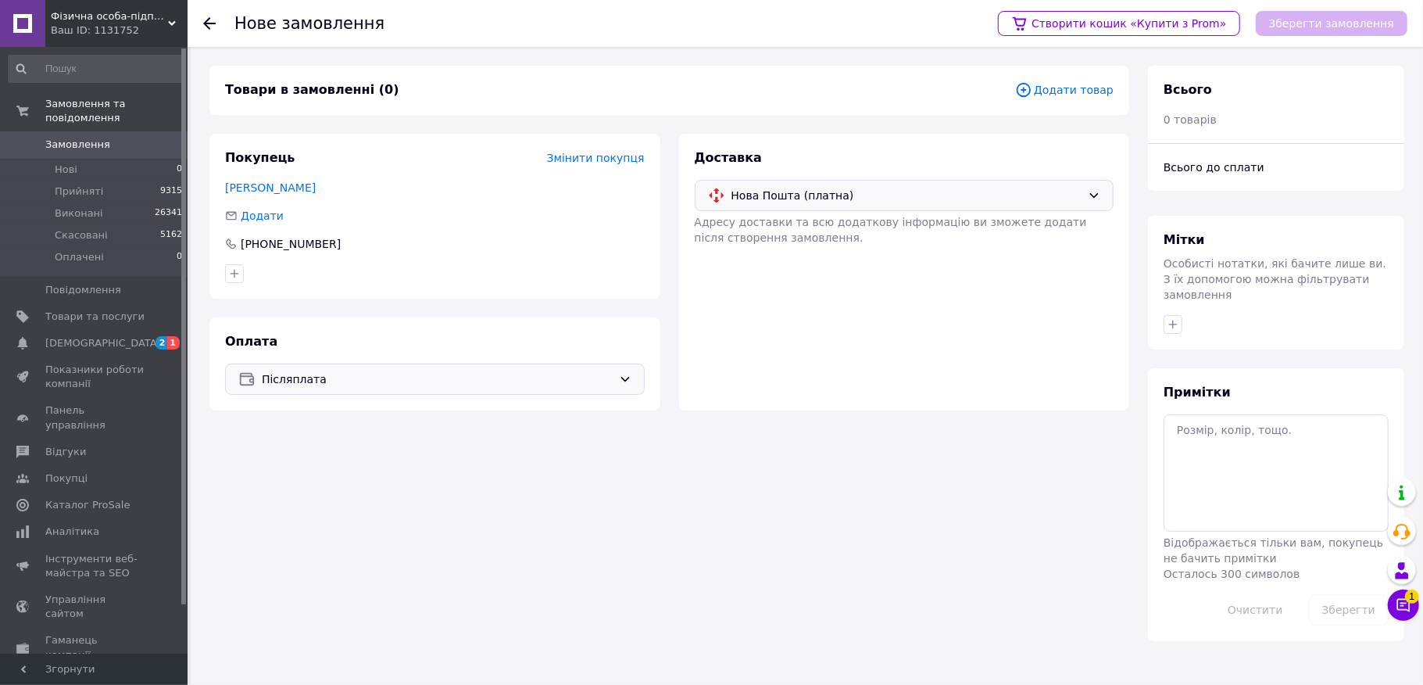
click at [1071, 86] on span "Додати товар" at bounding box center [1064, 89] width 98 height 17
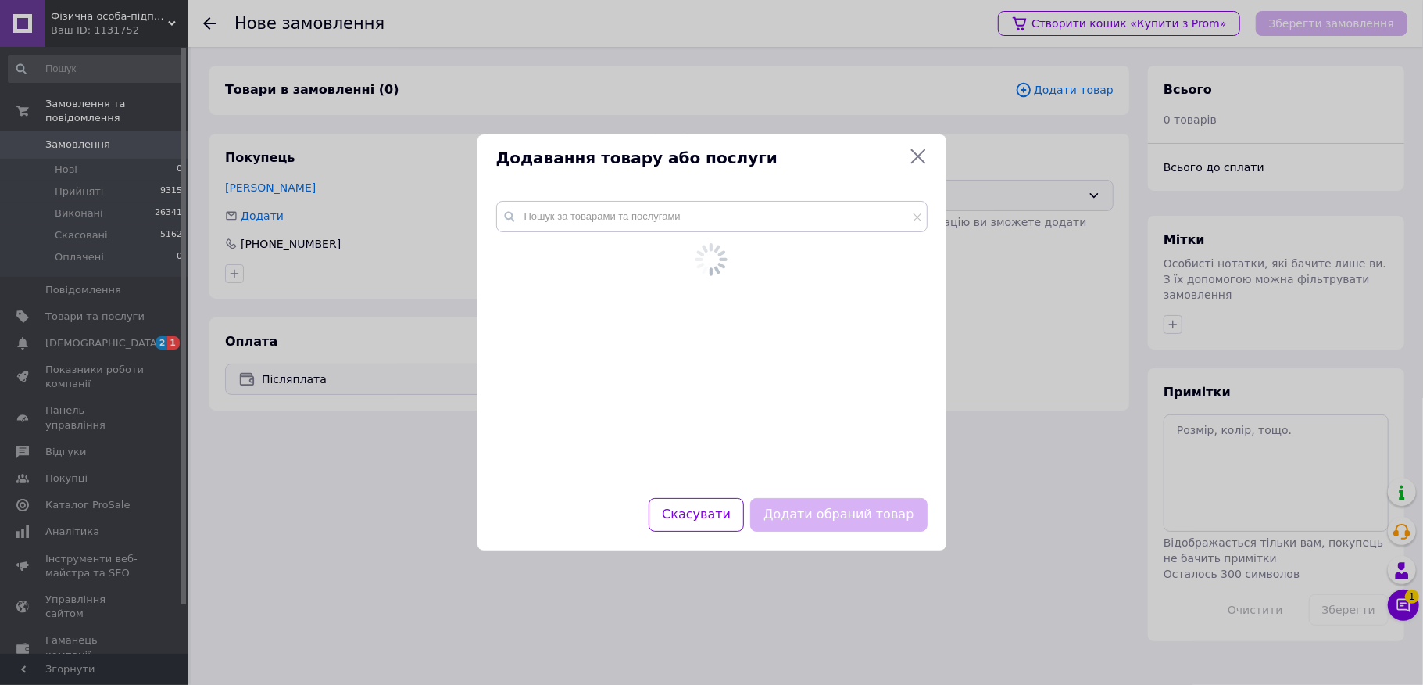
click at [651, 198] on div at bounding box center [711, 340] width 469 height 316
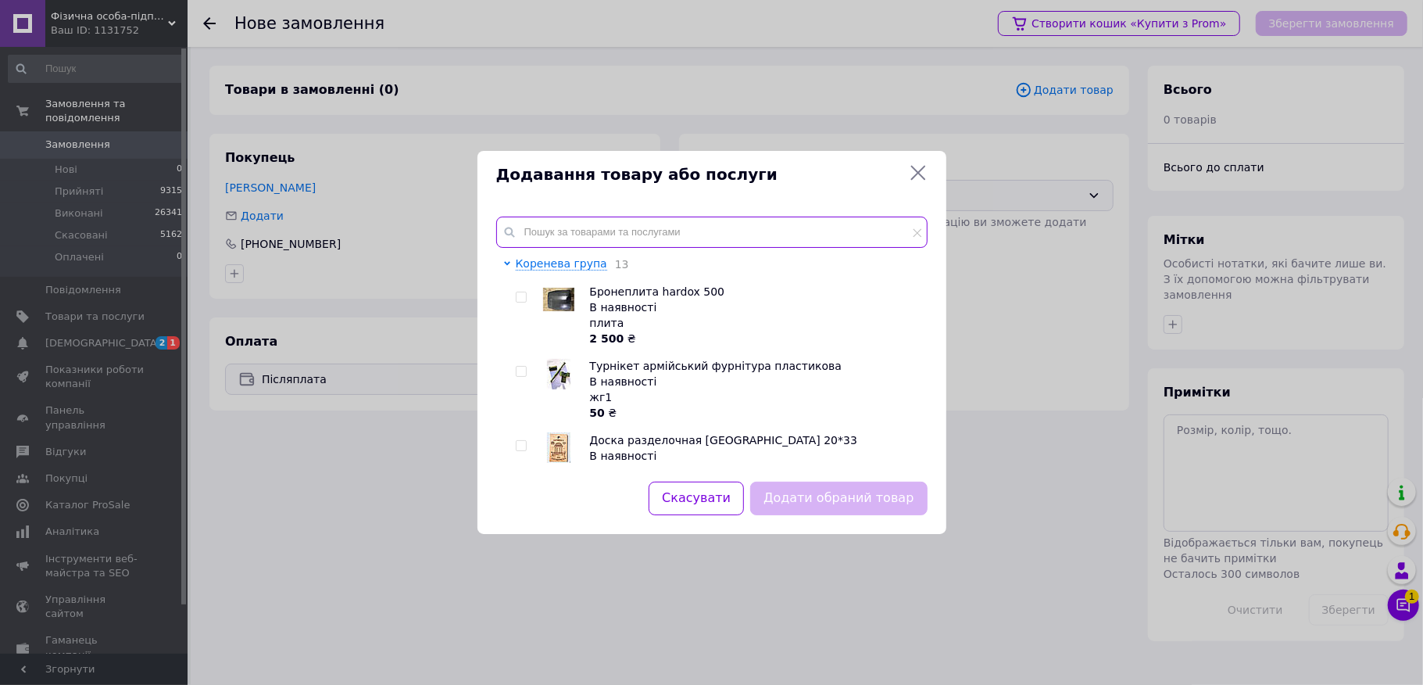
click at [595, 238] on input "text" at bounding box center [711, 231] width 431 height 31
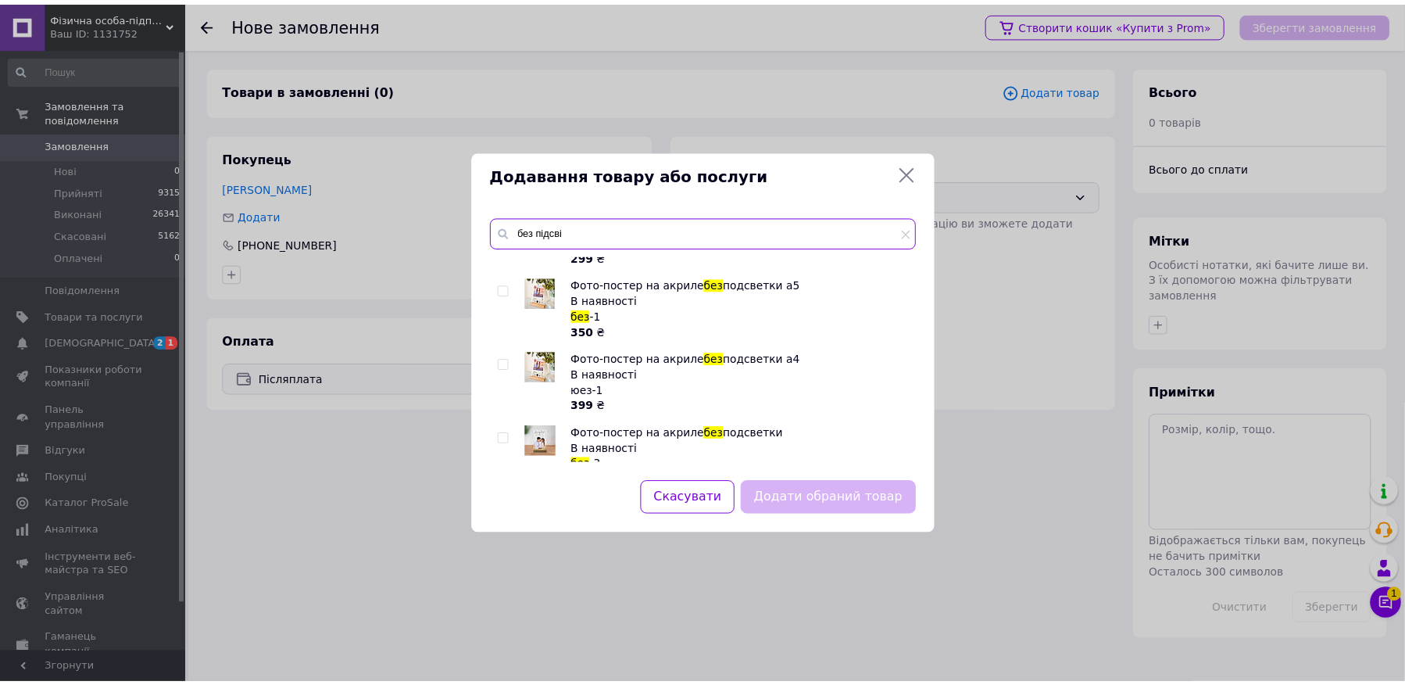
scroll to position [313, 0]
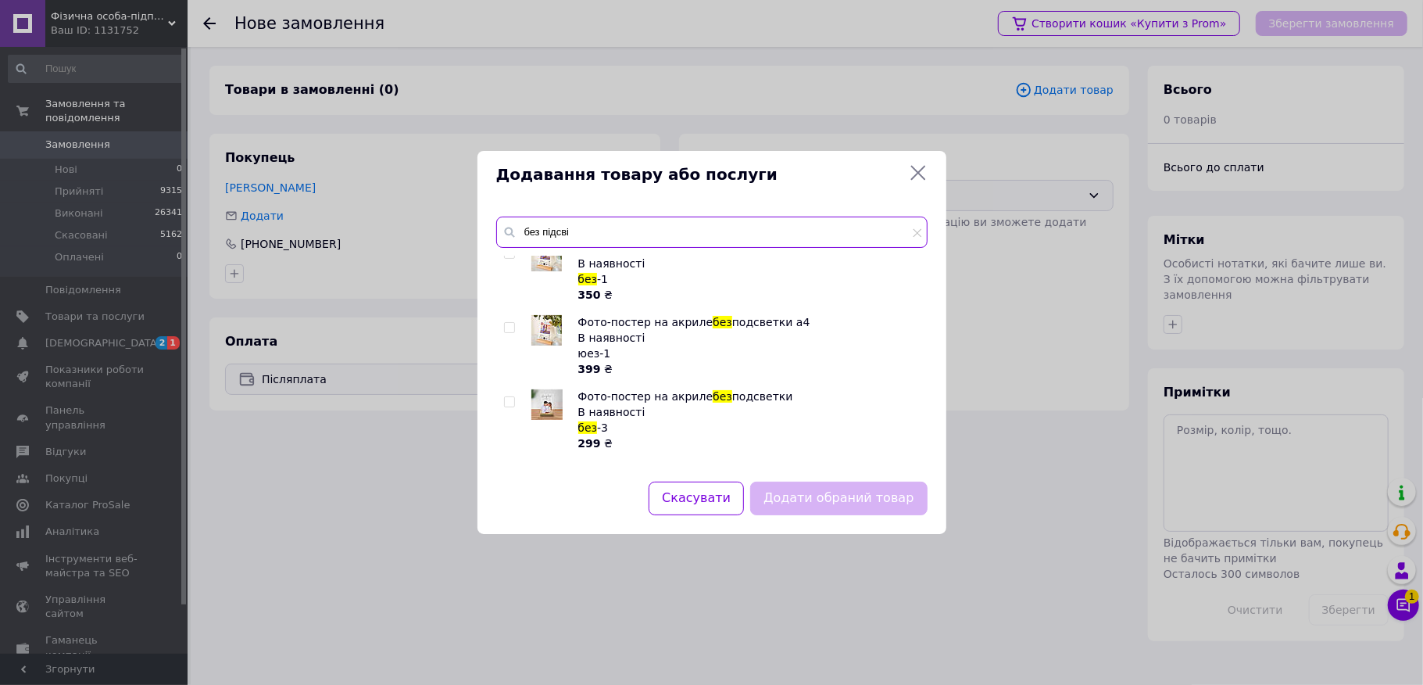
type input "без підсві"
click at [505, 326] on input "checkbox" at bounding box center [509, 328] width 10 height 10
checkbox input "true"
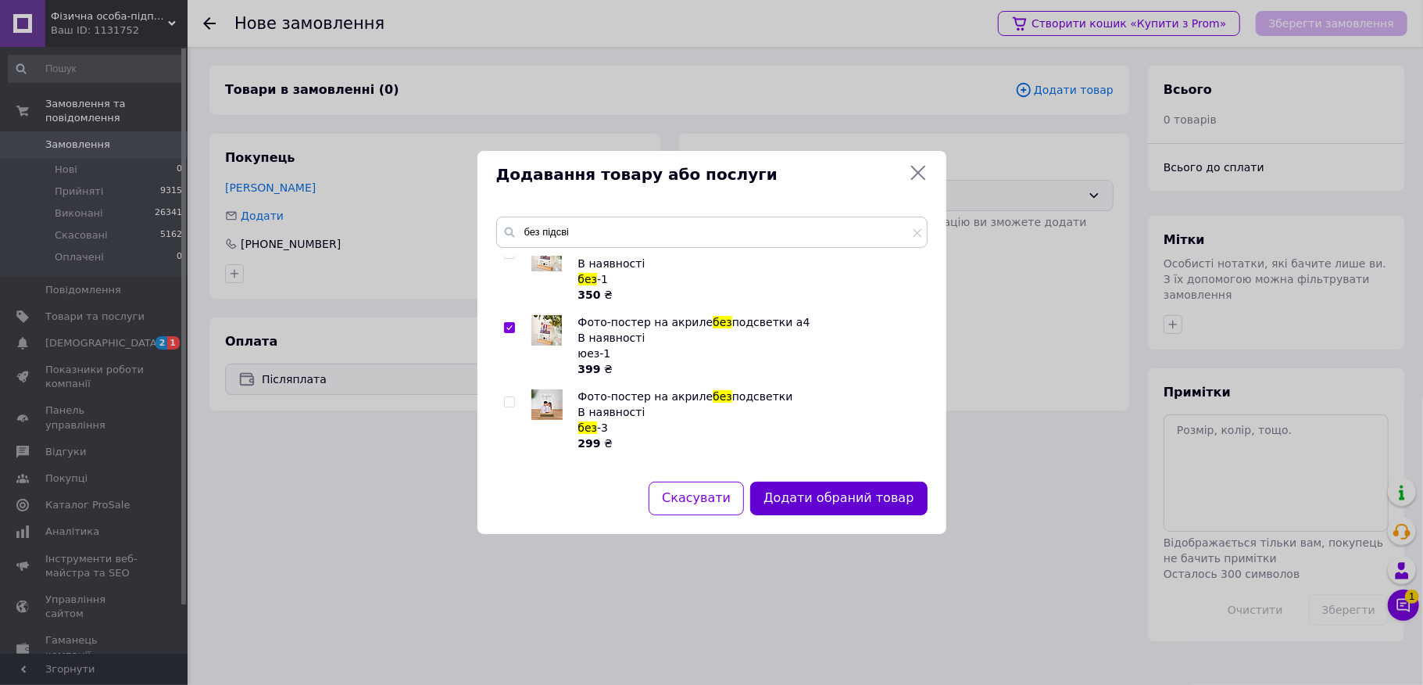
click at [805, 495] on button "Додати обраний товар" at bounding box center [838, 498] width 177 height 34
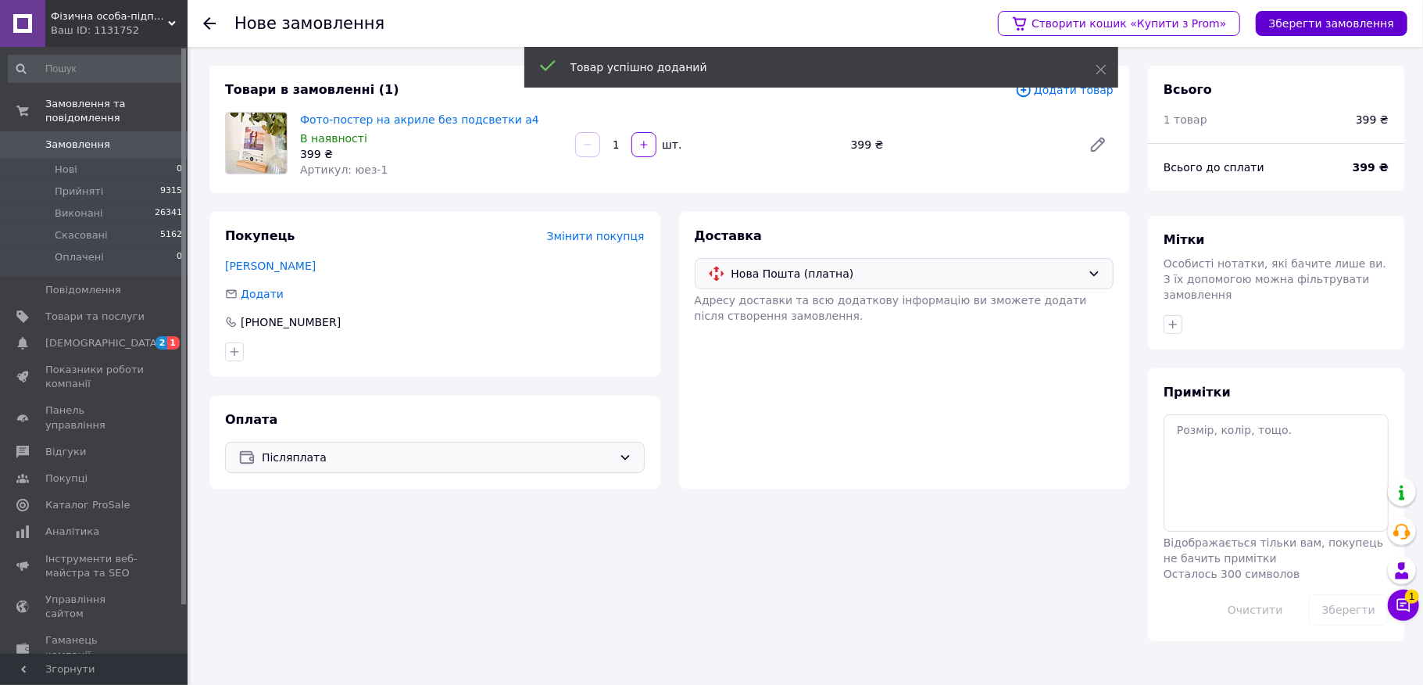
click at [1344, 19] on button "Зберегти замовлення" at bounding box center [1332, 23] width 152 height 25
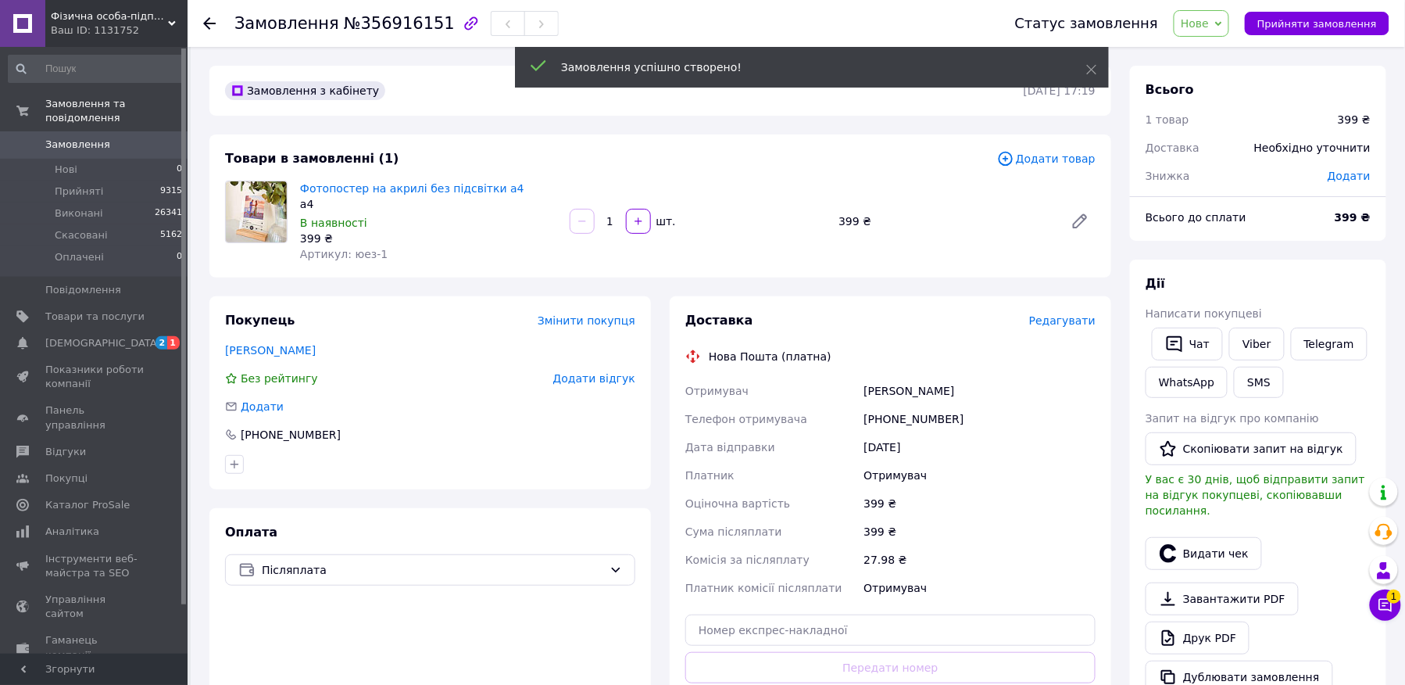
click at [1067, 322] on span "Редагувати" at bounding box center [1062, 320] width 66 height 13
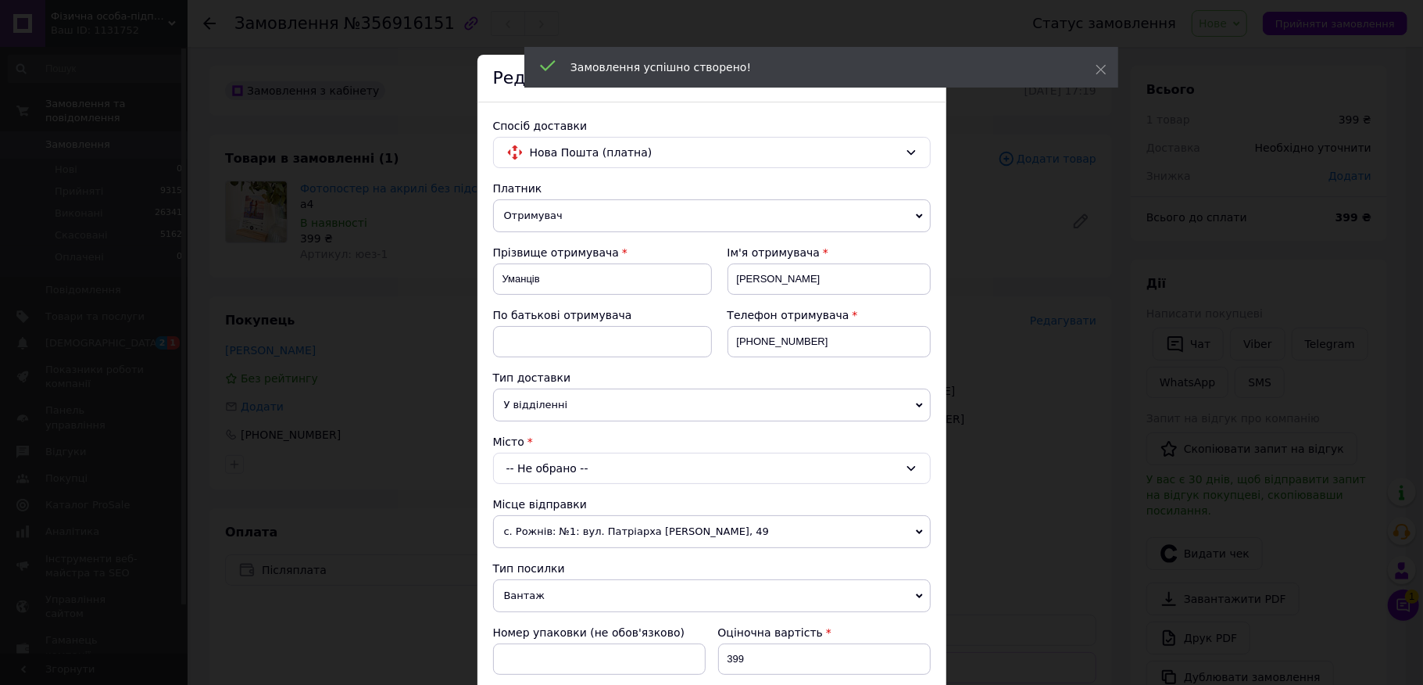
click at [560, 470] on div "-- Не обрано --" at bounding box center [712, 467] width 438 height 31
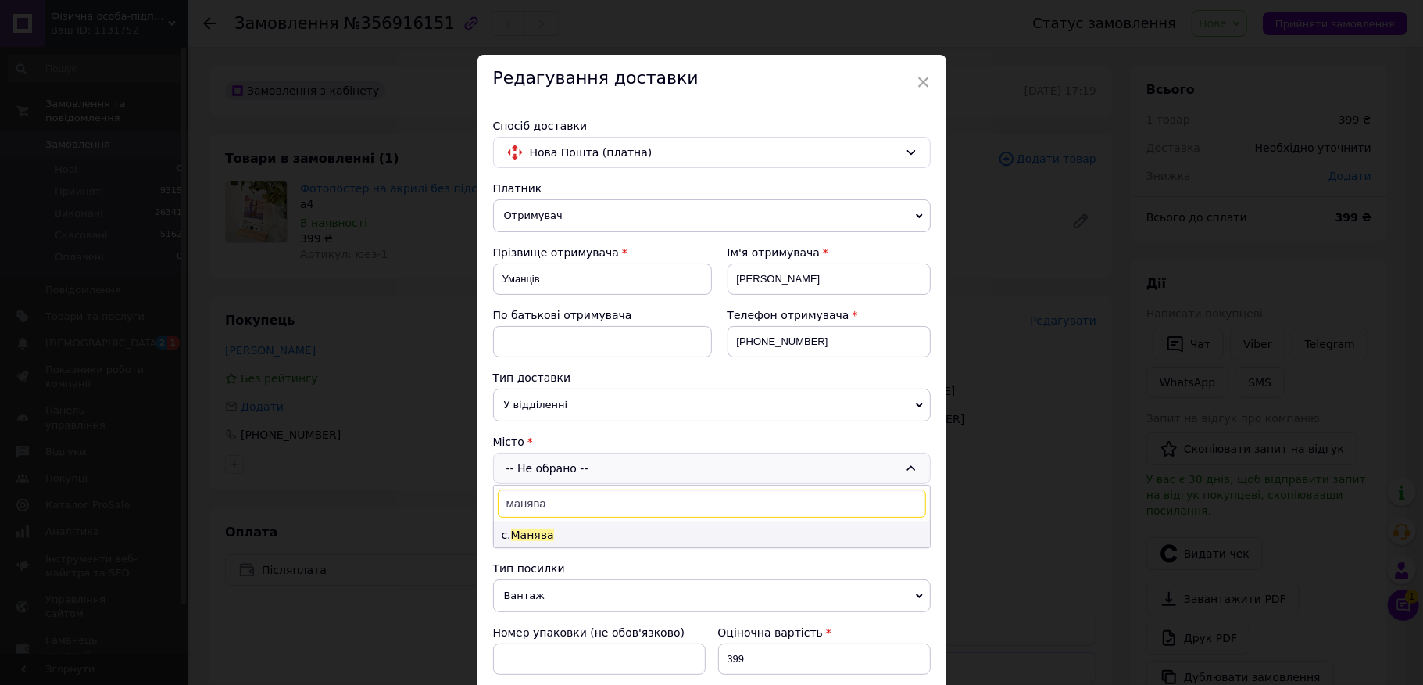
type input "манява"
click at [569, 539] on li "с. [GEOGRAPHIC_DATA]" at bounding box center [712, 534] width 436 height 25
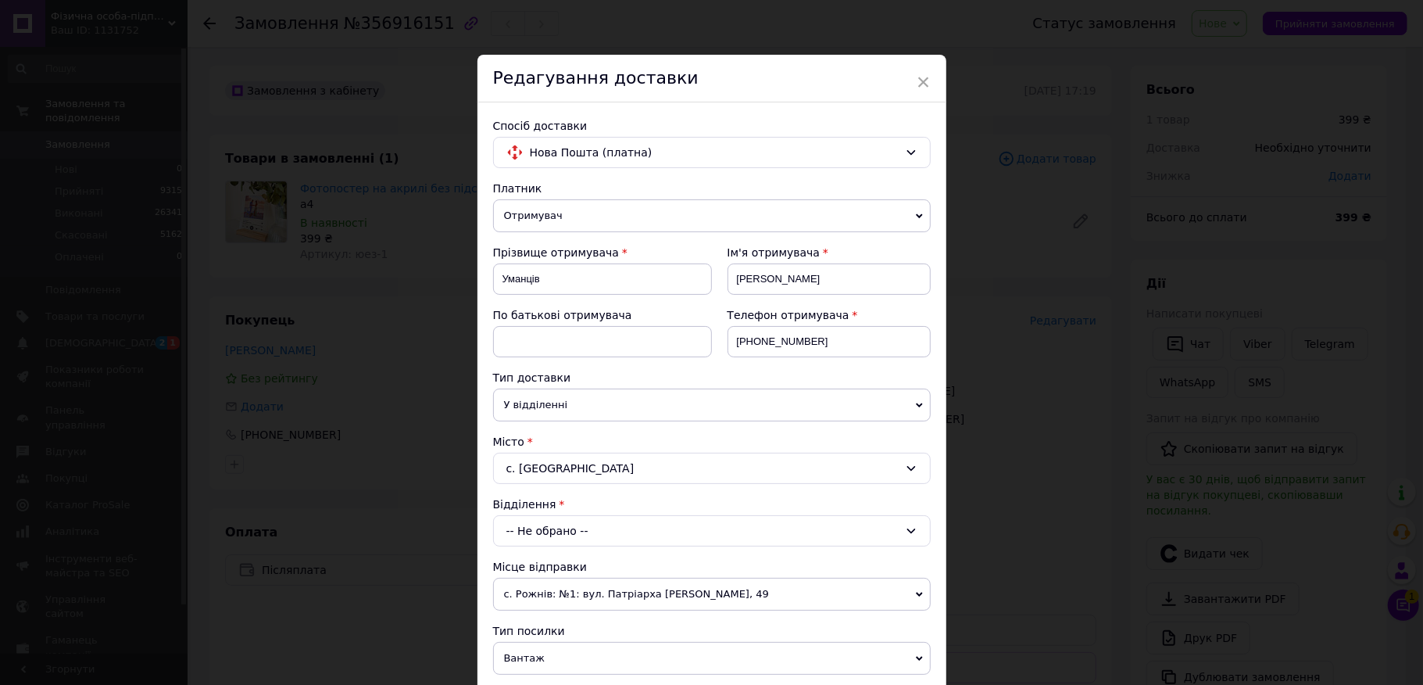
click at [570, 538] on div "-- Не обрано --" at bounding box center [712, 530] width 438 height 31
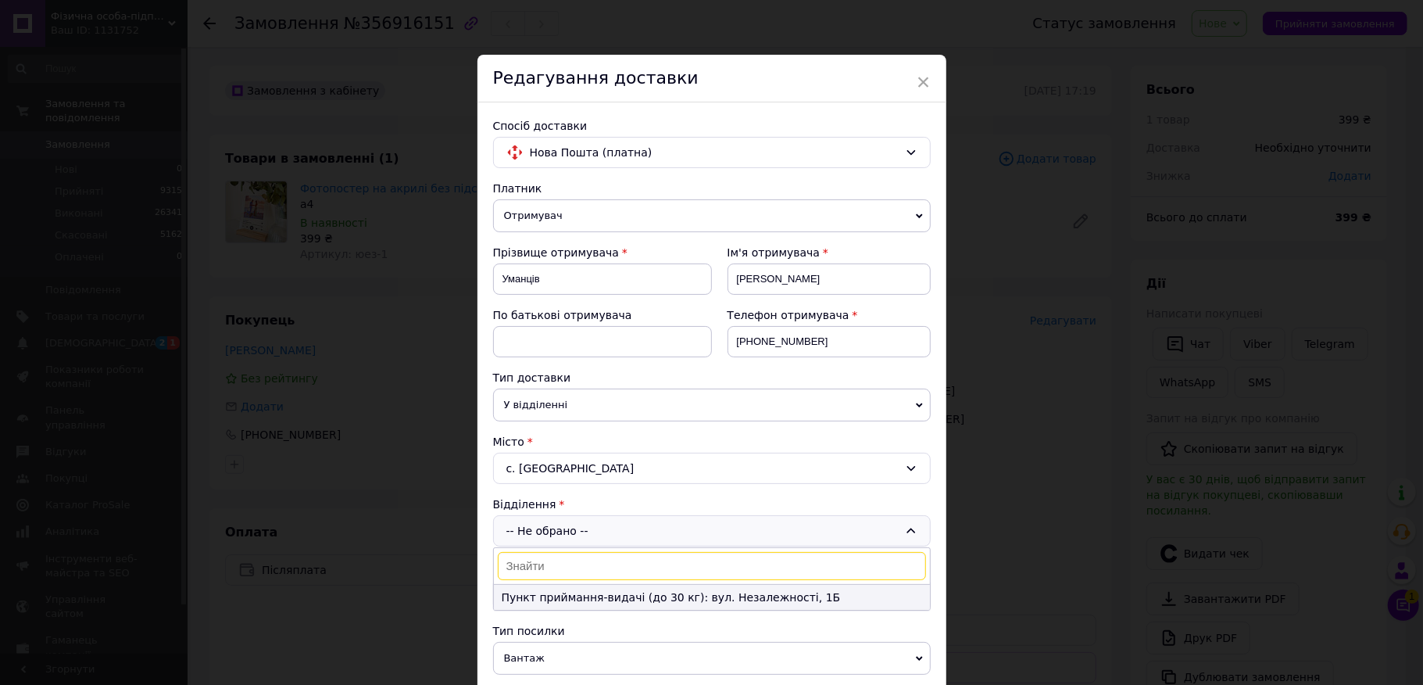
click at [577, 606] on li "Пункт приймання-видачі (до 30 кг): вул. Незалежності, 1Б" at bounding box center [712, 597] width 436 height 25
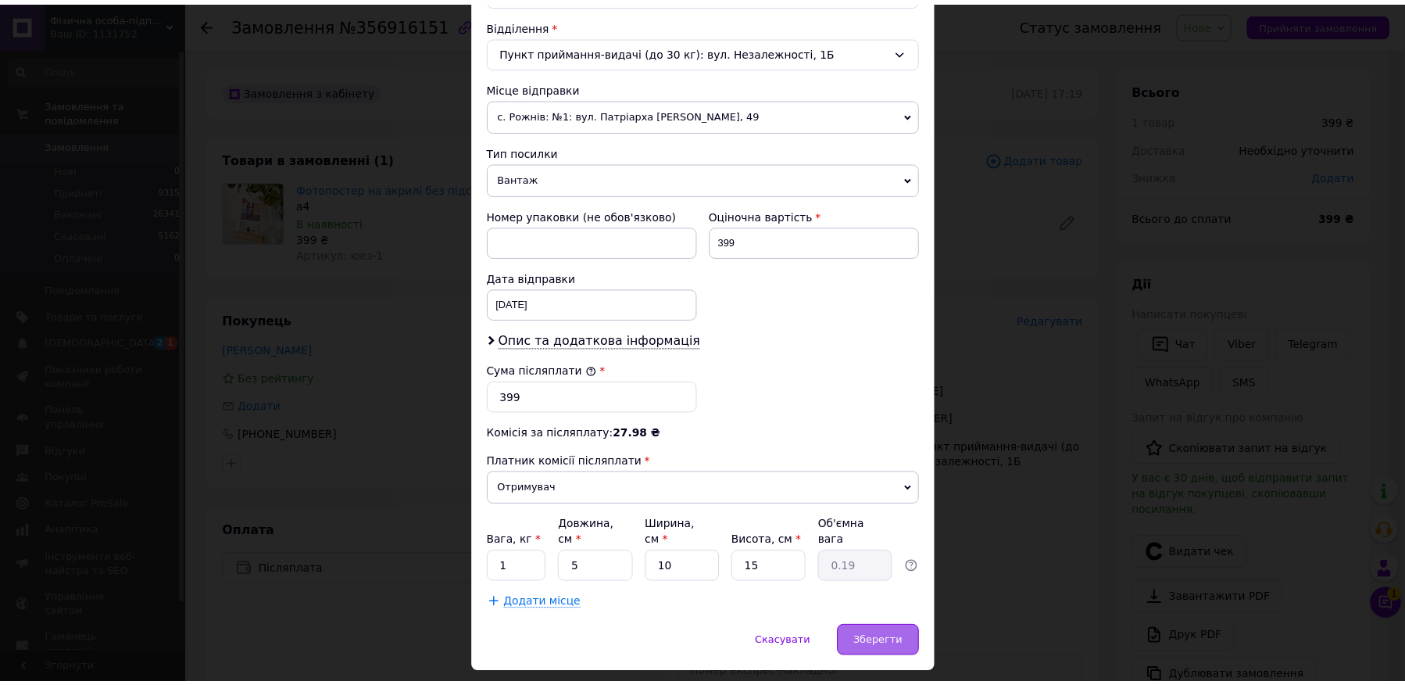
scroll to position [516, 0]
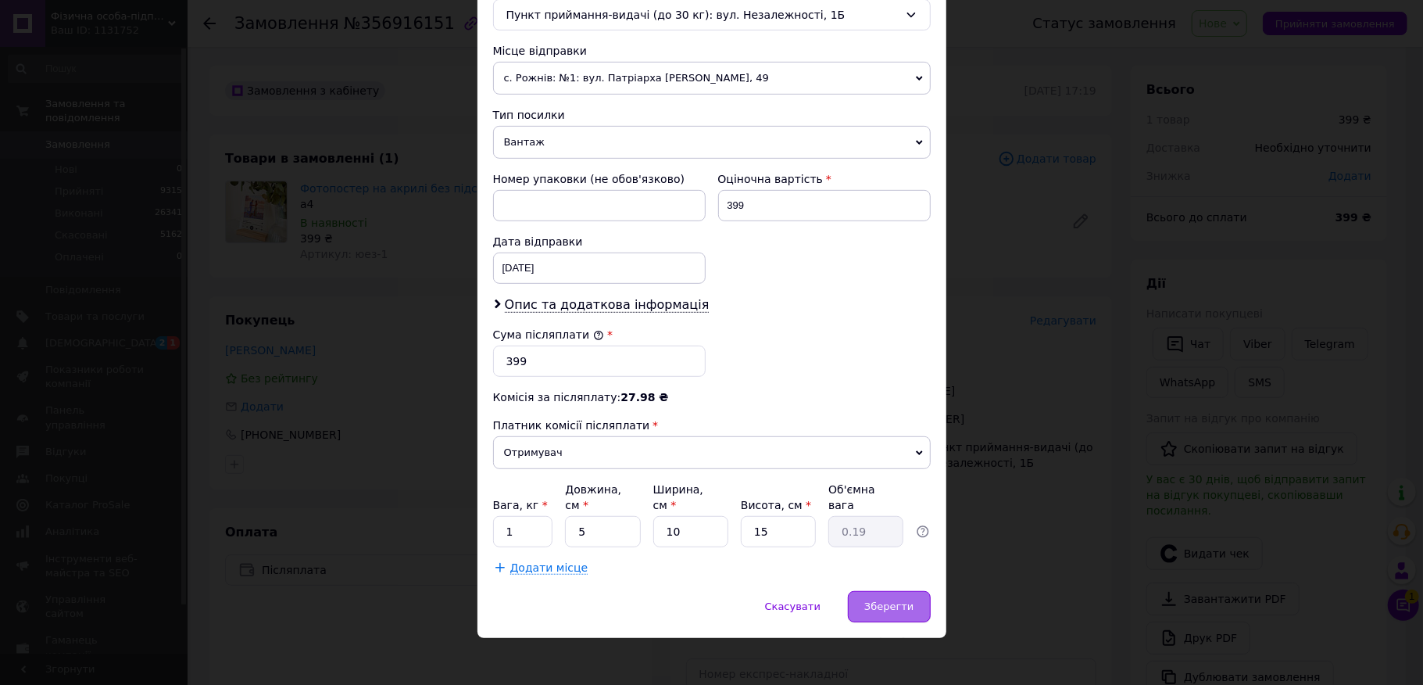
click at [860, 591] on div "Зберегти" at bounding box center [889, 606] width 82 height 31
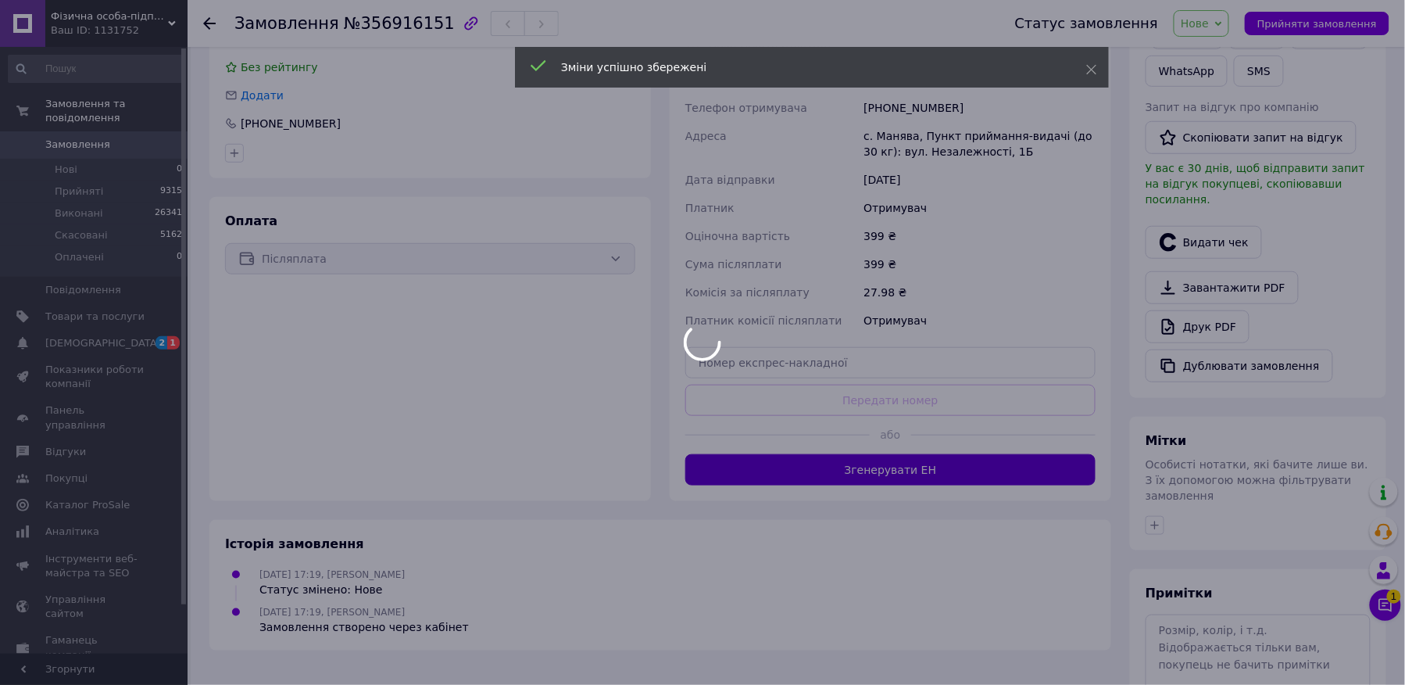
scroll to position [313, 0]
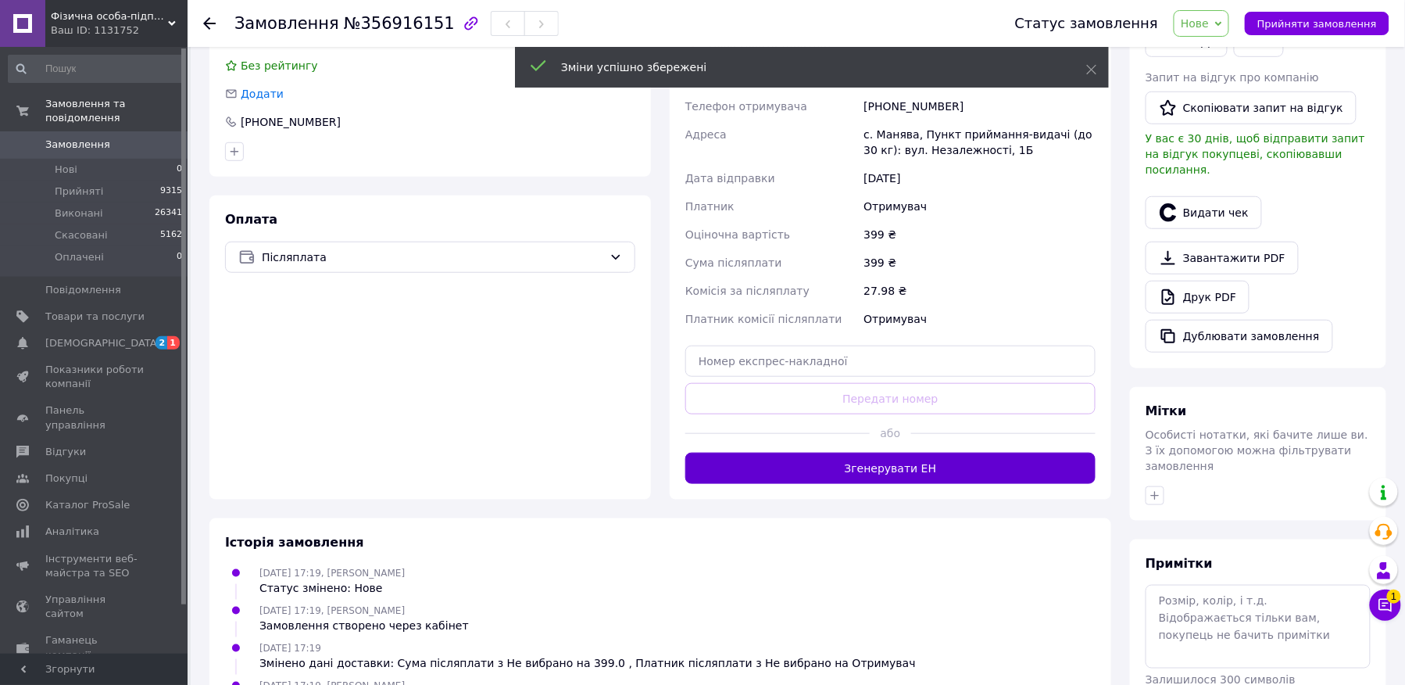
click at [878, 475] on button "Згенерувати ЕН" at bounding box center [890, 467] width 410 height 31
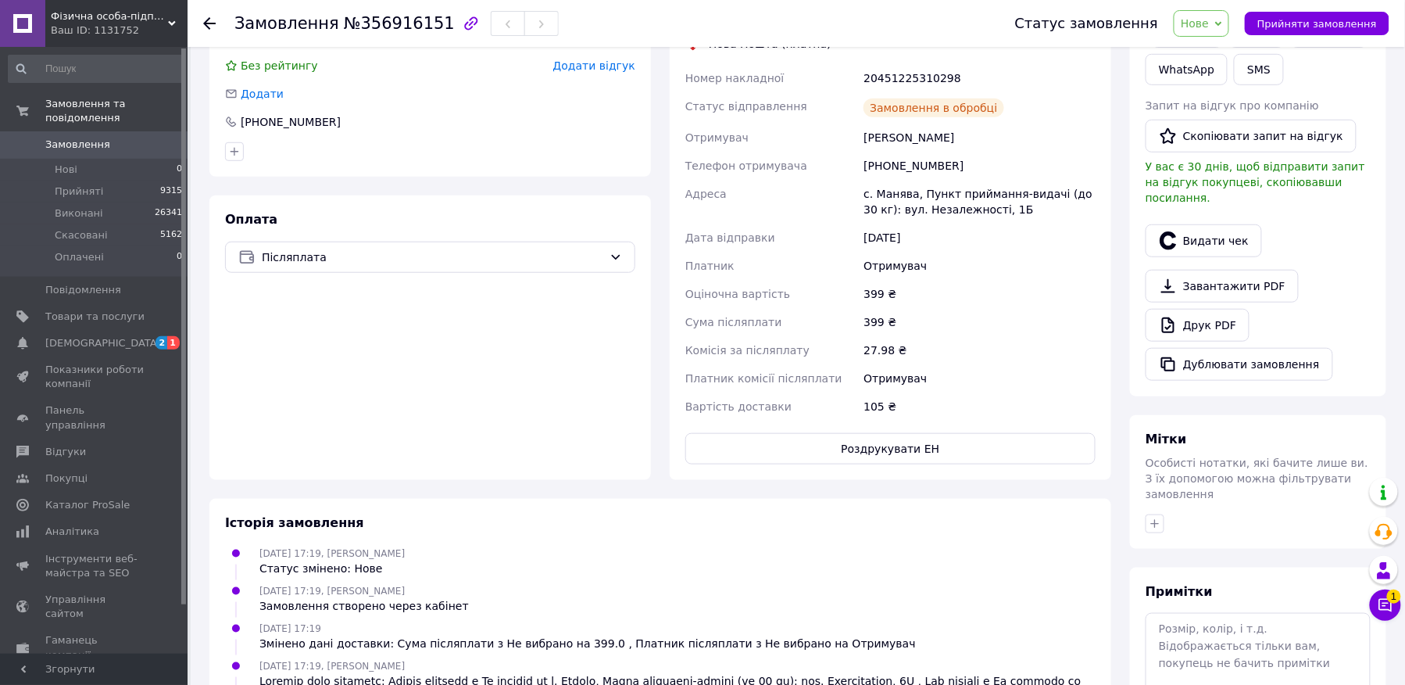
click at [1196, 248] on div "[PERSON_NAME] покупцеві   Чат Viber Telegram WhatsApp SMS Запит на відгук про к…" at bounding box center [1258, 171] width 225 height 418
click at [1191, 238] on button "Видати чек" at bounding box center [1204, 240] width 116 height 33
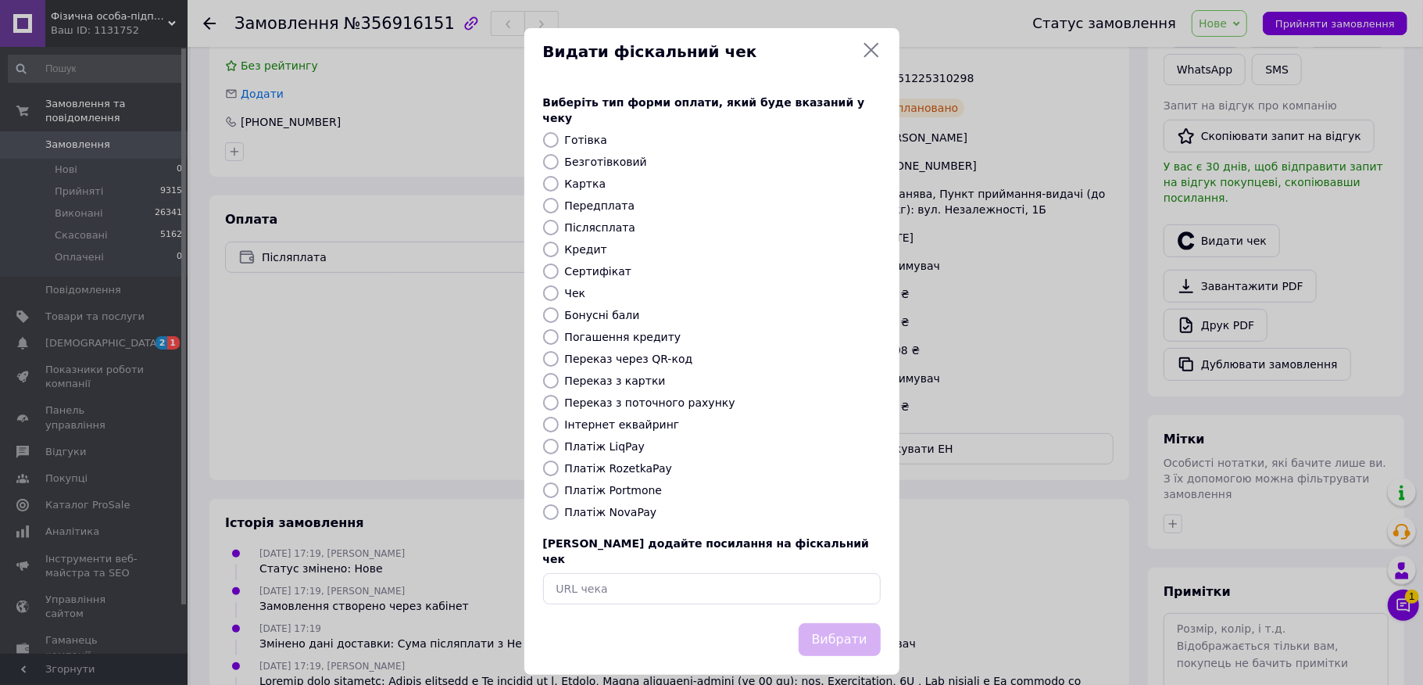
click at [573, 156] on label "Безготівковий" at bounding box center [606, 162] width 82 height 13
click at [559, 154] on input "Безготівковий" at bounding box center [551, 162] width 16 height 16
radio input "true"
click at [845, 623] on button "Вибрати" at bounding box center [840, 640] width 82 height 34
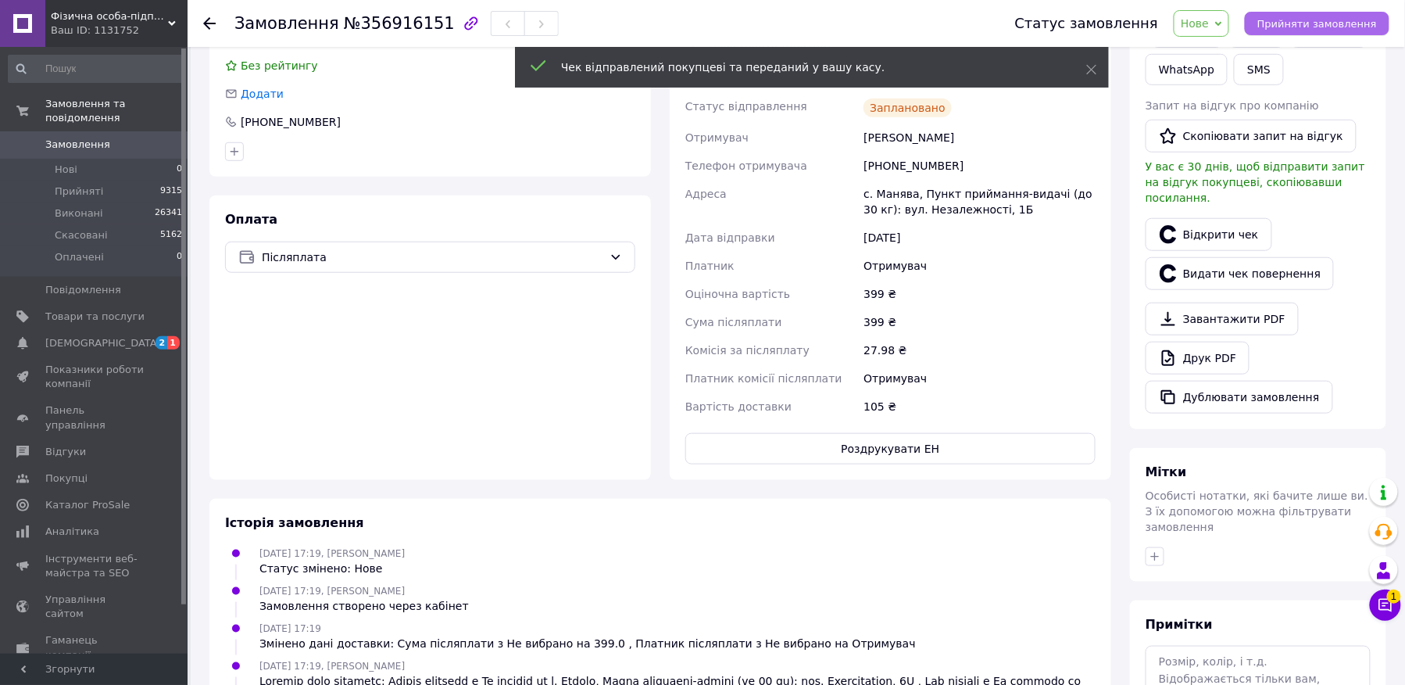
click at [1308, 13] on button "Прийняти замовлення" at bounding box center [1317, 23] width 145 height 23
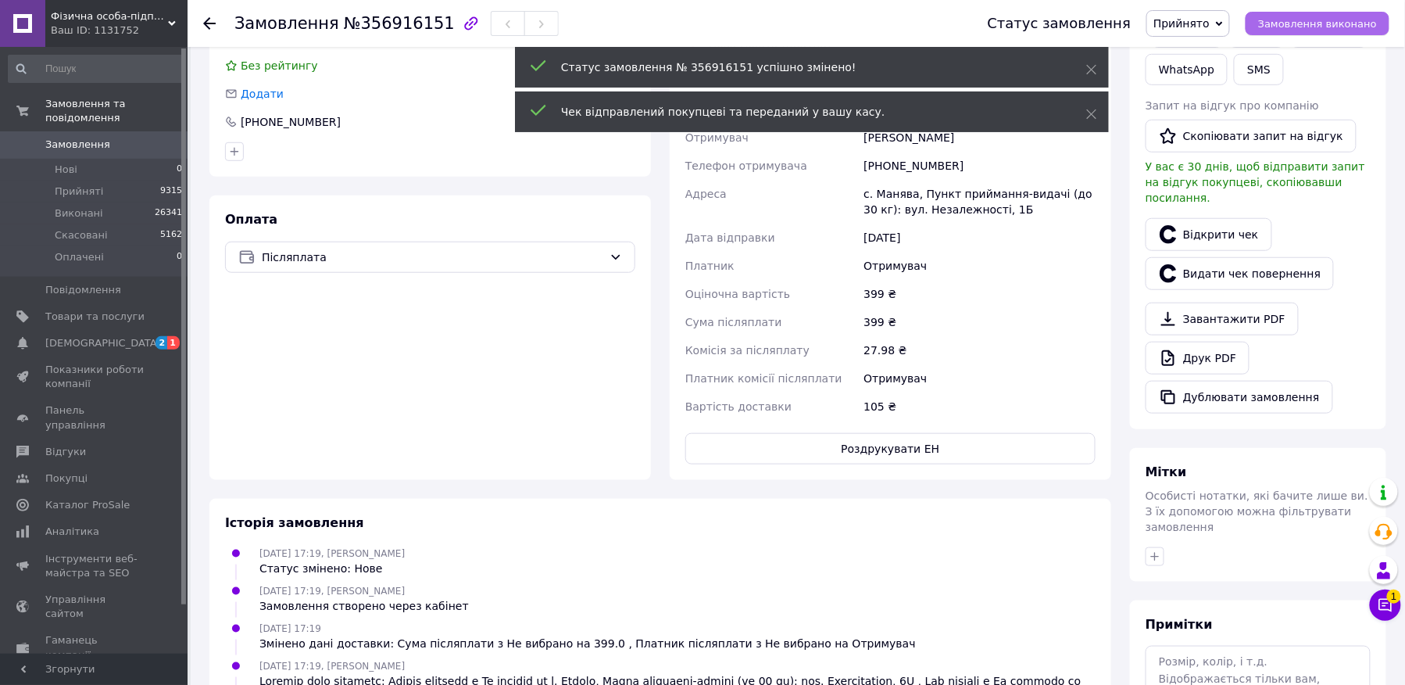
click at [1313, 20] on span "Замовлення виконано" at bounding box center [1317, 24] width 119 height 12
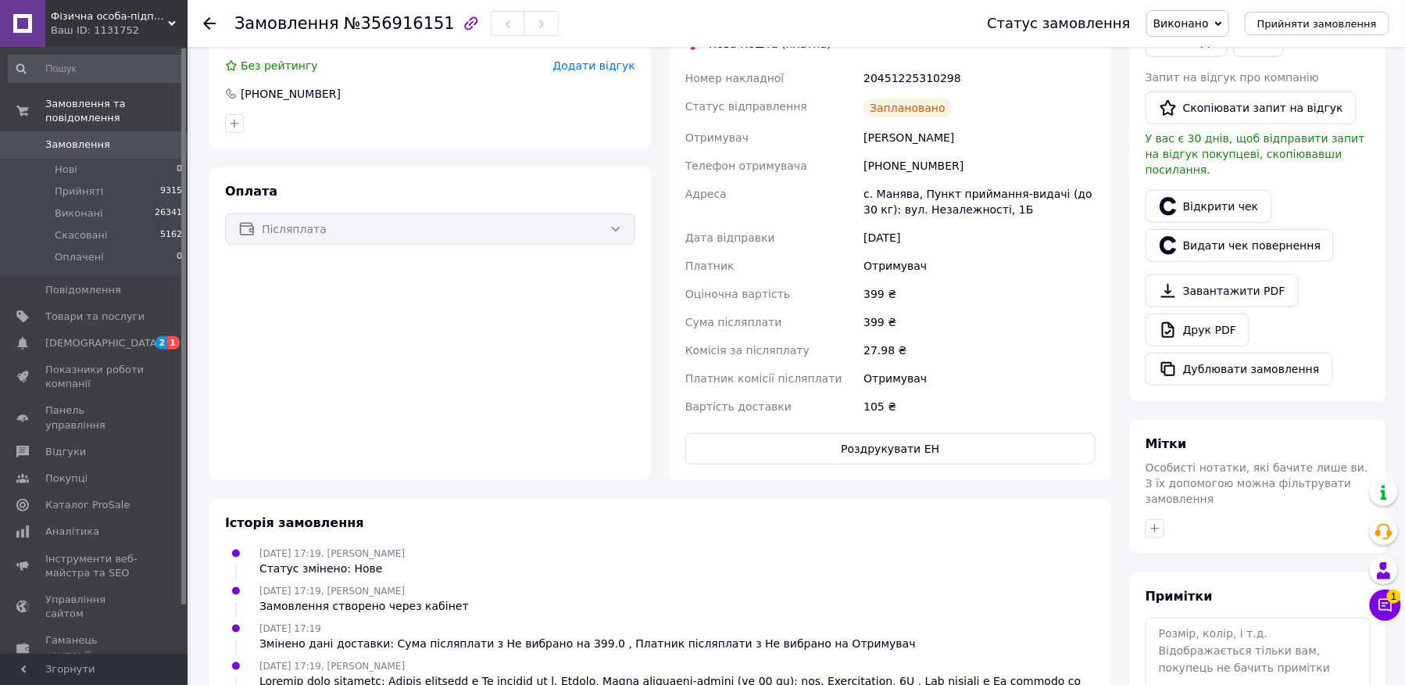
click at [209, 26] on icon at bounding box center [209, 23] width 13 height 13
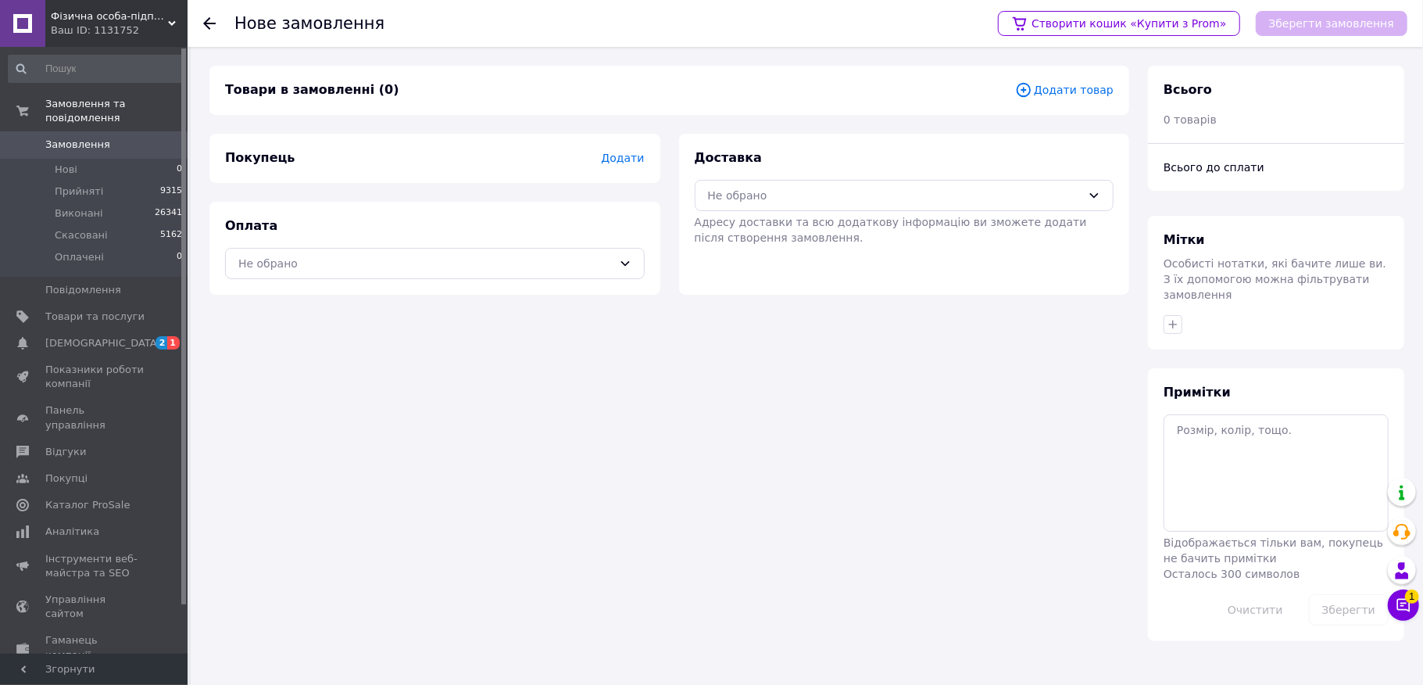
click at [283, 245] on div "Оплата Не обрано" at bounding box center [434, 248] width 451 height 93
click at [273, 308] on div "Товари в замовленні (0) Додати товар Покупець Додати Оплата Не обрано Доставка …" at bounding box center [669, 353] width 939 height 575
click at [288, 255] on div "Не обрано" at bounding box center [425, 263] width 374 height 17
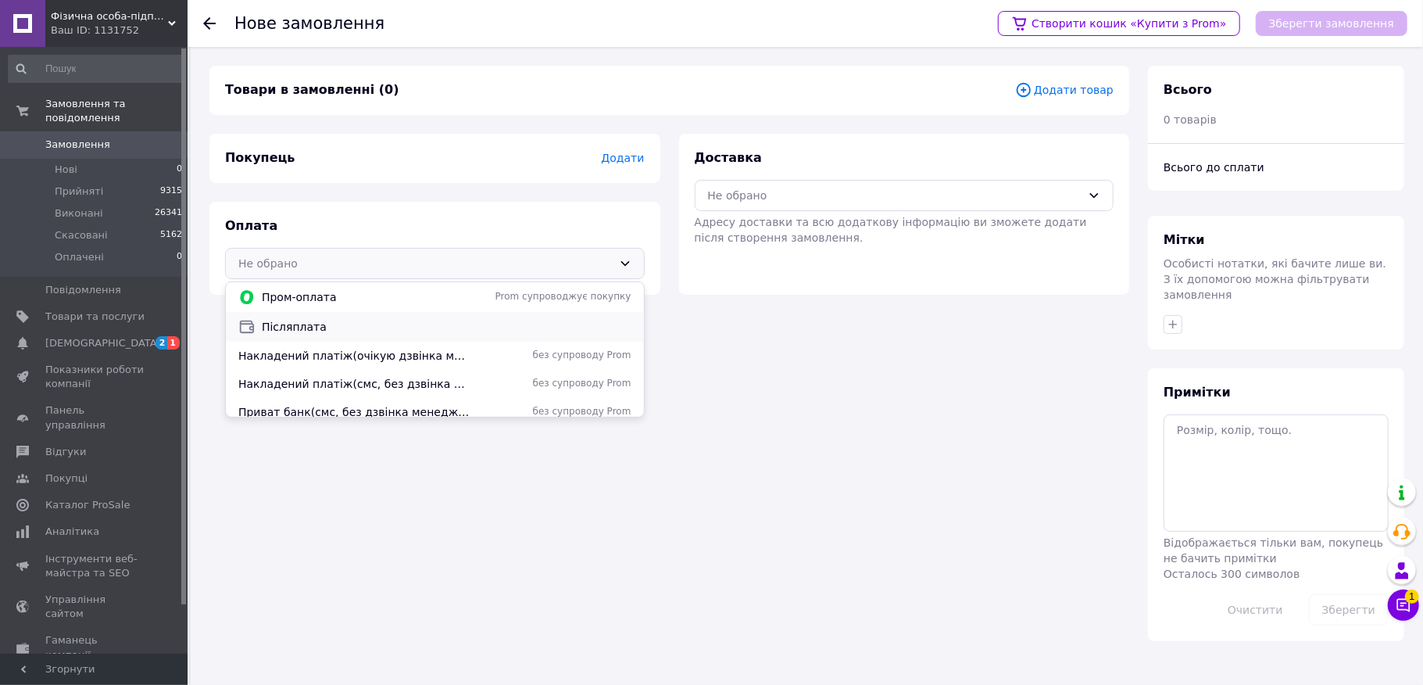
click at [294, 314] on div "Післяплата" at bounding box center [435, 327] width 418 height 30
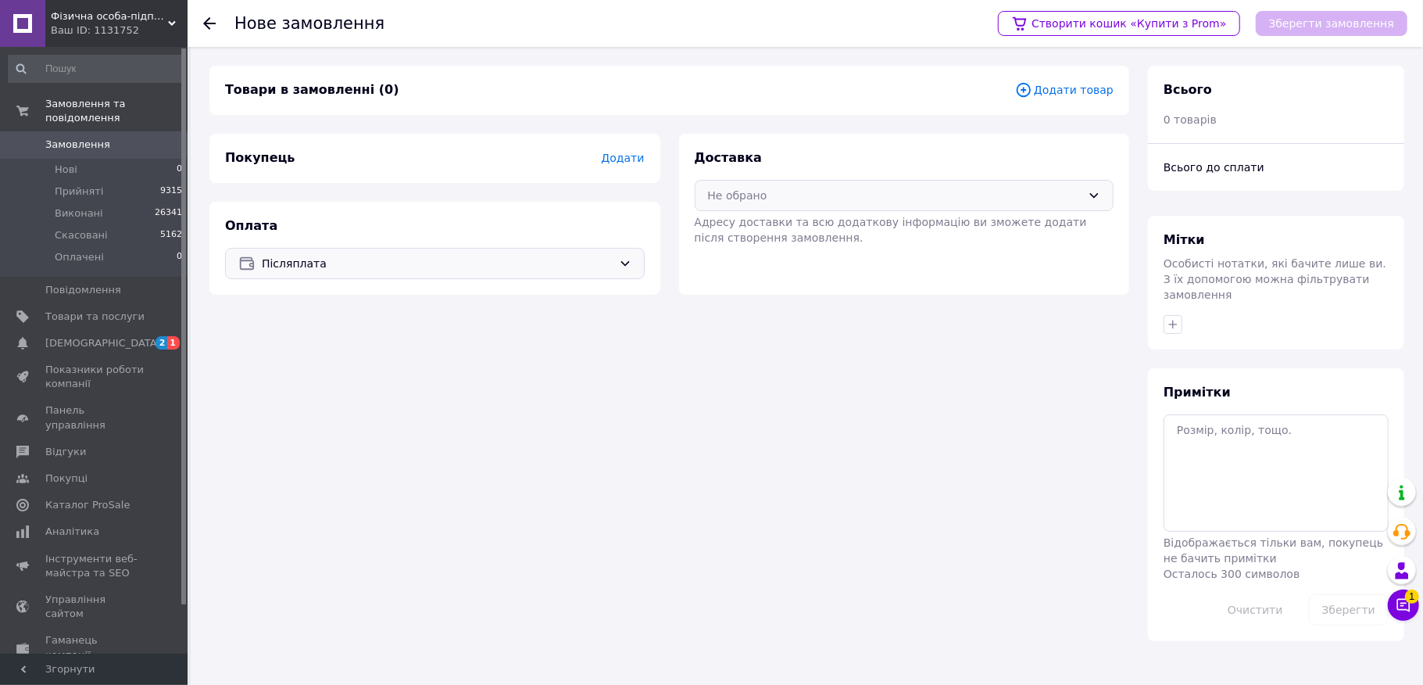
drag, startPoint x: 760, startPoint y: 213, endPoint x: 782, endPoint y: 206, distance: 23.7
click at [760, 216] on span "Адресу доставки та всю додаткову інформацію ви зможете додати після створення з…" at bounding box center [891, 230] width 392 height 28
click at [783, 202] on div "Не обрано" at bounding box center [895, 195] width 374 height 17
click at [738, 280] on div "Доставка Не обрано Доставка кур'єром (платна) Нова Пошта (платна) Адресу достав…" at bounding box center [904, 214] width 451 height 161
click at [730, 250] on div "Доставка Не обрано Адресу доставки та всю додаткову інформацію ви зможете додат…" at bounding box center [904, 214] width 451 height 161
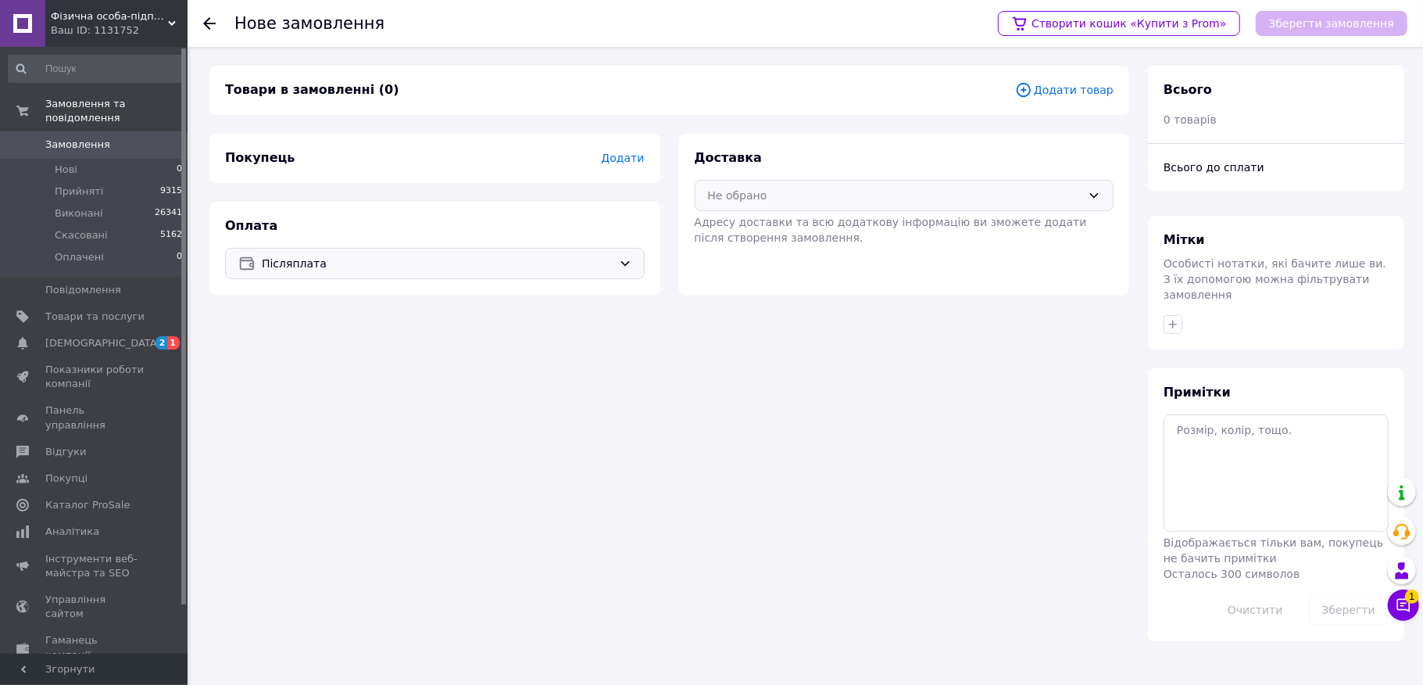
click at [741, 198] on div "Не обрано" at bounding box center [895, 195] width 374 height 17
click at [744, 245] on div "Нова Пошта (платна)" at bounding box center [905, 259] width 418 height 30
click at [626, 173] on div "Покупець Додати" at bounding box center [434, 158] width 451 height 49
click at [620, 157] on span "Додати" at bounding box center [622, 158] width 43 height 13
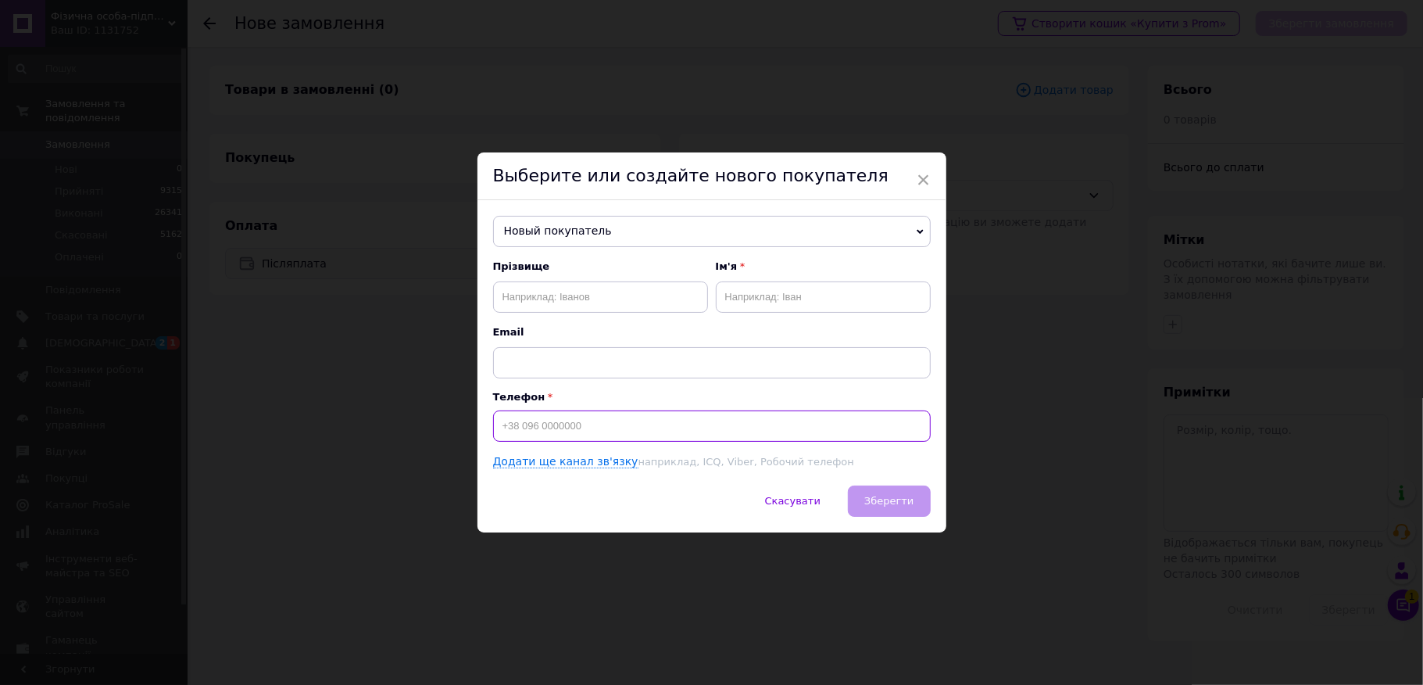
click at [550, 430] on input at bounding box center [712, 425] width 438 height 31
type input "[PHONE_NUMBER]"
click at [557, 298] on input "text" at bounding box center [600, 296] width 215 height 31
type input "Гнатів"
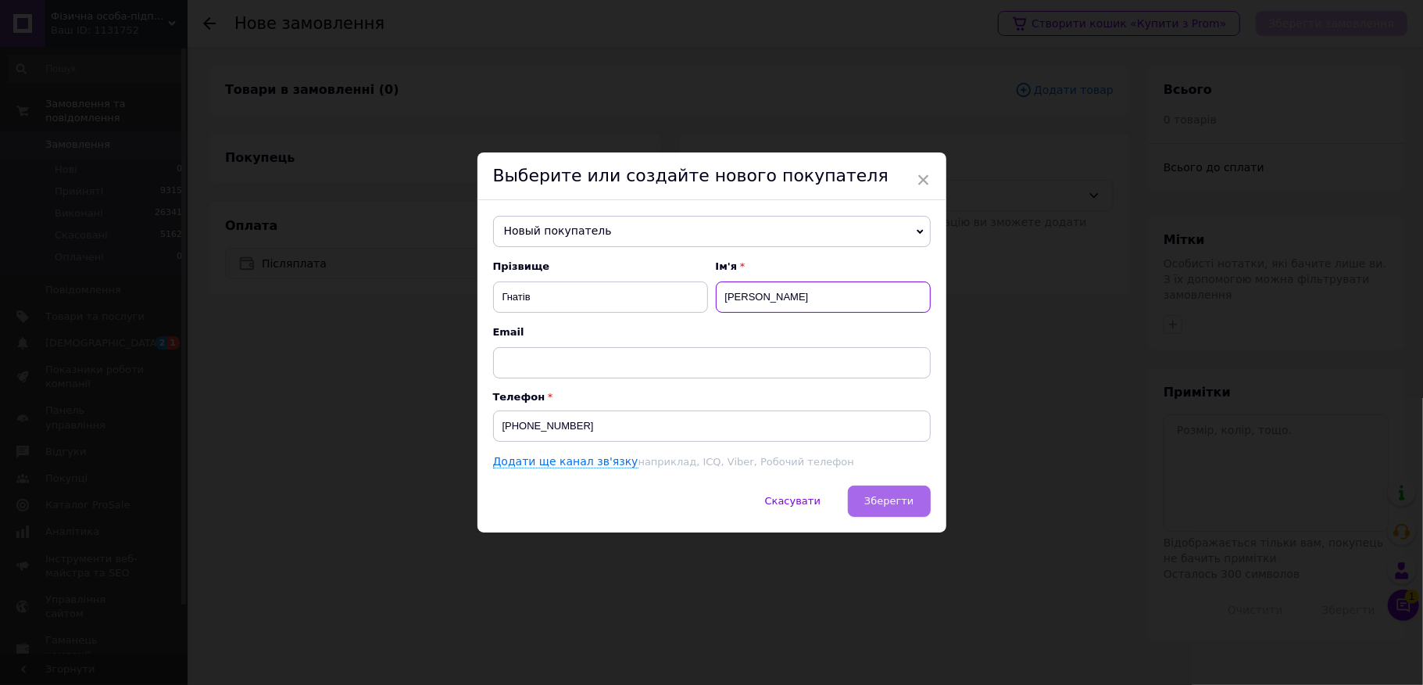
type input "[PERSON_NAME]"
click at [905, 503] on span "Зберегти" at bounding box center [888, 501] width 49 height 12
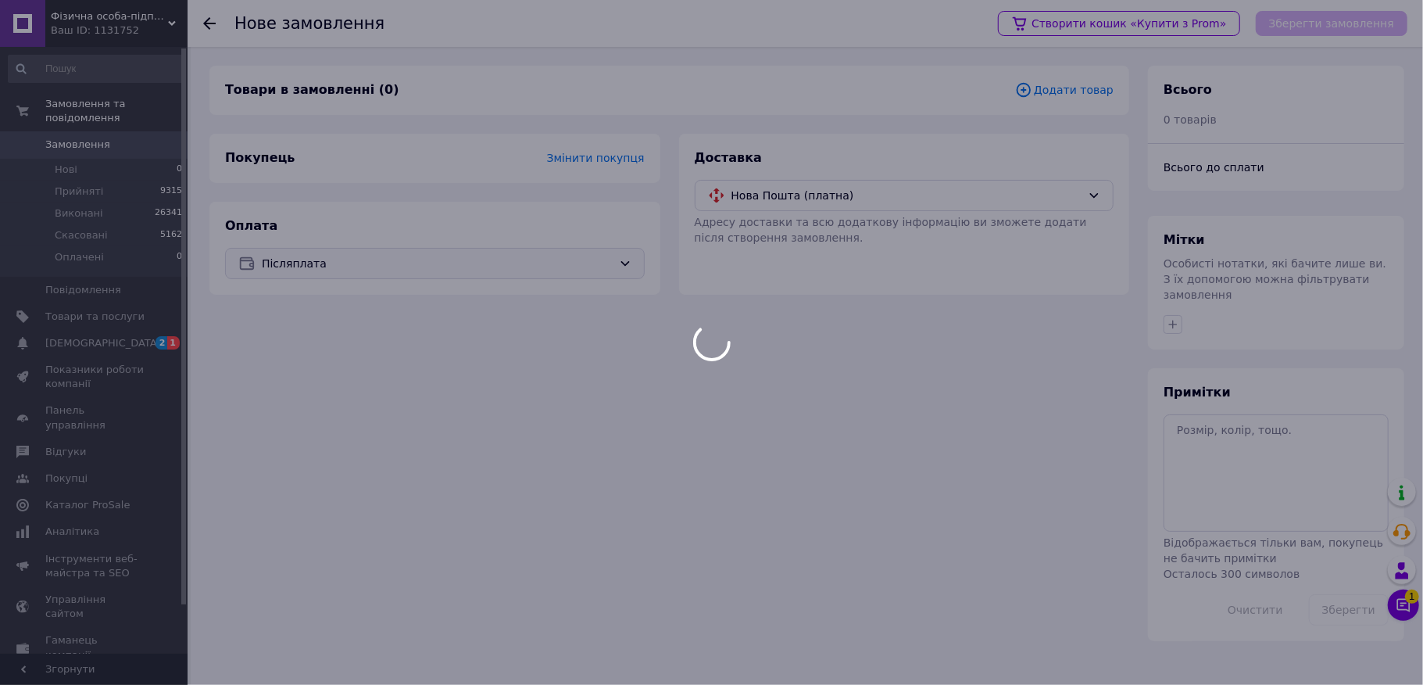
click at [1060, 73] on div "Товари в замовленні (0) Додати товар" at bounding box center [669, 90] width 920 height 49
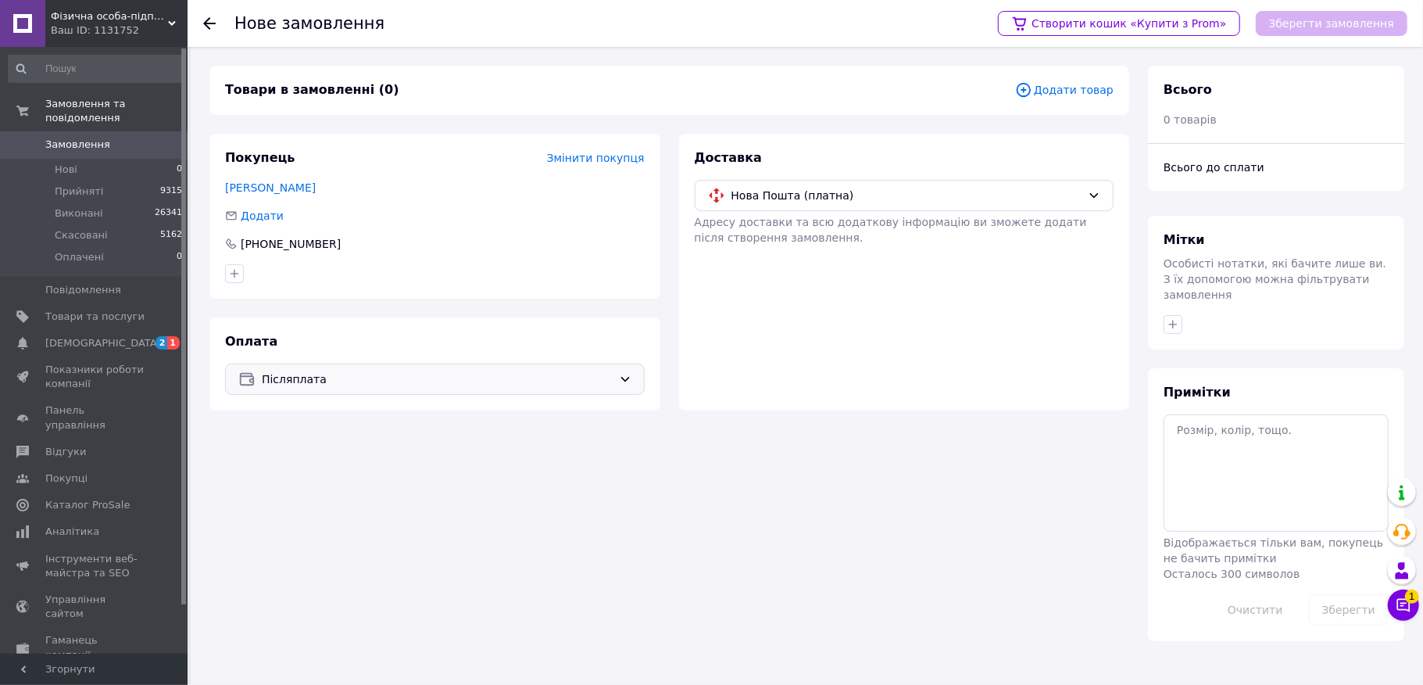
click at [1060, 80] on div "Товари в замовленні (0) Додати товар" at bounding box center [669, 90] width 920 height 49
click at [1060, 83] on span "Додати товар" at bounding box center [1064, 89] width 98 height 17
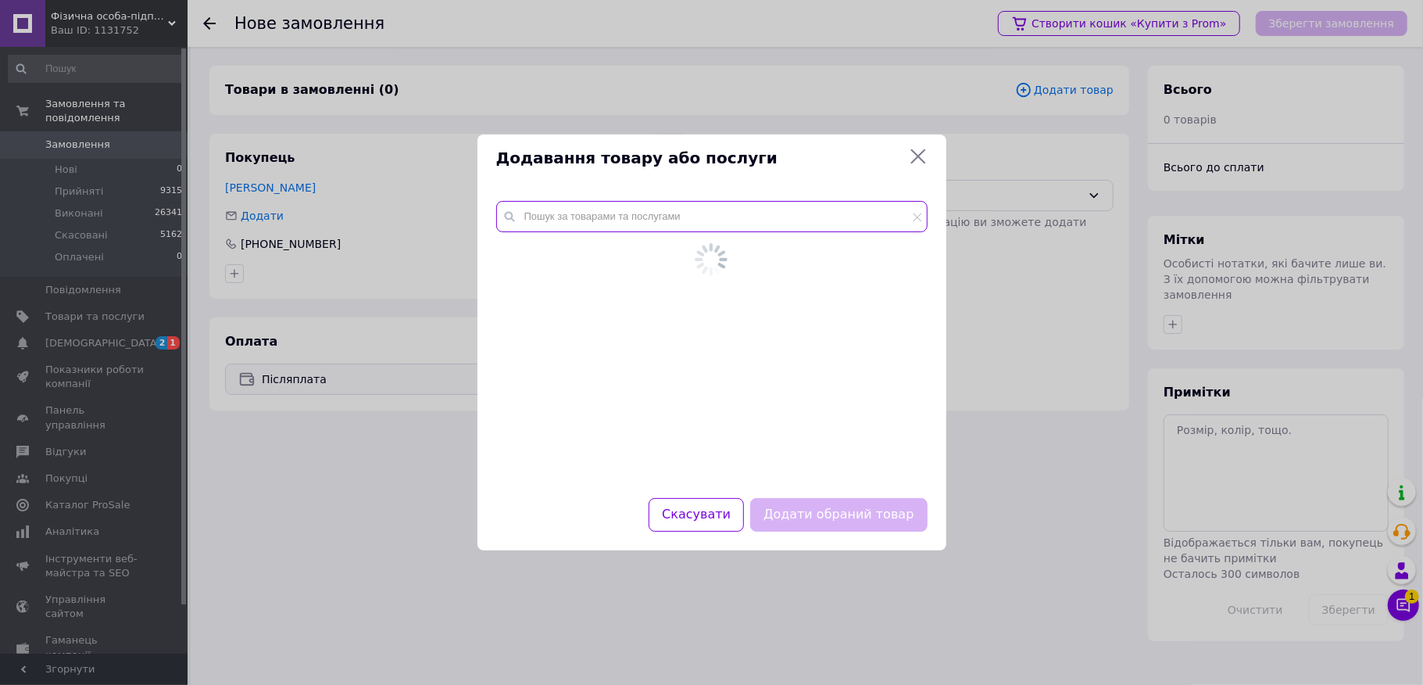
click at [676, 210] on div at bounding box center [711, 340] width 469 height 316
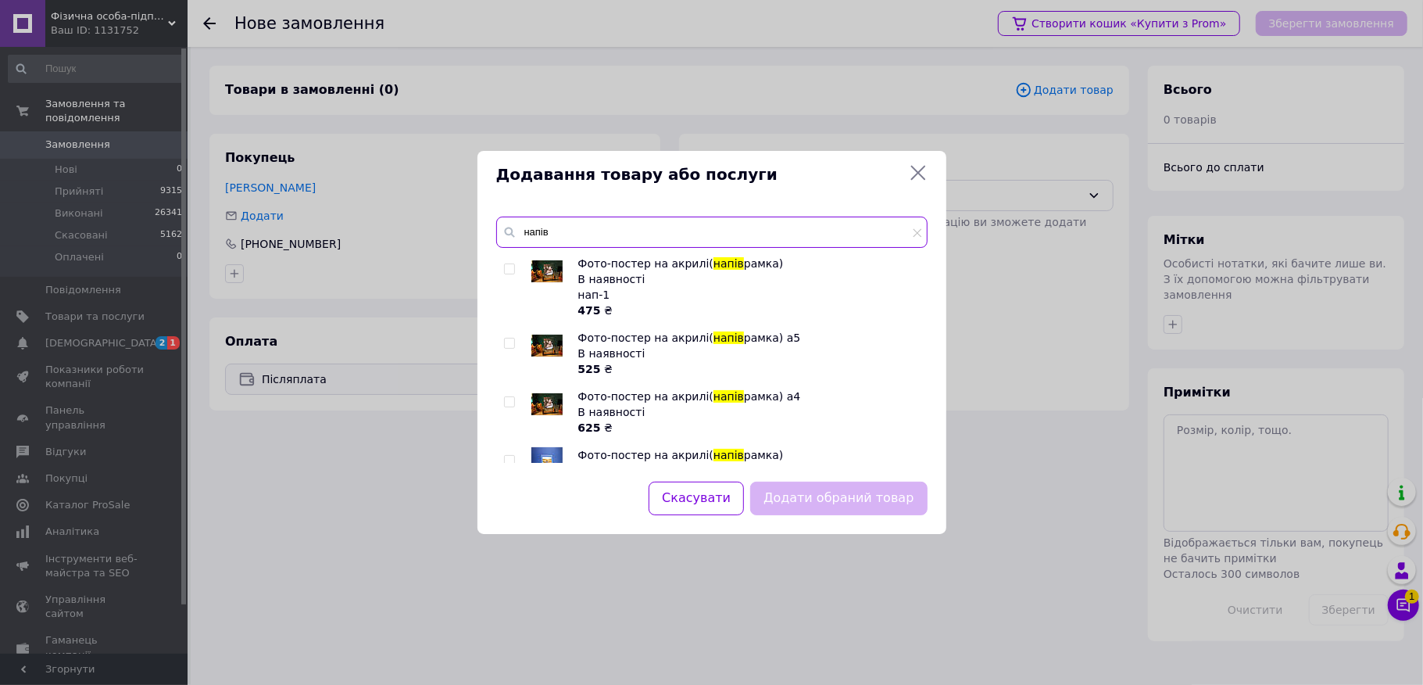
type input "напів"
click at [510, 345] on input "checkbox" at bounding box center [509, 343] width 10 height 10
checkbox input "true"
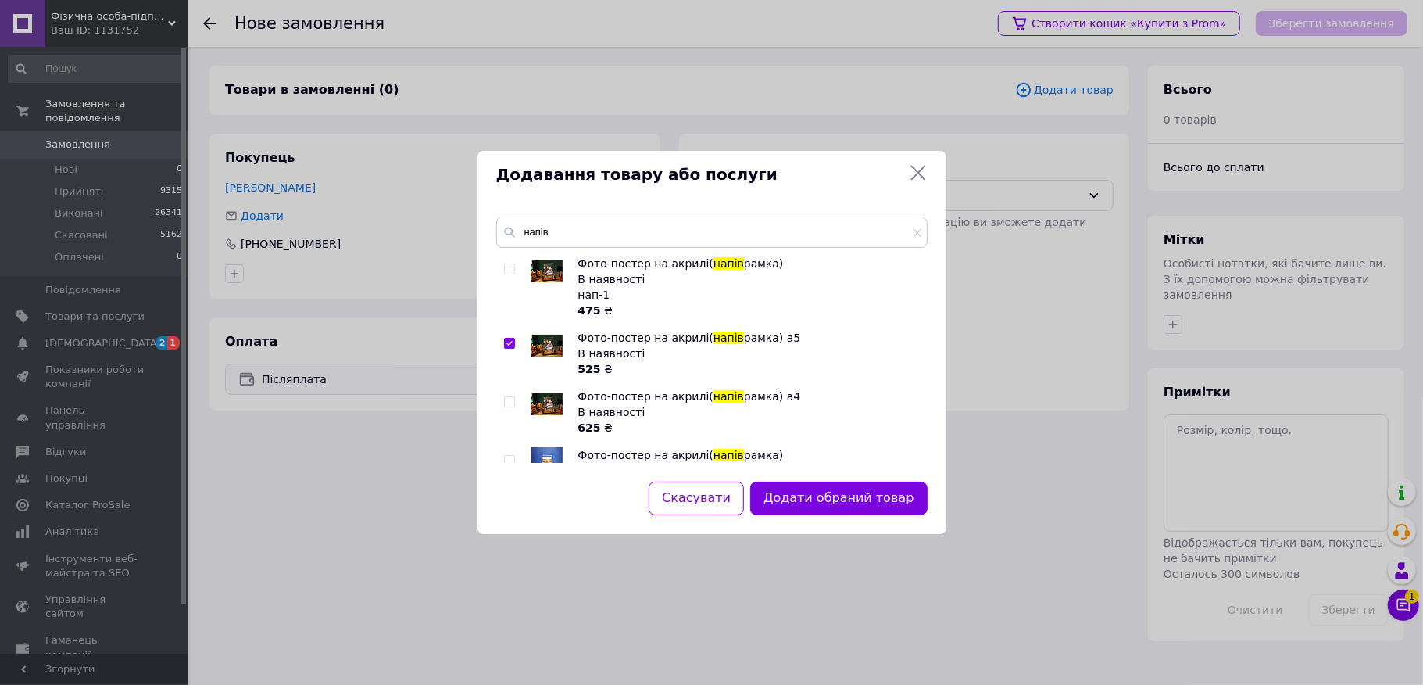
drag, startPoint x: 929, startPoint y: 538, endPoint x: 910, endPoint y: 532, distance: 20.3
click at [928, 538] on div "Додавання товару або послуги напів Фото-постер на акрилі( напів рамка) В наявно…" at bounding box center [711, 342] width 1423 height 685
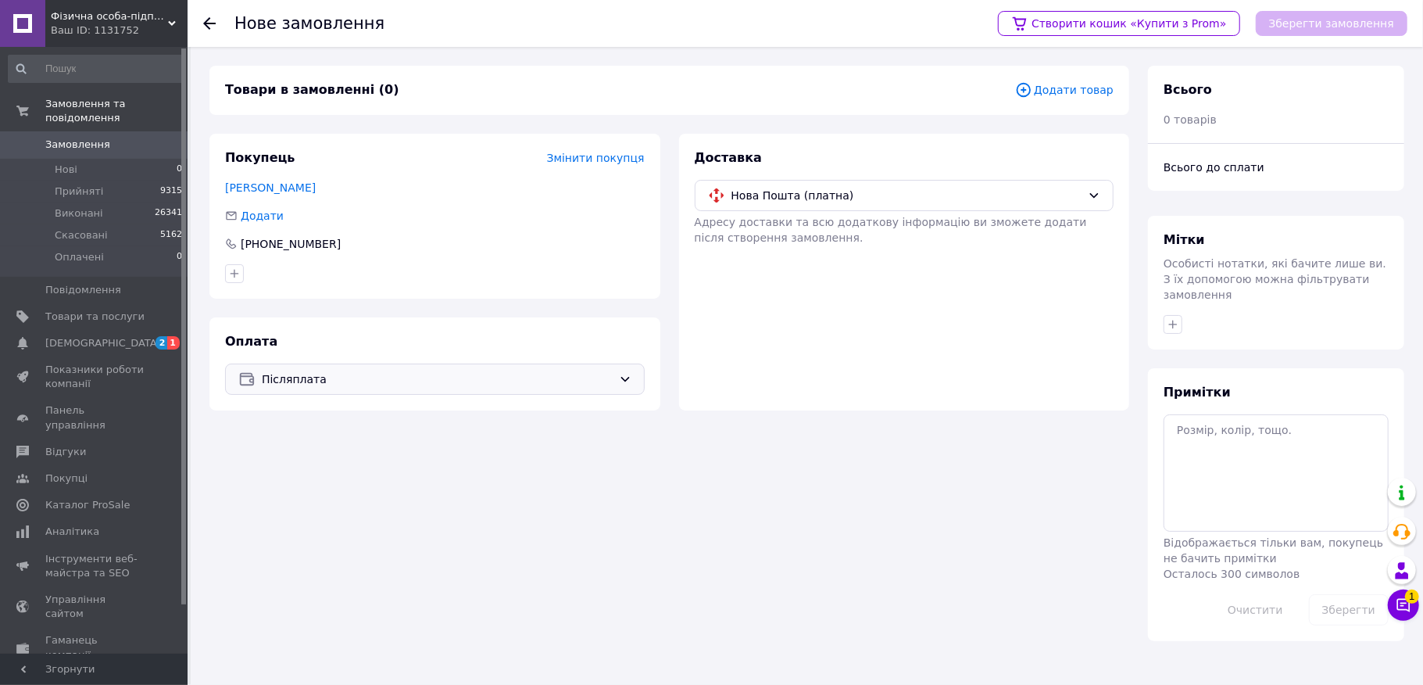
click at [848, 508] on div "Товари в замовленні (0) Додати товар Покупець Змінити покупця [PERSON_NAME] Дод…" at bounding box center [669, 353] width 939 height 575
click at [1030, 81] on icon at bounding box center [1023, 89] width 17 height 17
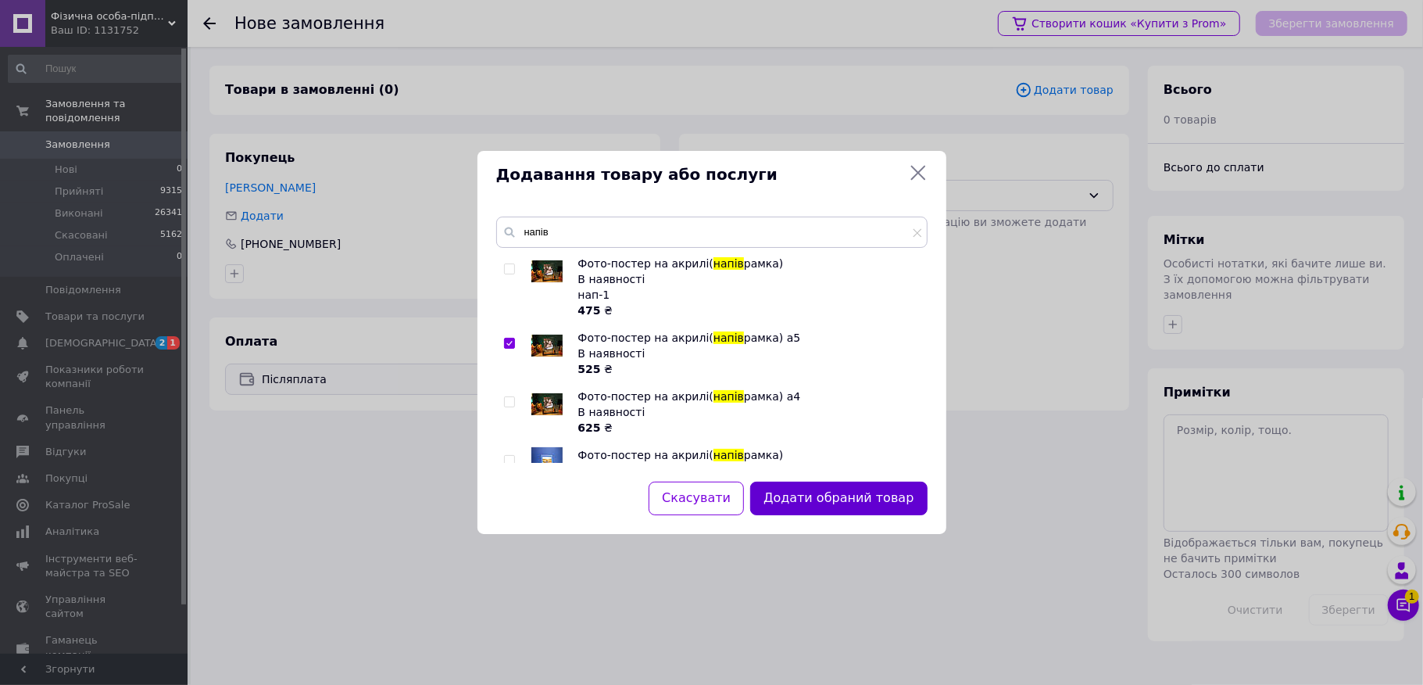
click at [897, 488] on button "Додати обраний товар" at bounding box center [838, 498] width 177 height 34
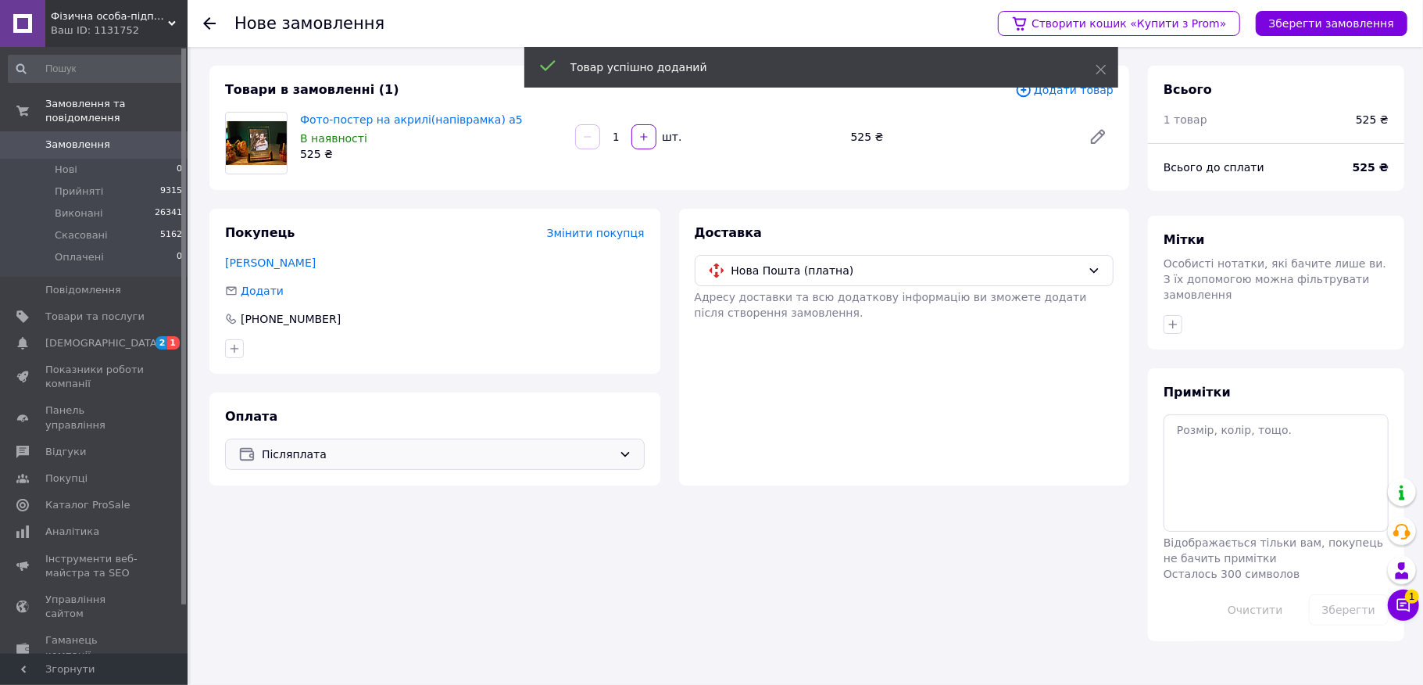
click at [1329, 55] on div "Нове замовлення Створити кошик «Купити з Prom» Зберегти замовлення Товари в зам…" at bounding box center [807, 353] width 1232 height 613
click at [1330, 16] on button "Зберегти замовлення" at bounding box center [1332, 23] width 152 height 25
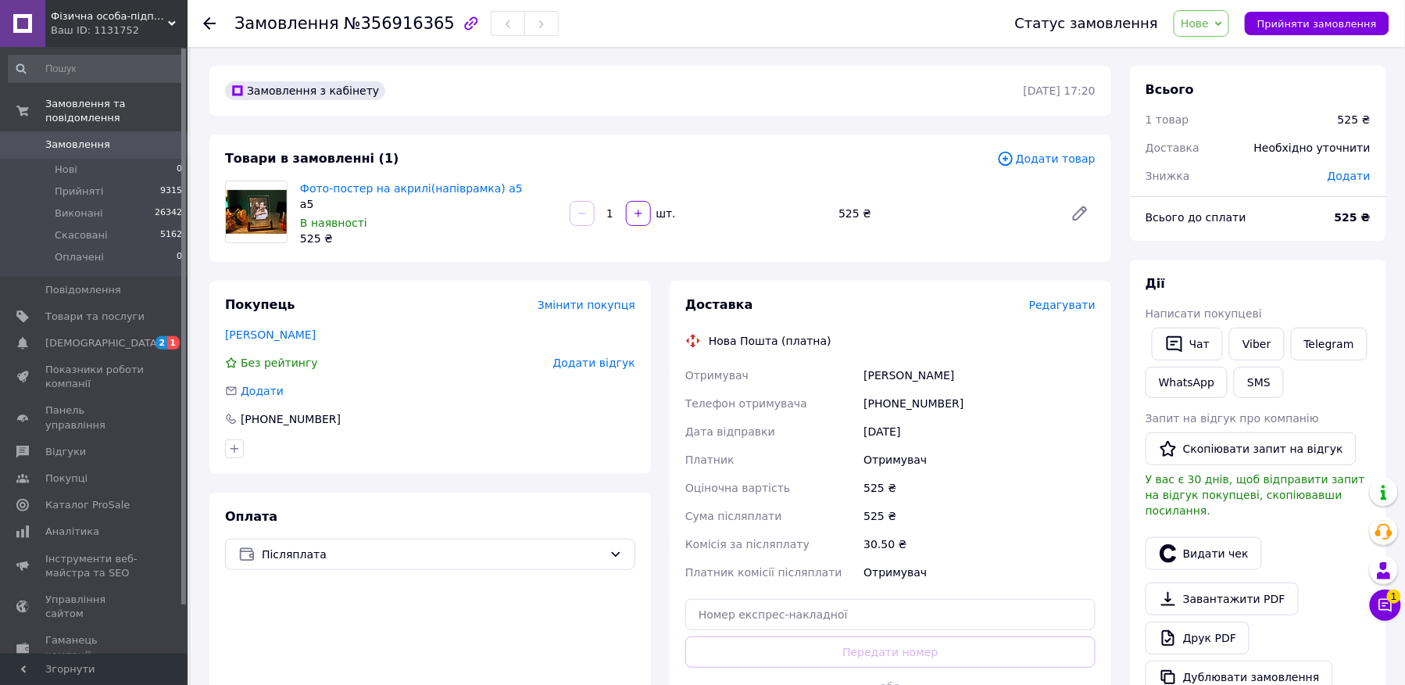
click at [1061, 300] on span "Редагувати" at bounding box center [1062, 305] width 66 height 13
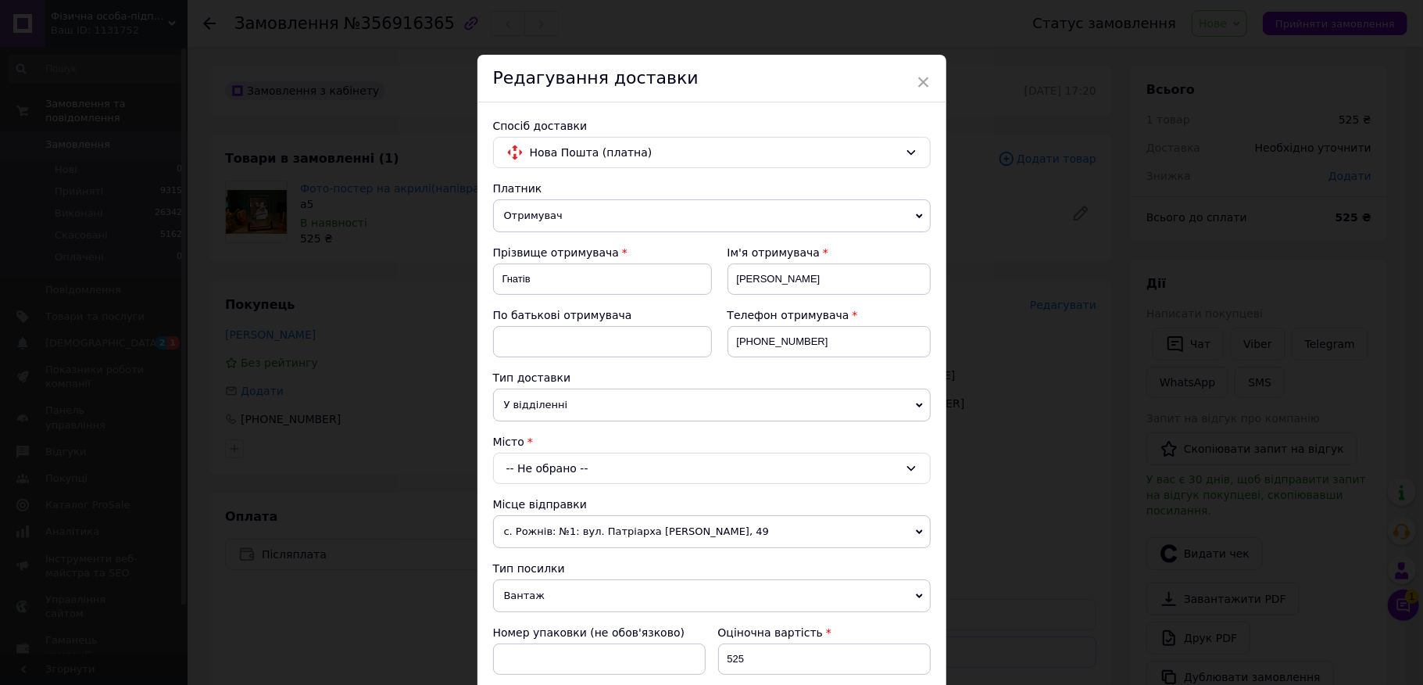
click at [582, 454] on div "Місто -- Не обрано --" at bounding box center [712, 459] width 438 height 50
click at [579, 458] on div "-- Не обрано --" at bounding box center [712, 467] width 438 height 31
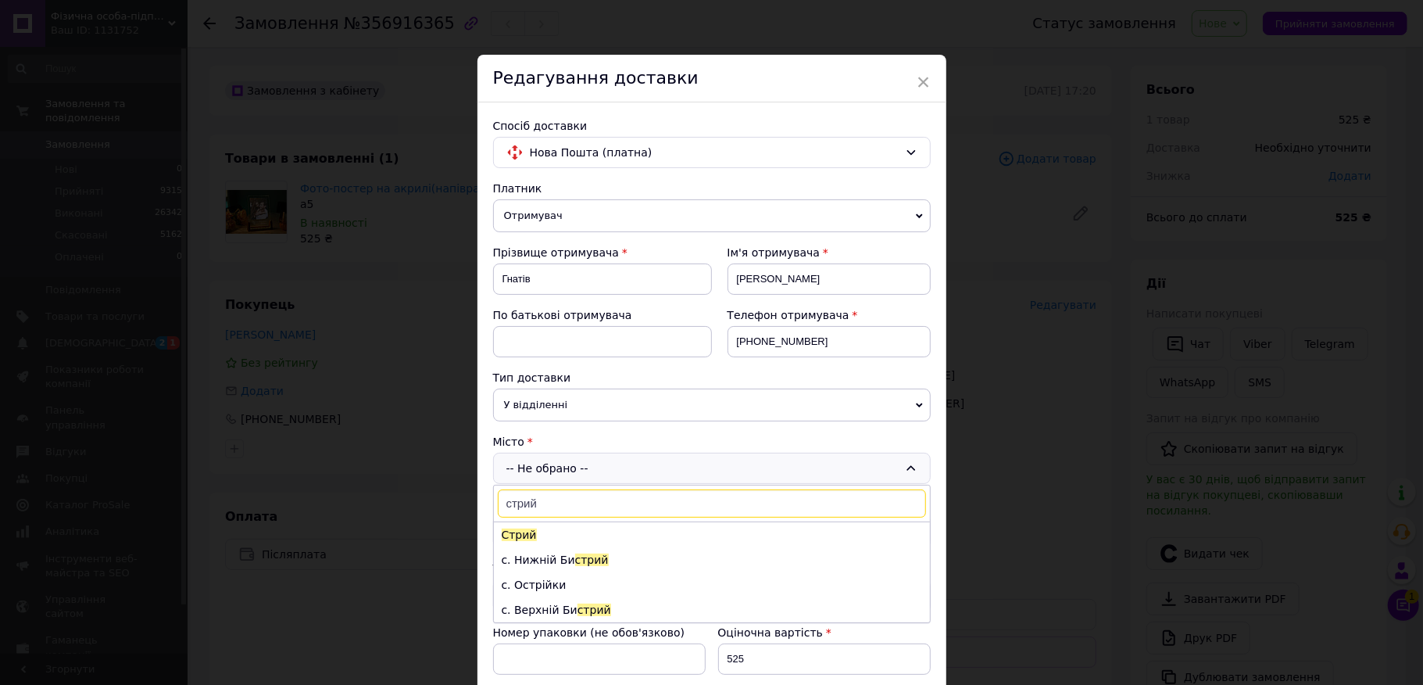
type input "стрий"
click at [563, 544] on li "Стрий" at bounding box center [712, 534] width 436 height 25
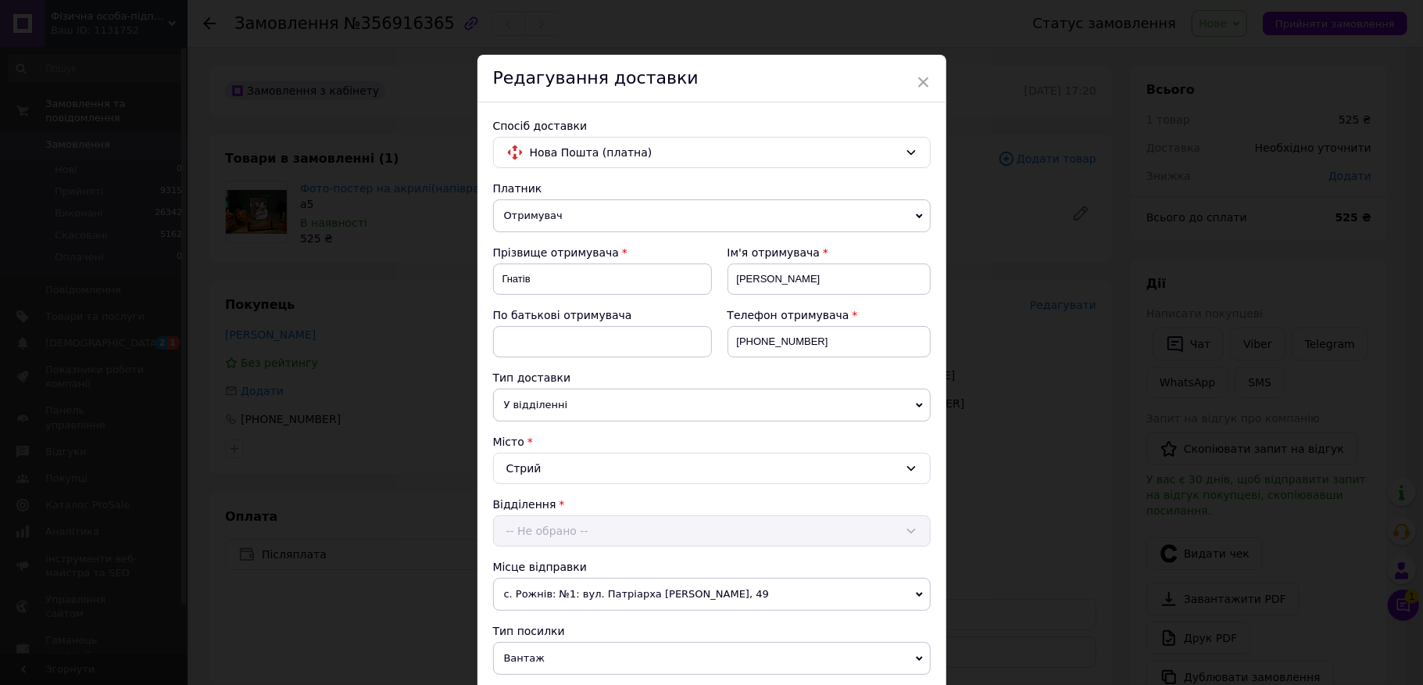
click at [563, 541] on div "-- Не обрано --" at bounding box center [712, 530] width 438 height 31
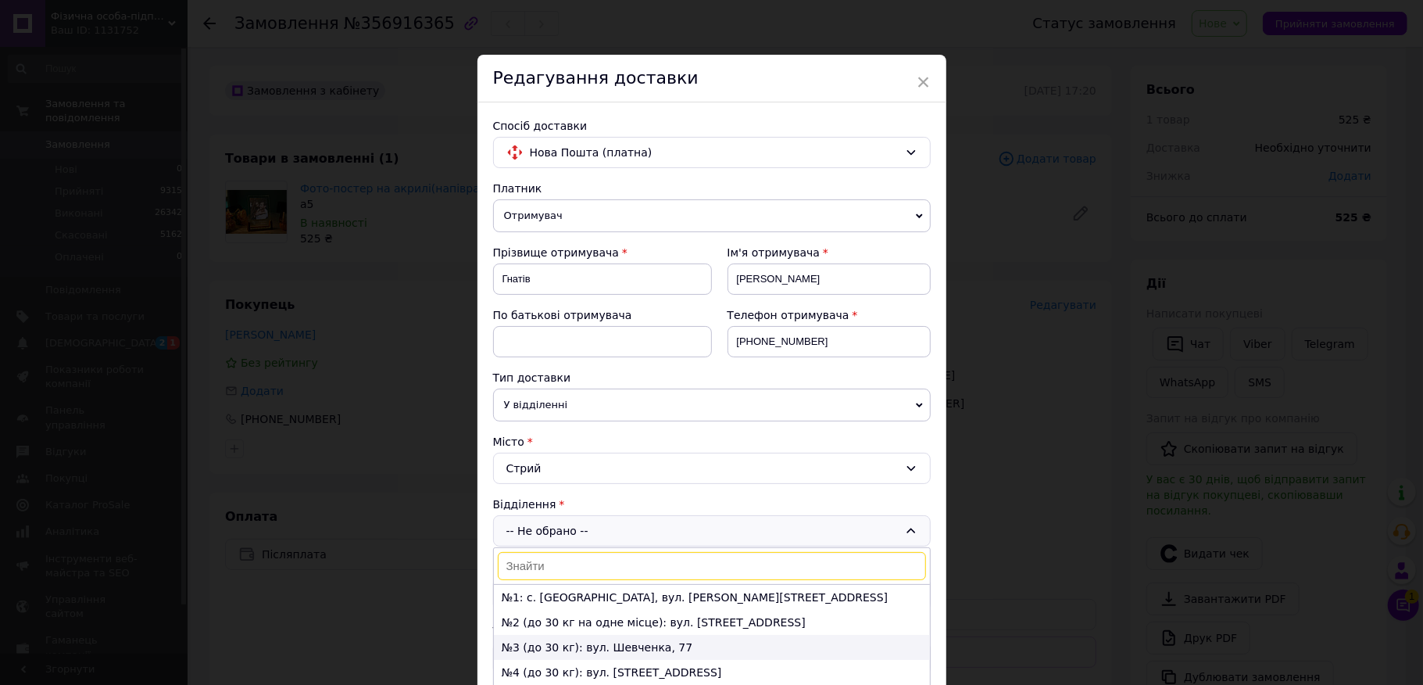
click at [532, 654] on li "№3 (до 30 кг): вул. Шевченка, 77" at bounding box center [712, 647] width 436 height 25
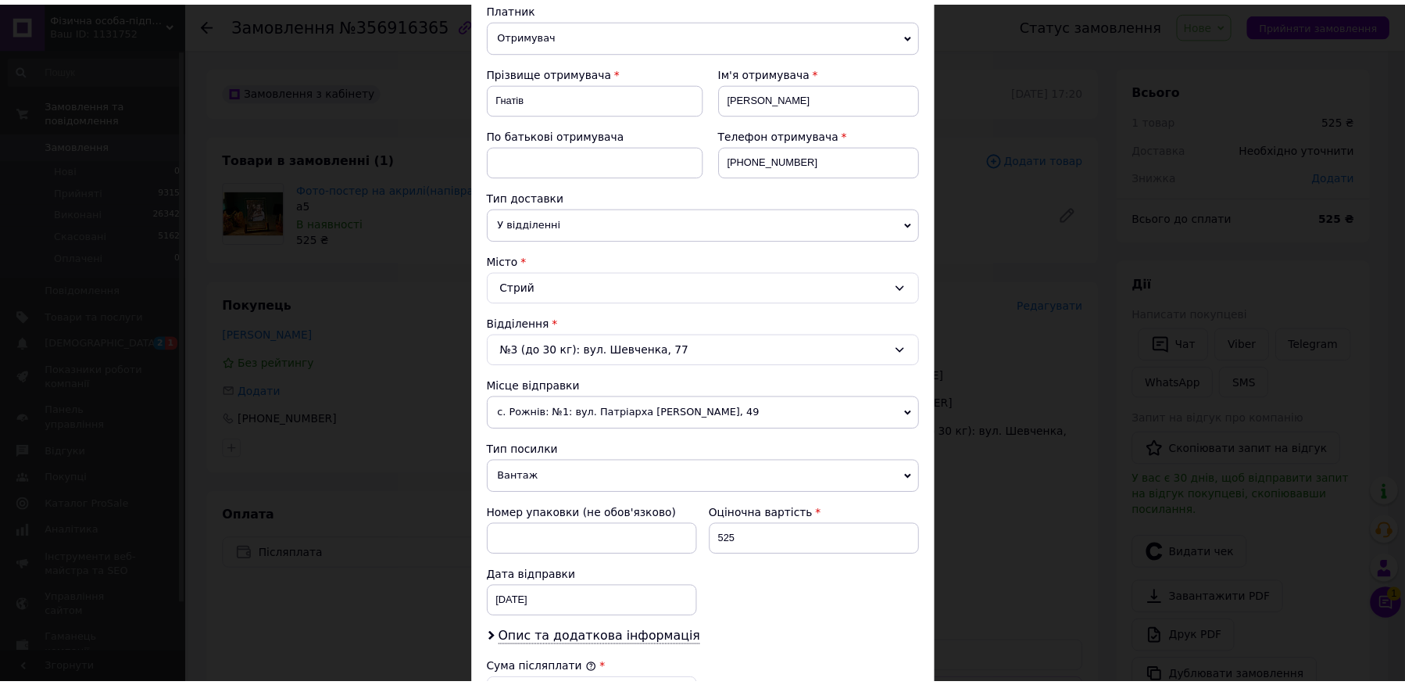
scroll to position [516, 0]
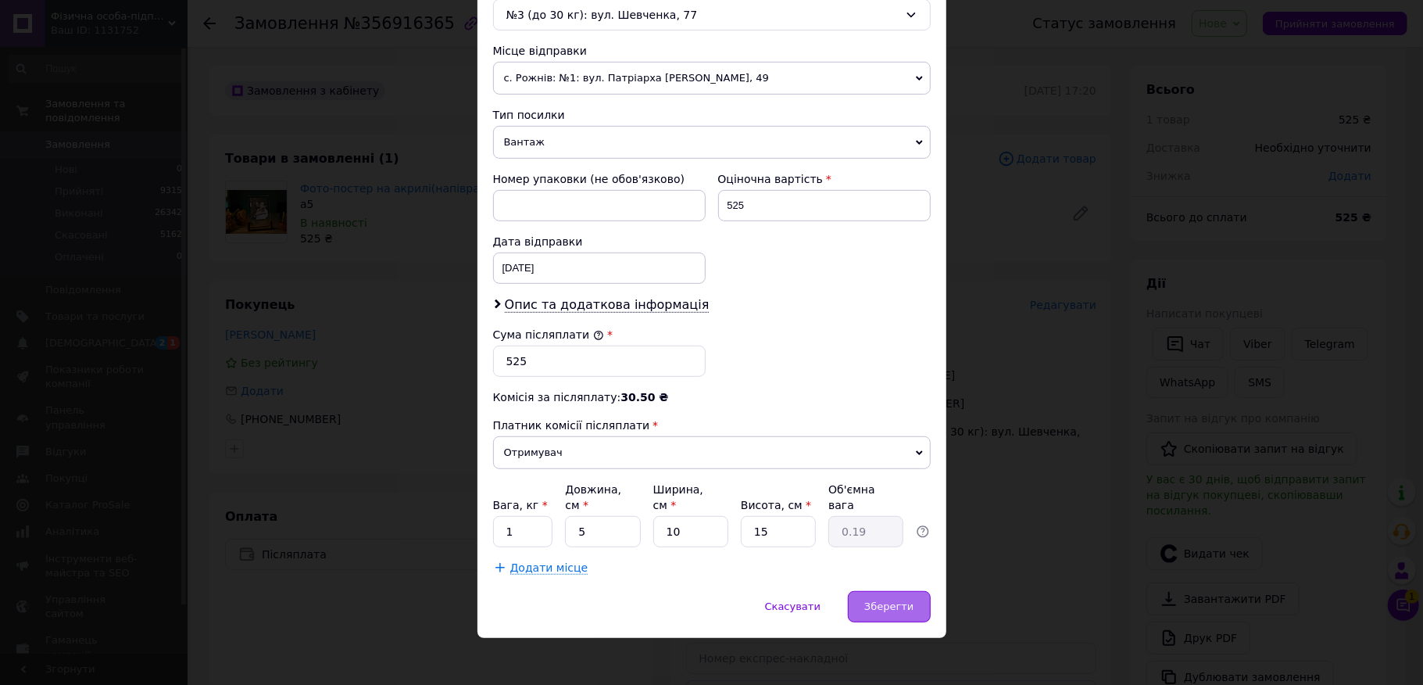
click at [911, 591] on div "Зберегти" at bounding box center [889, 606] width 82 height 31
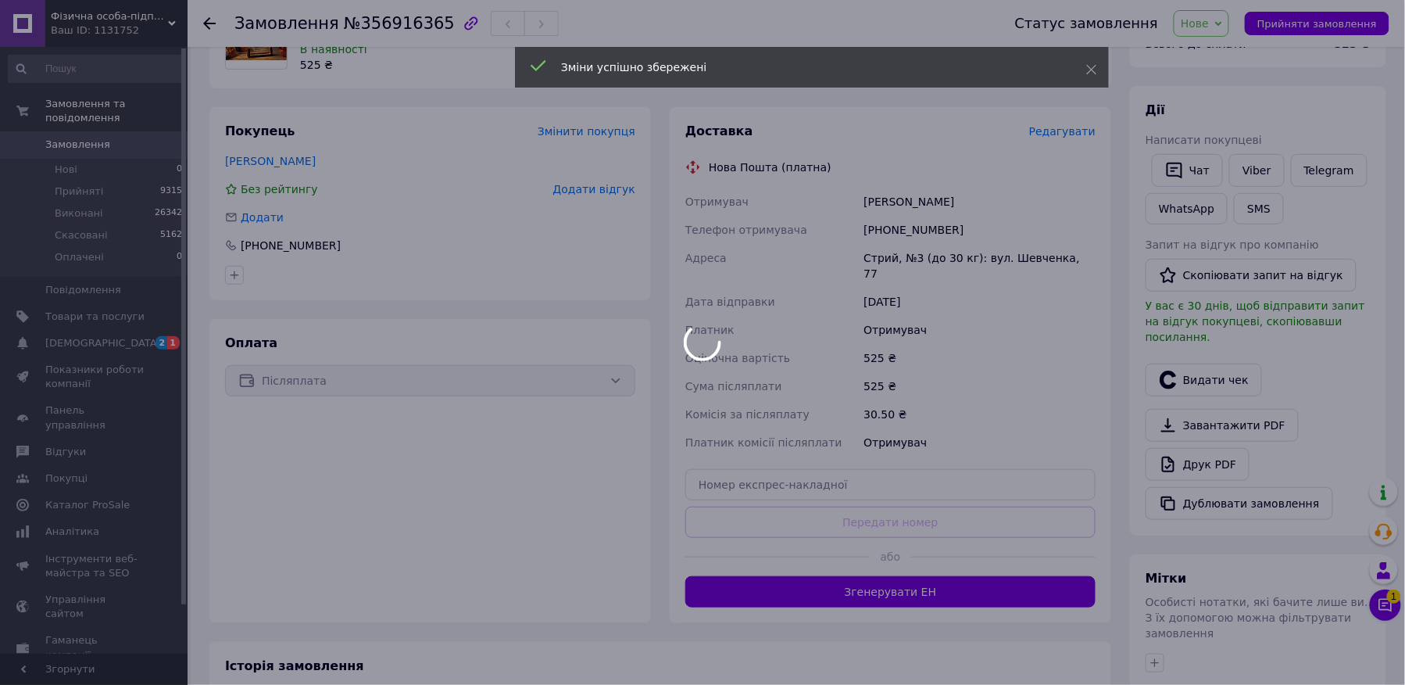
scroll to position [208, 0]
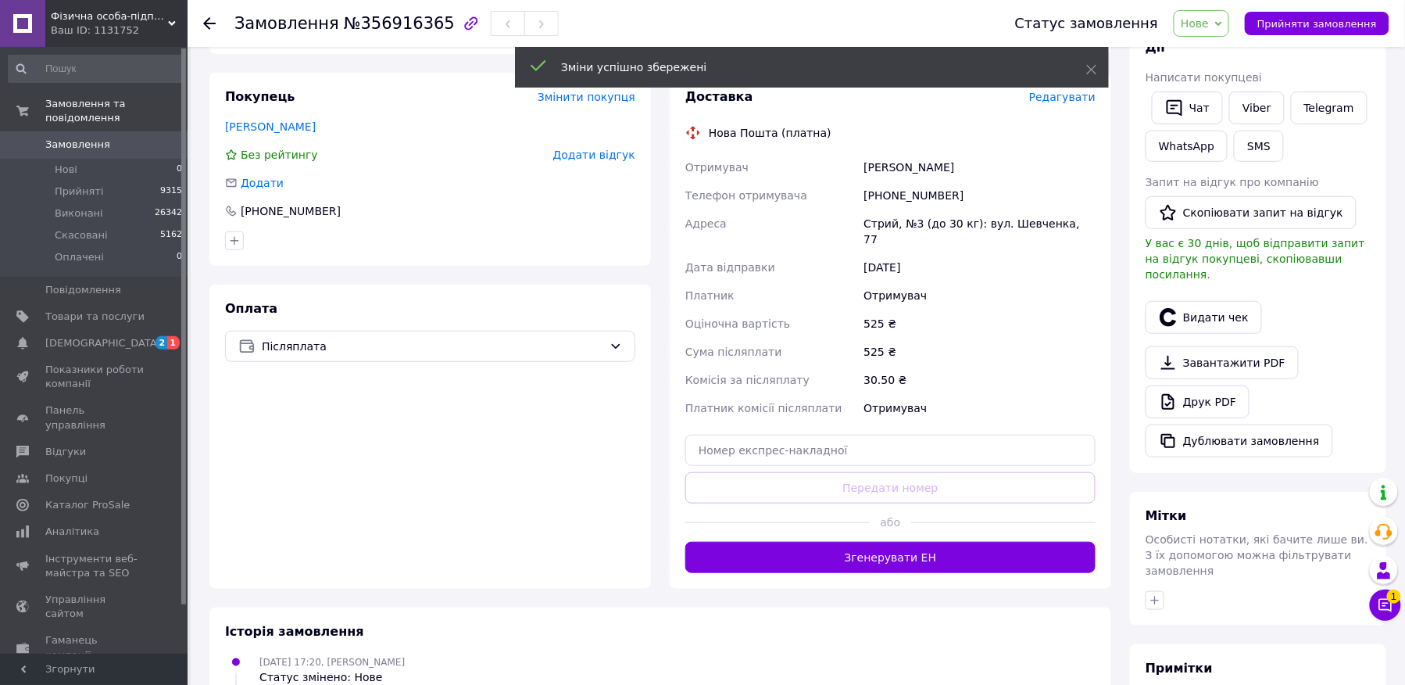
click at [900, 551] on button "Згенерувати ЕН" at bounding box center [890, 557] width 410 height 31
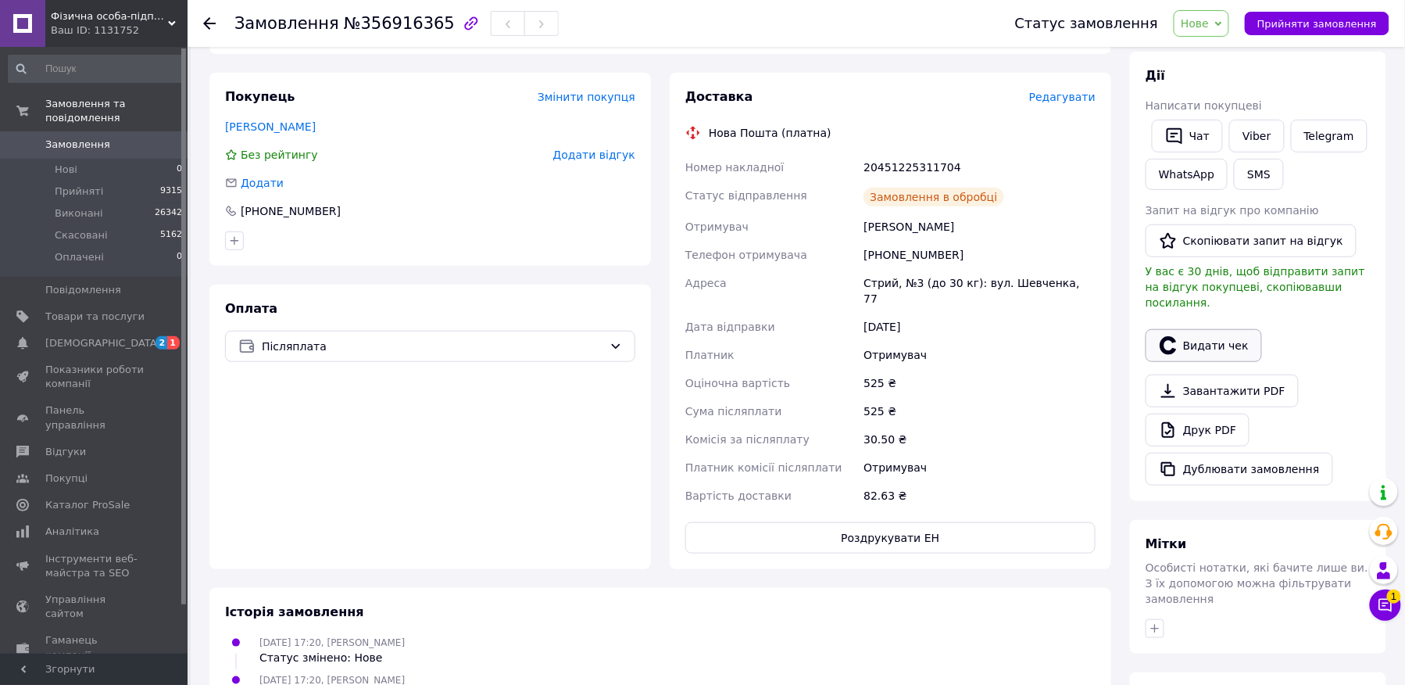
click at [1166, 336] on icon "button" at bounding box center [1168, 345] width 19 height 19
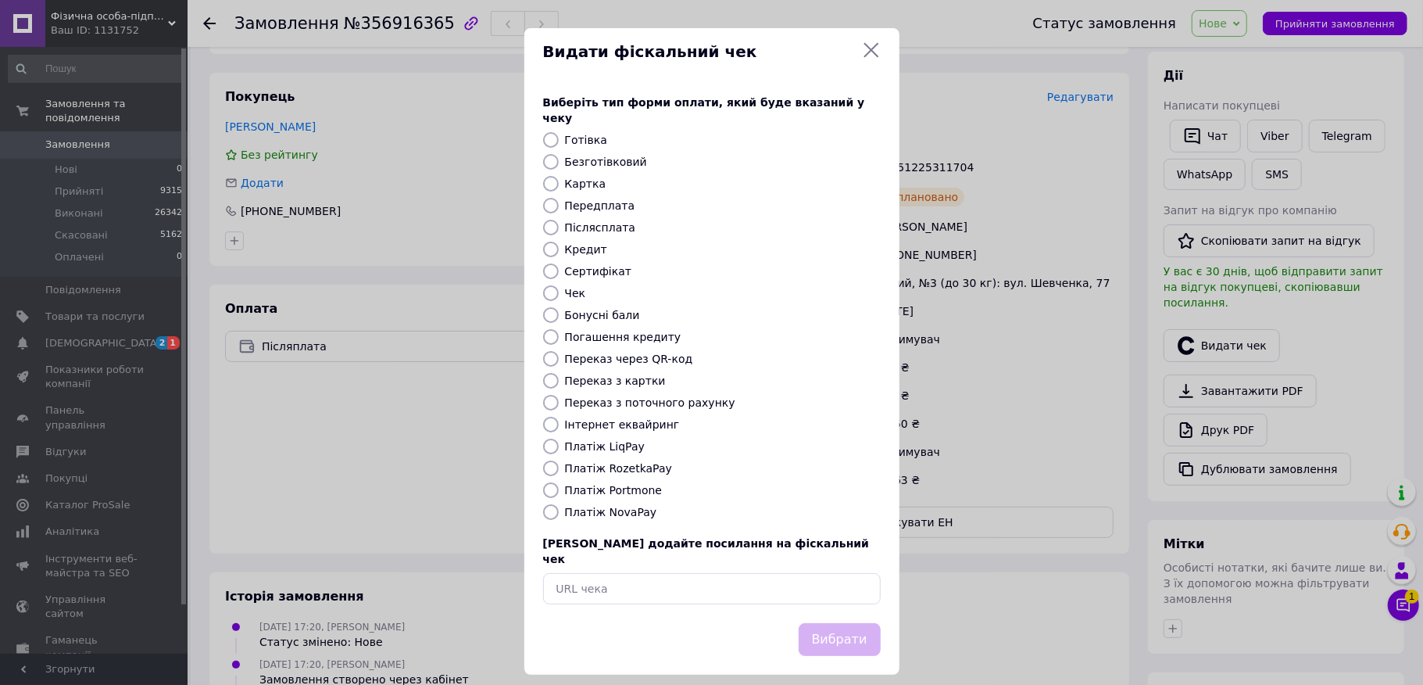
click at [555, 154] on input "Безготівковий" at bounding box center [551, 162] width 16 height 16
radio input "true"
click at [810, 620] on div "Вибрати" at bounding box center [840, 640] width 88 height 40
click at [816, 620] on div "Вибрати" at bounding box center [840, 640] width 88 height 40
click at [814, 620] on div "Вибрати" at bounding box center [840, 640] width 88 height 40
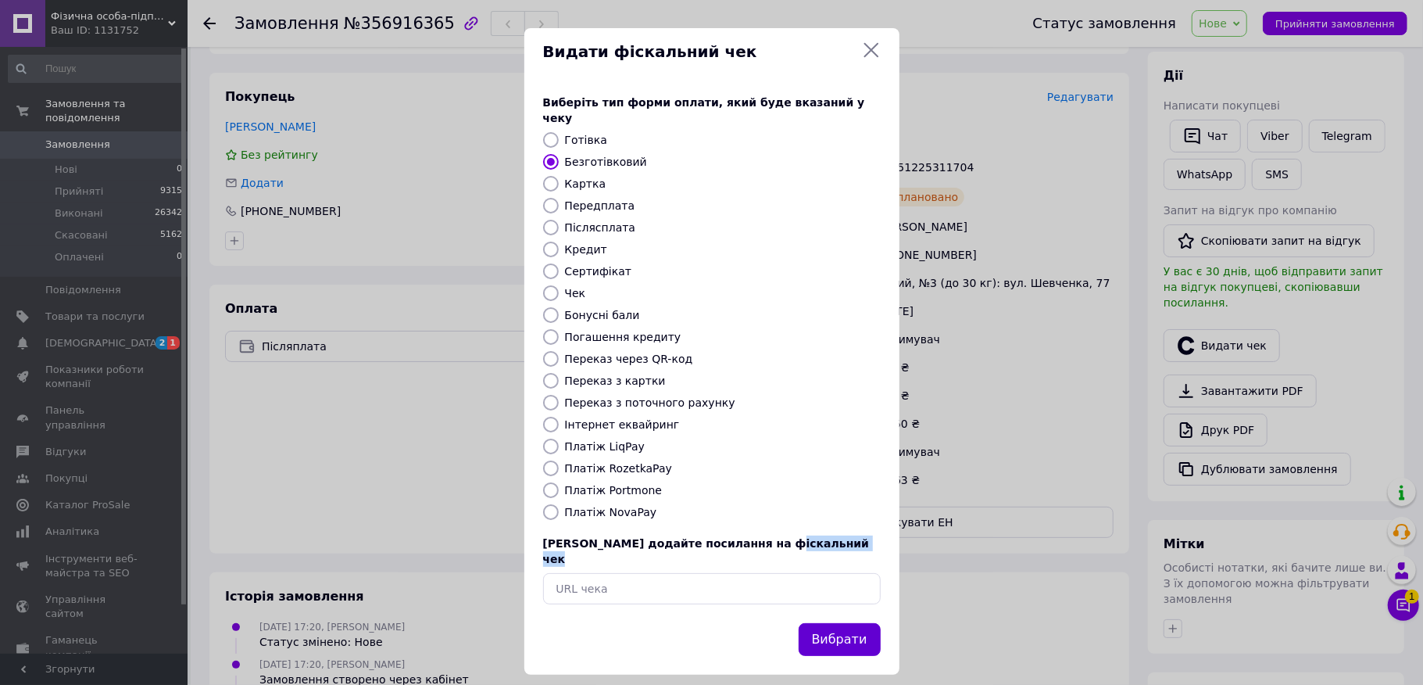
click at [819, 623] on button "Вибрати" at bounding box center [840, 640] width 82 height 34
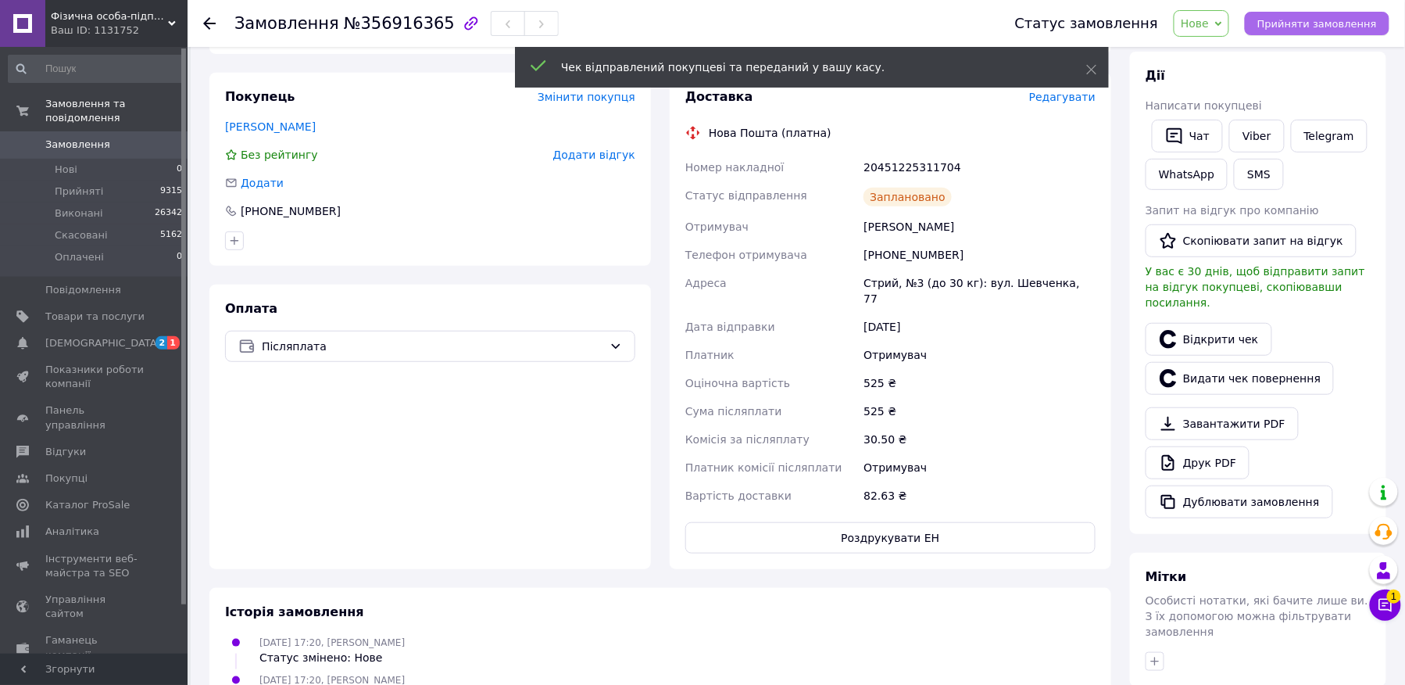
click at [1374, 16] on button "Прийняти замовлення" at bounding box center [1317, 23] width 145 height 23
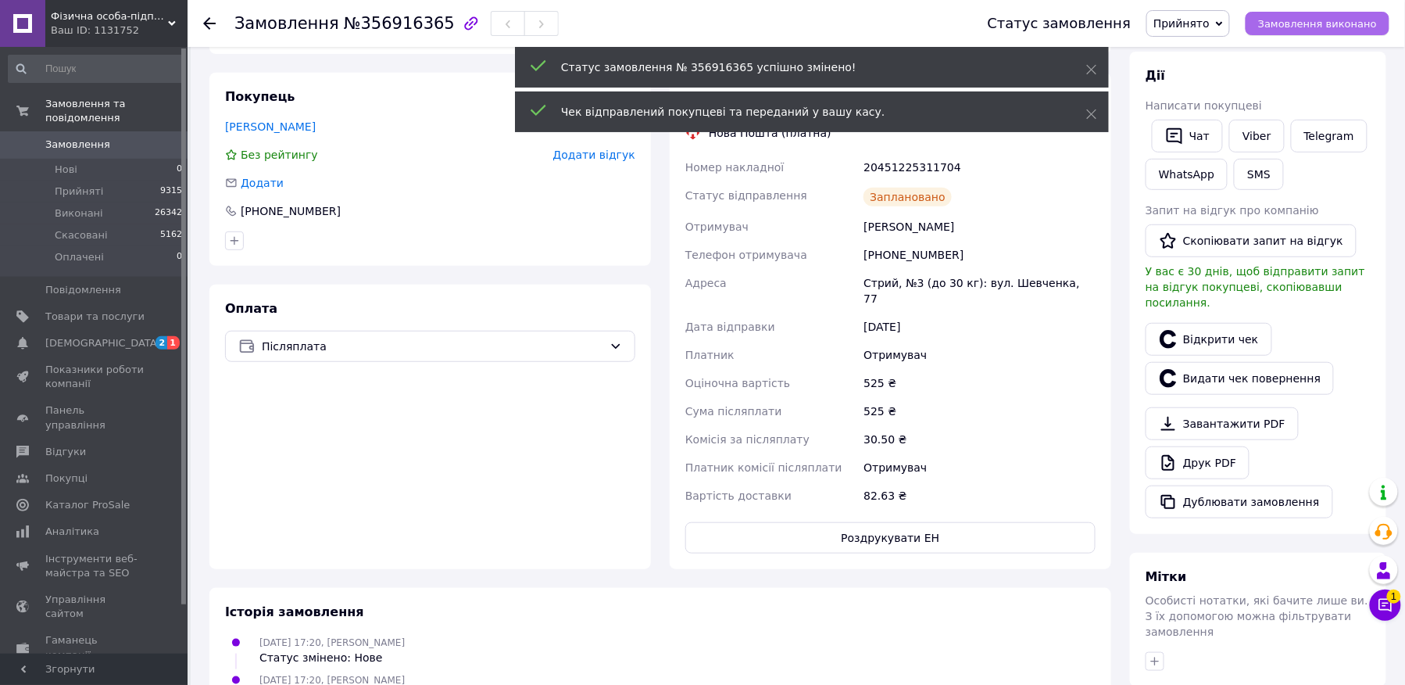
click at [1374, 16] on button "Замовлення виконано" at bounding box center [1318, 23] width 144 height 23
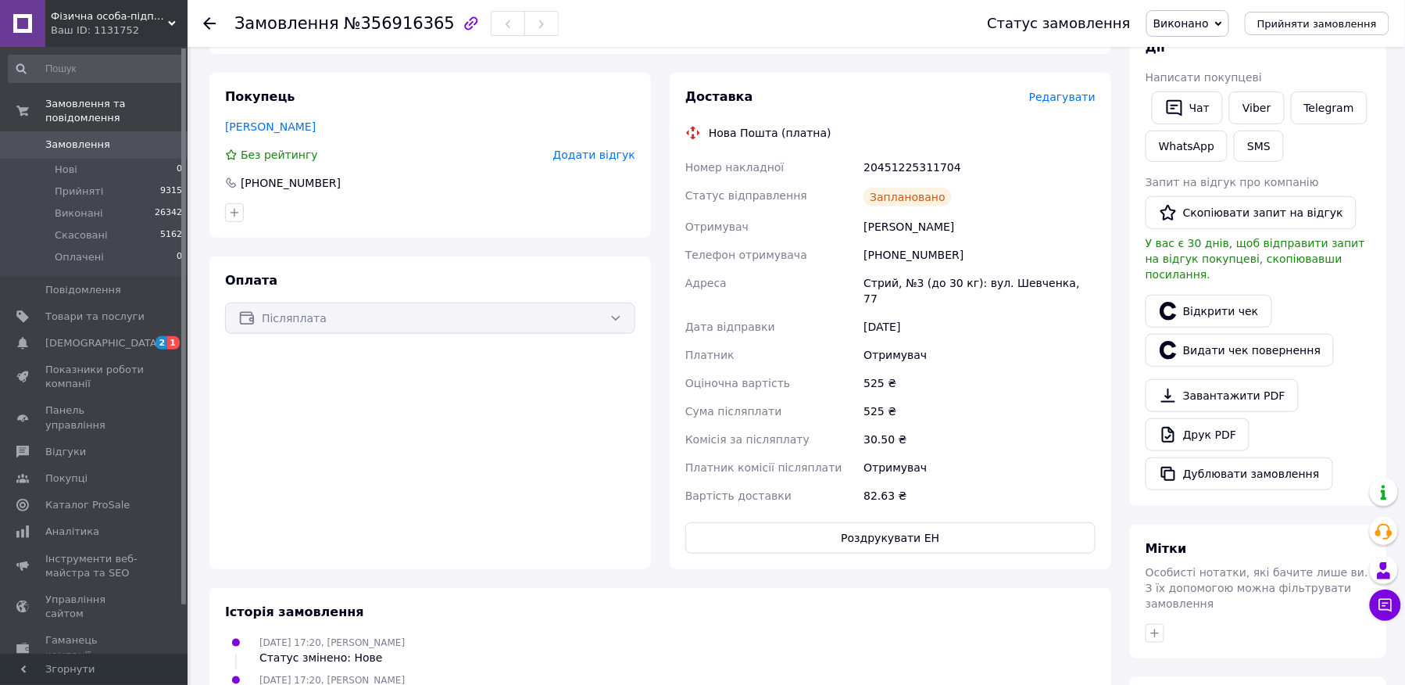
click at [209, 39] on div at bounding box center [218, 23] width 31 height 47
click at [209, 38] on div at bounding box center [218, 23] width 31 height 47
click at [209, 29] on div at bounding box center [209, 24] width 13 height 16
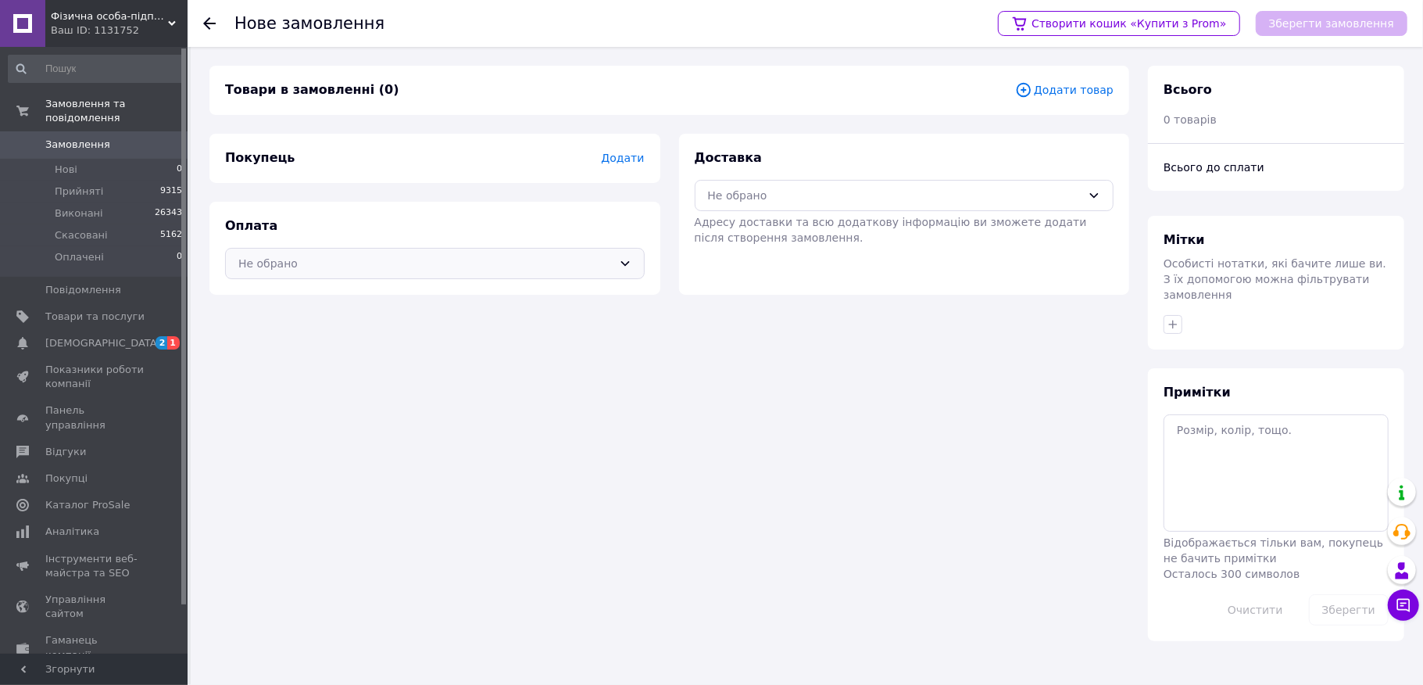
click at [285, 263] on div "Не обрано" at bounding box center [425, 263] width 374 height 17
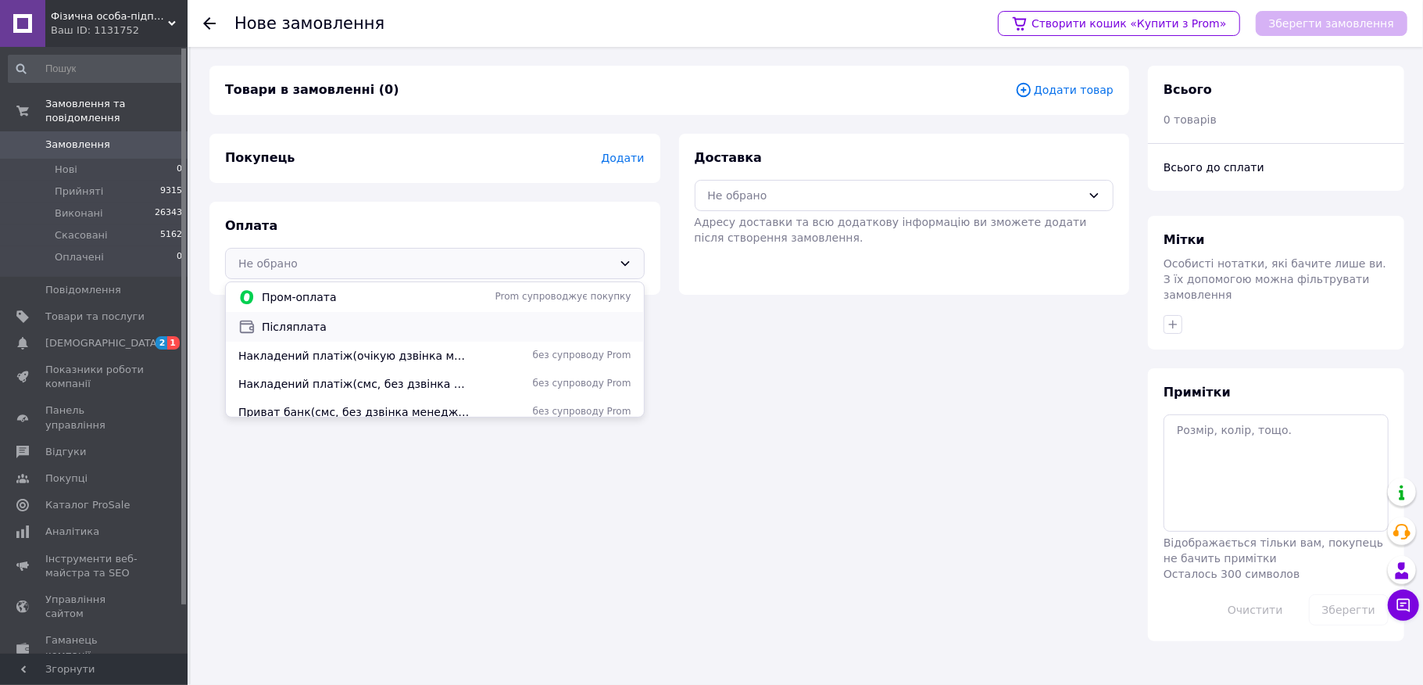
click at [295, 320] on span "Післяплата" at bounding box center [447, 327] width 370 height 16
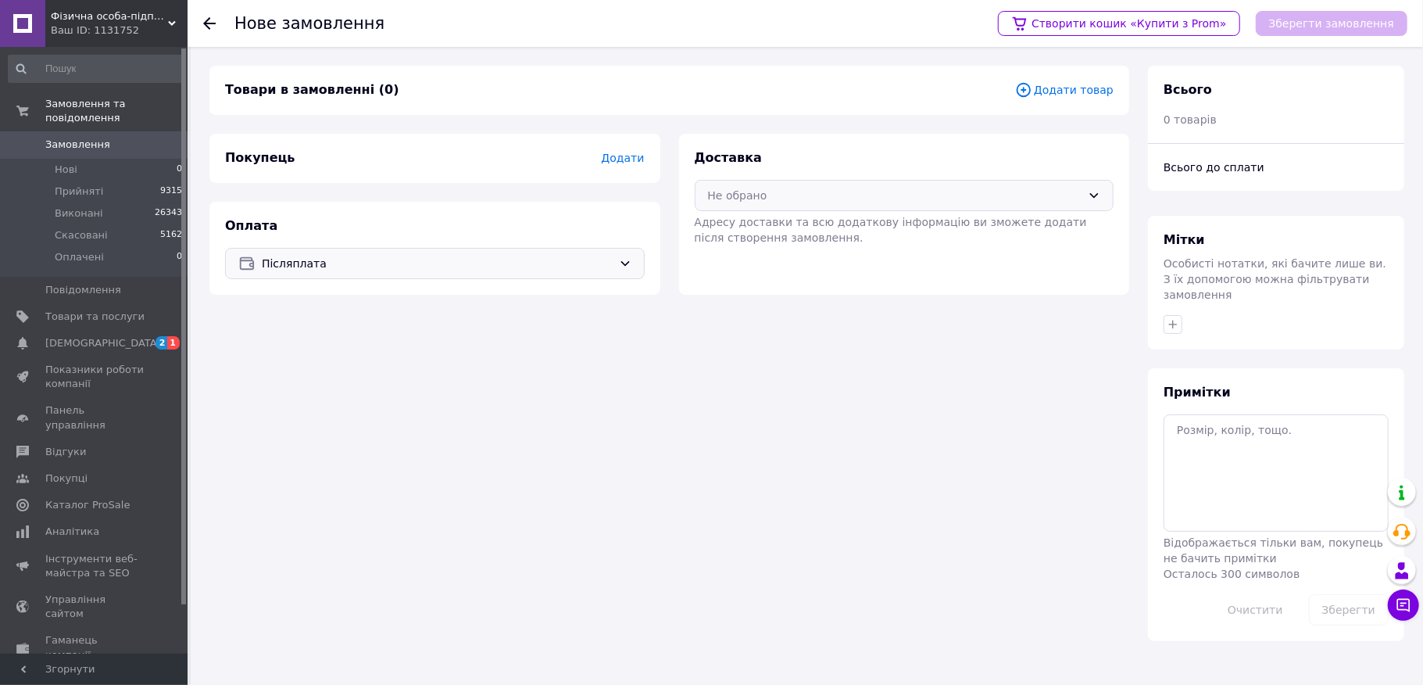
click at [835, 184] on div "Доставка Не обрано Адресу доставки та всю додаткову інформацію ви зможете додат…" at bounding box center [905, 197] width 420 height 96
click at [796, 198] on div "Не обрано" at bounding box center [895, 195] width 374 height 17
click at [736, 249] on div "Нова Пошта (платна)" at bounding box center [905, 259] width 418 height 30
click at [646, 160] on div "Покупець Додати" at bounding box center [434, 158] width 451 height 49
click at [641, 154] on span "Додати" at bounding box center [622, 158] width 43 height 13
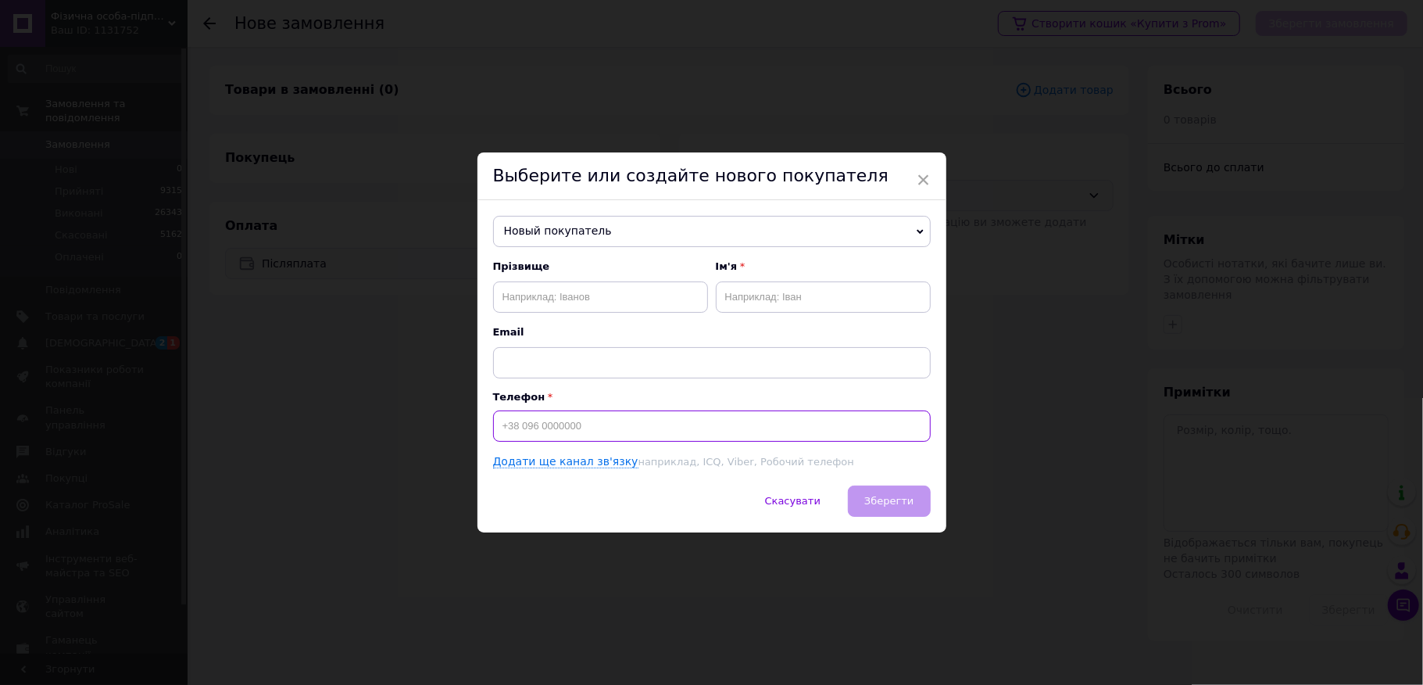
click at [545, 417] on input at bounding box center [712, 425] width 438 height 31
type input "[PHONE_NUMBER]"
click at [520, 277] on div "Прізвище" at bounding box center [600, 285] width 215 height 53
click at [517, 316] on div "Прізвище Ім'я Email" at bounding box center [712, 318] width 438 height 119
click at [524, 311] on input "text" at bounding box center [600, 296] width 215 height 31
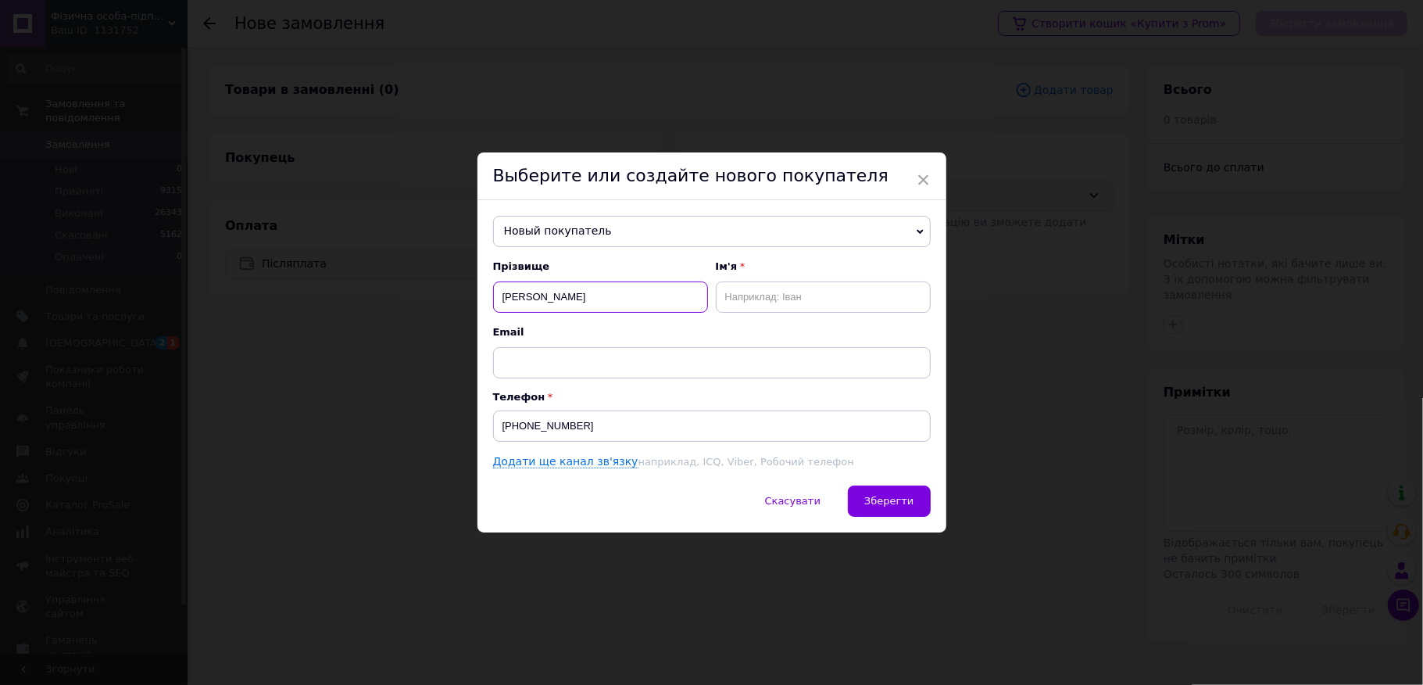
type input "[PERSON_NAME]"
type input "Наталя"
click at [892, 520] on div "Скасувати   Зберегти" at bounding box center [711, 508] width 469 height 47
click at [891, 513] on button "Зберегти" at bounding box center [889, 500] width 82 height 31
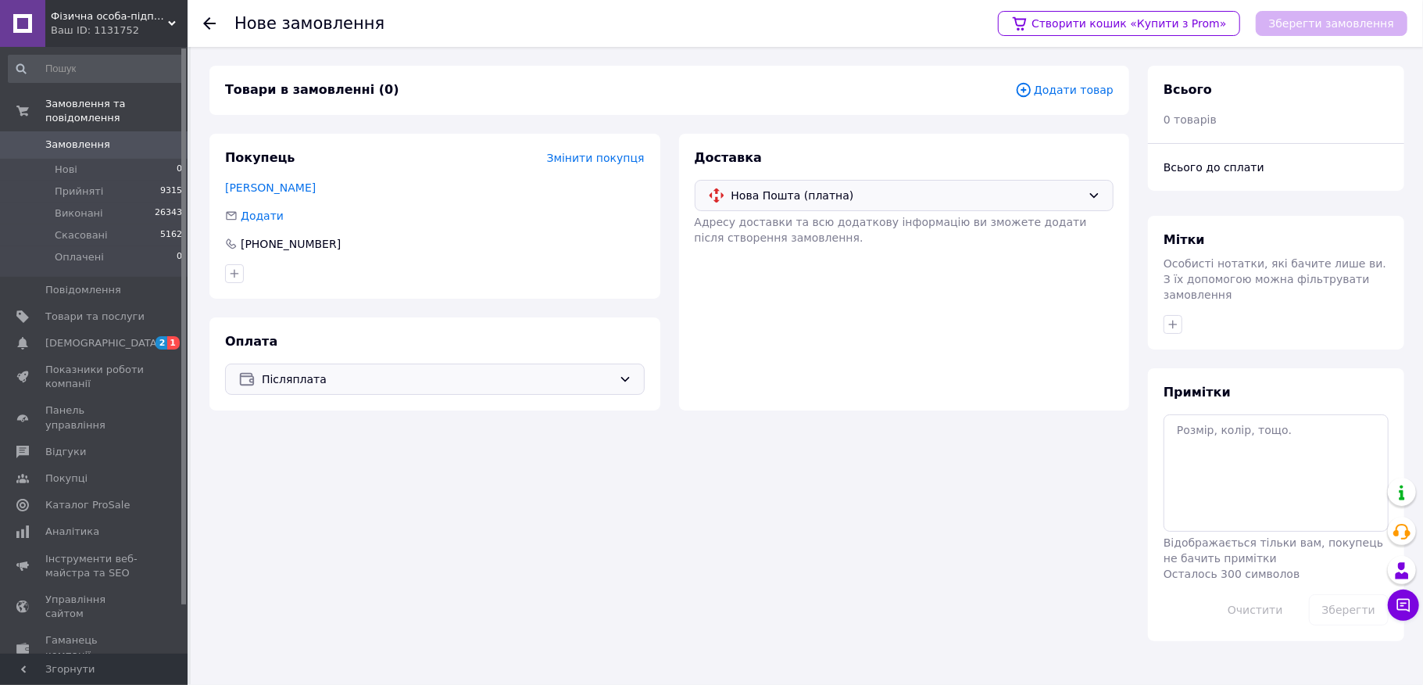
click at [1069, 82] on span "Додати товар" at bounding box center [1064, 89] width 98 height 17
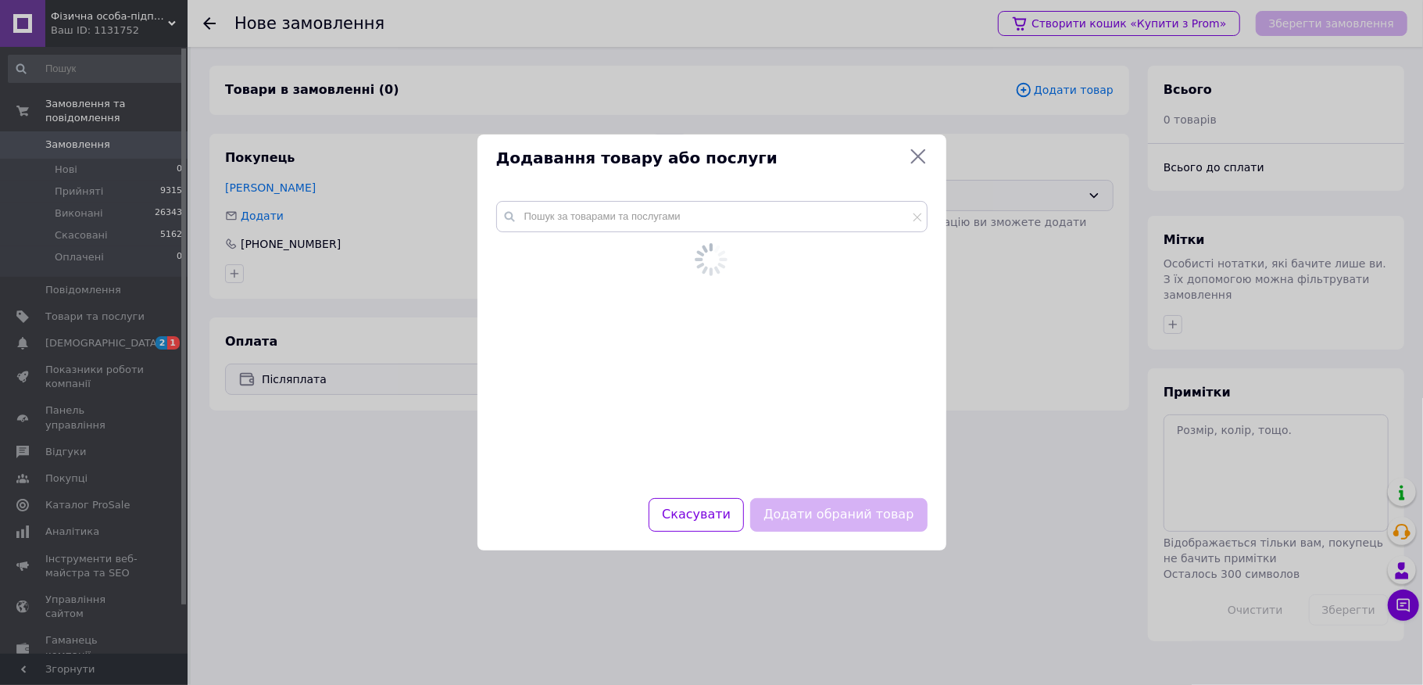
click at [589, 249] on div at bounding box center [711, 259] width 415 height 39
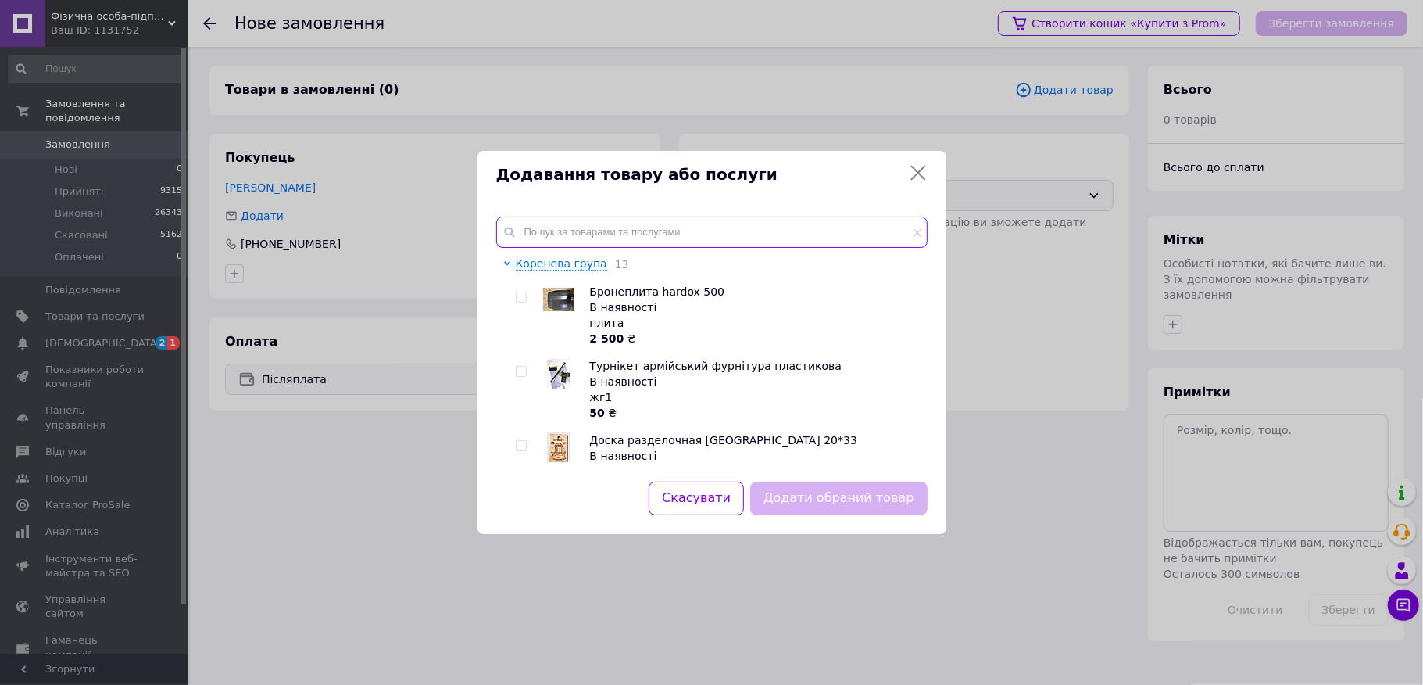
click at [610, 219] on input "text" at bounding box center [711, 231] width 431 height 31
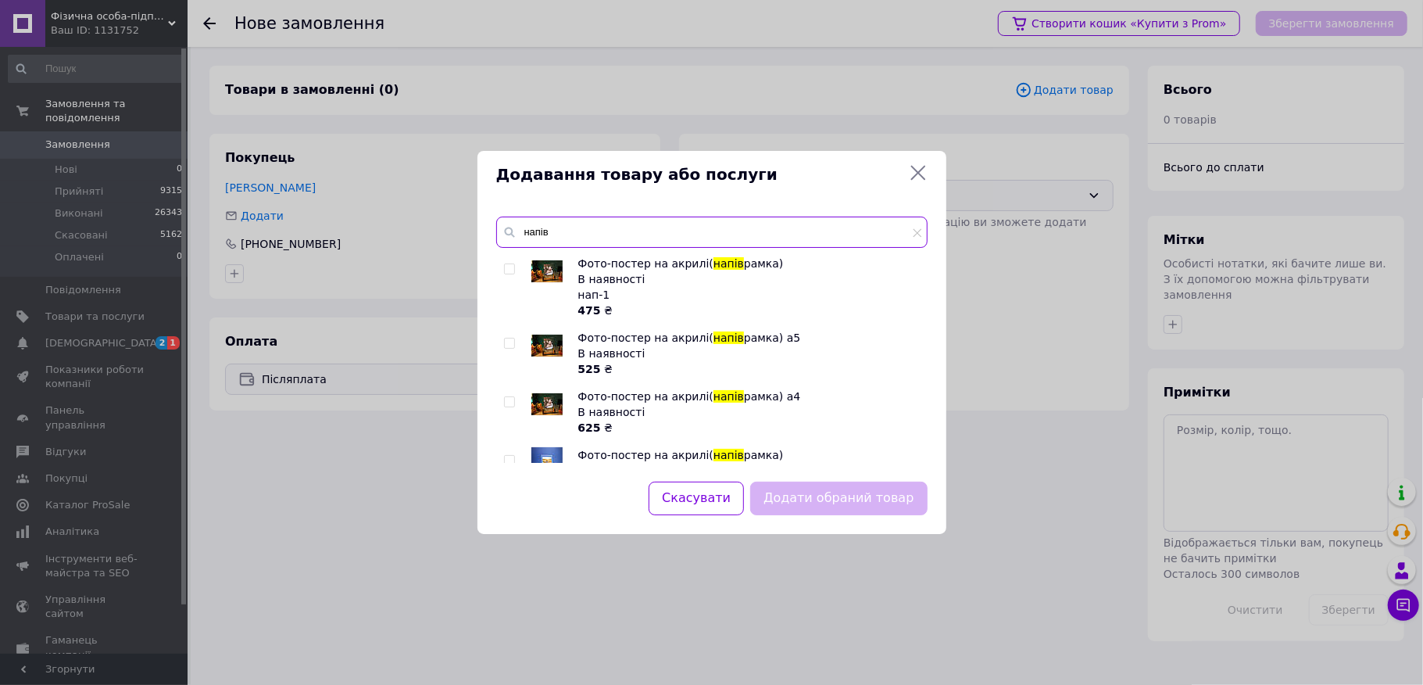
type input "напів"
click at [522, 345] on div at bounding box center [526, 353] width 12 height 47
click at [511, 350] on div at bounding box center [512, 353] width 16 height 47
click at [514, 345] on div at bounding box center [510, 343] width 12 height 11
click at [508, 338] on span at bounding box center [509, 343] width 11 height 11
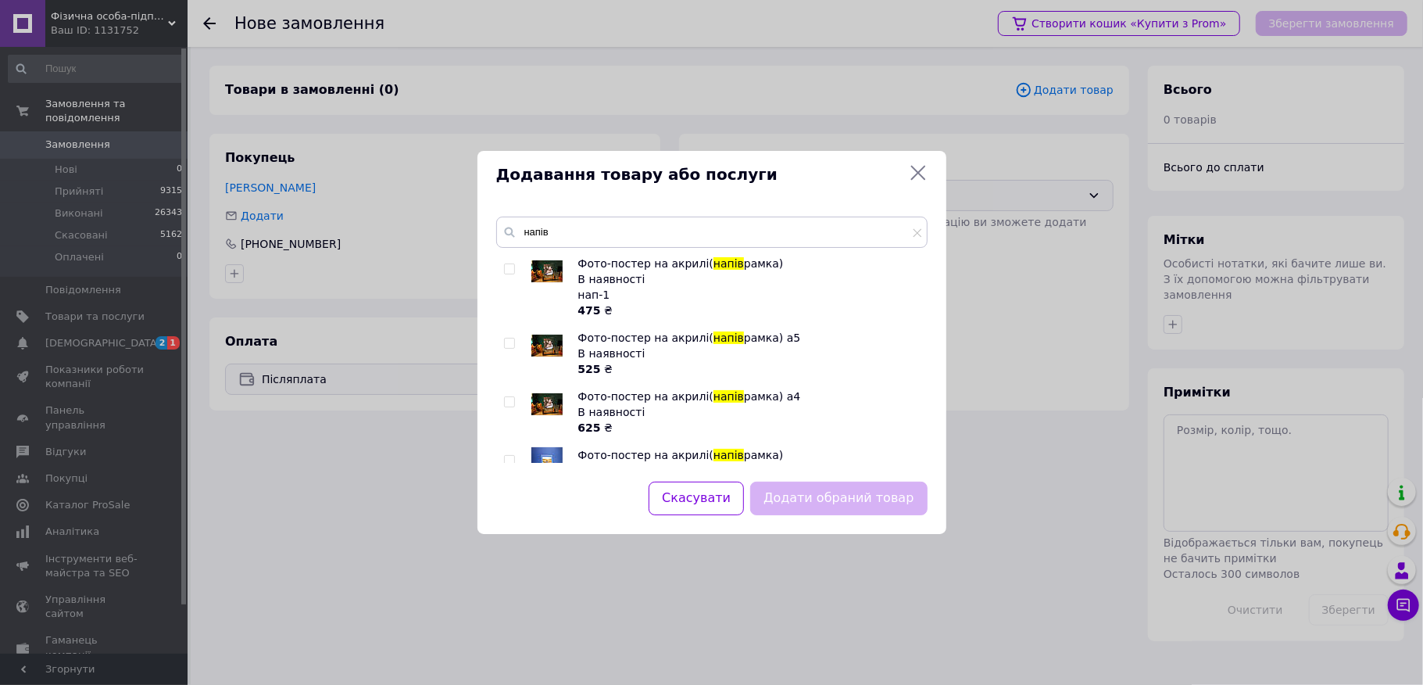
click at [508, 338] on input "checkbox" at bounding box center [509, 343] width 10 height 10
checkbox input "true"
click at [813, 485] on button "Додати обраний товар" at bounding box center [838, 498] width 177 height 34
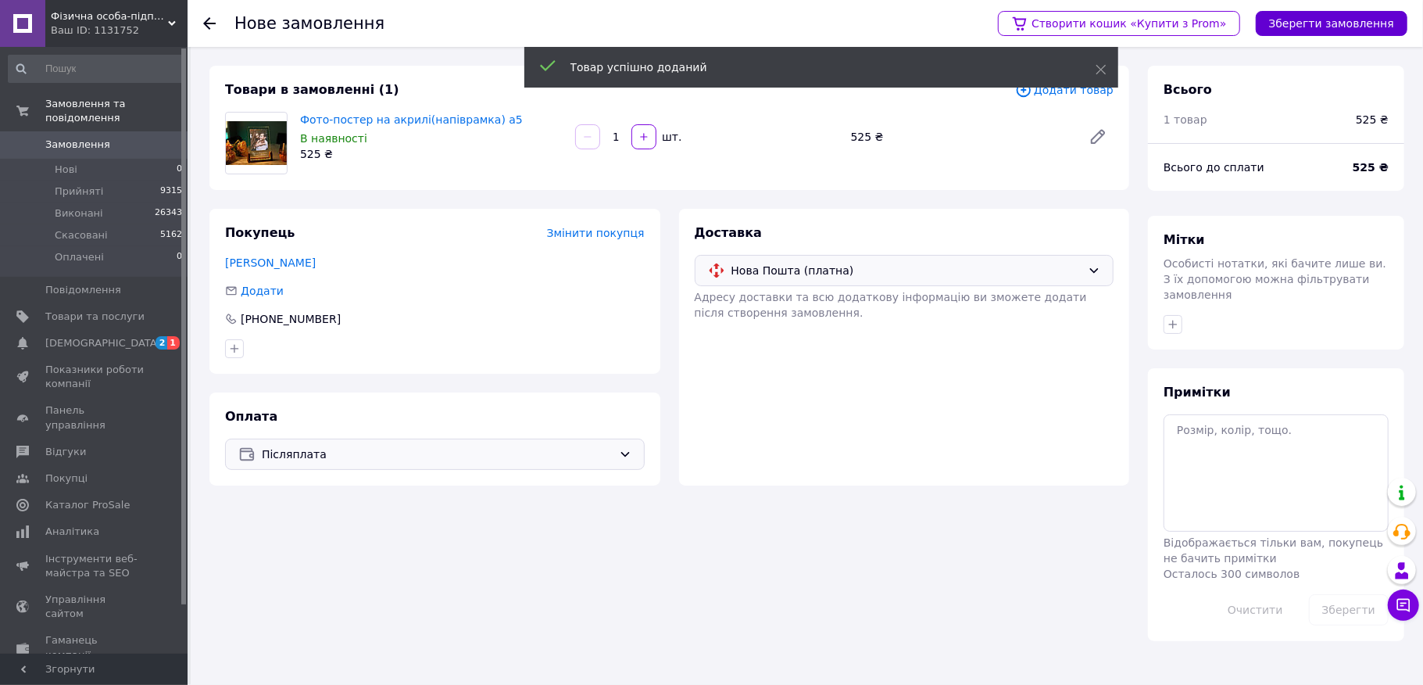
click at [1370, 19] on button "Зберегти замовлення" at bounding box center [1332, 23] width 152 height 25
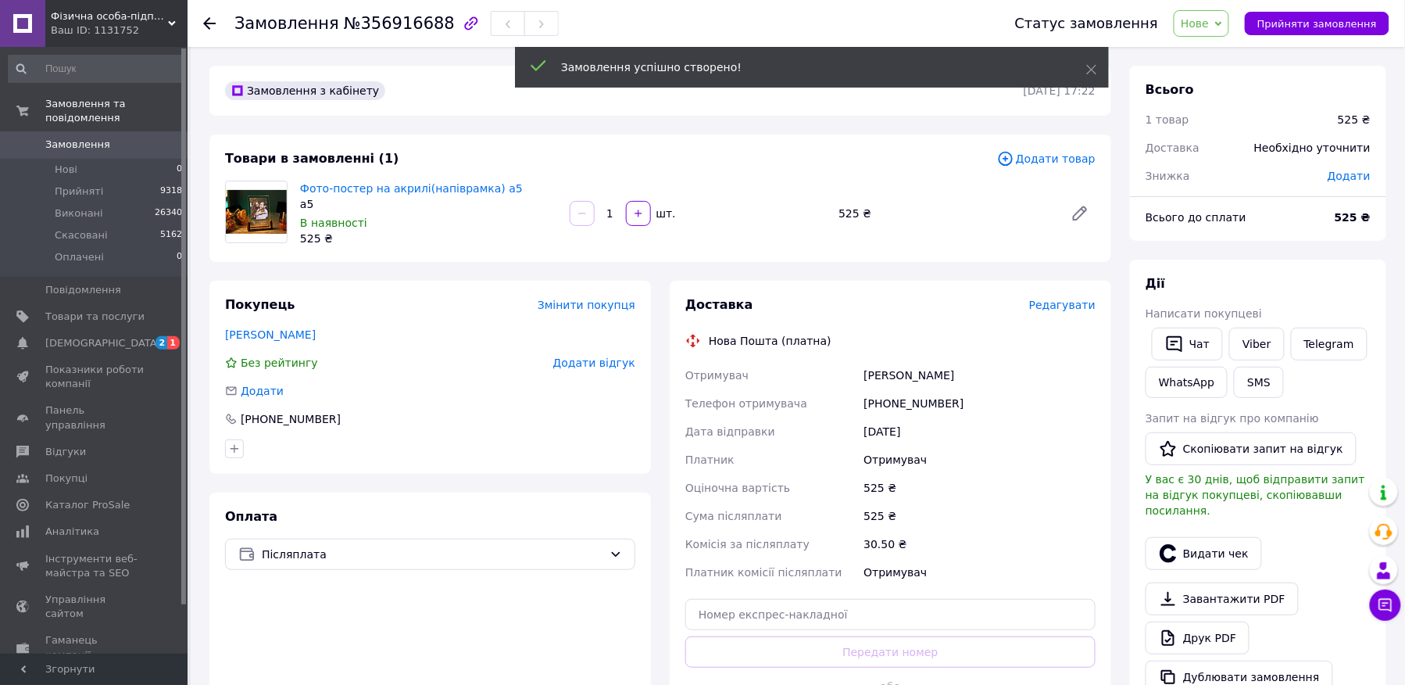
click at [1094, 302] on span "Редагувати" at bounding box center [1062, 305] width 66 height 13
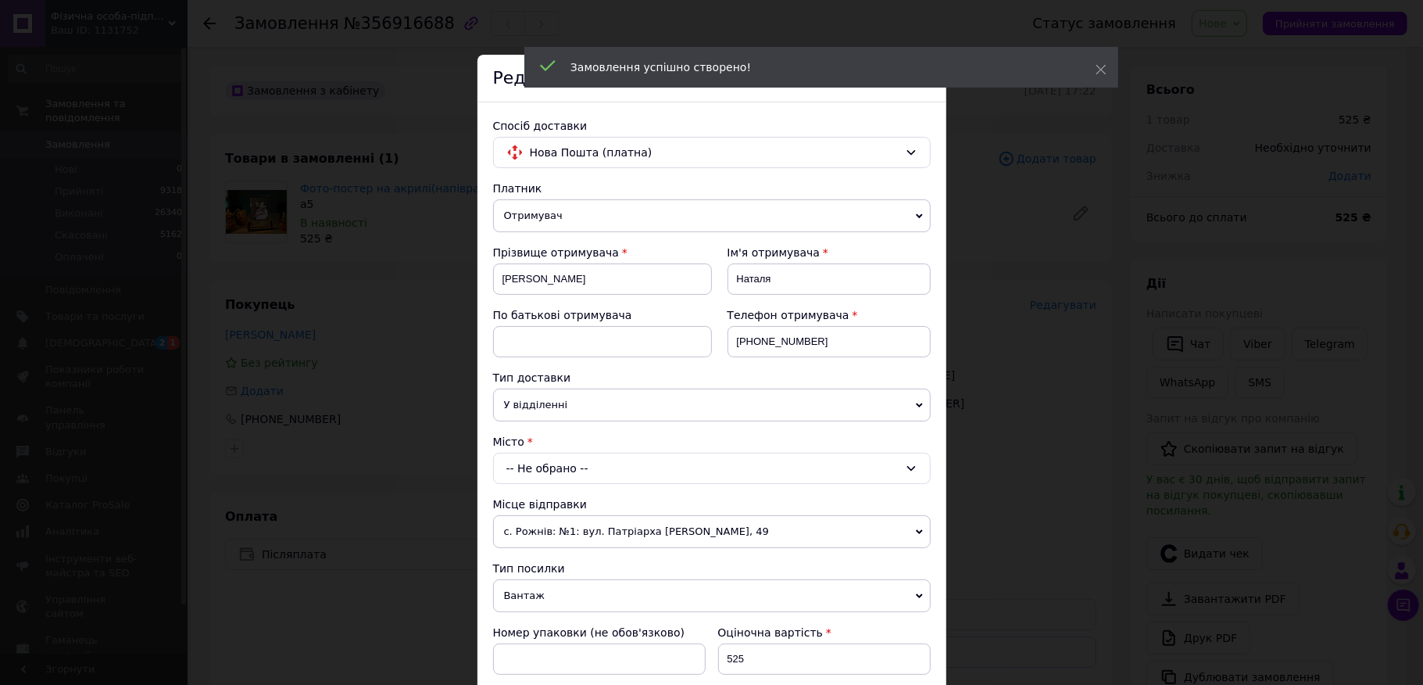
click at [672, 481] on div "-- Не обрано --" at bounding box center [712, 467] width 438 height 31
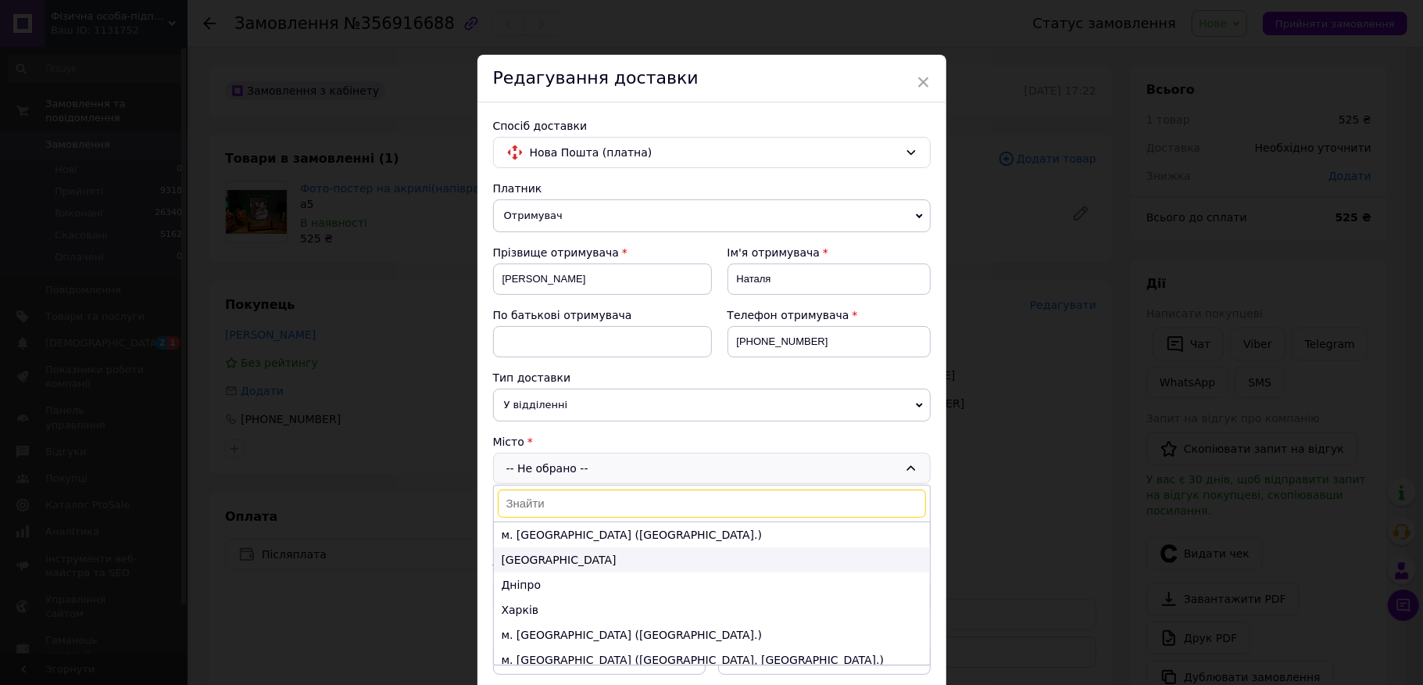
click at [591, 567] on li "[GEOGRAPHIC_DATA]" at bounding box center [712, 559] width 436 height 25
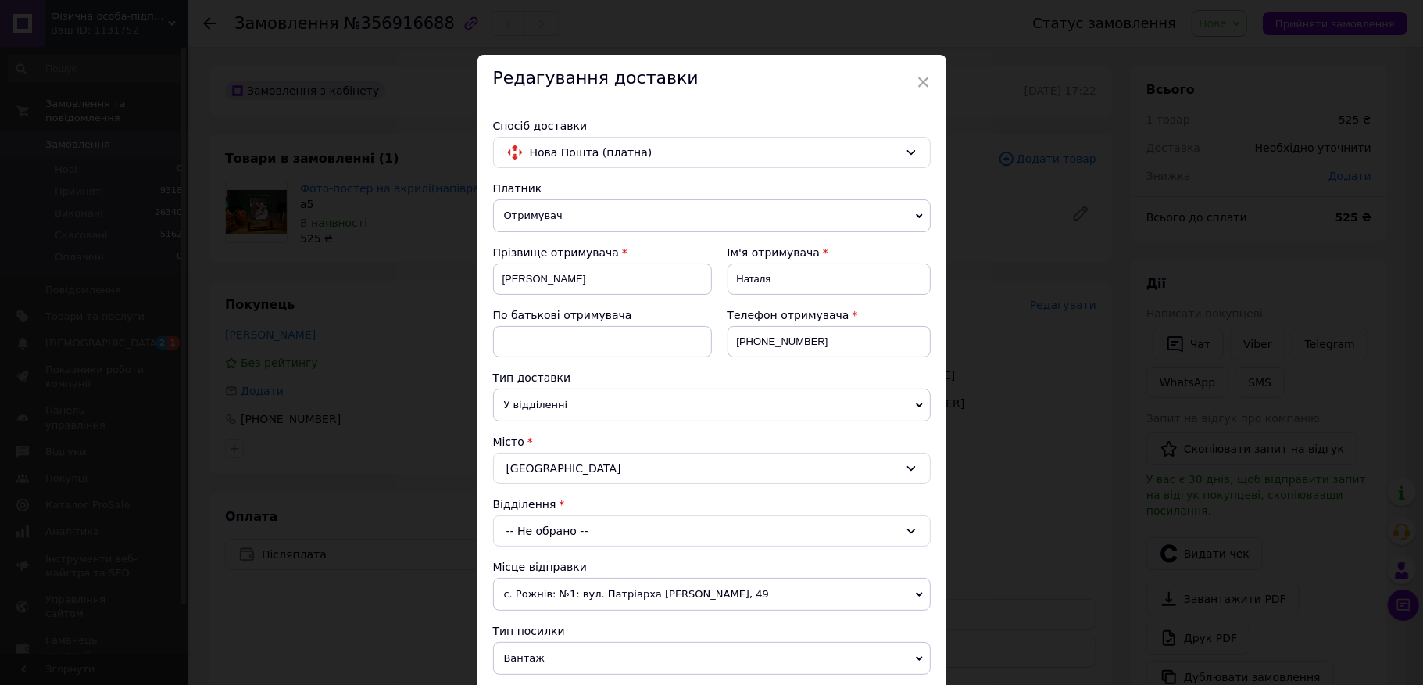
click at [570, 523] on div "-- Не обрано --" at bounding box center [712, 530] width 438 height 31
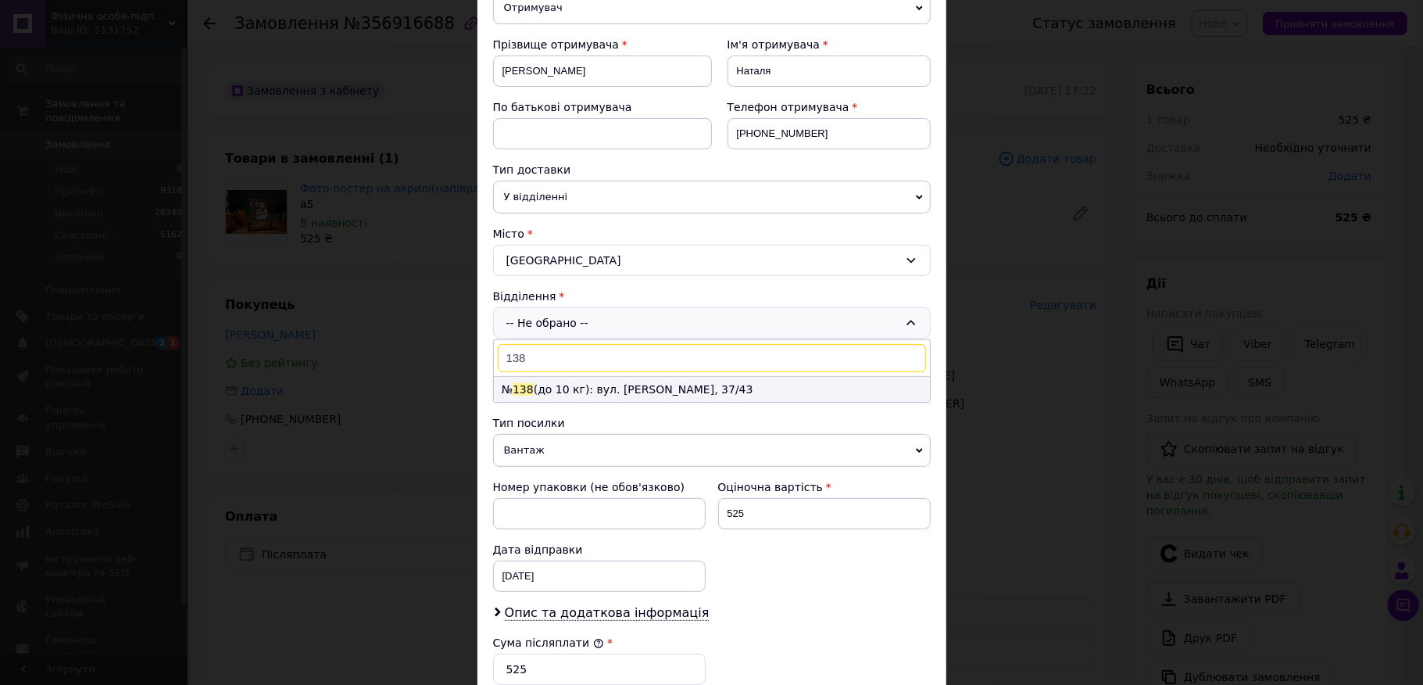
type input "138"
click at [583, 402] on li "№ 138 (до 10 кг): вул. [PERSON_NAME], 37/43" at bounding box center [712, 389] width 436 height 25
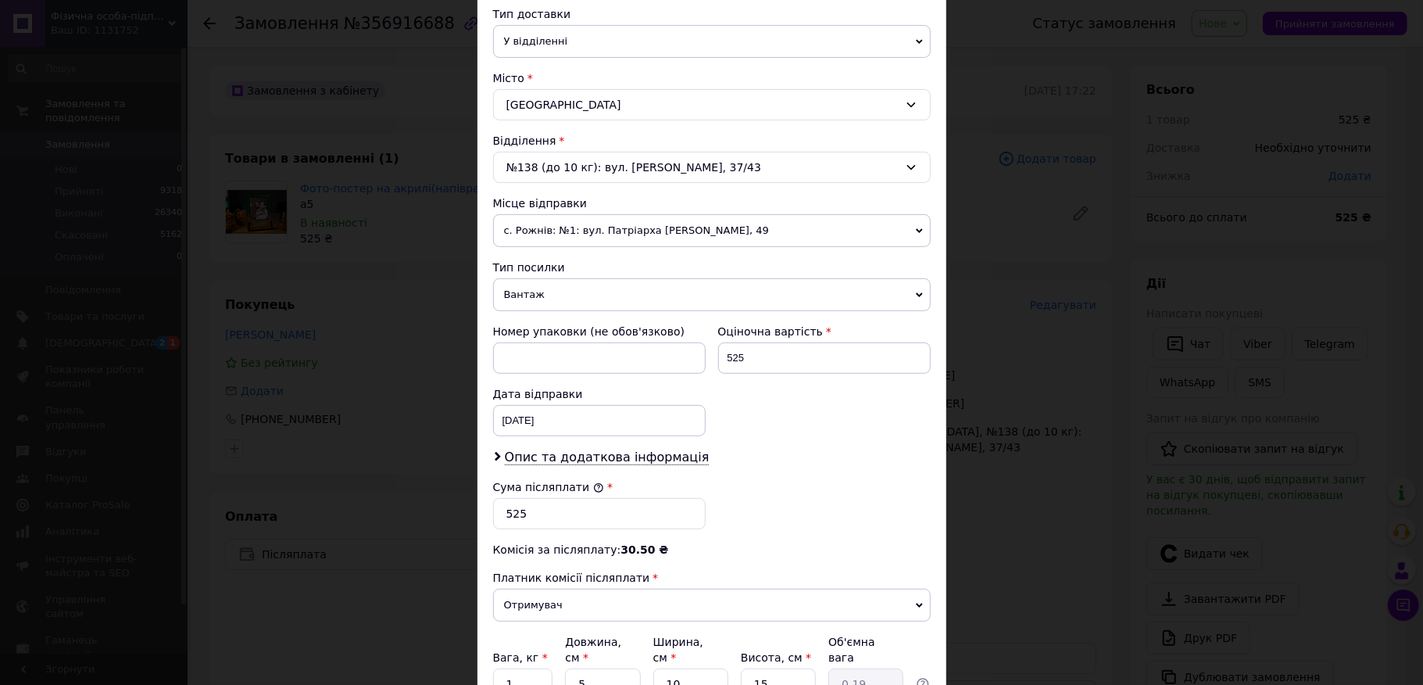
scroll to position [516, 0]
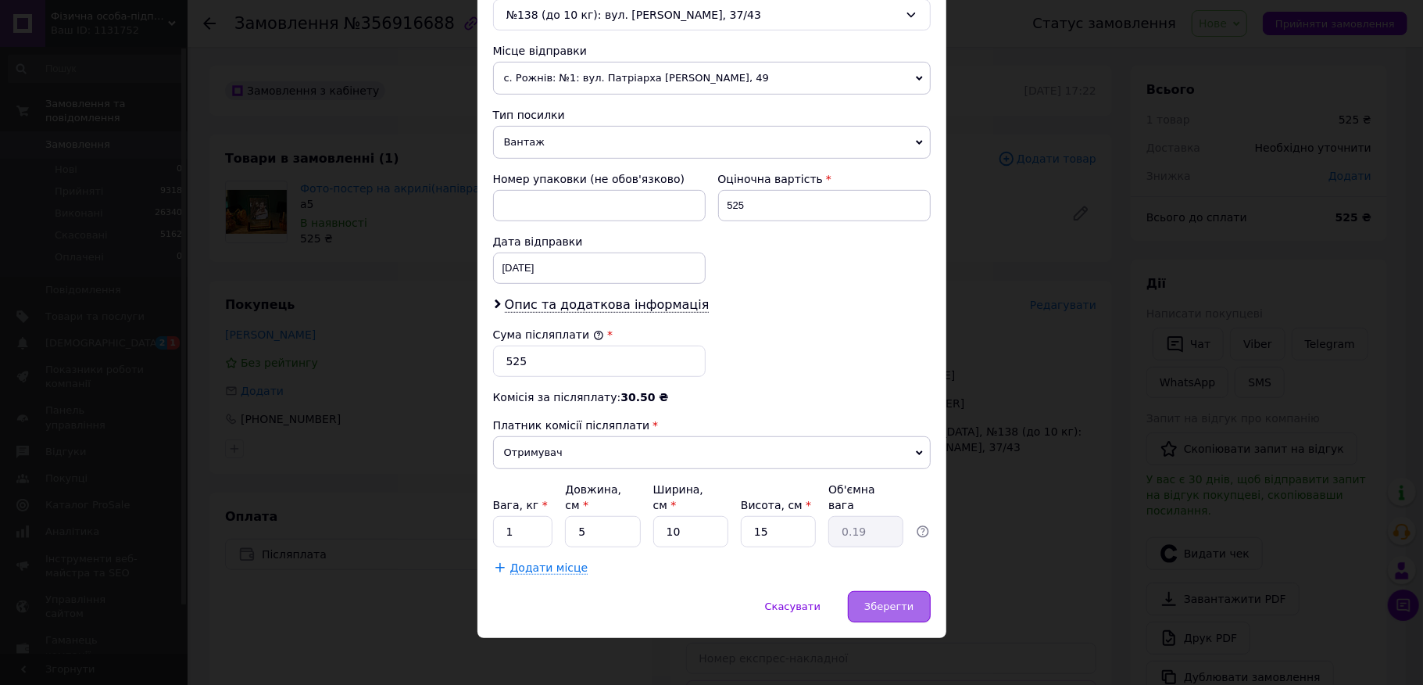
click at [882, 600] on span "Зберегти" at bounding box center [888, 606] width 49 height 12
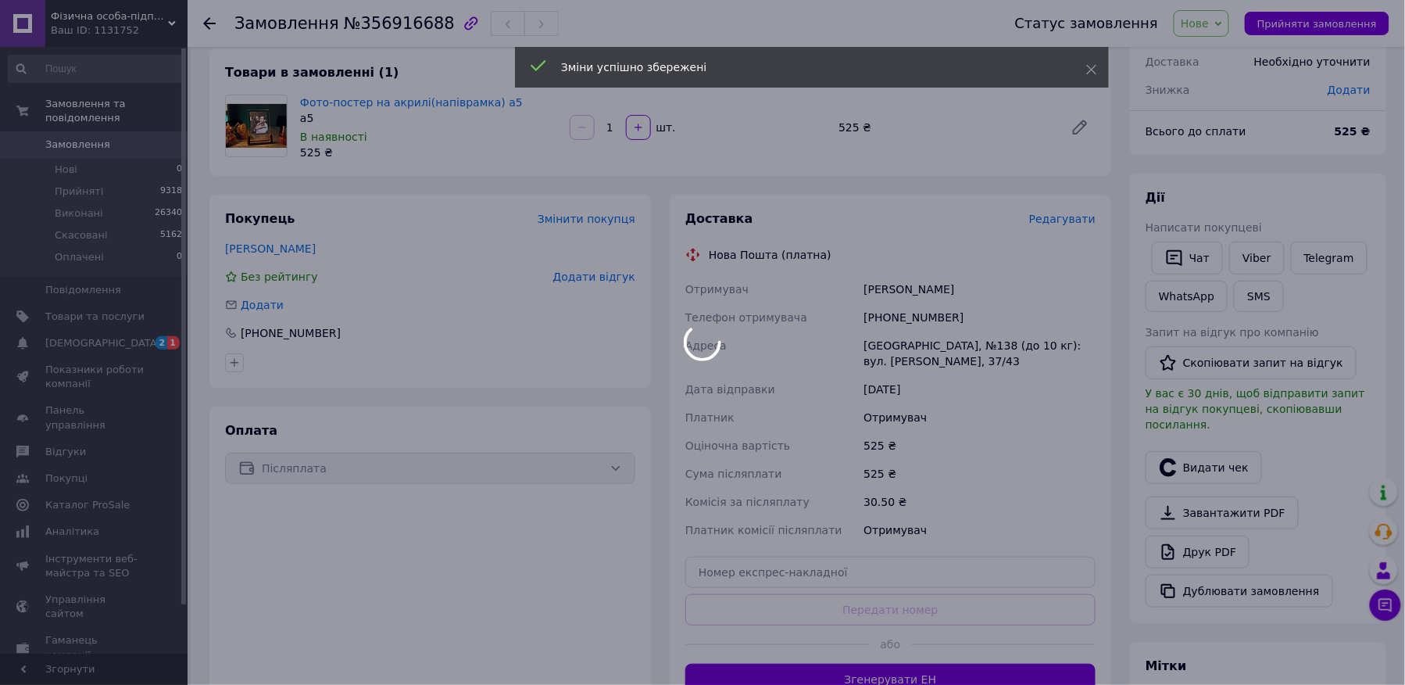
scroll to position [313, 0]
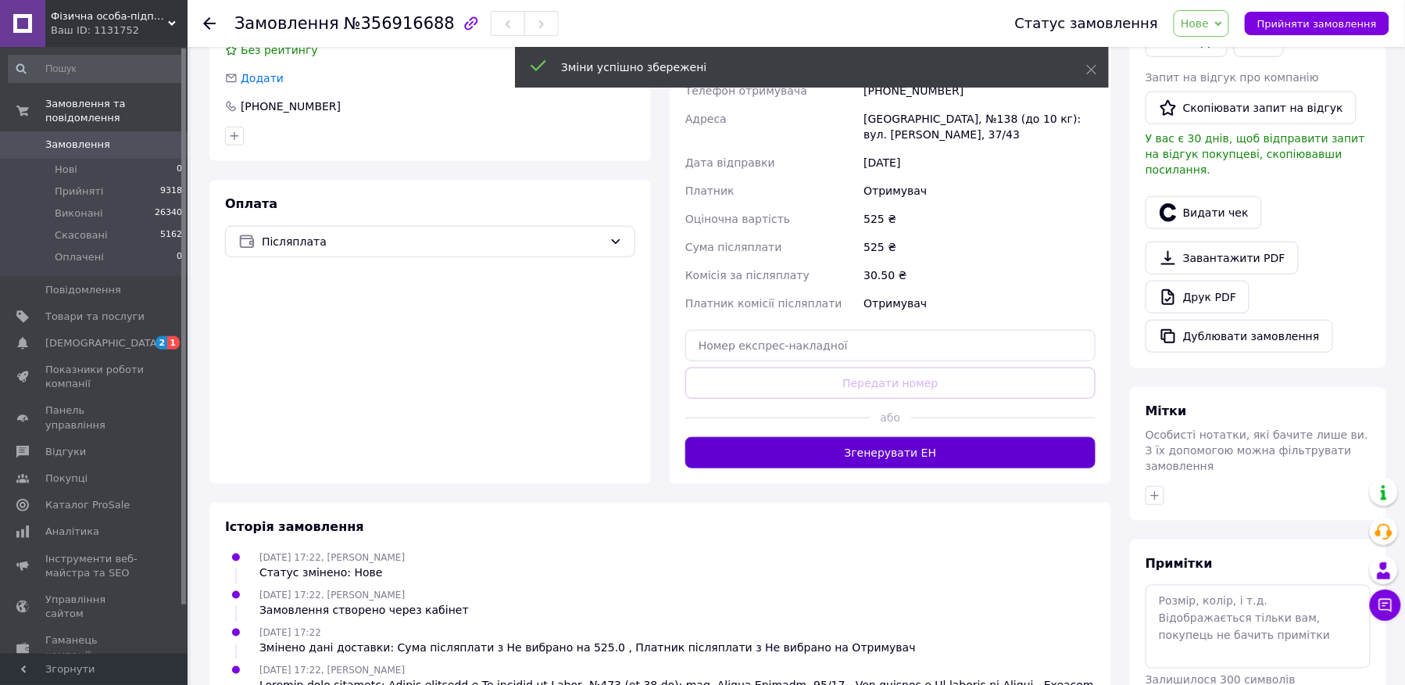
click at [894, 454] on button "Згенерувати ЕН" at bounding box center [890, 452] width 410 height 31
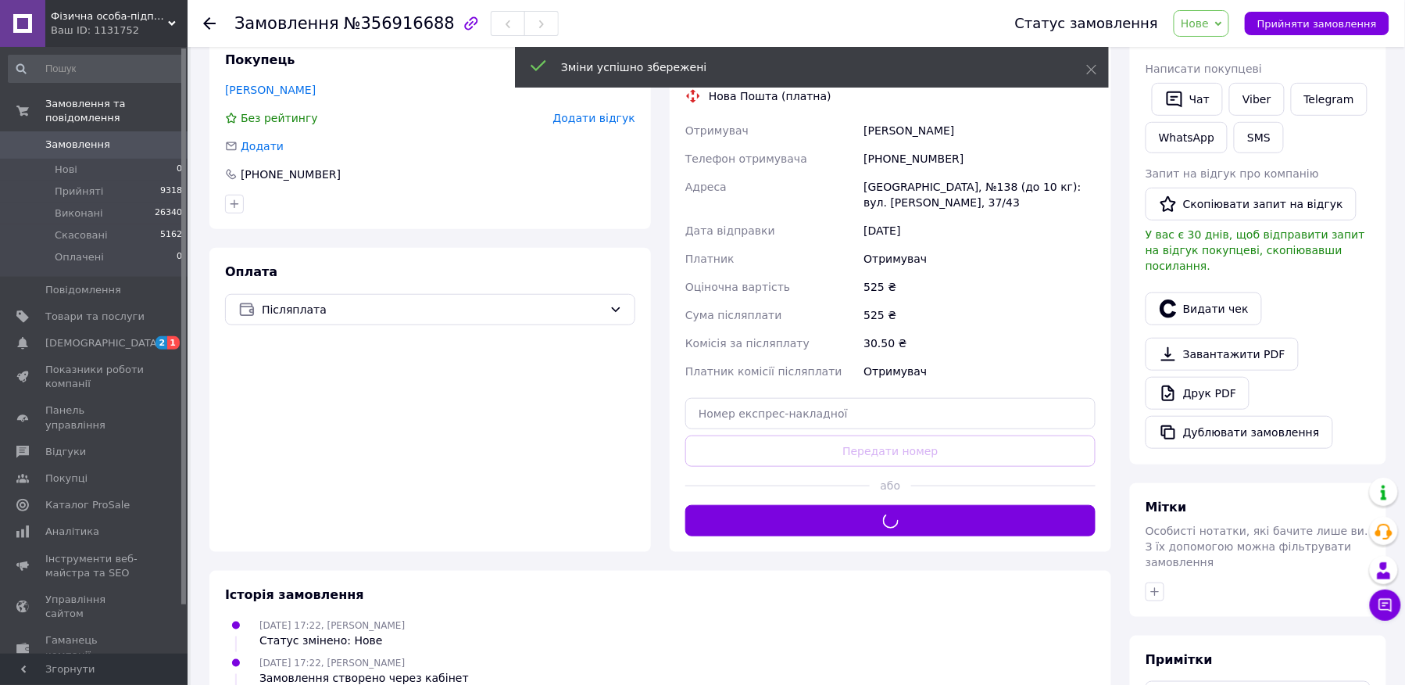
scroll to position [208, 0]
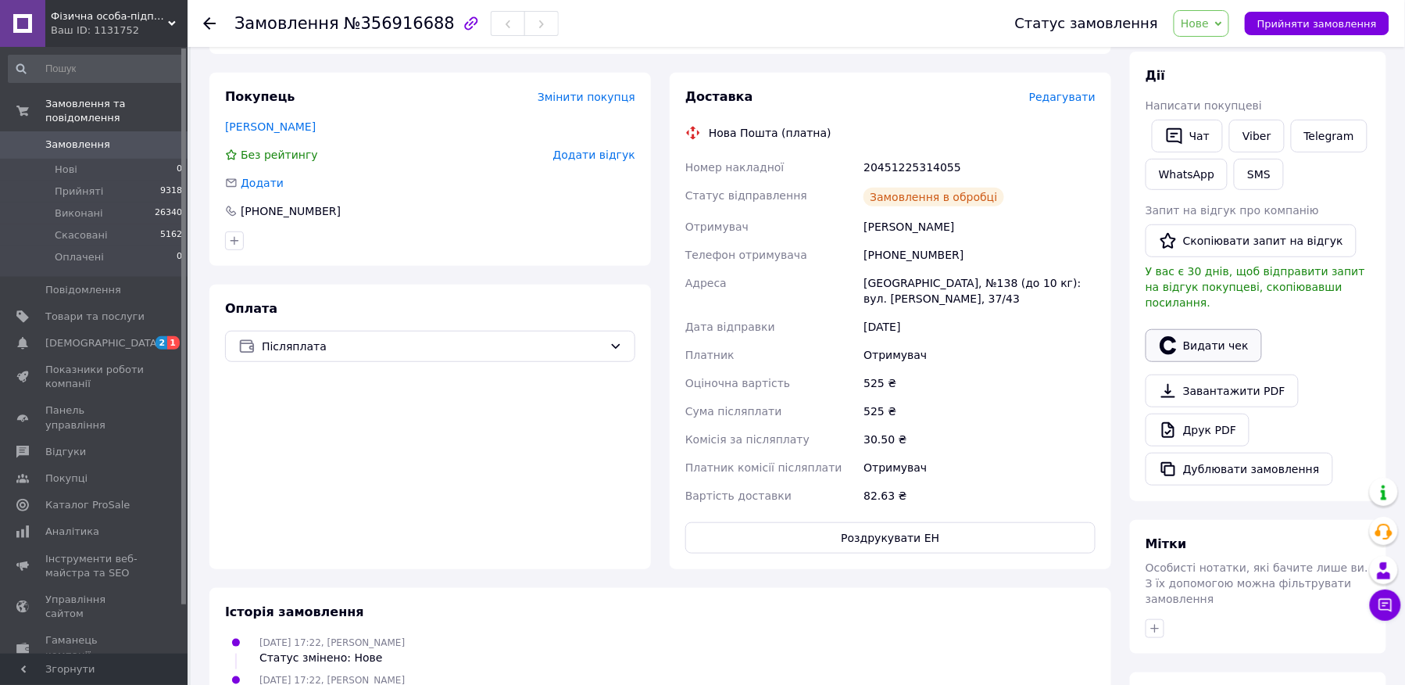
click at [1198, 338] on button "Видати чек" at bounding box center [1204, 345] width 116 height 33
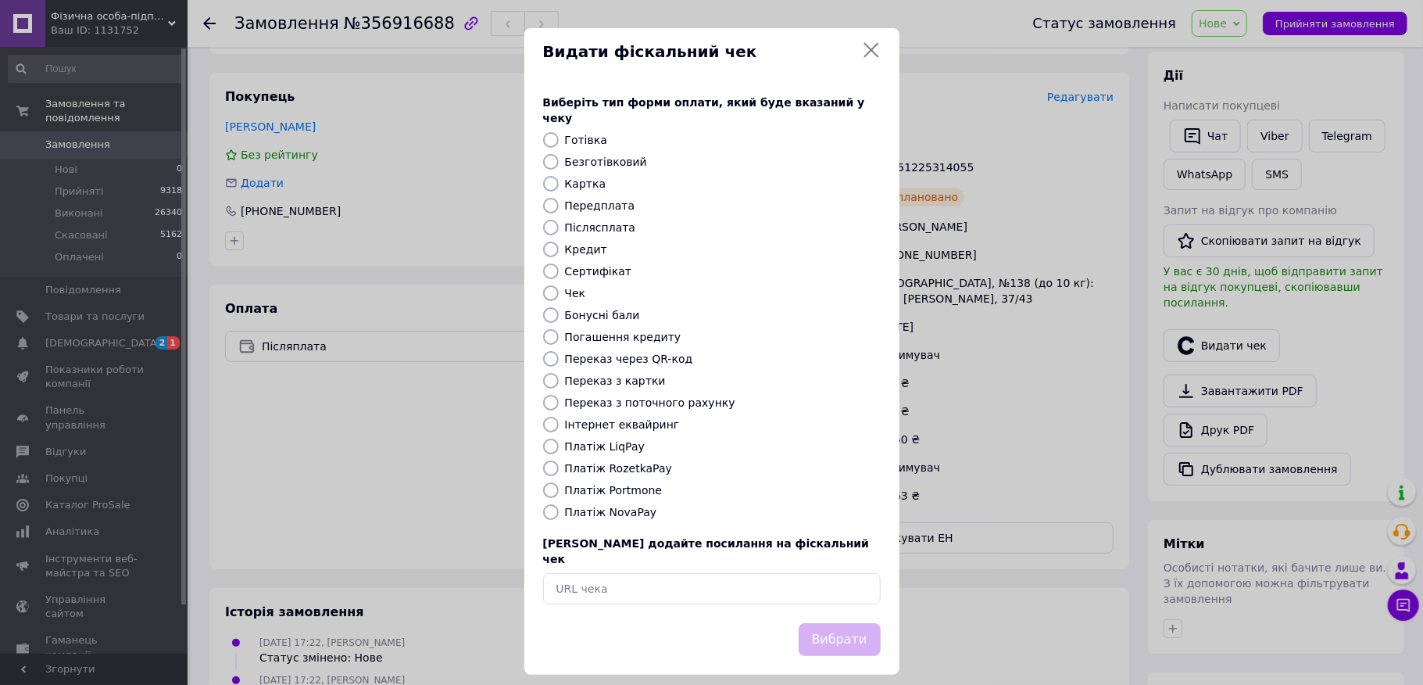
click at [603, 158] on label "Безготівковий" at bounding box center [606, 162] width 82 height 13
click at [559, 158] on input "Безготівковий" at bounding box center [551, 162] width 16 height 16
radio input "true"
click at [846, 624] on button "Вибрати" at bounding box center [840, 640] width 82 height 34
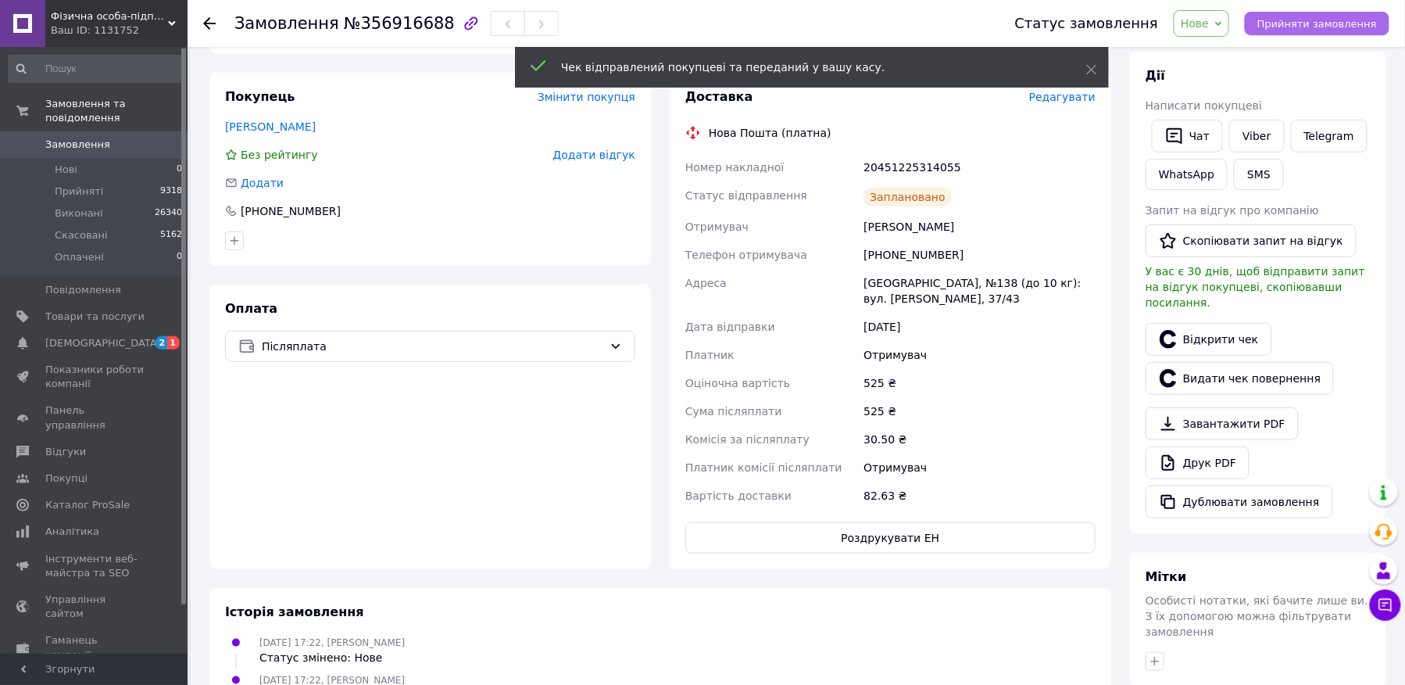
click at [1304, 16] on button "Прийняти замовлення" at bounding box center [1317, 23] width 145 height 23
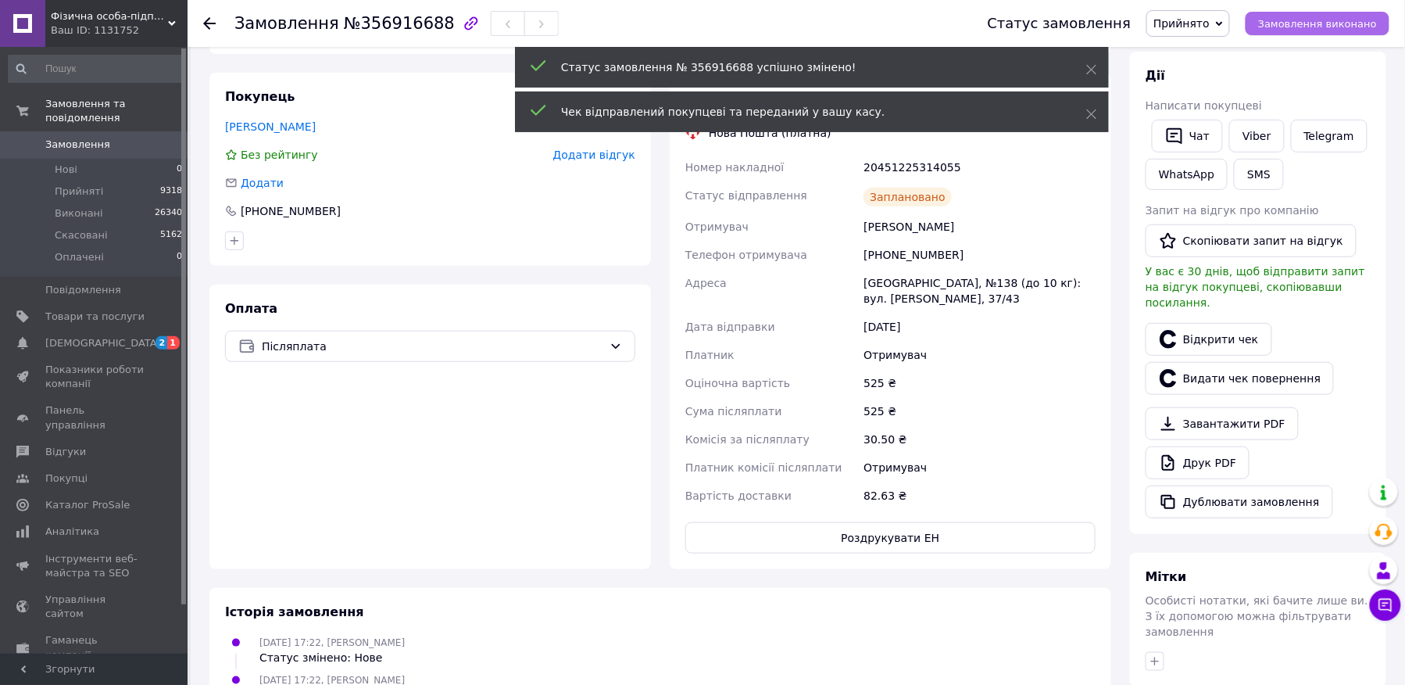
click at [1308, 20] on span "Замовлення виконано" at bounding box center [1317, 24] width 119 height 12
